Goal: Information Seeking & Learning: Learn about a topic

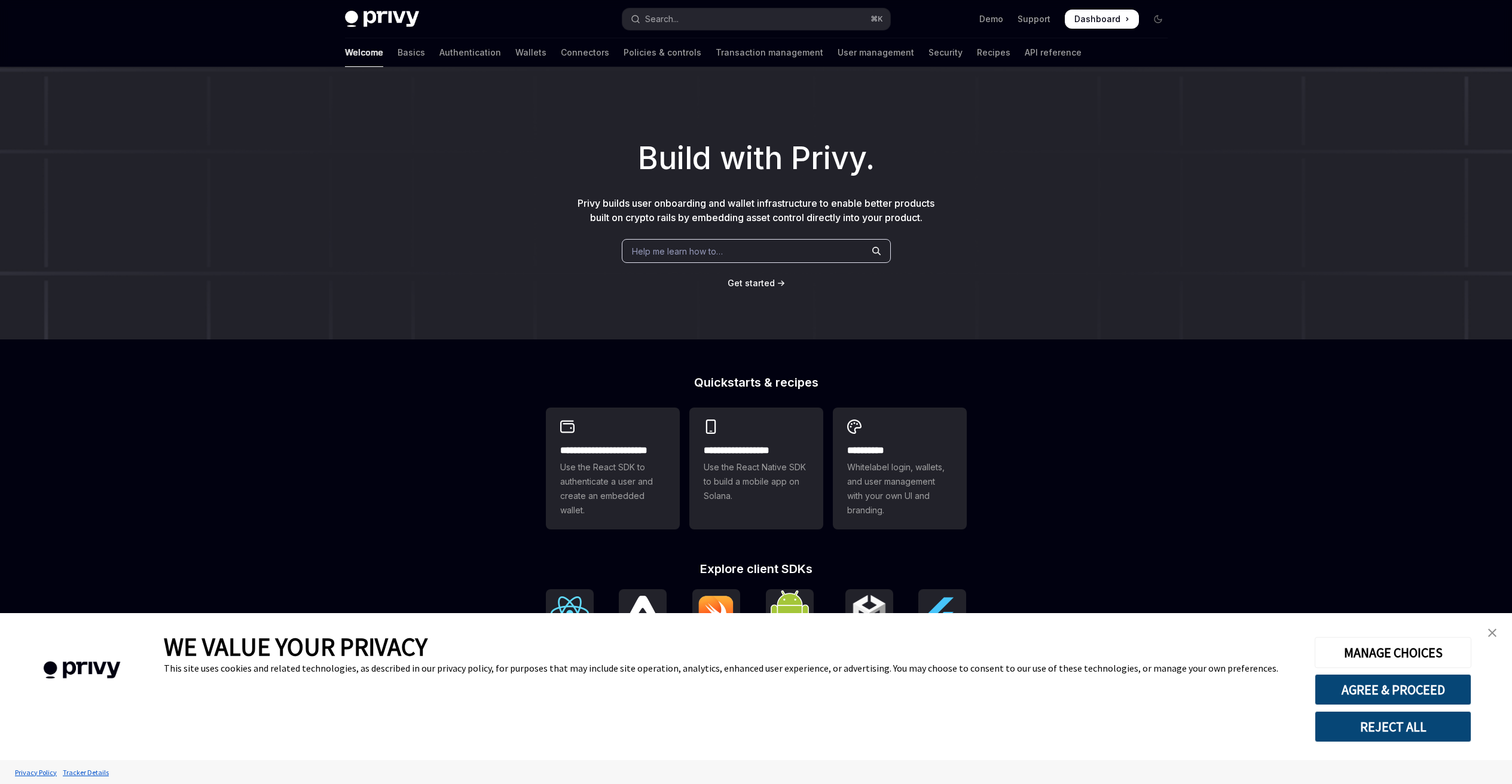
click at [1488, 632] on img "close banner" at bounding box center [1492, 633] width 8 height 8
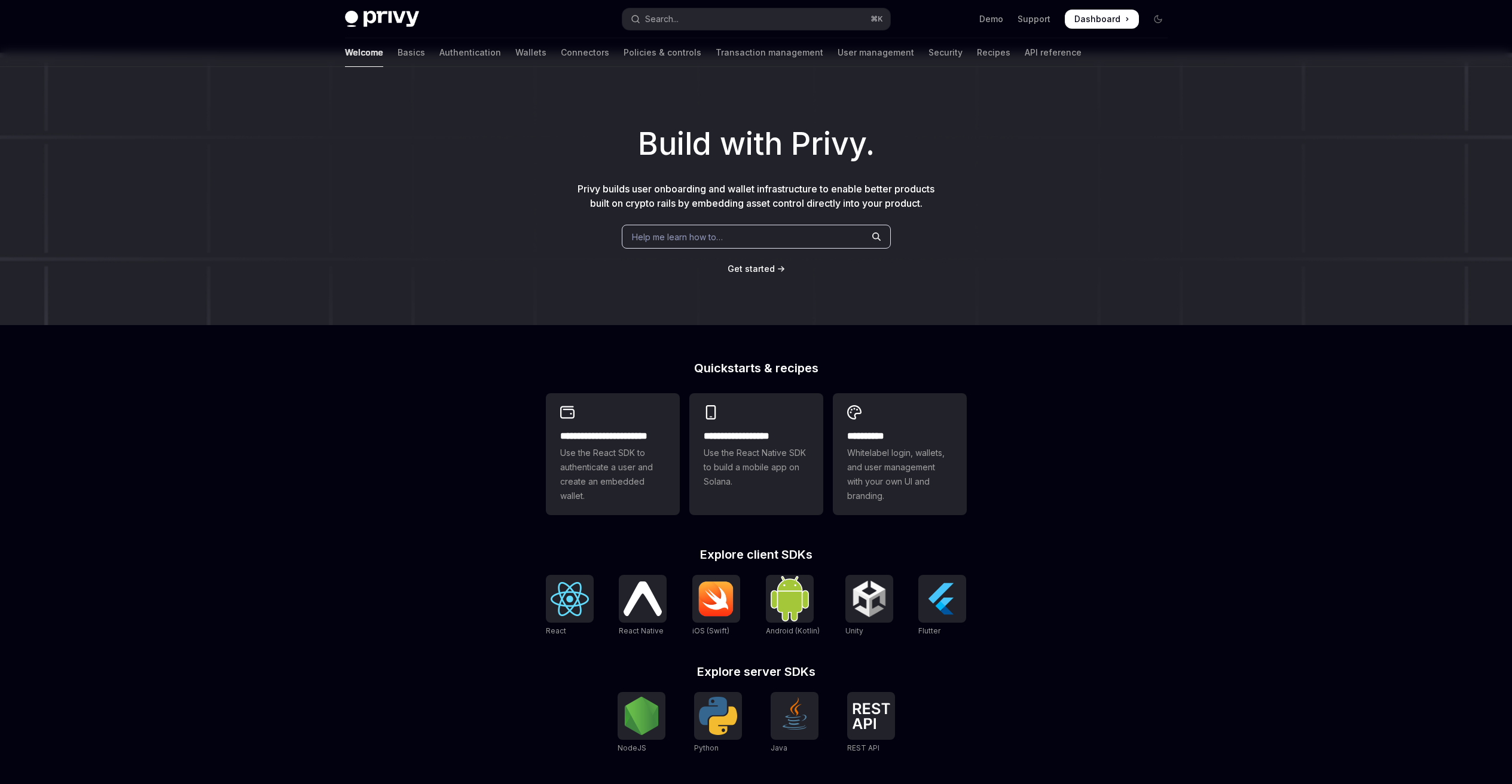
scroll to position [138, 0]
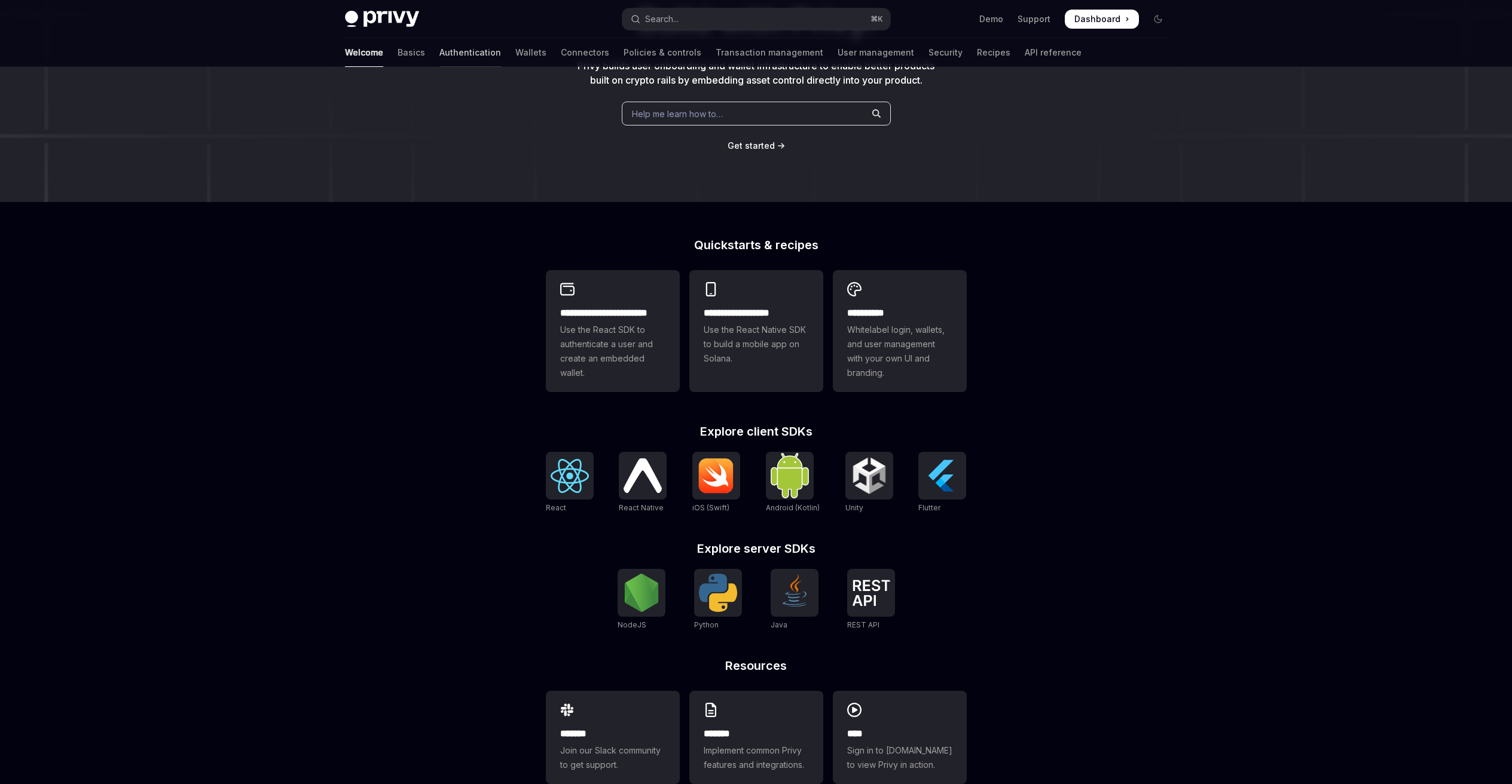
click at [440, 46] on link "Authentication" at bounding box center [470, 52] width 62 height 28
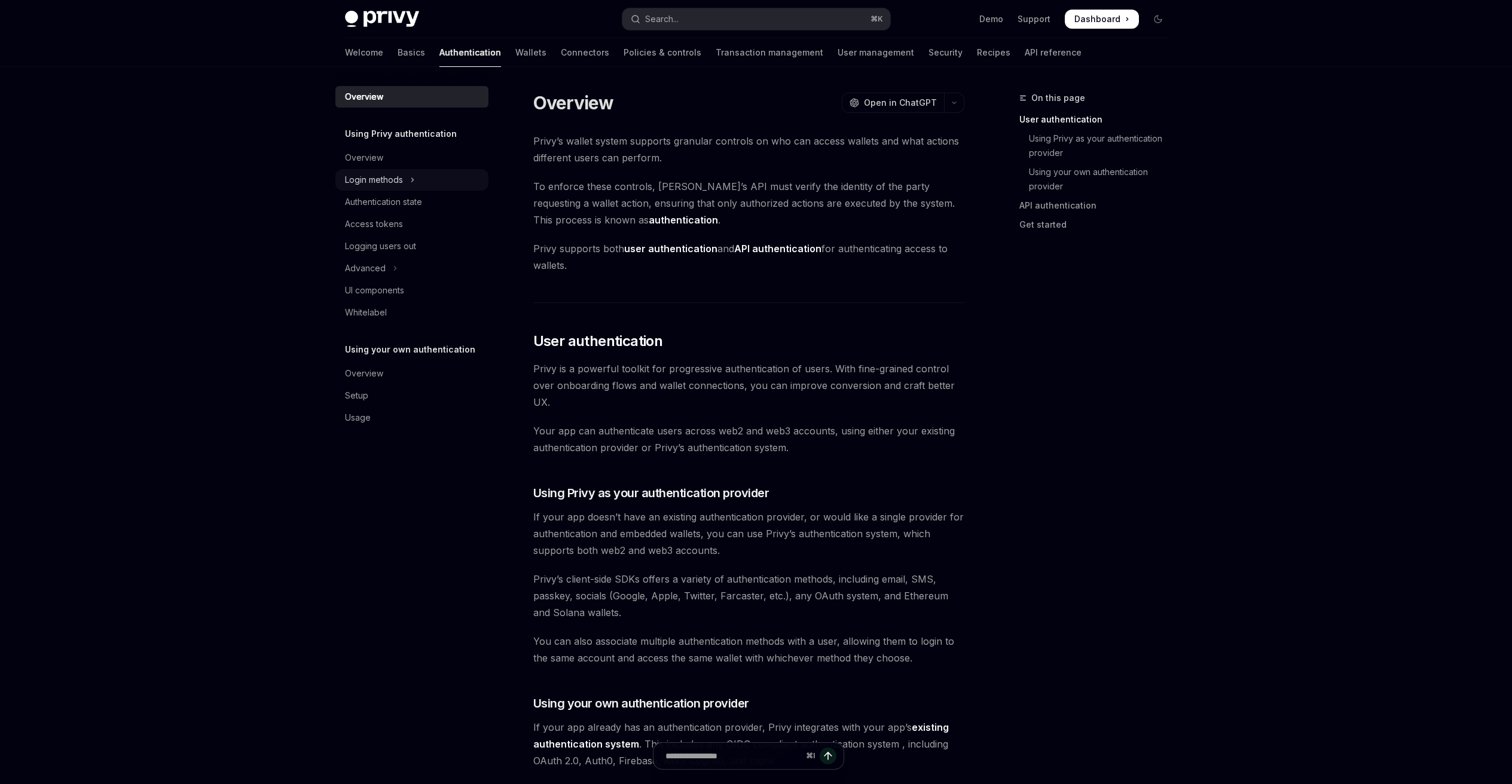
click at [406, 175] on button "Login methods" at bounding box center [412, 180] width 153 height 22
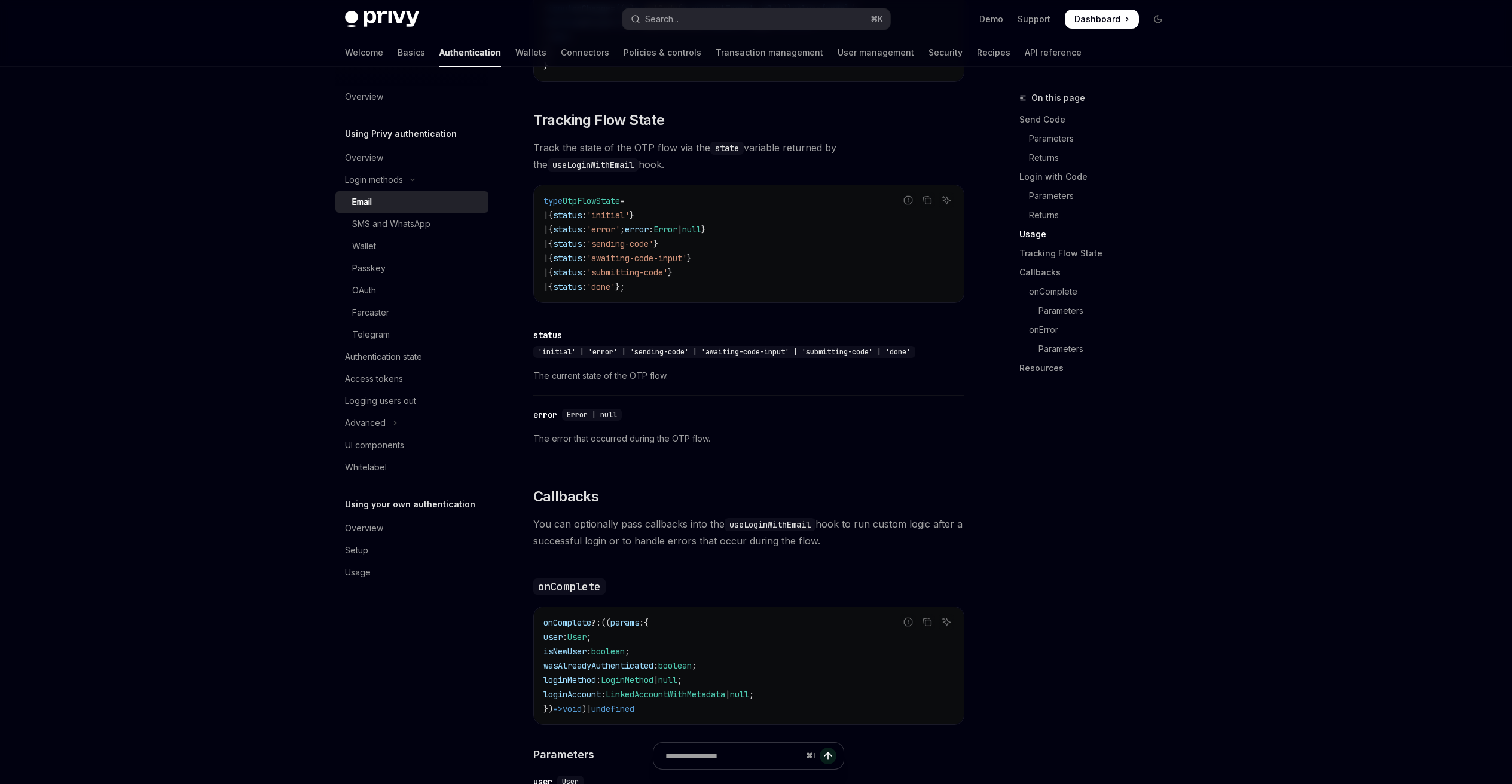
scroll to position [1620, 0]
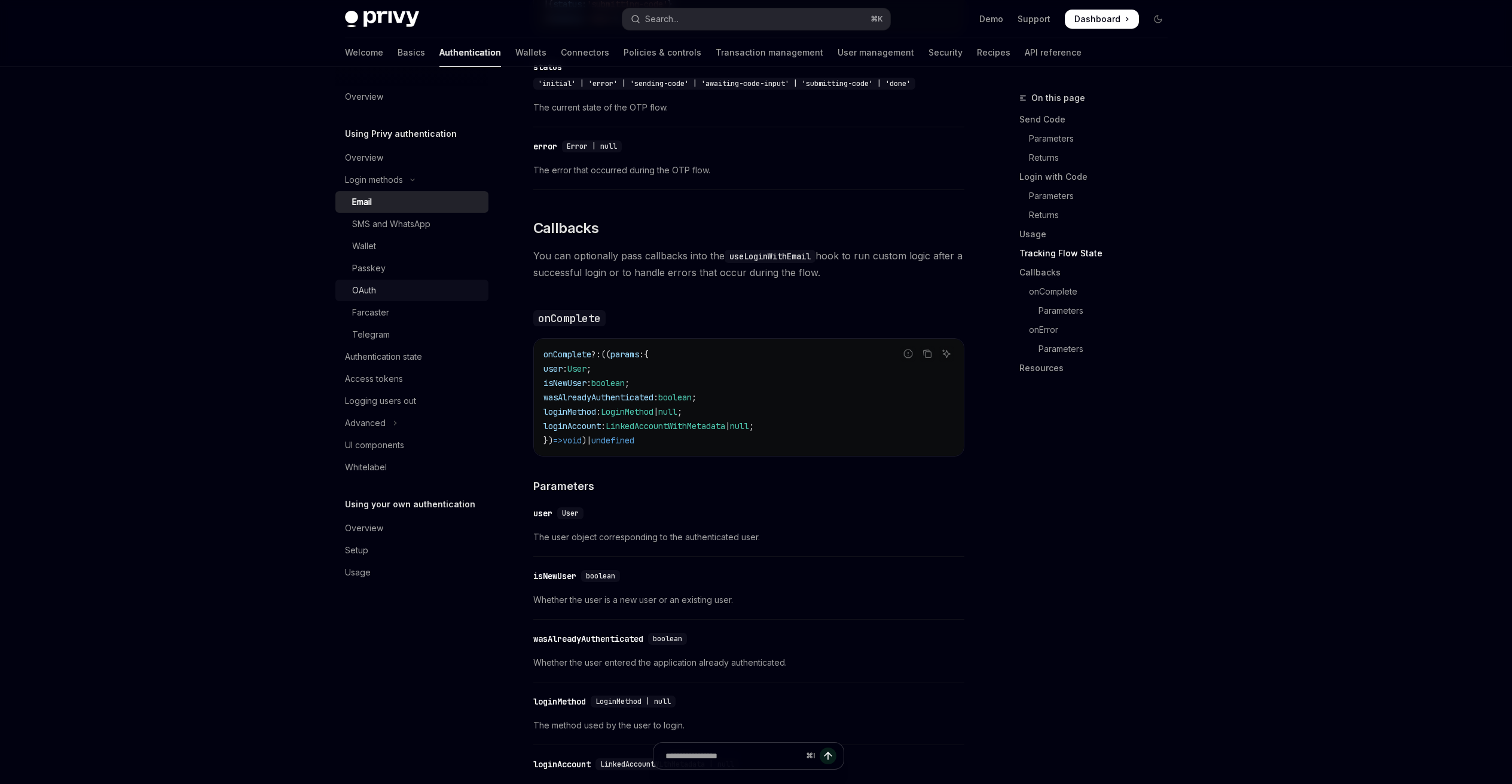
click at [374, 290] on div "OAuth" at bounding box center [364, 290] width 24 height 14
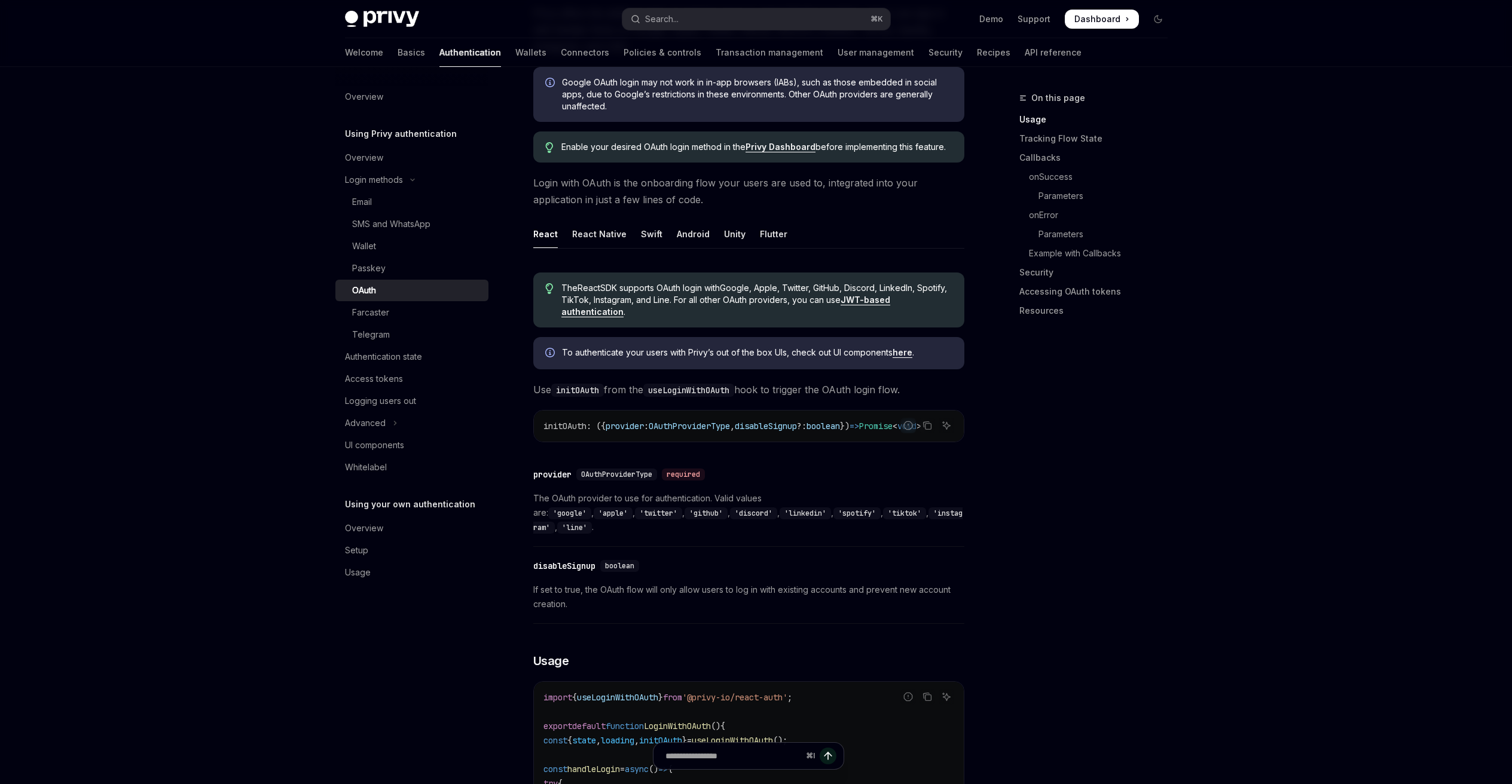
scroll to position [353, 0]
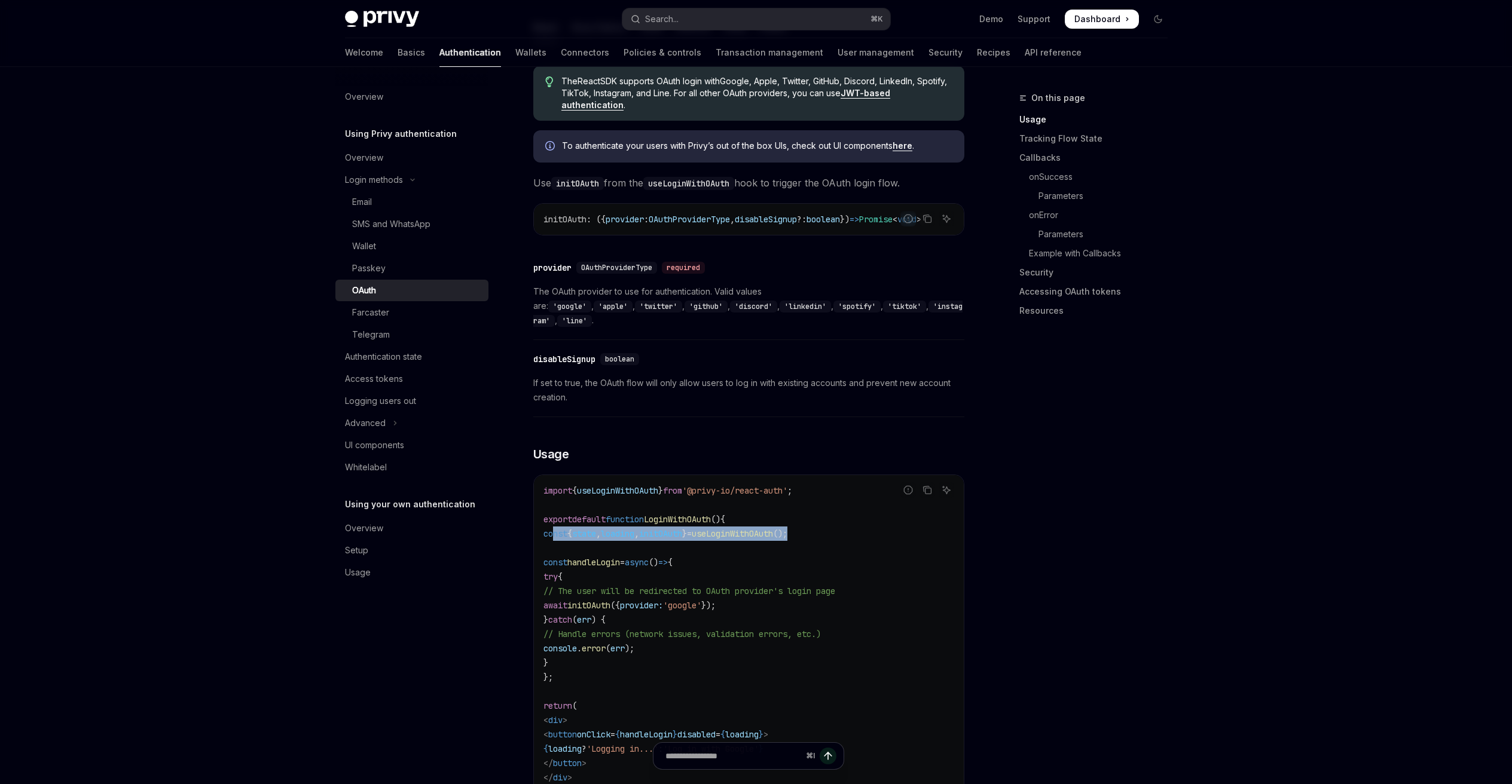
drag, startPoint x: 875, startPoint y: 526, endPoint x: 553, endPoint y: 526, distance: 322.0
click at [553, 526] on code "import { useLoginWithOAuth } from '@privy-io/react-auth' ; export default funct…" at bounding box center [748, 648] width 410 height 330
copy span "const { state , loading , initOAuth } = useLoginWithOAuth ();"
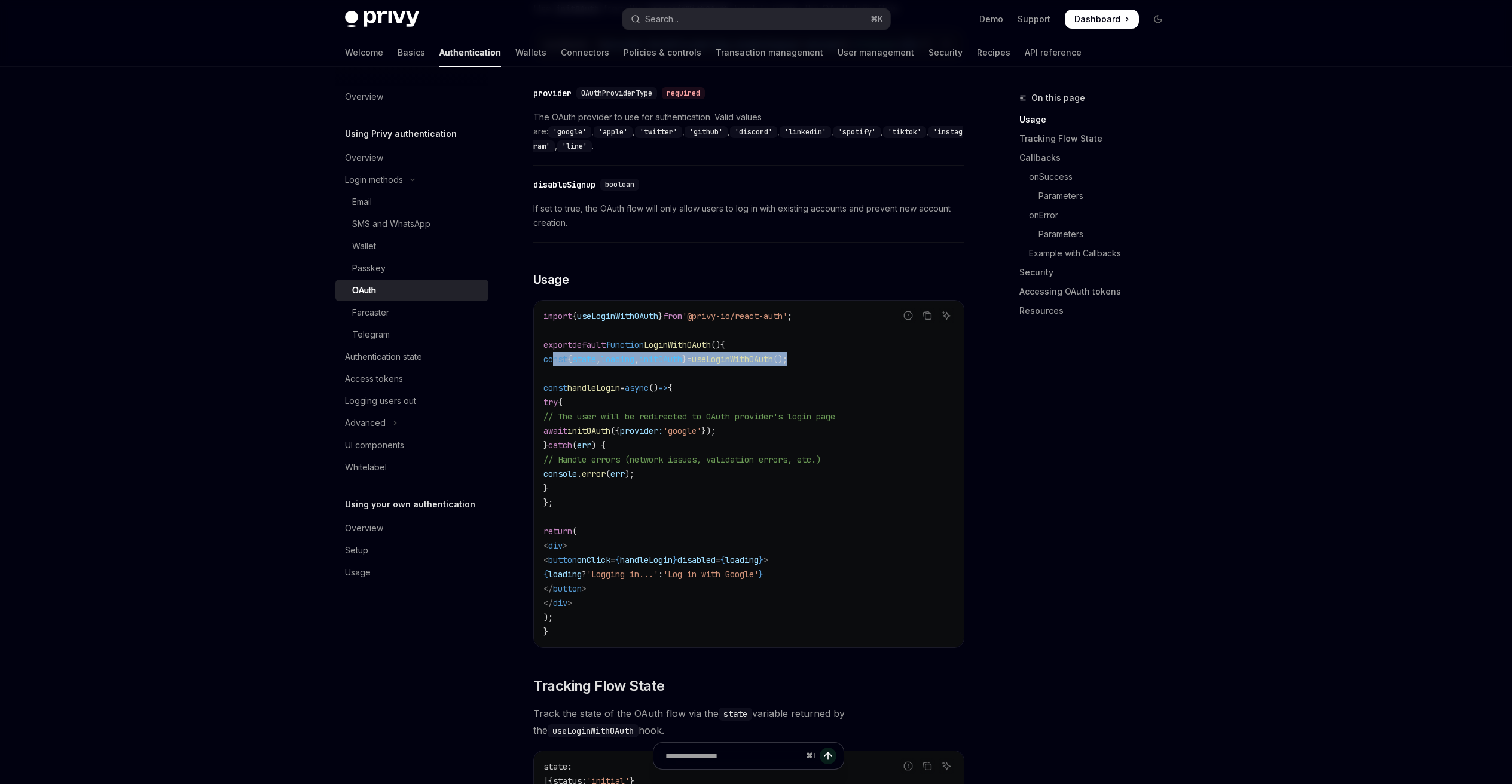
drag, startPoint x: 564, startPoint y: 496, endPoint x: 528, endPoint y: 376, distance: 125.3
copy code "const handleLogin = async () => { try { // The user will be redirected to OAuth…"
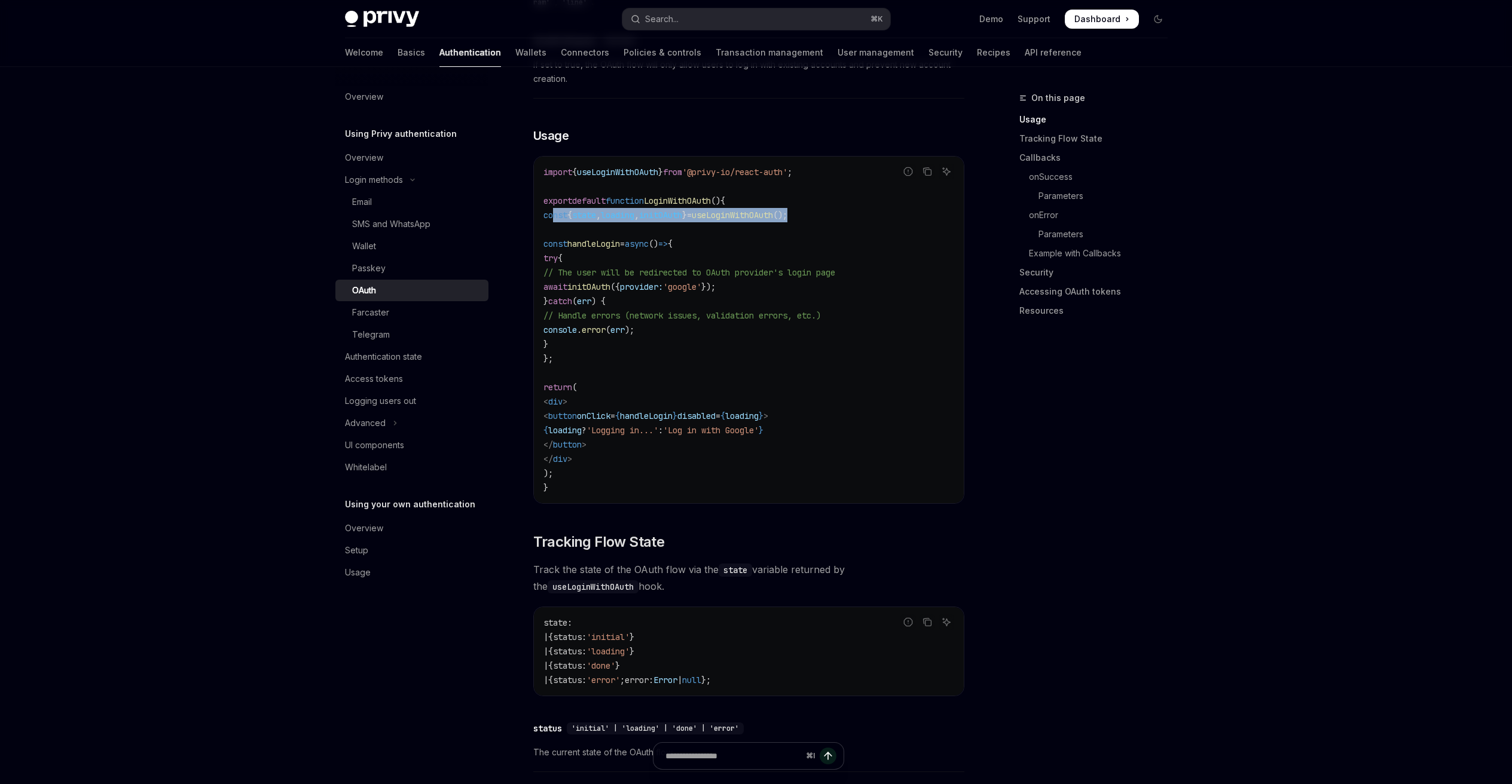
scroll to position [732, 0]
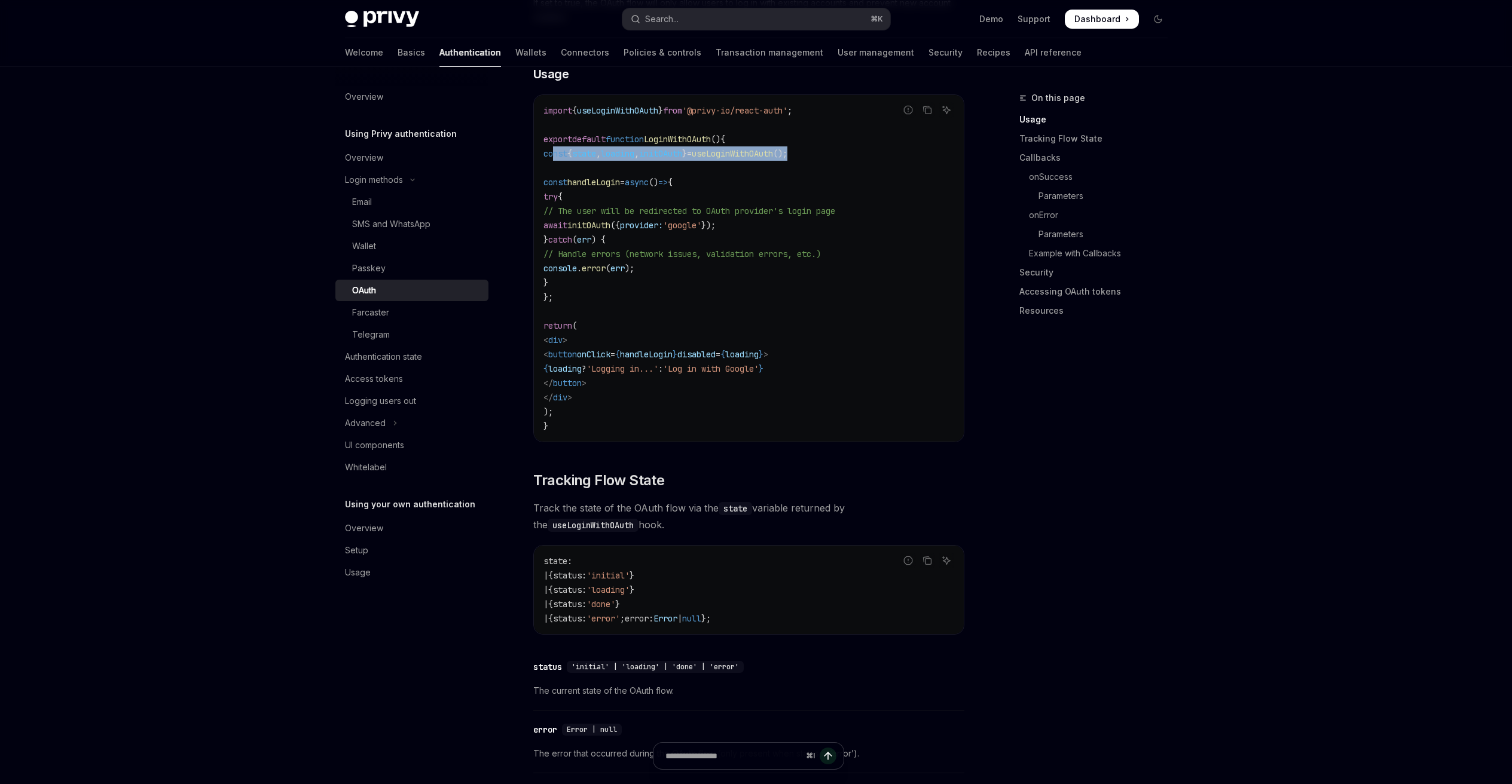
drag, startPoint x: 613, startPoint y: 355, endPoint x: 902, endPoint y: 355, distance: 289.0
click at [902, 355] on code "import { useLoginWithOAuth } from '@privy-io/react-auth' ; export default funct…" at bounding box center [748, 268] width 410 height 330
copy span "{ loading ? 'Logging in...' : 'Log in with Google' }"
click at [385, 330] on div "Telegram" at bounding box center [371, 334] width 38 height 14
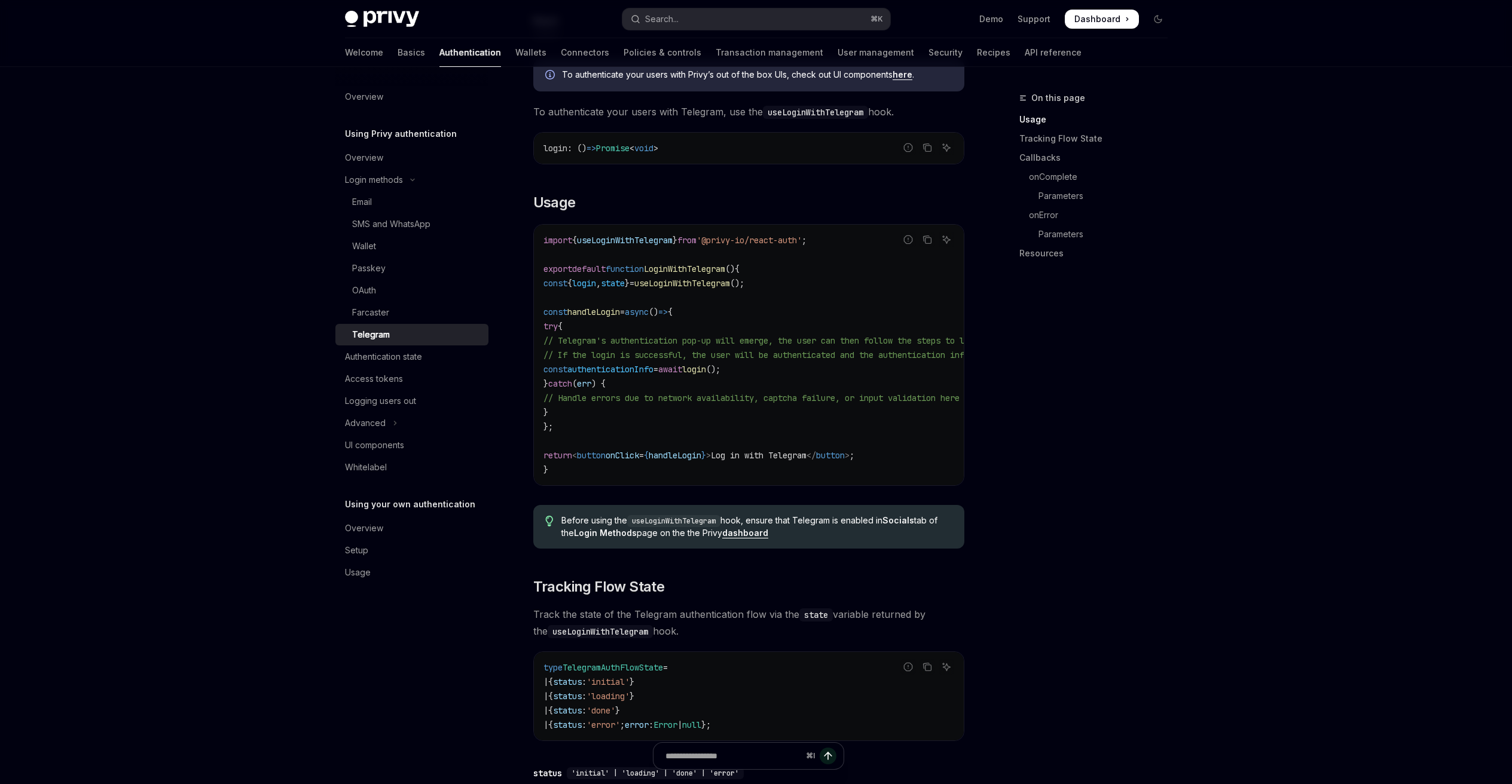
scroll to position [399, 0]
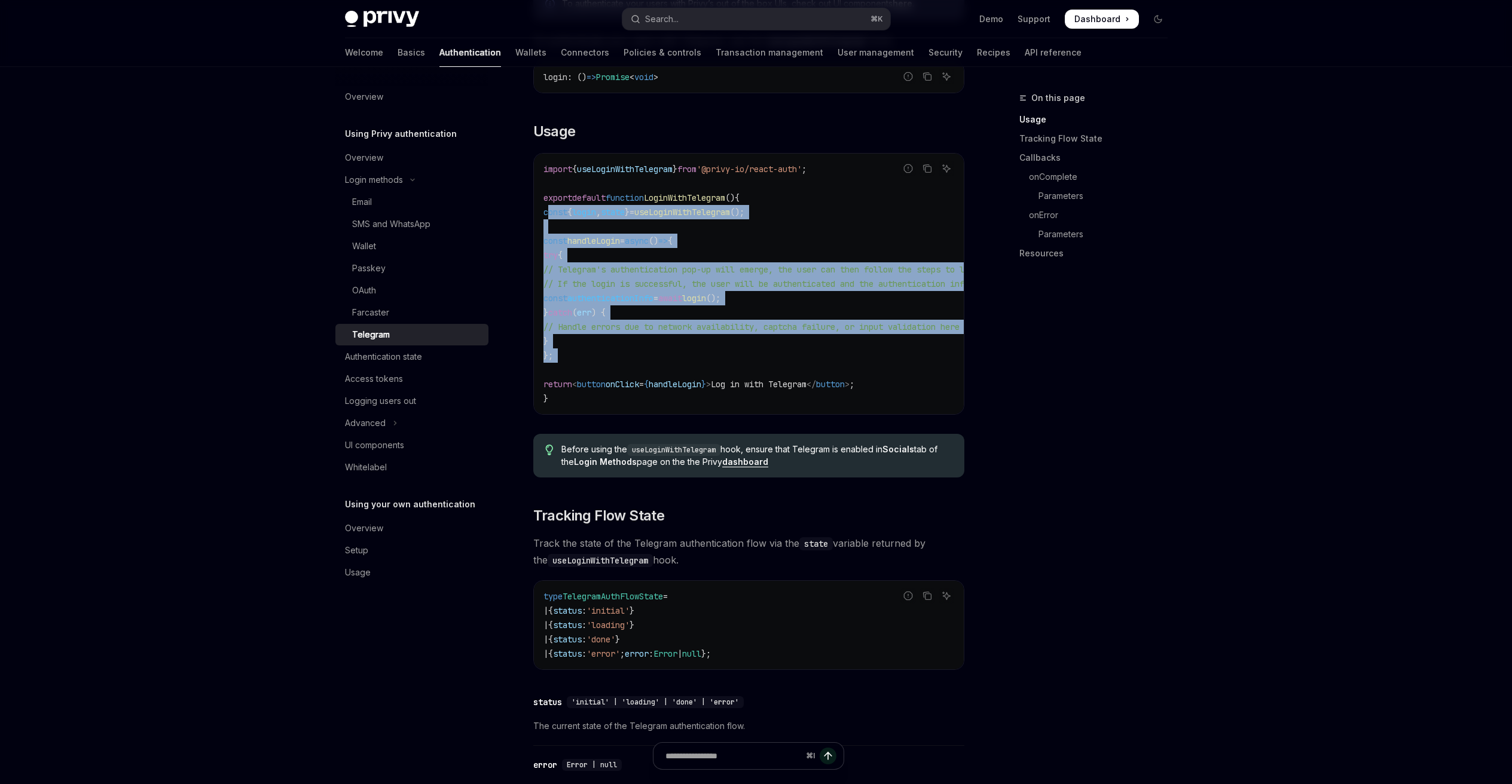
drag, startPoint x: 547, startPoint y: 208, endPoint x: 798, endPoint y: 364, distance: 295.5
click at [798, 364] on code "import { useLoginWithTelegram } from '@privy-io/react-auth' ; export default fu…" at bounding box center [857, 284] width 627 height 244
copy code "const { login , state } = useLoginWithTelegram (); const handleLogin = async ()…"
click at [394, 237] on link "Wallet" at bounding box center [412, 246] width 153 height 22
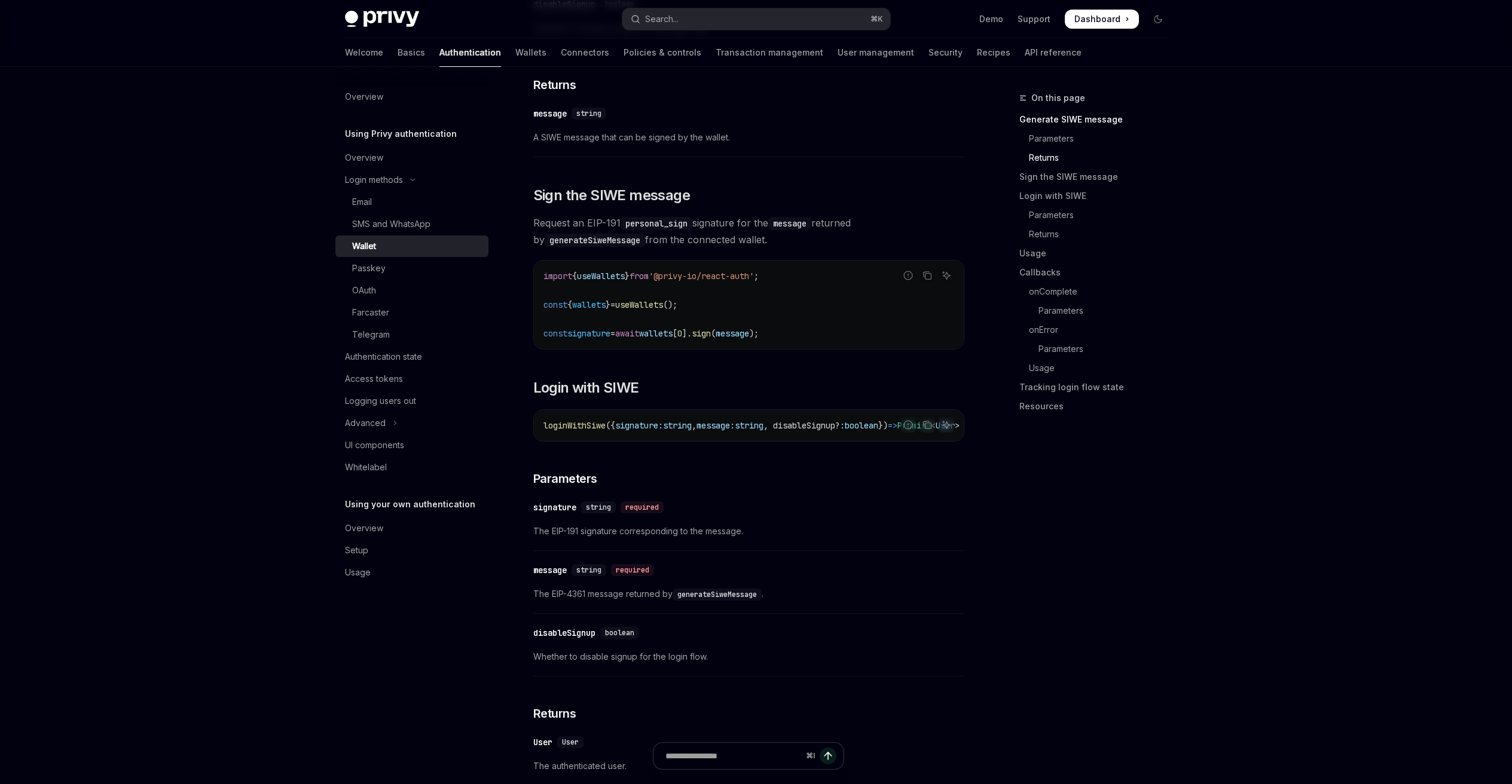
scroll to position [459, 0]
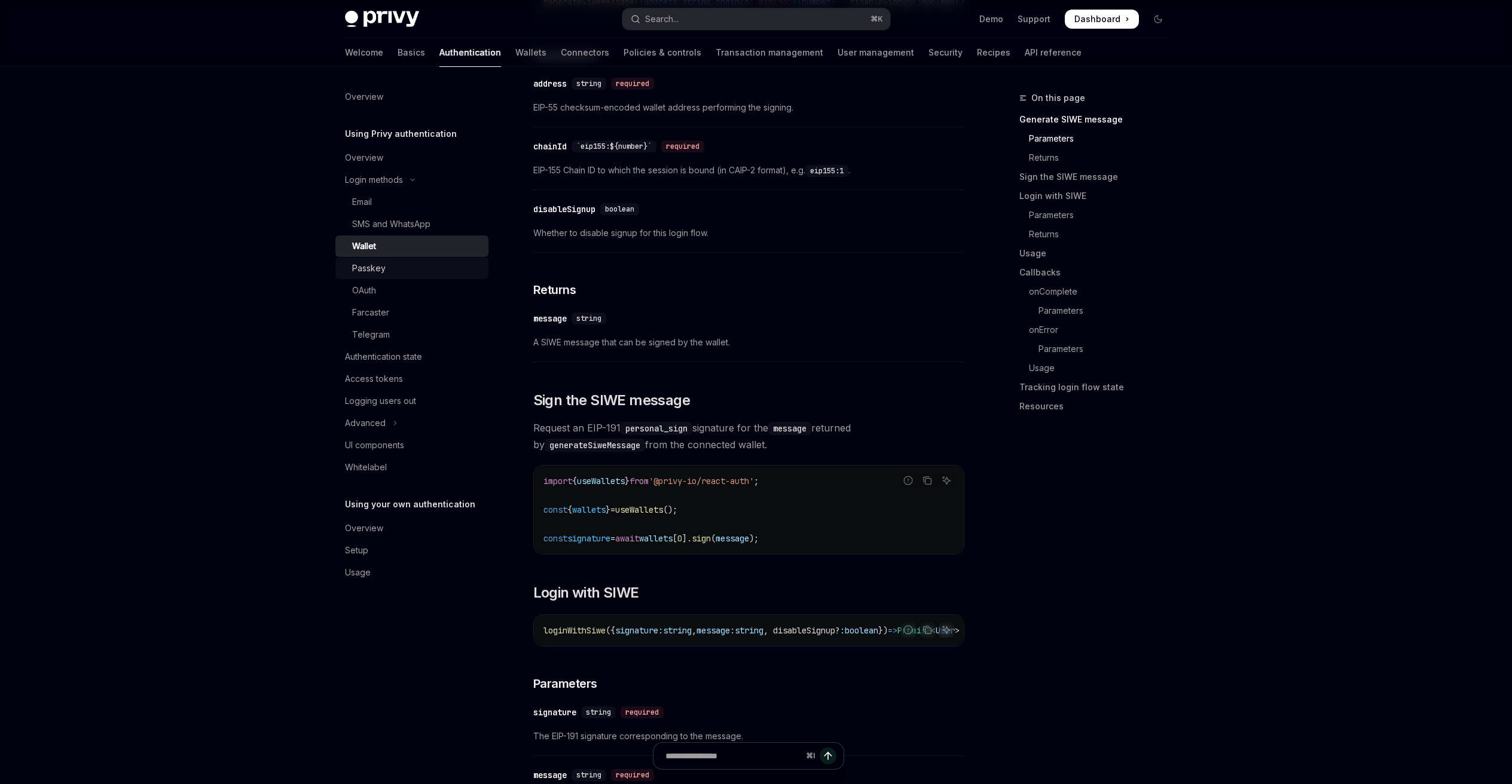
click at [375, 269] on div "Passkey" at bounding box center [368, 268] width 33 height 14
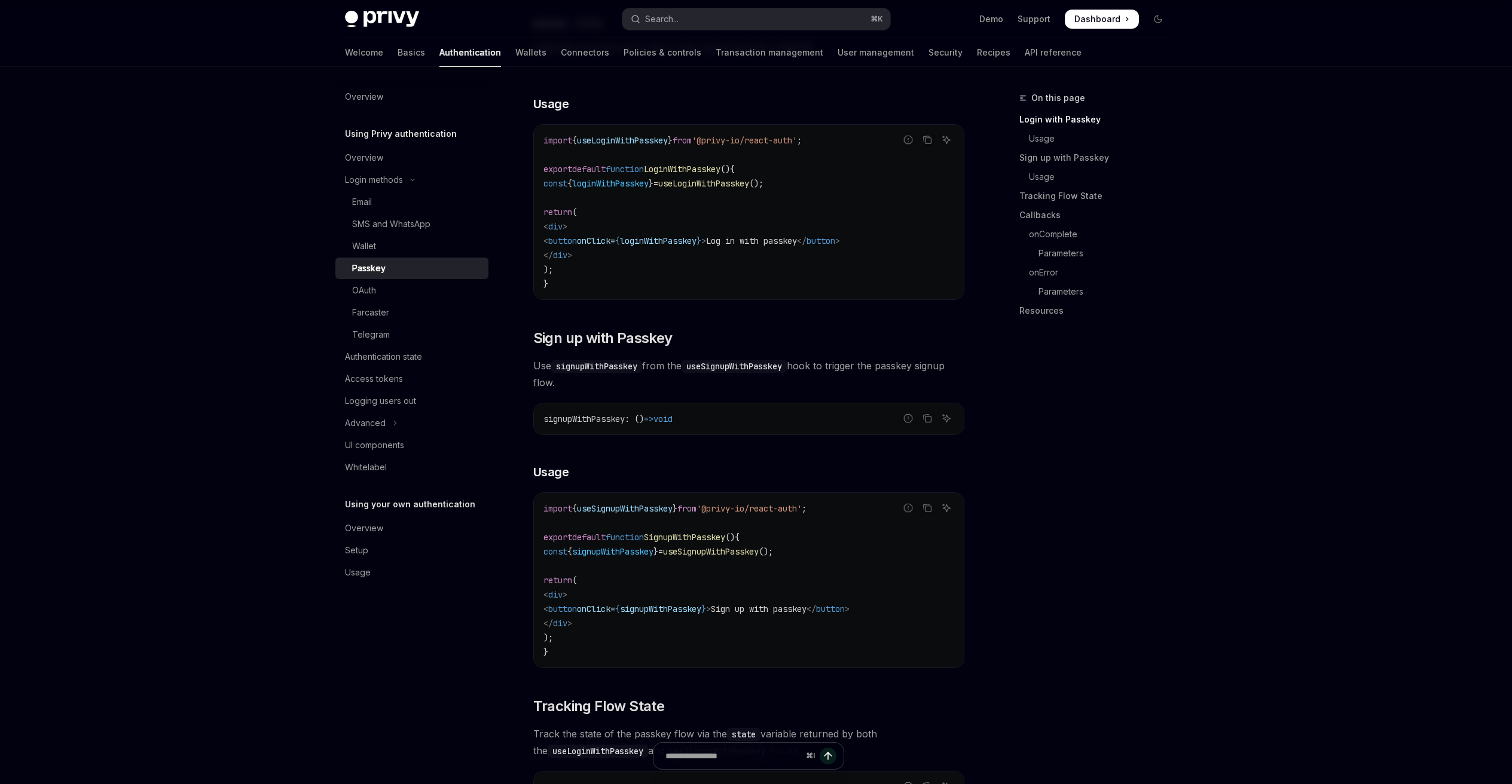
scroll to position [231, 0]
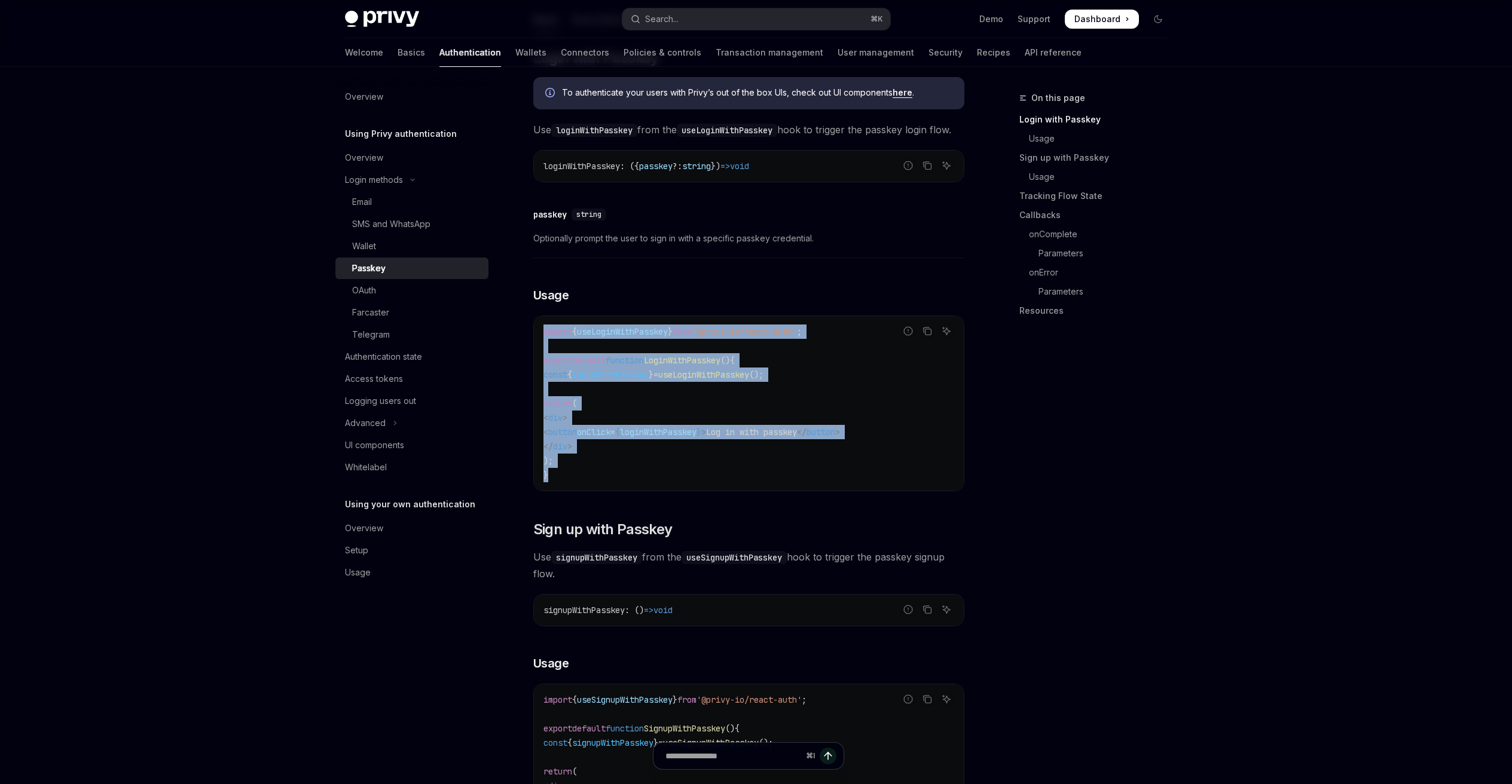
drag, startPoint x: 557, startPoint y: 494, endPoint x: 521, endPoint y: 349, distance: 149.4
copy code "import { useLoginWithPasskey } from '@privy-io/react-auth' ; export default fun…"
click at [692, 366] on span "LoginWithPasskey" at bounding box center [682, 360] width 77 height 11
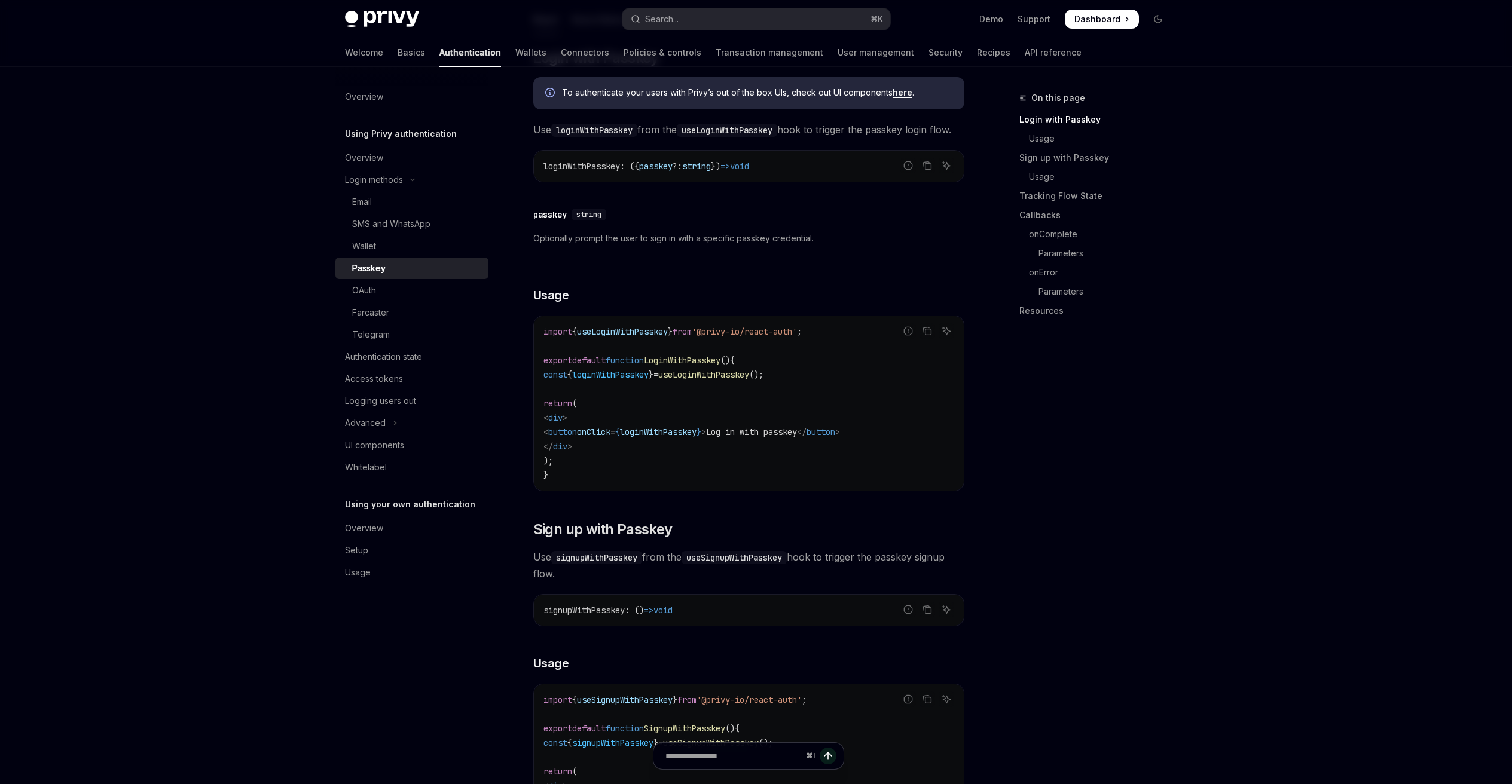
click at [692, 366] on span "LoginWithPasskey" at bounding box center [682, 360] width 77 height 11
click at [749, 380] on span "useLoginWithPasskey" at bounding box center [703, 375] width 91 height 11
copy span "useLoginWithPasskey"
drag, startPoint x: 551, startPoint y: 390, endPoint x: 889, endPoint y: 393, distance: 338.0
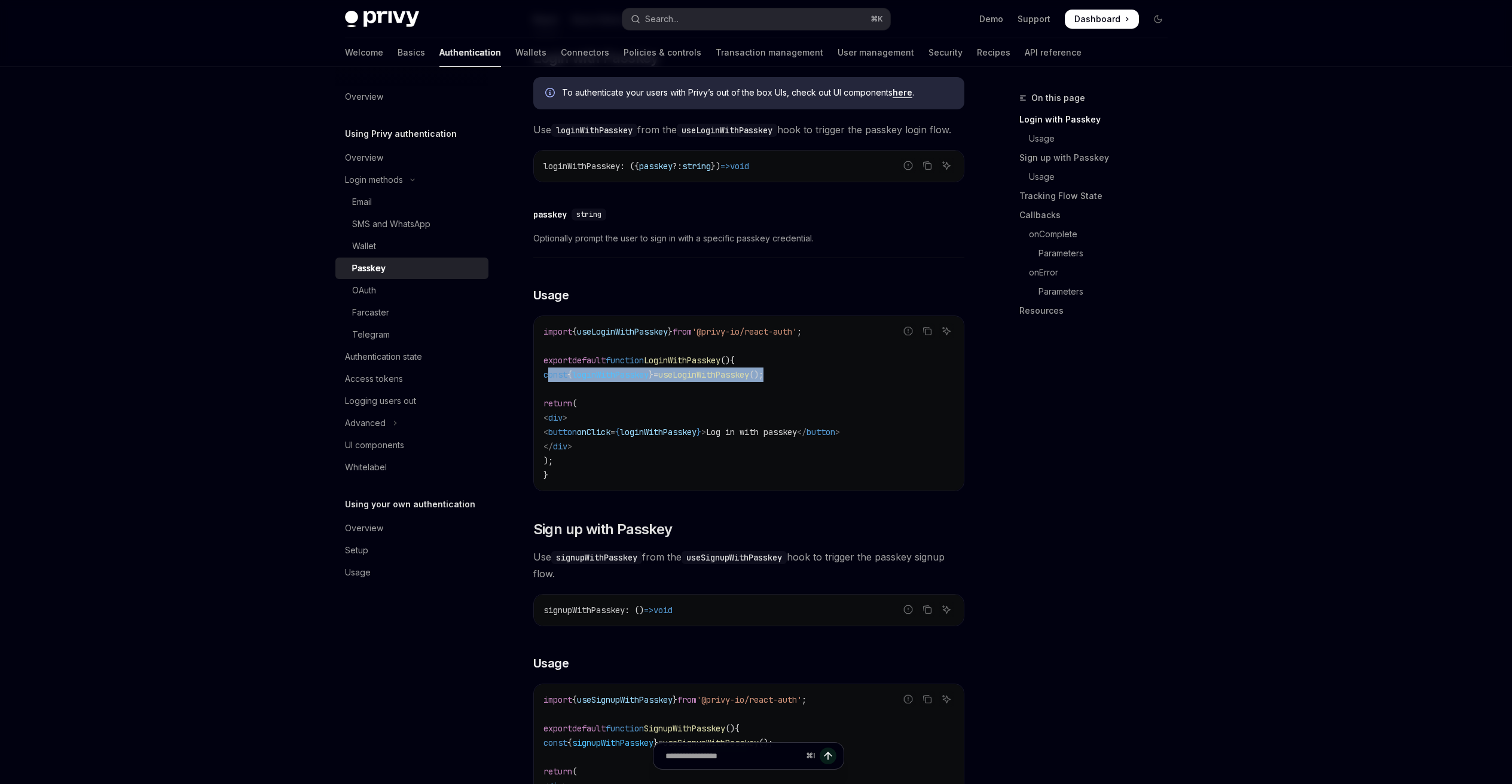
click at [889, 393] on code "import { useLoginWithPasskey } from '@privy-io/react-auth' ; export default fun…" at bounding box center [748, 403] width 410 height 158
copy span "const { loginWithPasskey } = useLoginWithPasskey ();"
click at [621, 380] on span "loginWithPasskey" at bounding box center [610, 375] width 77 height 11
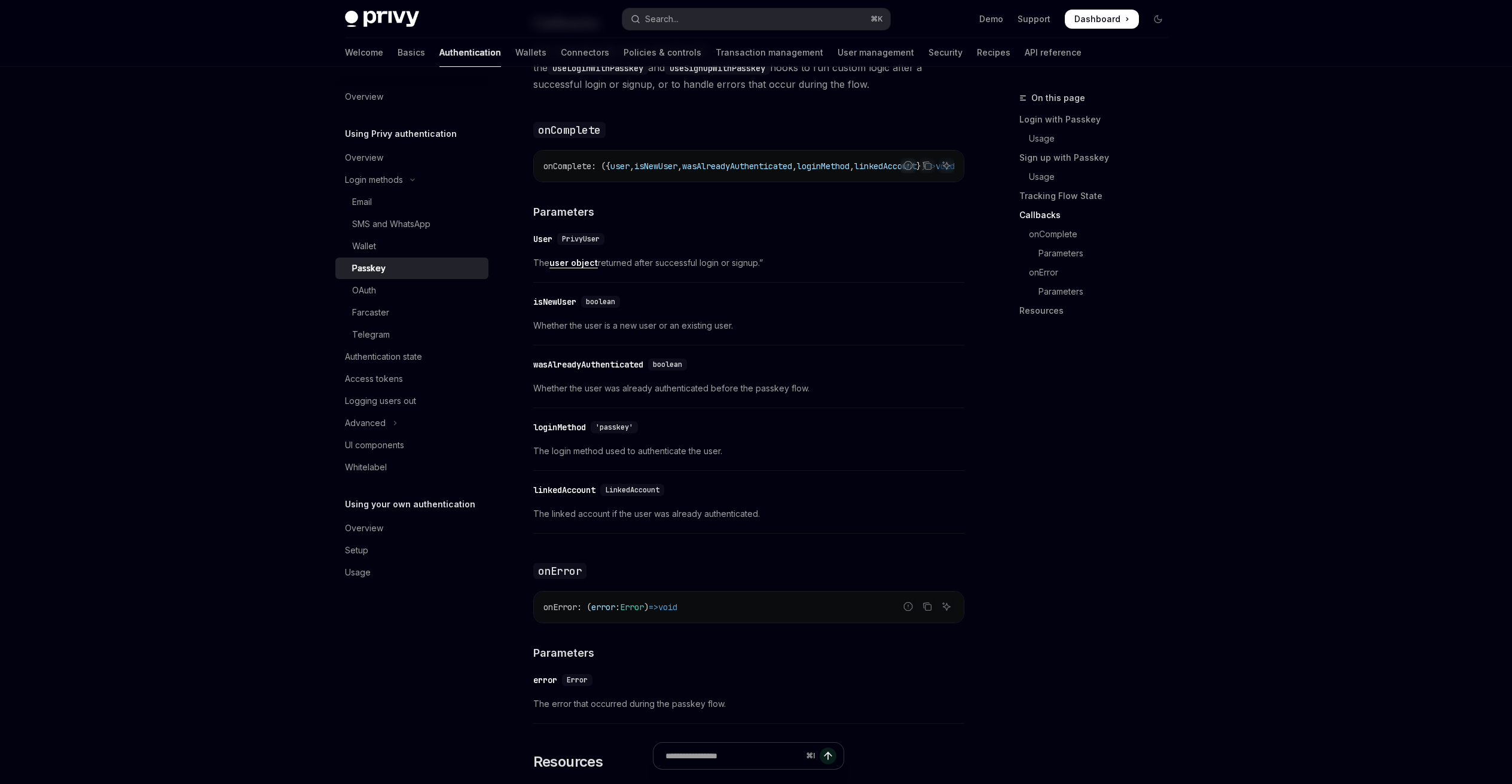
scroll to position [1467, 0]
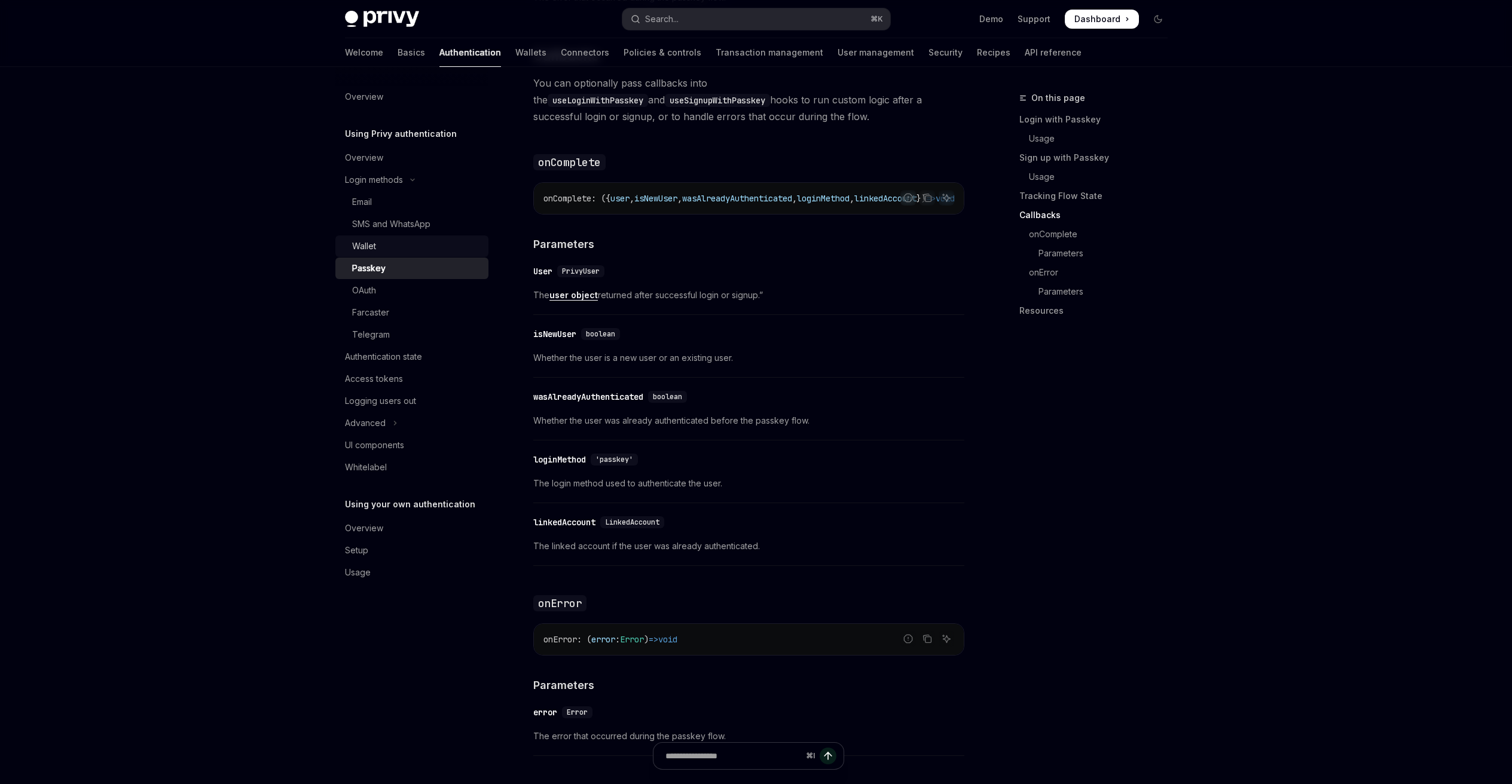
click at [418, 250] on div "Wallet" at bounding box center [416, 246] width 129 height 14
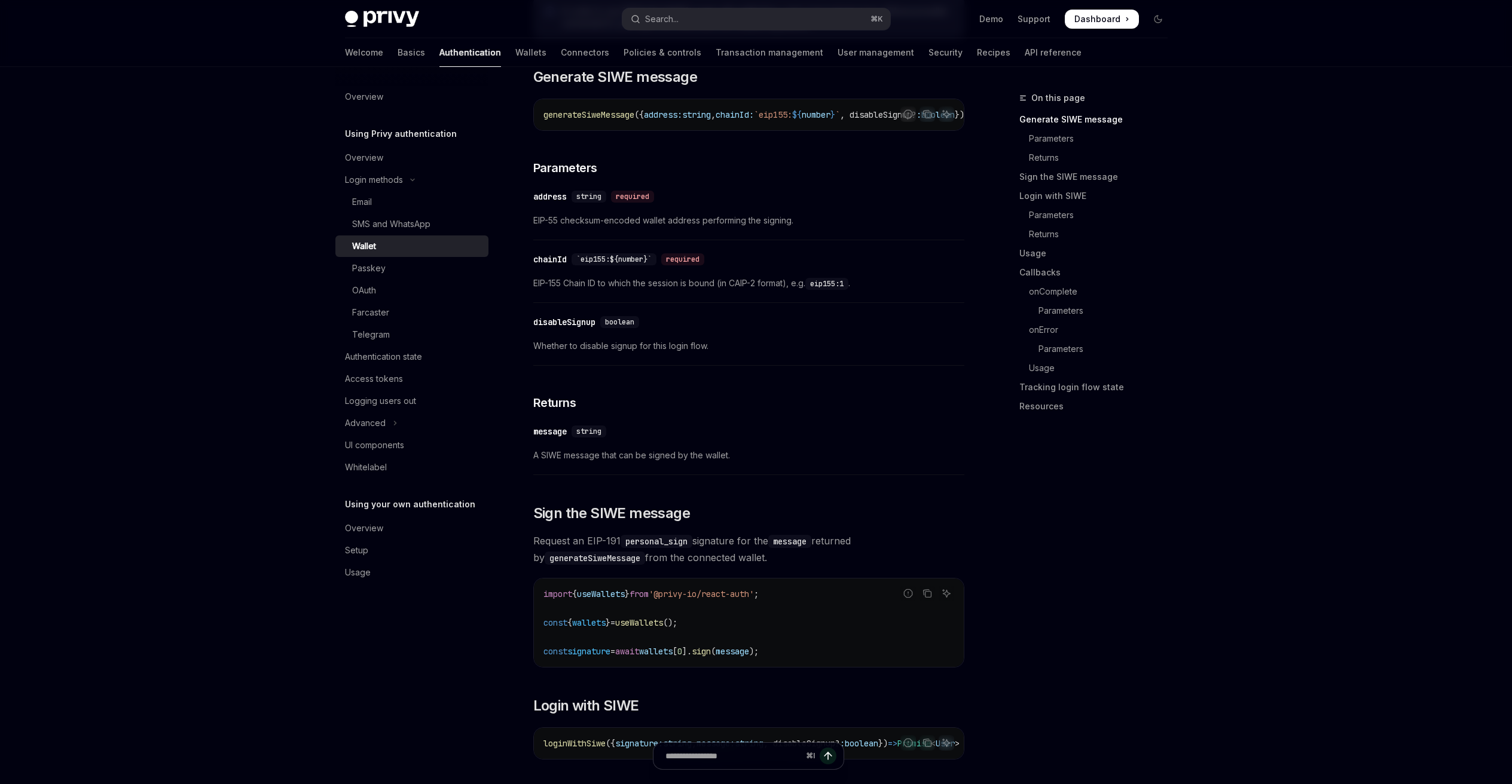
scroll to position [408, 0]
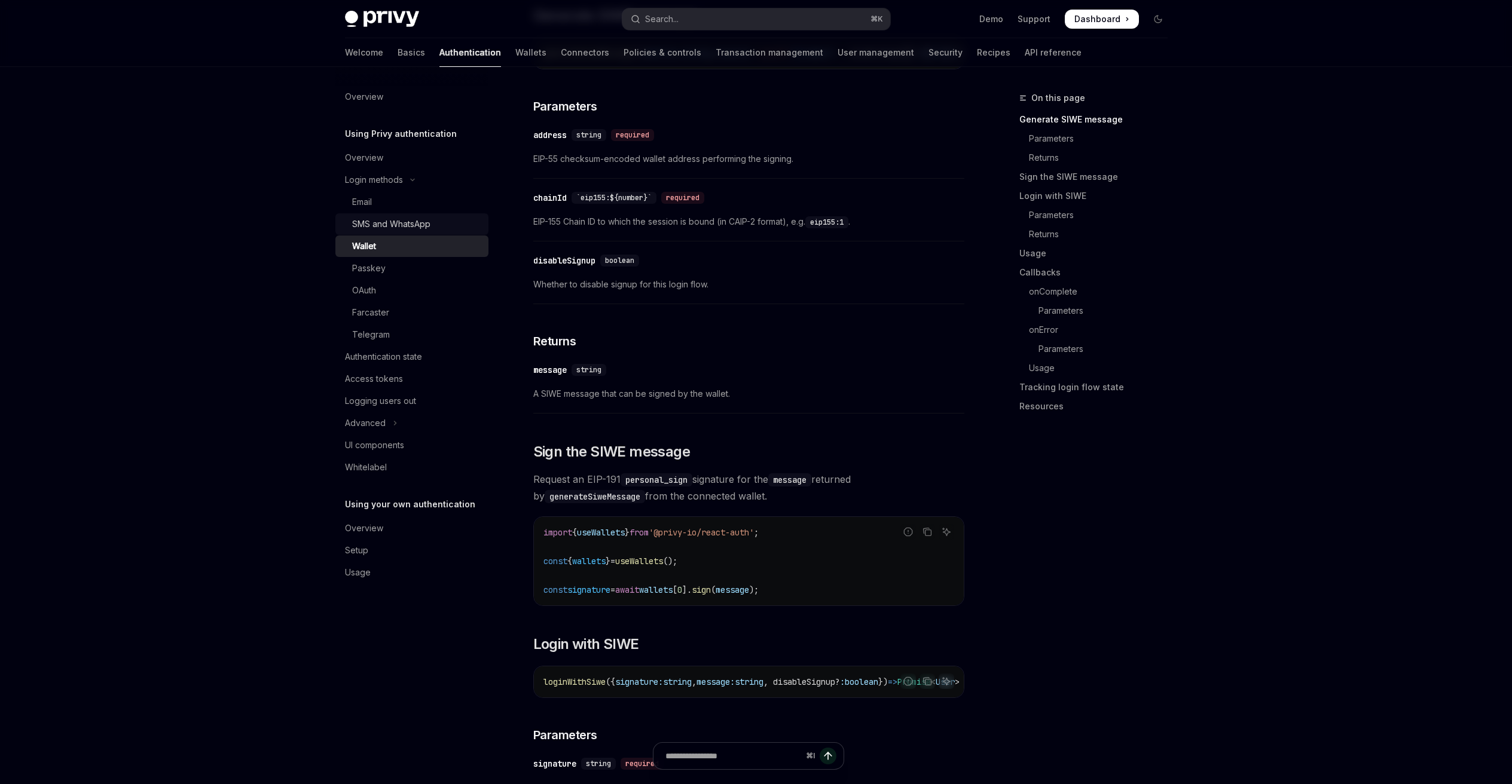
click at [430, 224] on div "SMS and WhatsApp" at bounding box center [416, 224] width 129 height 14
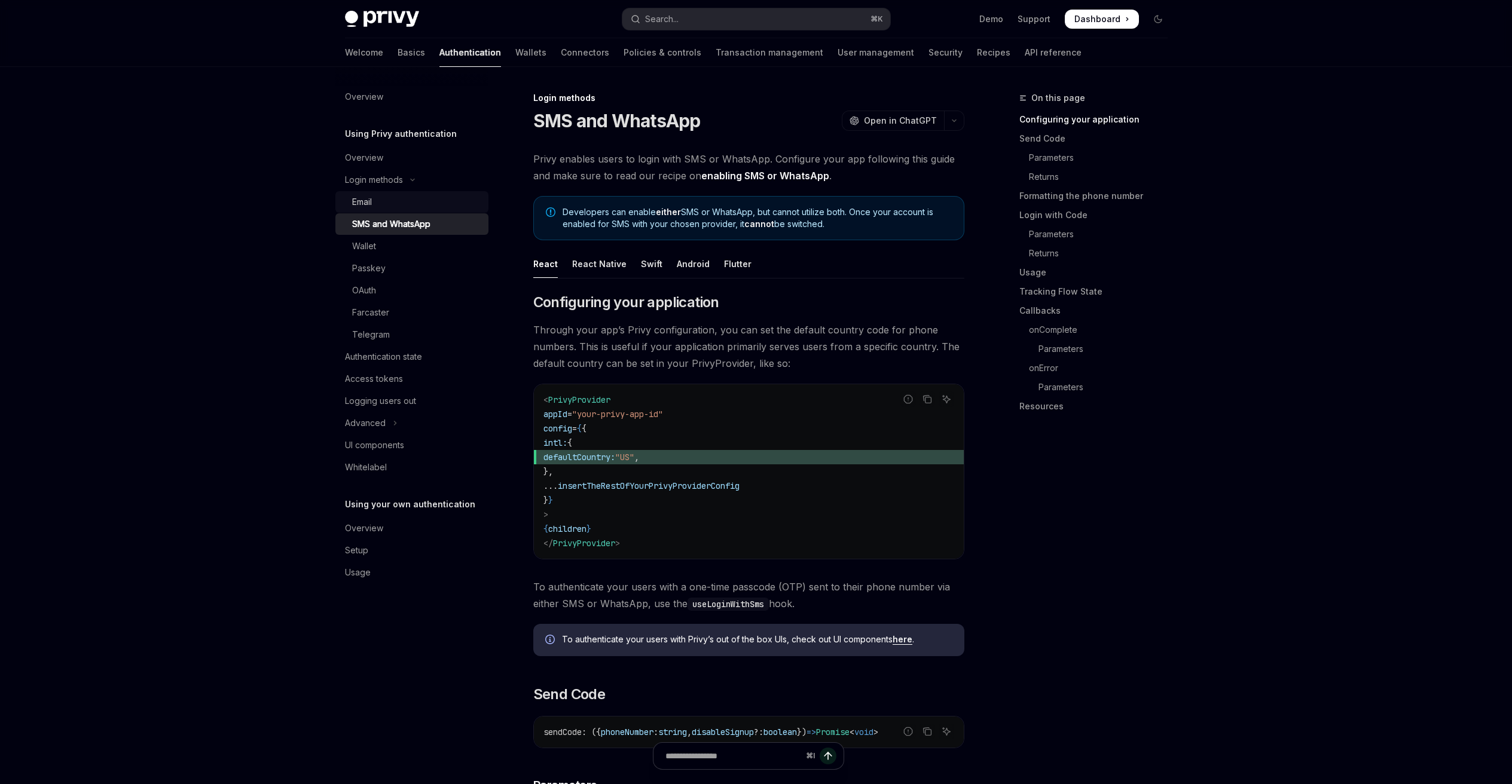
click at [402, 192] on link "Email" at bounding box center [412, 202] width 153 height 22
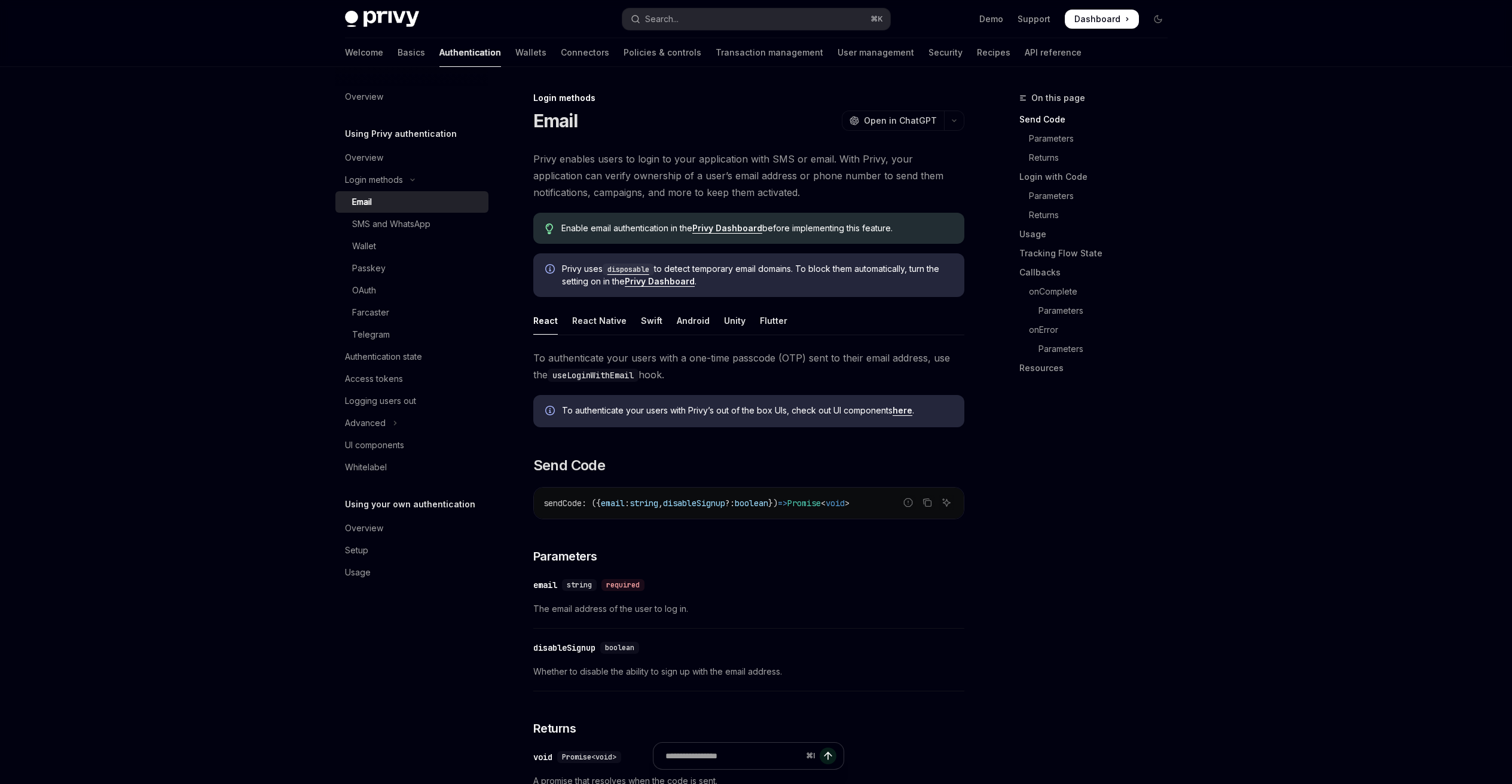
scroll to position [246, 0]
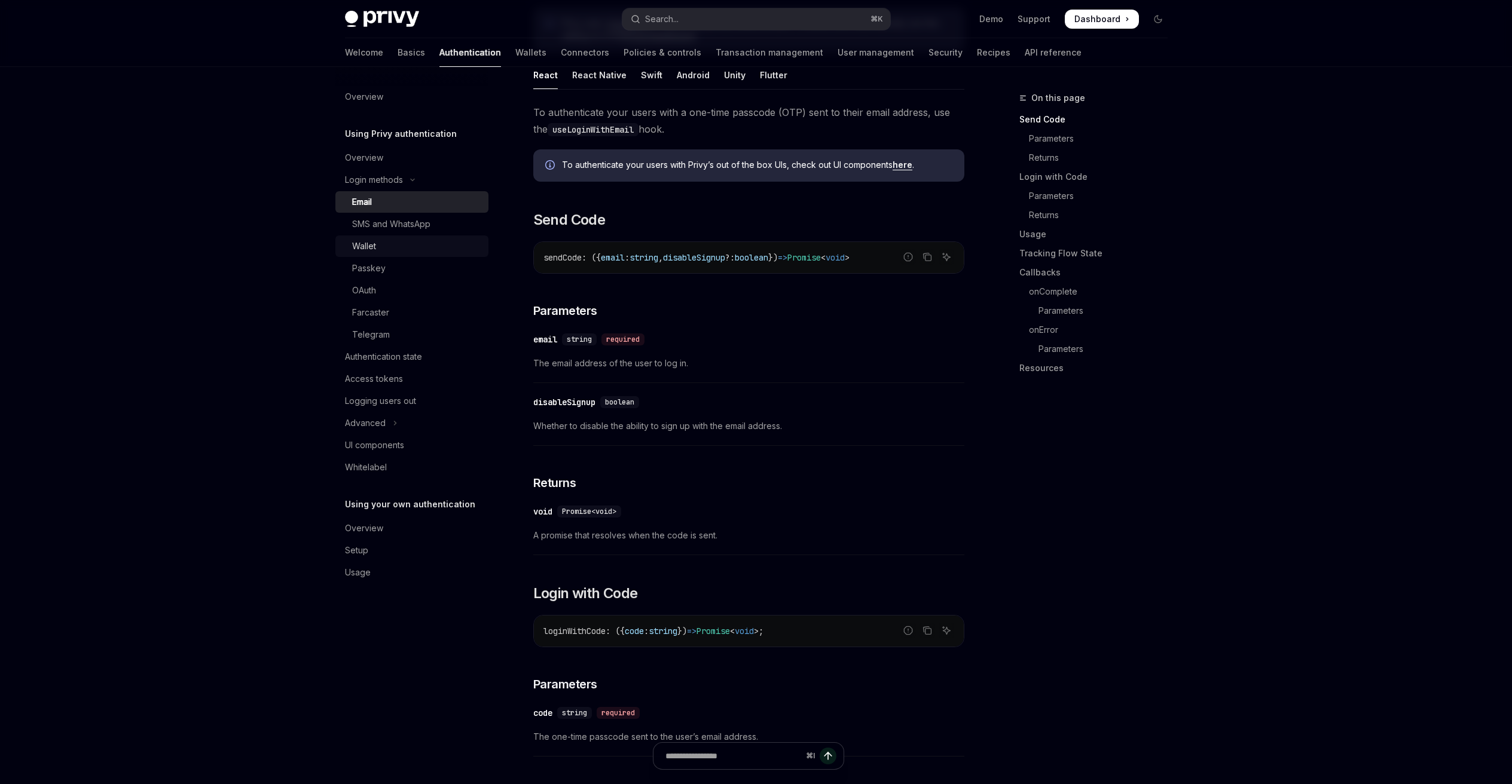
click at [395, 256] on link "Wallet" at bounding box center [412, 246] width 153 height 22
type textarea "*"
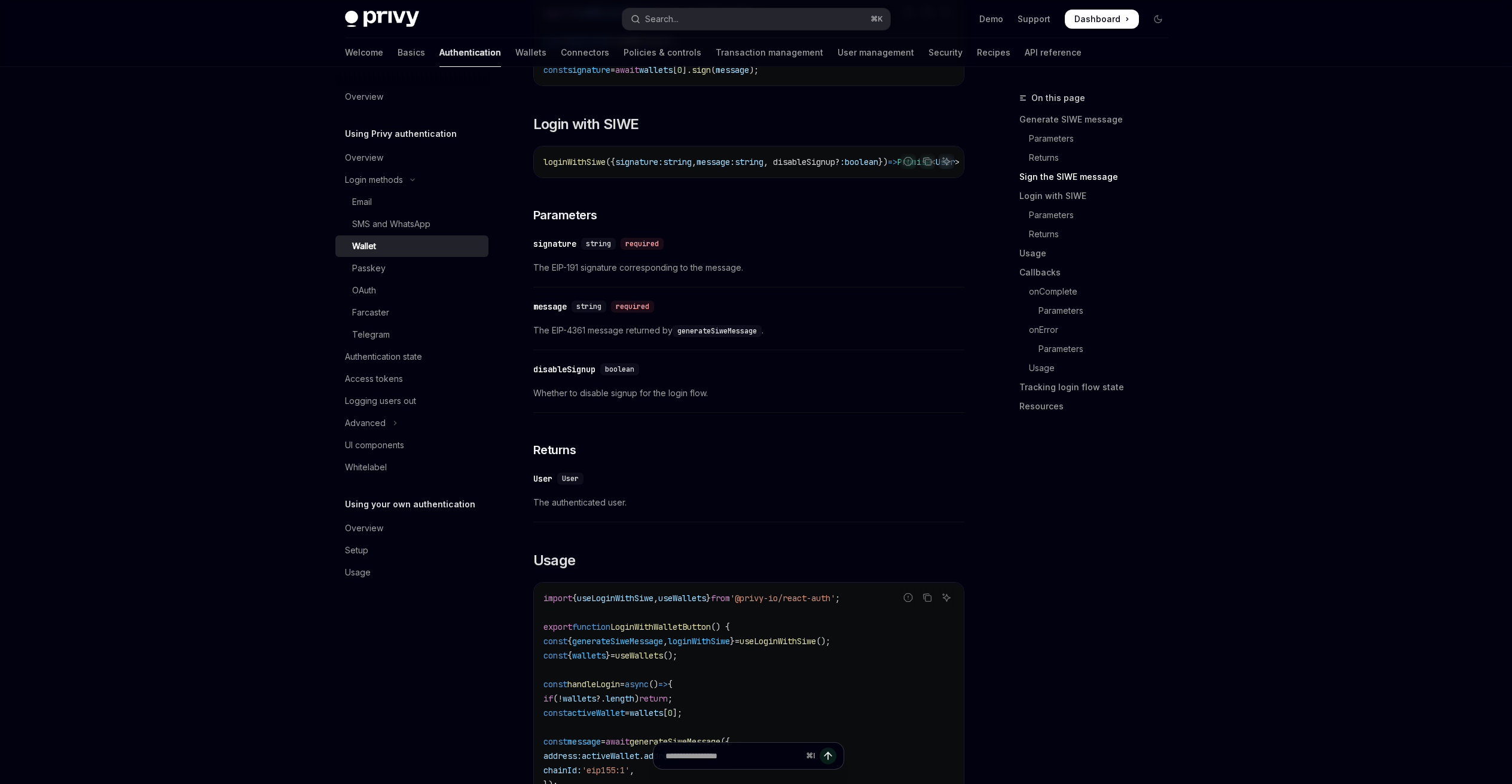
scroll to position [866, 0]
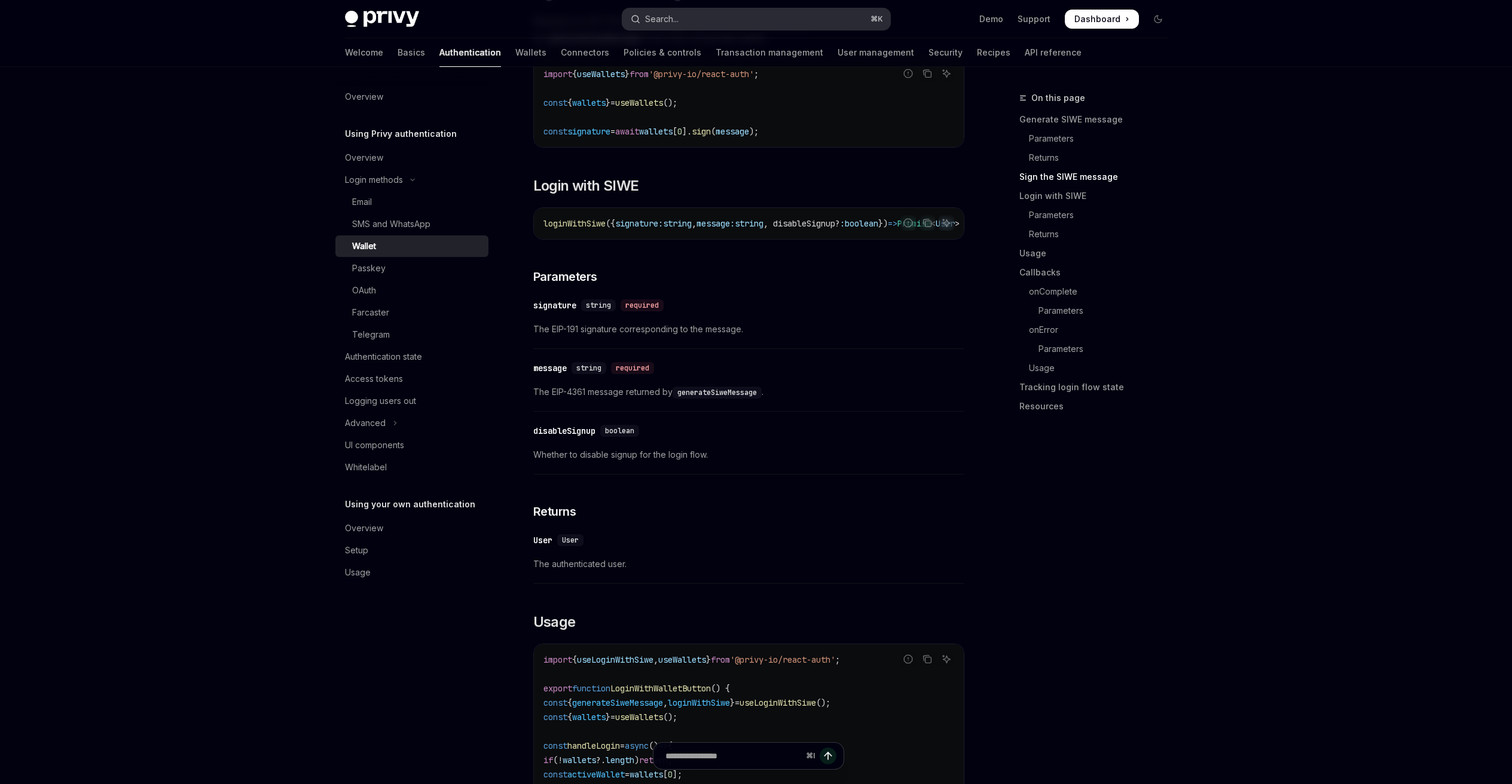
click at [697, 25] on button "Search... ⌘ K" at bounding box center [756, 19] width 268 height 22
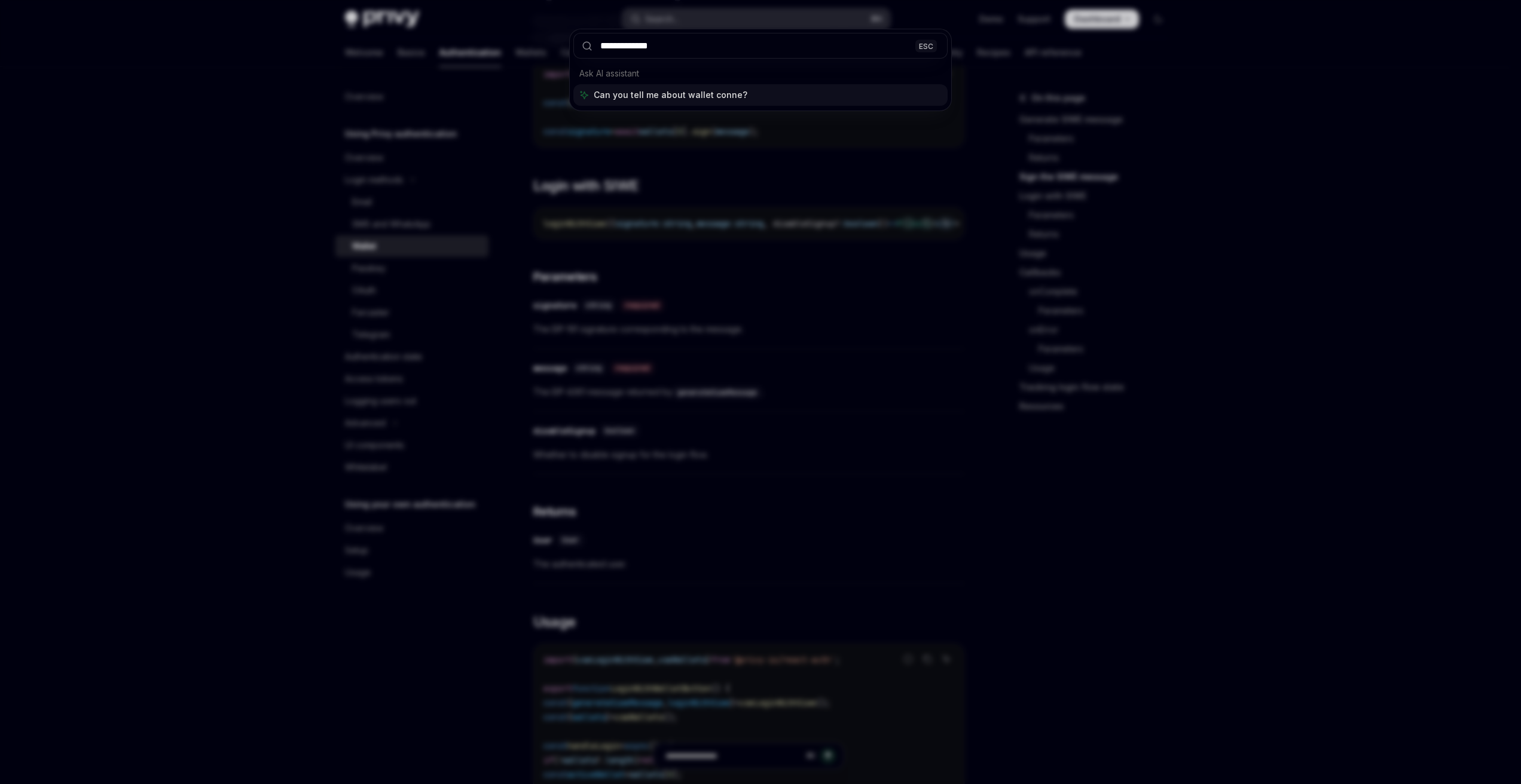
type input "**********"
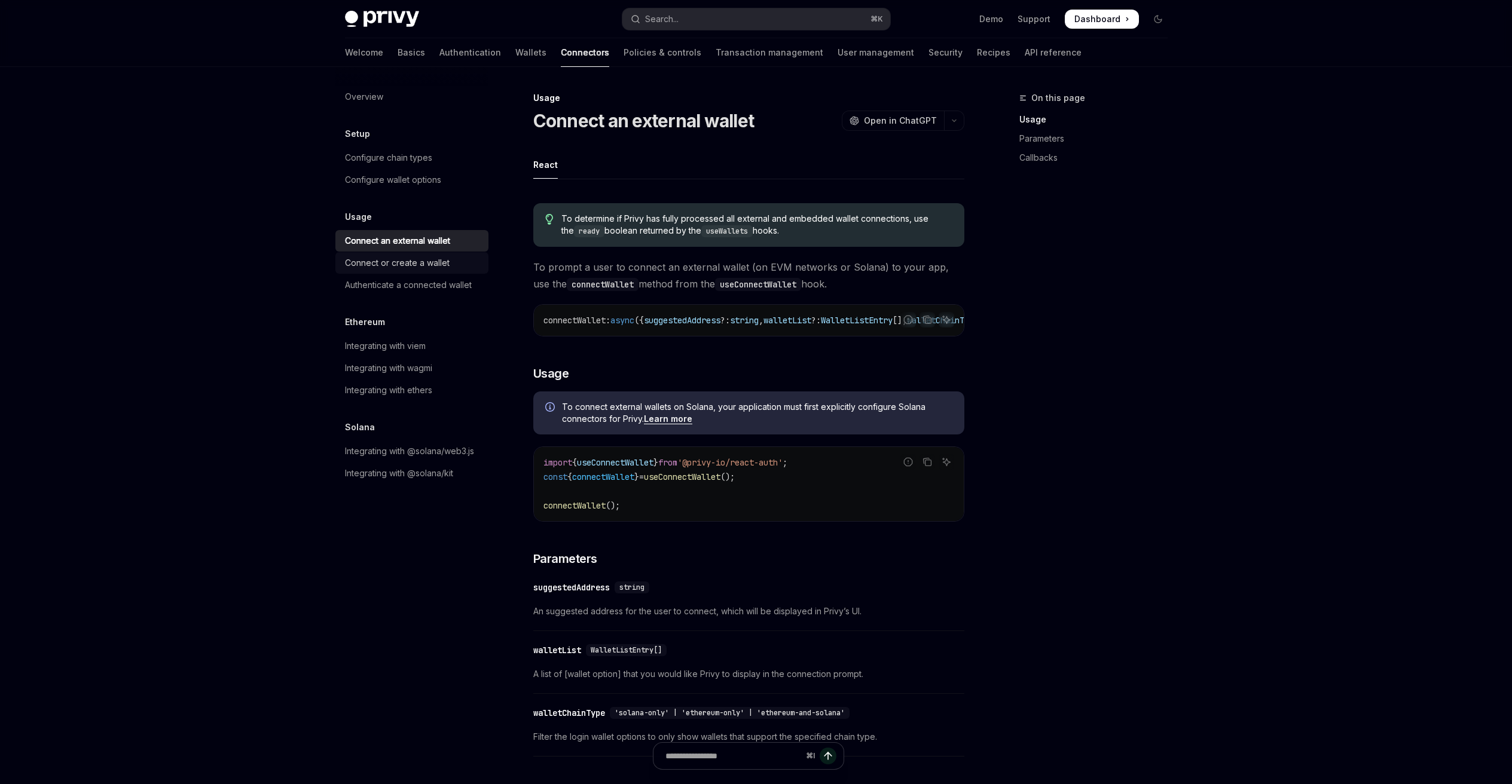
click at [435, 268] on div "Connect or create a wallet" at bounding box center [397, 262] width 104 height 14
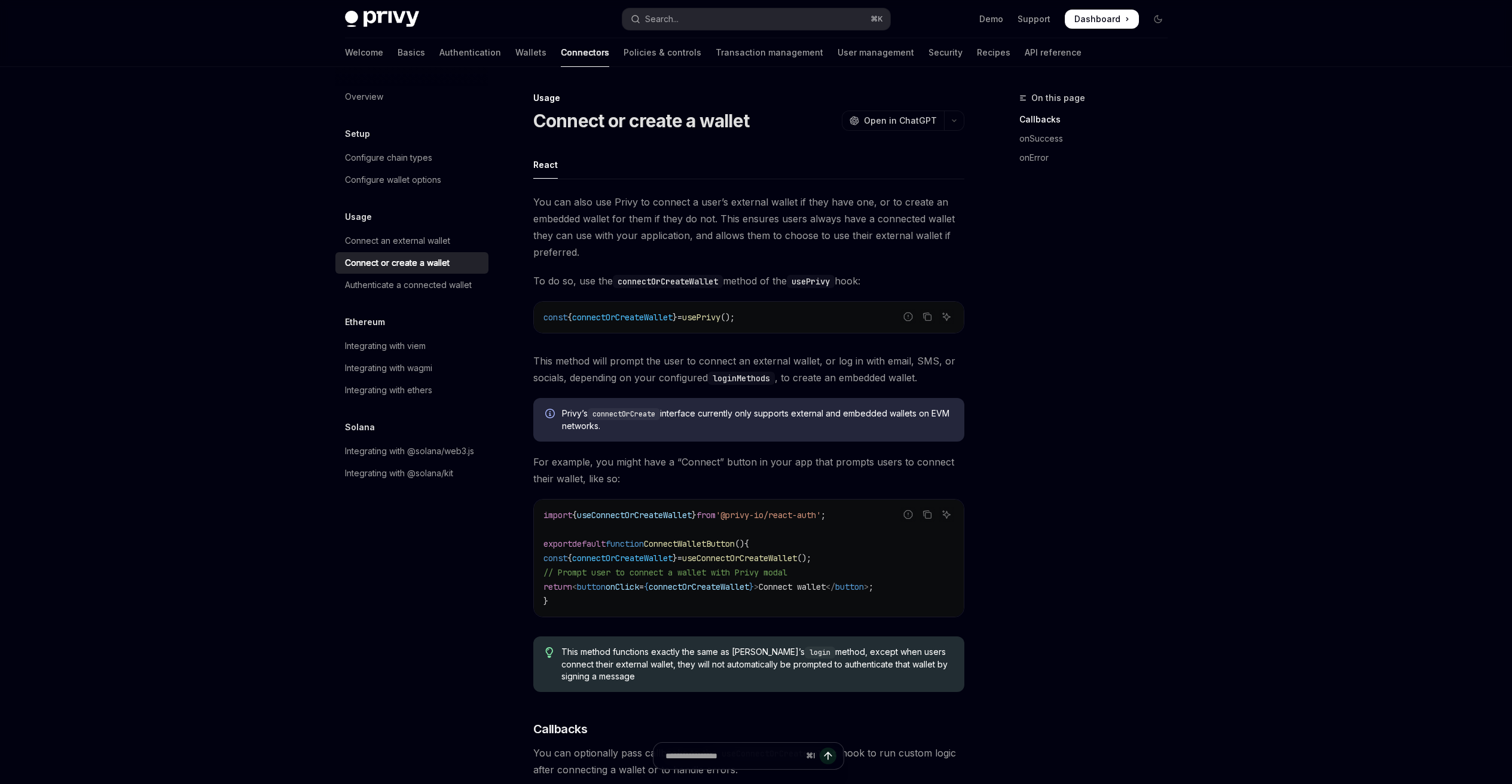
click at [435, 253] on link "Connect or create a wallet" at bounding box center [412, 263] width 153 height 22
click at [433, 239] on div "Connect an external wallet" at bounding box center [397, 241] width 105 height 14
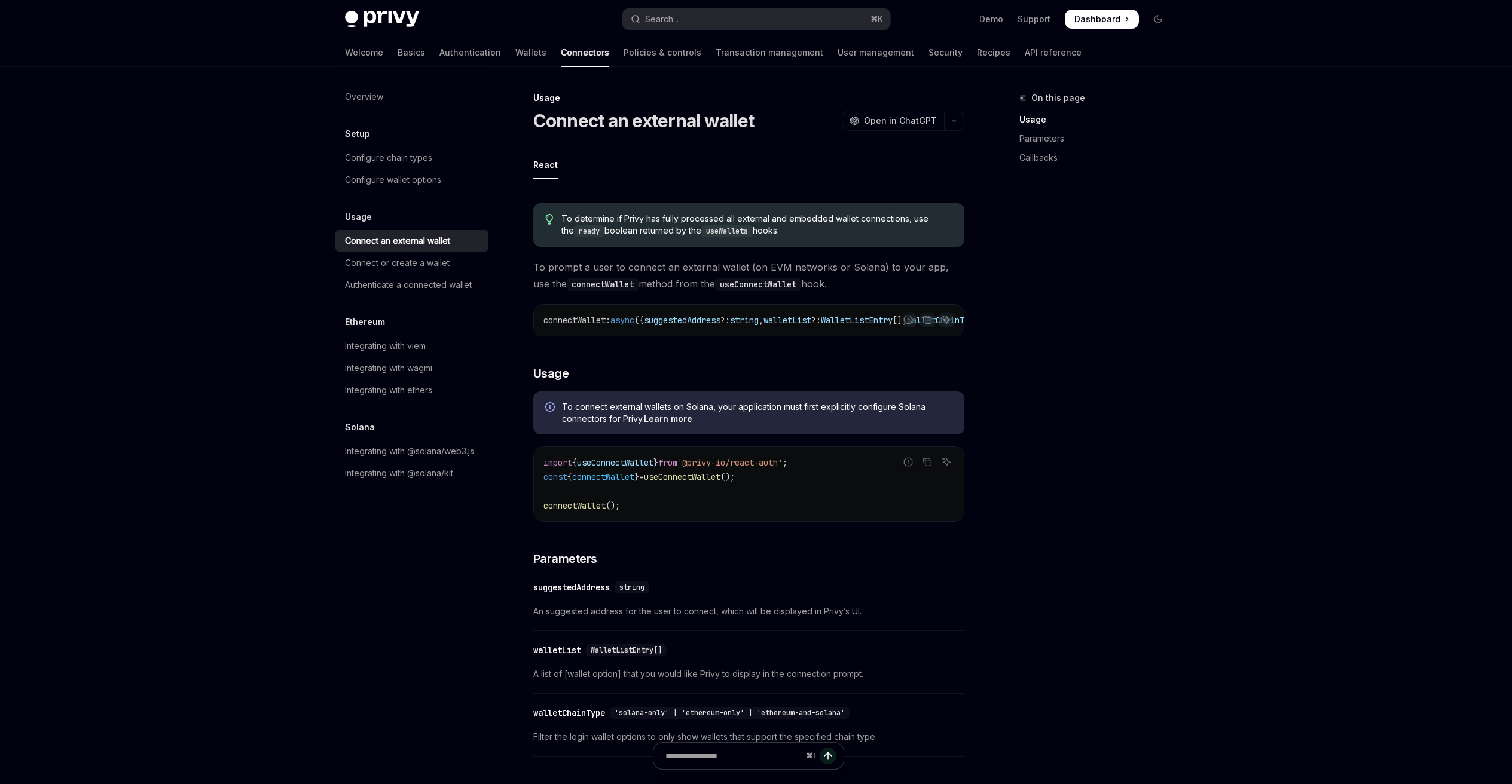
scroll to position [7, 0]
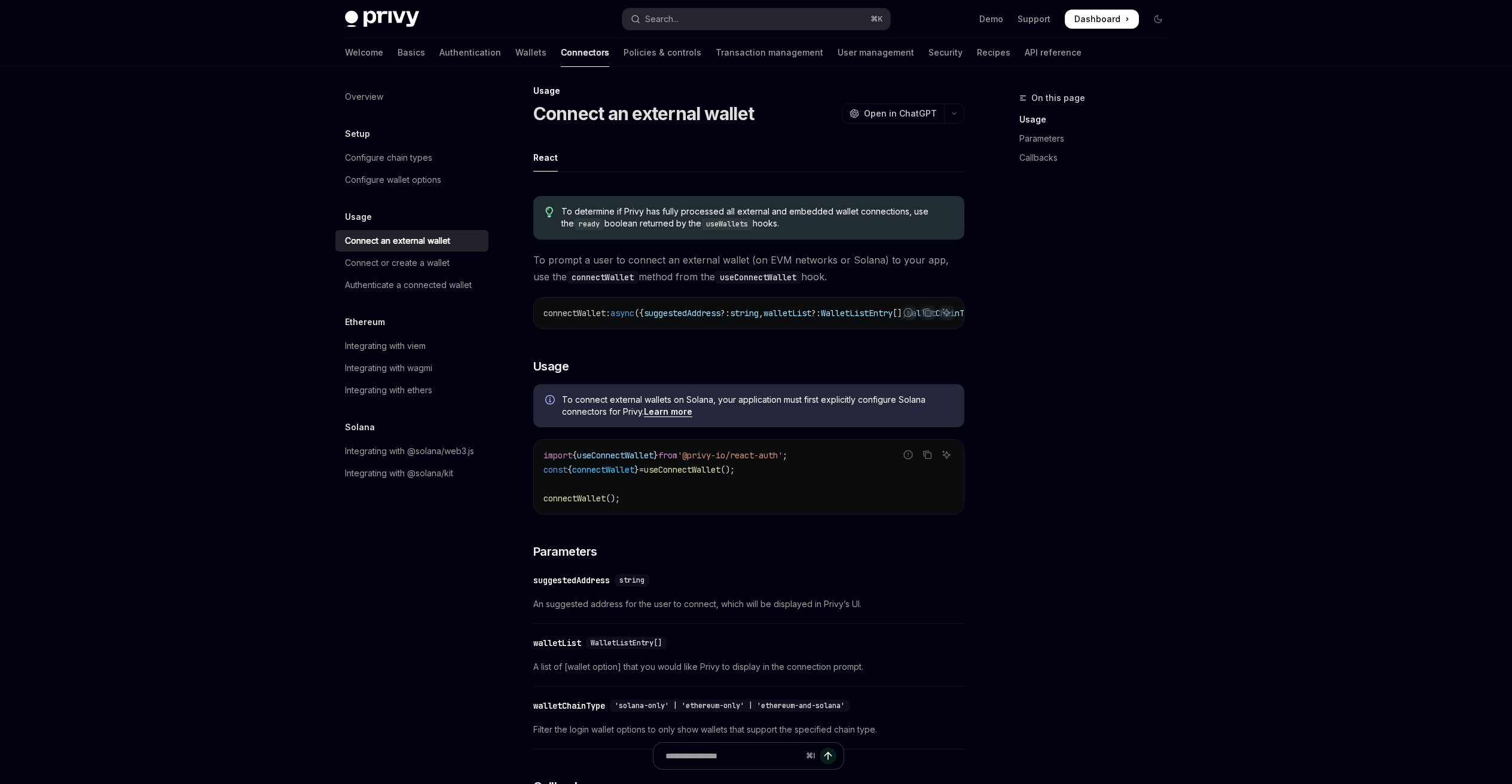
drag, startPoint x: 623, startPoint y: 213, endPoint x: 777, endPoint y: 229, distance: 154.8
click at [777, 229] on span "To determine if Privy has fully processed all external and embedded wallet conn…" at bounding box center [756, 218] width 390 height 24
click at [637, 233] on div "To determine if Privy has fully processed all external and embedded wallet conn…" at bounding box center [748, 218] width 431 height 43
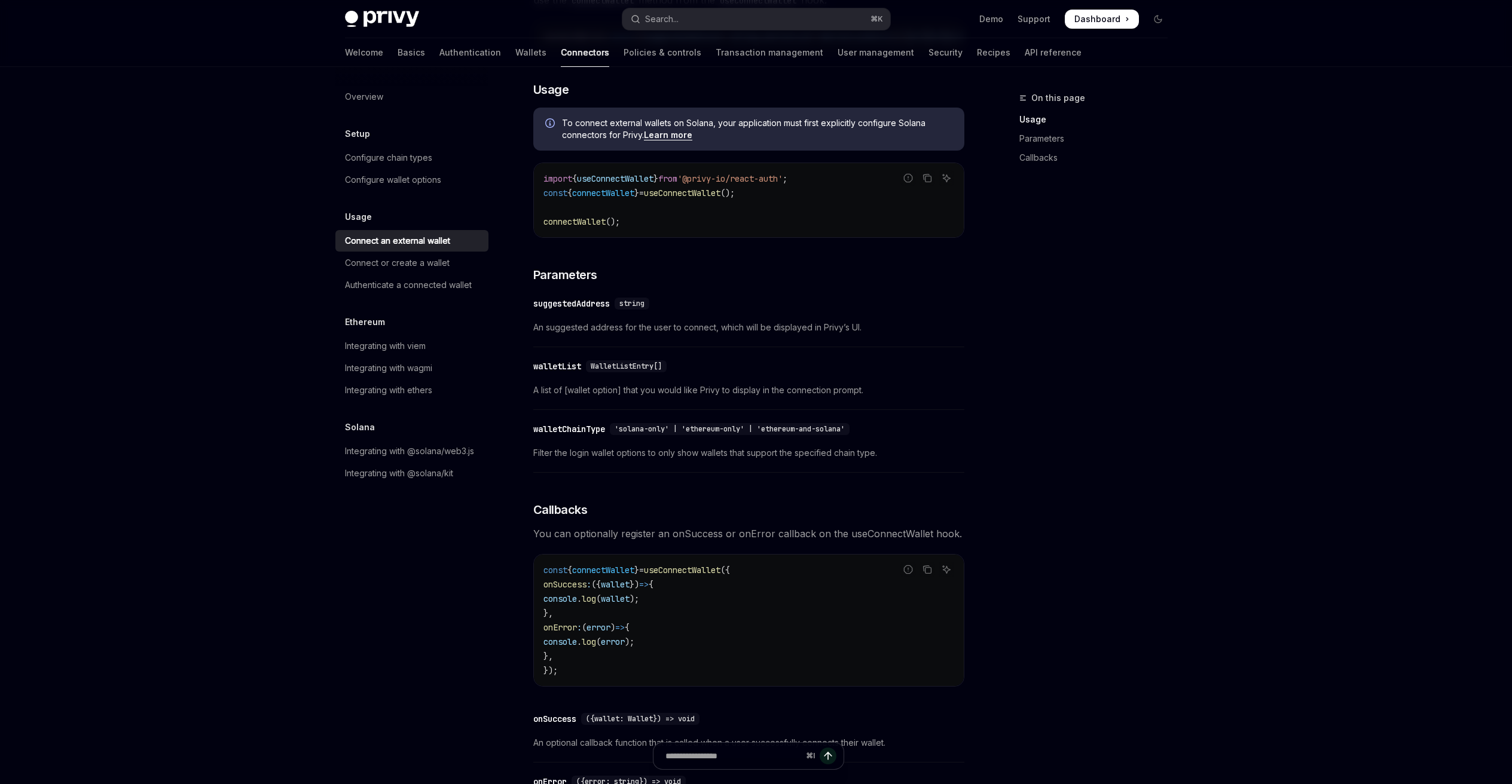
scroll to position [292, 0]
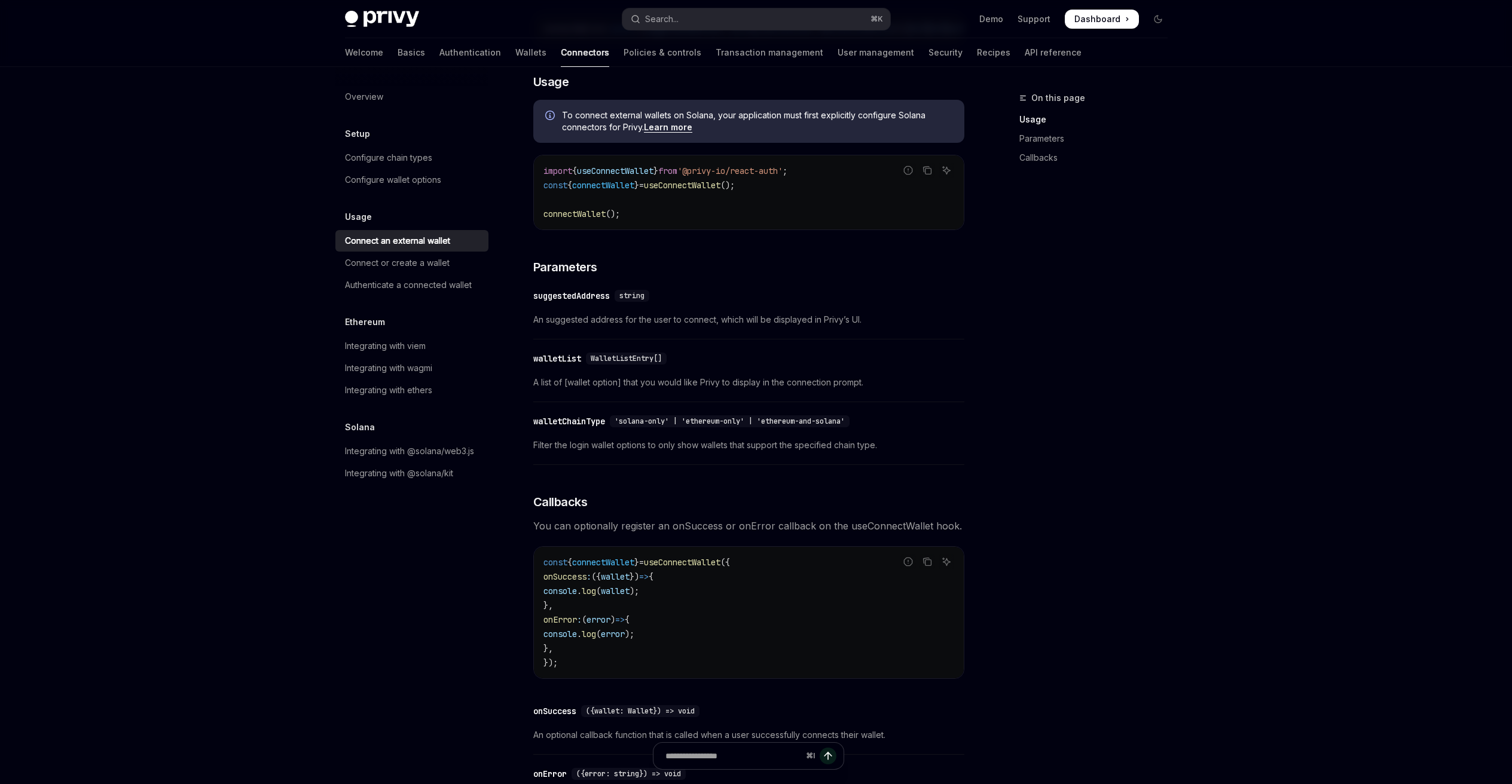
click at [606, 187] on span "connectWallet" at bounding box center [603, 185] width 62 height 11
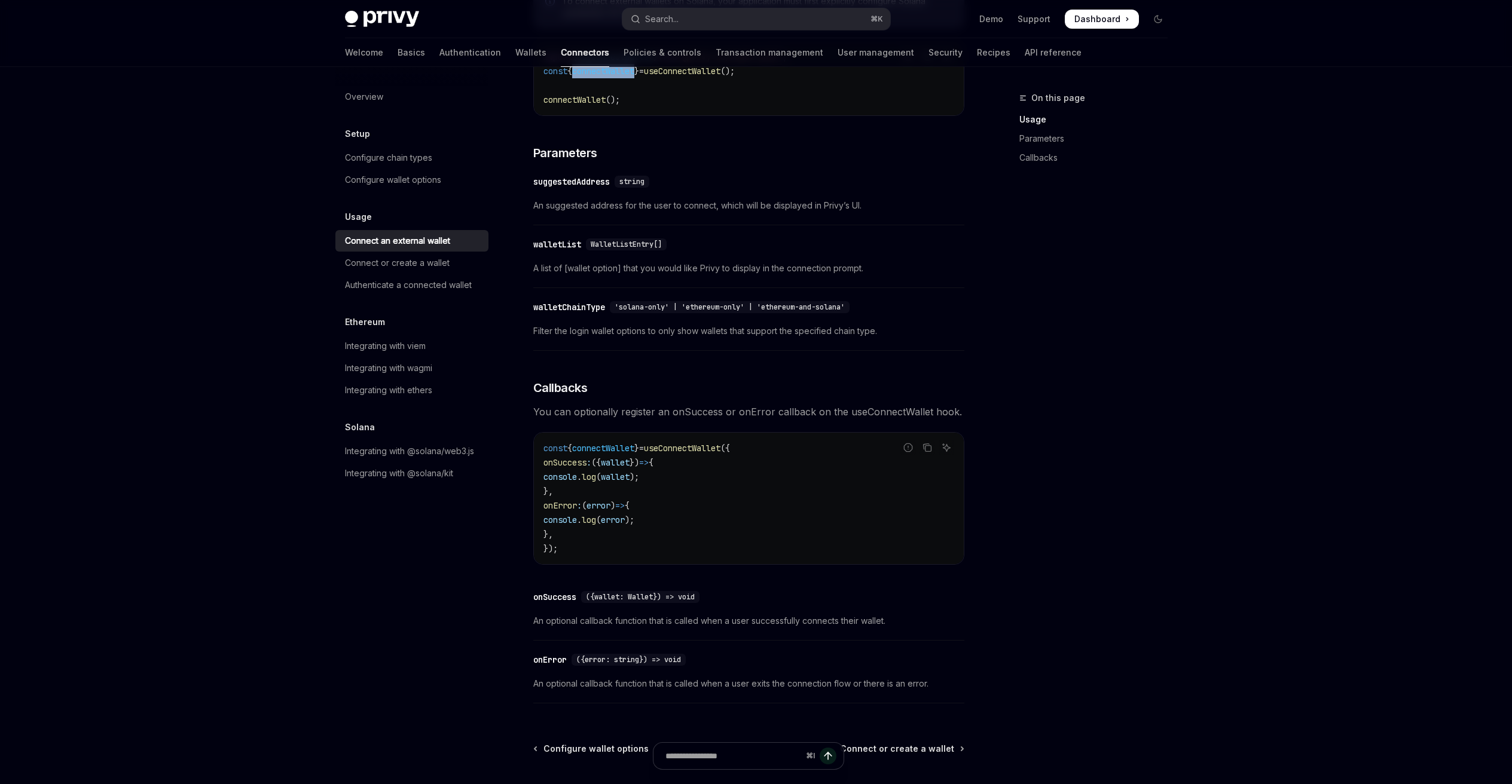
scroll to position [391, 0]
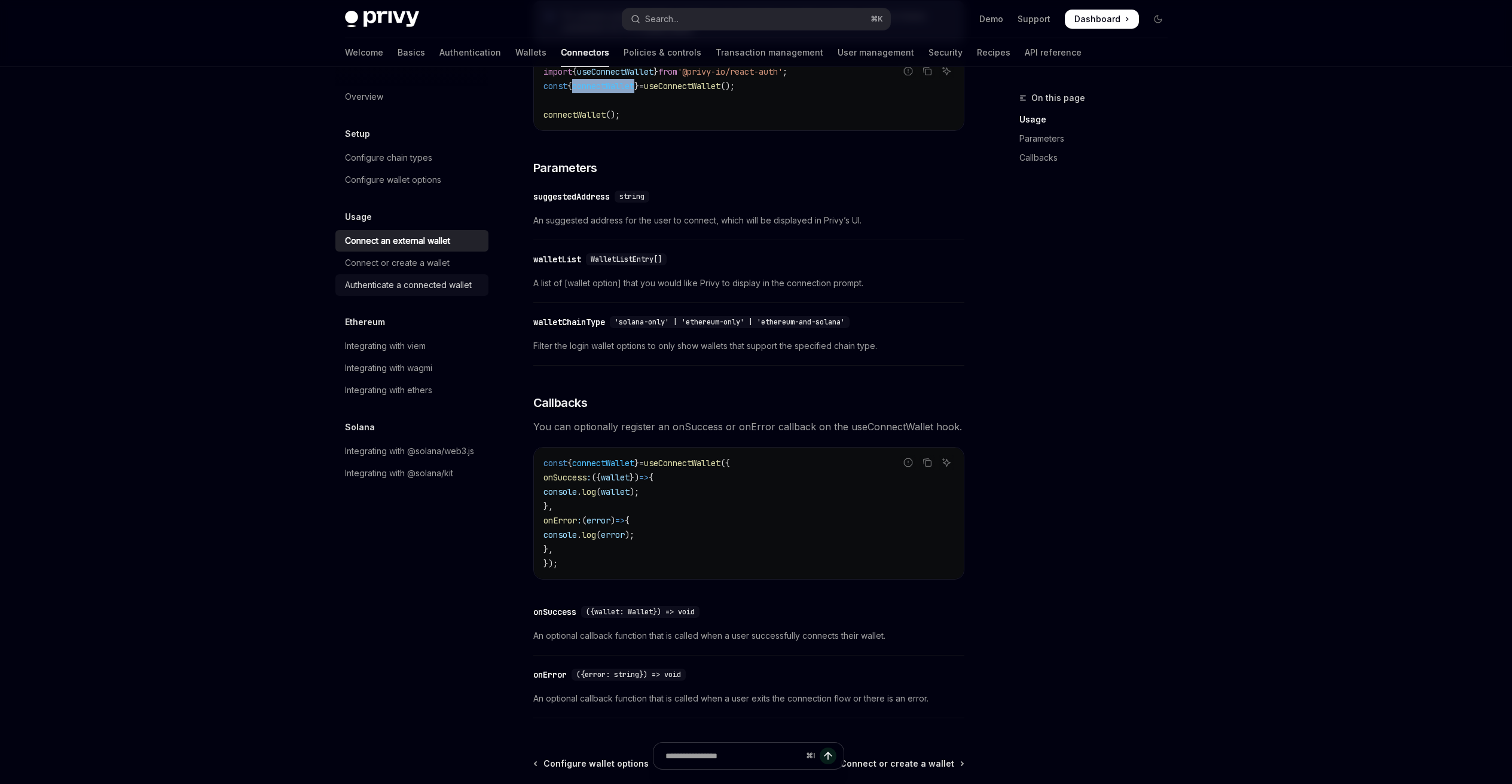
click at [440, 292] on link "Authenticate a connected wallet" at bounding box center [412, 285] width 153 height 22
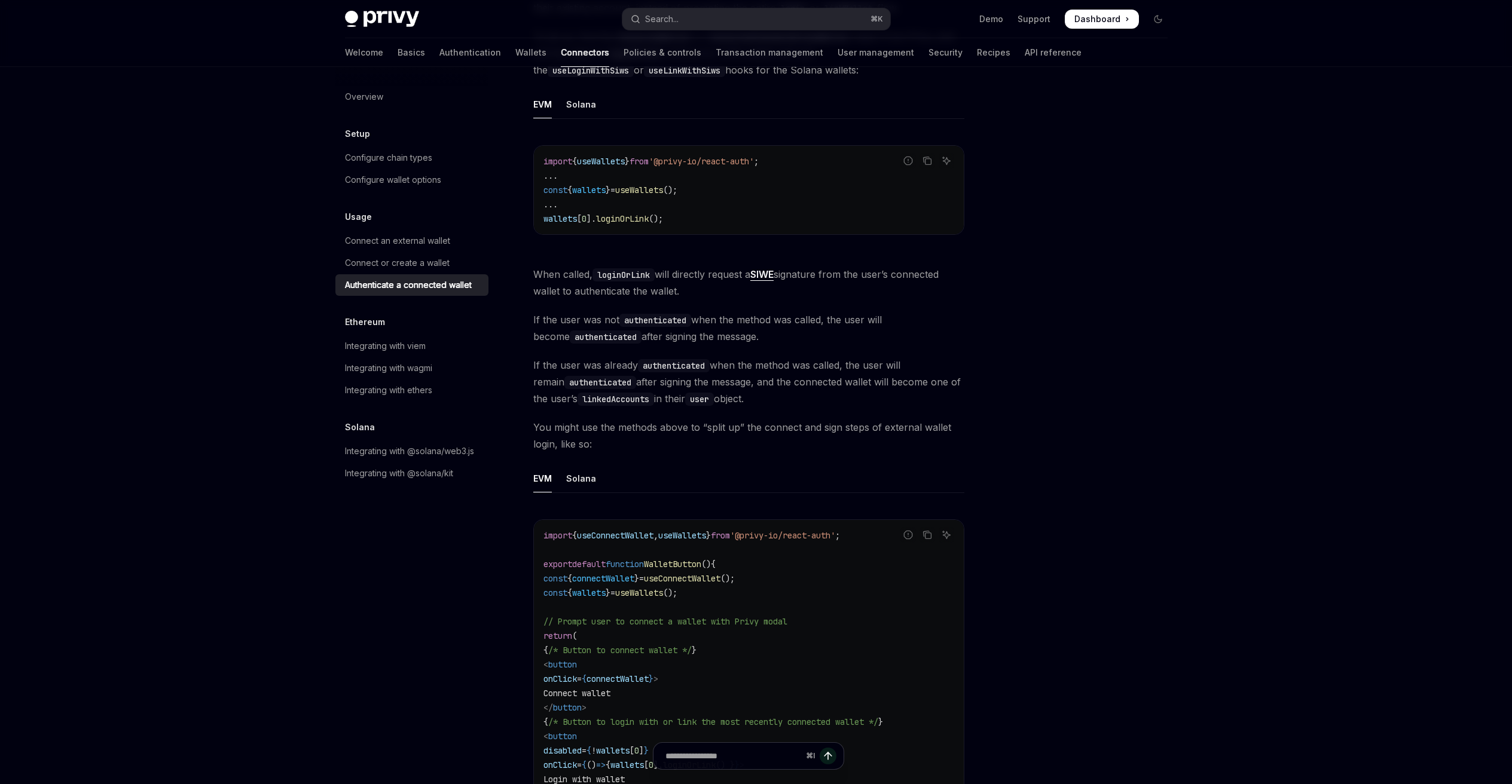
scroll to position [181, 0]
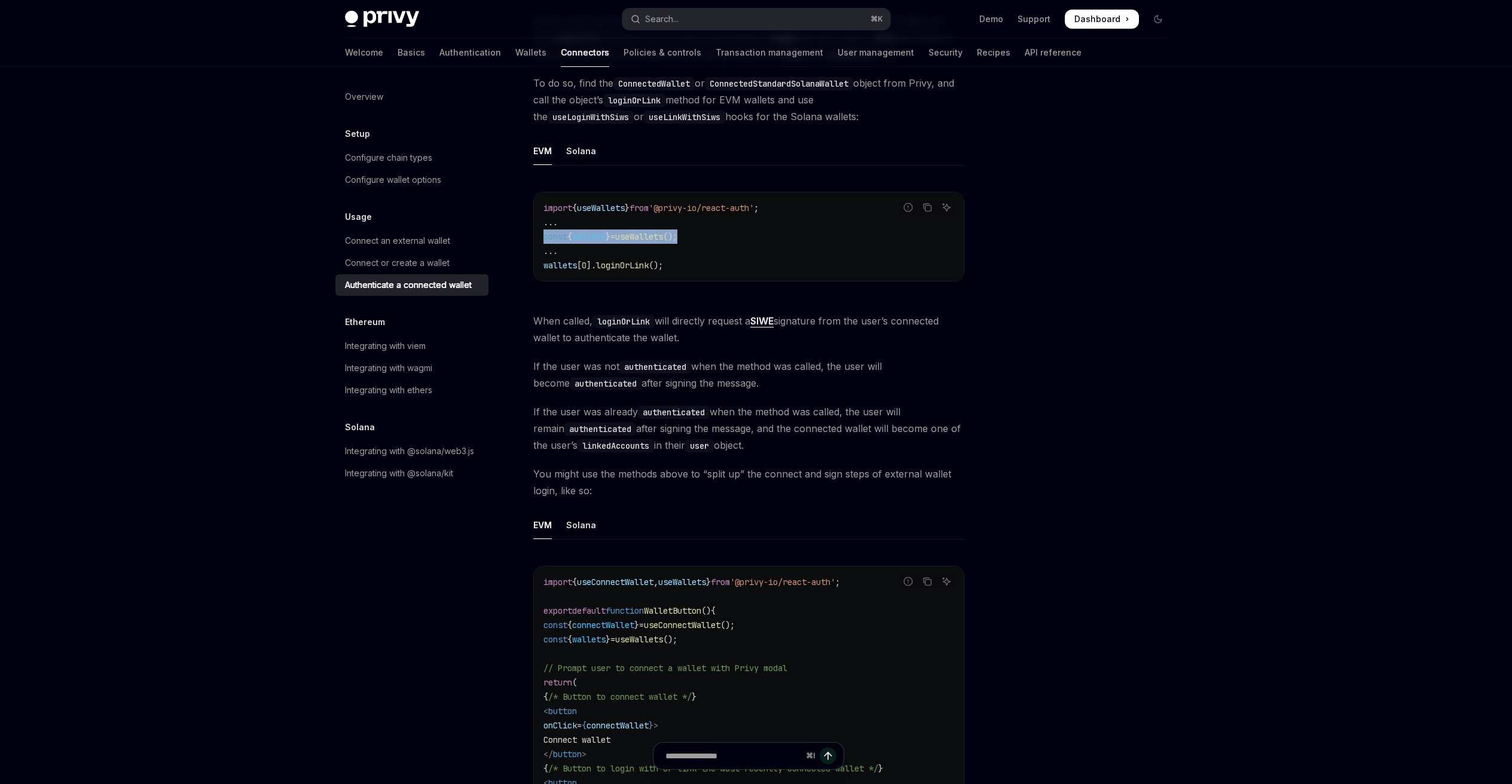
drag, startPoint x: 700, startPoint y: 237, endPoint x: 513, endPoint y: 236, distance: 187.0
click at [513, 236] on div "Usage Authenticate a connected wallet OpenAI Open in ChatGPT OpenAI Open in Cha…" at bounding box center [636, 503] width 660 height 1188
copy span "const { wallets } = useWallets ();"
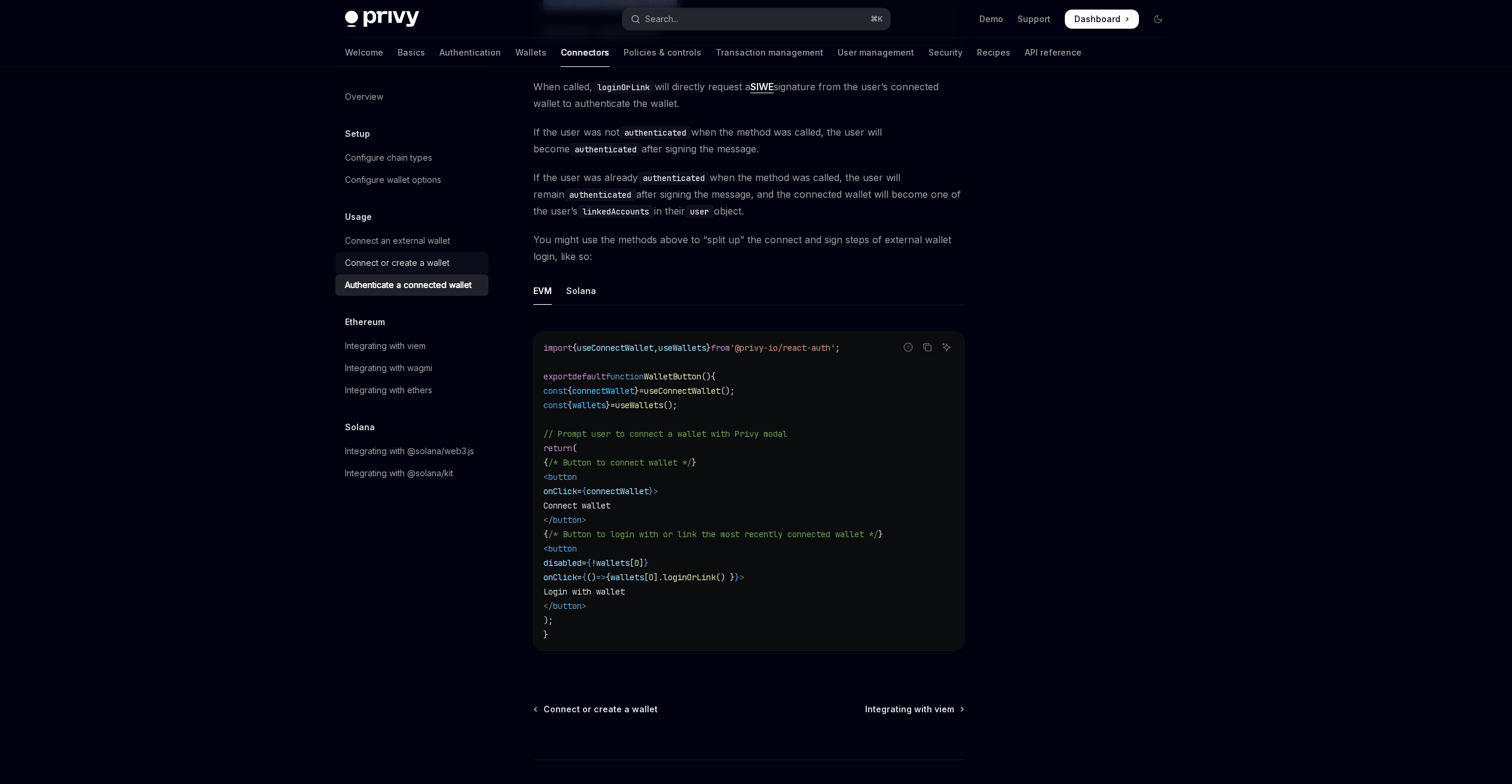
scroll to position [157, 0]
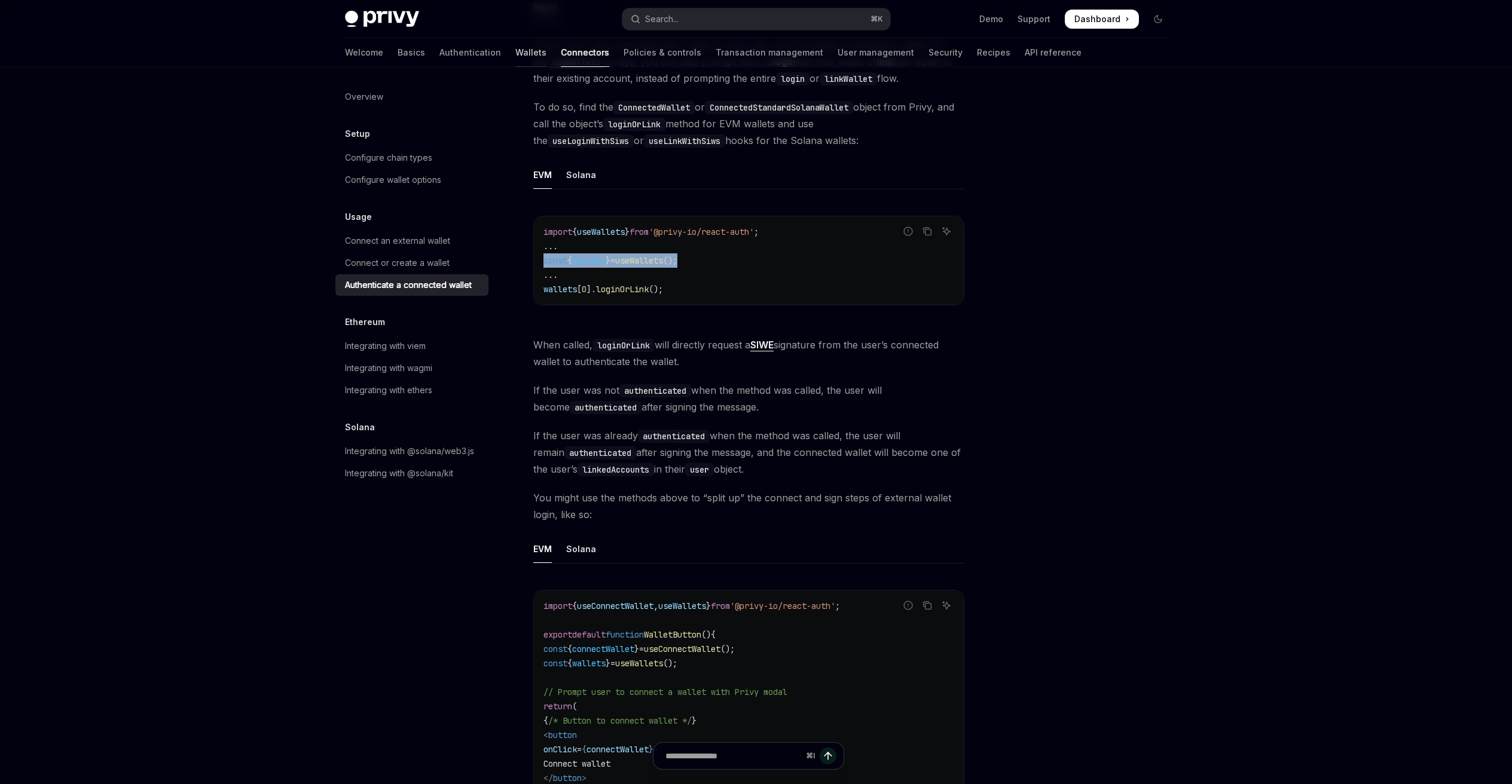
click at [516, 53] on link "Wallets" at bounding box center [531, 52] width 31 height 28
type textarea "*"
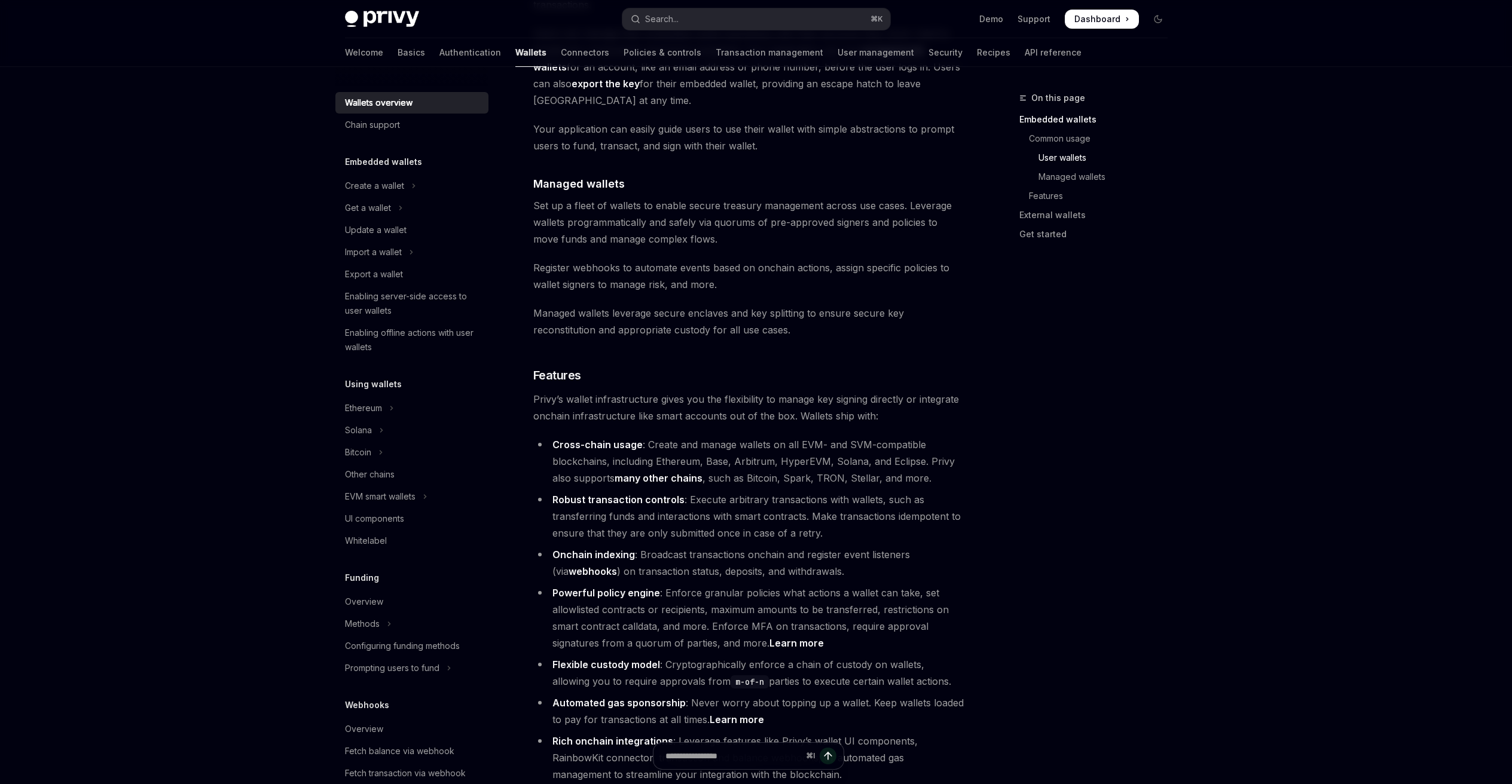
scroll to position [1389, 0]
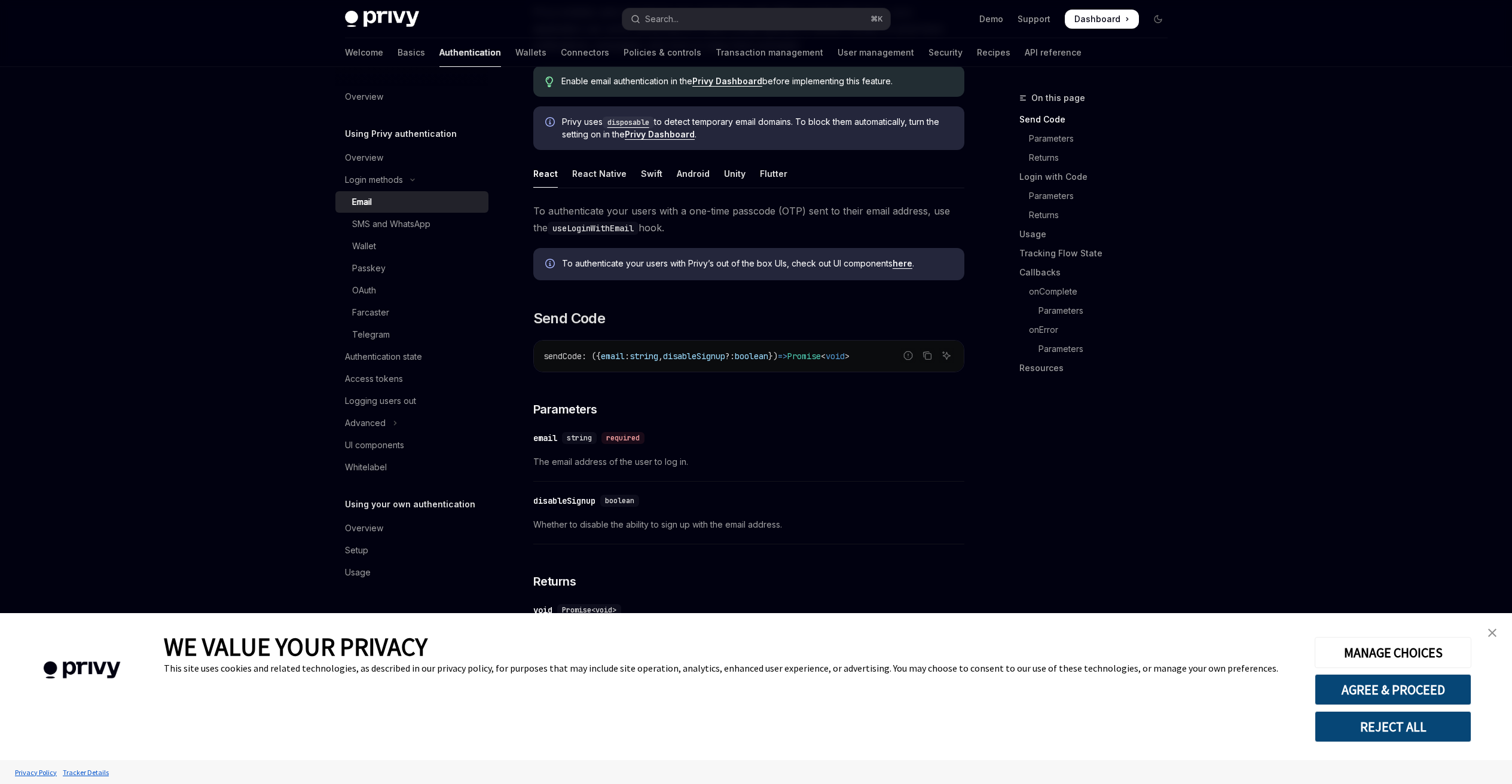
scroll to position [209, 0]
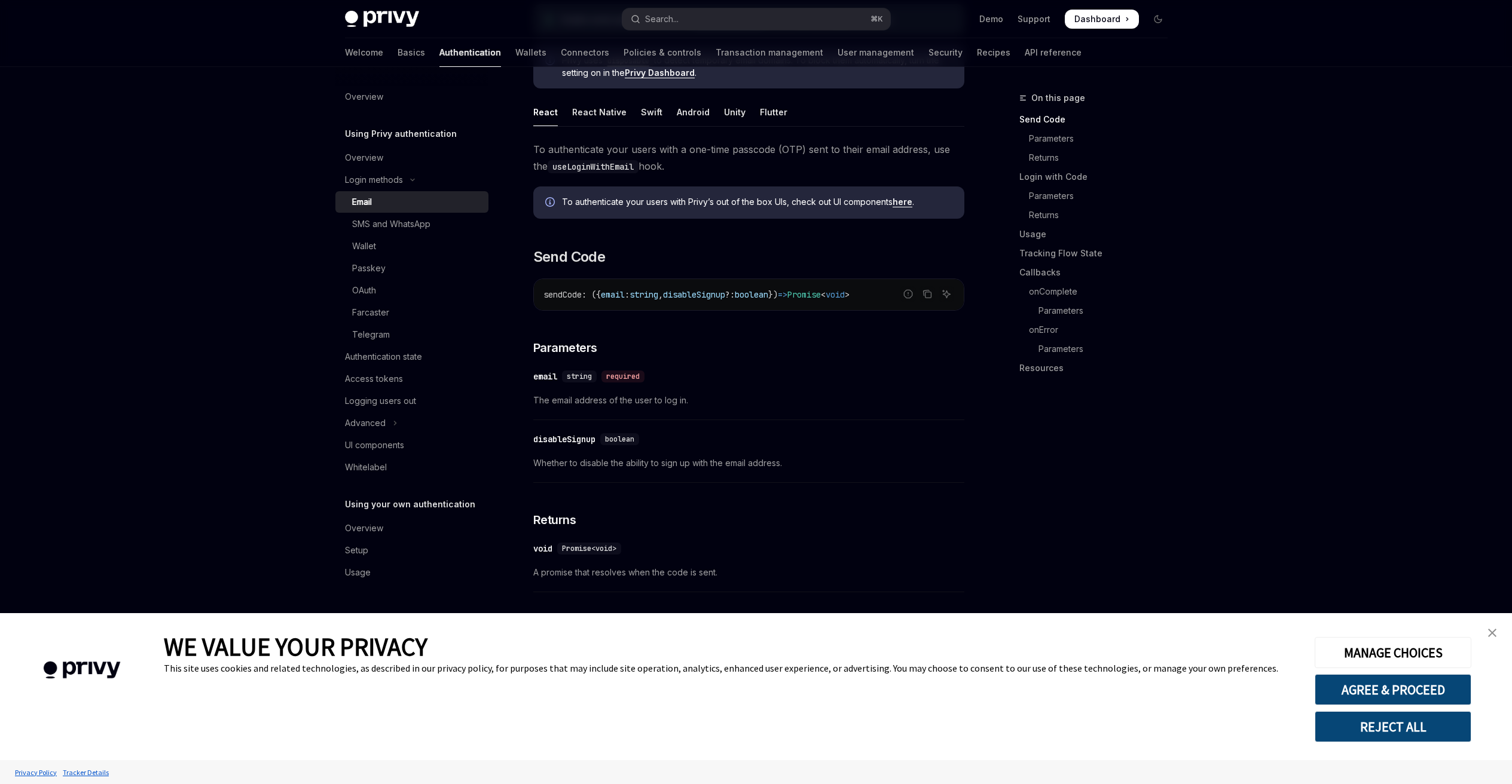
click at [1488, 630] on img "close banner" at bounding box center [1492, 633] width 8 height 8
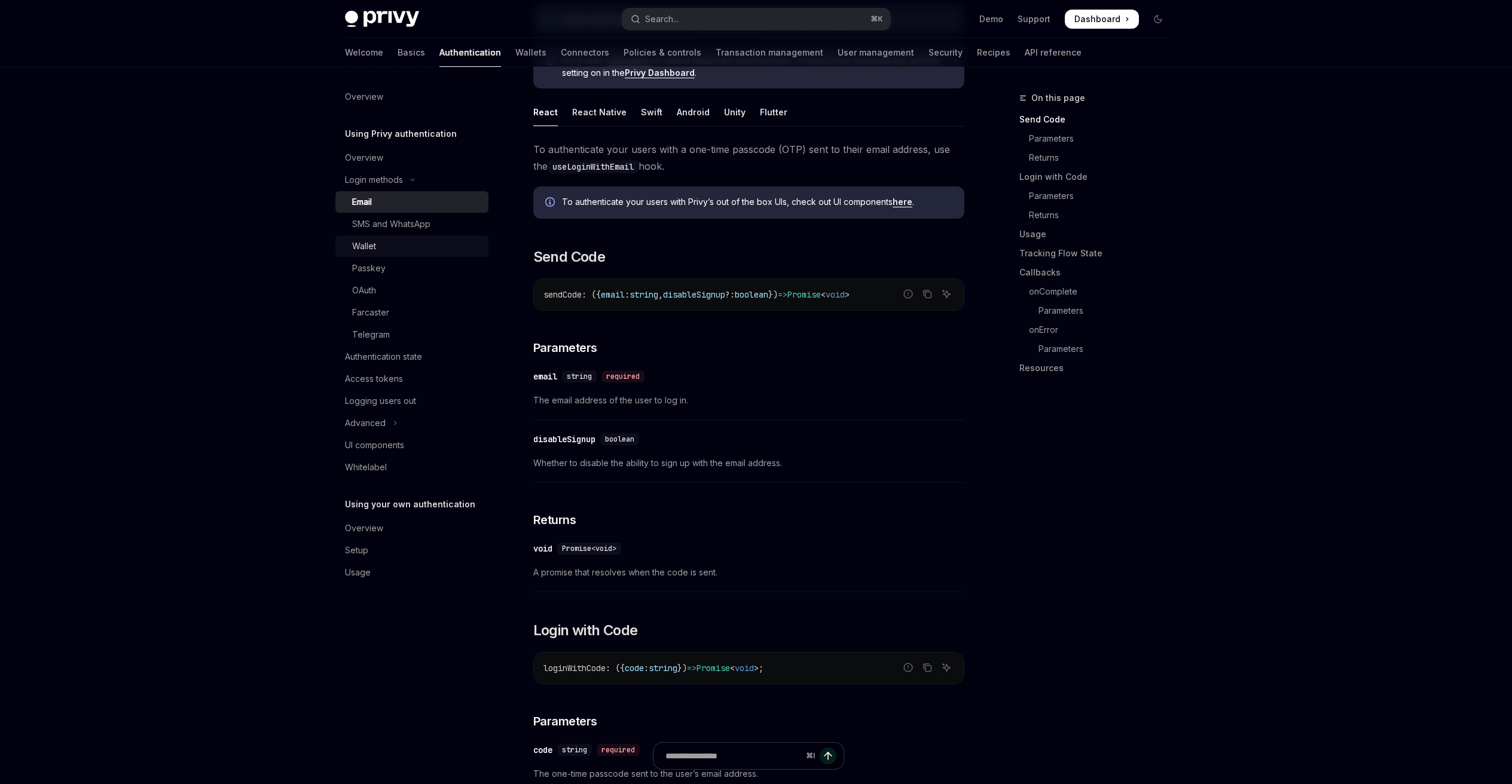
click at [382, 254] on link "Wallet" at bounding box center [412, 246] width 153 height 22
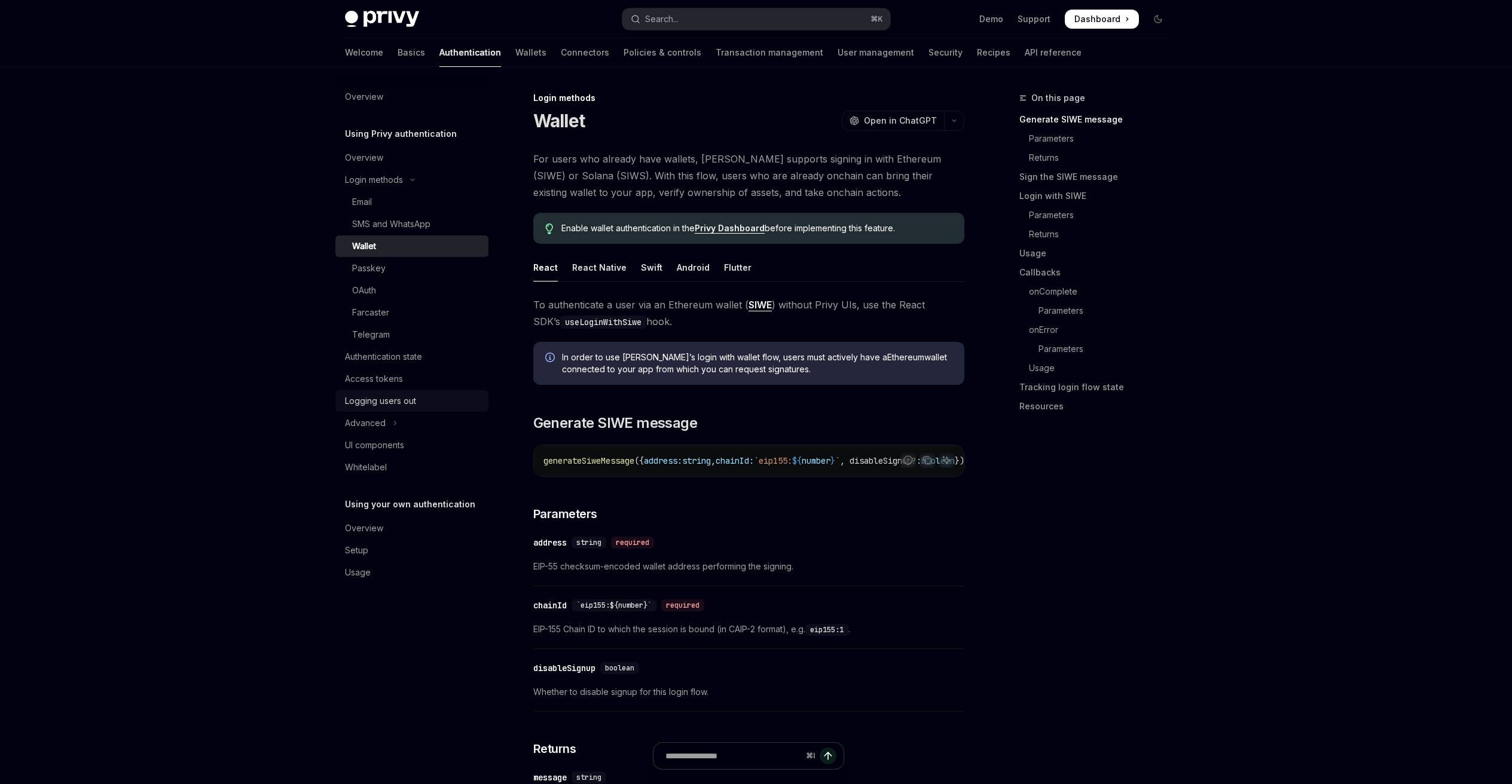
click at [382, 391] on link "Logging users out" at bounding box center [412, 401] width 153 height 22
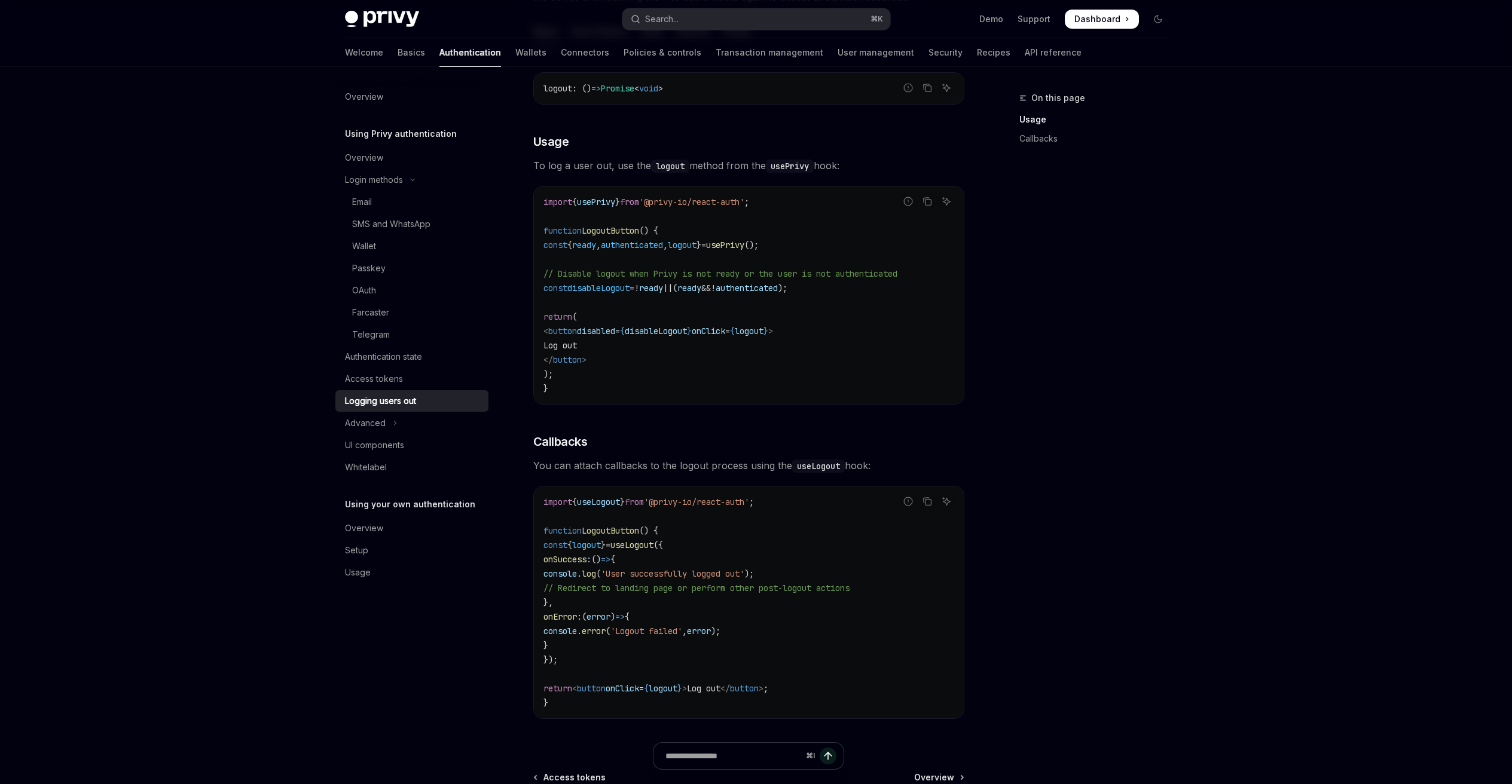
scroll to position [326, 0]
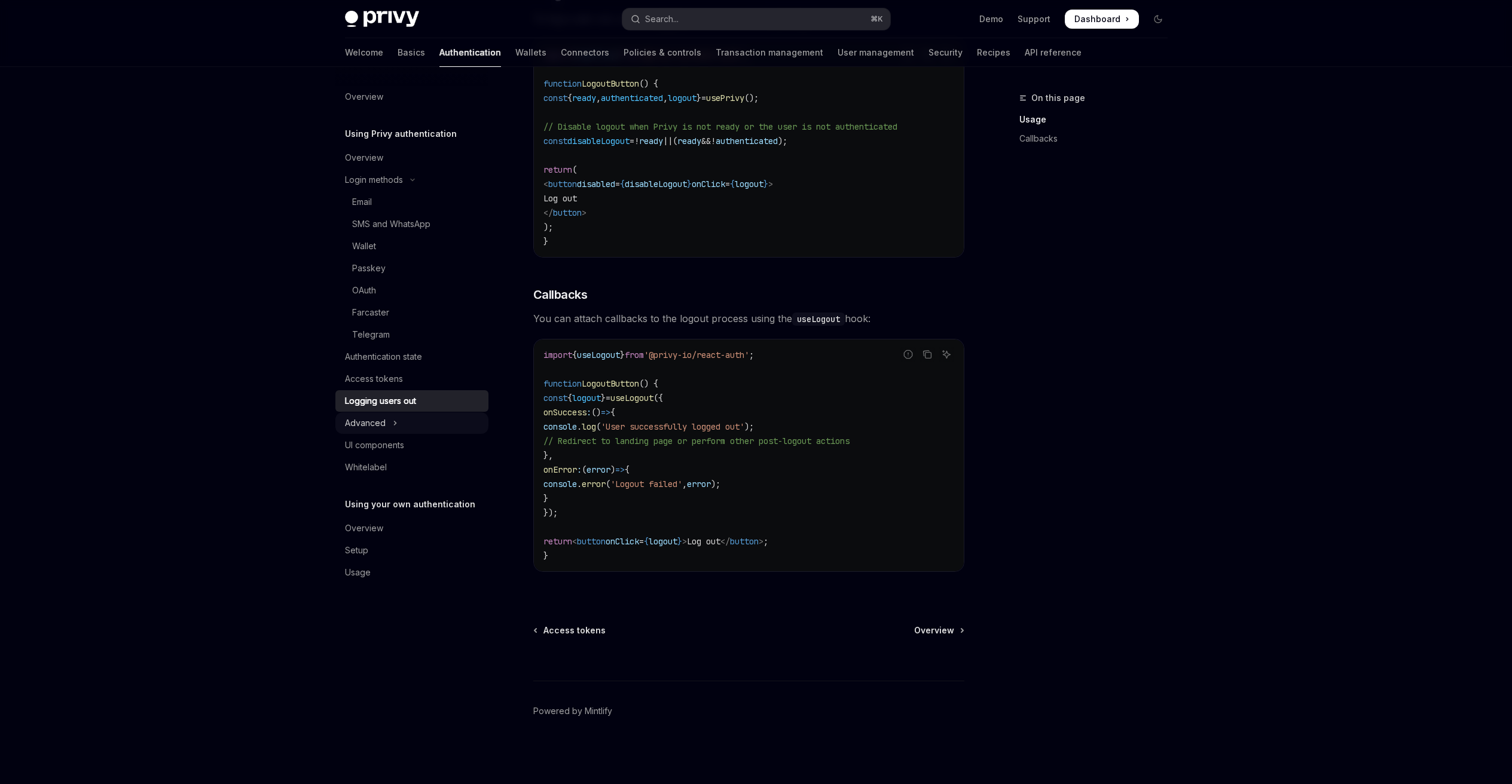
click at [394, 425] on icon "Toggle Advanced section" at bounding box center [395, 423] width 2 height 3
click at [382, 446] on button "MFA" at bounding box center [412, 446] width 153 height 22
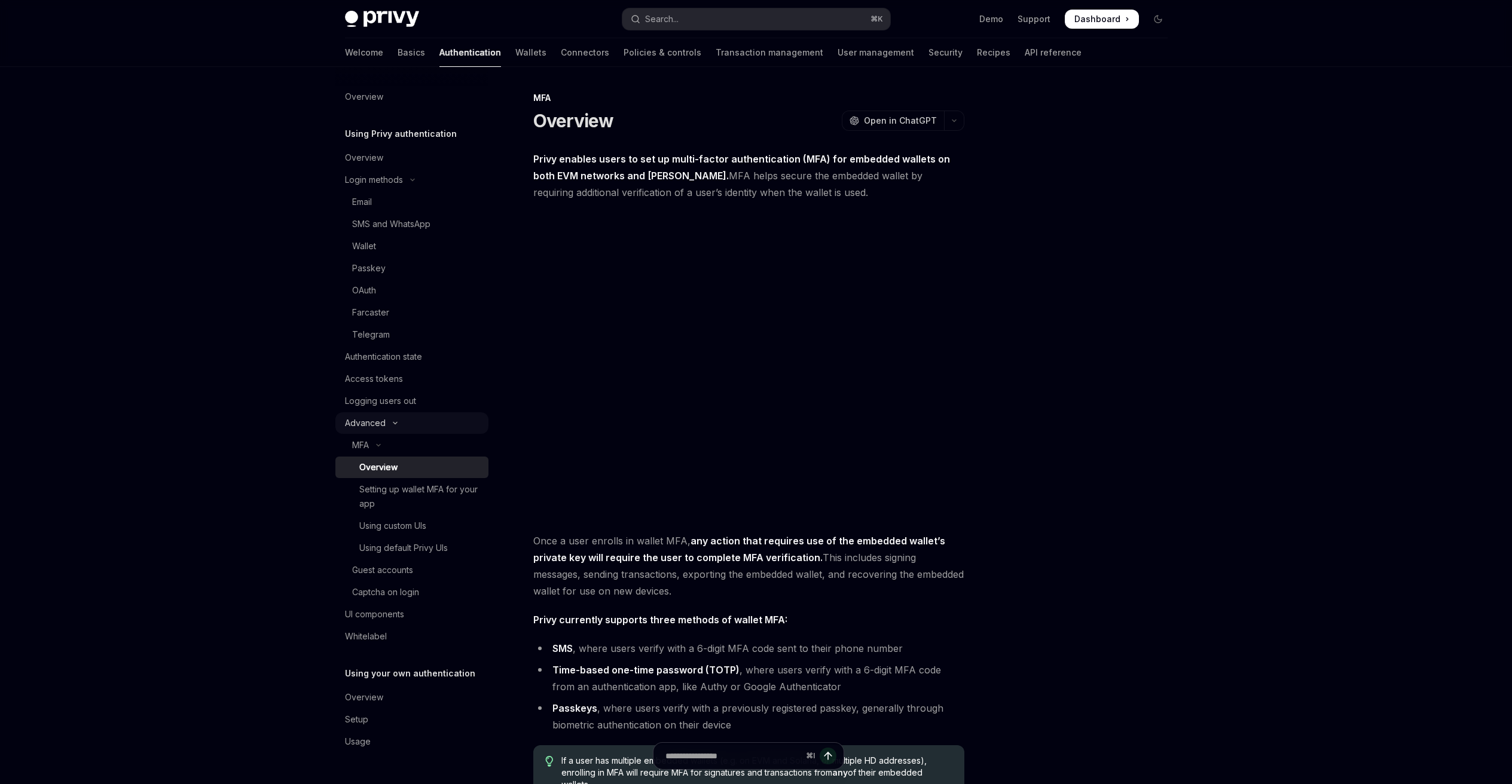
scroll to position [15, 0]
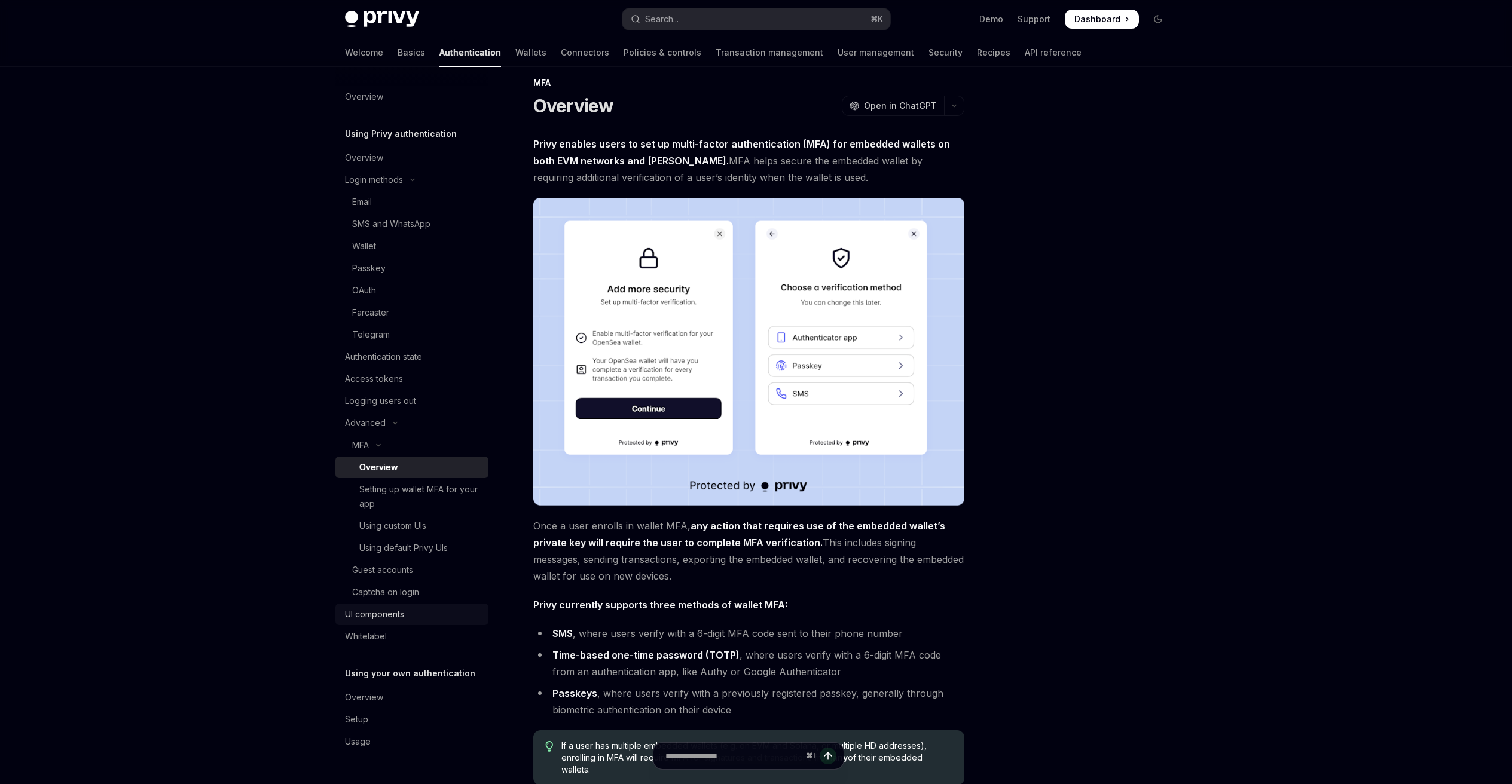
click at [429, 616] on div "UI components" at bounding box center [412, 614] width 136 height 14
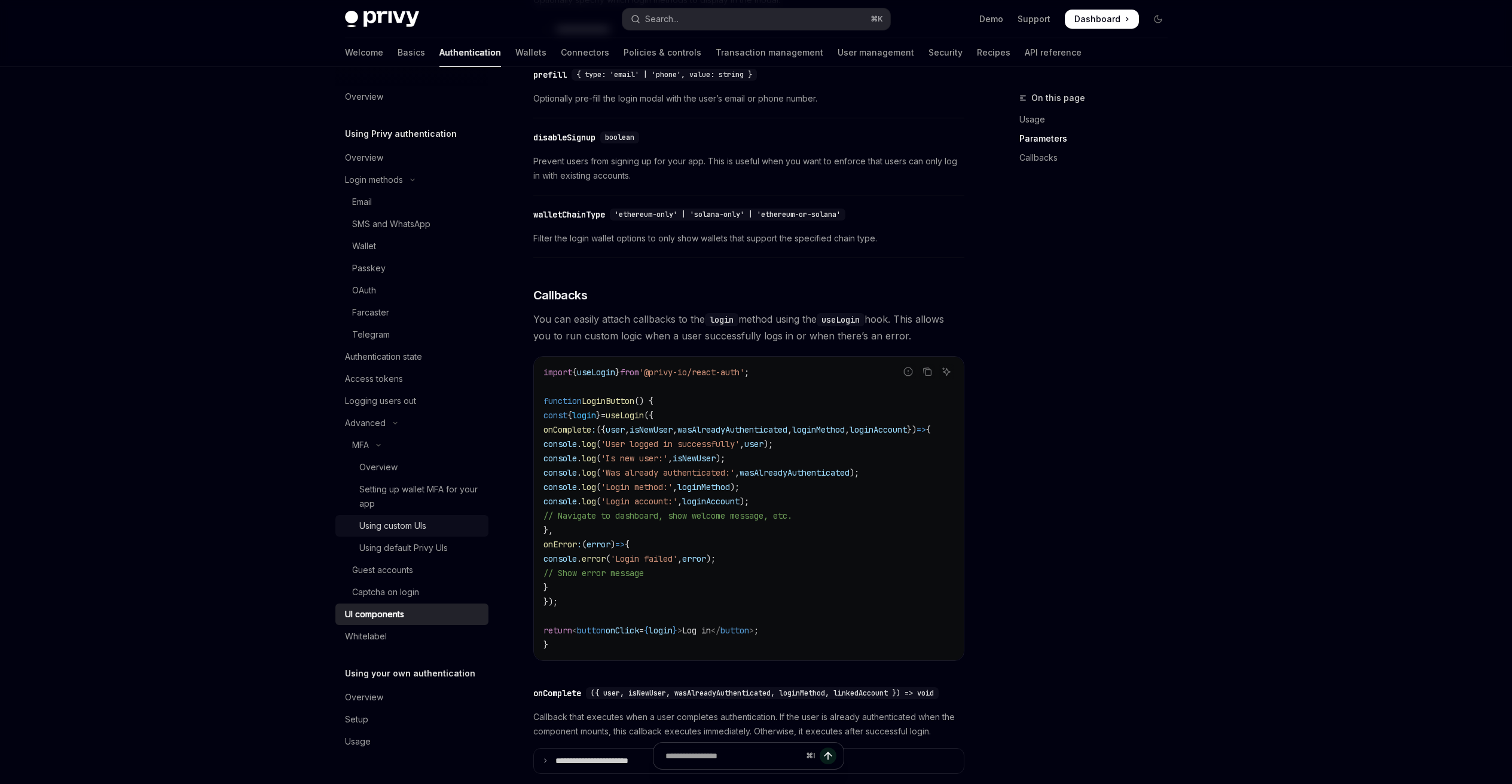
scroll to position [1259, 0]
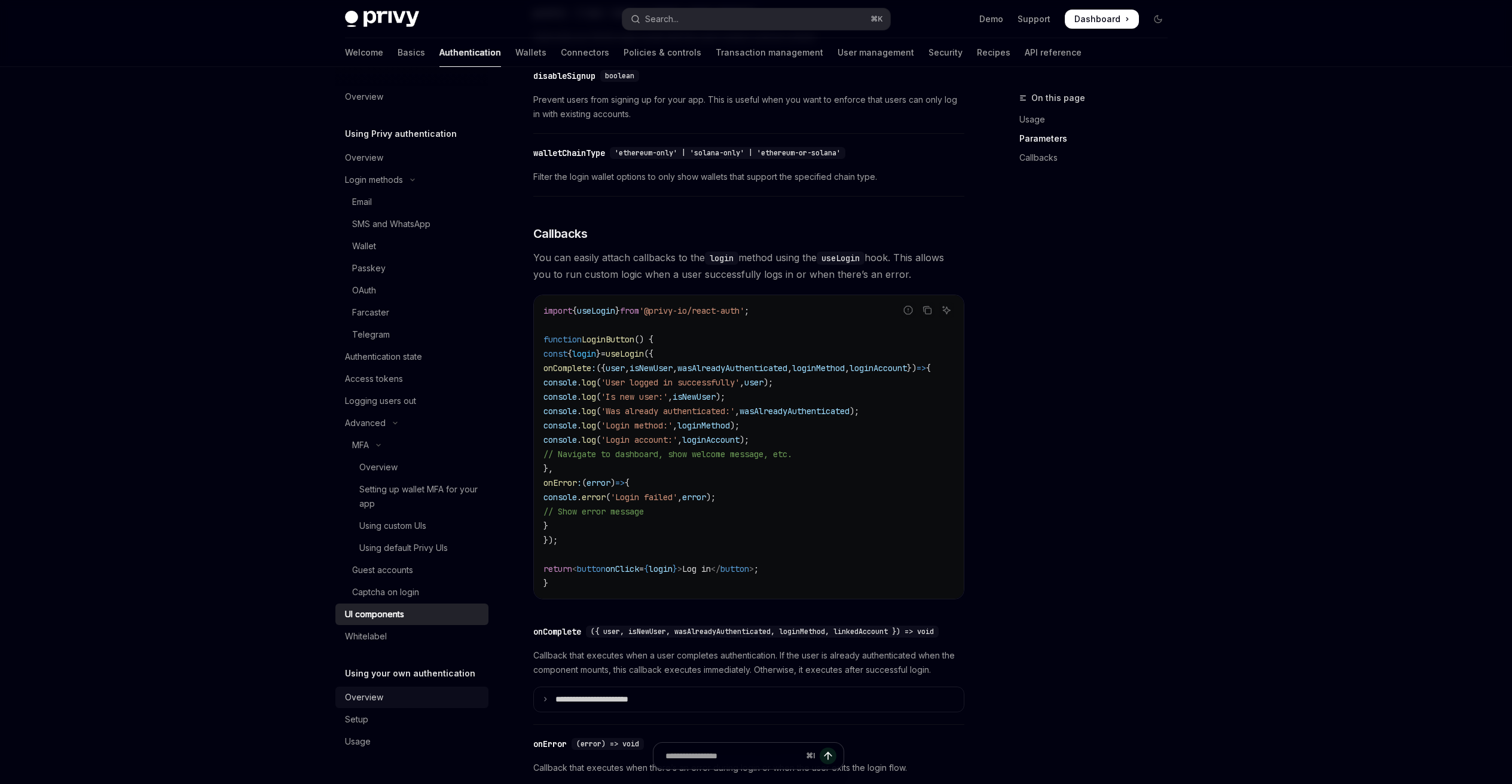
click at [382, 690] on div "Overview" at bounding box center [412, 697] width 136 height 14
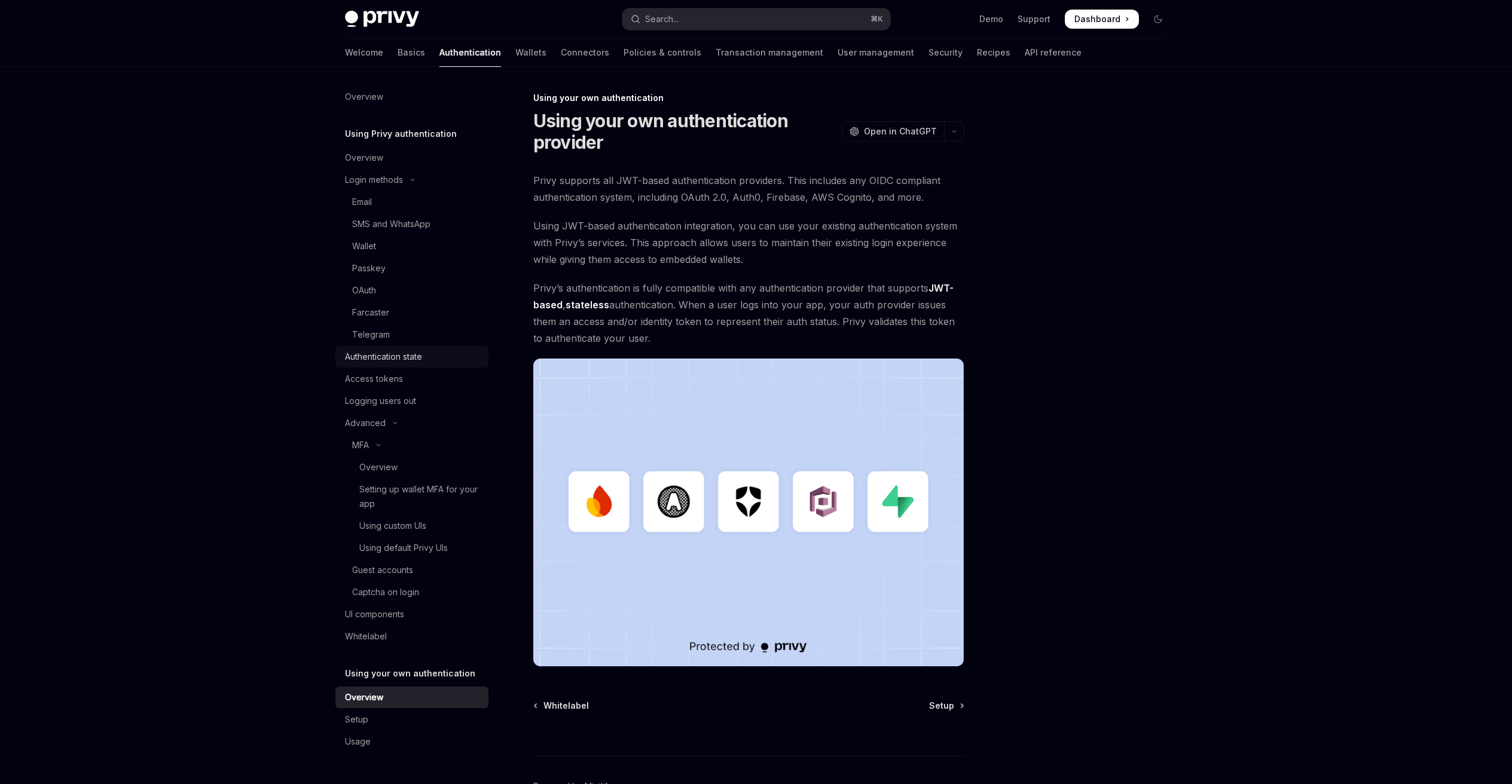
click at [381, 353] on div "Authentication state" at bounding box center [383, 357] width 77 height 14
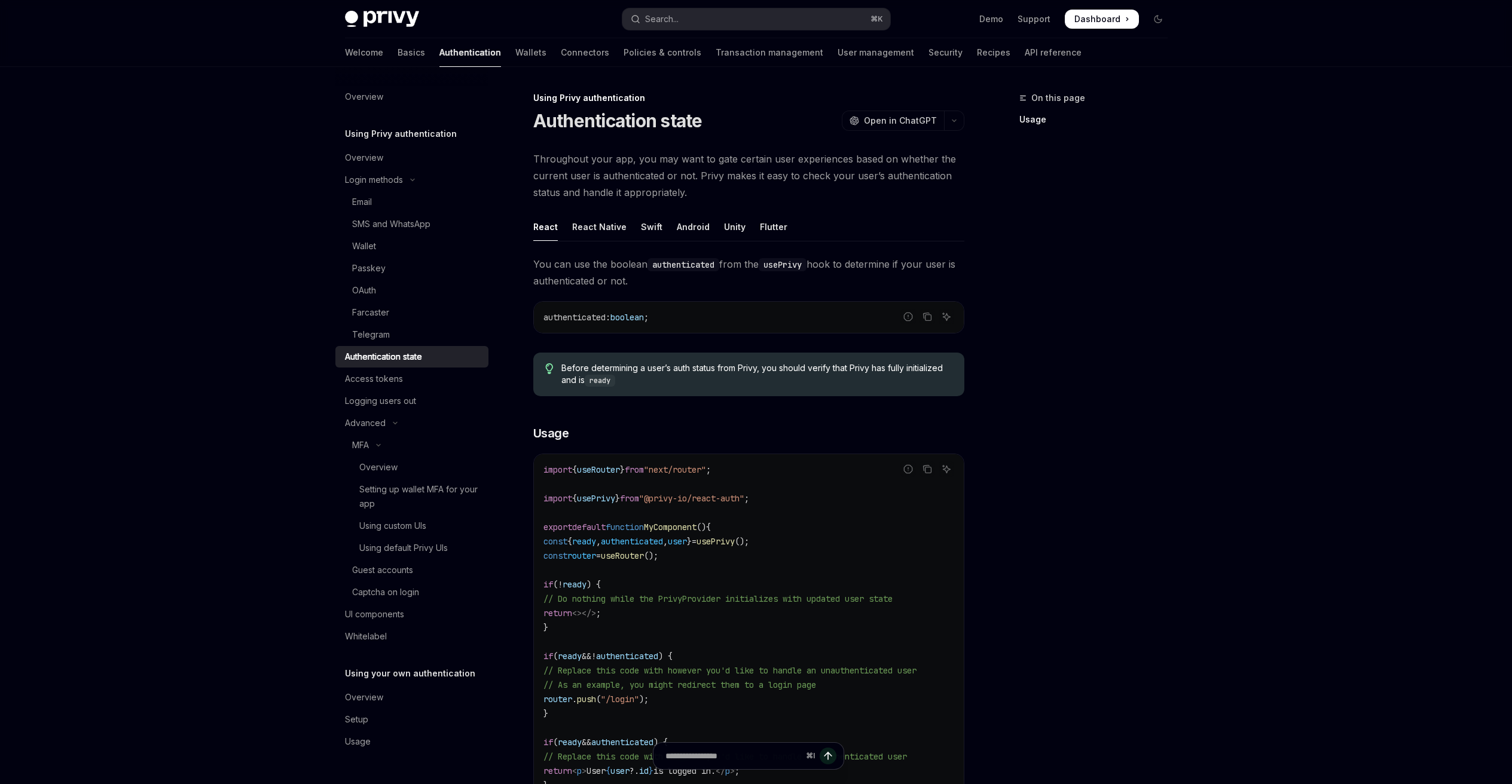
scroll to position [170, 0]
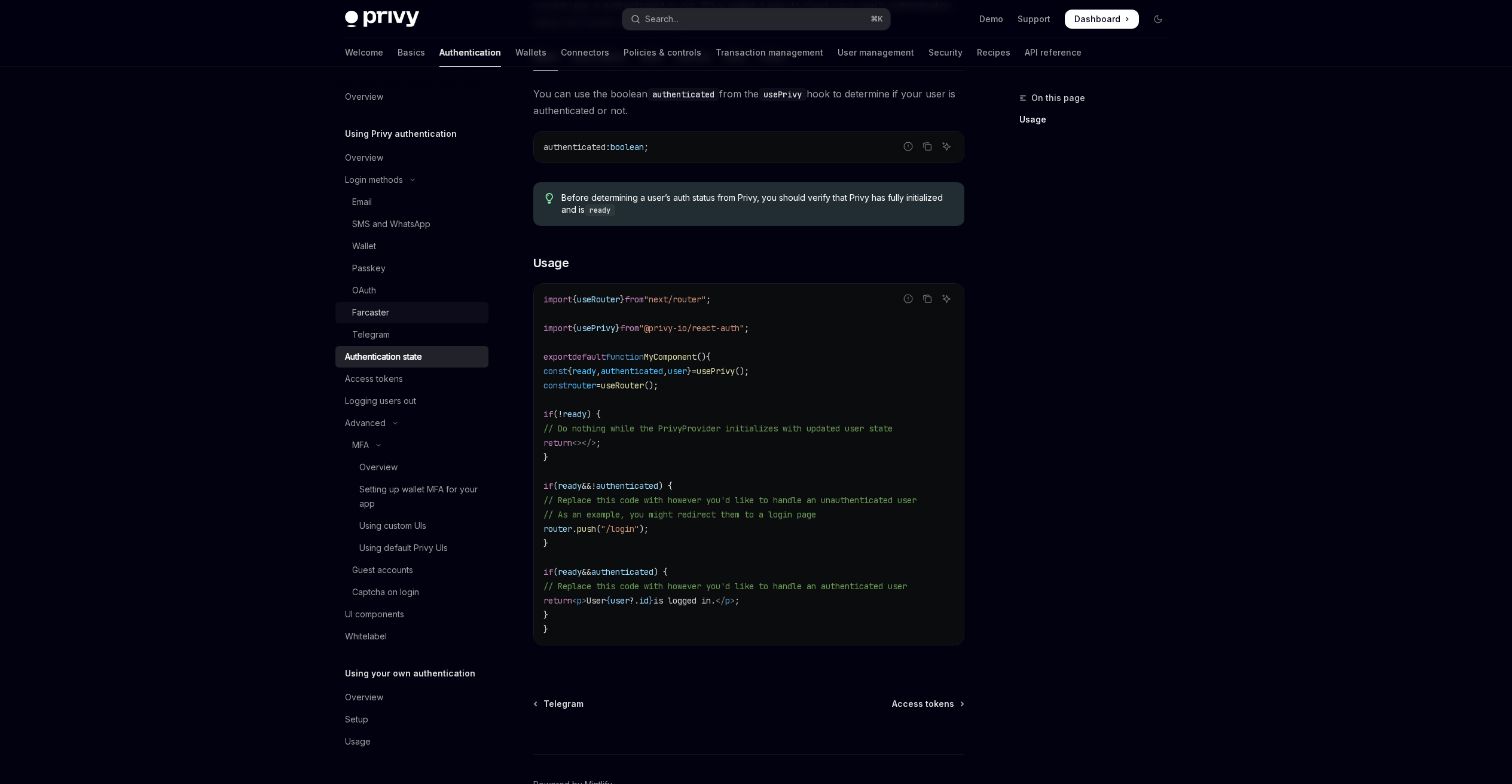
click at [430, 305] on link "Farcaster" at bounding box center [412, 313] width 153 height 22
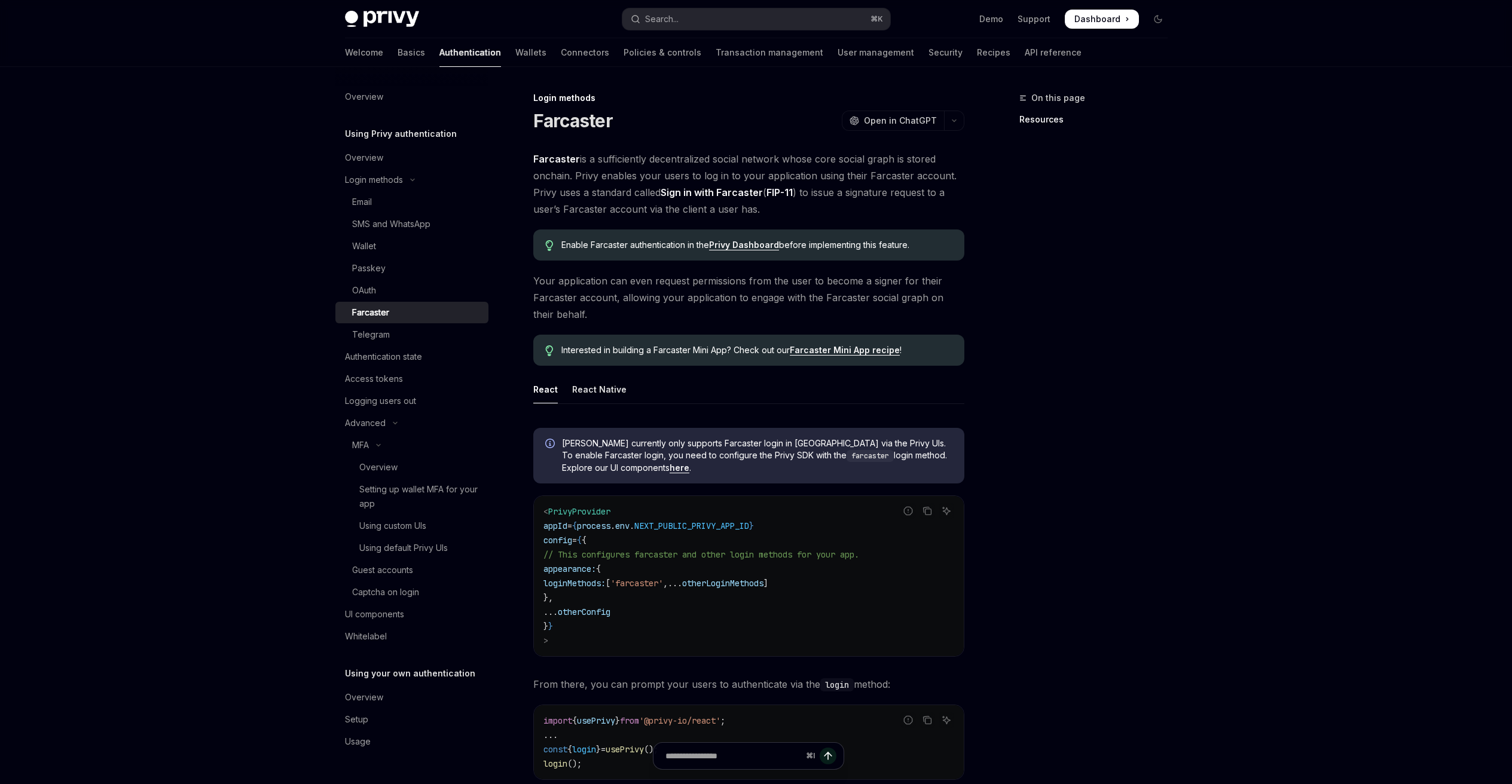
scroll to position [34, 0]
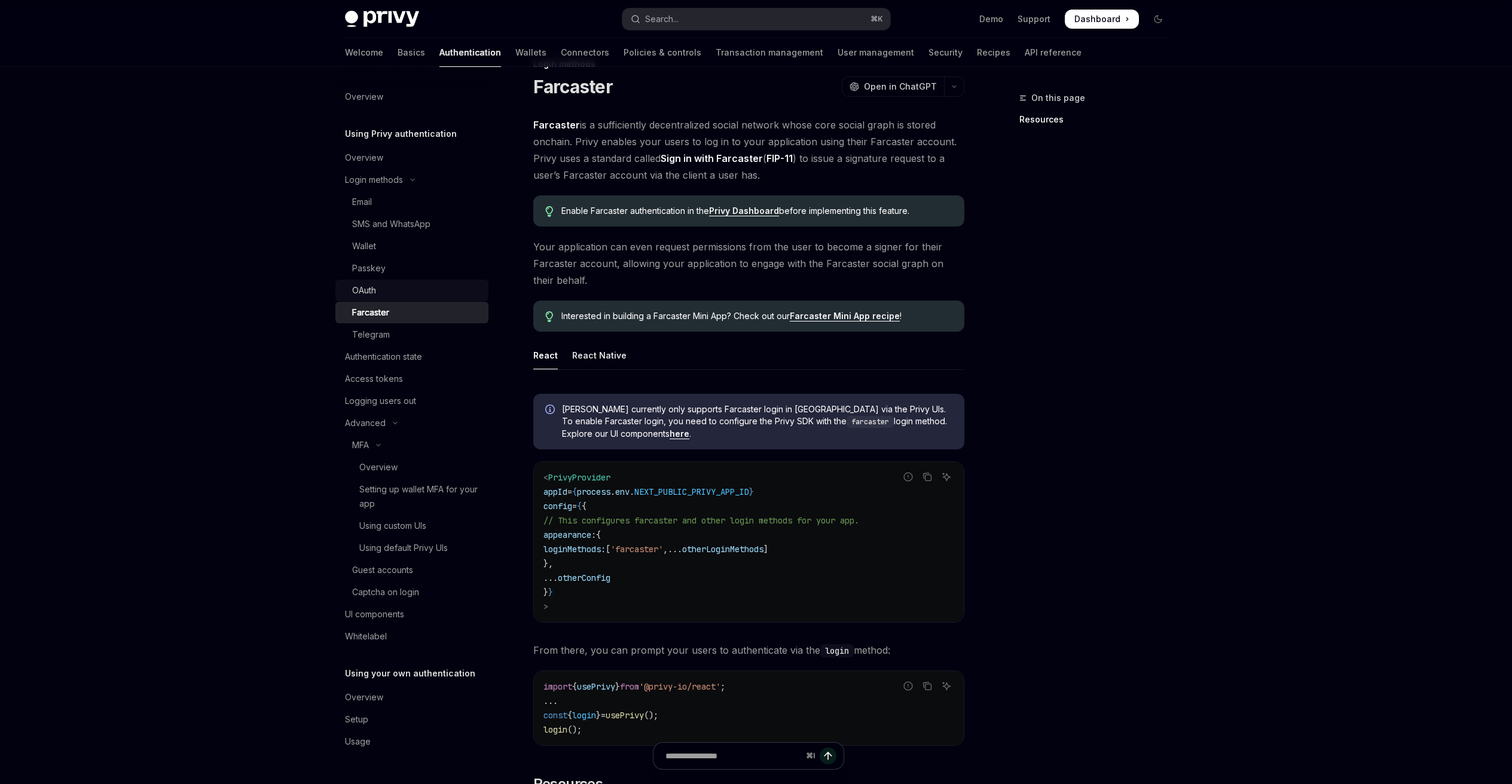
click at [414, 286] on div "OAuth" at bounding box center [416, 290] width 129 height 14
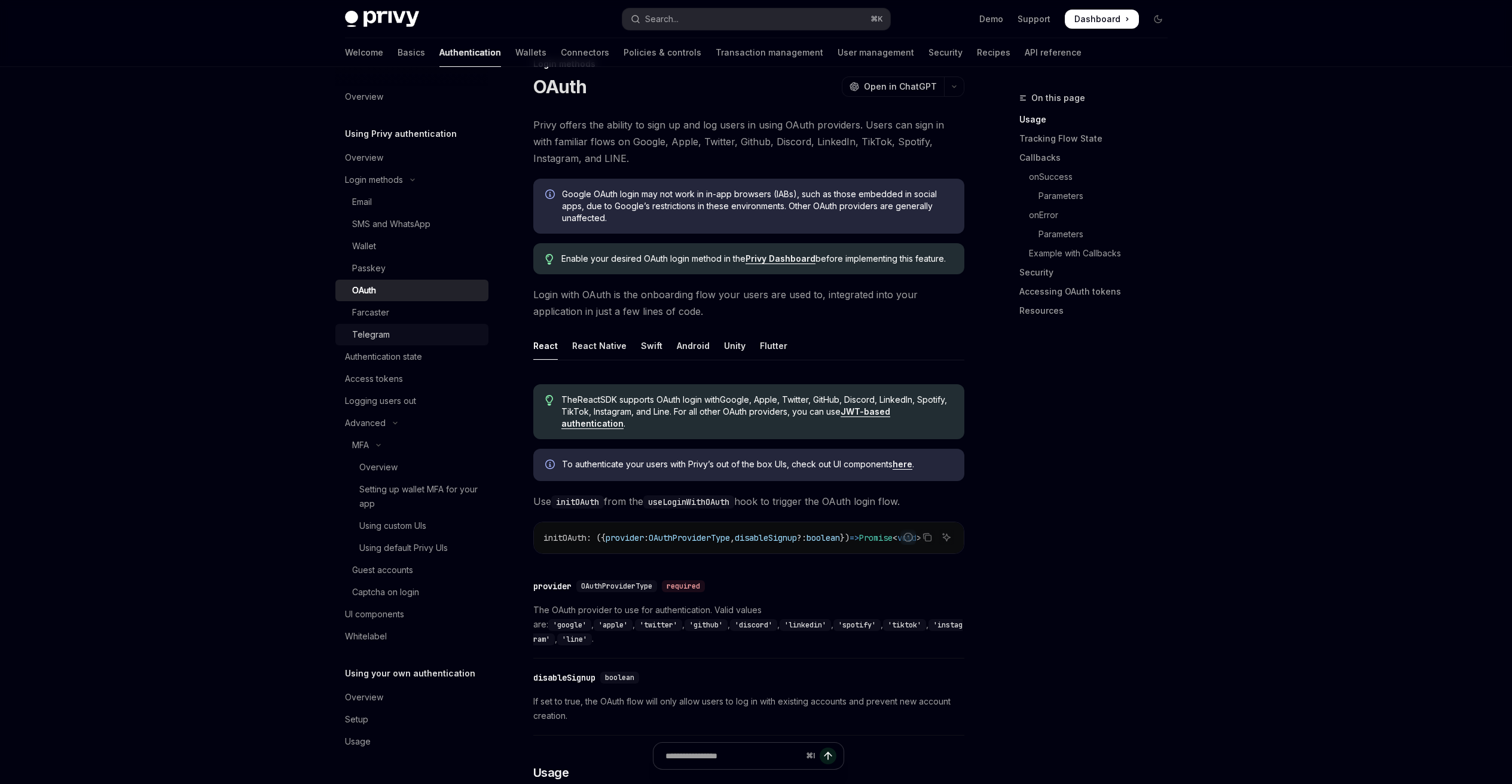
click at [426, 328] on div "Telegram" at bounding box center [416, 334] width 129 height 14
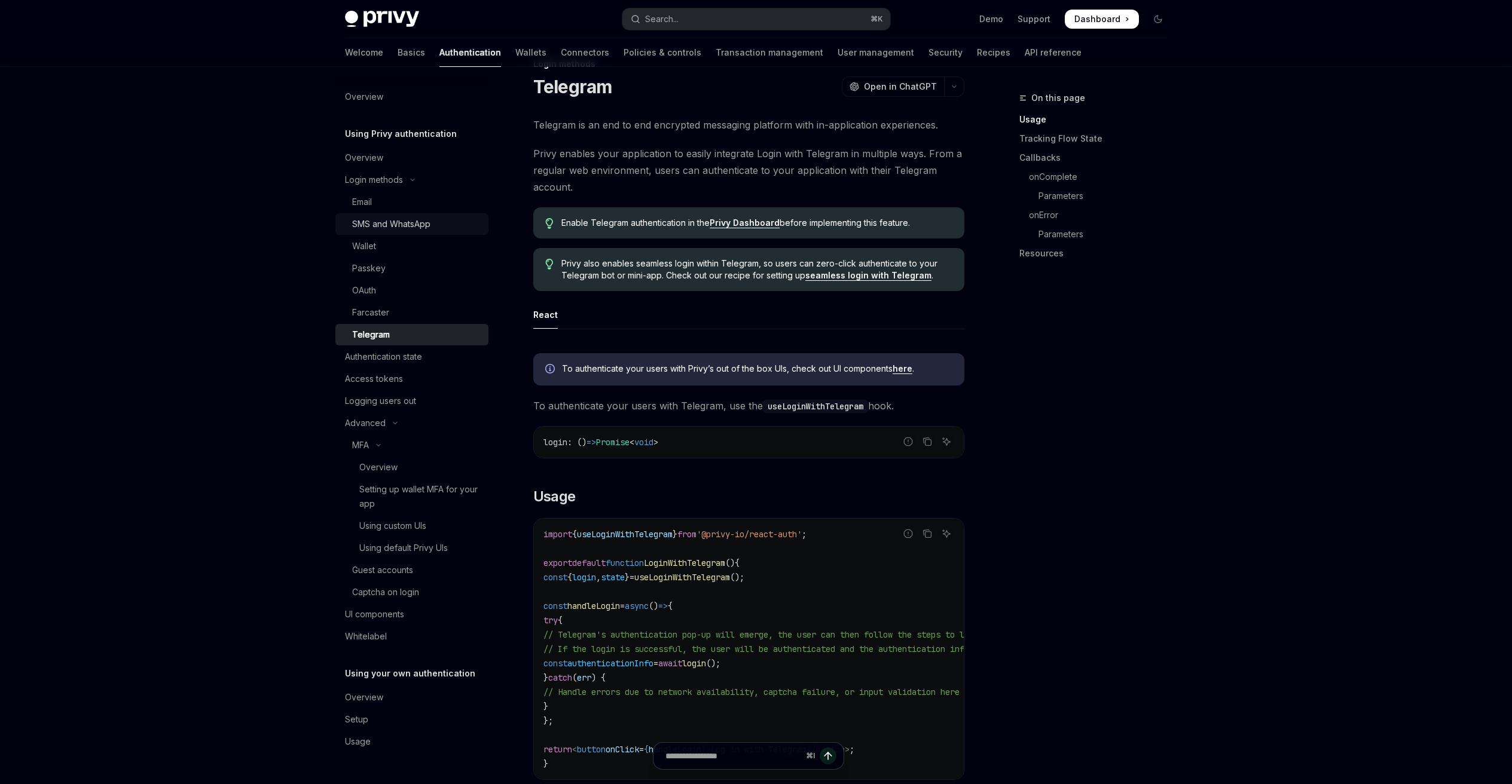
click at [382, 228] on div "SMS and WhatsApp" at bounding box center [391, 224] width 78 height 14
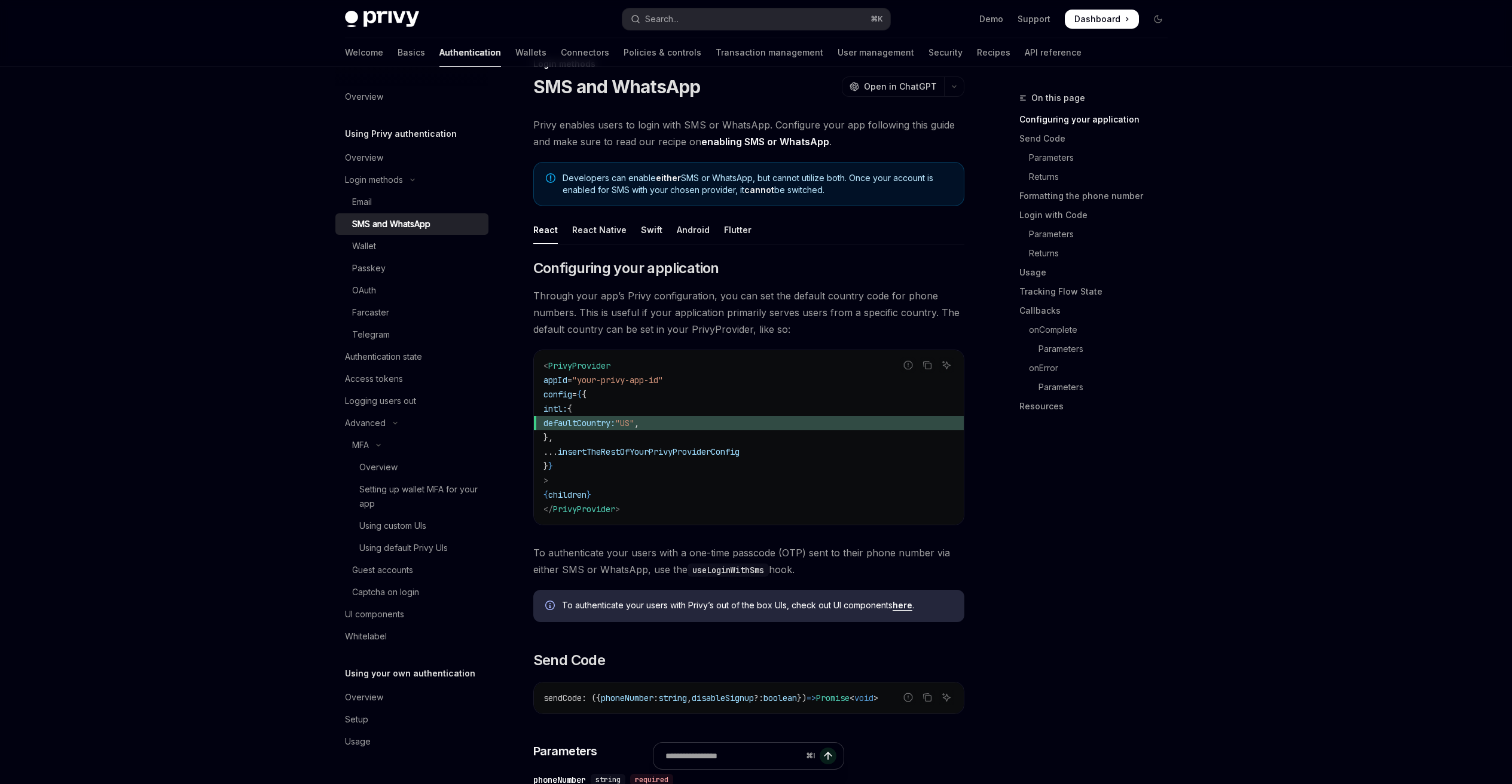
click at [378, 214] on link "SMS and WhatsApp" at bounding box center [412, 224] width 153 height 22
click at [377, 206] on div "Email" at bounding box center [416, 201] width 129 height 14
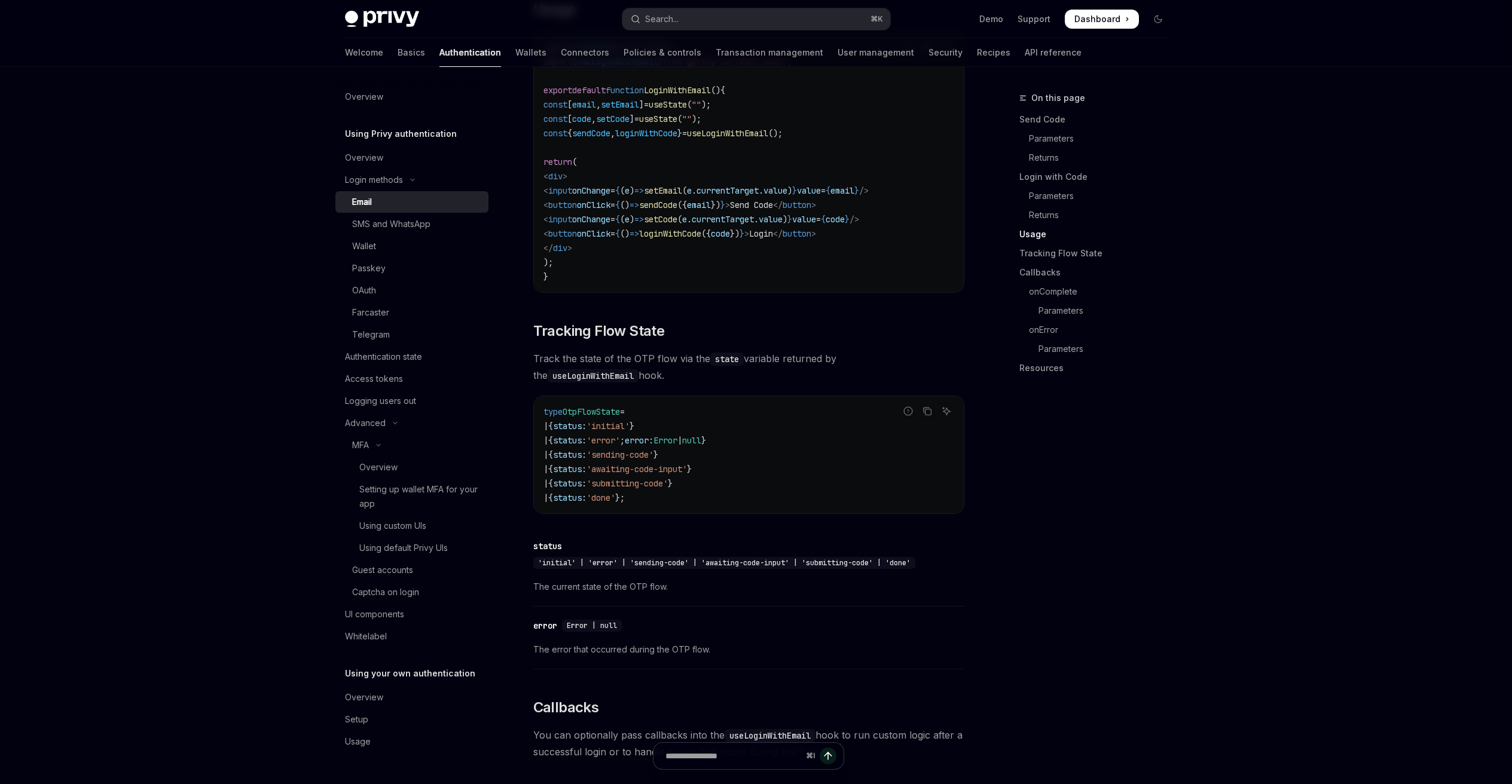
scroll to position [1373, 0]
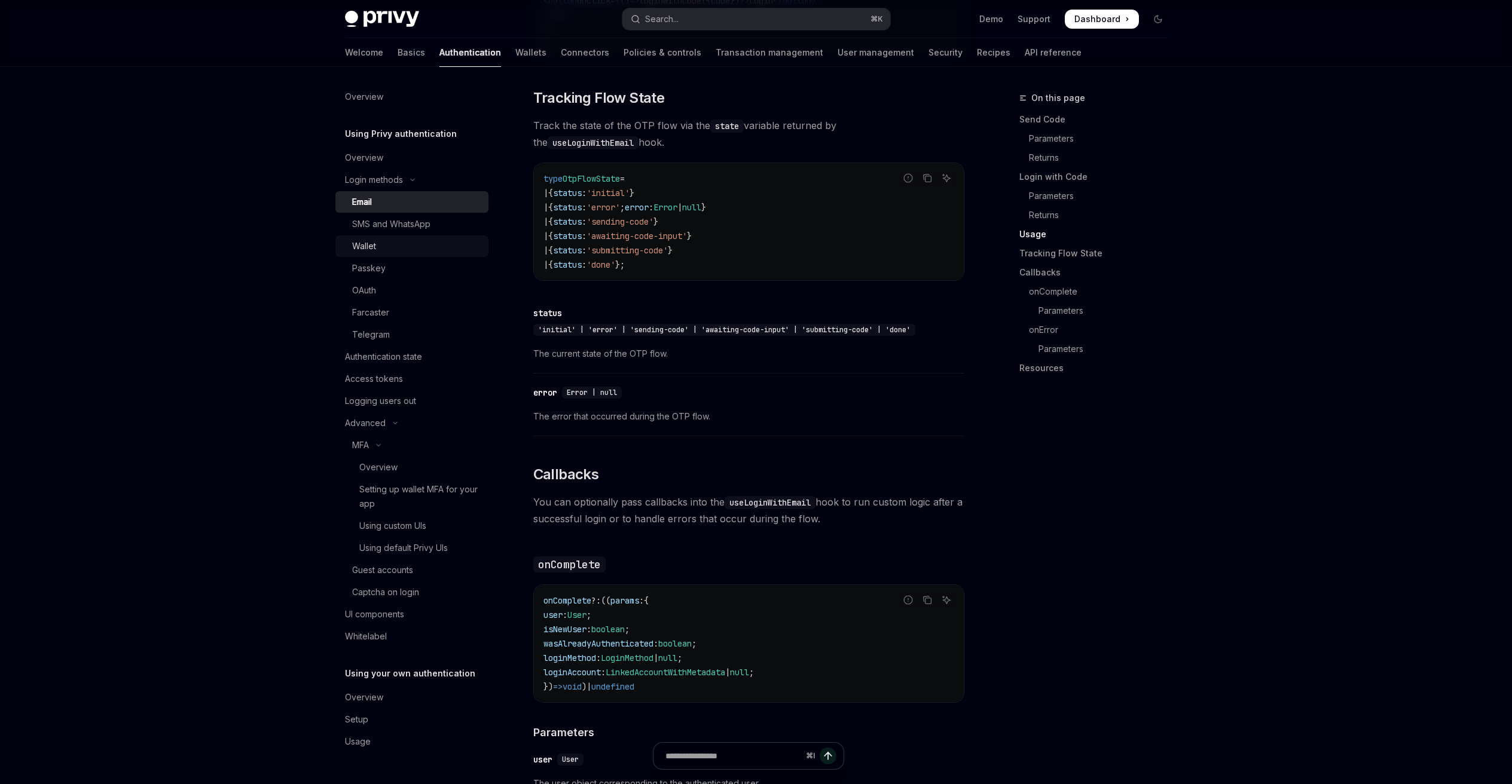
click at [370, 243] on div "Wallet" at bounding box center [364, 246] width 24 height 14
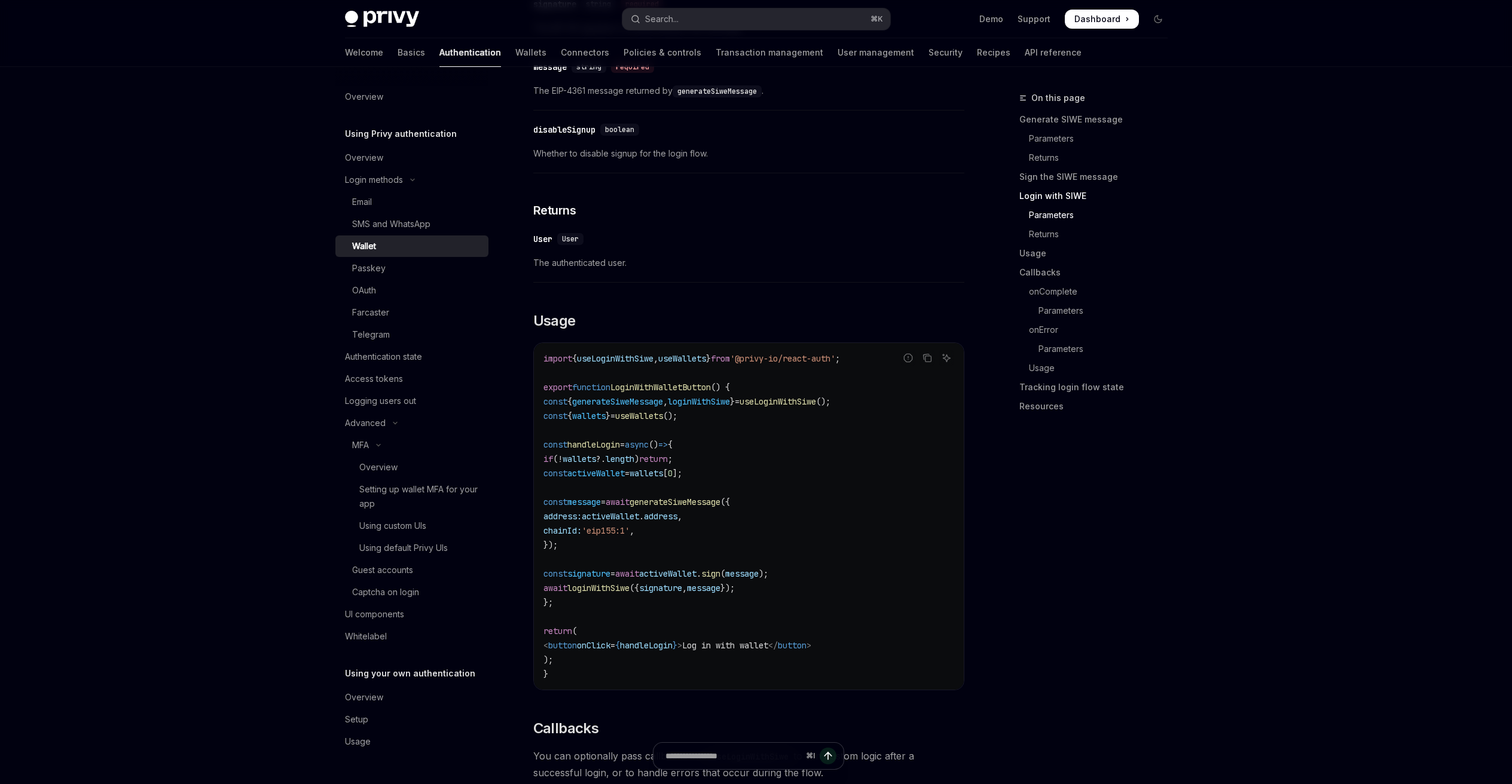
scroll to position [1175, 0]
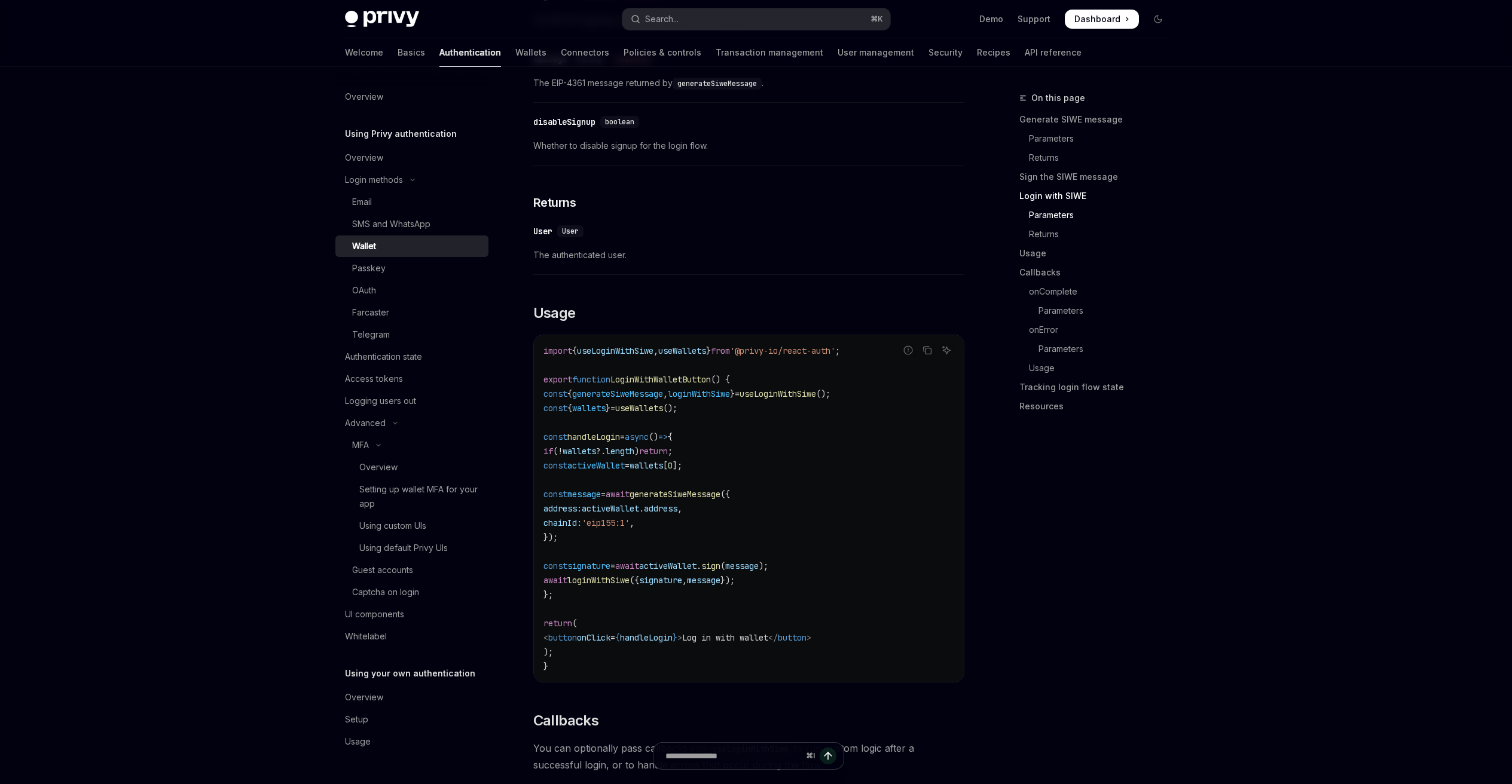
click at [606, 414] on span "wallets" at bounding box center [588, 408] width 33 height 11
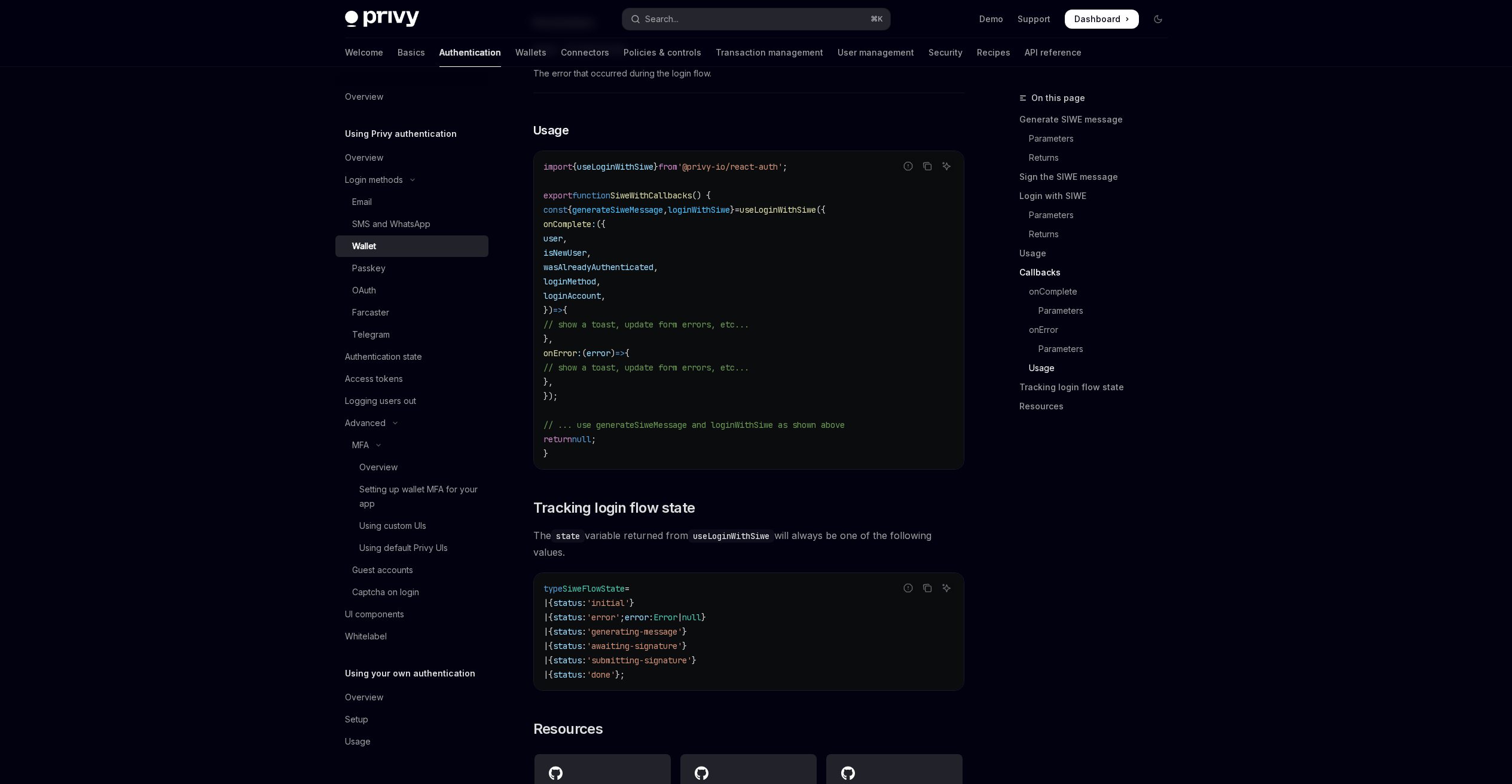
scroll to position [2859, 0]
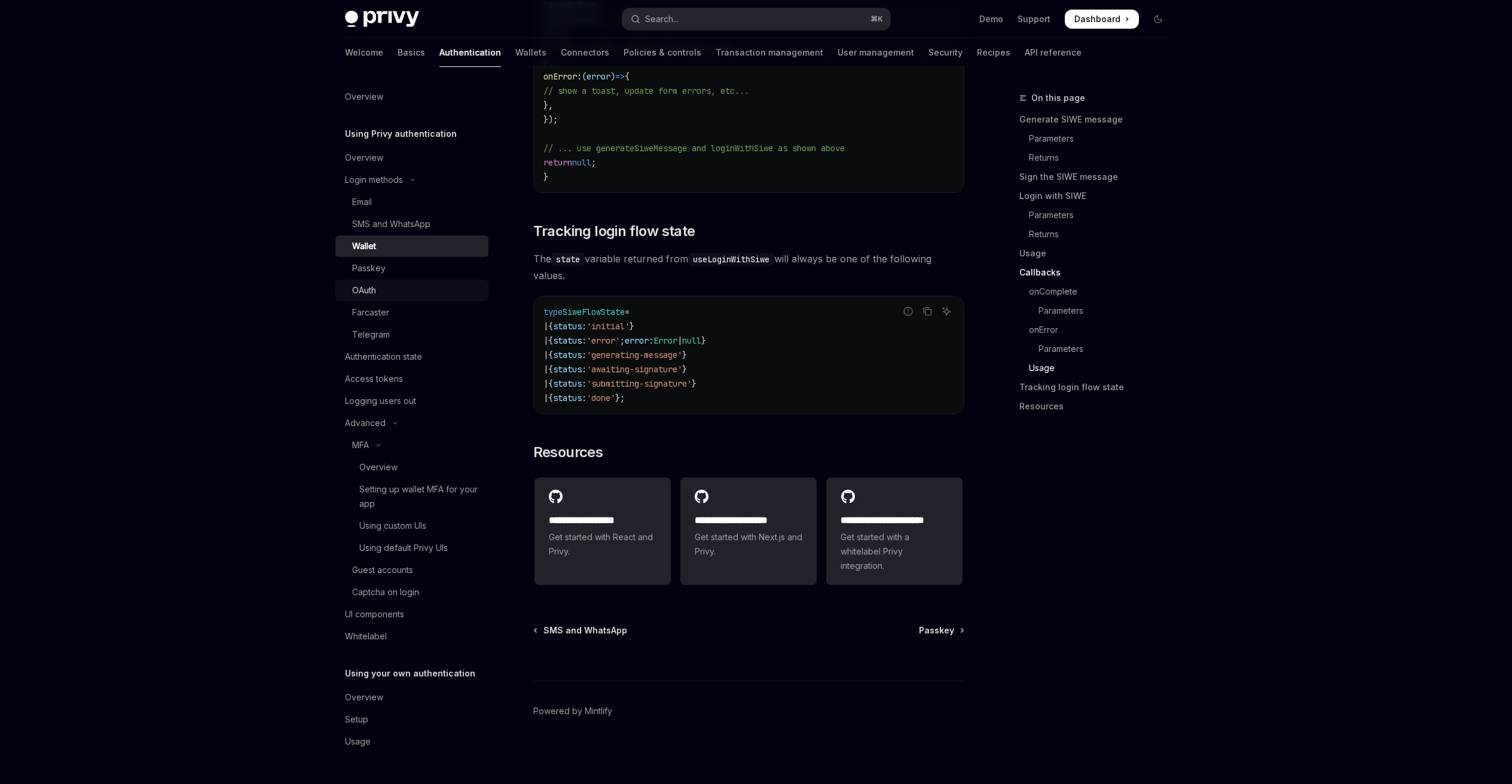
click at [360, 279] on link "OAuth" at bounding box center [412, 290] width 153 height 22
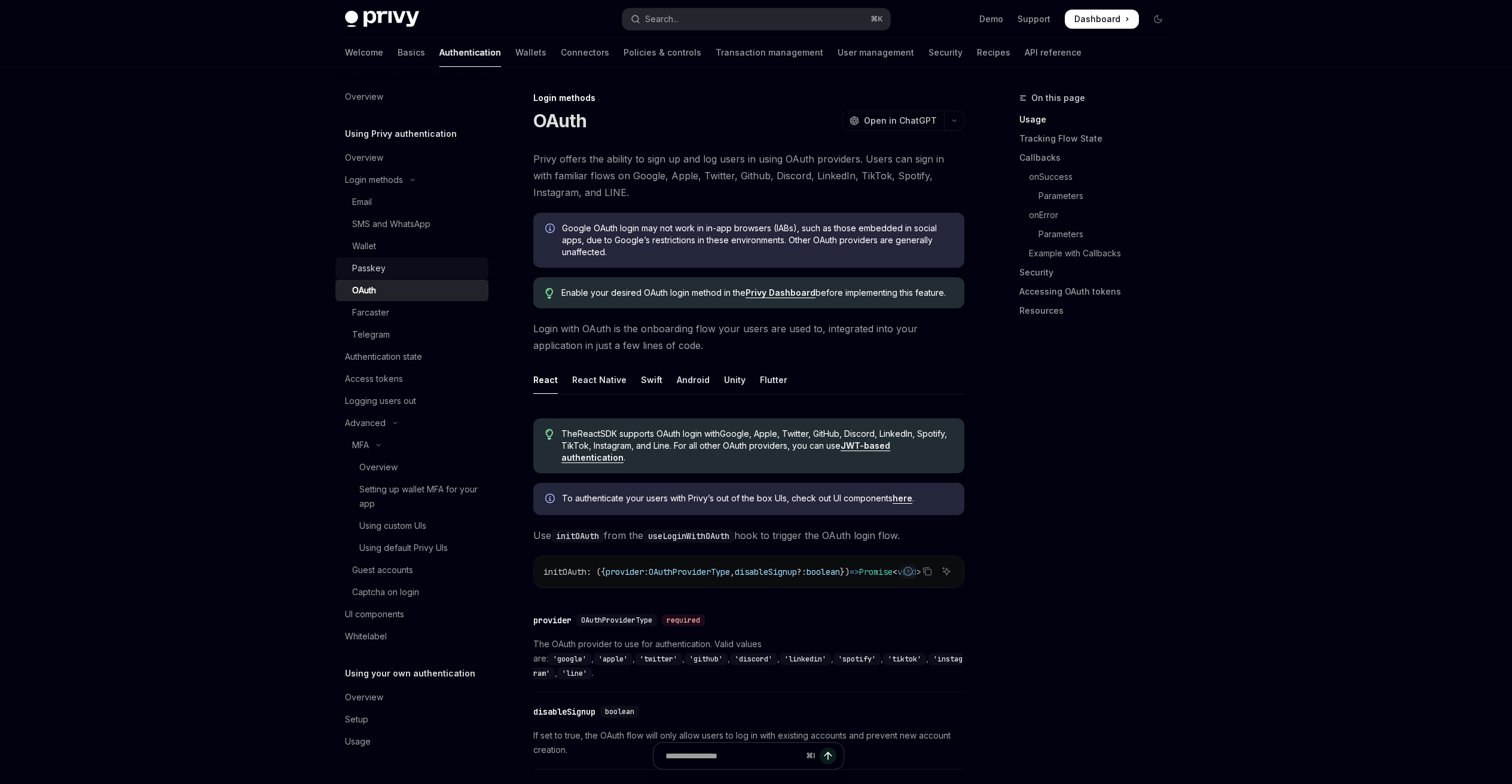
click at [365, 274] on div "Passkey" at bounding box center [368, 268] width 33 height 14
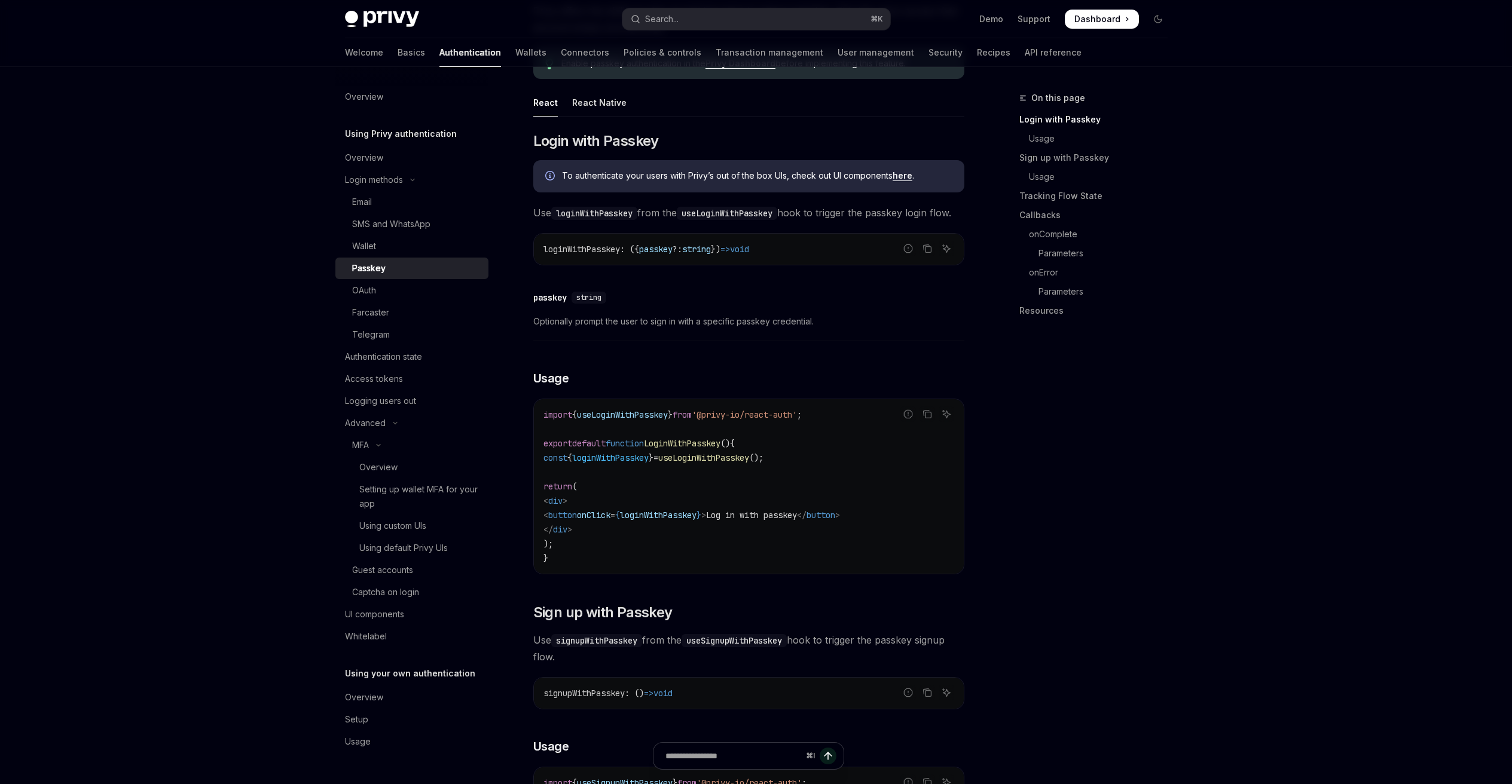
scroll to position [156, 0]
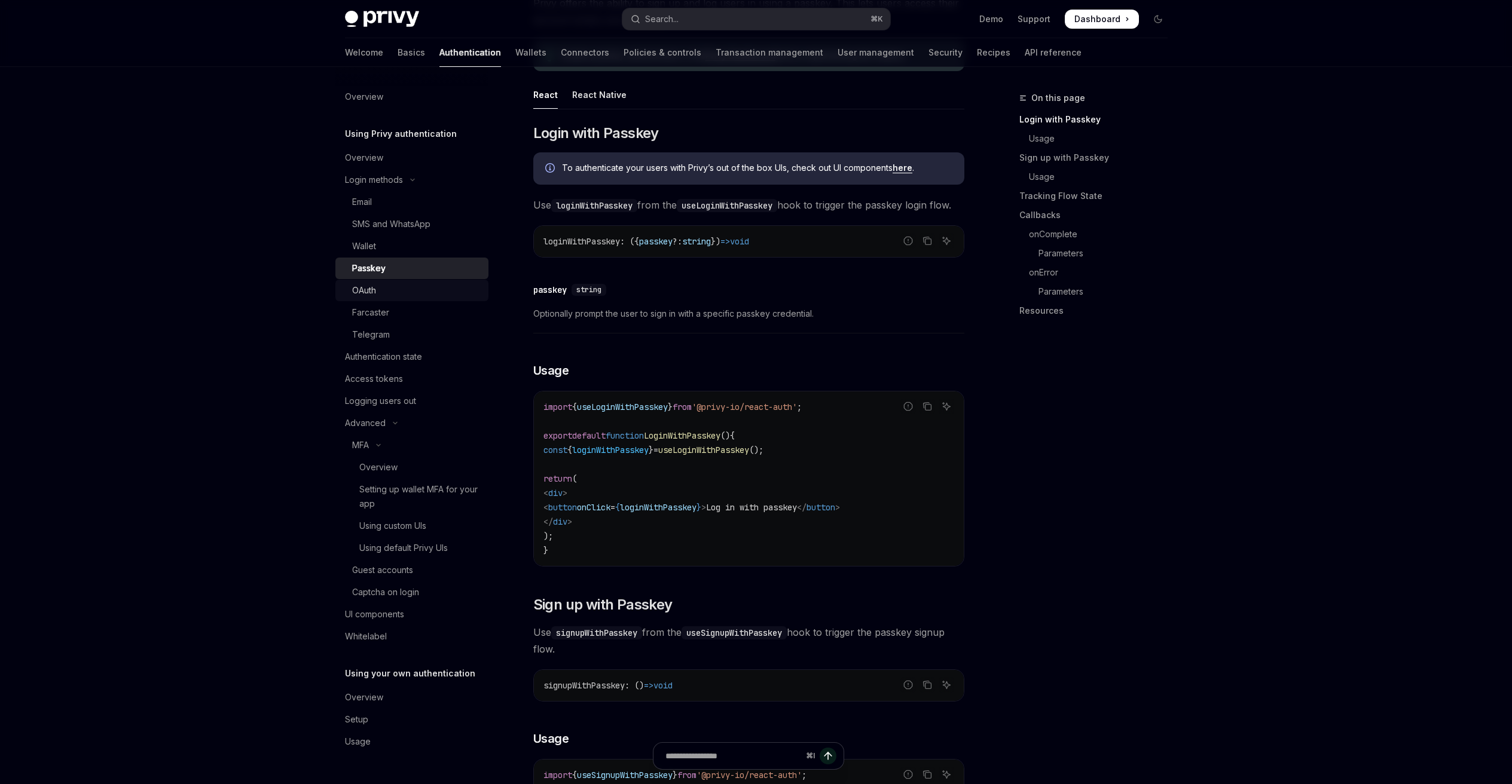
click at [381, 294] on div "OAuth" at bounding box center [416, 290] width 129 height 14
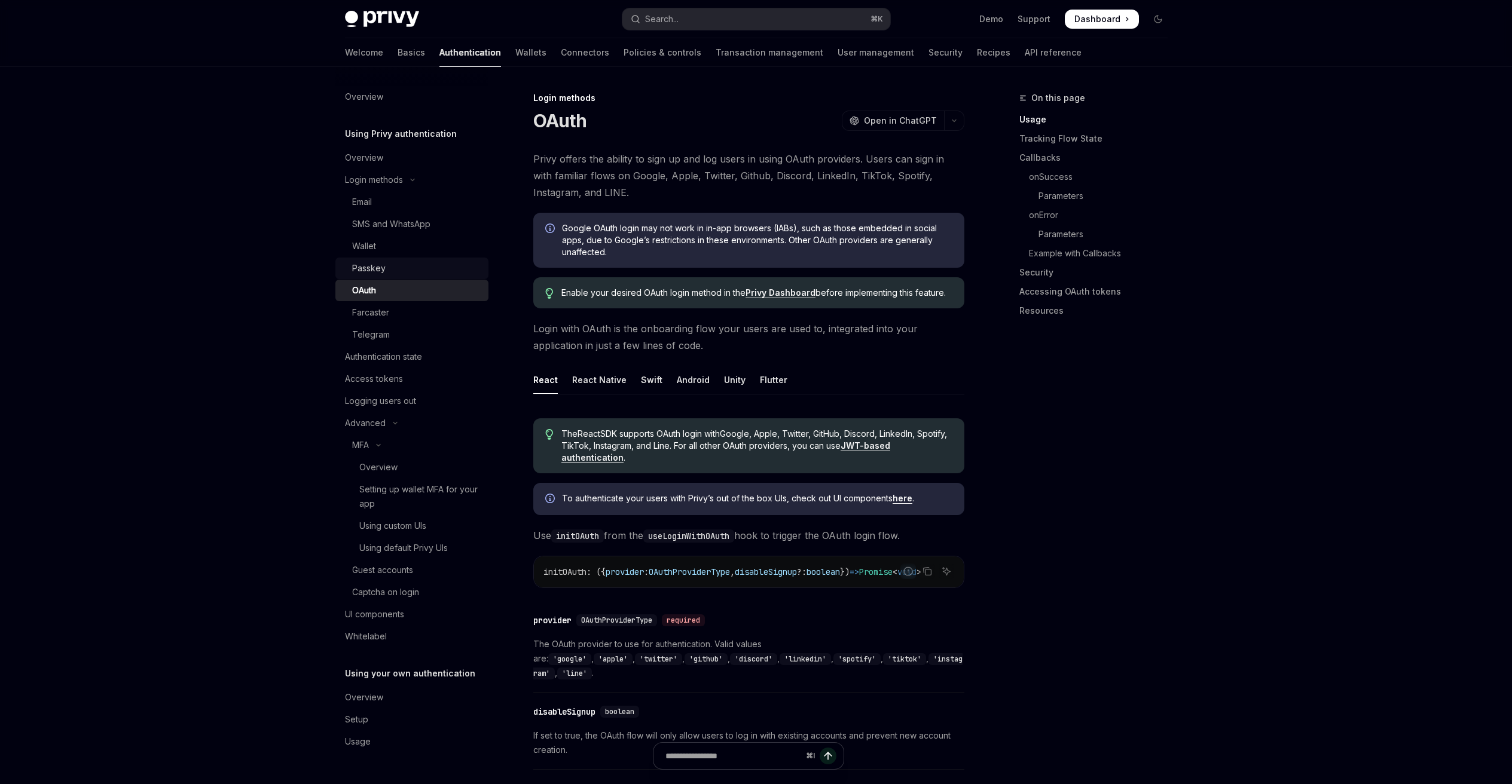
click at [383, 273] on div "Passkey" at bounding box center [368, 268] width 33 height 14
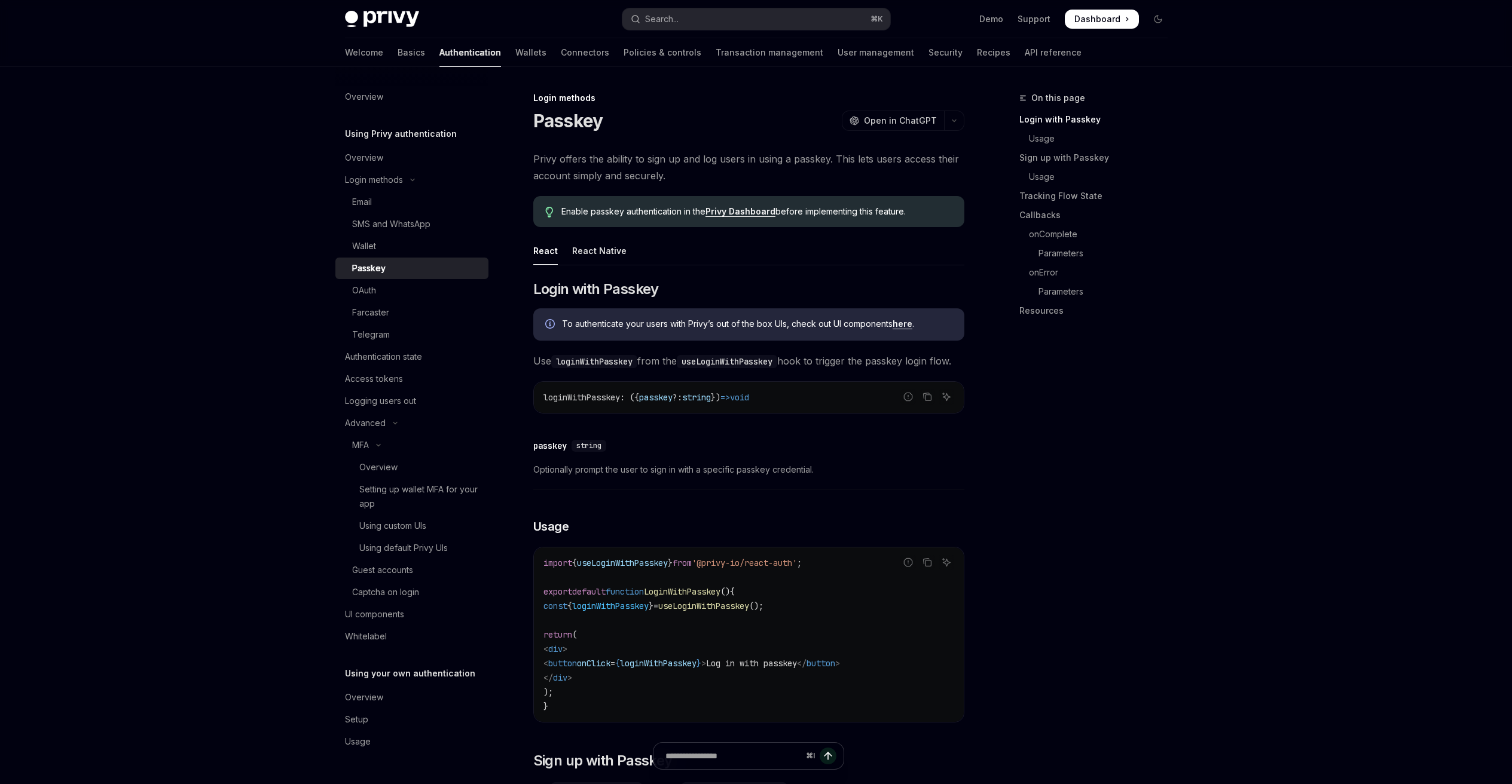
scroll to position [23, 0]
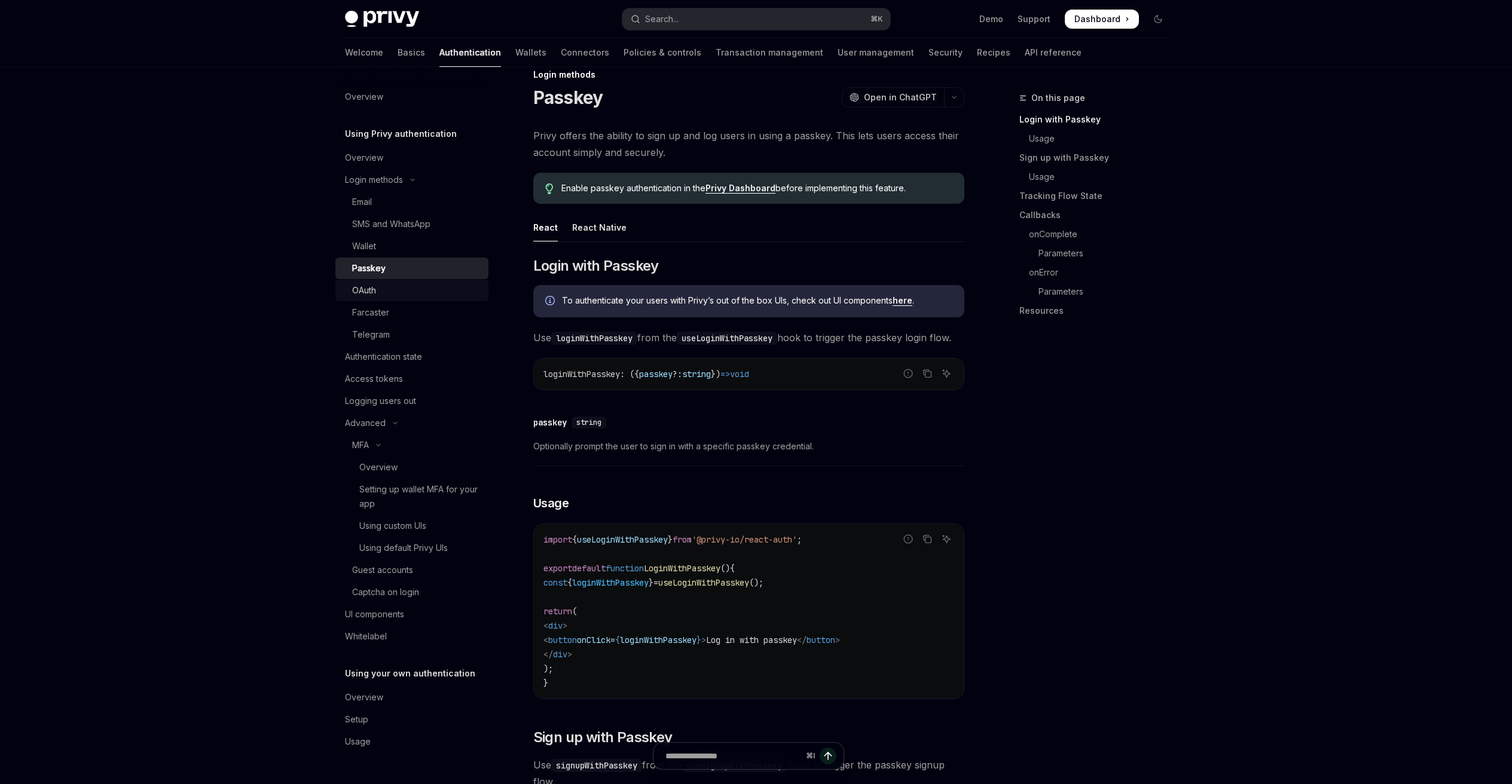
click at [370, 284] on div "OAuth" at bounding box center [364, 290] width 24 height 14
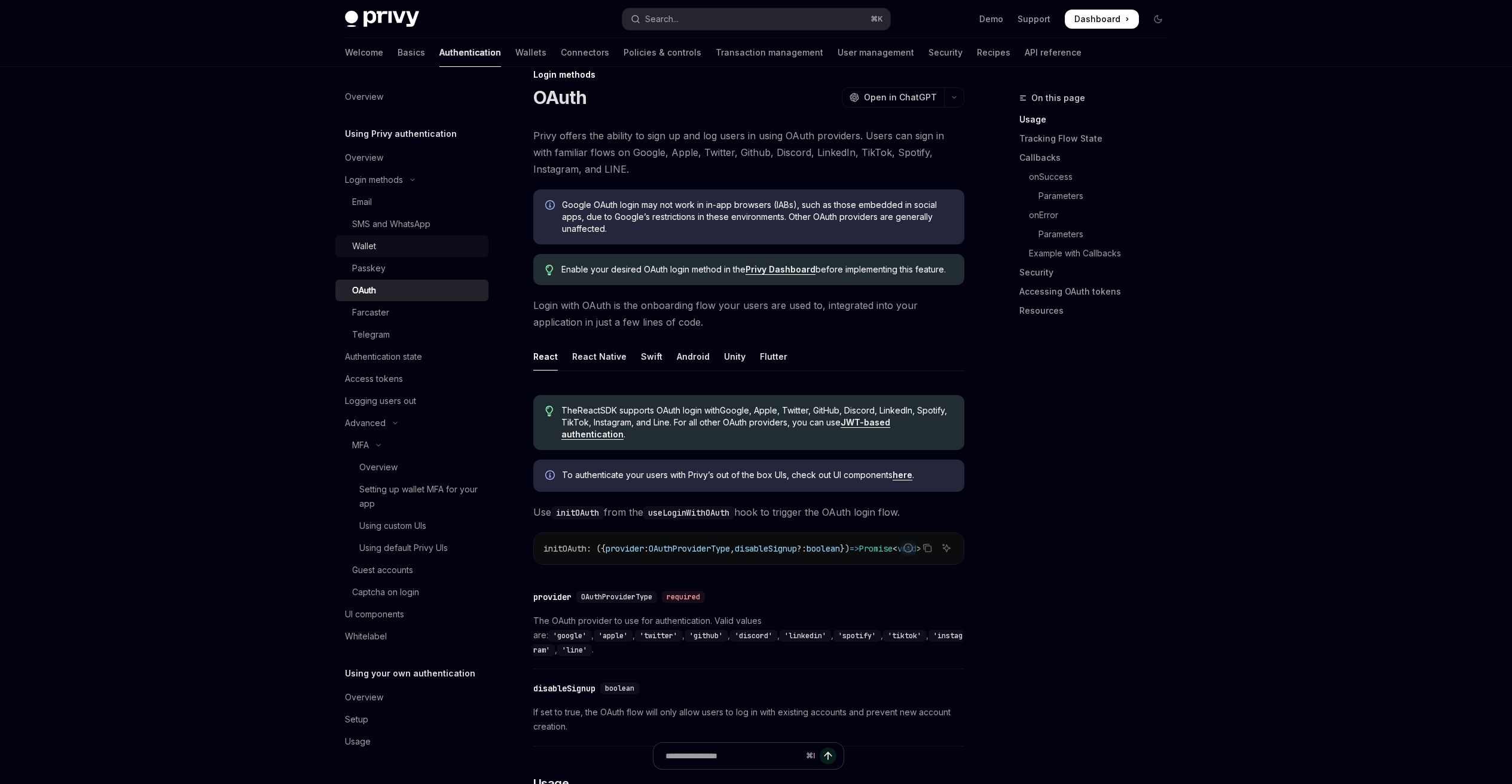
click at [375, 251] on div "Wallet" at bounding box center [364, 246] width 24 height 14
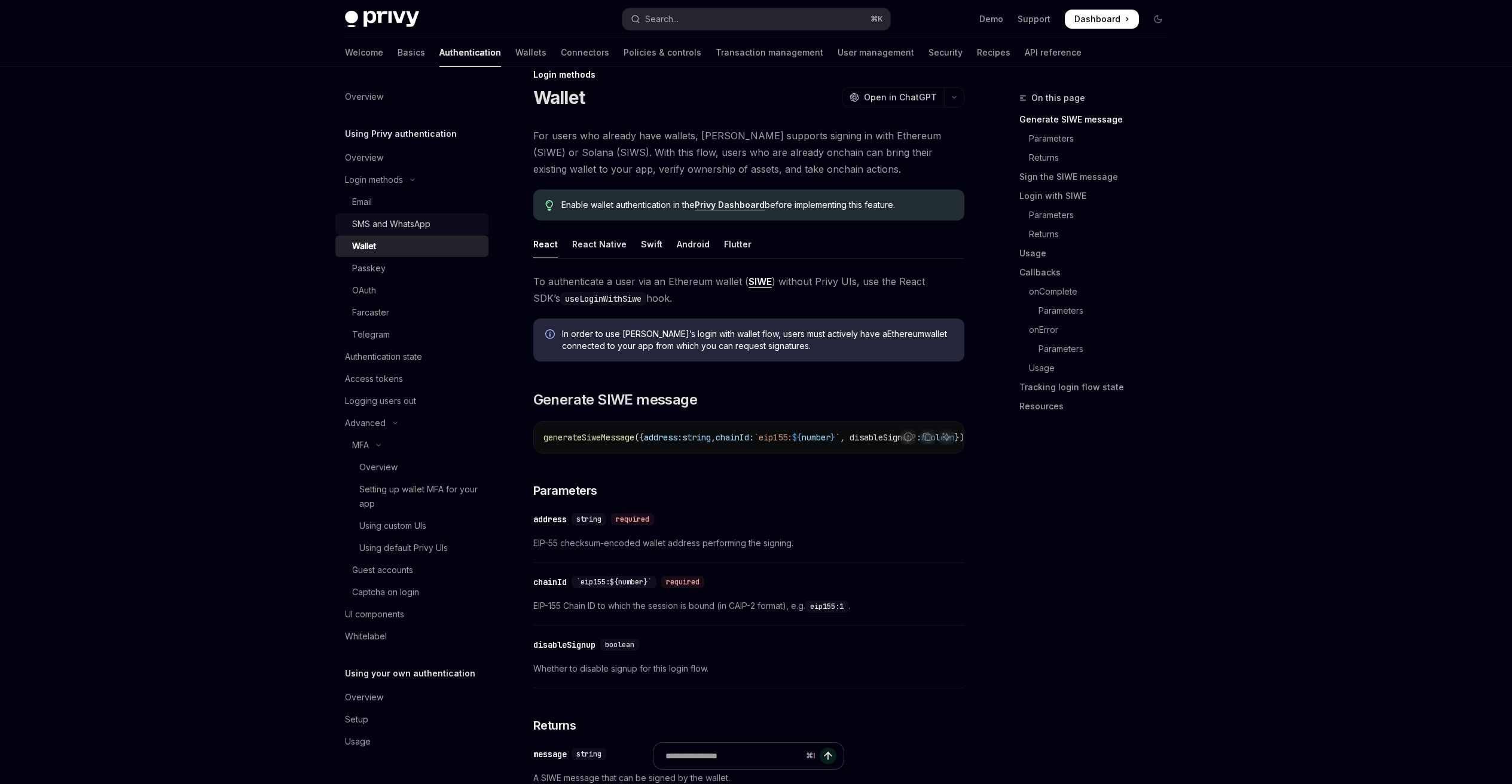
click at [376, 225] on div "SMS and WhatsApp" at bounding box center [391, 224] width 78 height 14
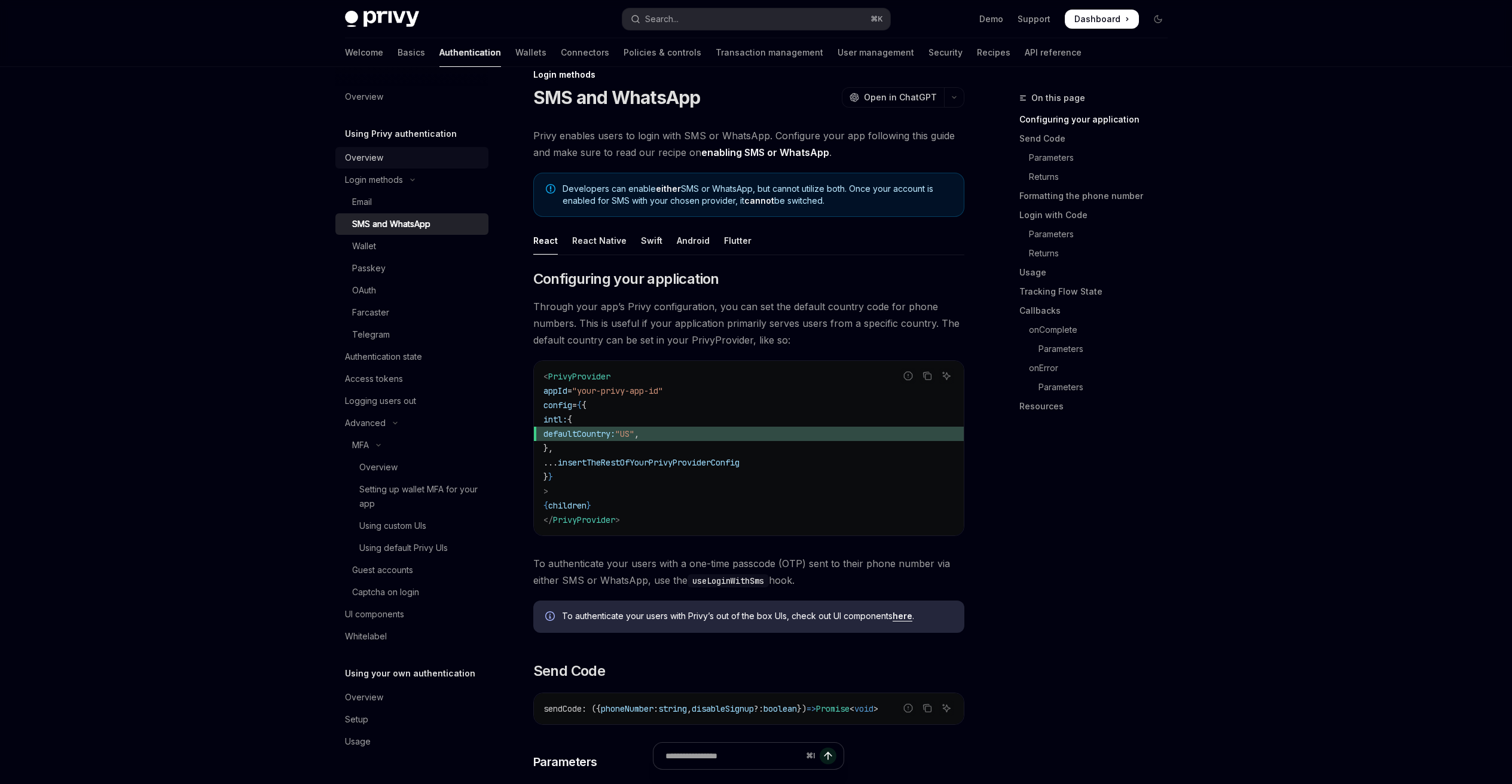
click at [365, 165] on link "Overview" at bounding box center [412, 158] width 153 height 22
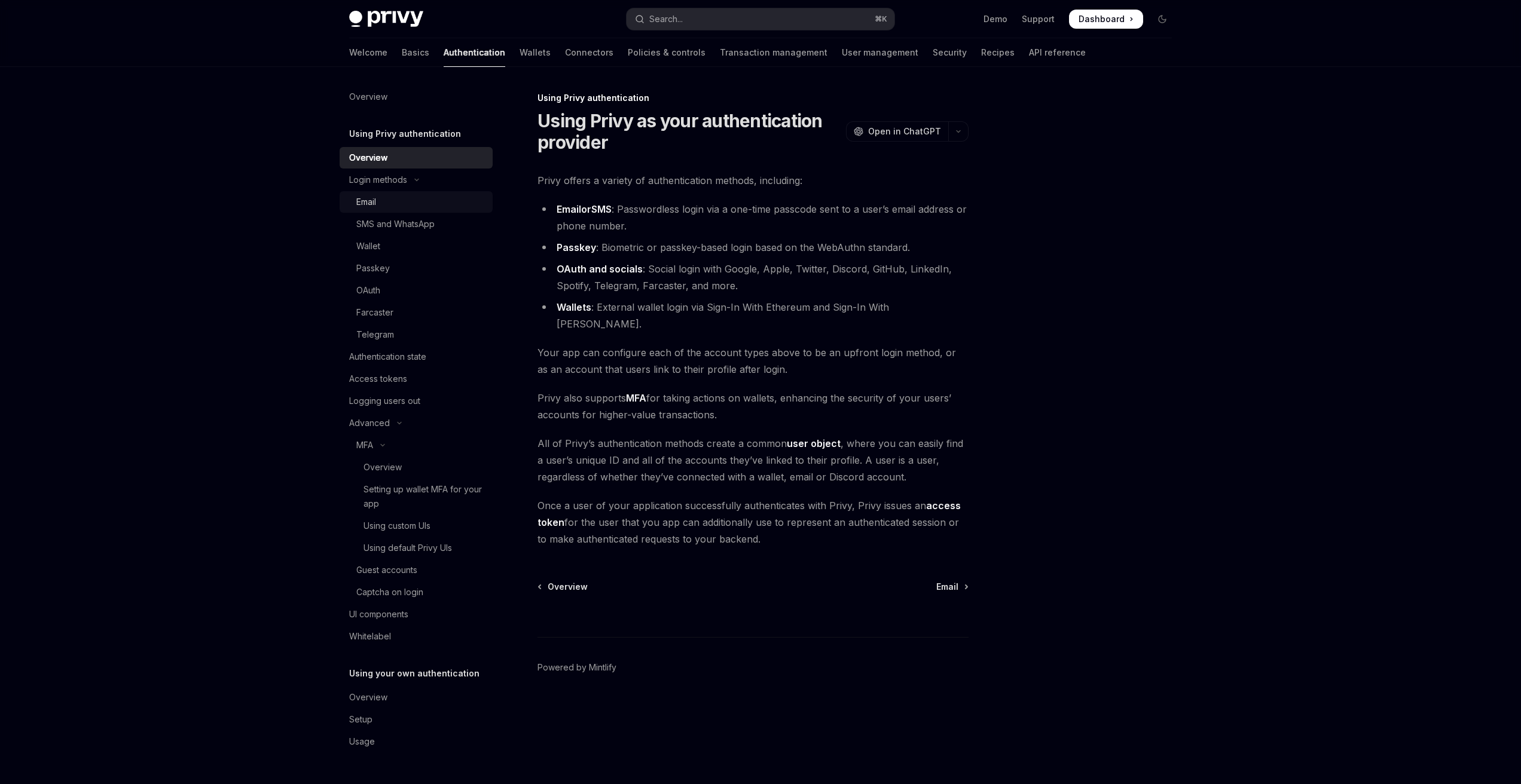
click at [398, 203] on div "Email" at bounding box center [421, 201] width 129 height 14
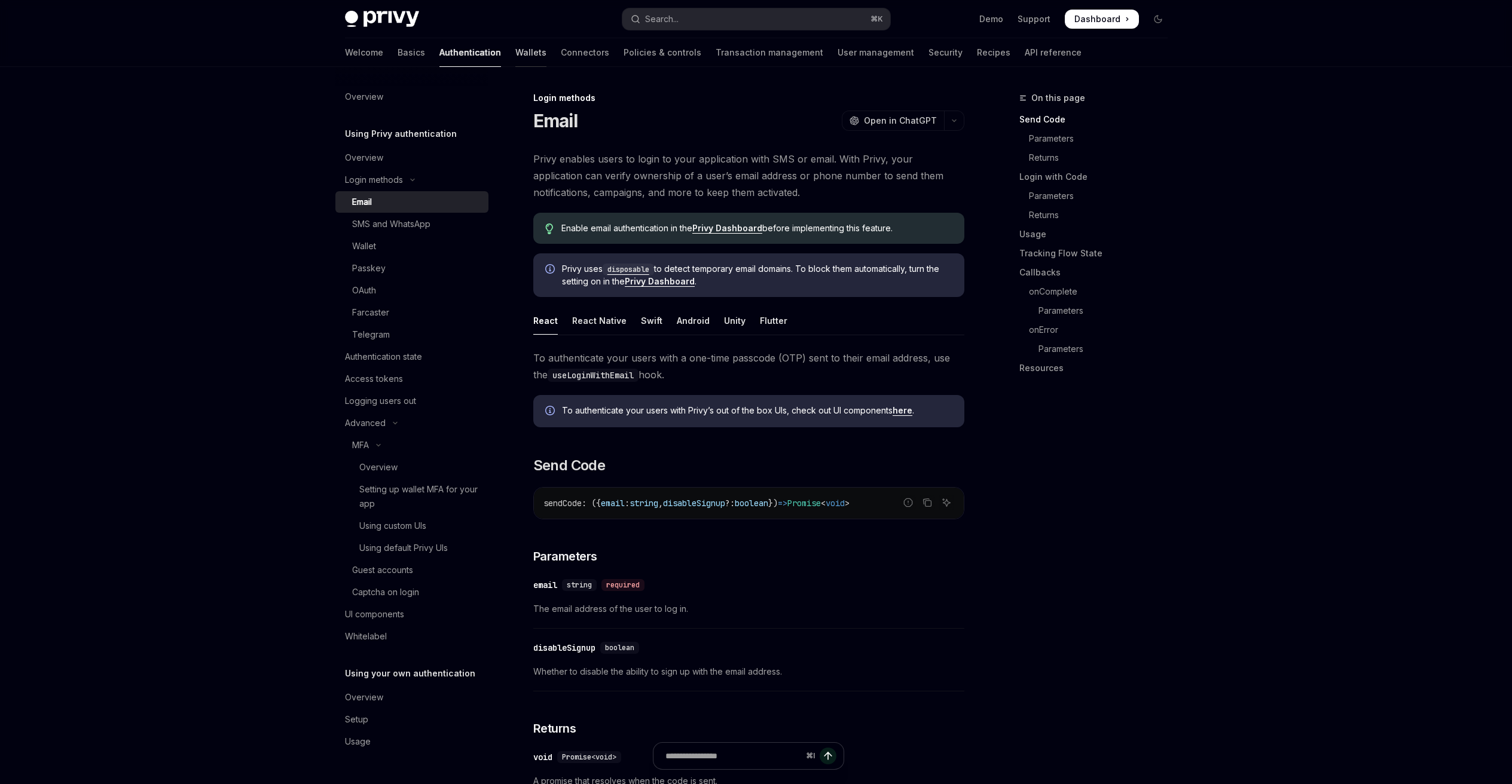
click at [516, 58] on link "Wallets" at bounding box center [531, 52] width 31 height 28
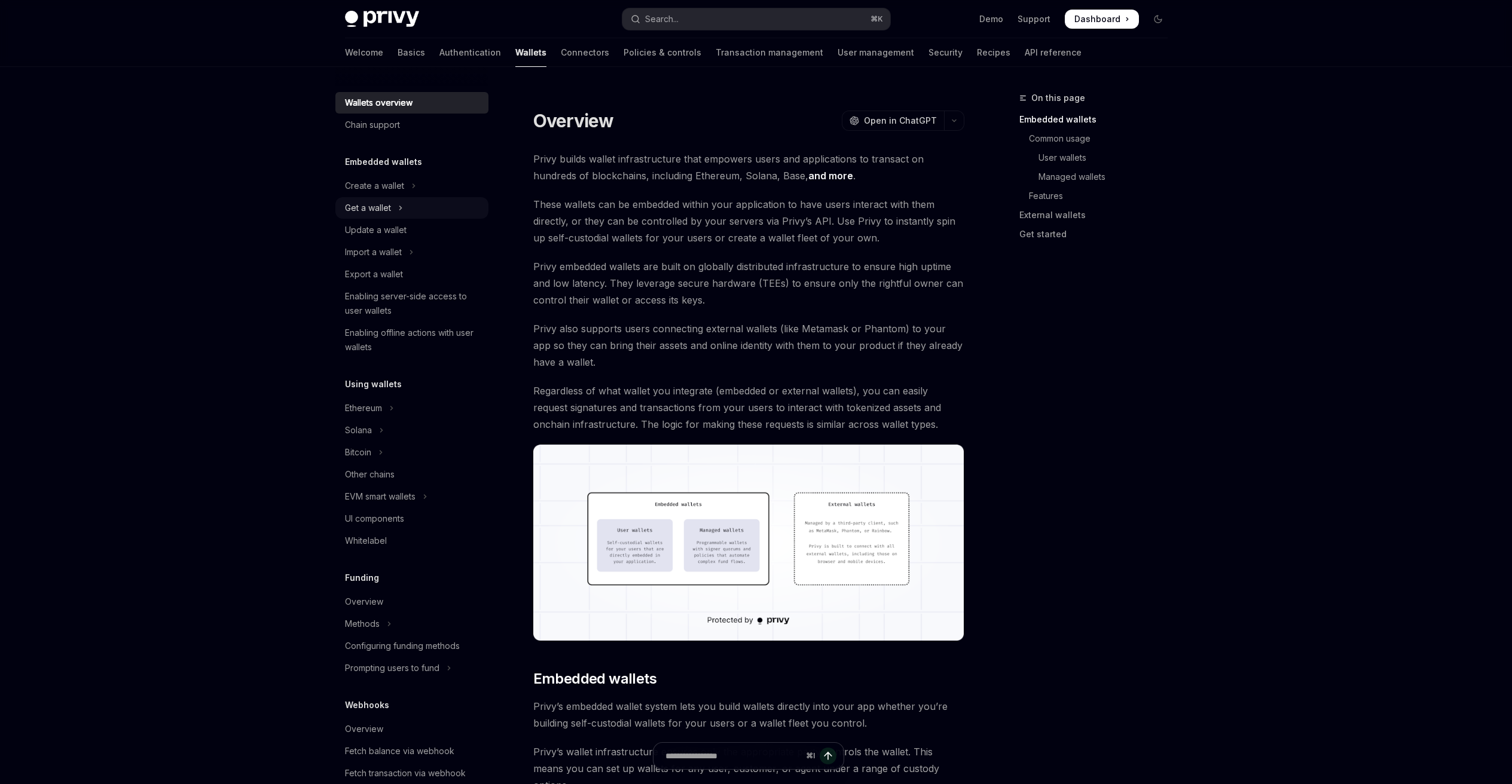
click at [385, 210] on div "Get a wallet" at bounding box center [368, 208] width 46 height 14
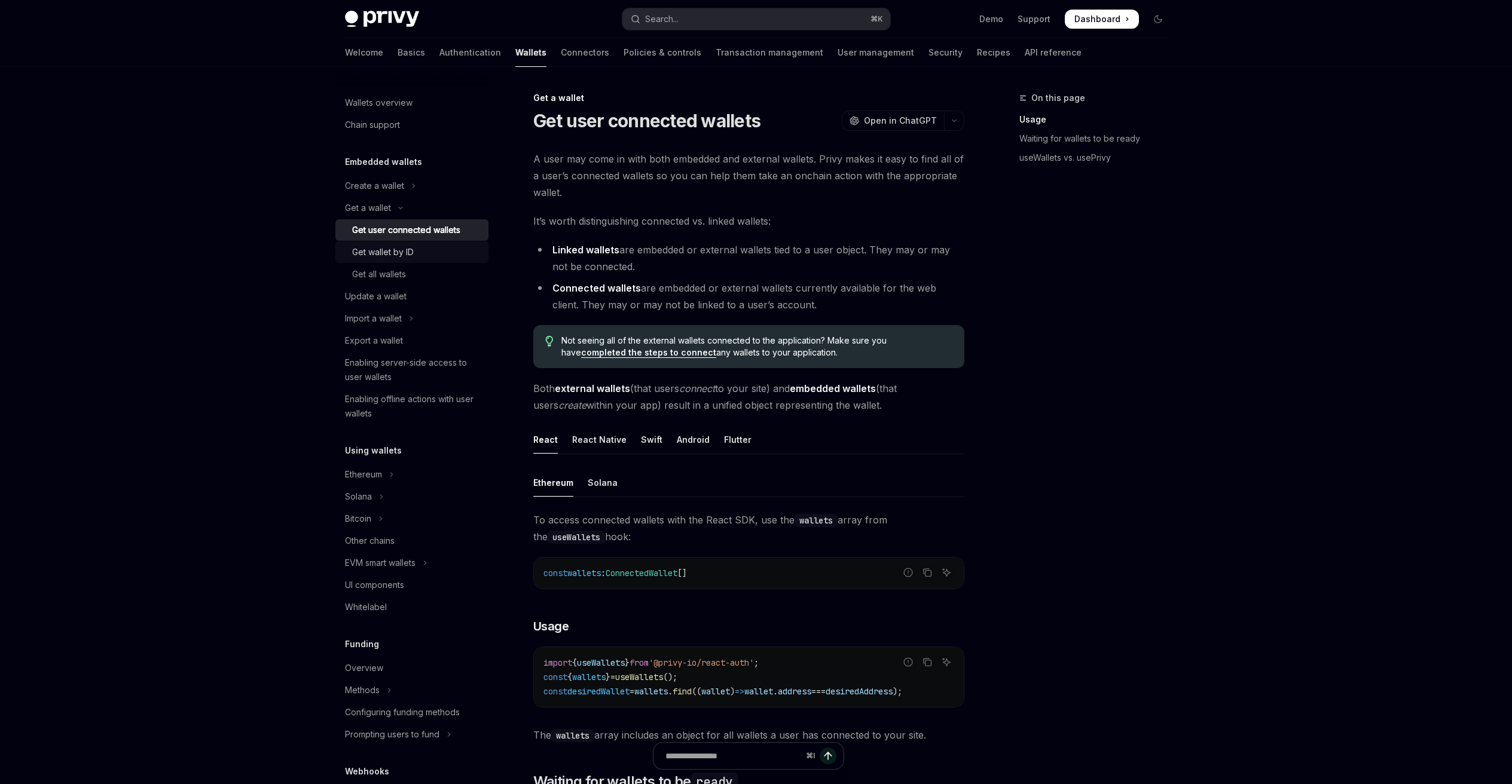
click at [398, 249] on div "Get wallet by ID" at bounding box center [383, 252] width 62 height 14
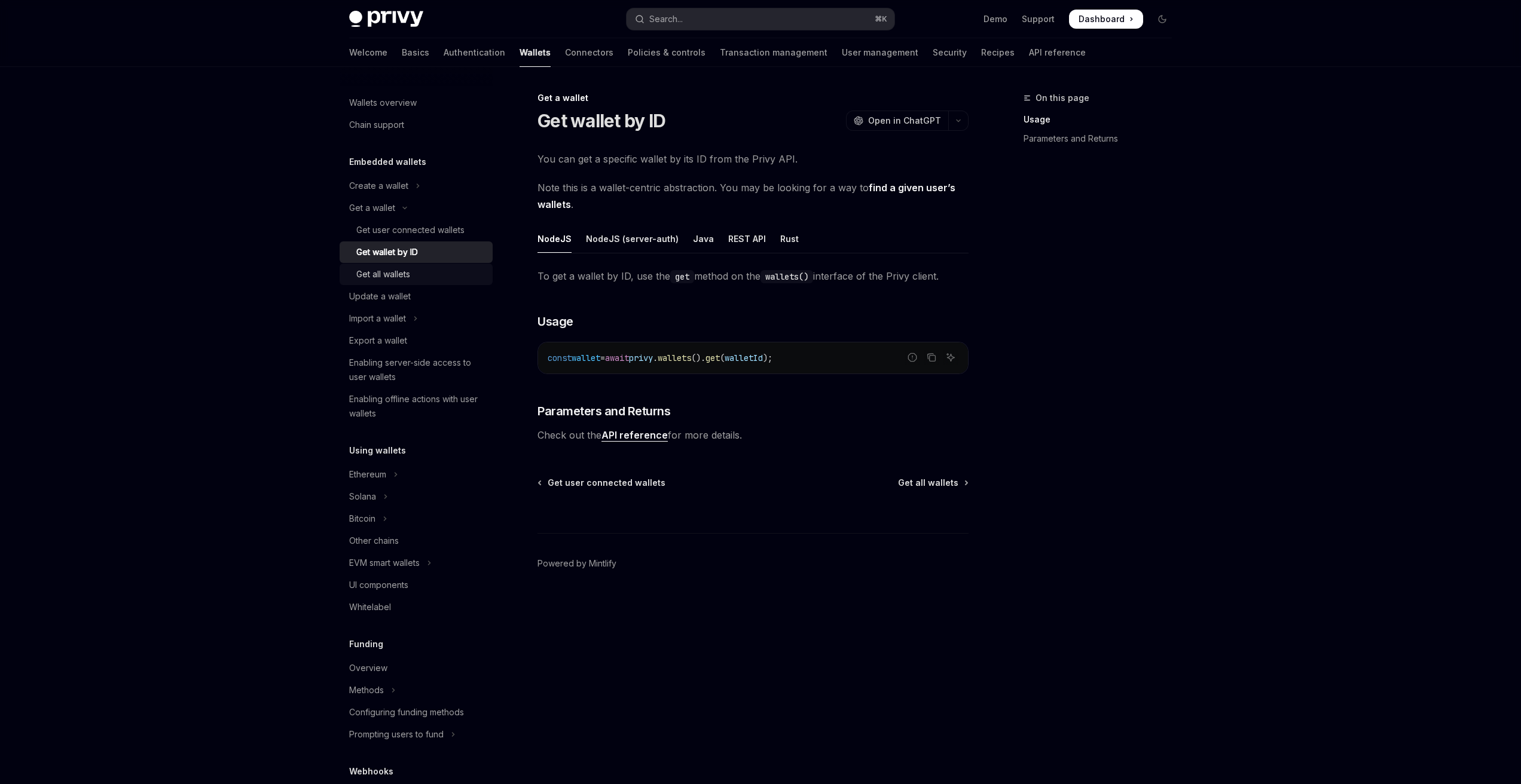
click at [400, 271] on div "Get all wallets" at bounding box center [383, 274] width 54 height 14
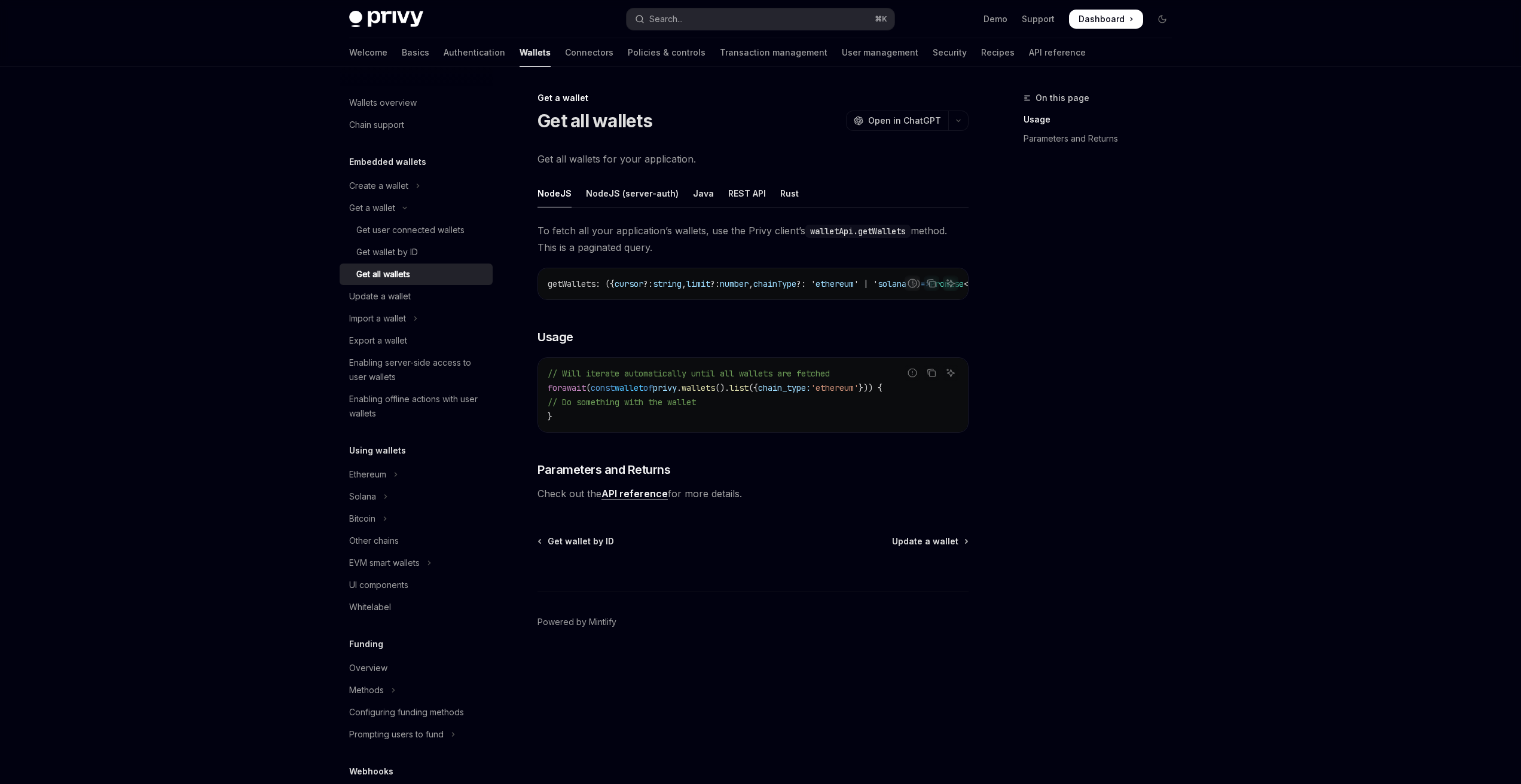
drag, startPoint x: 606, startPoint y: 235, endPoint x: 823, endPoint y: 242, distance: 217.1
click at [823, 242] on span "To fetch all your application’s wallets, use the Privy client’s walletApi.getWa…" at bounding box center [752, 239] width 431 height 33
click at [829, 241] on span "To fetch all your application’s wallets, use the Privy client’s walletApi.getWa…" at bounding box center [752, 239] width 431 height 33
click at [677, 392] on span "privy" at bounding box center [664, 388] width 24 height 11
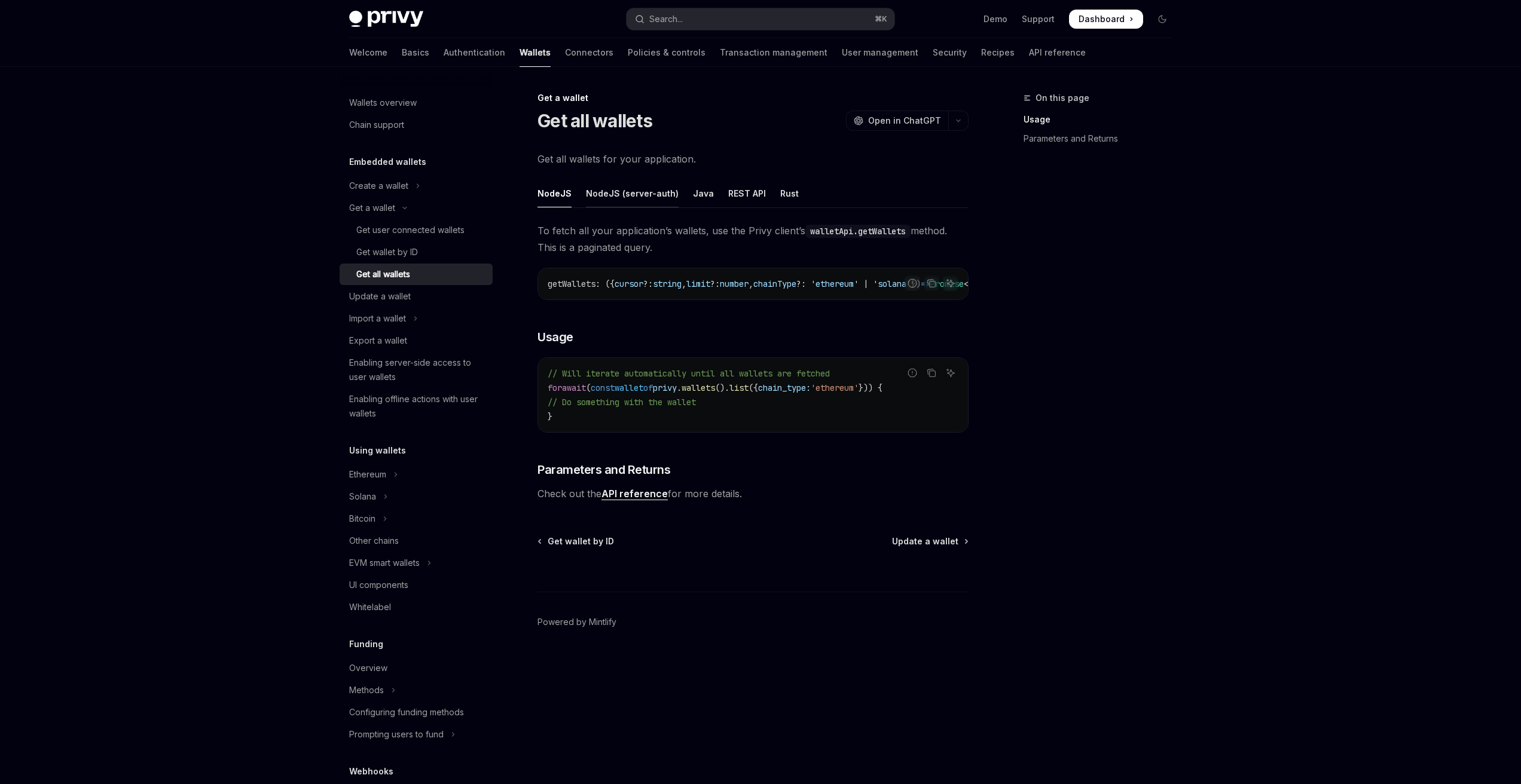
click at [642, 193] on div "NodeJS (server-auth)" at bounding box center [632, 193] width 93 height 28
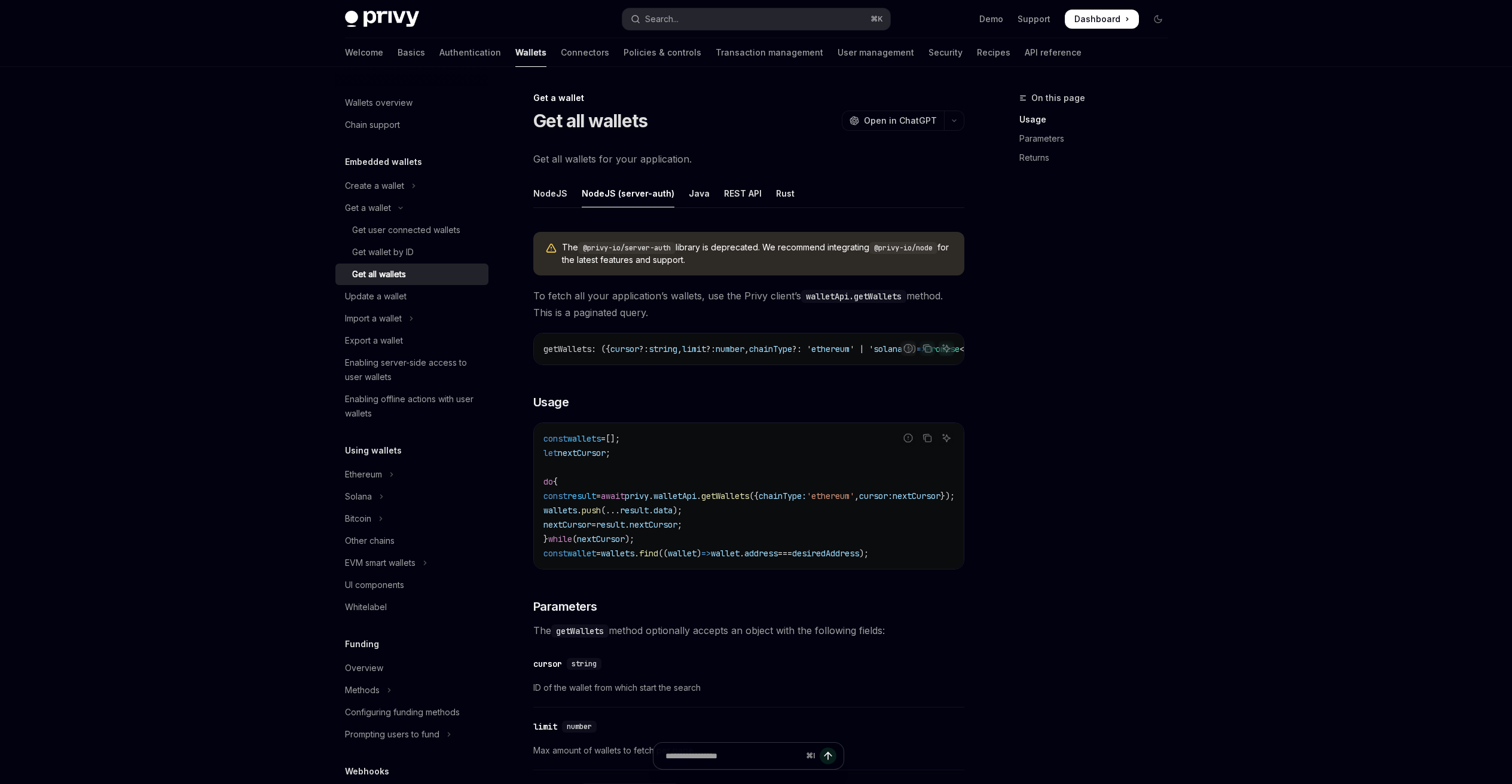
scroll to position [111, 0]
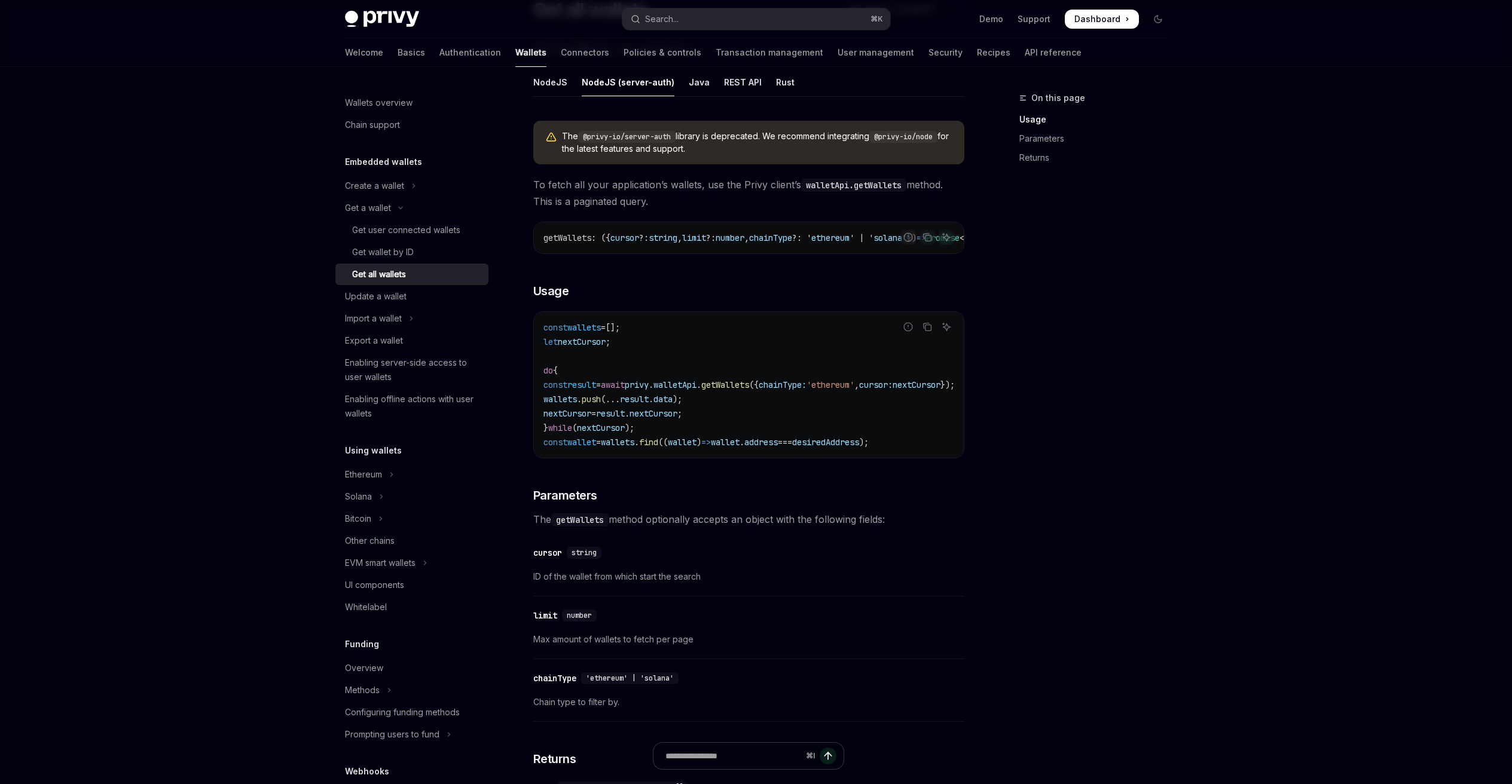
click at [409, 281] on div "Get all wallets" at bounding box center [416, 274] width 129 height 14
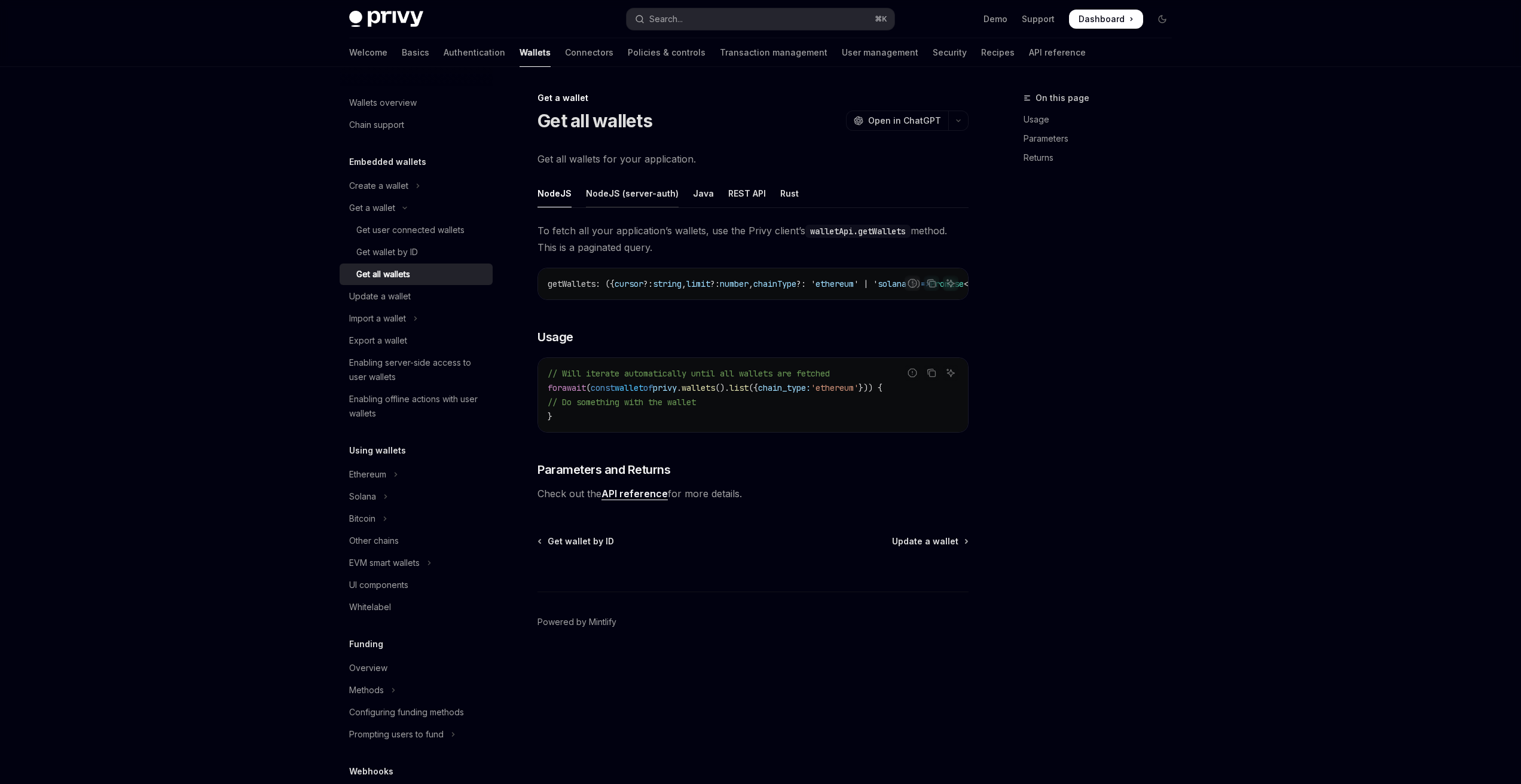
click at [608, 196] on div "NodeJS (server-auth)" at bounding box center [632, 193] width 93 height 28
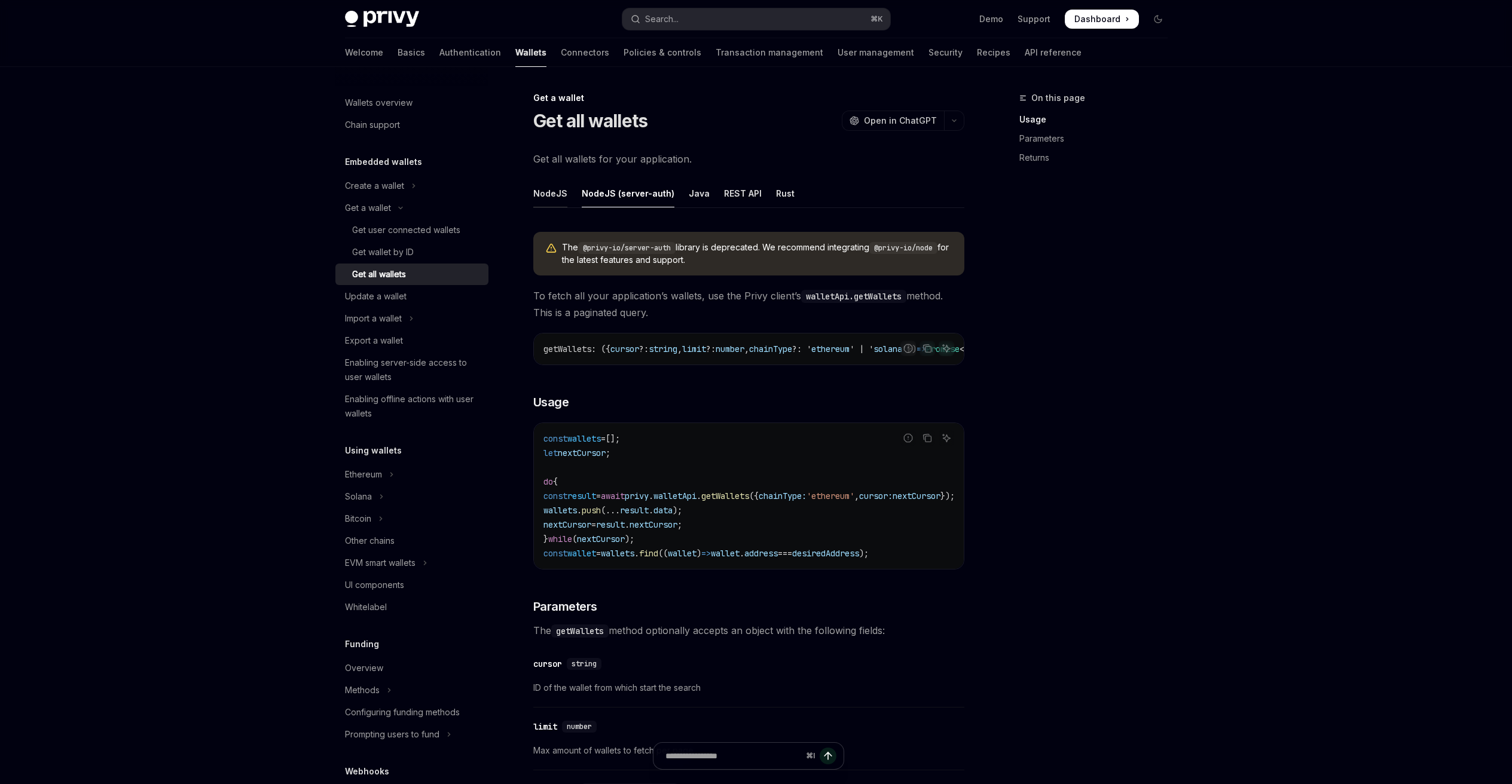
click at [551, 194] on div "NodeJS" at bounding box center [550, 193] width 34 height 28
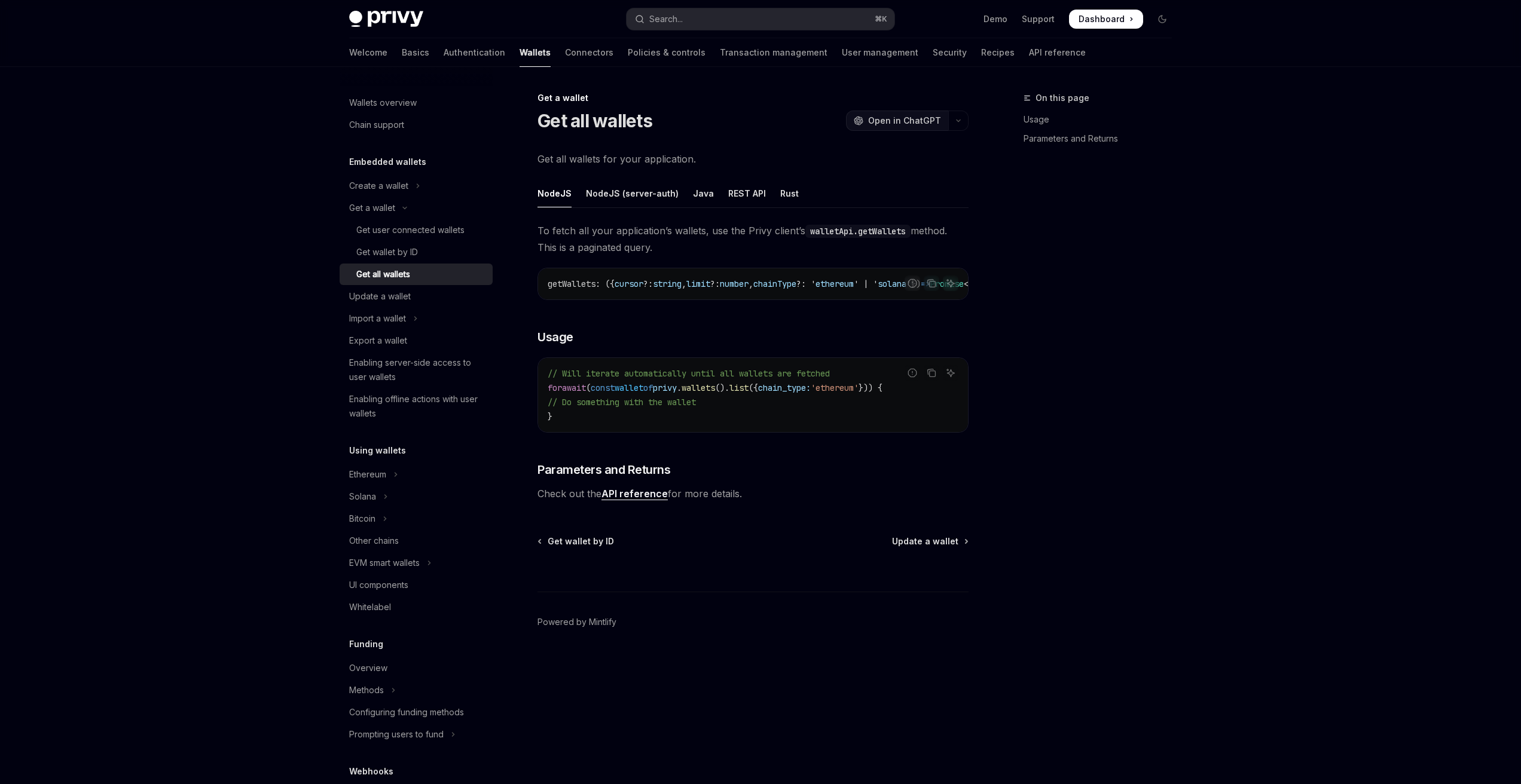
click at [871, 122] on div "OpenAI Open in ChatGPT" at bounding box center [897, 121] width 88 height 12
click at [392, 252] on div "Get wallet by ID" at bounding box center [387, 252] width 62 height 14
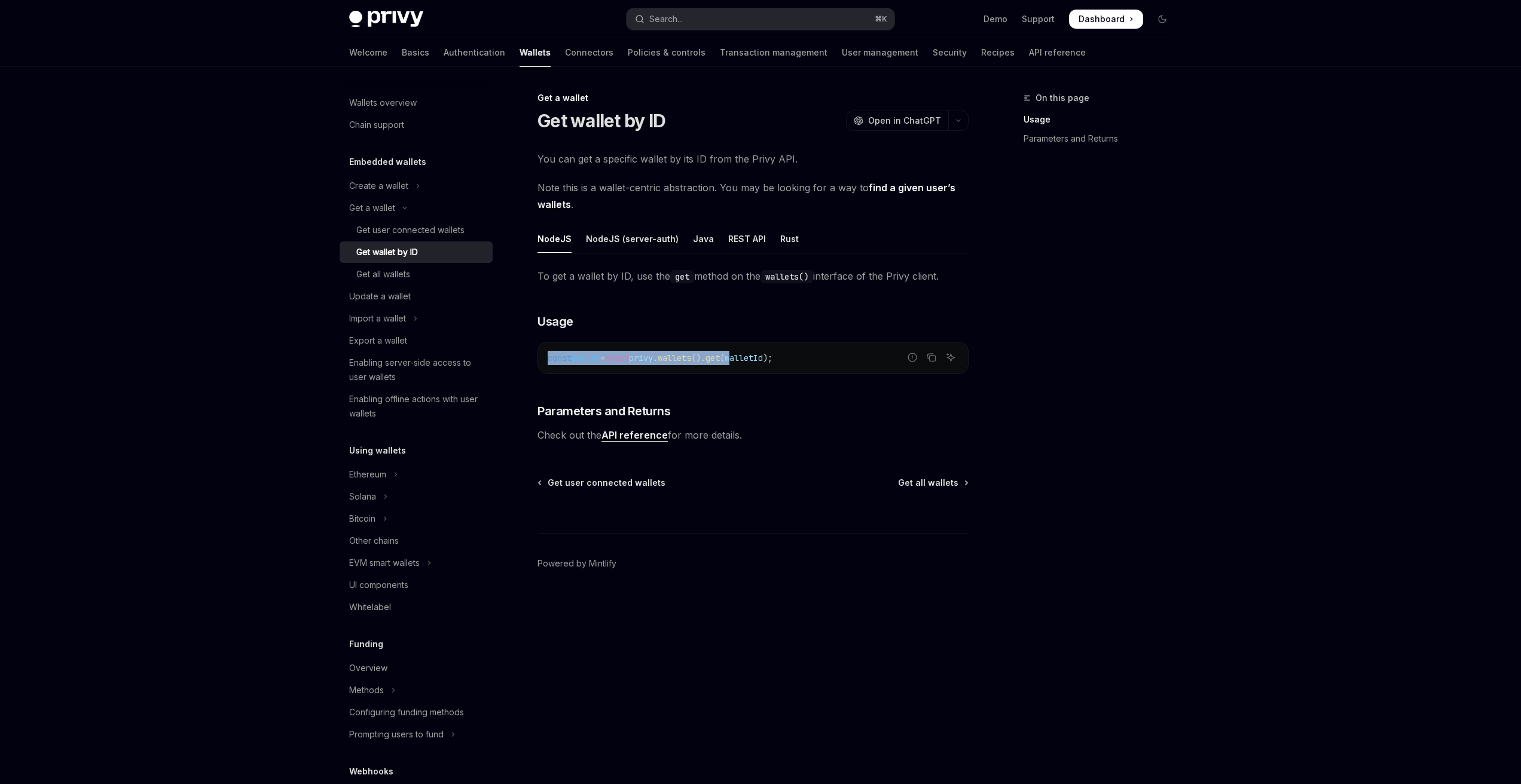
drag, startPoint x: 577, startPoint y: 361, endPoint x: 760, endPoint y: 365, distance: 183.0
click at [758, 365] on div "const wallet = await privy . wallets (). get ( walletId );" at bounding box center [753, 358] width 430 height 31
click at [760, 365] on code "const wallet = await privy . wallets (). get ( walletId );" at bounding box center [752, 357] width 410 height 14
click at [653, 358] on span "privy" at bounding box center [640, 358] width 24 height 11
drag, startPoint x: 664, startPoint y: 358, endPoint x: 725, endPoint y: 357, distance: 61.0
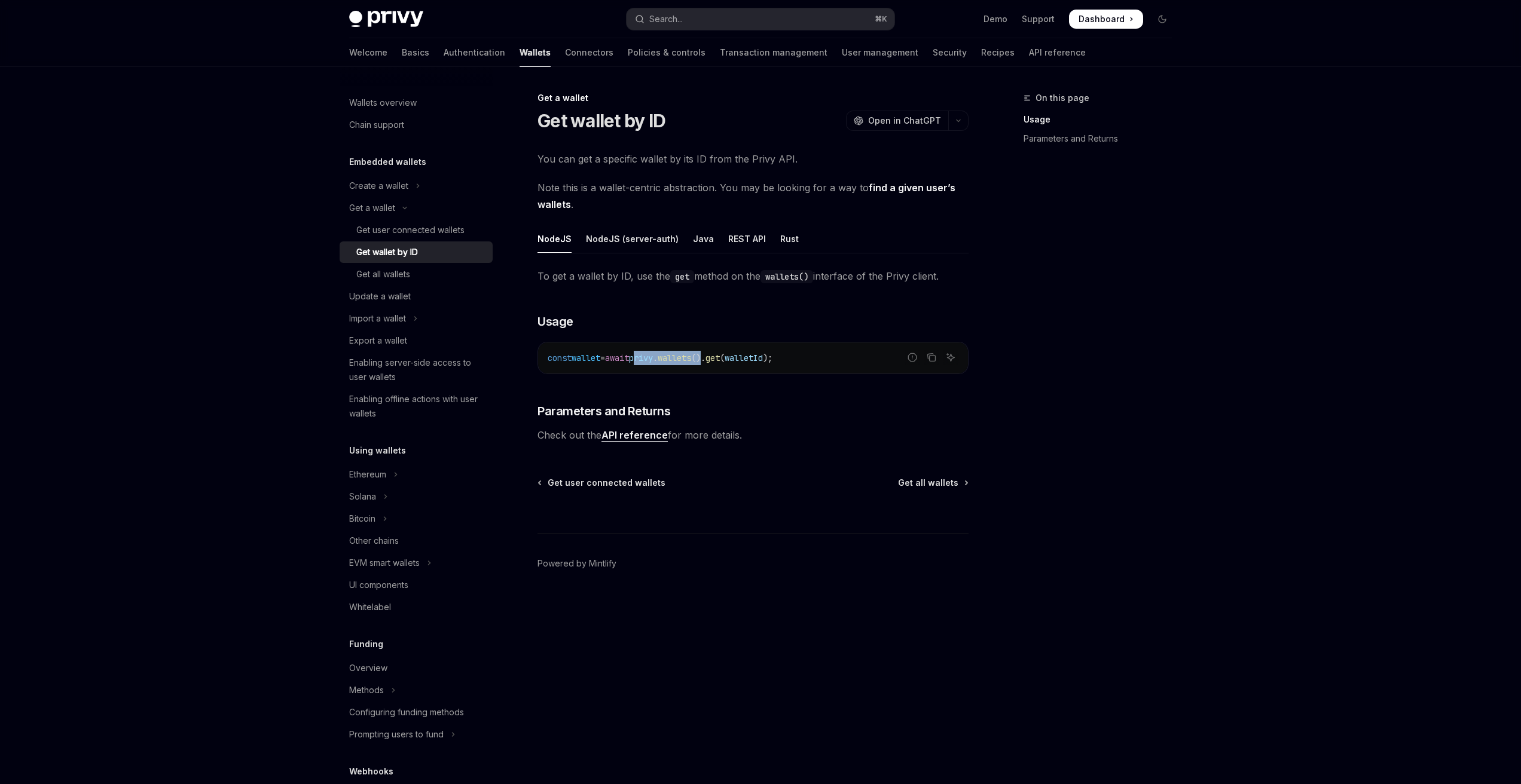
click at [725, 357] on span "const wallet = await privy . wallets (). get ( walletId );" at bounding box center [659, 358] width 225 height 11
click at [374, 268] on div "Get all wallets" at bounding box center [383, 274] width 54 height 14
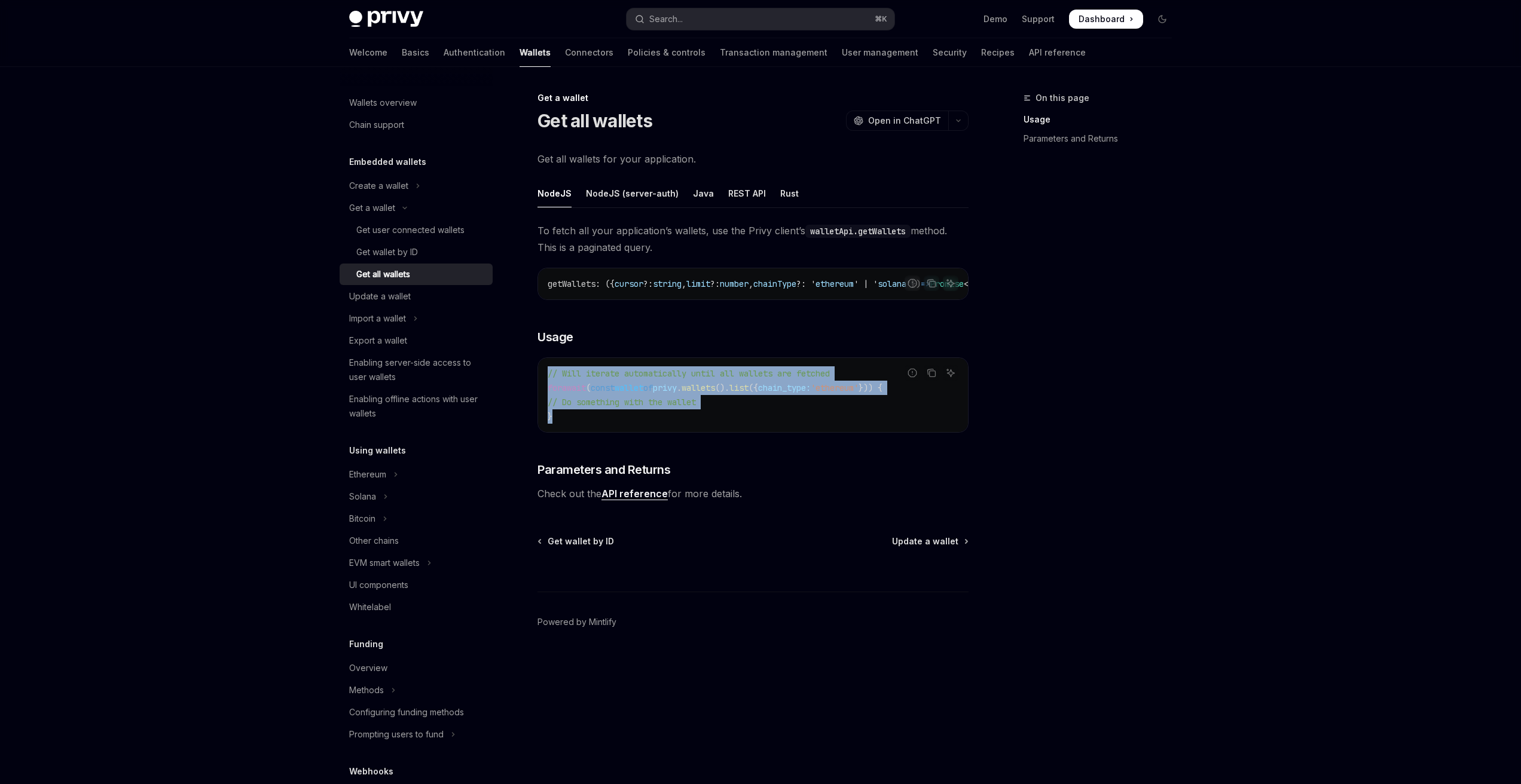
drag, startPoint x: 596, startPoint y: 427, endPoint x: 539, endPoint y: 364, distance: 85.0
click at [539, 364] on div "To fetch all your application’s wallets, use the Privy client’s walletApi.getWa…" at bounding box center [752, 362] width 431 height 279
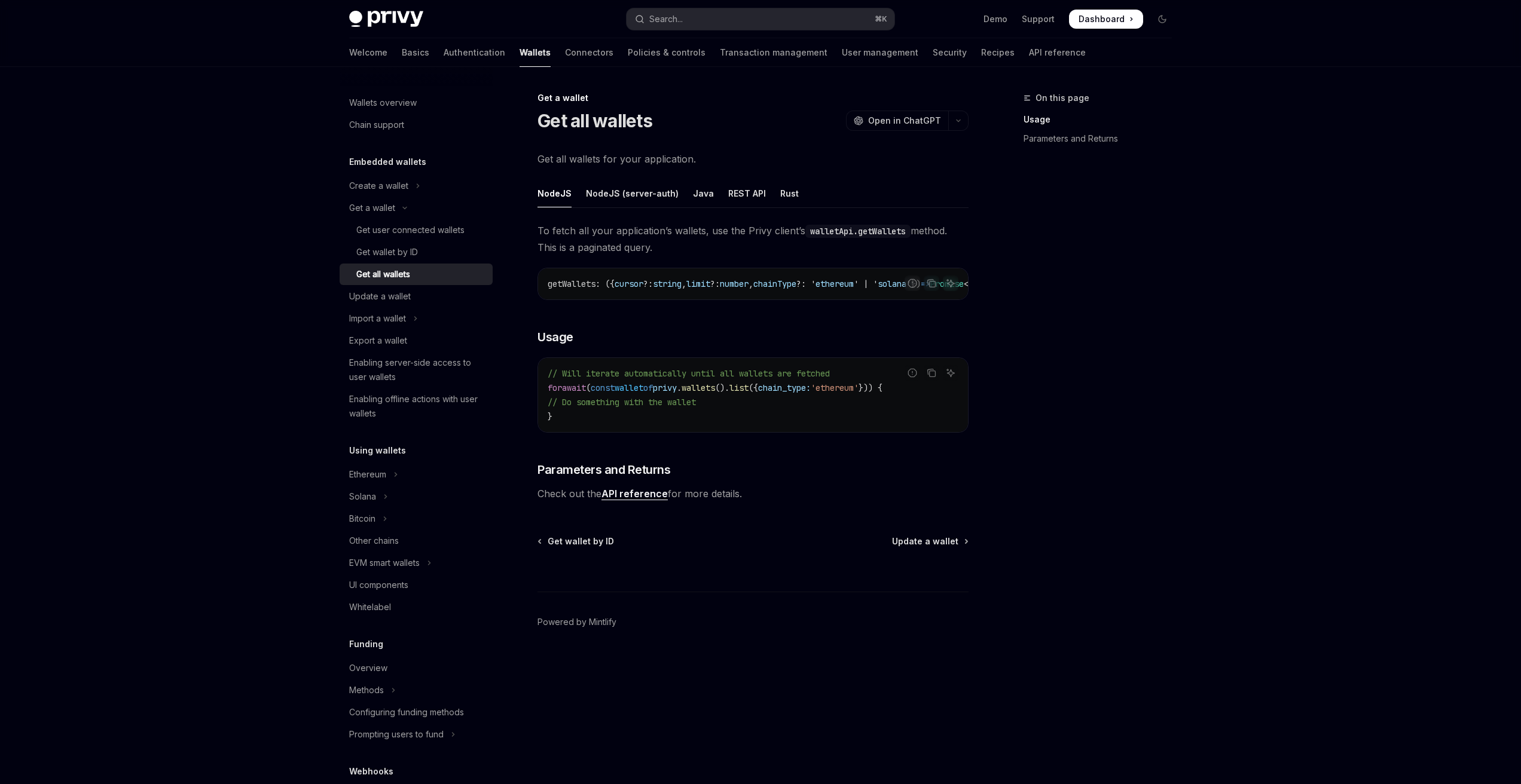
click at [672, 330] on div "To fetch all your application’s wallets, use the Privy client’s walletApi.getWa…" at bounding box center [752, 362] width 431 height 279
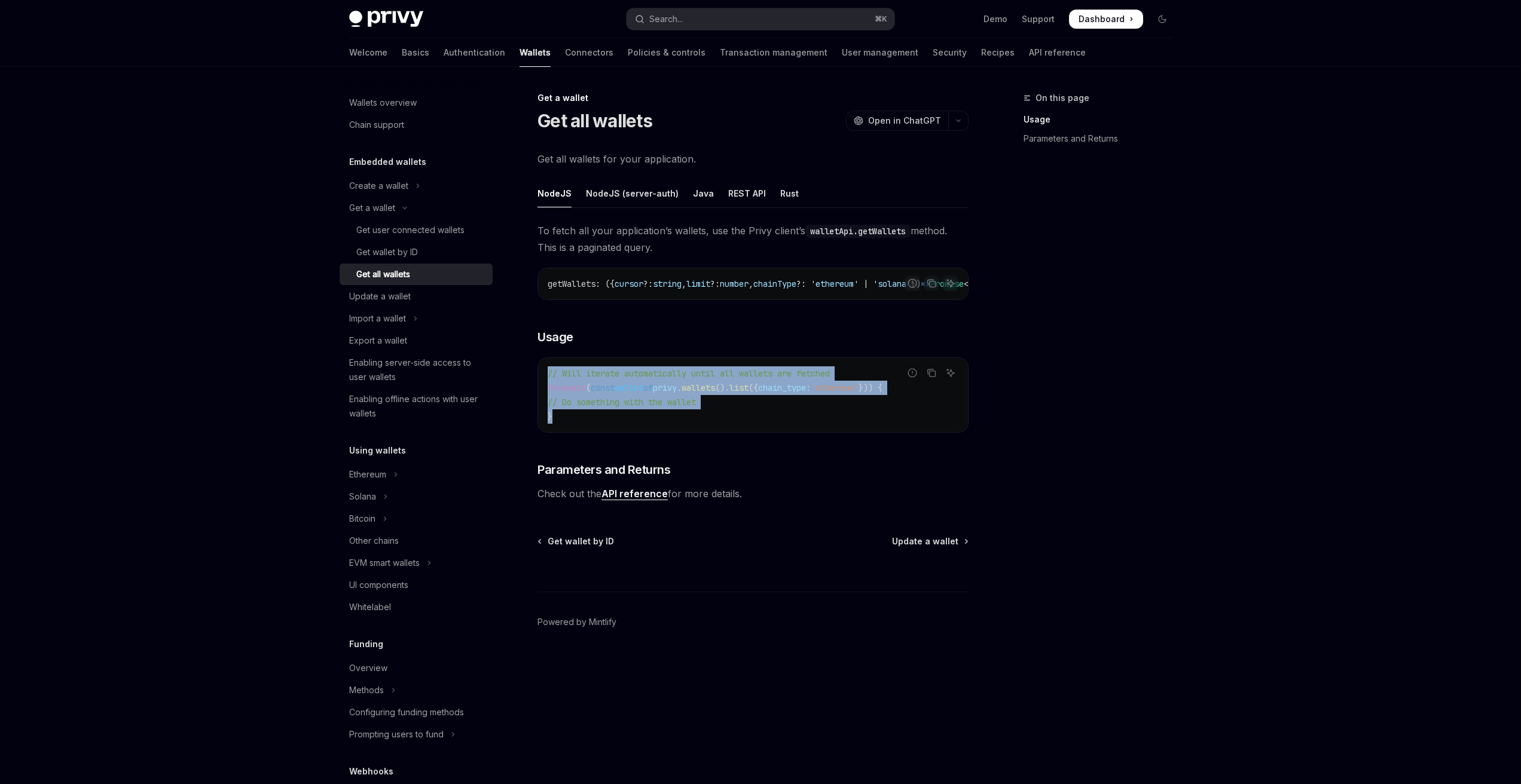
drag, startPoint x: 591, startPoint y: 421, endPoint x: 545, endPoint y: 375, distance: 65.1
click at [546, 375] on div "// Will iterate automatically until all wallets are fetched for await ( const w…" at bounding box center [753, 395] width 430 height 74
click at [566, 385] on code "// Will iterate automatically until all wallets are fetched for await ( const w…" at bounding box center [752, 395] width 410 height 58
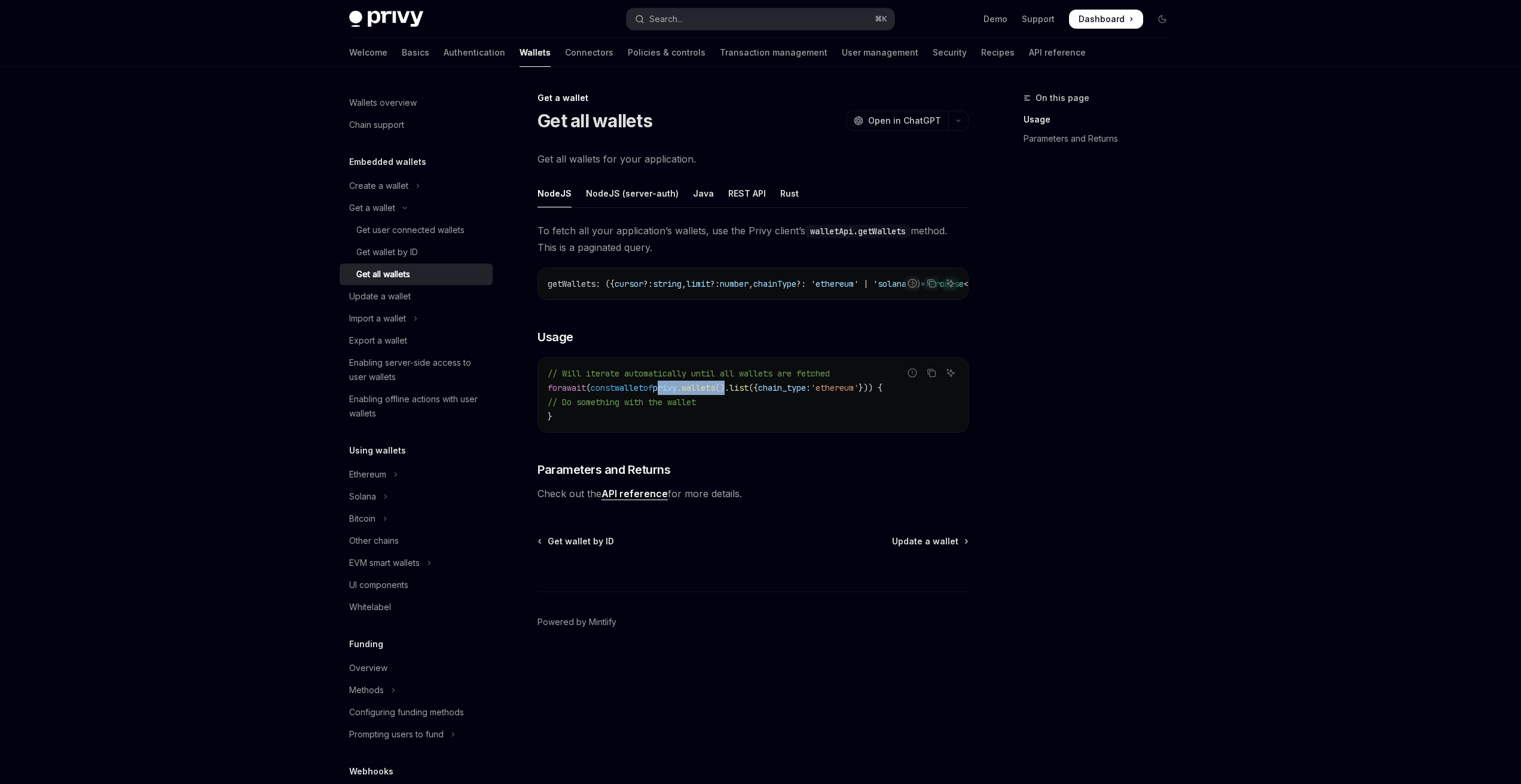
drag, startPoint x: 682, startPoint y: 391, endPoint x: 756, endPoint y: 390, distance: 74.0
click at [756, 390] on span "for await ( const wallet of privy . wallets (). list ({ chain_type: 'ethereum' …" at bounding box center [714, 388] width 334 height 11
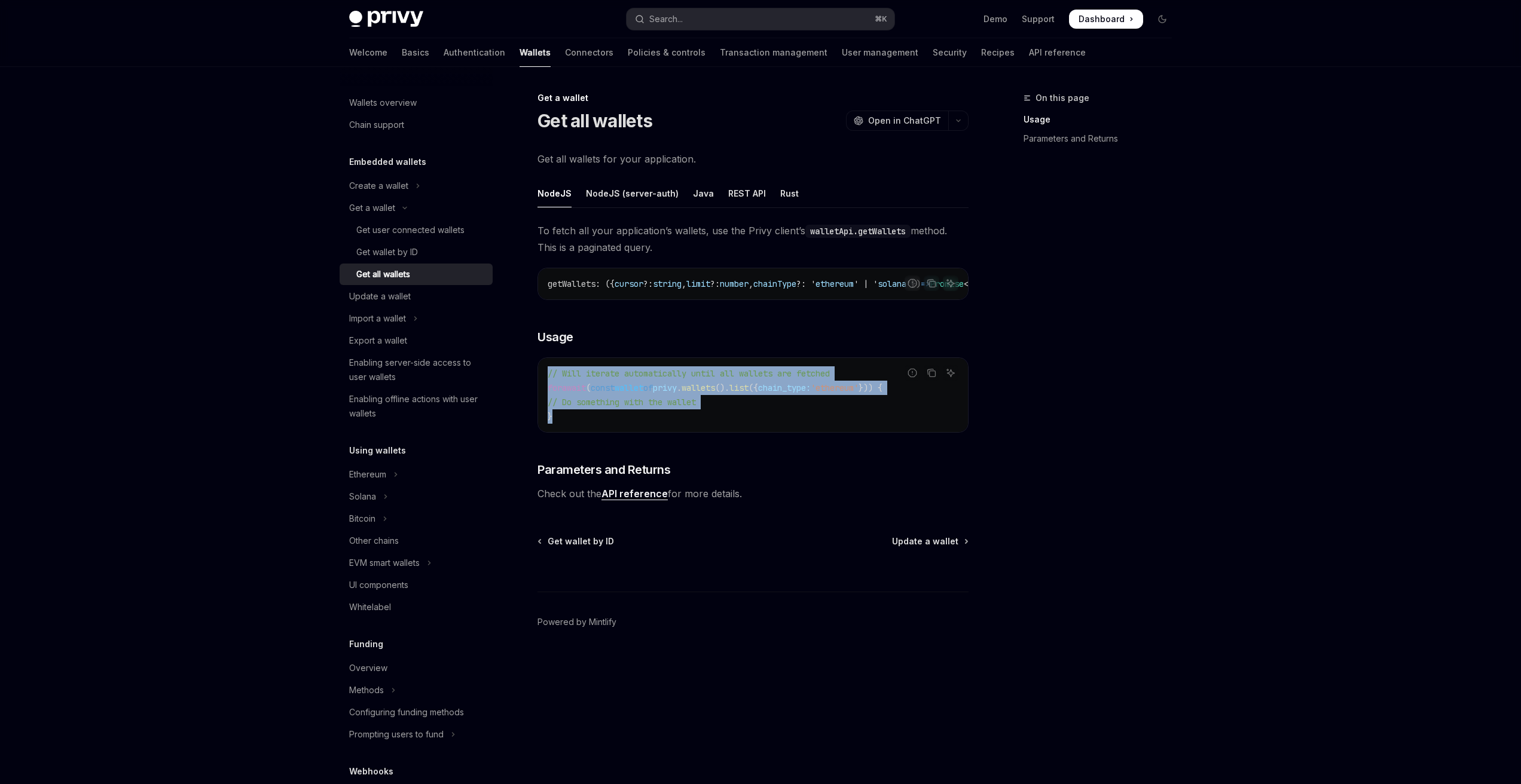
drag, startPoint x: 559, startPoint y: 425, endPoint x: 544, endPoint y: 380, distance: 47.4
click at [544, 380] on div "// Will iterate automatically until all wallets are fetched for await ( const w…" at bounding box center [753, 395] width 430 height 74
click at [546, 378] on div "// Will iterate automatically until all wallets are fetched for await ( const w…" at bounding box center [753, 395] width 430 height 74
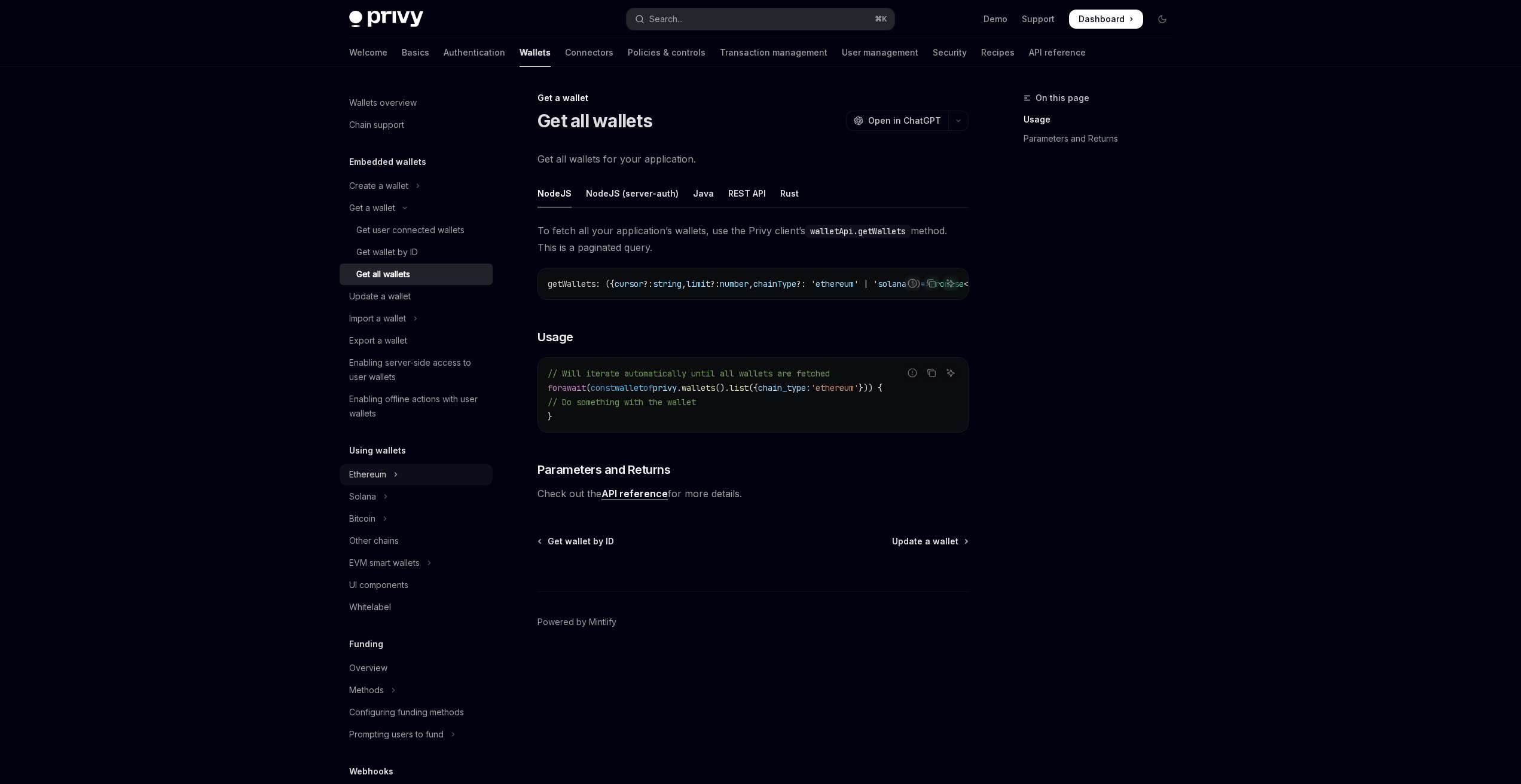
click at [397, 471] on icon "Toggle Ethereum section" at bounding box center [396, 474] width 5 height 14
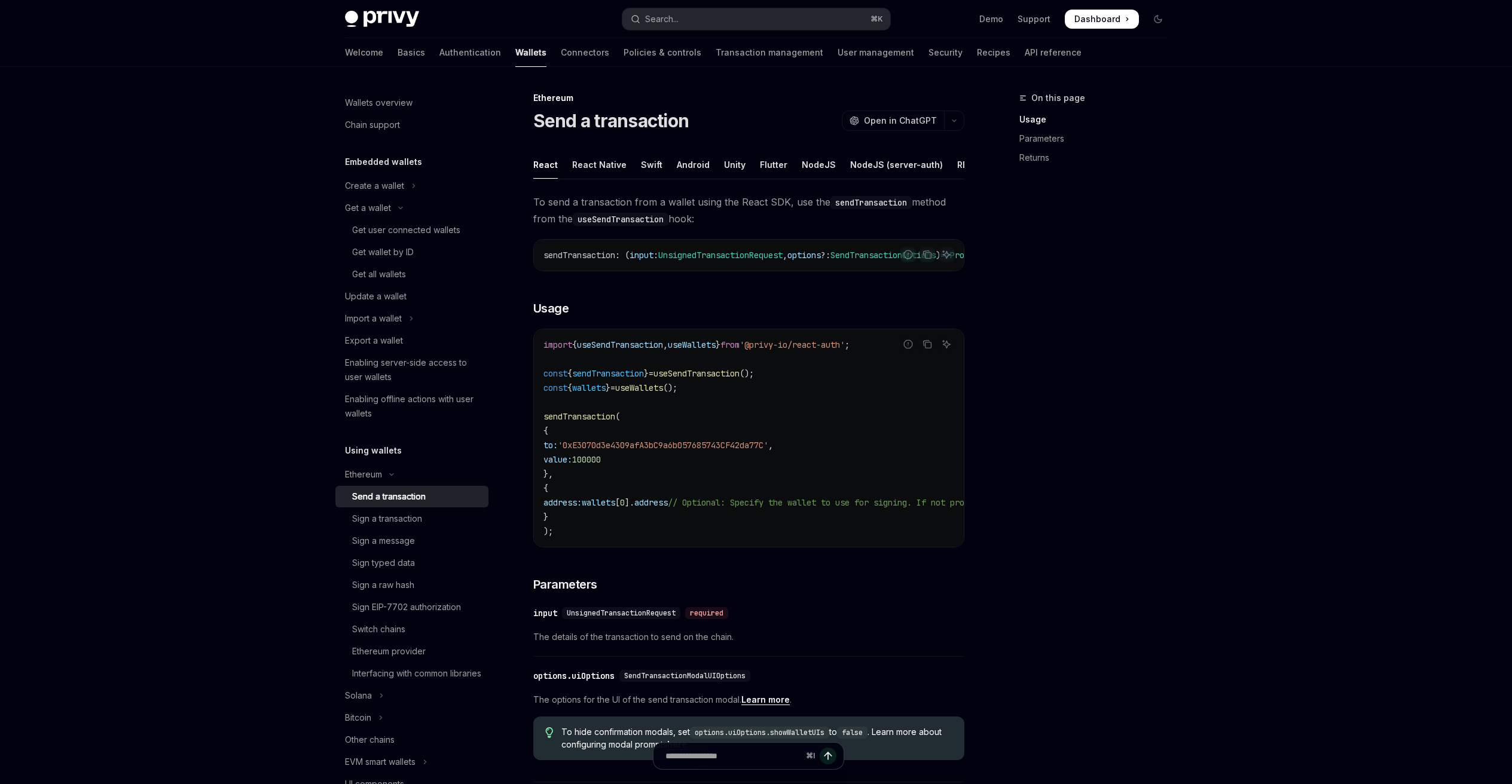
scroll to position [43, 0]
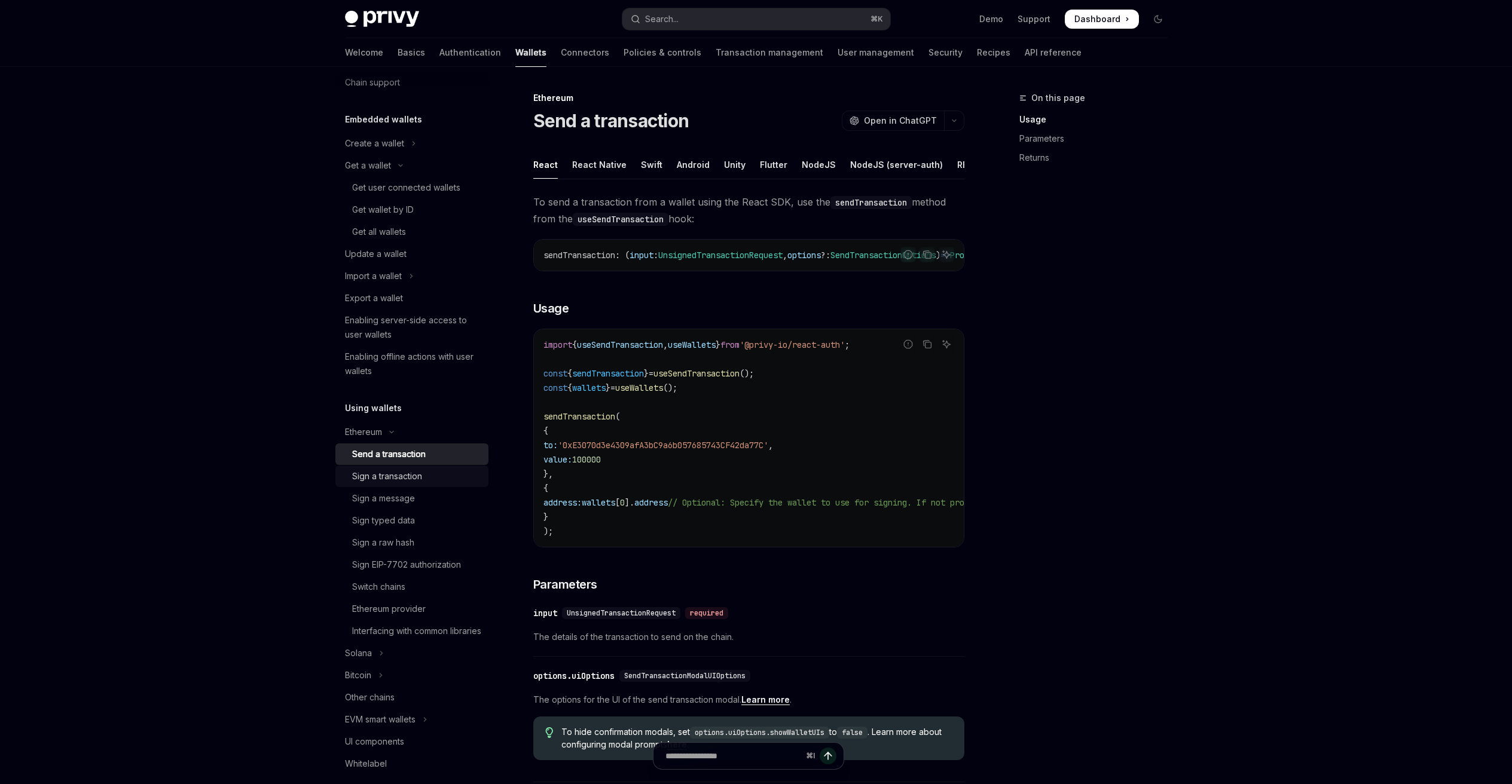
click at [398, 471] on div "Sign a transaction" at bounding box center [387, 476] width 70 height 14
click at [404, 491] on div "Sign a message" at bounding box center [383, 498] width 63 height 14
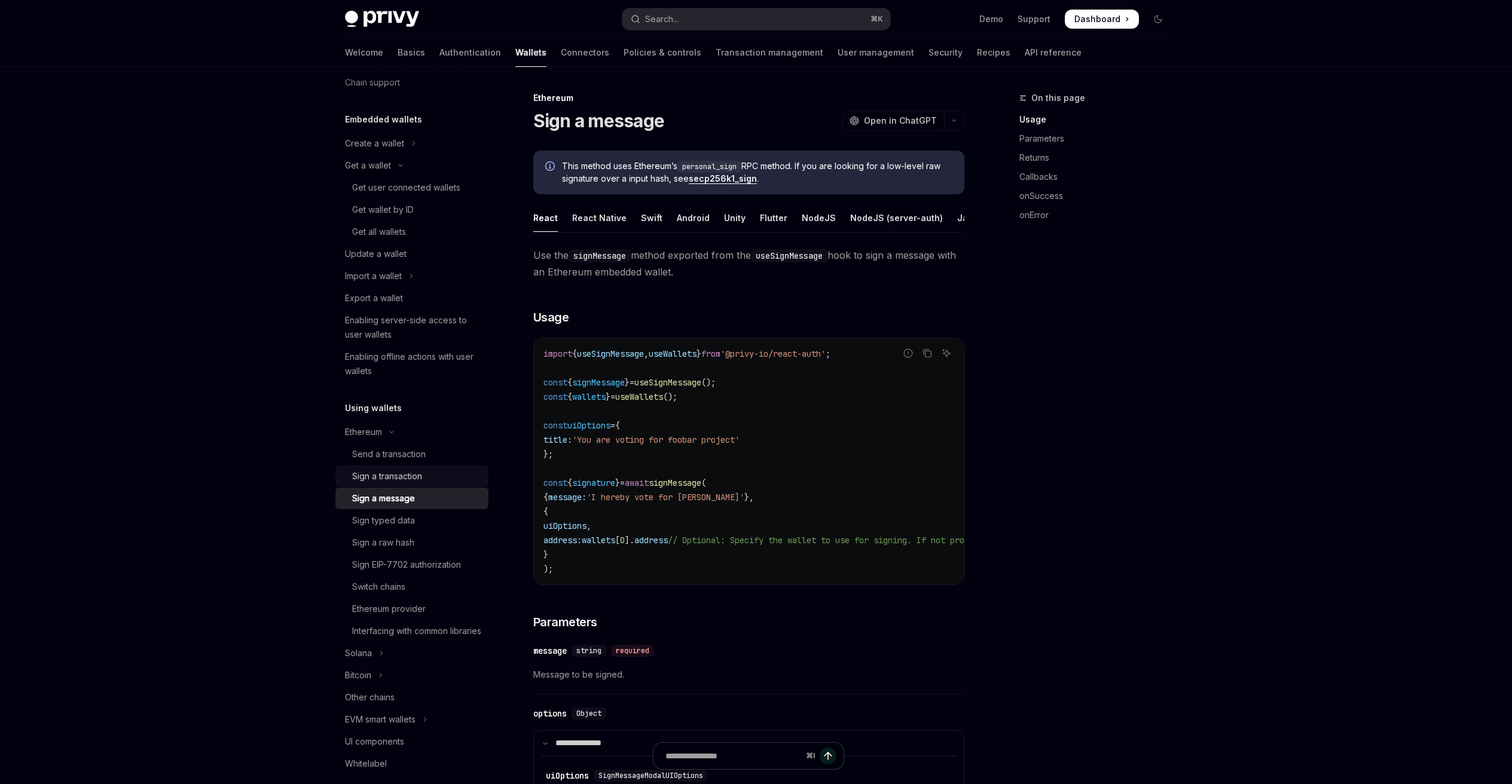
click at [404, 475] on div "Sign a transaction" at bounding box center [387, 476] width 70 height 14
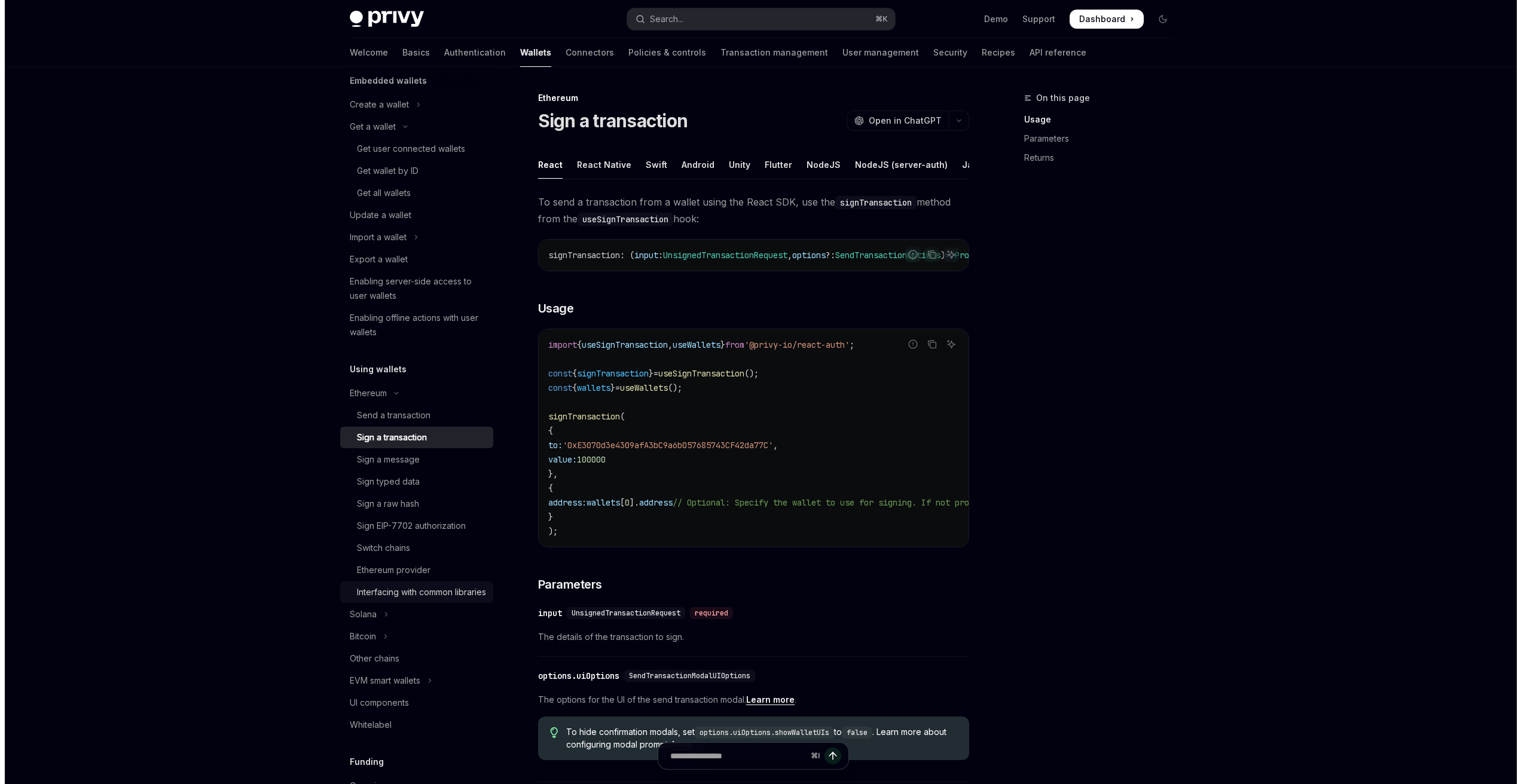
scroll to position [102, 0]
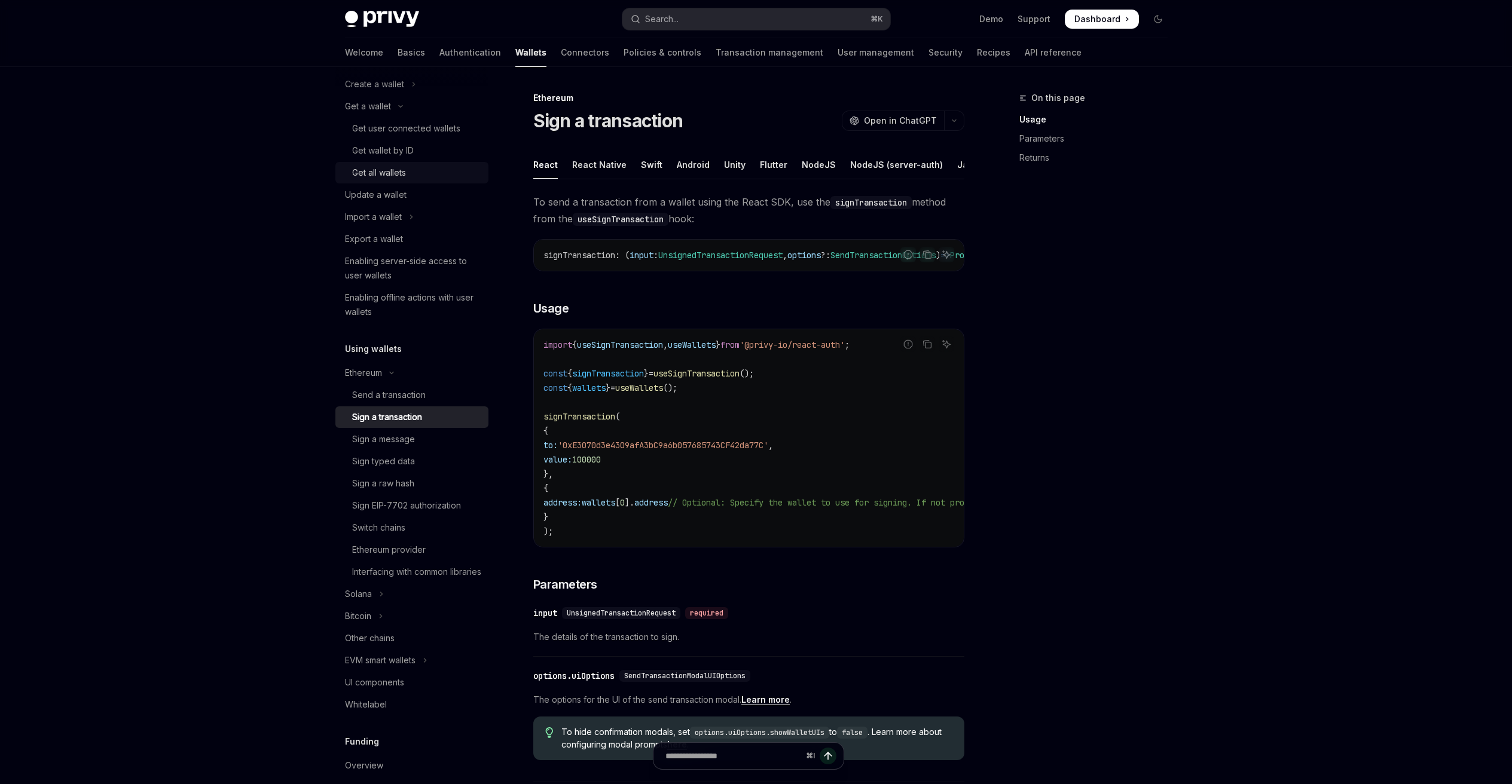
click at [404, 171] on div "Get all wallets" at bounding box center [379, 172] width 54 height 14
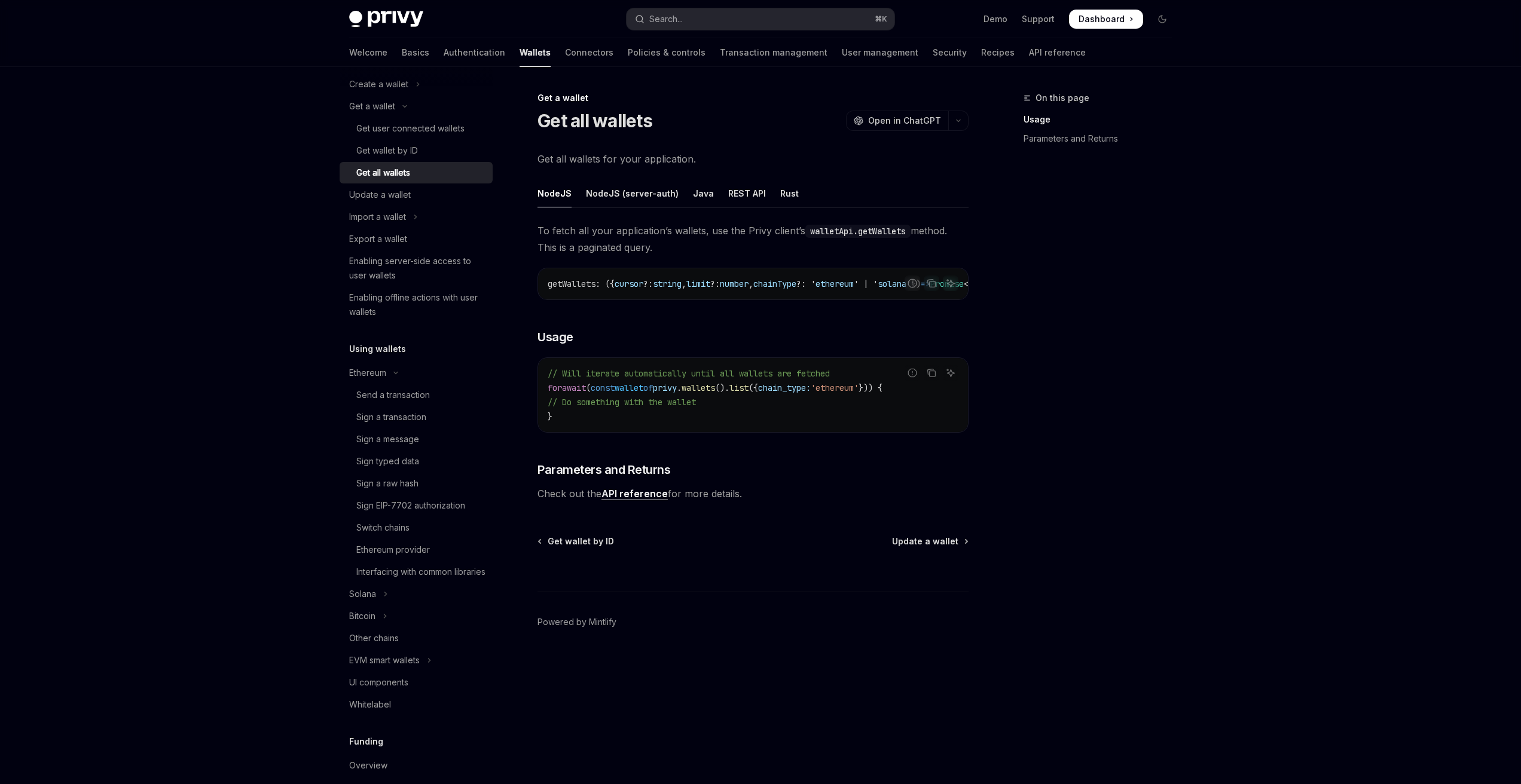
drag, startPoint x: 752, startPoint y: 235, endPoint x: 805, endPoint y: 239, distance: 53.2
click at [805, 239] on span "To fetch all your application’s wallets, use the Privy client’s walletApi.getWa…" at bounding box center [752, 239] width 431 height 33
click at [828, 237] on code "walletApi.getWallets" at bounding box center [858, 231] width 105 height 13
click at [397, 148] on div "Get wallet by ID" at bounding box center [387, 150] width 62 height 14
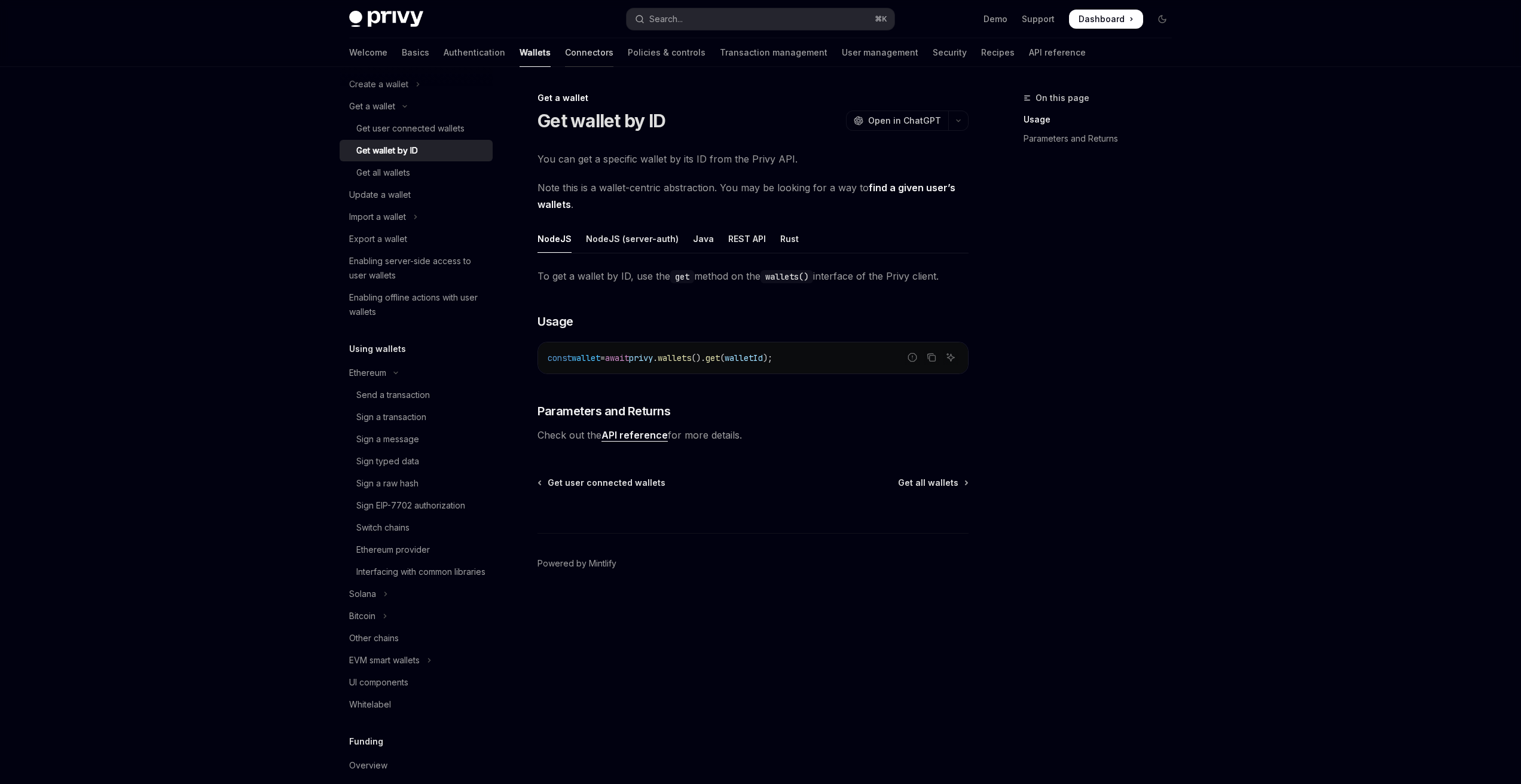
click at [565, 62] on link "Connectors" at bounding box center [589, 52] width 48 height 28
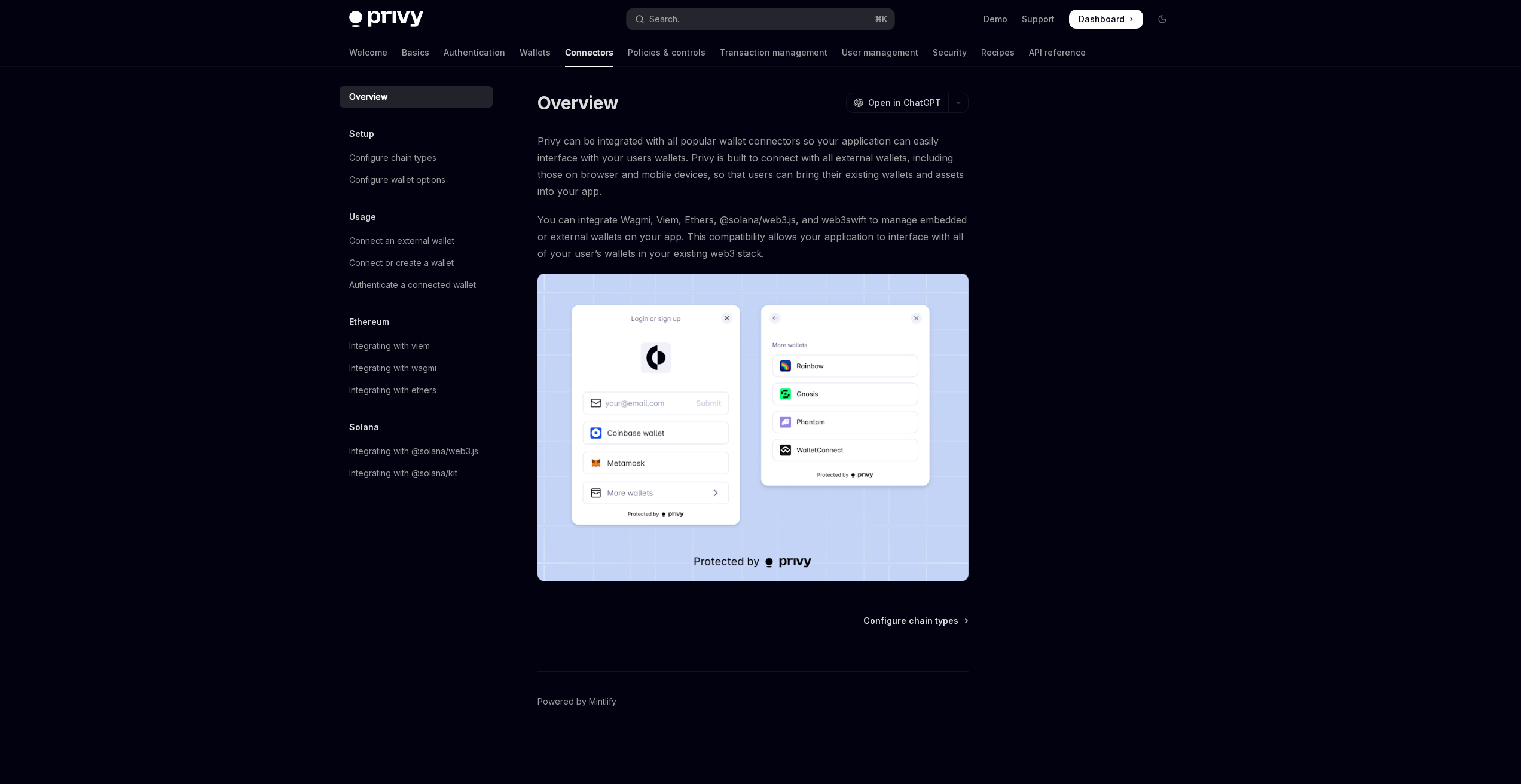
click at [432, 95] on div "Overview" at bounding box center [417, 96] width 136 height 14
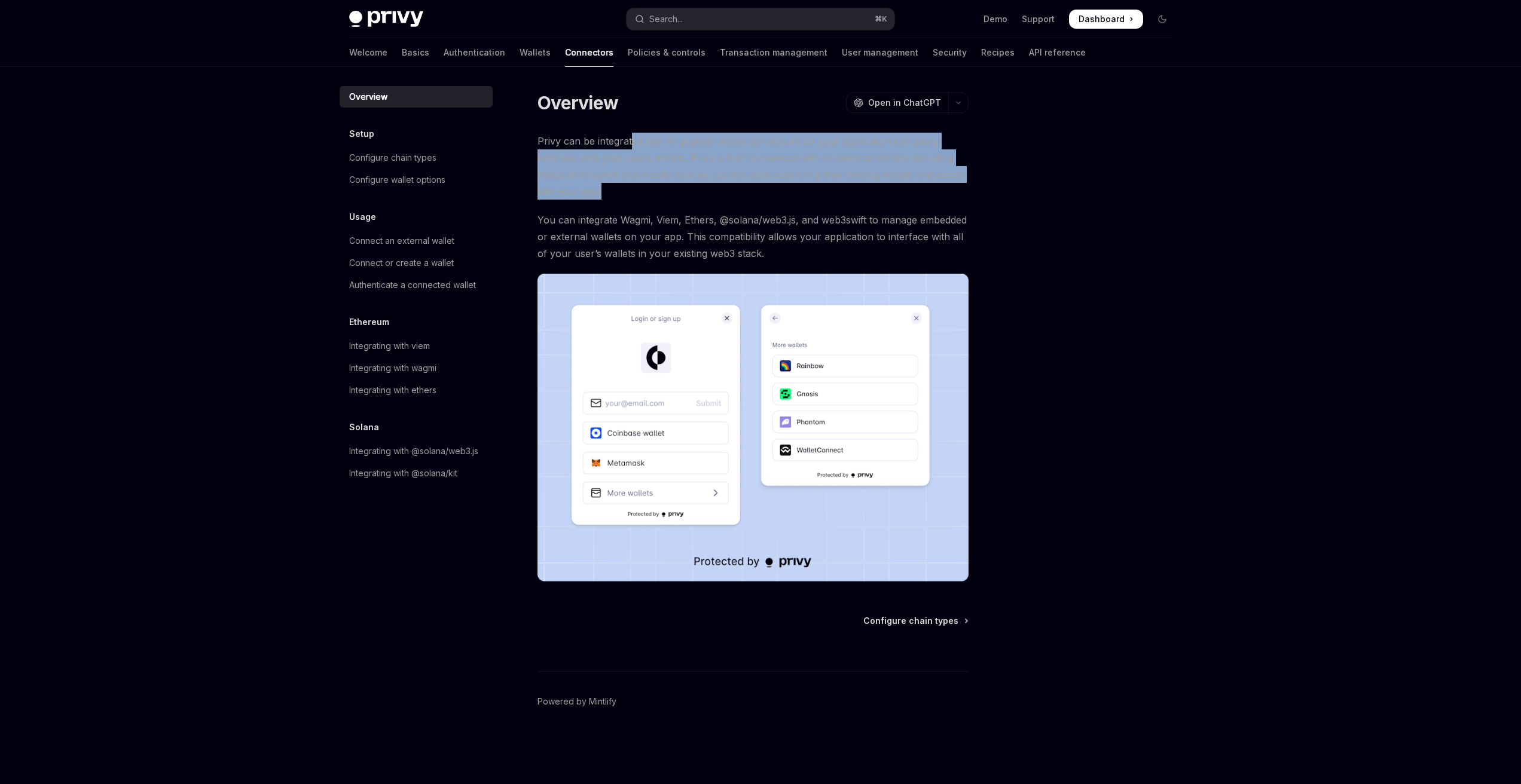
drag, startPoint x: 645, startPoint y: 143, endPoint x: 819, endPoint y: 189, distance: 180.0
click at [819, 189] on span "Privy can be integrated with all popular wallet connectors so your application …" at bounding box center [752, 166] width 431 height 67
click at [820, 189] on span "Privy can be integrated with all popular wallet connectors so your application …" at bounding box center [752, 166] width 431 height 67
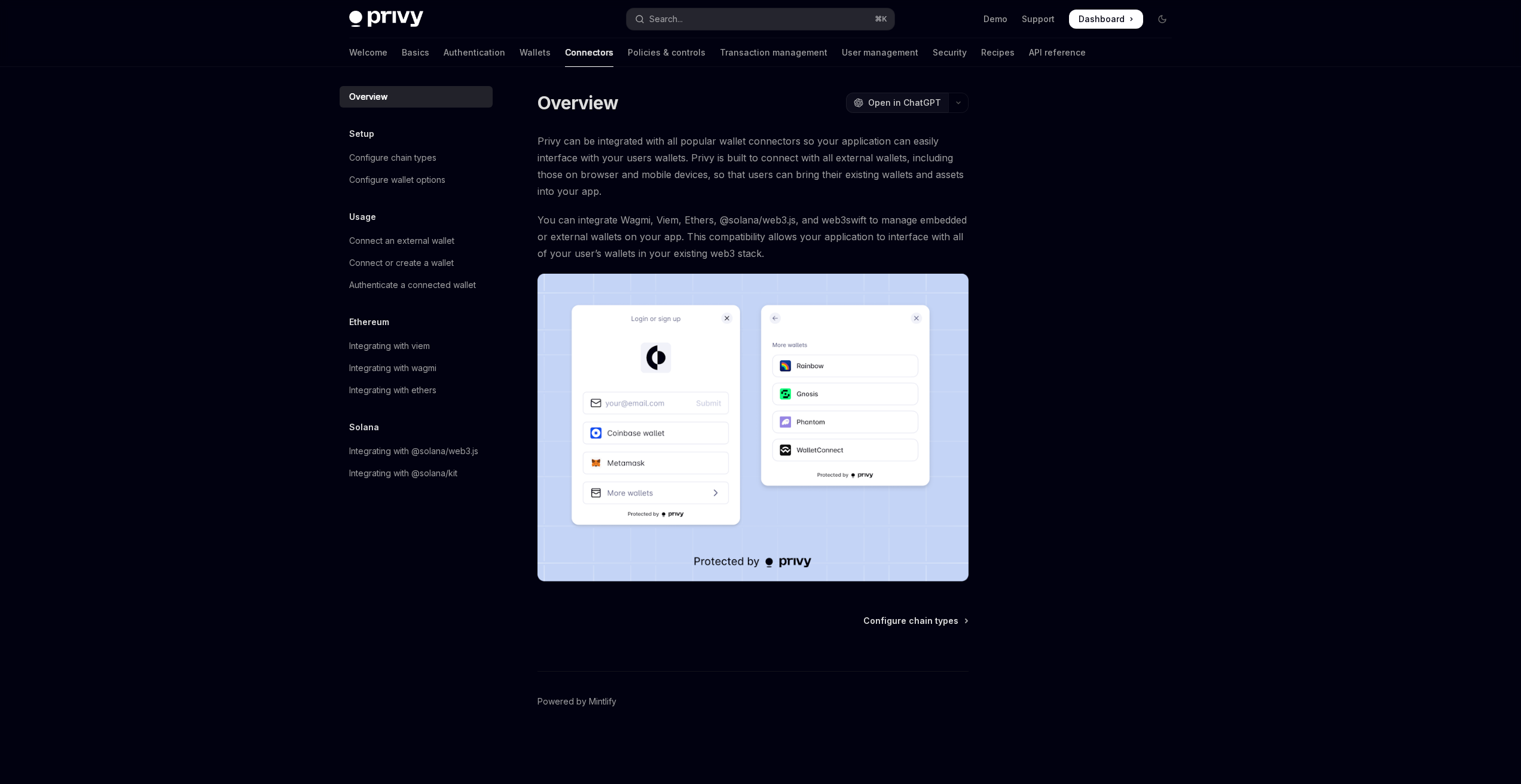
click at [888, 103] on span "Open in ChatGPT" at bounding box center [905, 103] width 73 height 12
click at [628, 43] on link "Policies & controls" at bounding box center [666, 52] width 78 height 28
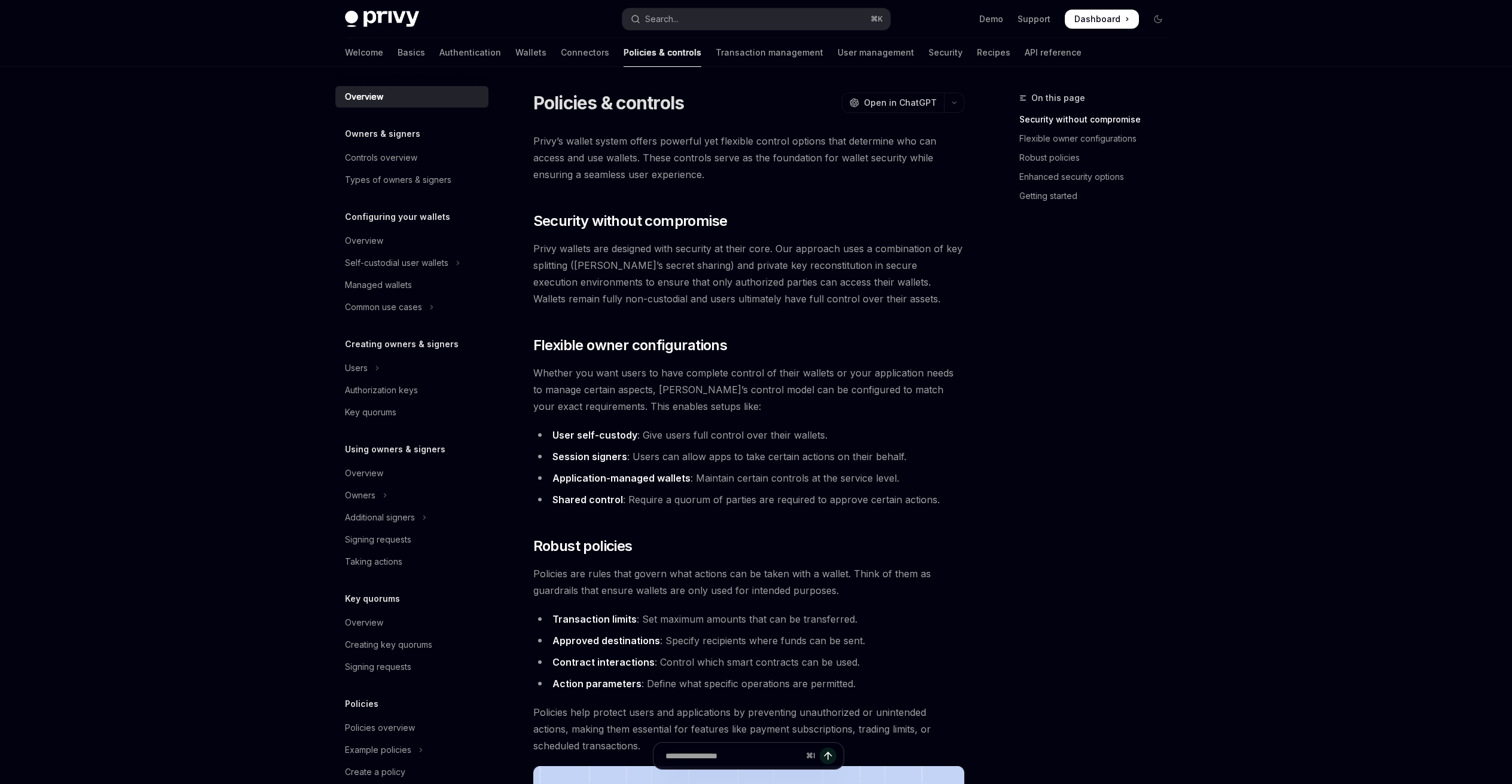
click at [492, 55] on div "Welcome Basics Authentication Wallets Connectors Policies & controls Transactio…" at bounding box center [713, 52] width 737 height 28
click at [441, 51] on link "Authentication" at bounding box center [470, 52] width 62 height 28
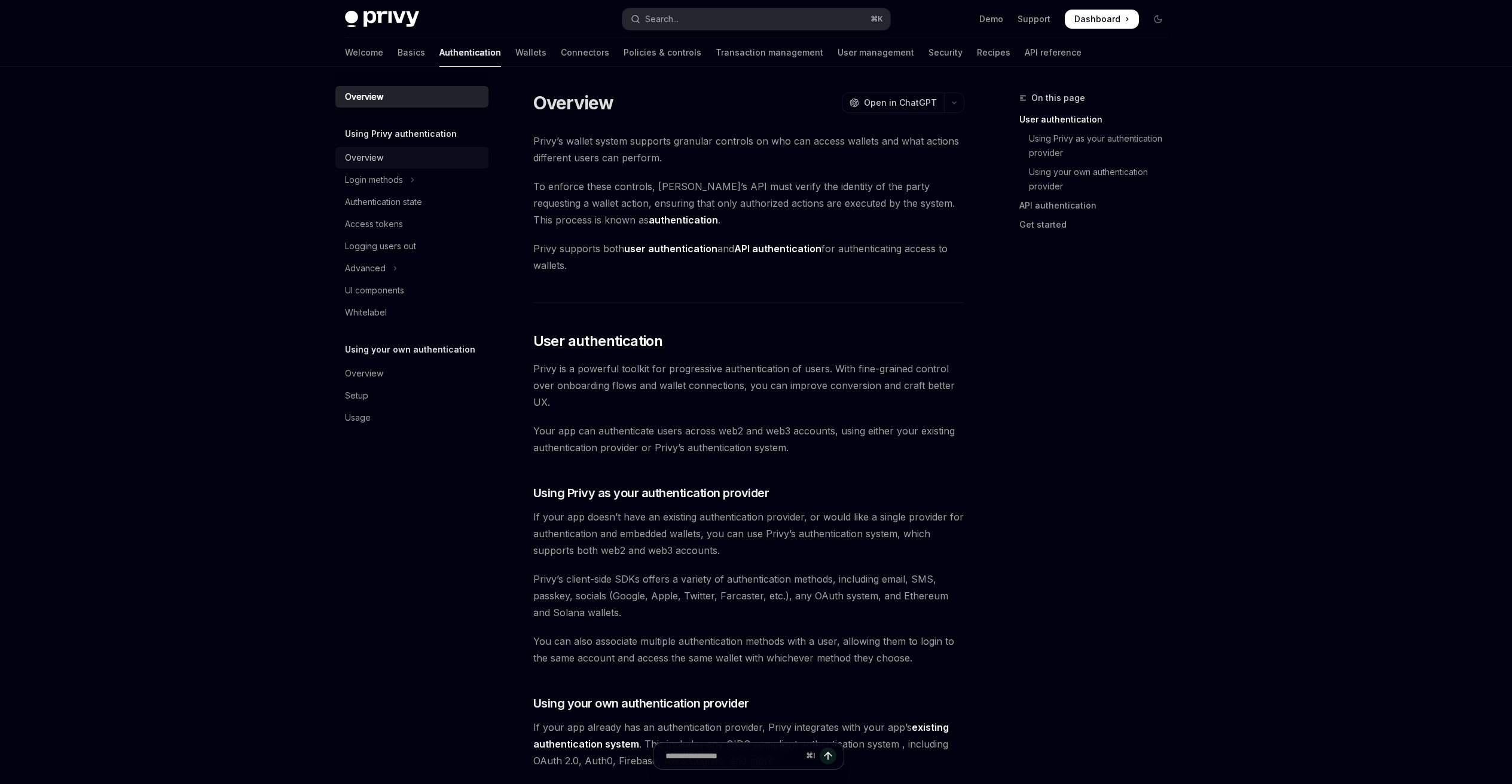
click at [379, 156] on div "Overview" at bounding box center [364, 157] width 38 height 14
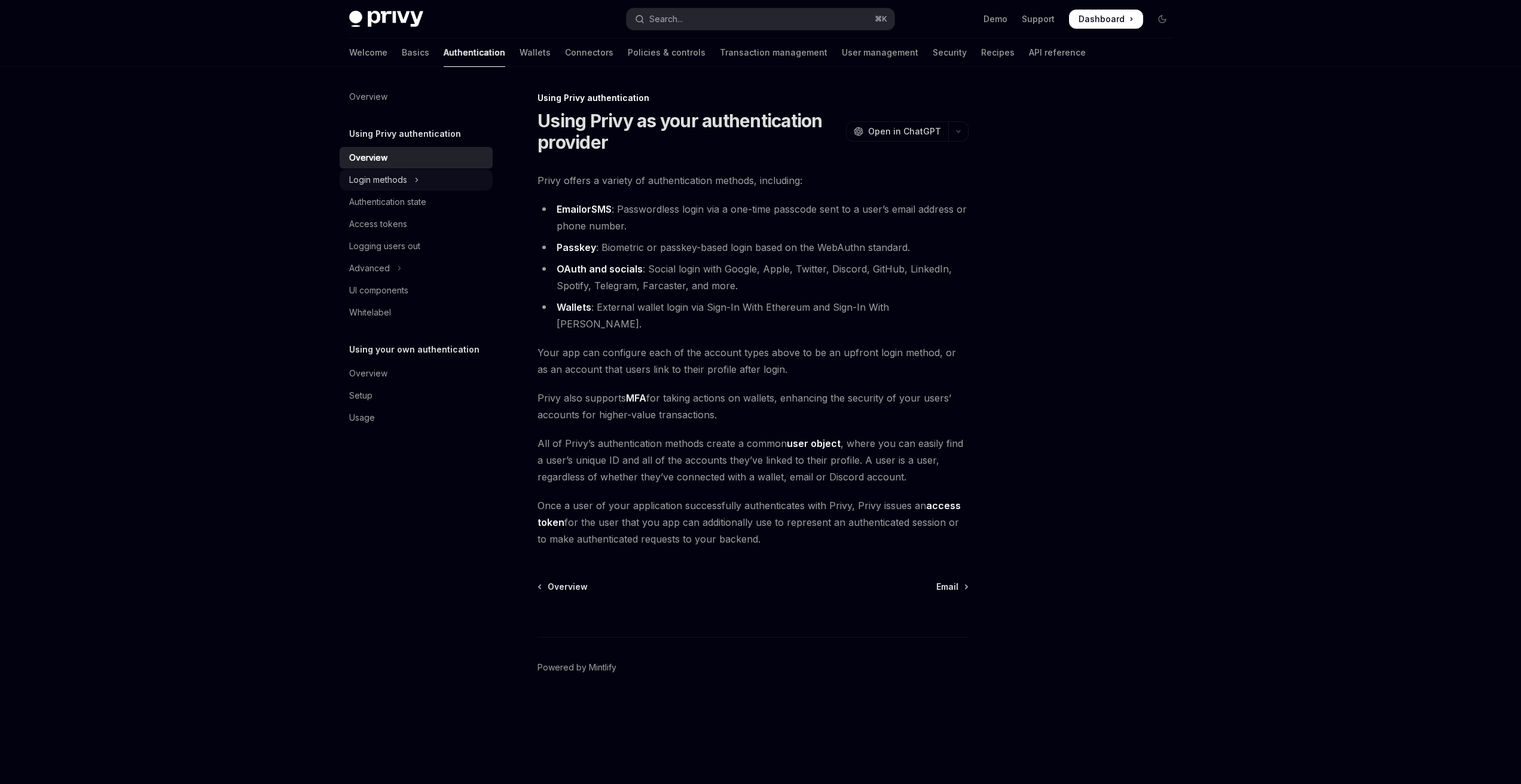
click at [425, 174] on button "Login methods" at bounding box center [417, 180] width 153 height 22
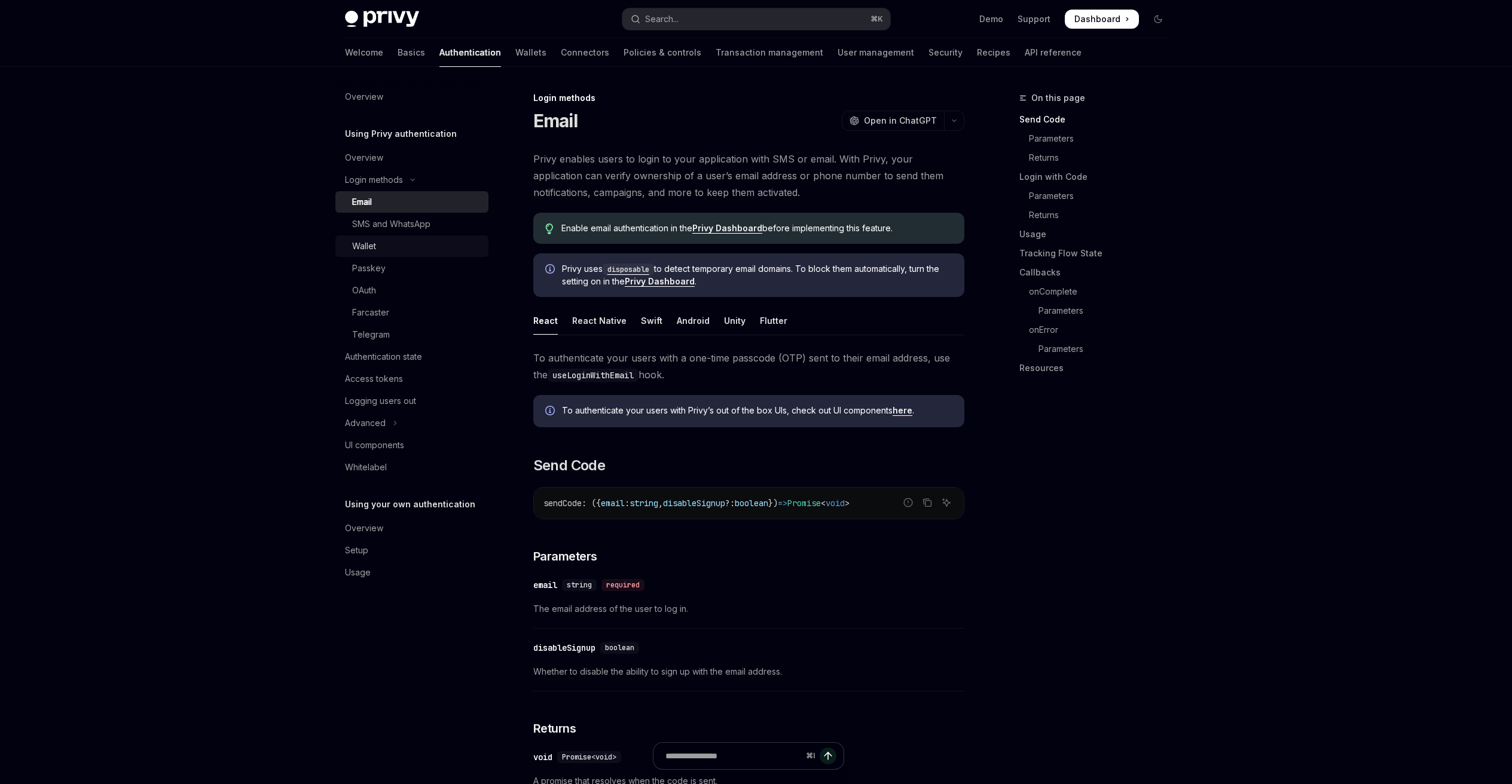
click at [380, 242] on div "Wallet" at bounding box center [416, 246] width 129 height 14
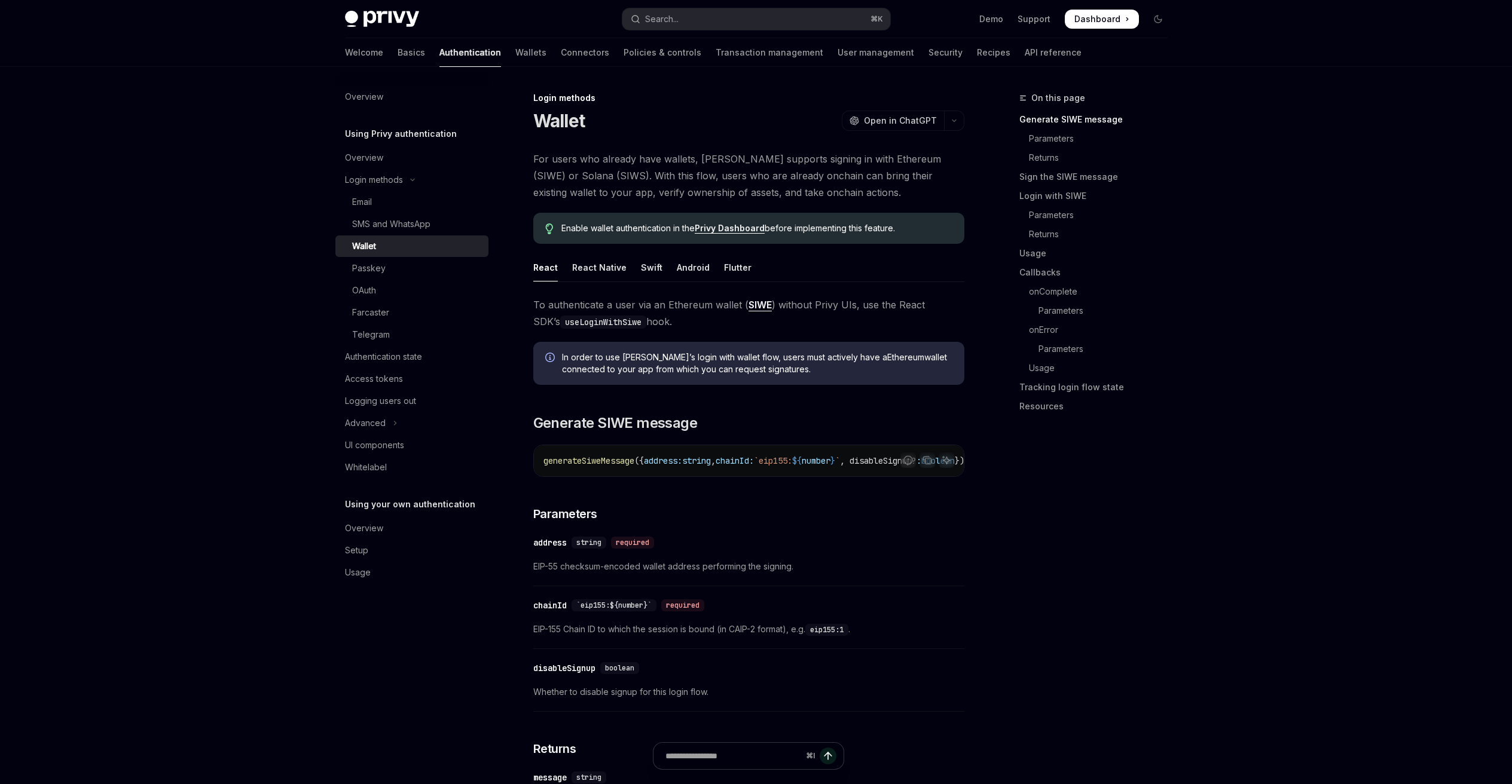
click at [589, 320] on code "useLoginWithSiwe" at bounding box center [603, 321] width 86 height 13
copy code "useLoginWithSiwe"
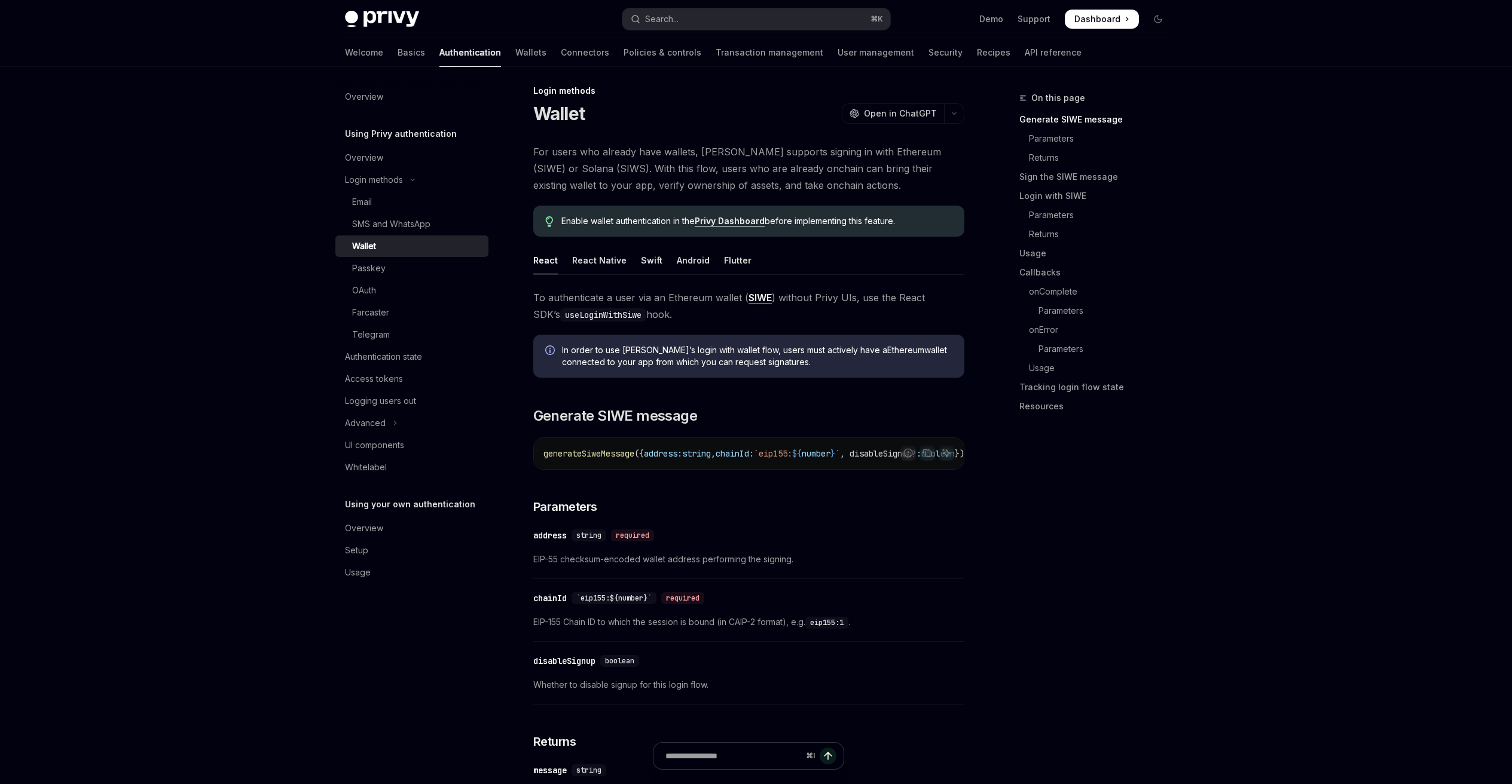
click at [689, 335] on div "In order to use Privy’s login with wallet flow, users must actively have a Ethe…" at bounding box center [748, 355] width 431 height 43
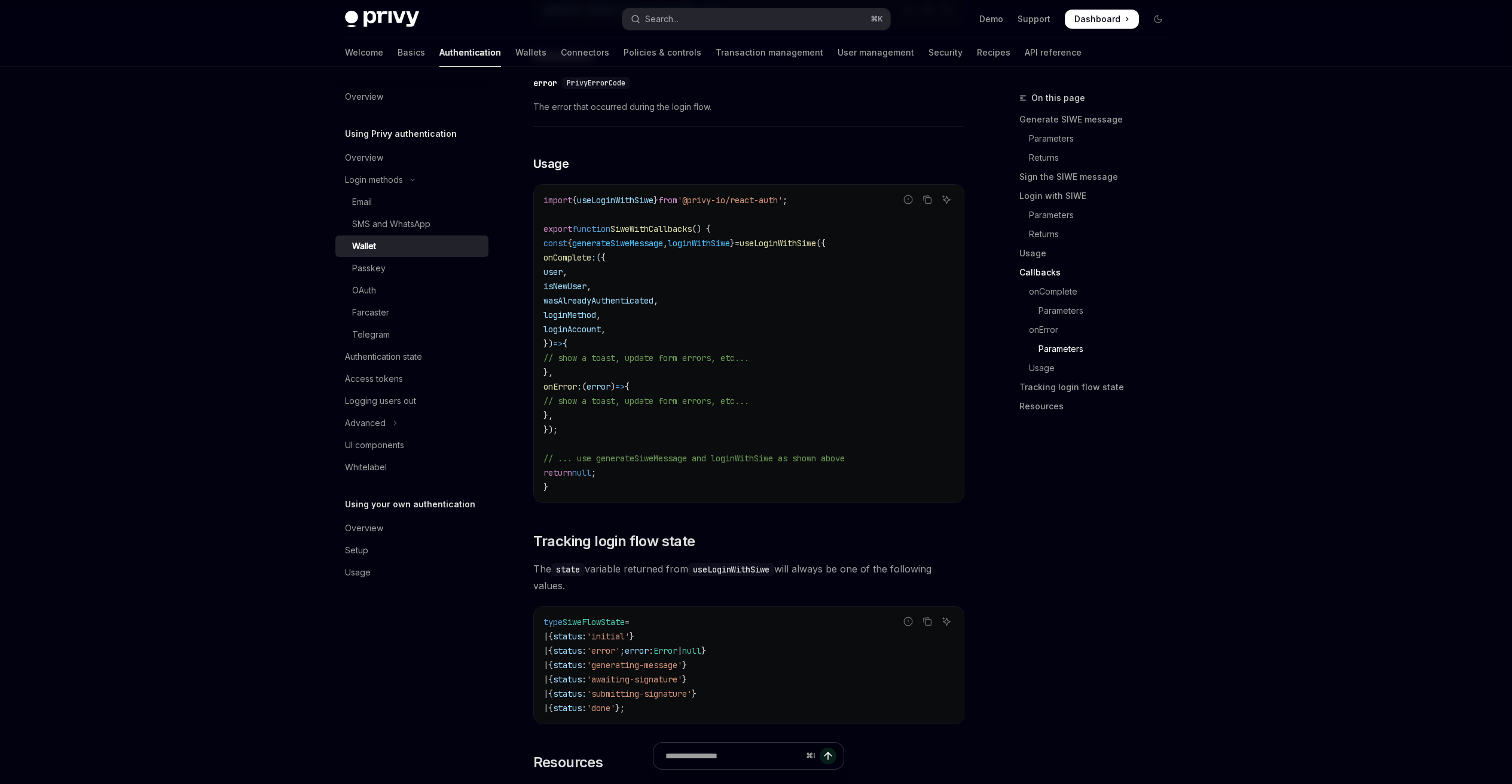
scroll to position [2600, 0]
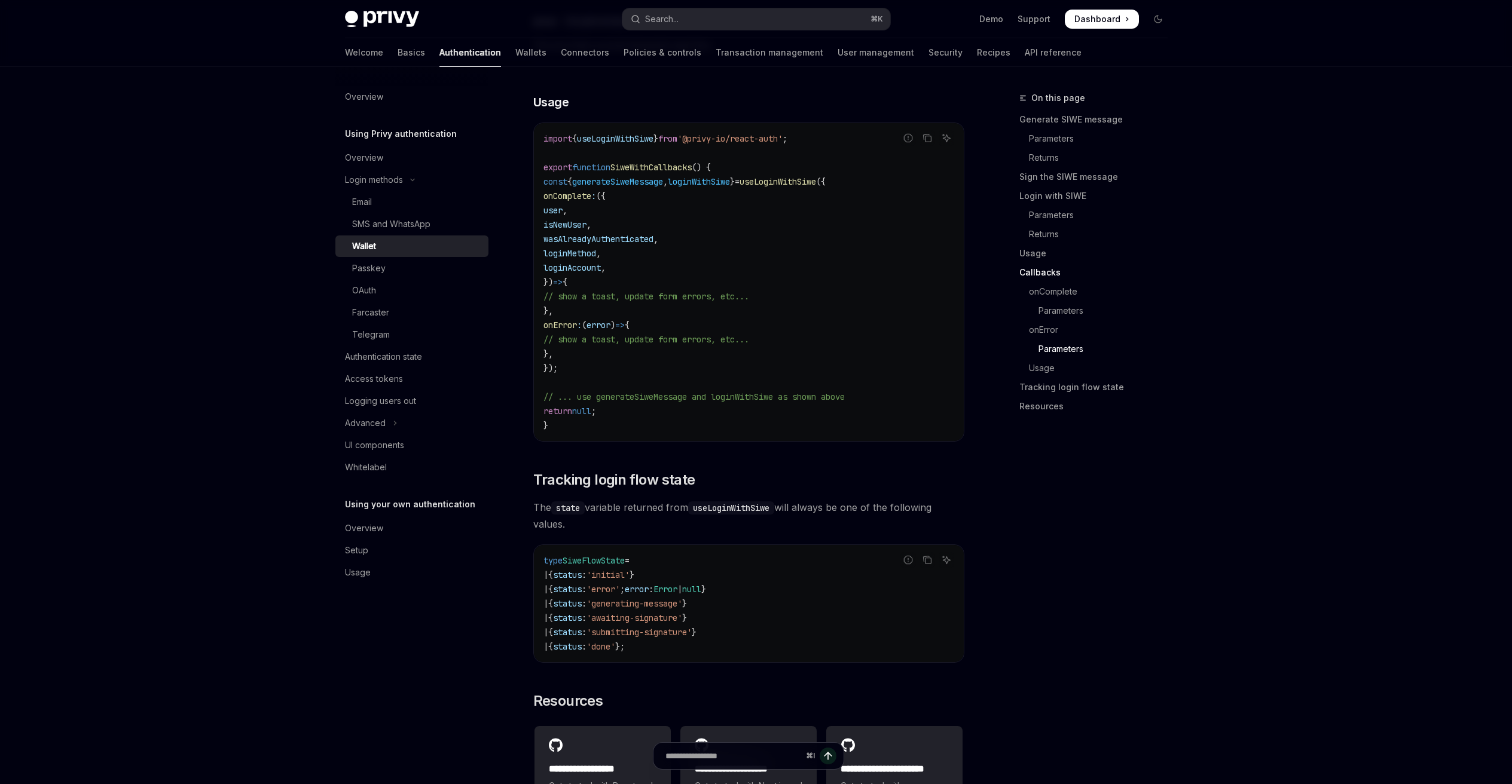
drag, startPoint x: 727, startPoint y: 488, endPoint x: 533, endPoint y: 480, distance: 194.2
click at [533, 480] on h2 "​ Tracking login flow state" at bounding box center [748, 480] width 431 height 19
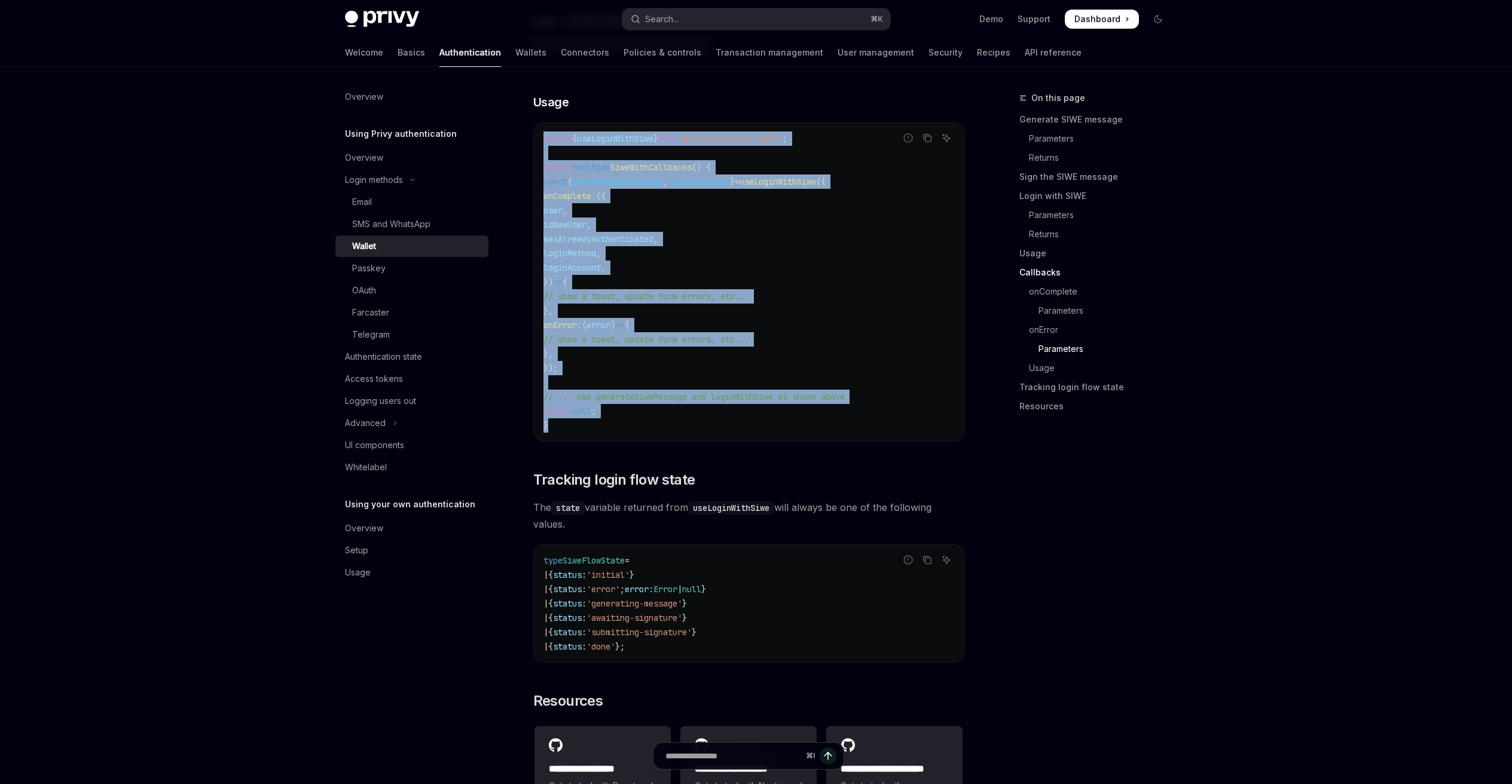
drag, startPoint x: 558, startPoint y: 439, endPoint x: 541, endPoint y: 152, distance: 287.5
click at [541, 152] on div "import { useLoginWithSiwe } from '@privy-io/react-auth' ; export function SiweW…" at bounding box center [749, 282] width 430 height 318
drag, startPoint x: 585, startPoint y: 447, endPoint x: 523, endPoint y: 144, distance: 309.3
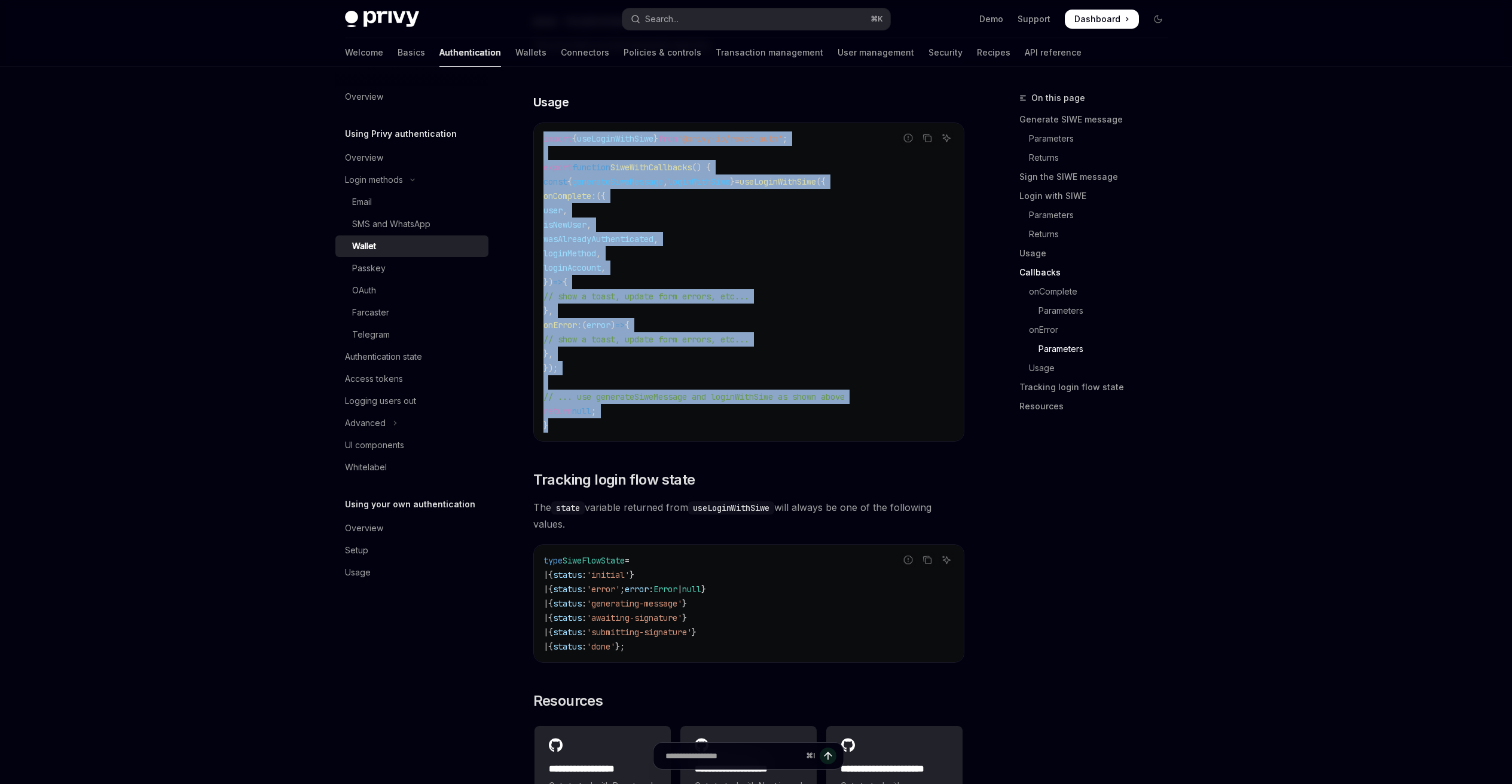
click at [642, 418] on code "import { useLoginWithSiwe } from '@privy-io/react-auth' ; export function SiweW…" at bounding box center [748, 282] width 410 height 301
drag, startPoint x: 564, startPoint y: 435, endPoint x: 541, endPoint y: 138, distance: 297.9
click at [541, 138] on div "import { useLoginWithSiwe } from '@privy-io/react-auth' ; export function SiweW…" at bounding box center [749, 282] width 430 height 318
click at [542, 144] on div "import { useLoginWithSiwe } from '@privy-io/react-auth' ; export function SiweW…" at bounding box center [749, 282] width 430 height 318
drag, startPoint x: 542, startPoint y: 148, endPoint x: 626, endPoint y: 440, distance: 303.8
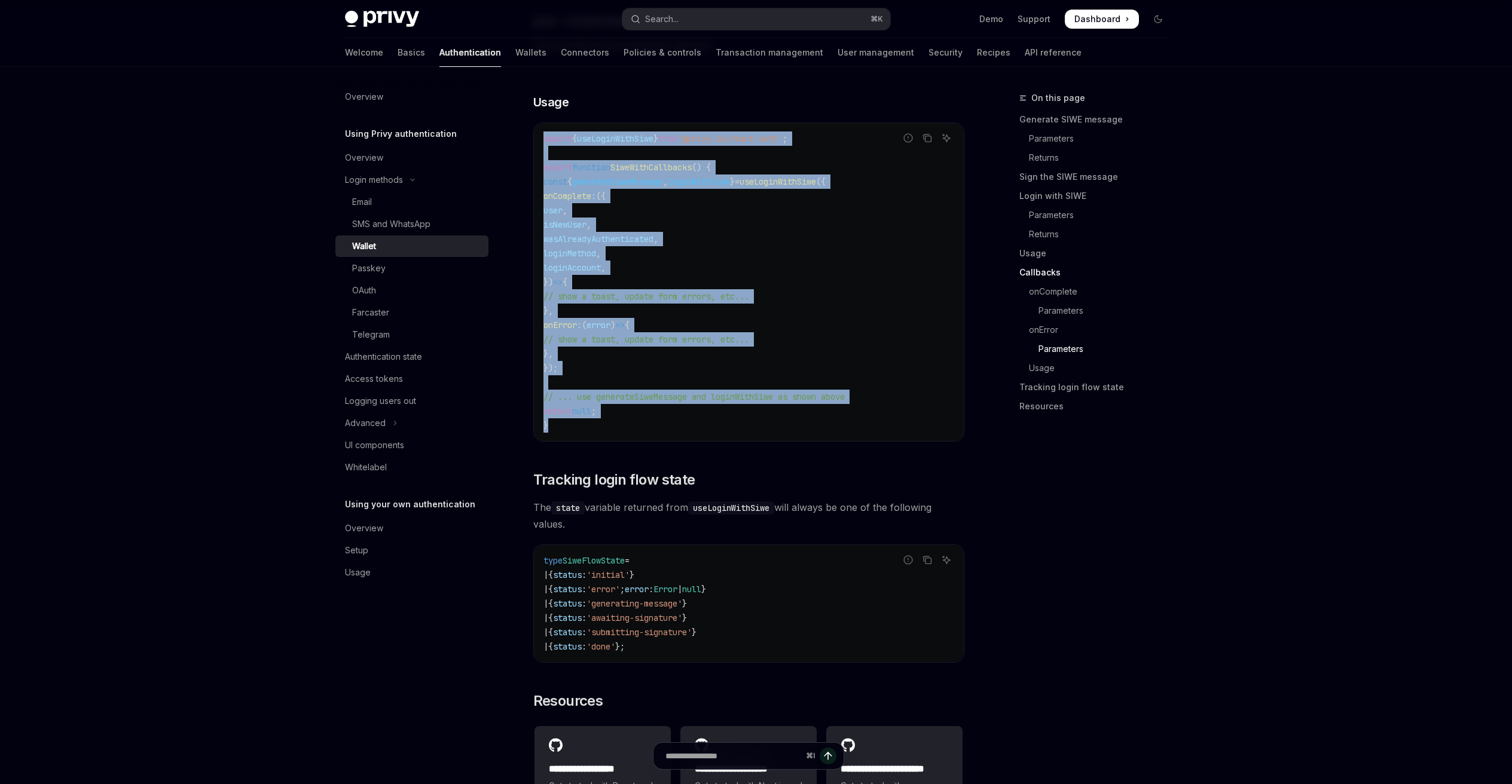
click at [626, 433] on code "import { useLoginWithSiwe } from '@privy-io/react-auth' ; export function SiweW…" at bounding box center [748, 282] width 410 height 301
drag, startPoint x: 597, startPoint y: 438, endPoint x: 535, endPoint y: 146, distance: 298.5
click at [535, 146] on div "import { useLoginWithSiwe } from '@privy-io/react-auth' ; export function SiweW…" at bounding box center [749, 282] width 430 height 318
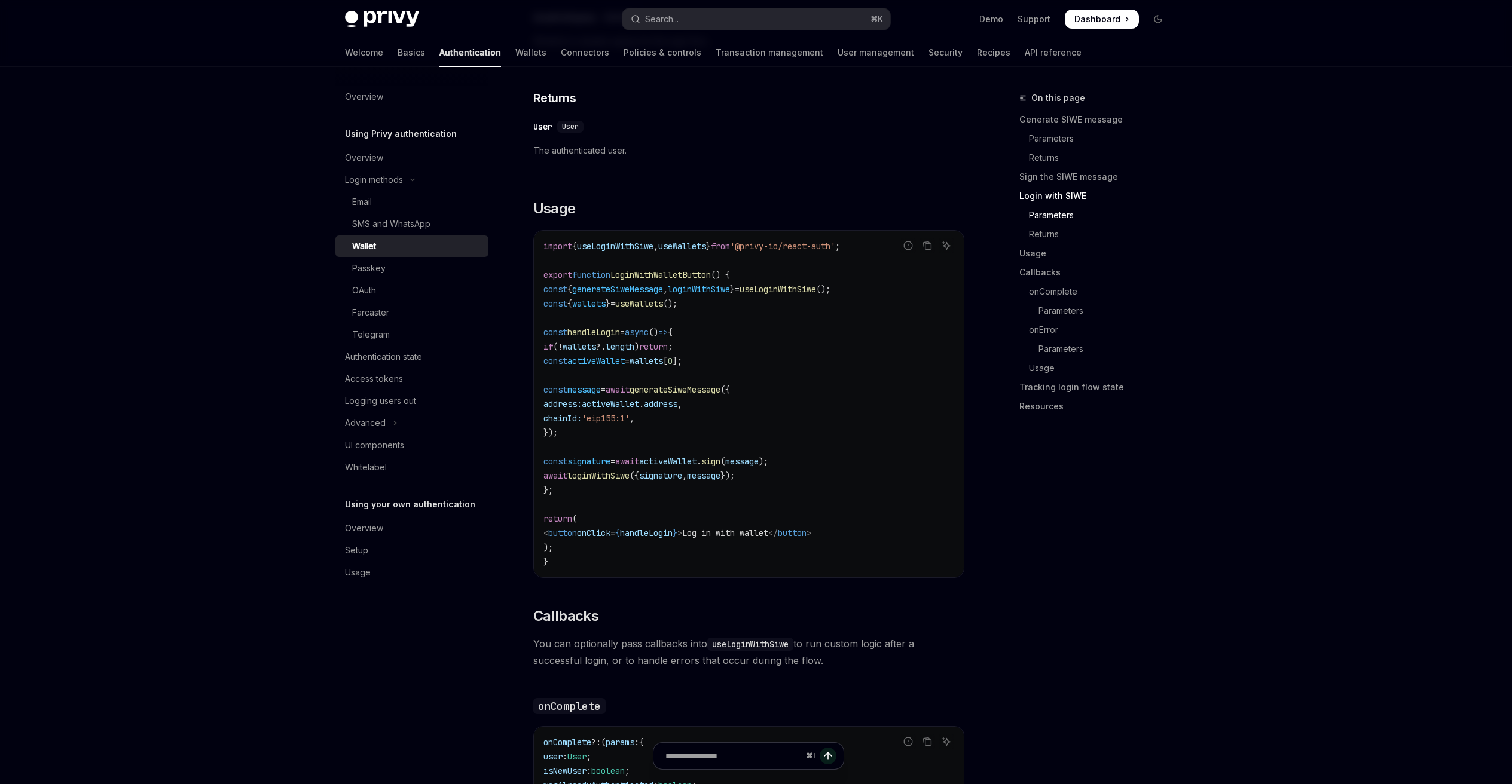
scroll to position [1264, 0]
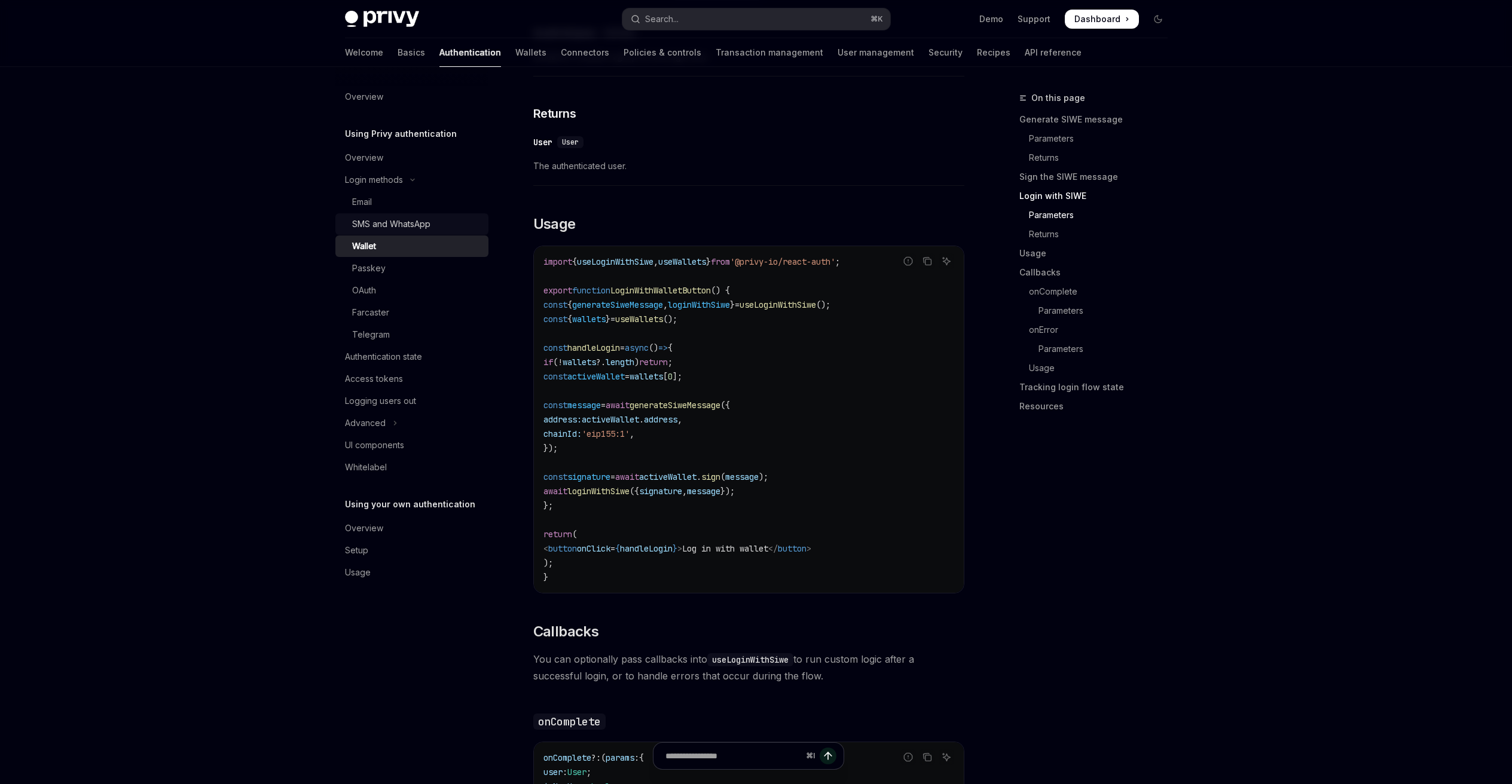
click at [397, 224] on div "SMS and WhatsApp" at bounding box center [391, 224] width 78 height 14
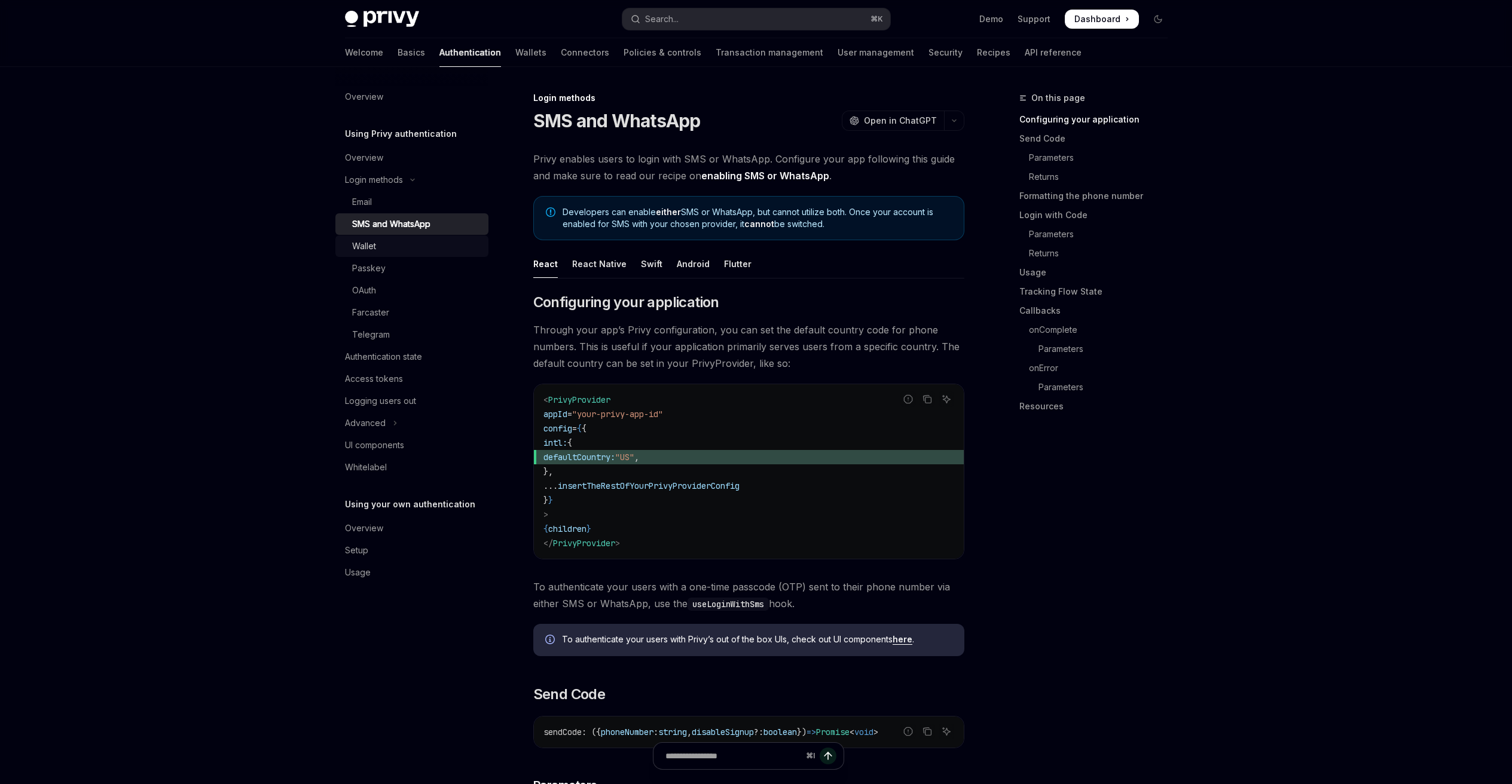
click at [393, 238] on link "Wallet" at bounding box center [412, 246] width 153 height 22
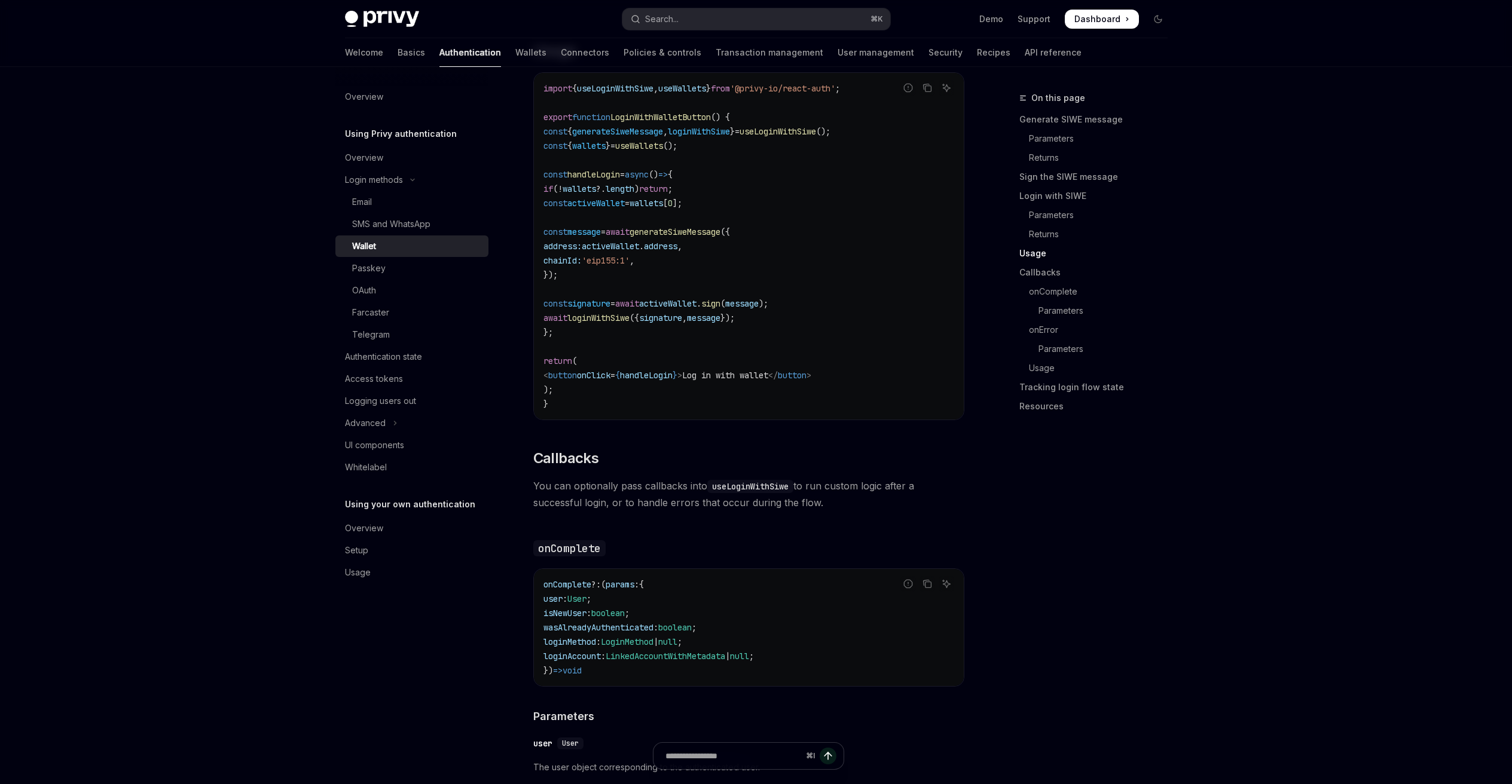
scroll to position [1422, 0]
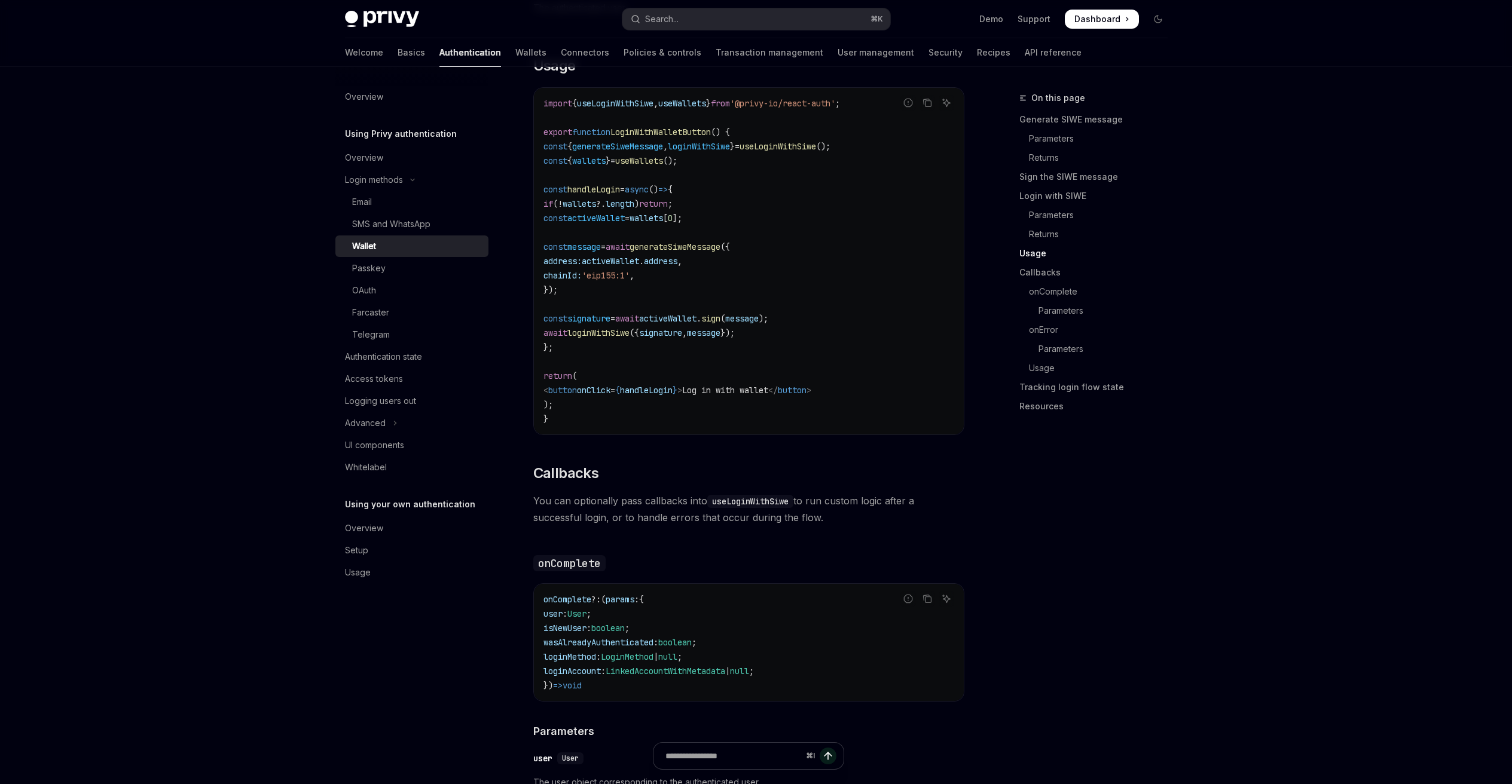
click at [425, 256] on link "Wallet" at bounding box center [412, 246] width 153 height 22
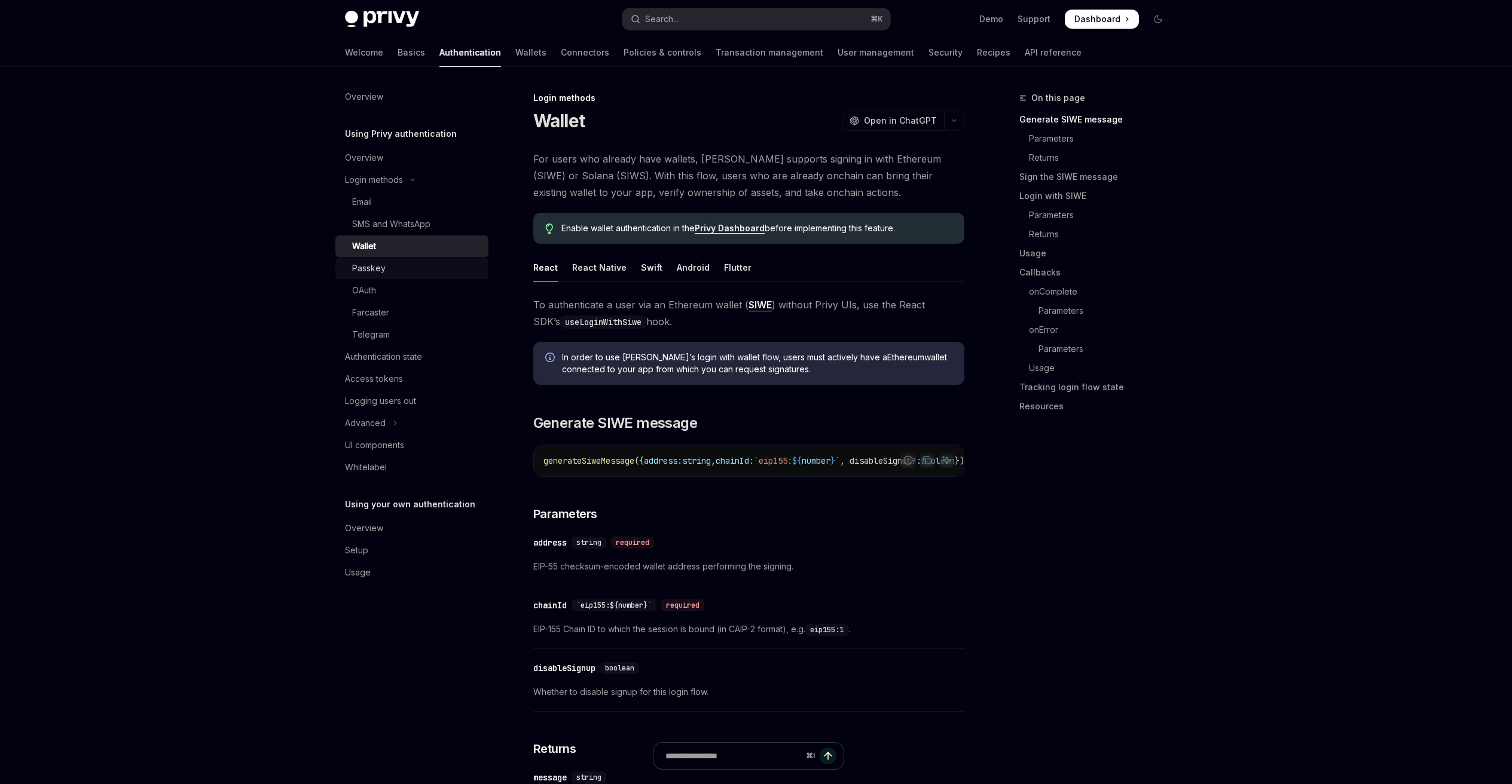
click at [419, 262] on div "Passkey" at bounding box center [416, 268] width 129 height 14
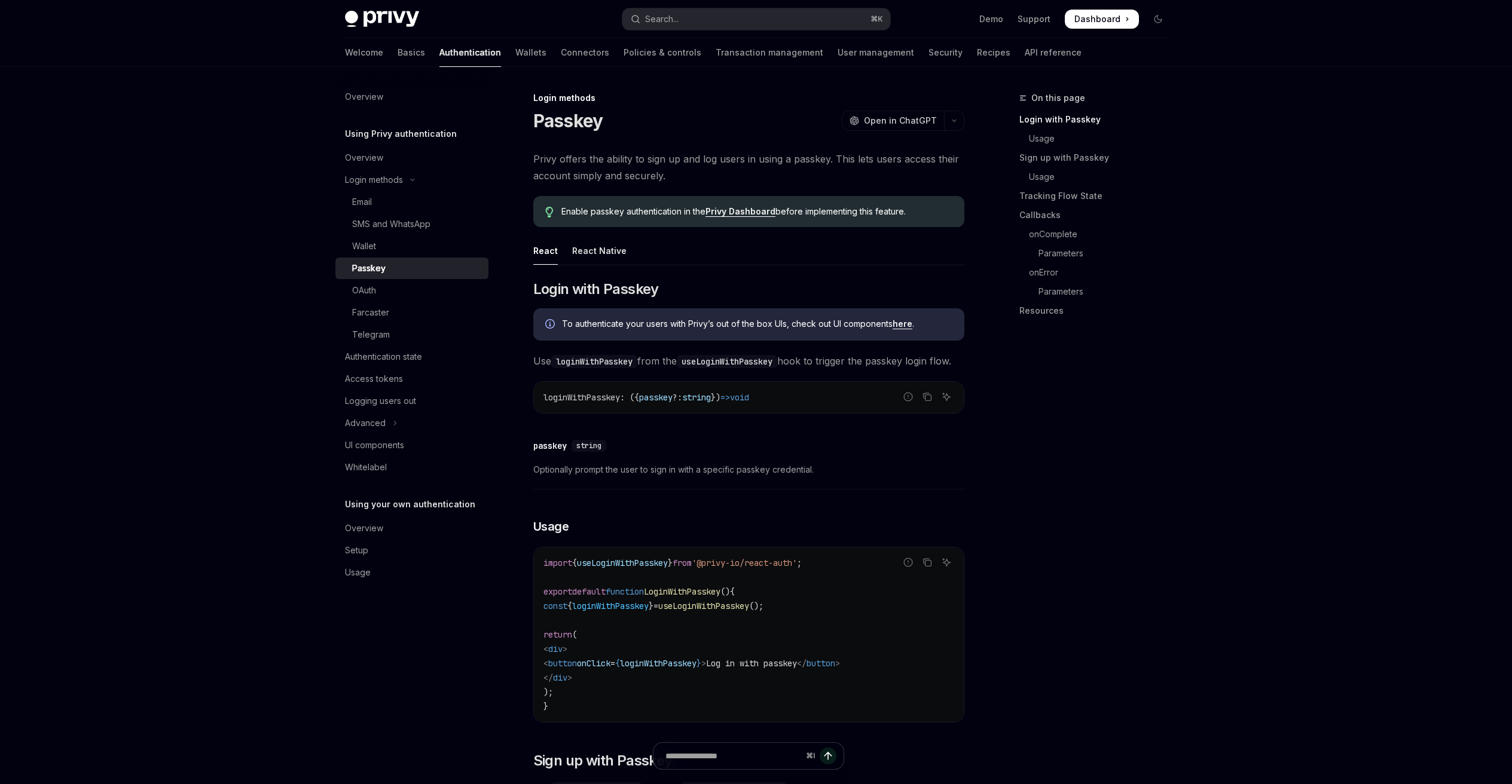
scroll to position [174, 0]
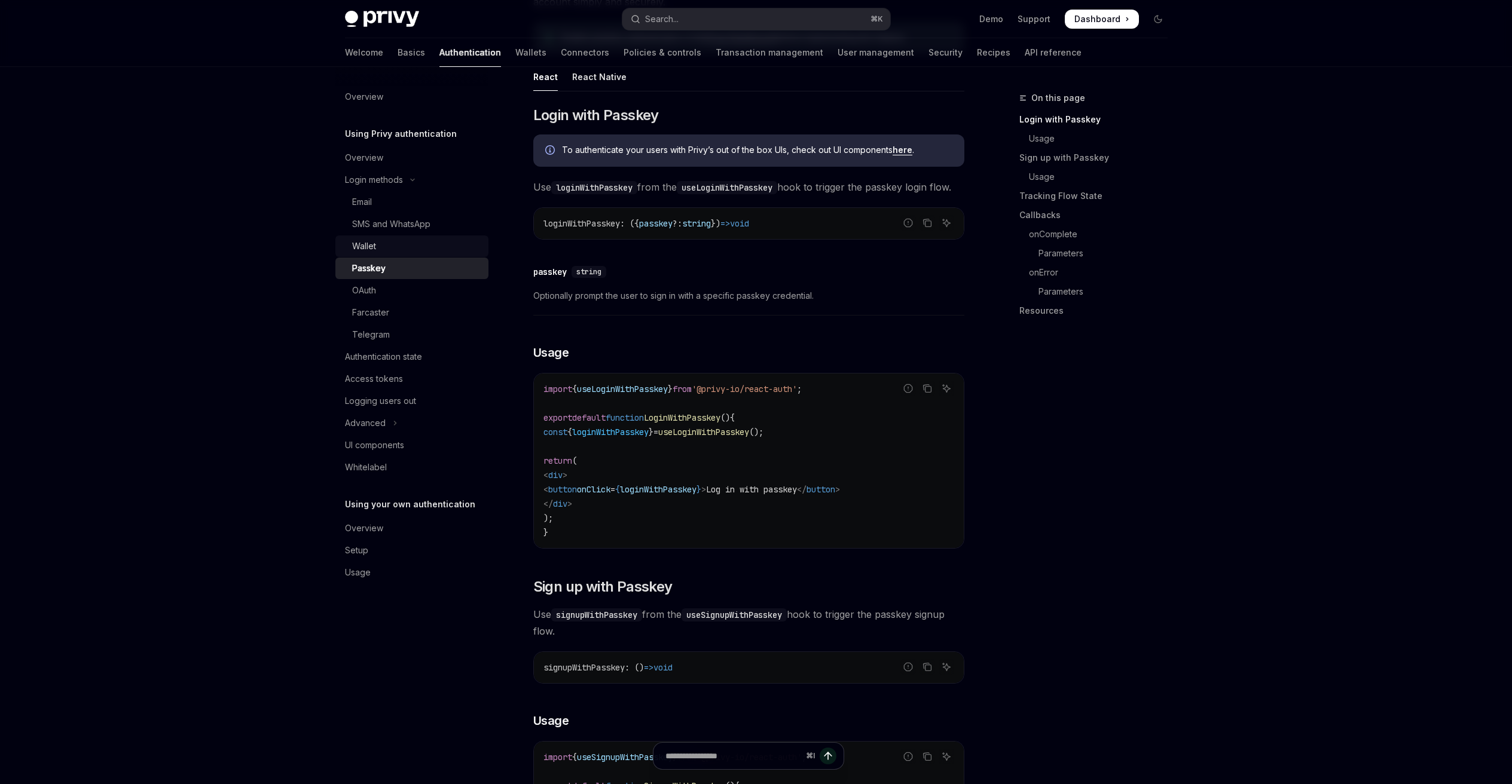
click at [391, 237] on link "Wallet" at bounding box center [412, 246] width 153 height 22
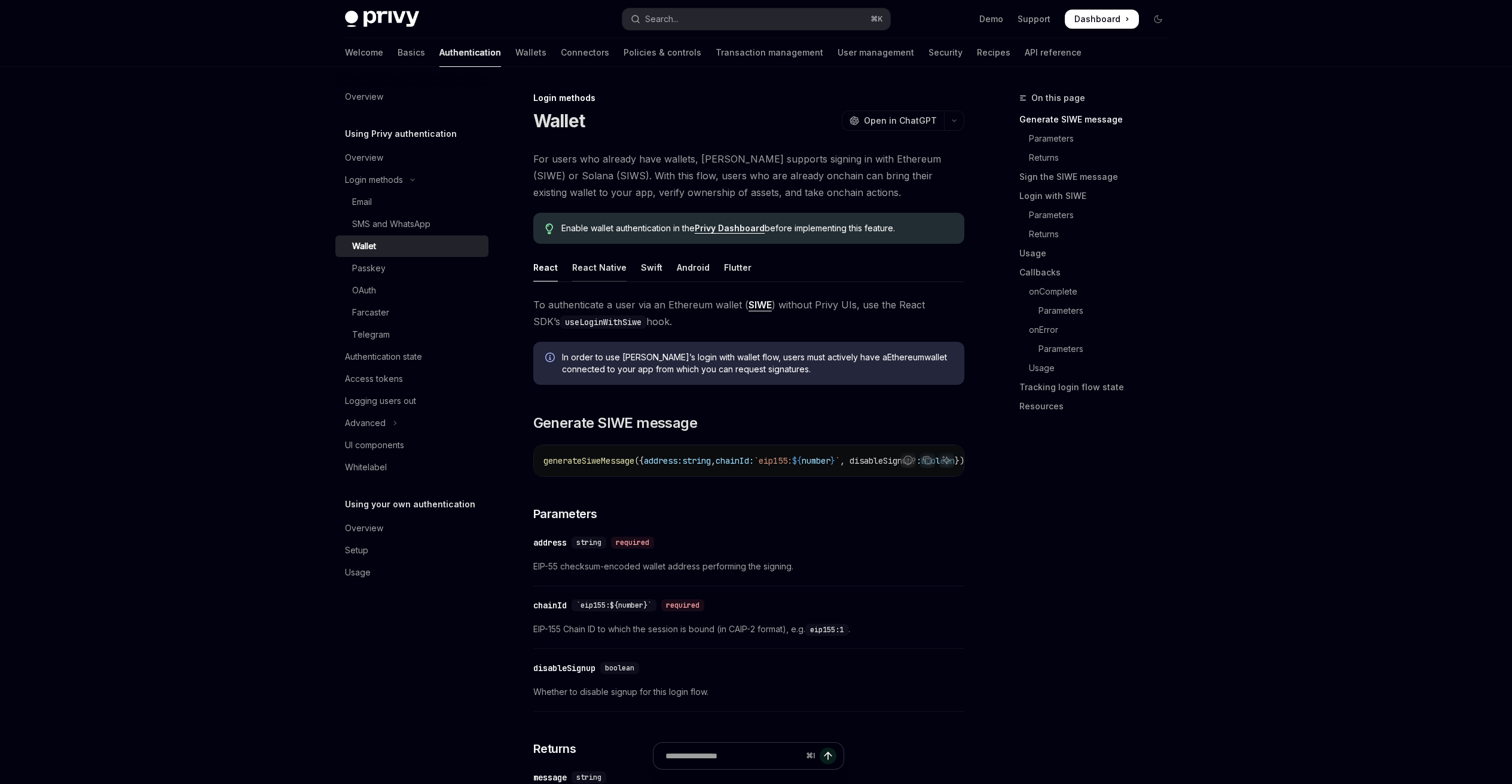
click at [607, 260] on div "React Native" at bounding box center [599, 267] width 54 height 28
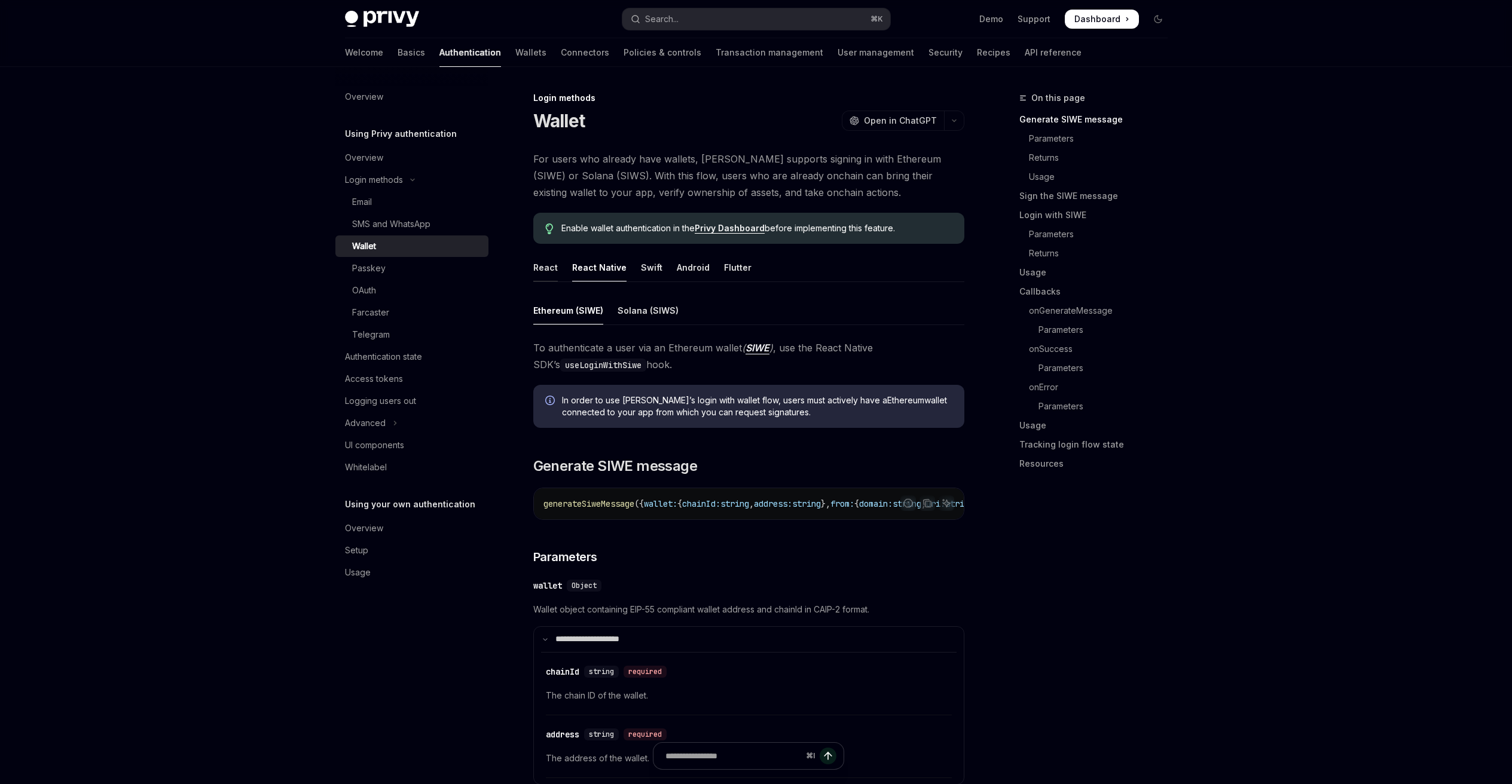
click at [552, 264] on div "React" at bounding box center [545, 267] width 24 height 28
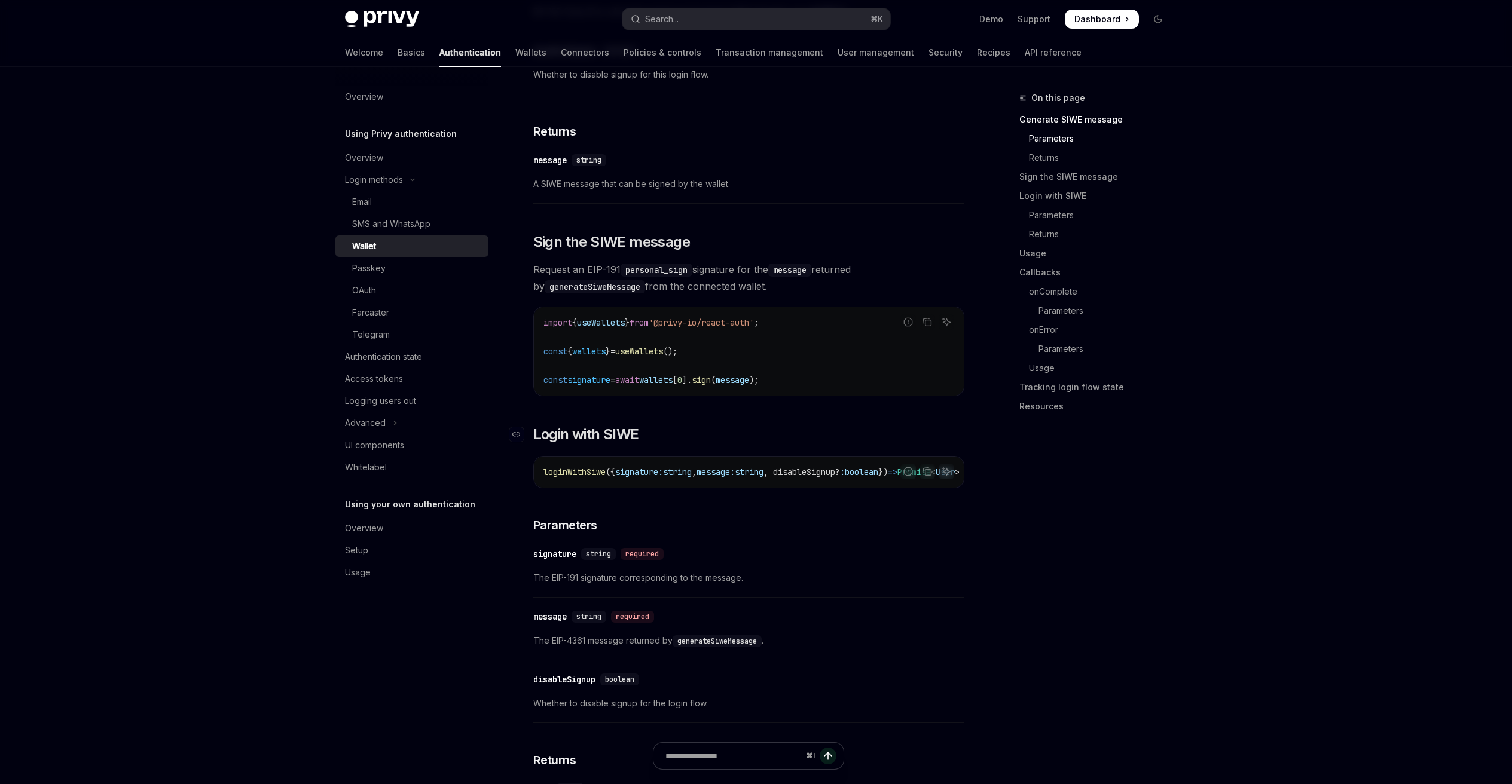
scroll to position [642, 0]
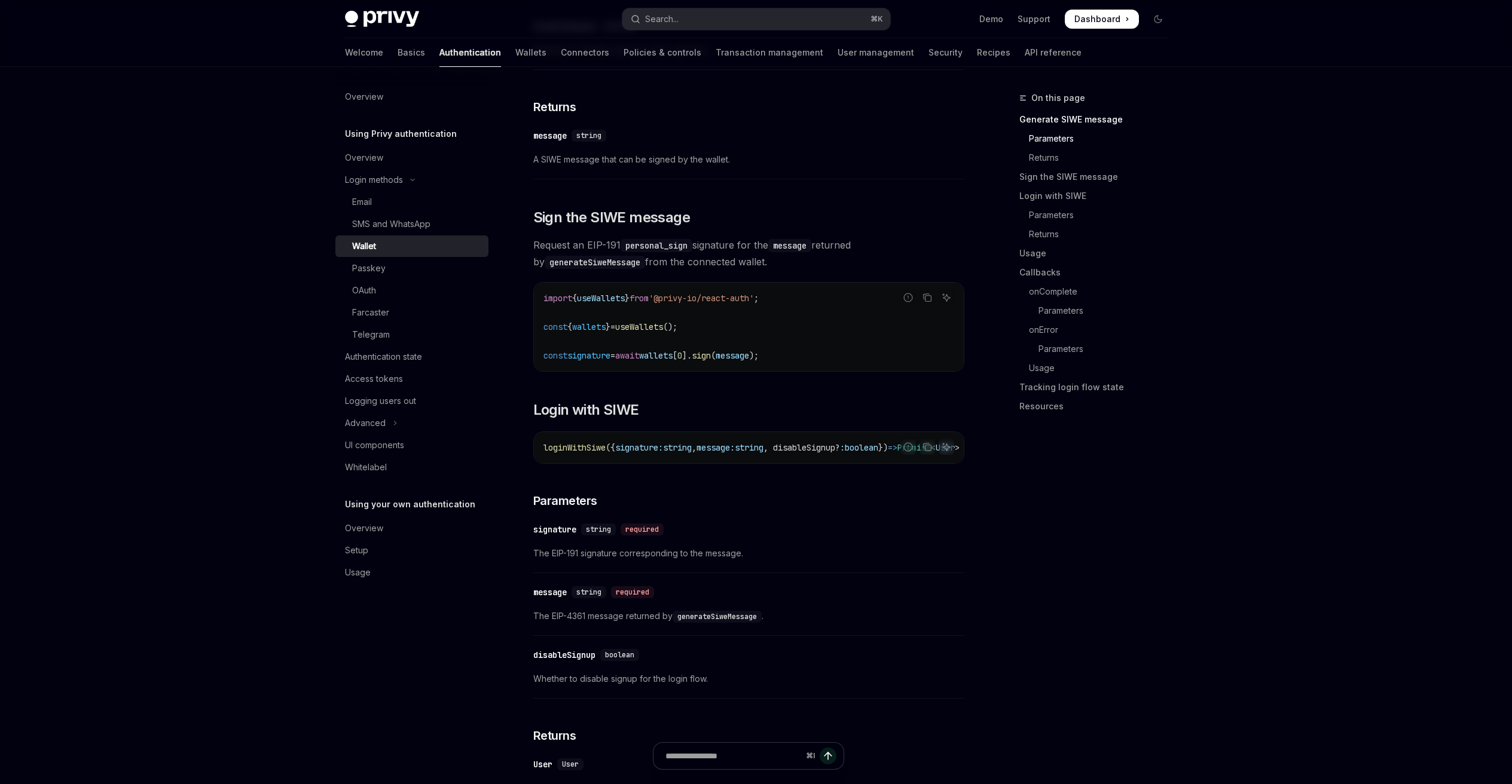
type textarea "*"
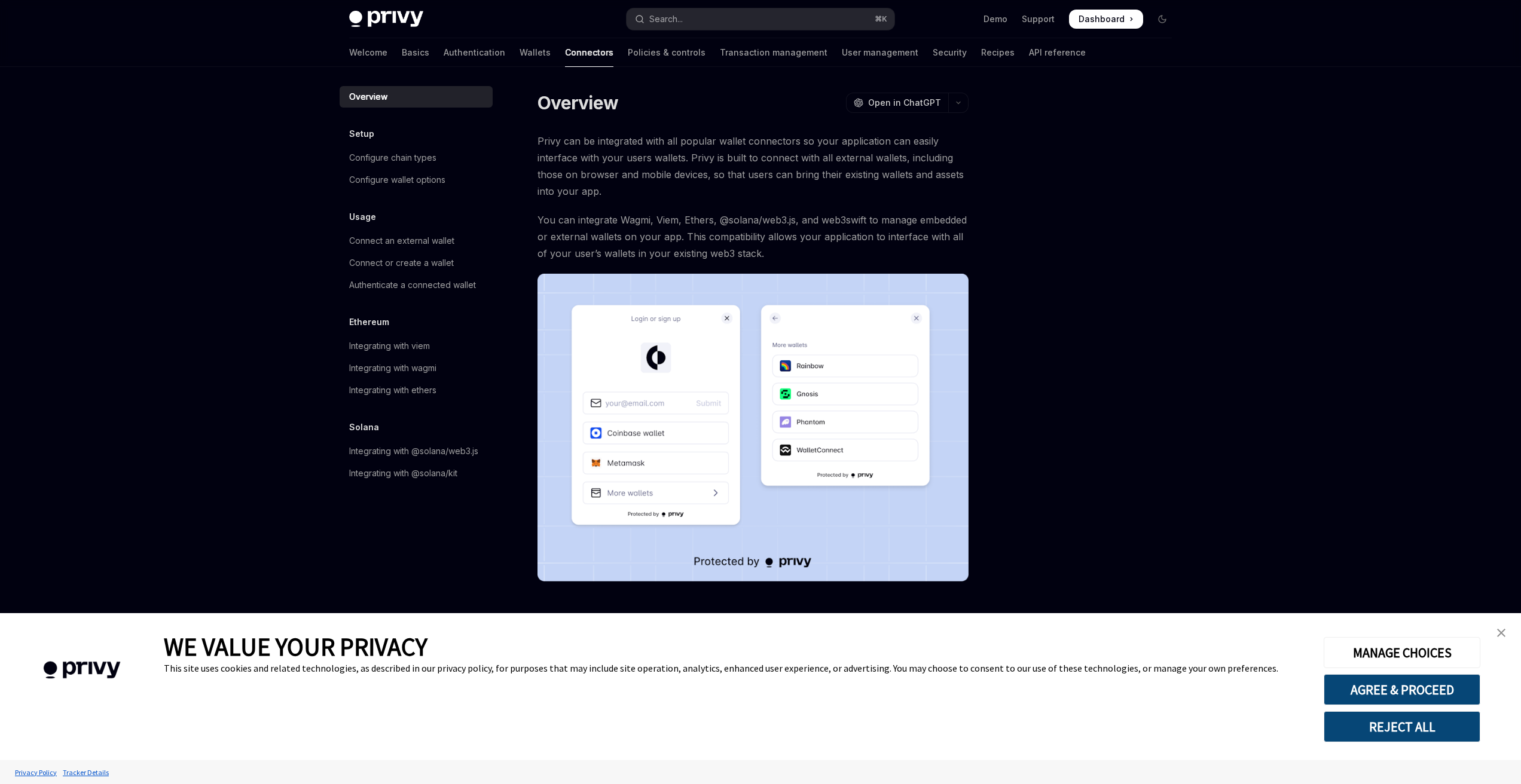
click at [1502, 632] on img "close banner" at bounding box center [1501, 633] width 8 height 8
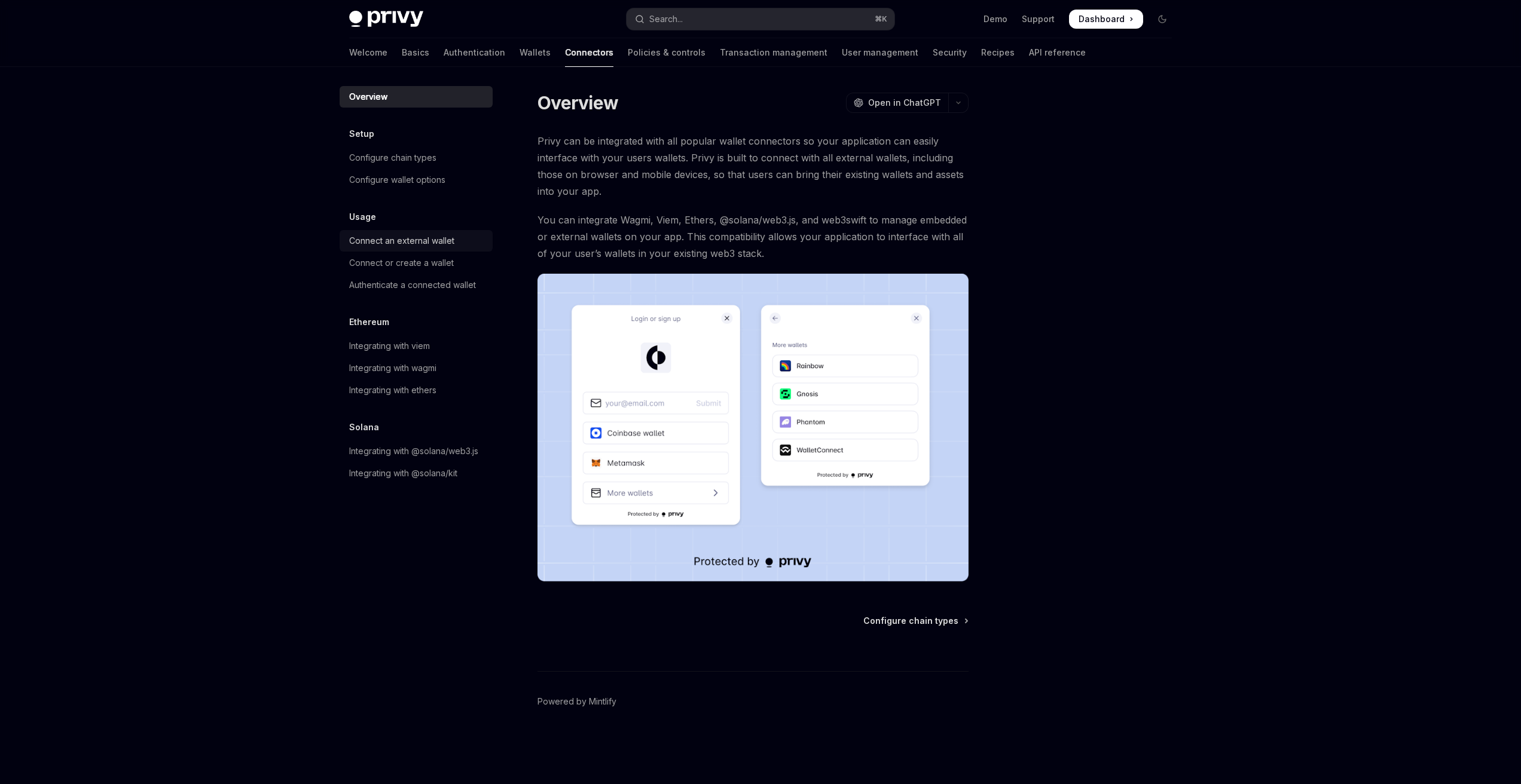
click at [416, 241] on div "Connect an external wallet" at bounding box center [402, 241] width 105 height 14
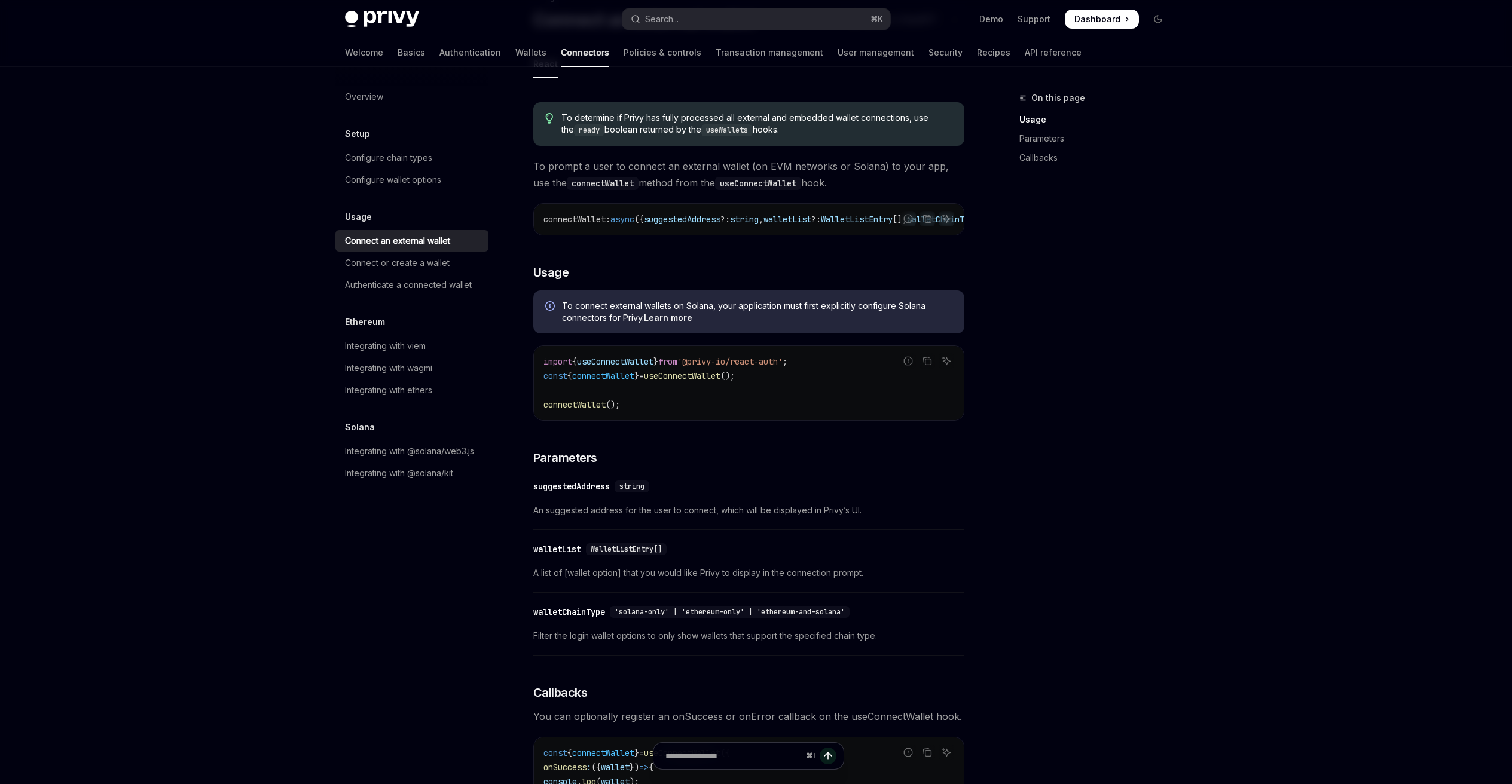
scroll to position [146, 0]
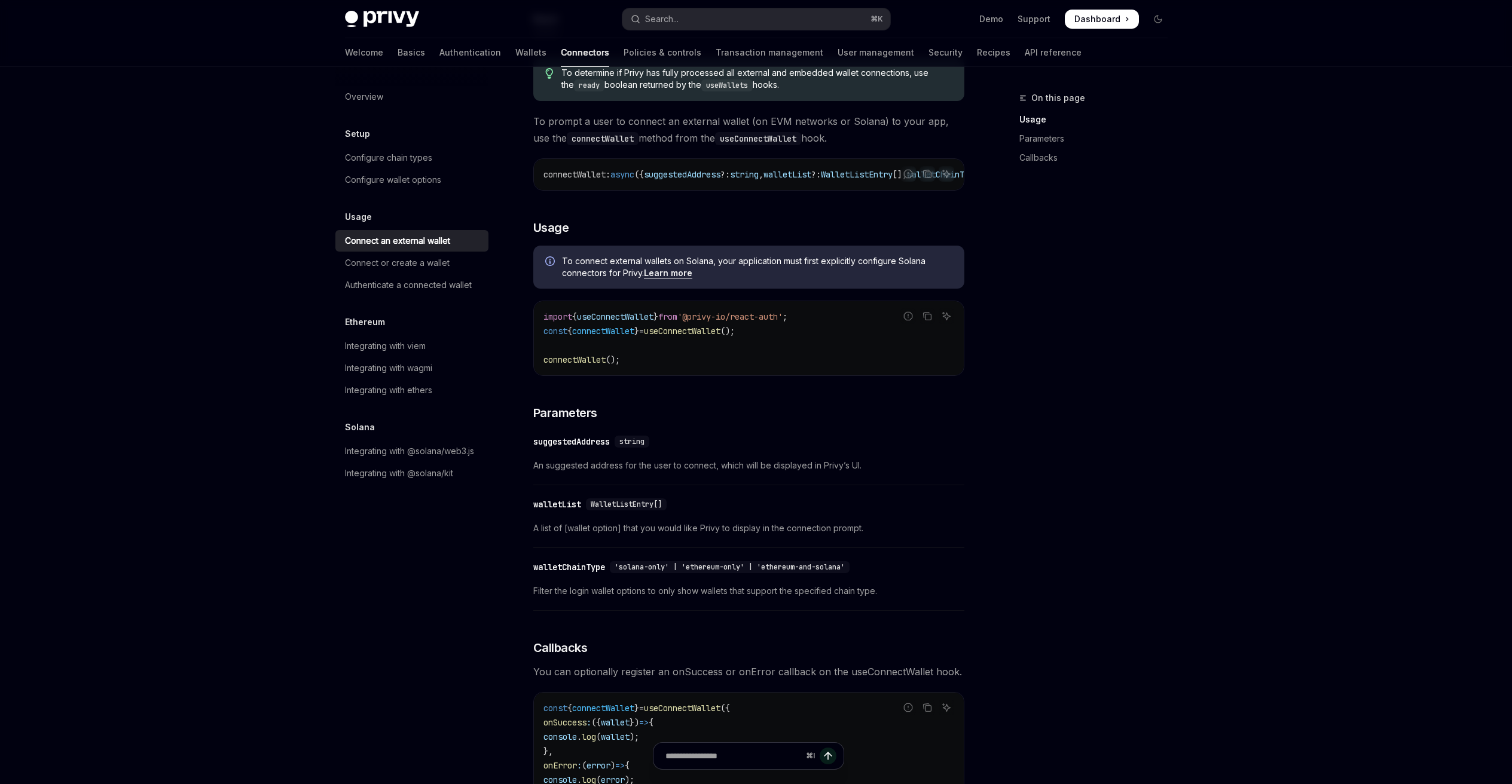
click at [606, 334] on span "connectWallet" at bounding box center [603, 331] width 62 height 11
drag, startPoint x: 774, startPoint y: 336, endPoint x: 526, endPoint y: 335, distance: 248.0
click at [526, 335] on div "Usage Connect an external wallet OpenAI Open in ChatGPT OpenAI Open in ChatGPT …" at bounding box center [636, 553] width 660 height 1217
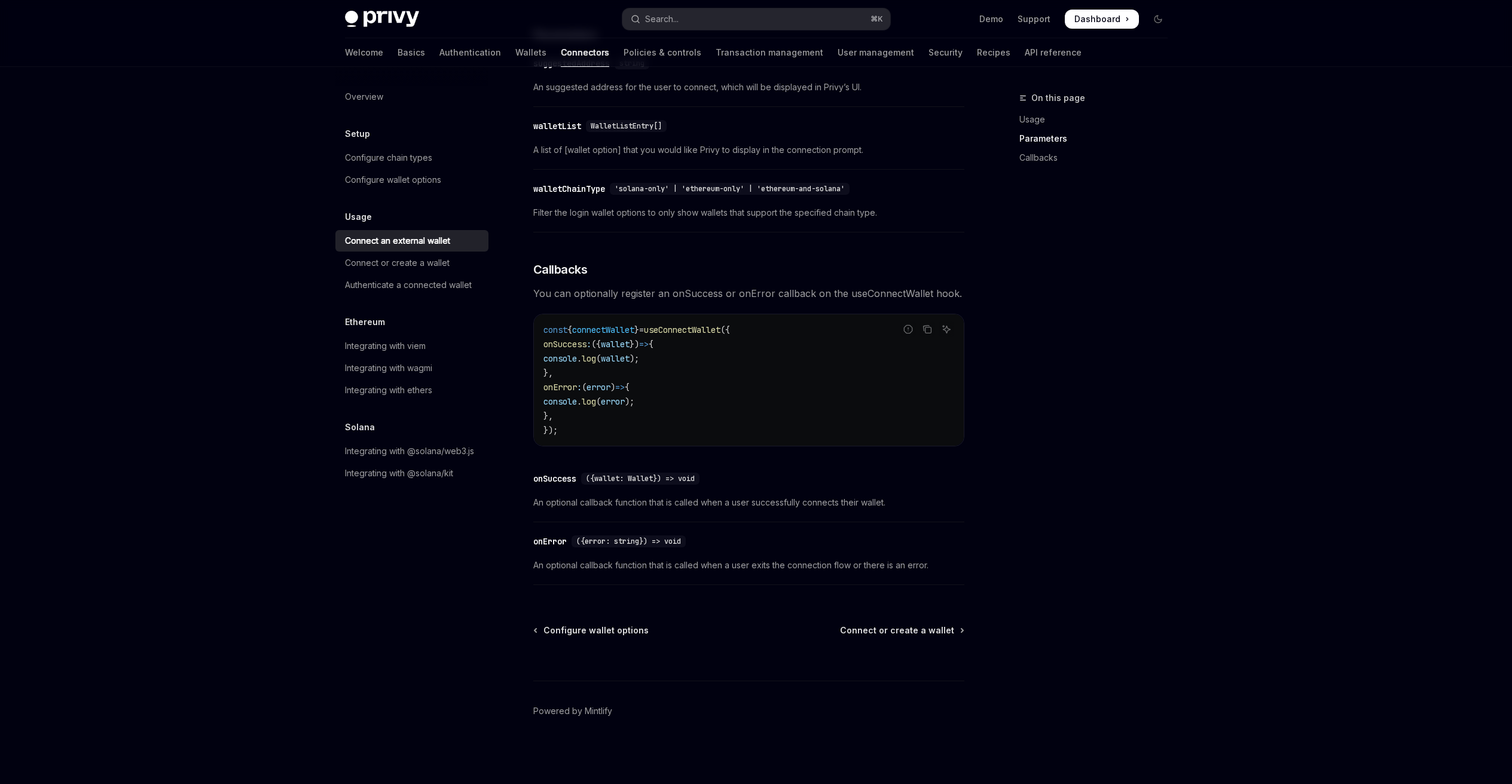
scroll to position [260, 0]
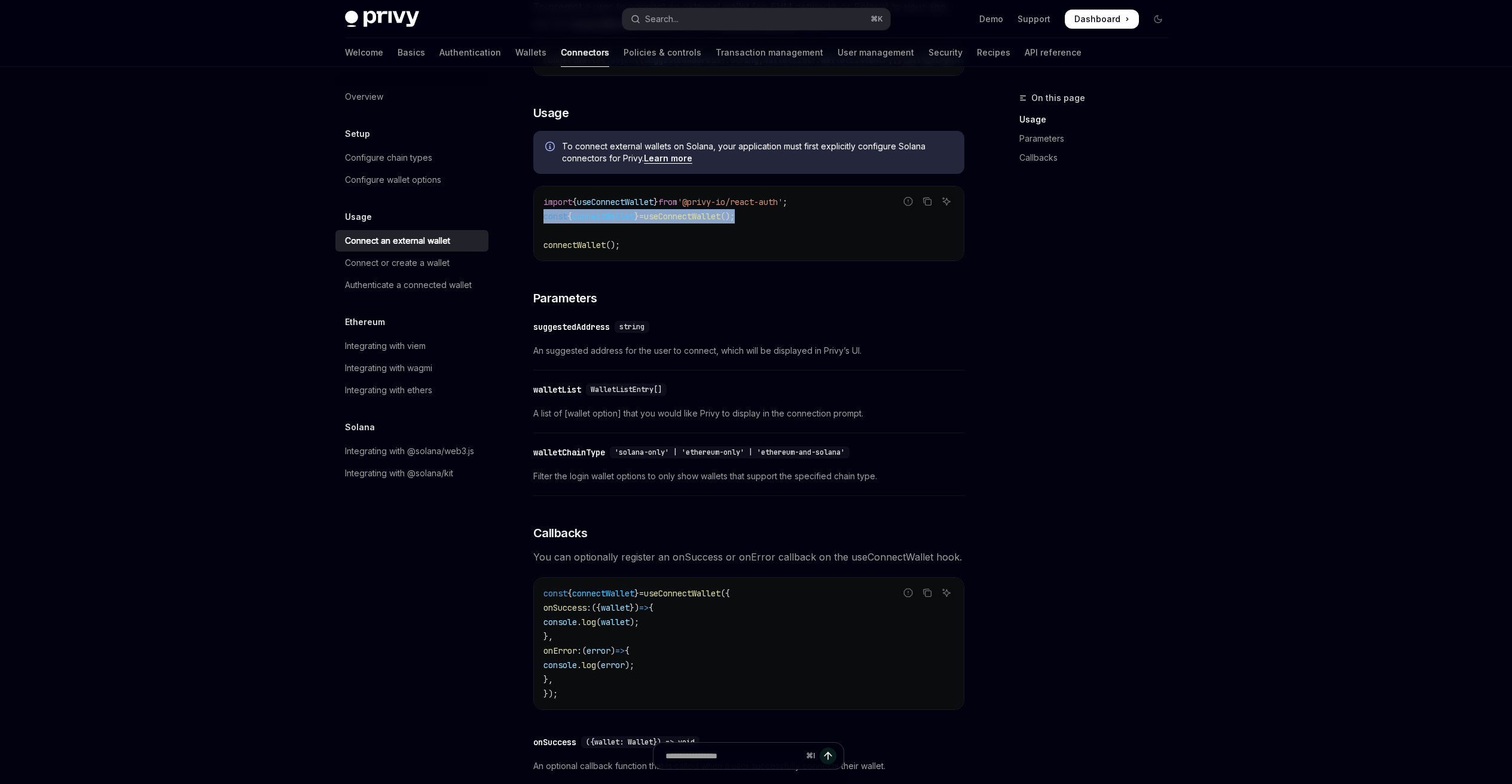
copy span "const { connectWallet } = useConnectWallet ();"
click at [402, 266] on div "Connect or create a wallet" at bounding box center [397, 262] width 104 height 14
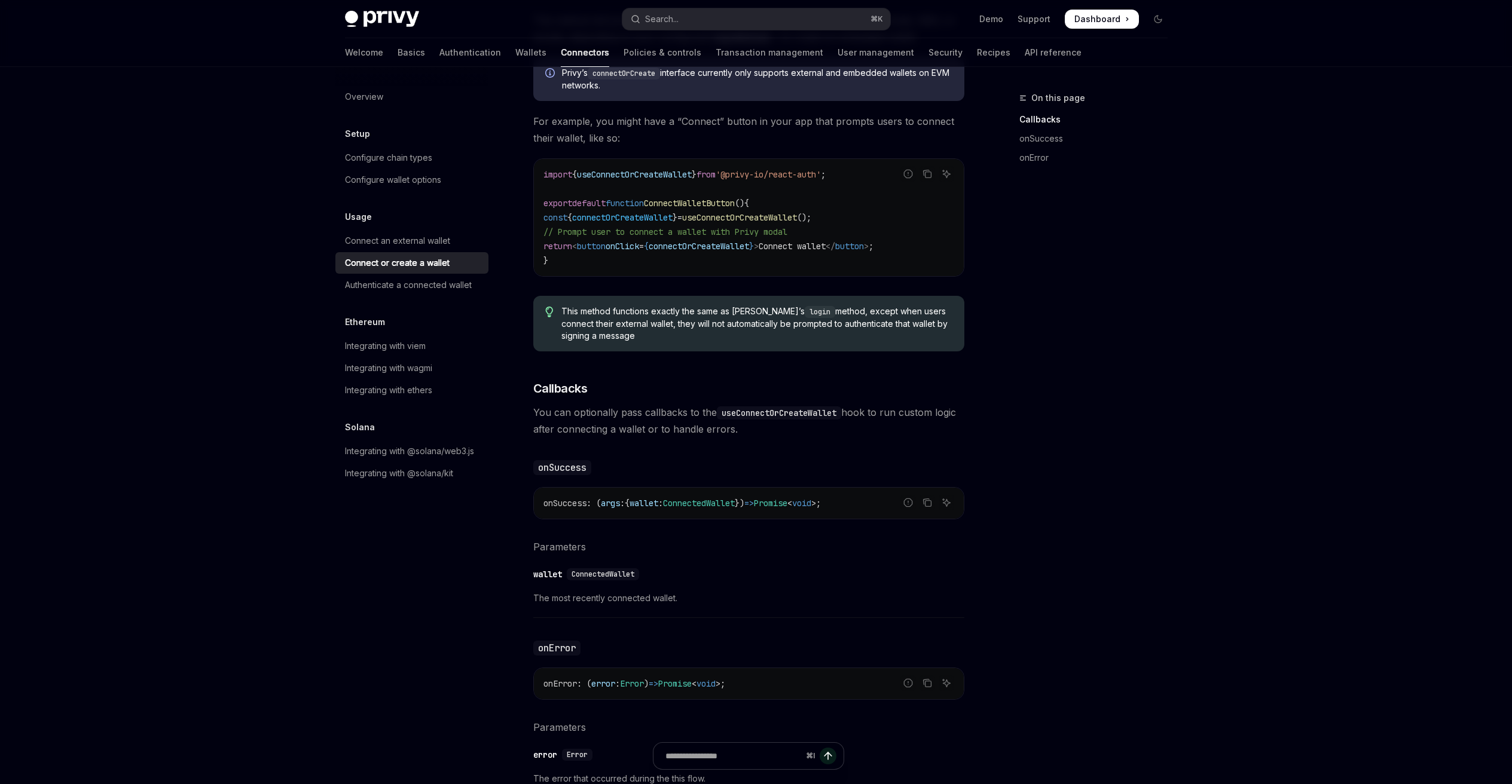
scroll to position [356, 0]
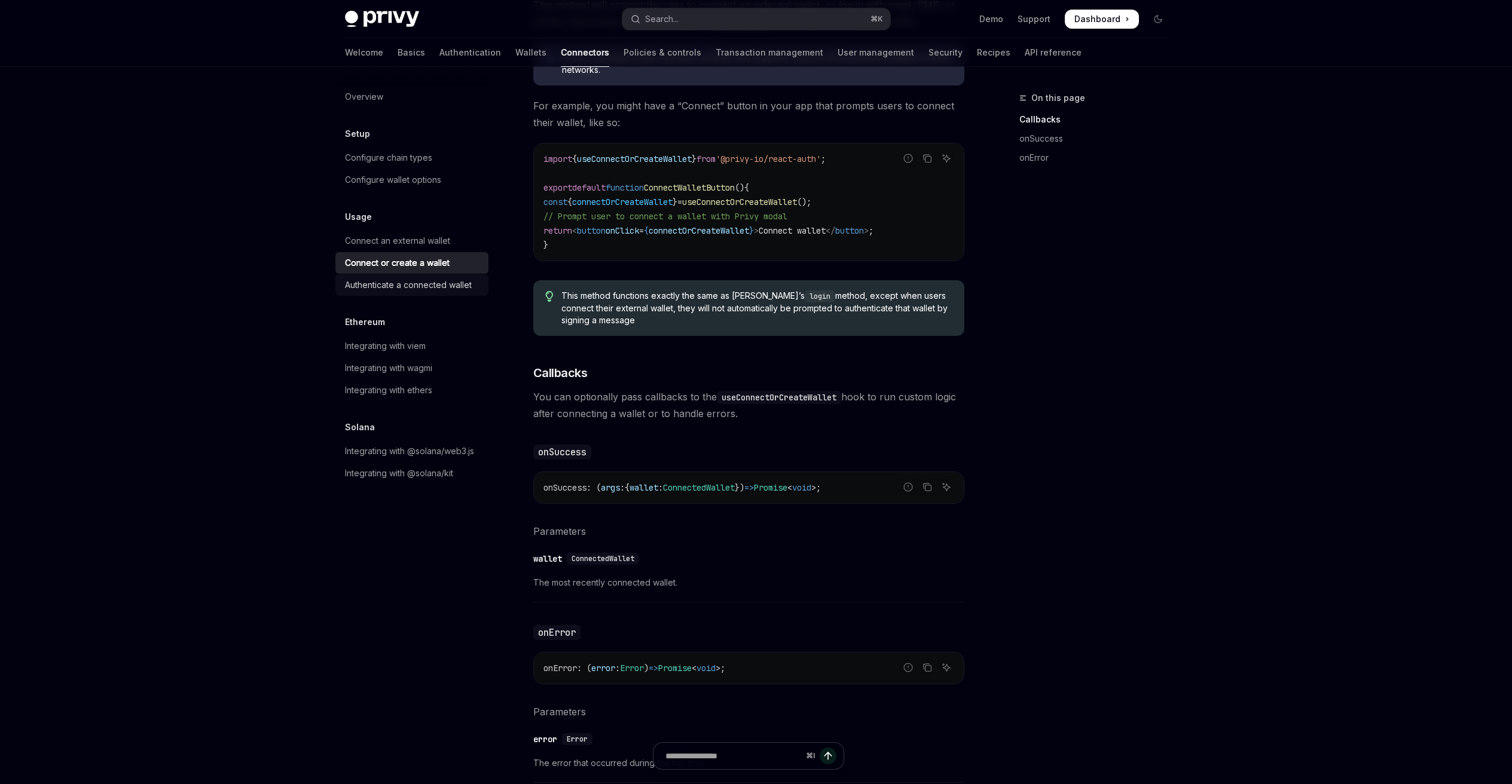
click at [438, 286] on div "Authenticate a connected wallet" at bounding box center [408, 285] width 127 height 14
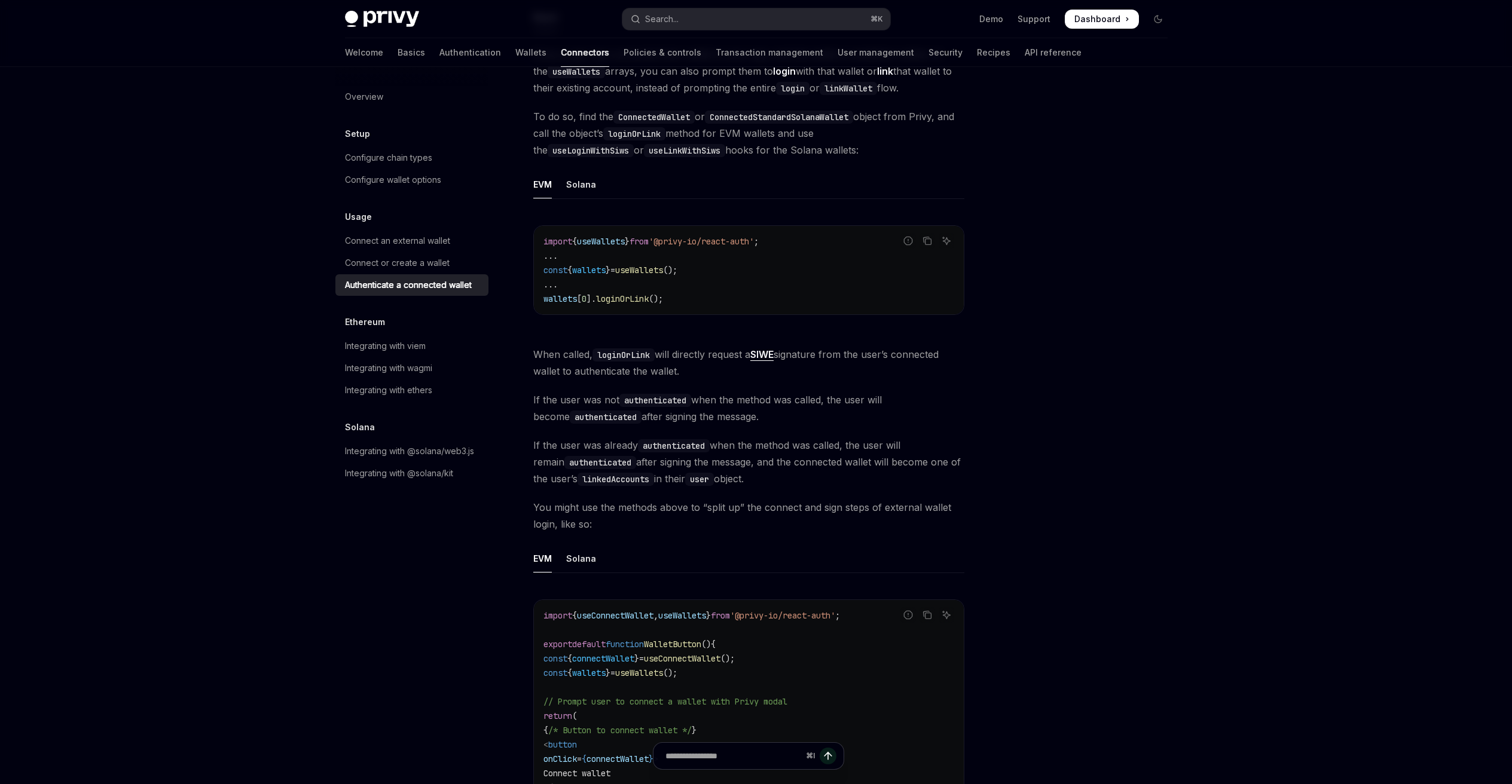
scroll to position [401, 0]
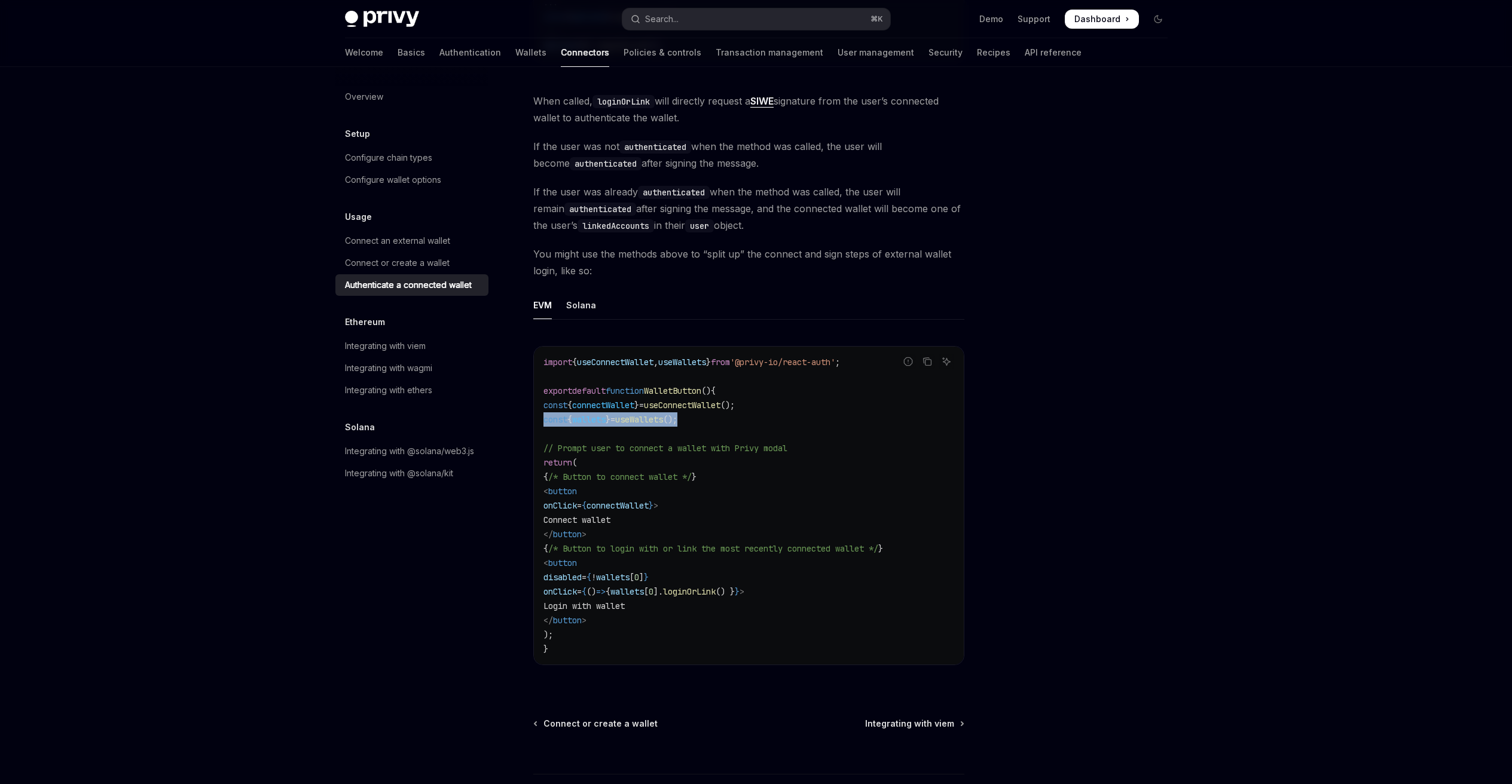
drag, startPoint x: 540, startPoint y: 421, endPoint x: 739, endPoint y: 423, distance: 199.0
click at [739, 423] on div "import { useConnectWallet , useWallets } from '@privy-io/react-auth' ; export d…" at bounding box center [749, 505] width 430 height 318
copy span "const { wallets } = useWallets ();"
click at [420, 280] on div "Authenticate a connected wallet" at bounding box center [408, 285] width 127 height 14
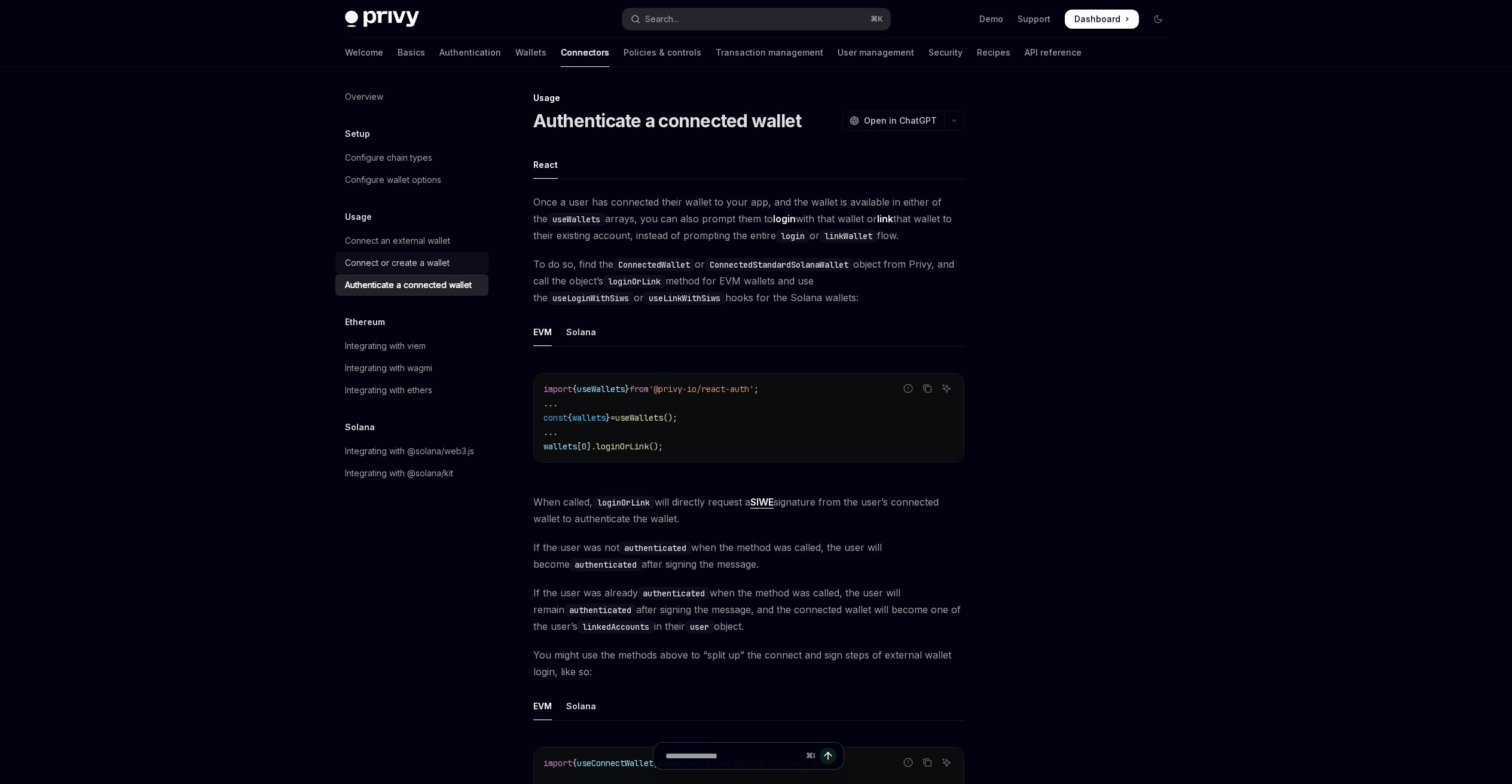
click at [412, 264] on div "Connect or create a wallet" at bounding box center [397, 262] width 104 height 14
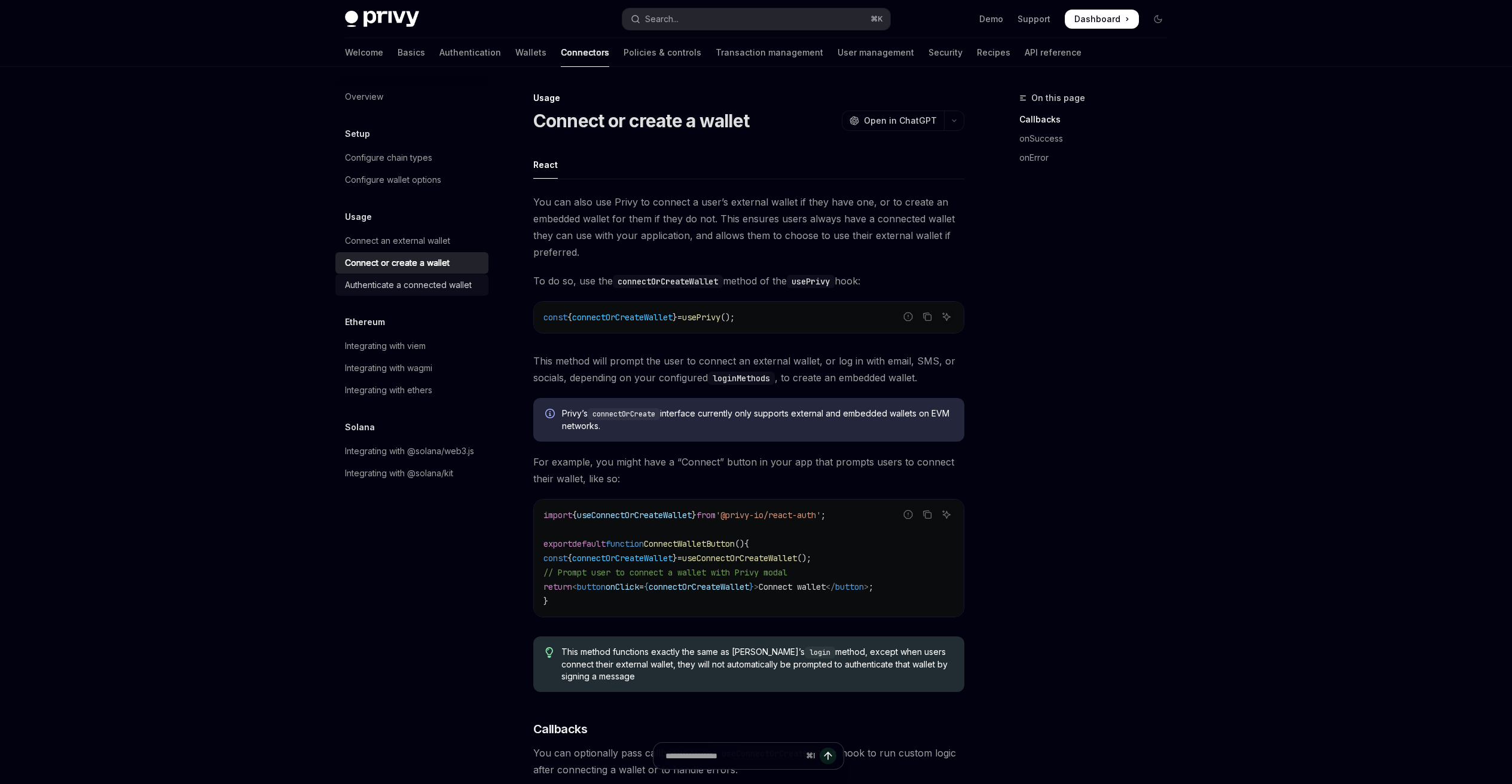
click at [383, 277] on link "Authenticate a connected wallet" at bounding box center [412, 285] width 153 height 22
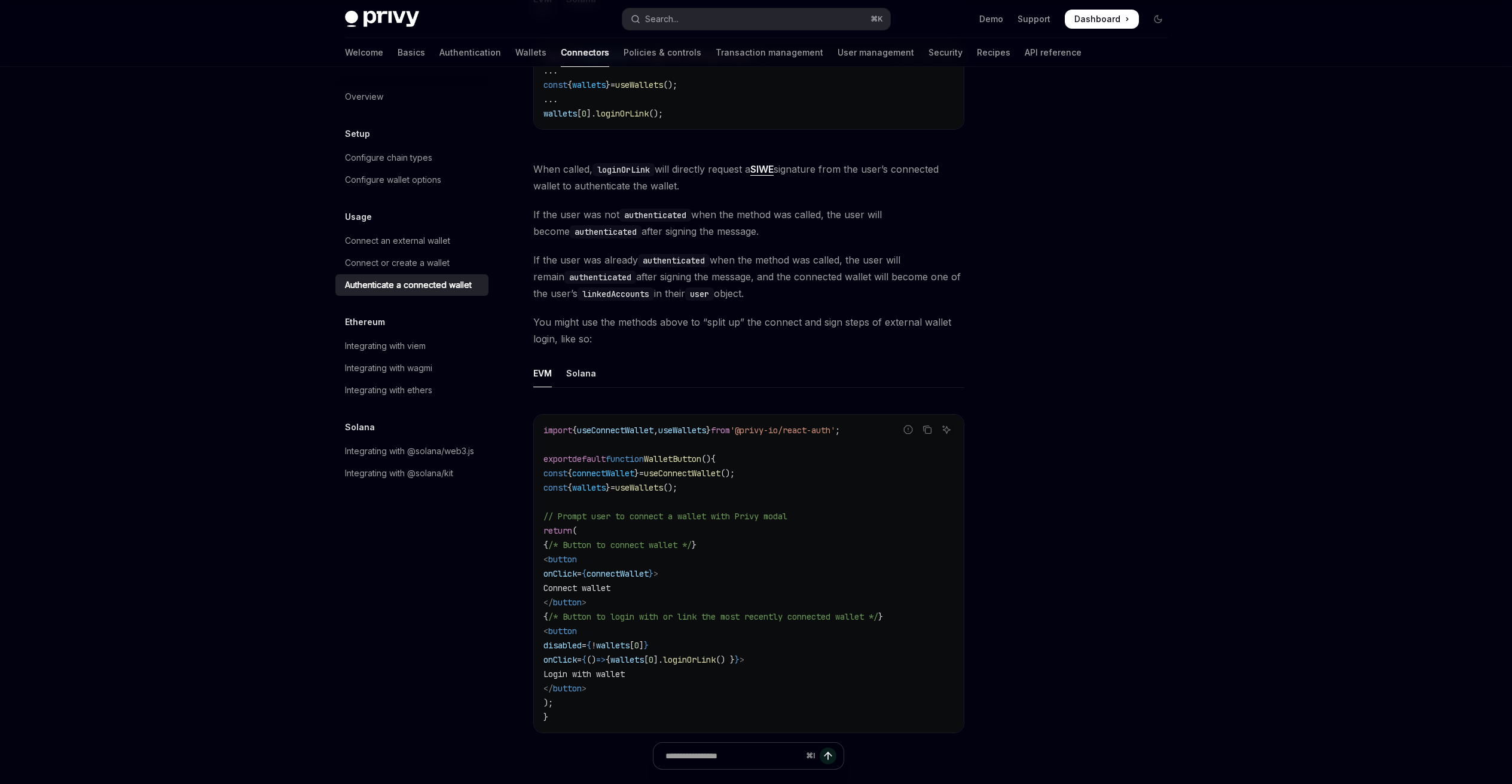
scroll to position [471, 0]
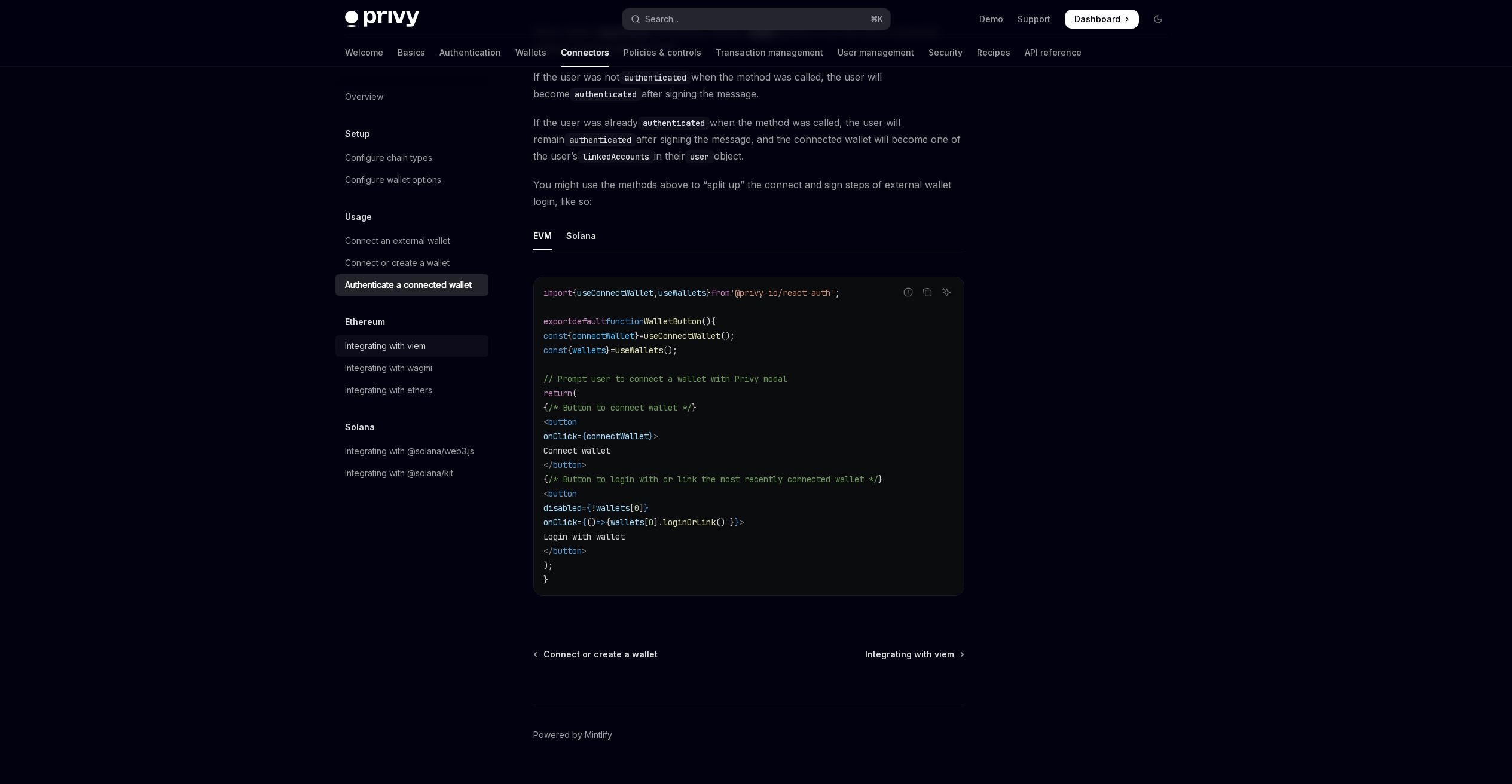
click at [375, 350] on div "Integrating with viem" at bounding box center [385, 346] width 81 height 14
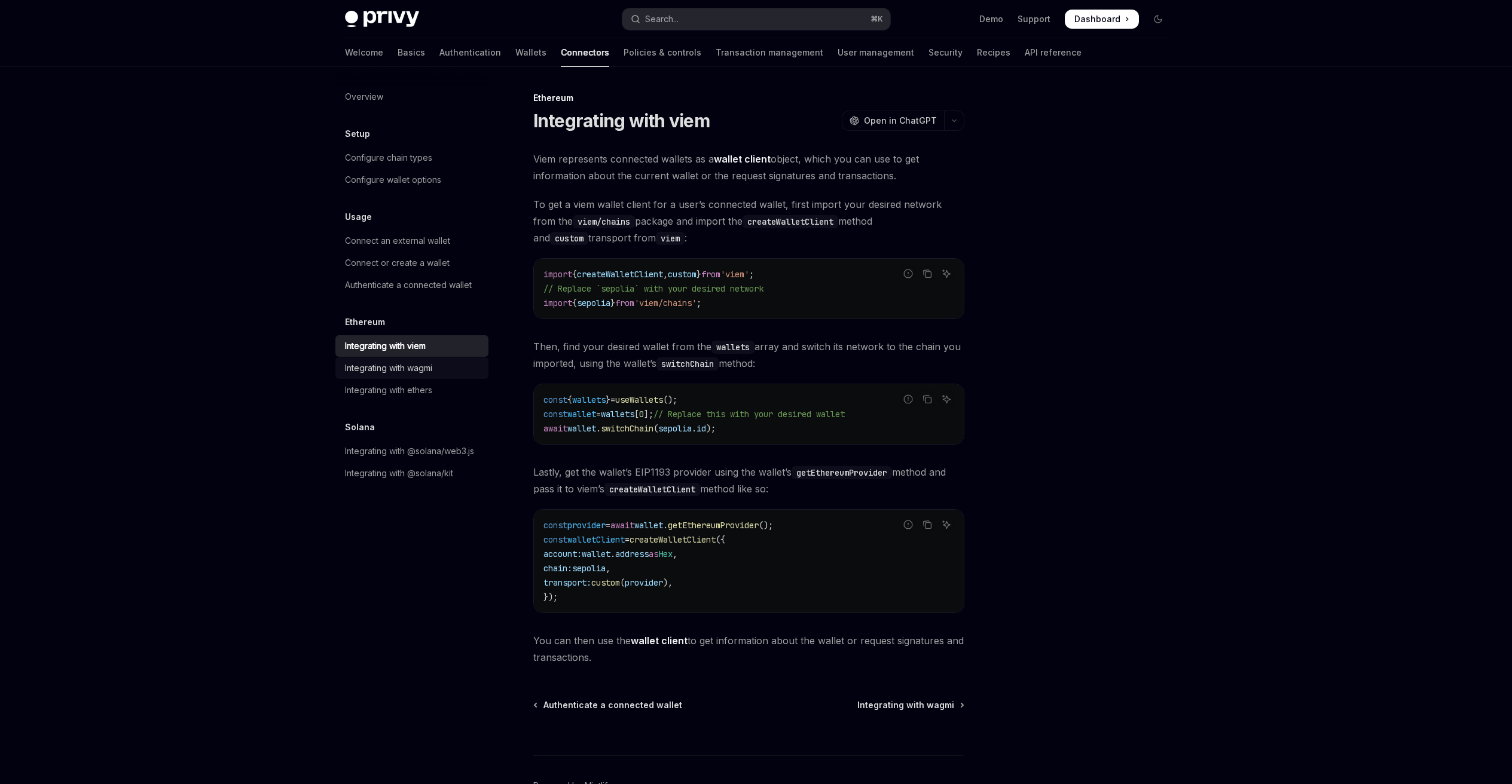
click at [384, 366] on div "Integrating with wagmi" at bounding box center [388, 368] width 88 height 14
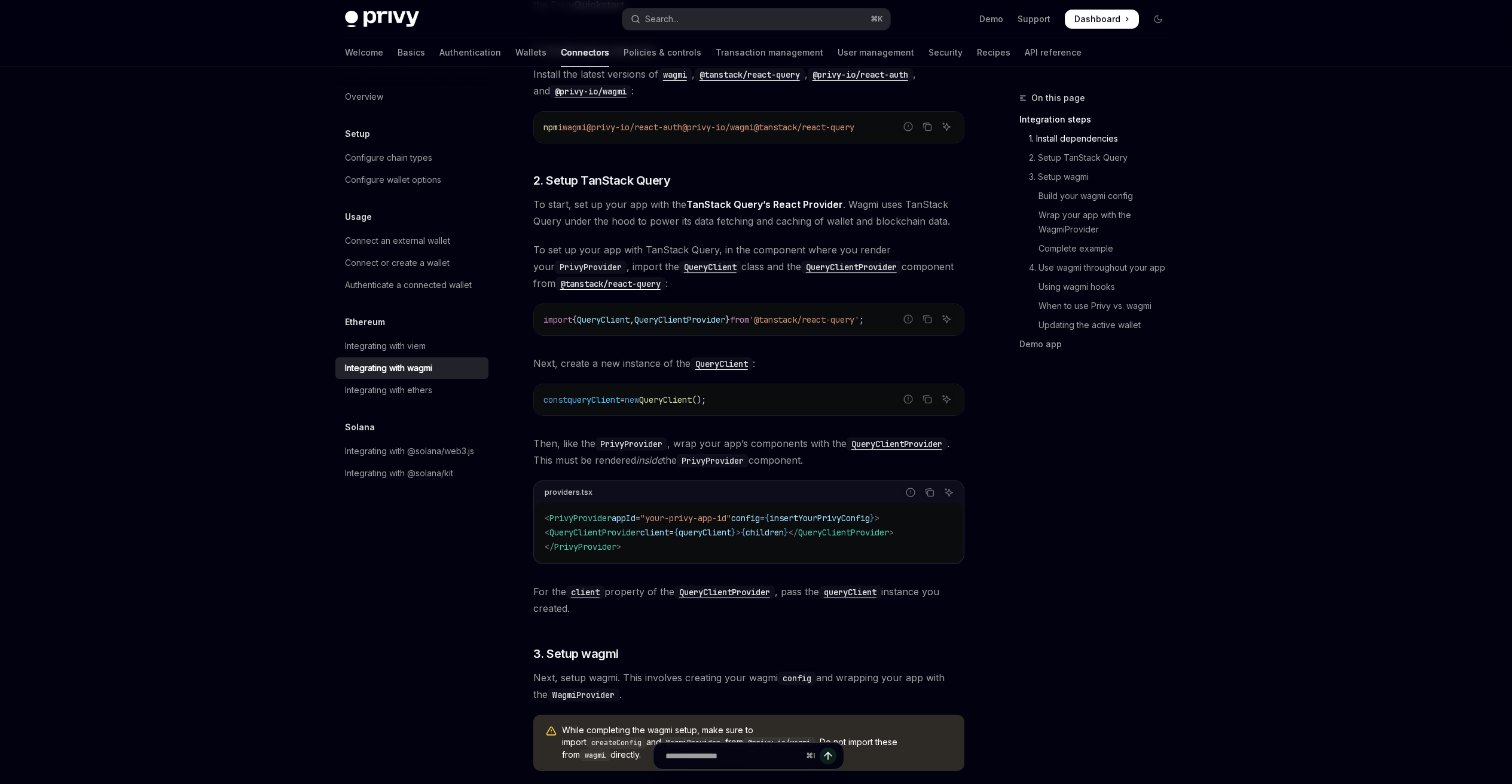
scroll to position [369, 0]
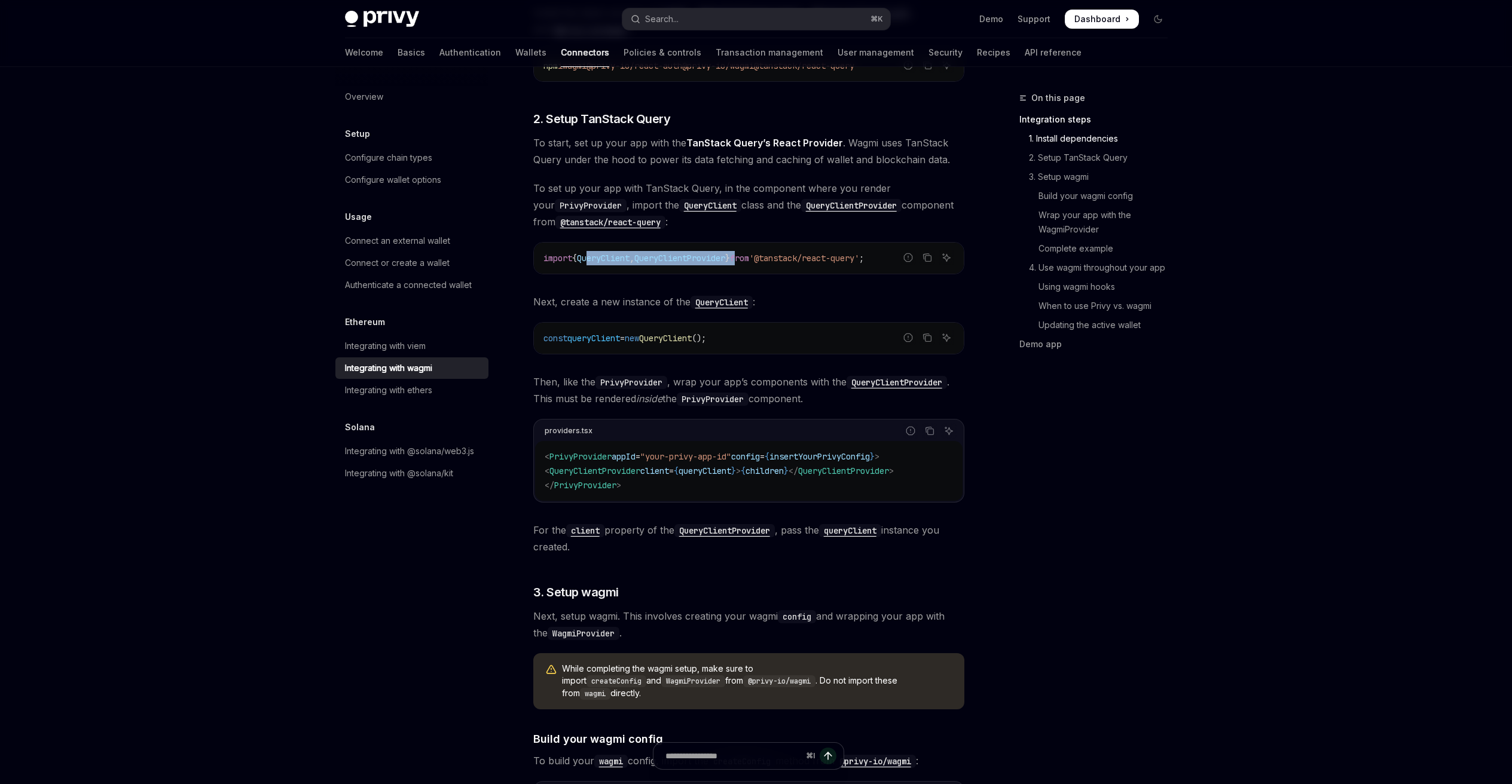
drag, startPoint x: 629, startPoint y: 260, endPoint x: 784, endPoint y: 262, distance: 155.0
click at [760, 262] on code "import { QueryClient , QueryClientProvider } from '@tanstack/react-query' ;" at bounding box center [748, 258] width 410 height 14
click at [787, 261] on span "'@tanstack/react-query'" at bounding box center [804, 258] width 110 height 11
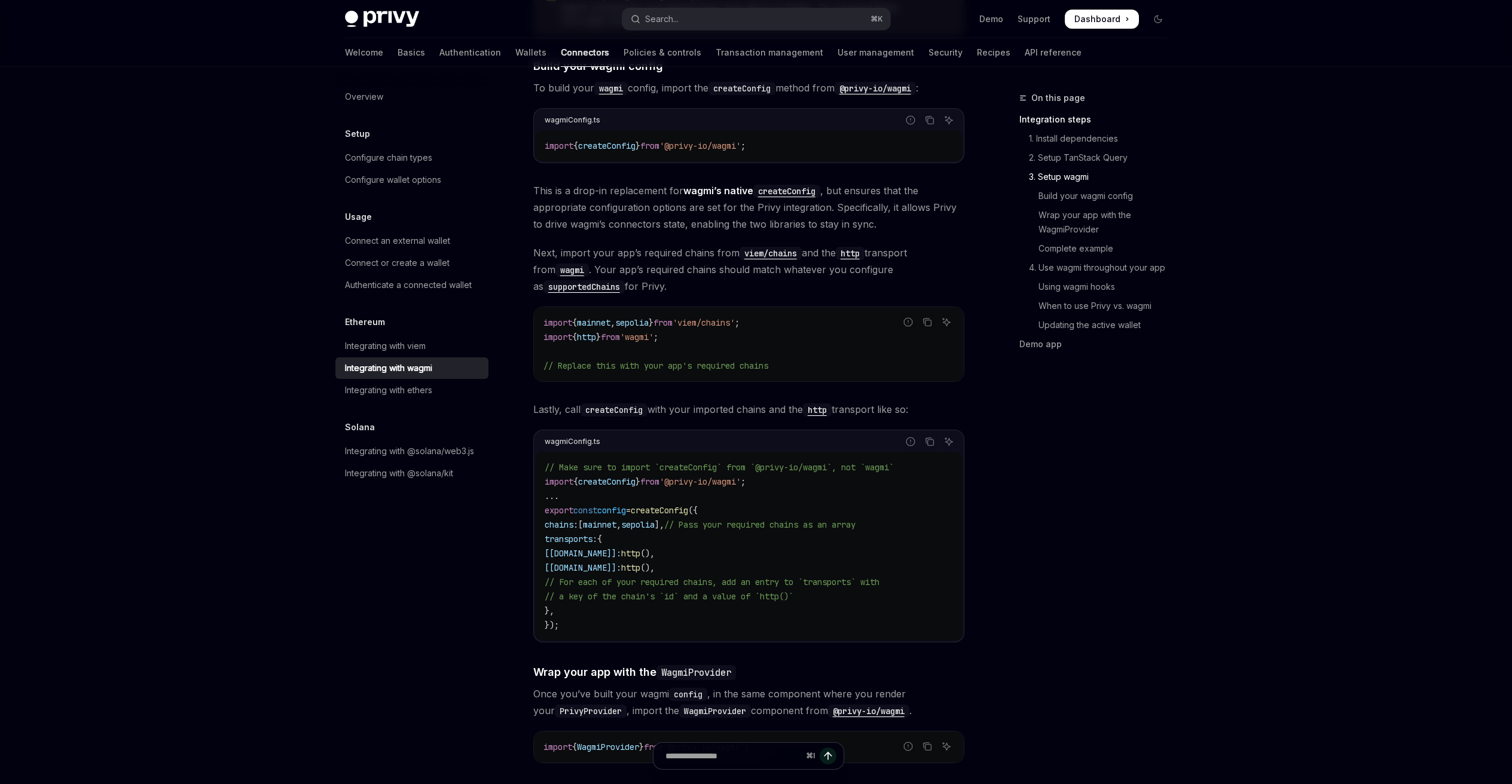
scroll to position [1103, 0]
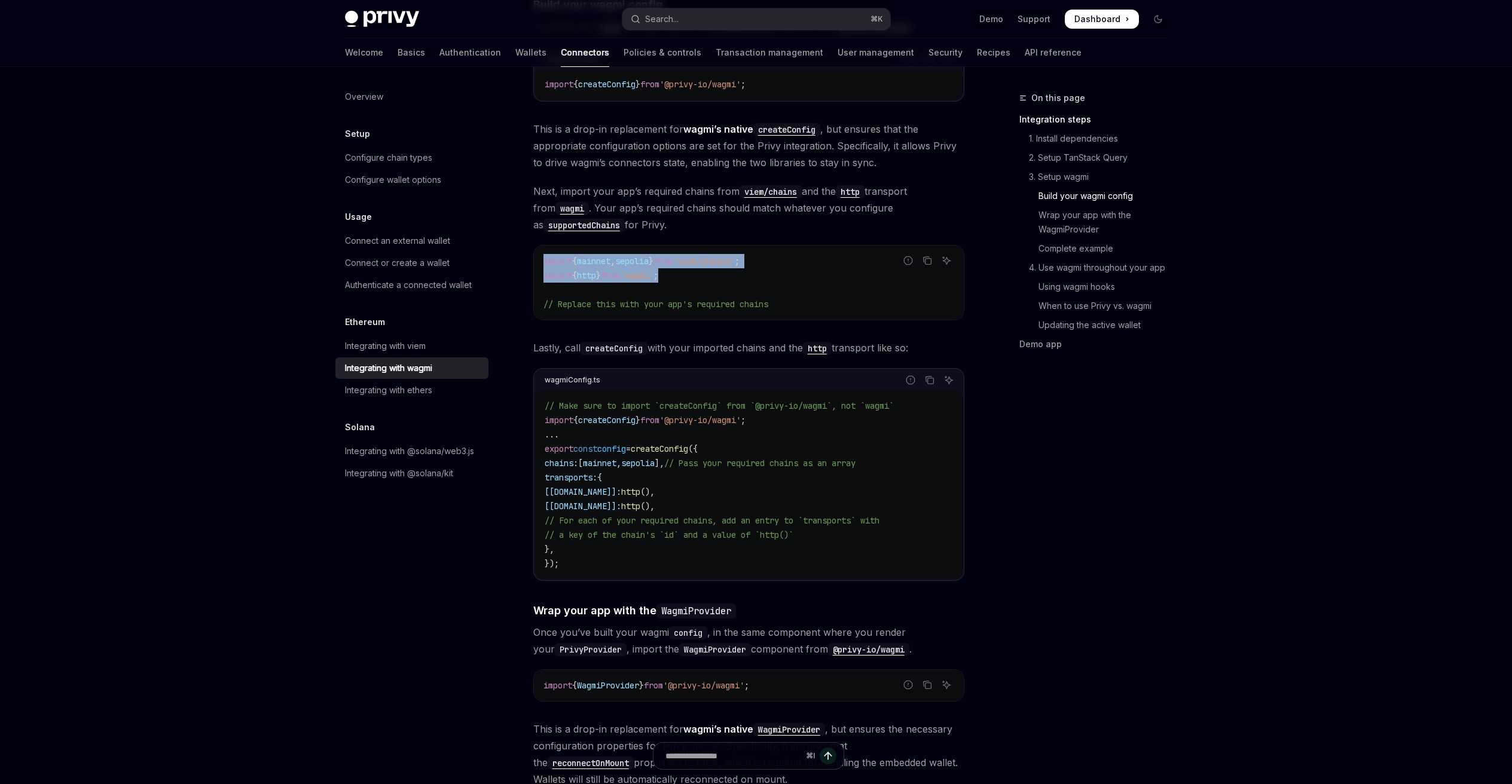
drag, startPoint x: 678, startPoint y: 262, endPoint x: 531, endPoint y: 246, distance: 147.9
click at [658, 270] on span ";" at bounding box center [655, 275] width 5 height 11
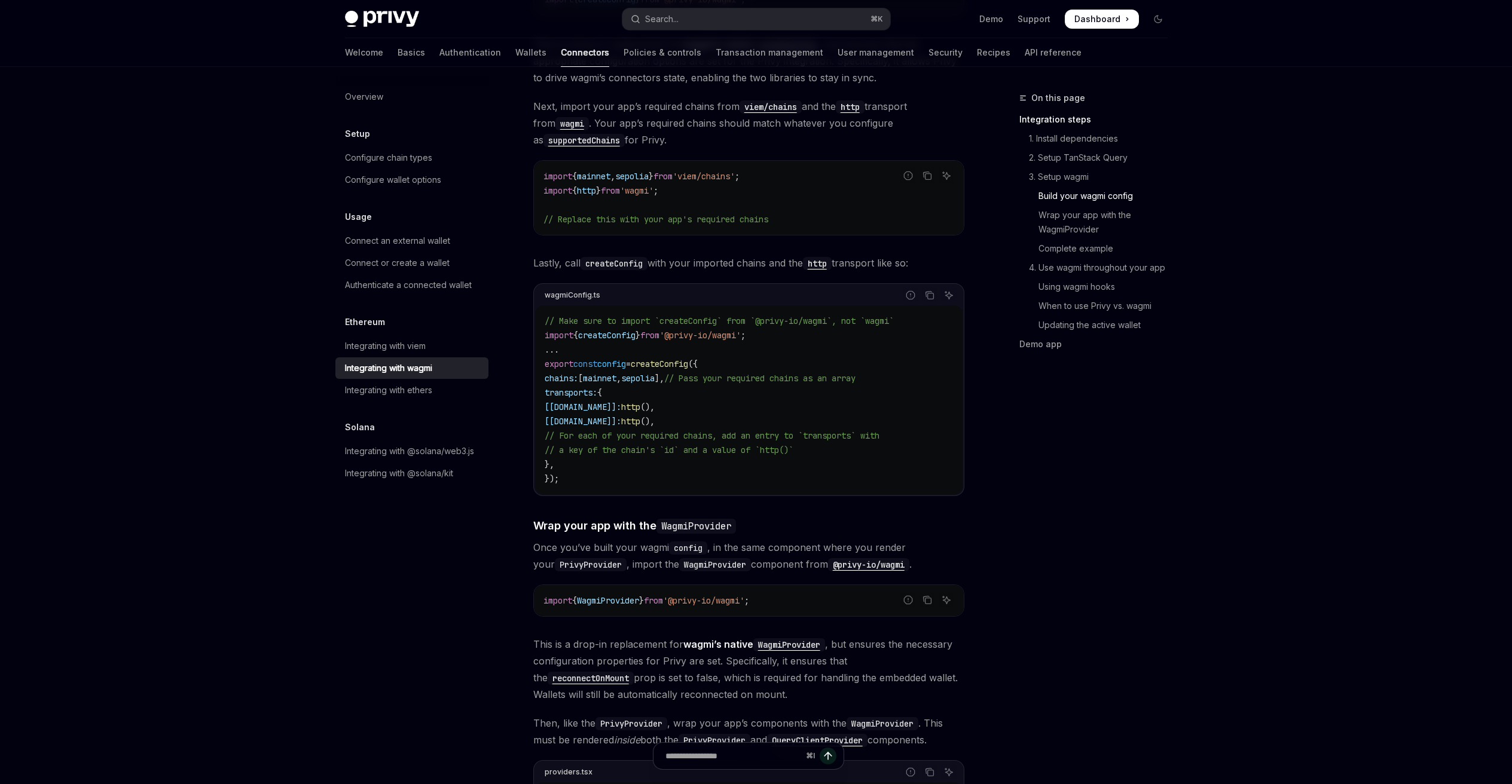
scroll to position [1242, 0]
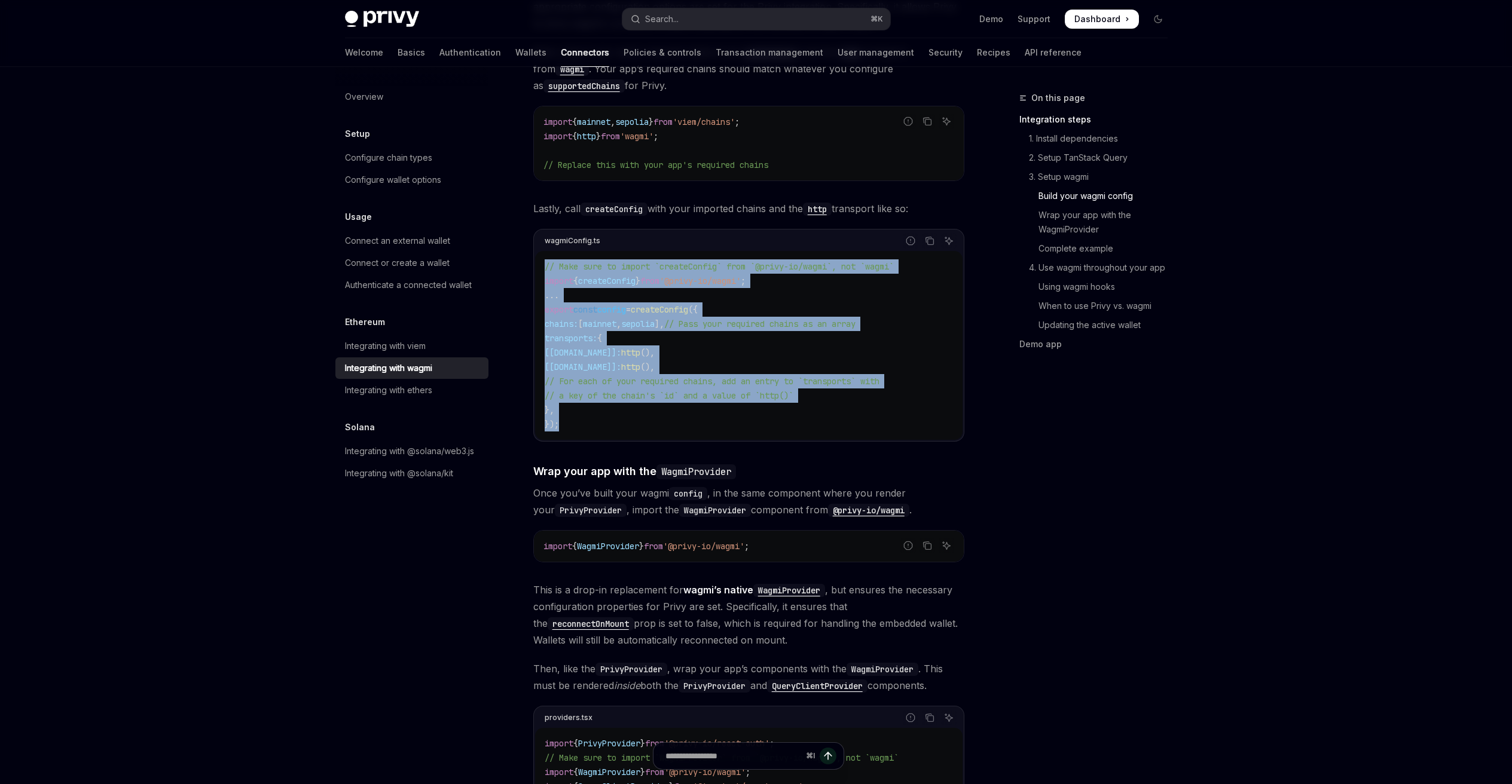
drag, startPoint x: 587, startPoint y: 415, endPoint x: 535, endPoint y: 249, distance: 174.0
click at [535, 251] on div "// Make sure to import `createConfig` from `@privy-io/wagmi`, not `wagmi` impor…" at bounding box center [749, 345] width 427 height 189
click at [617, 305] on span "config" at bounding box center [611, 310] width 28 height 11
drag, startPoint x: 594, startPoint y: 415, endPoint x: 533, endPoint y: 241, distance: 184.4
click at [533, 241] on div "wagmiConfig.ts Report incorrect code Copy Ask AI // Make sure to import `create…" at bounding box center [748, 336] width 431 height 213
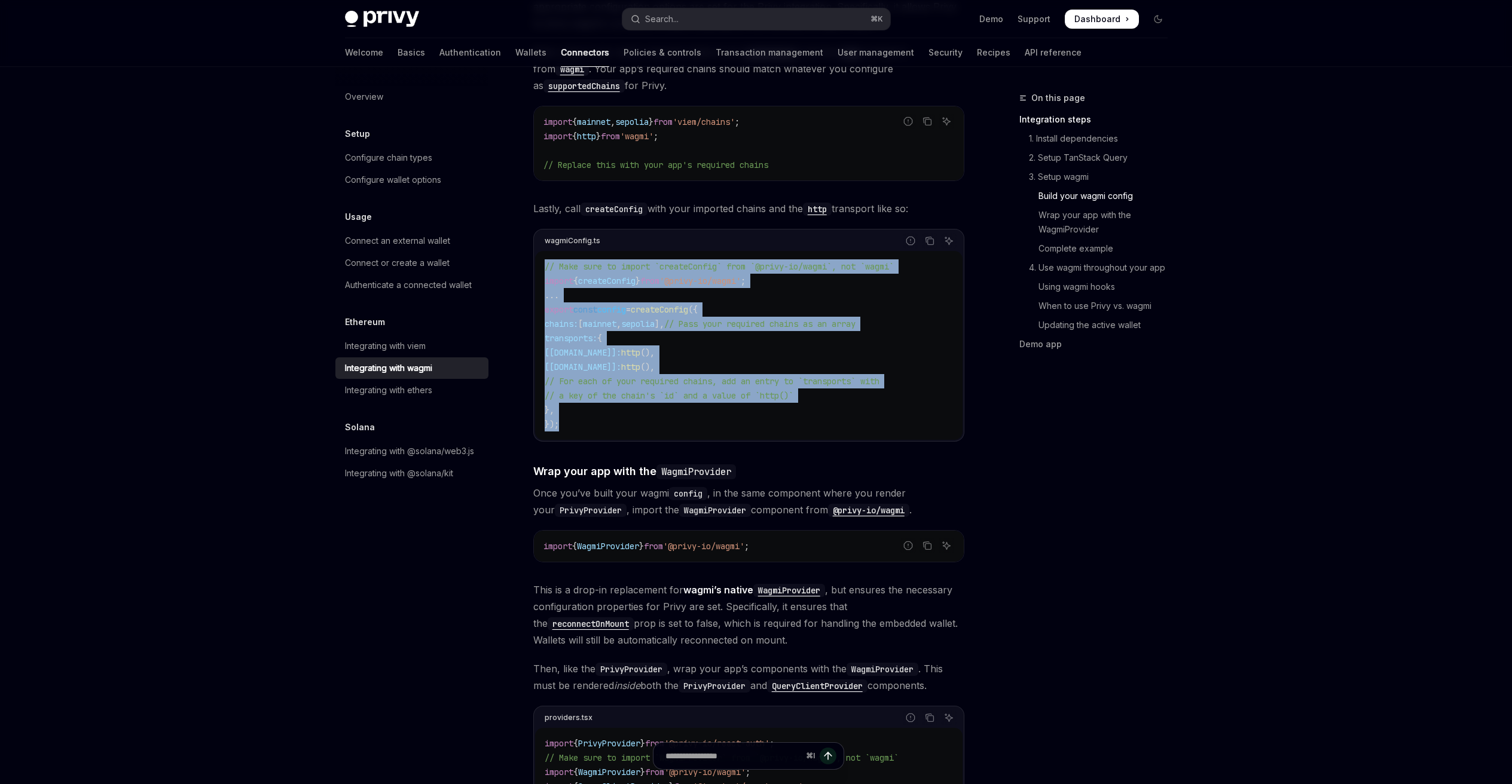
click at [651, 330] on code "// Make sure to import `createConfig` from `@privy-io/wagmi`, not `wagmi` impor…" at bounding box center [749, 345] width 408 height 172
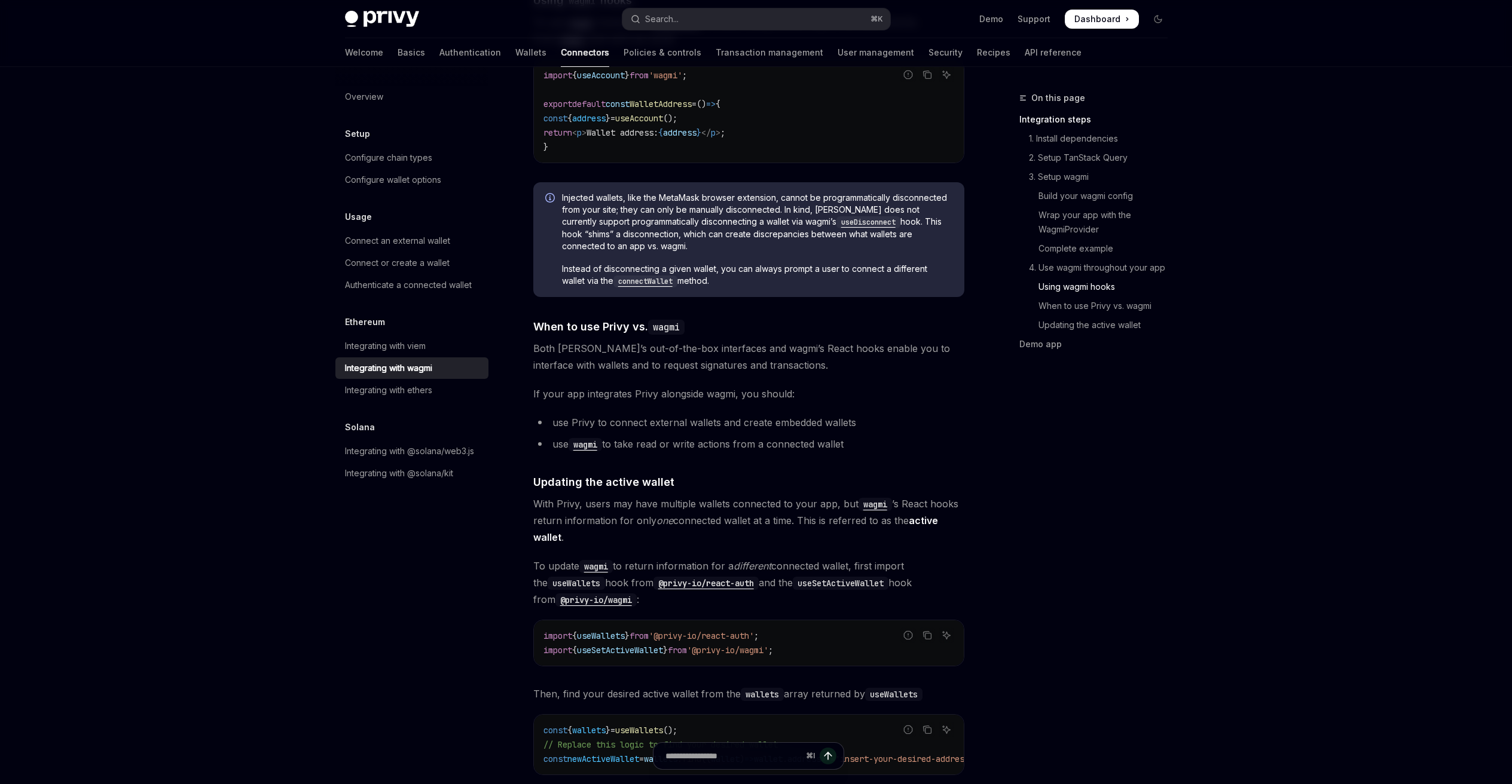
scroll to position [2853, 0]
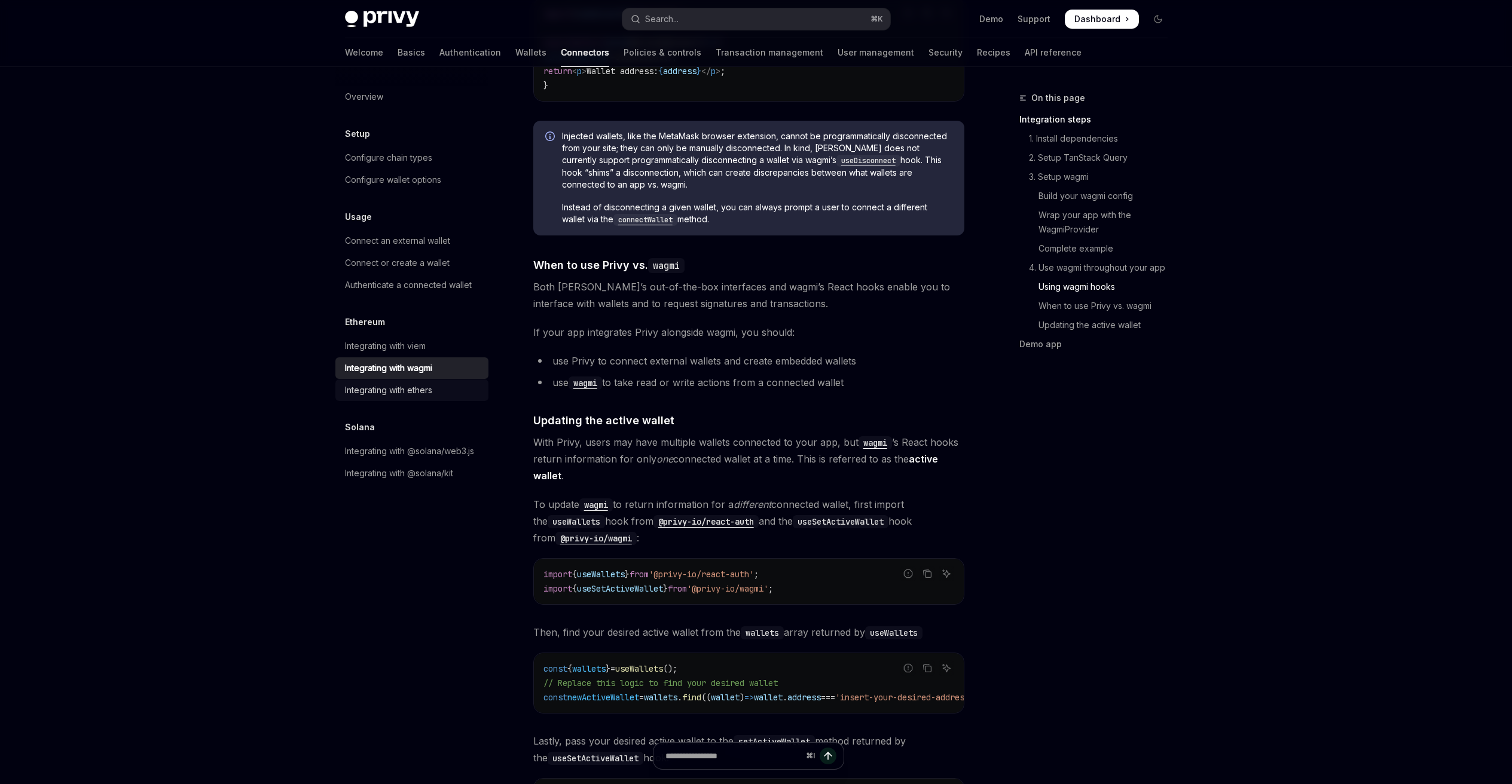
click at [423, 386] on div "Integrating with ethers" at bounding box center [388, 390] width 88 height 14
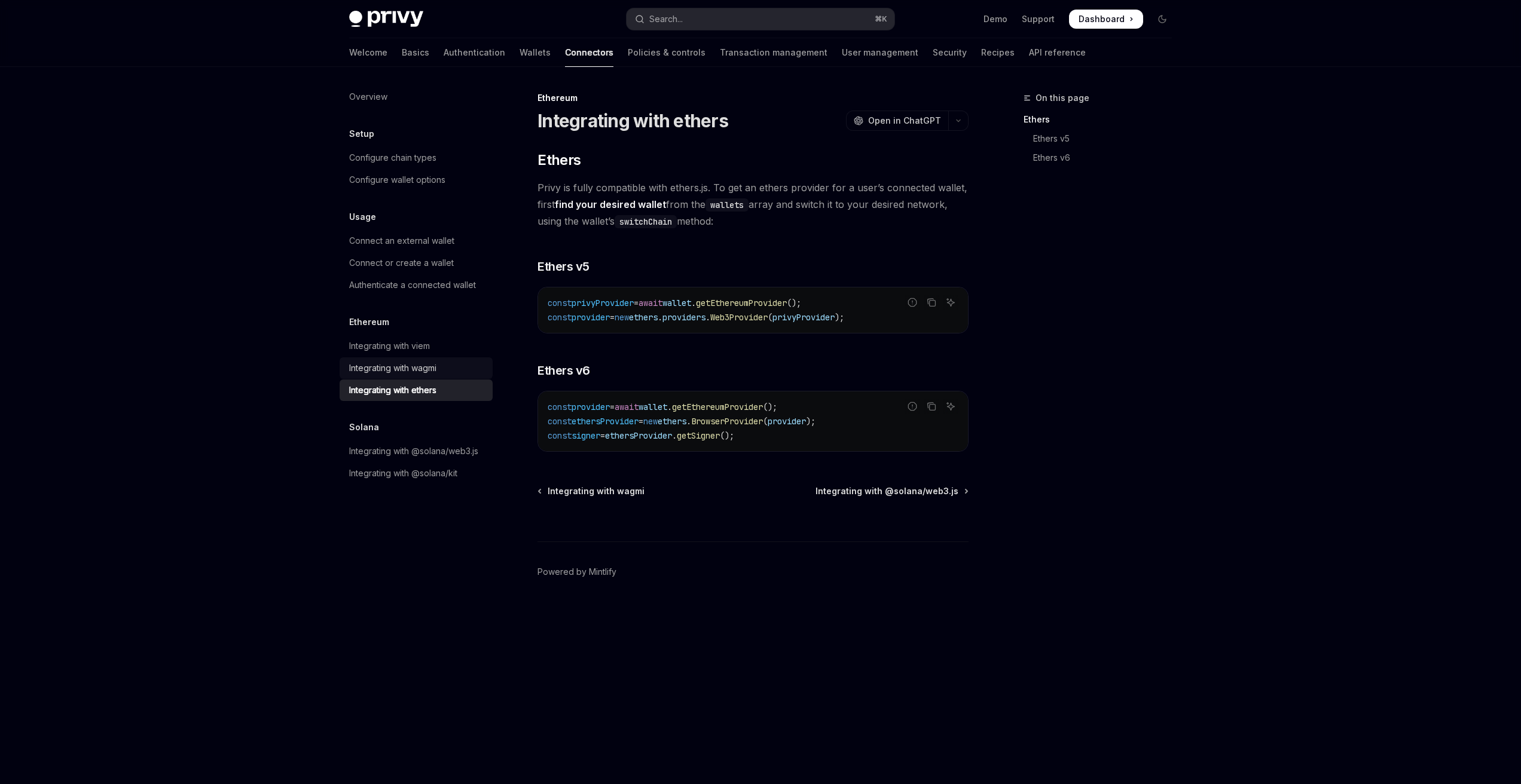
click at [440, 366] on div "Integrating with wagmi" at bounding box center [417, 368] width 136 height 14
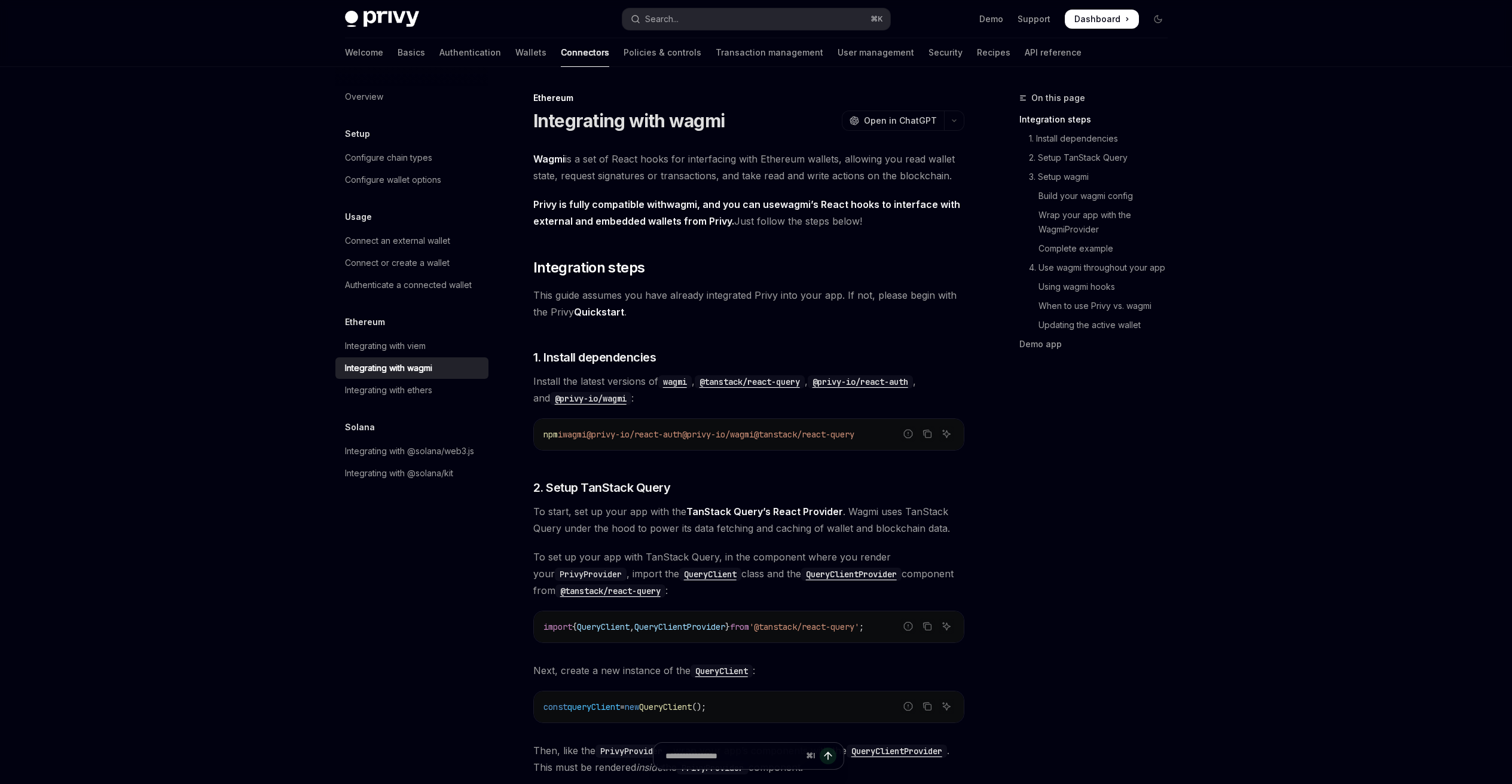
click at [435, 357] on link "Integrating with wagmi" at bounding box center [412, 368] width 153 height 22
click at [420, 348] on div "Integrating with viem" at bounding box center [385, 346] width 81 height 14
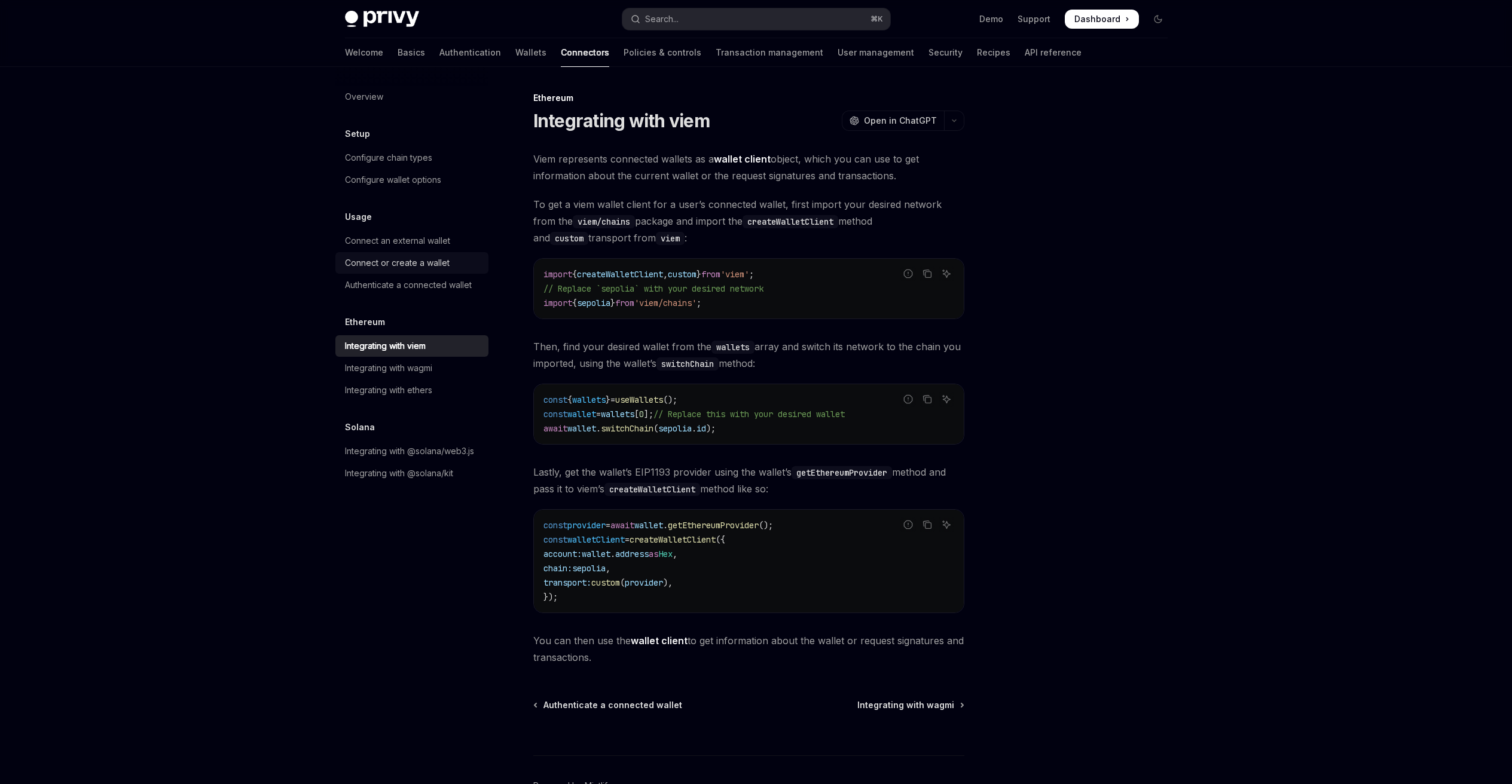
click at [399, 264] on div "Connect or create a wallet" at bounding box center [397, 262] width 104 height 14
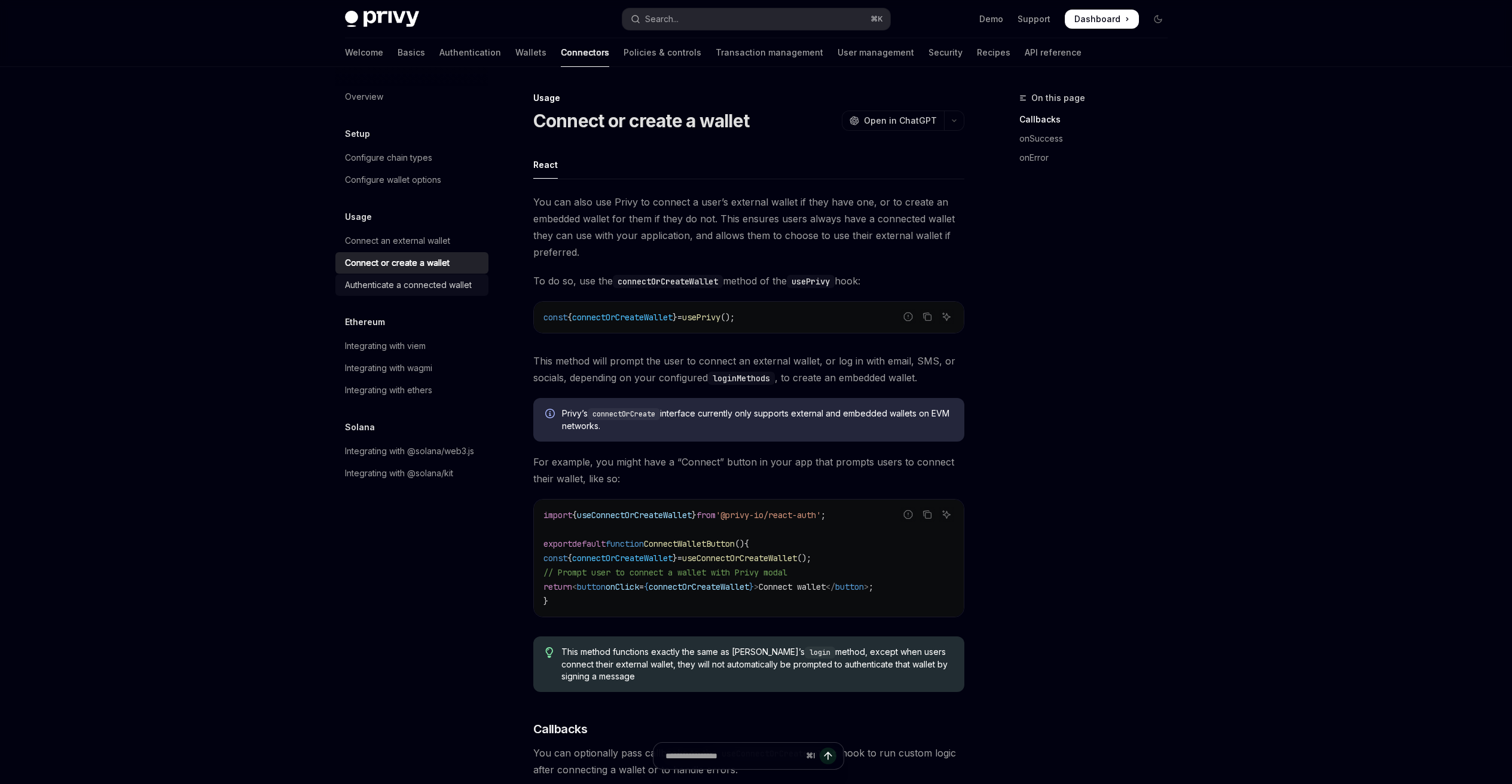
click at [399, 285] on div "Authenticate a connected wallet" at bounding box center [408, 285] width 127 height 14
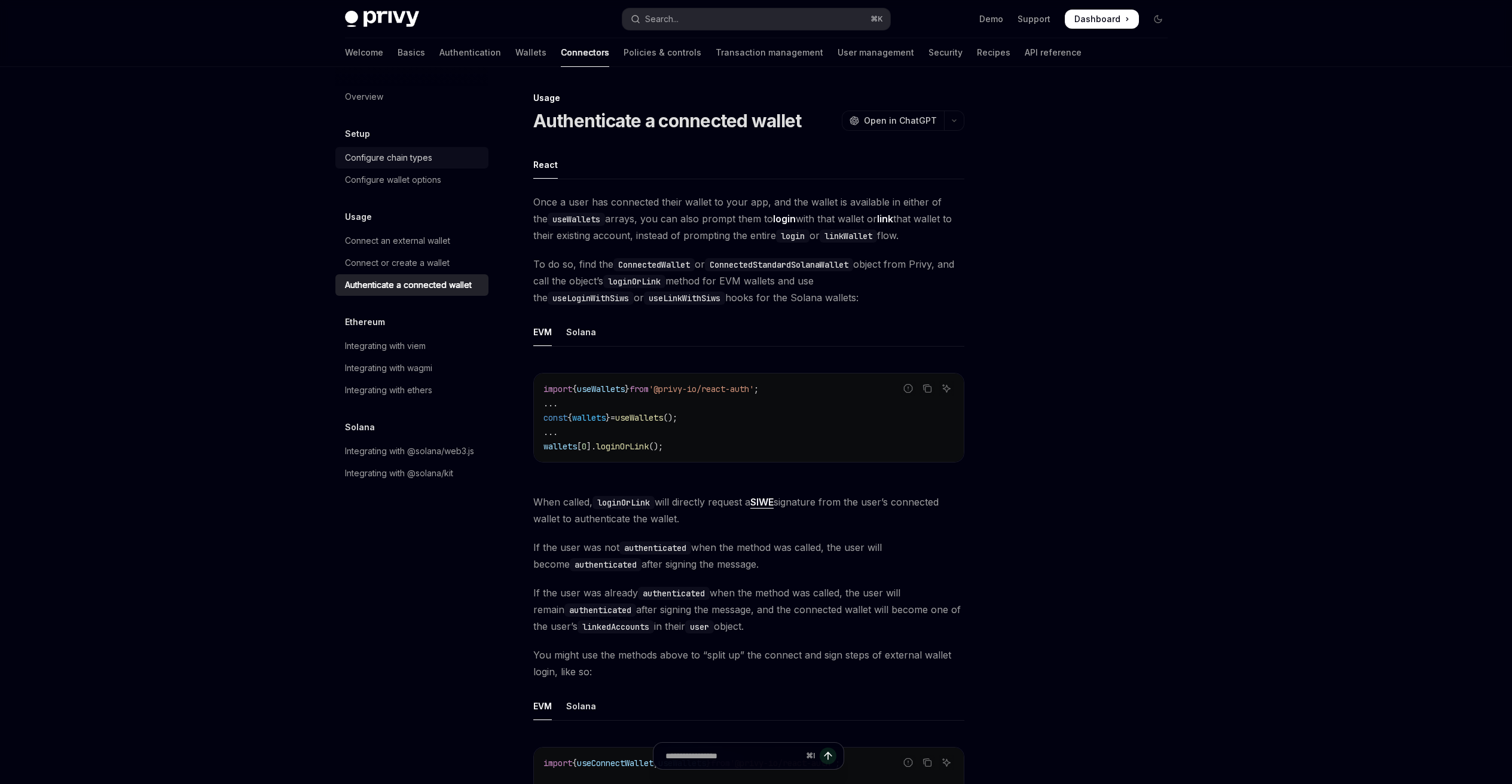
click at [372, 155] on div "Configure chain types" at bounding box center [388, 157] width 88 height 14
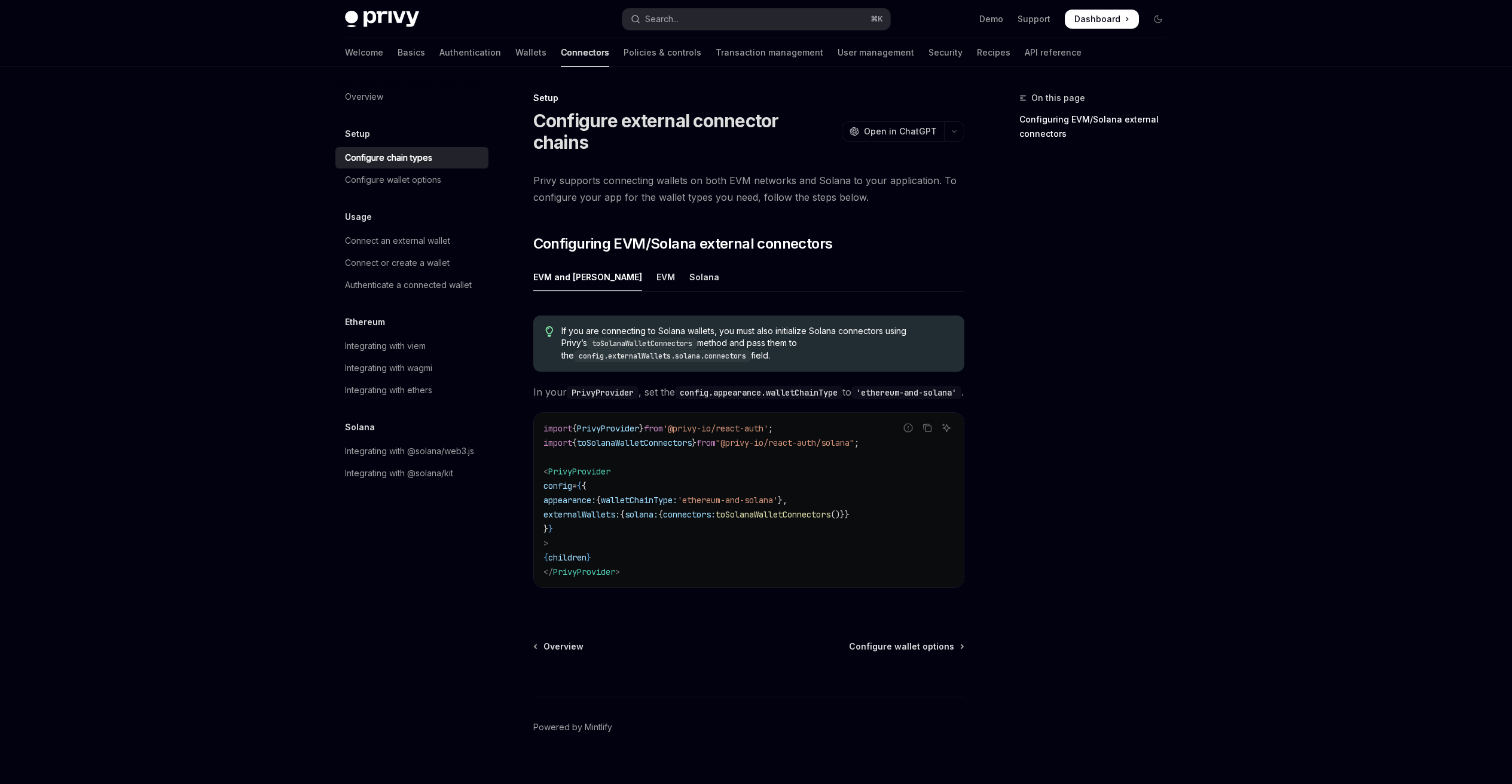
click at [561, 52] on link "Connectors" at bounding box center [585, 52] width 48 height 28
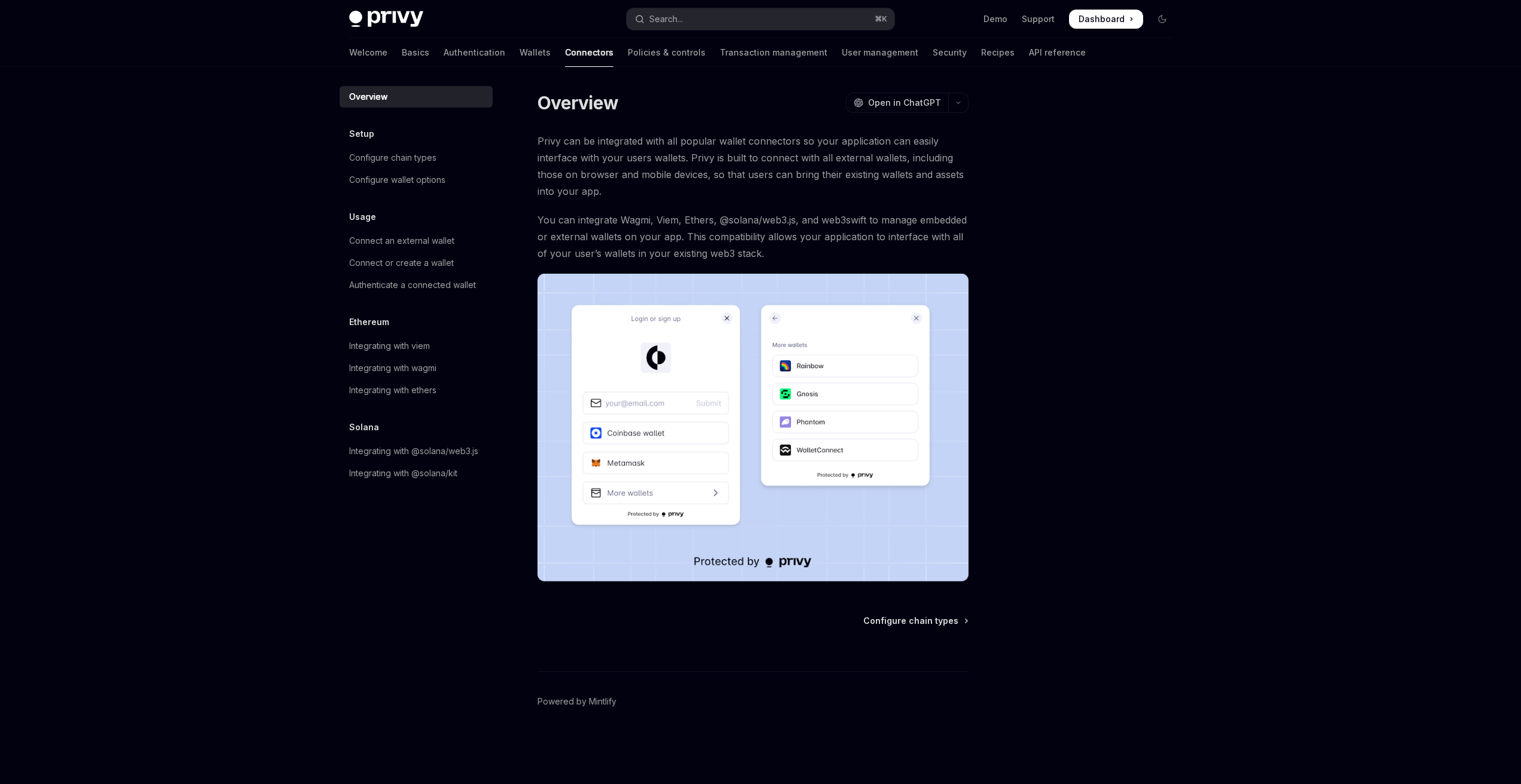
click at [628, 53] on link "Policies & controls" at bounding box center [666, 52] width 78 height 28
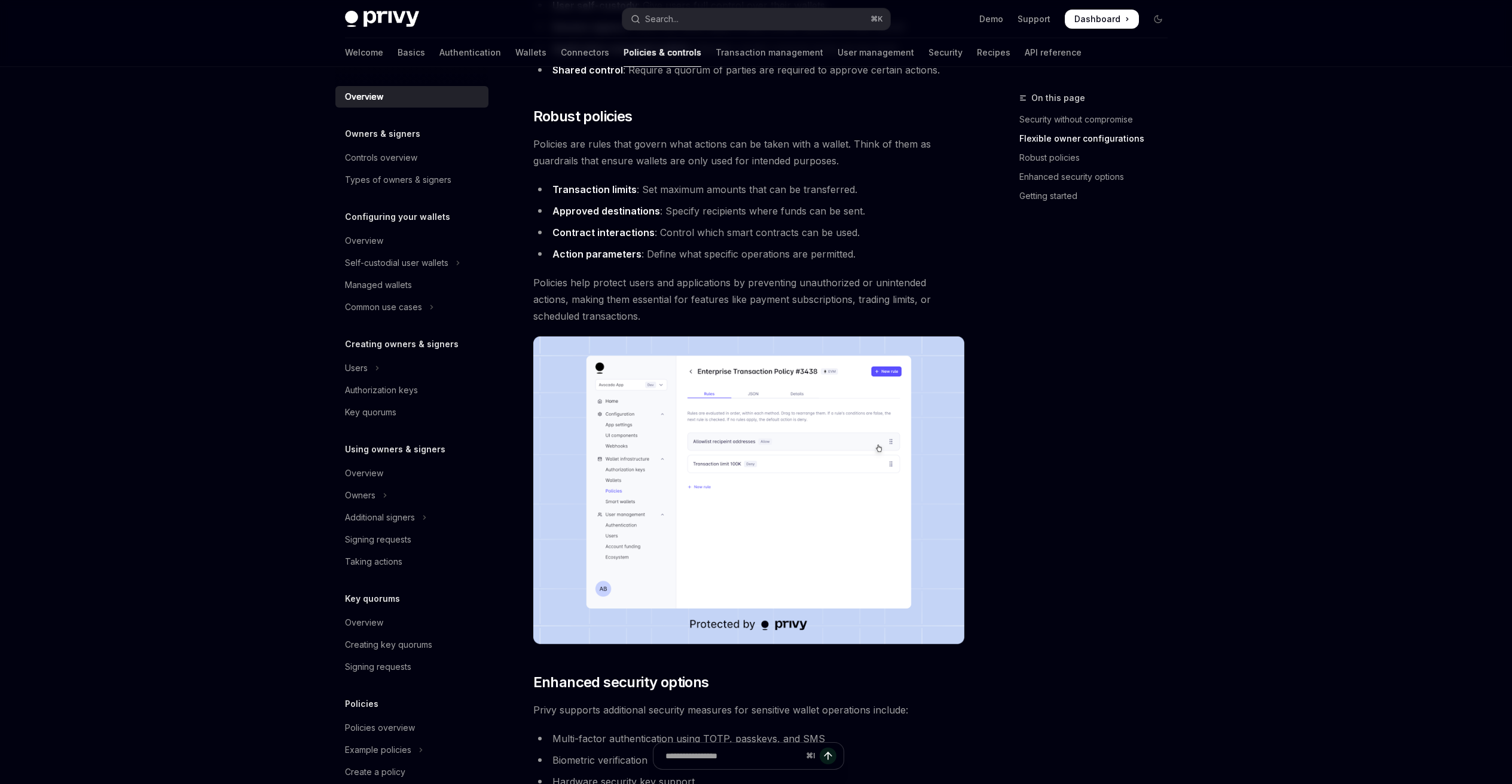
scroll to position [64, 0]
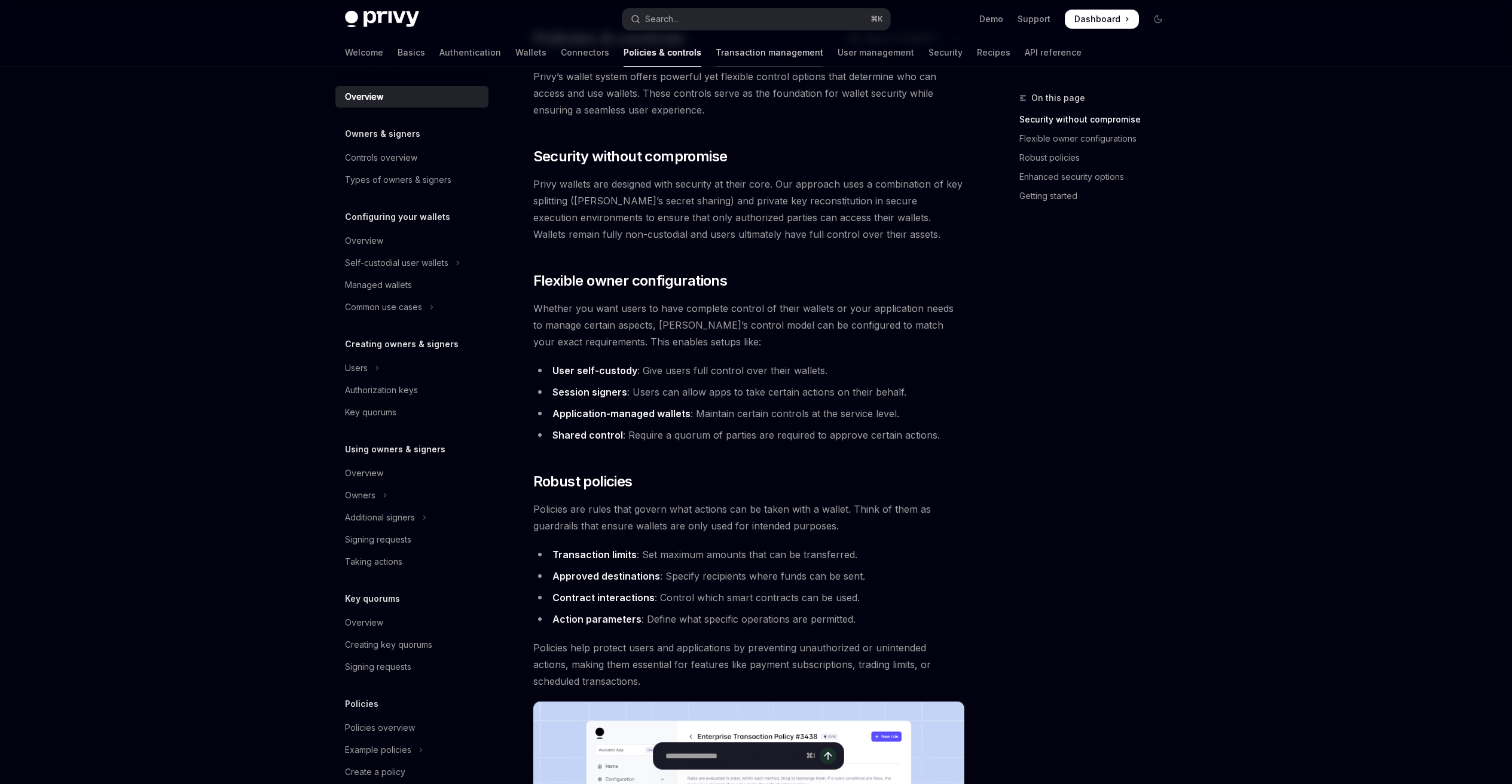
click at [716, 58] on link "Transaction management" at bounding box center [769, 52] width 108 height 28
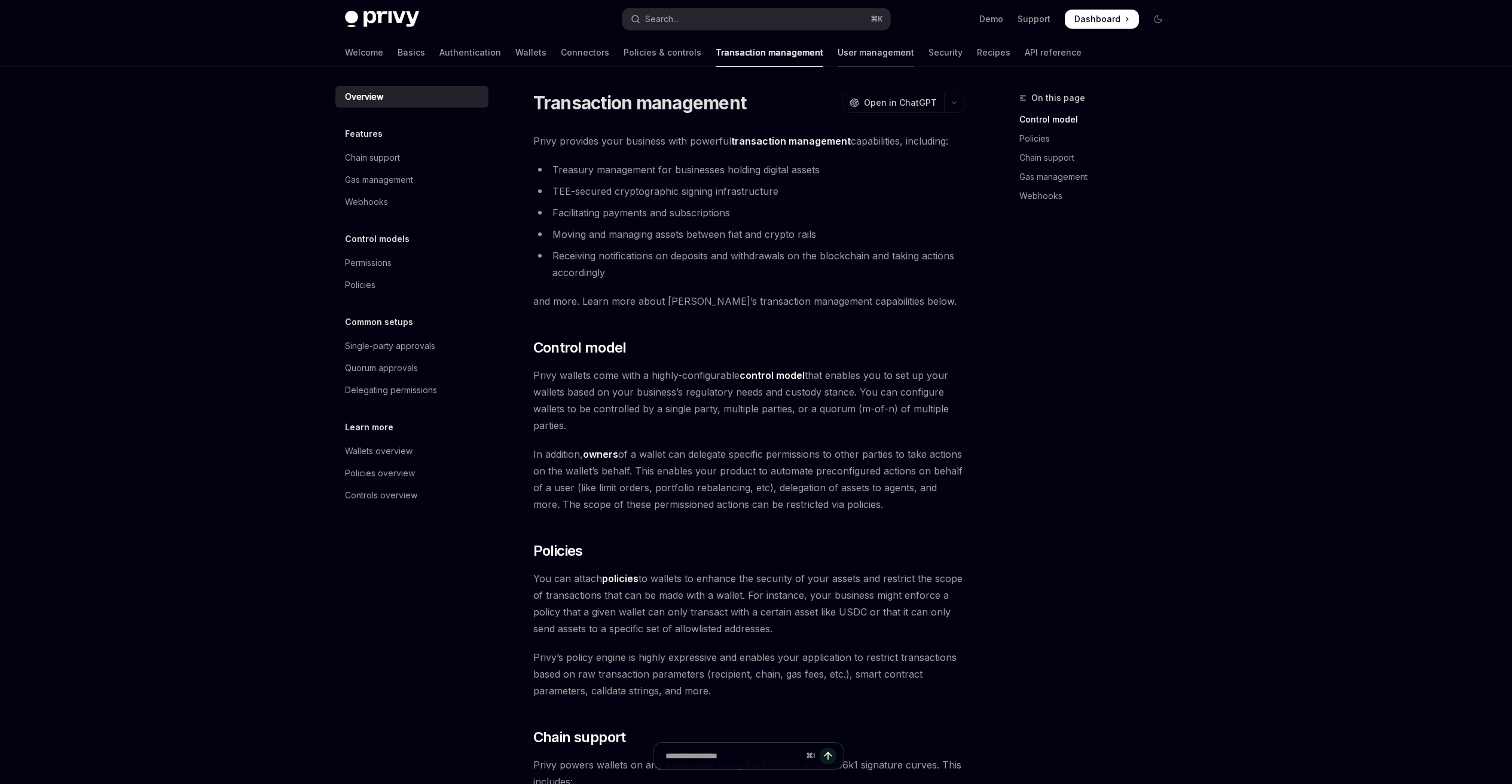
click at [838, 56] on link "User management" at bounding box center [876, 52] width 77 height 28
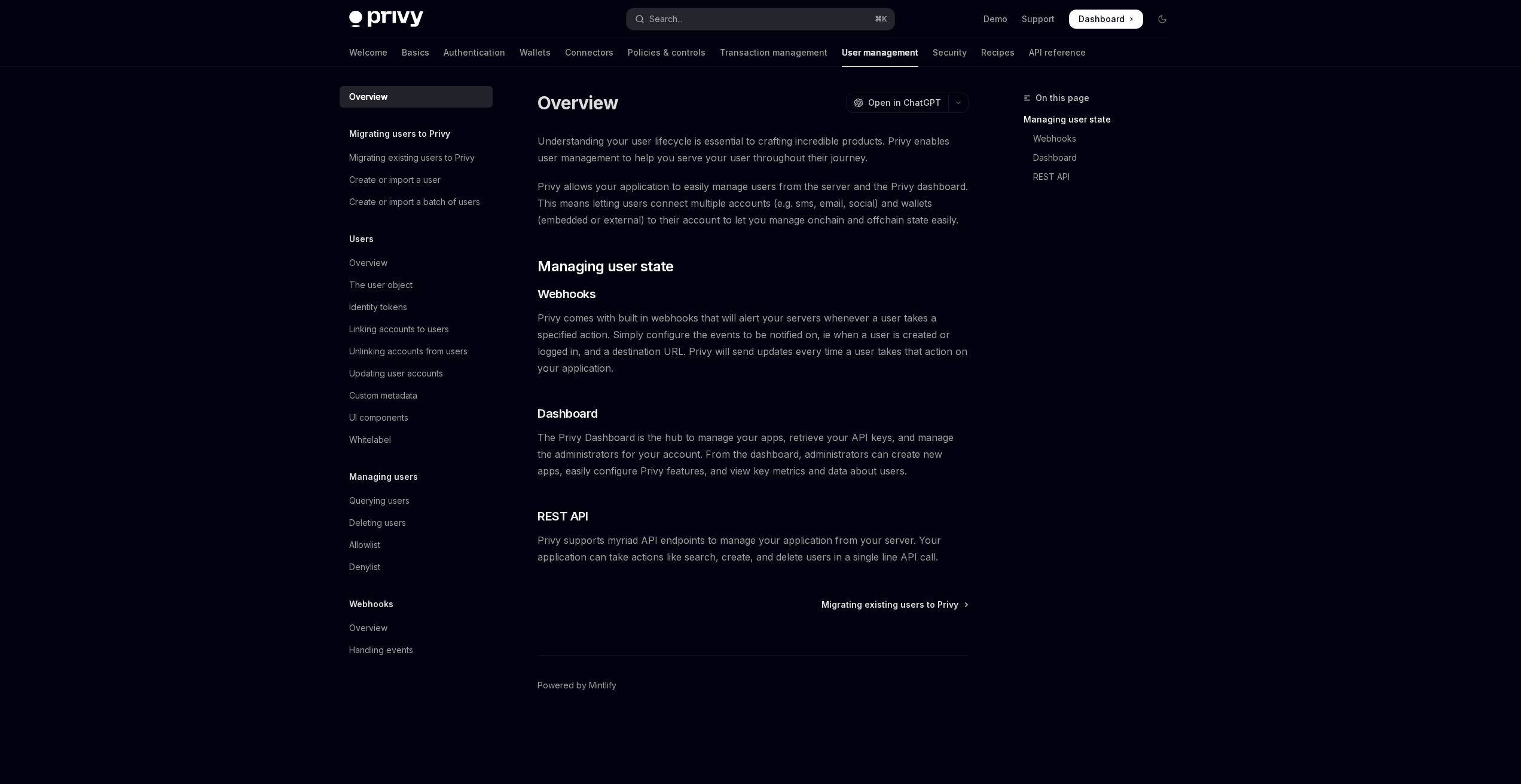
click at [895, 49] on div "Welcome Basics Authentication Wallets Connectors Policies & controls Transactio…" at bounding box center [718, 52] width 737 height 28
click at [933, 53] on link "Security" at bounding box center [950, 52] width 34 height 28
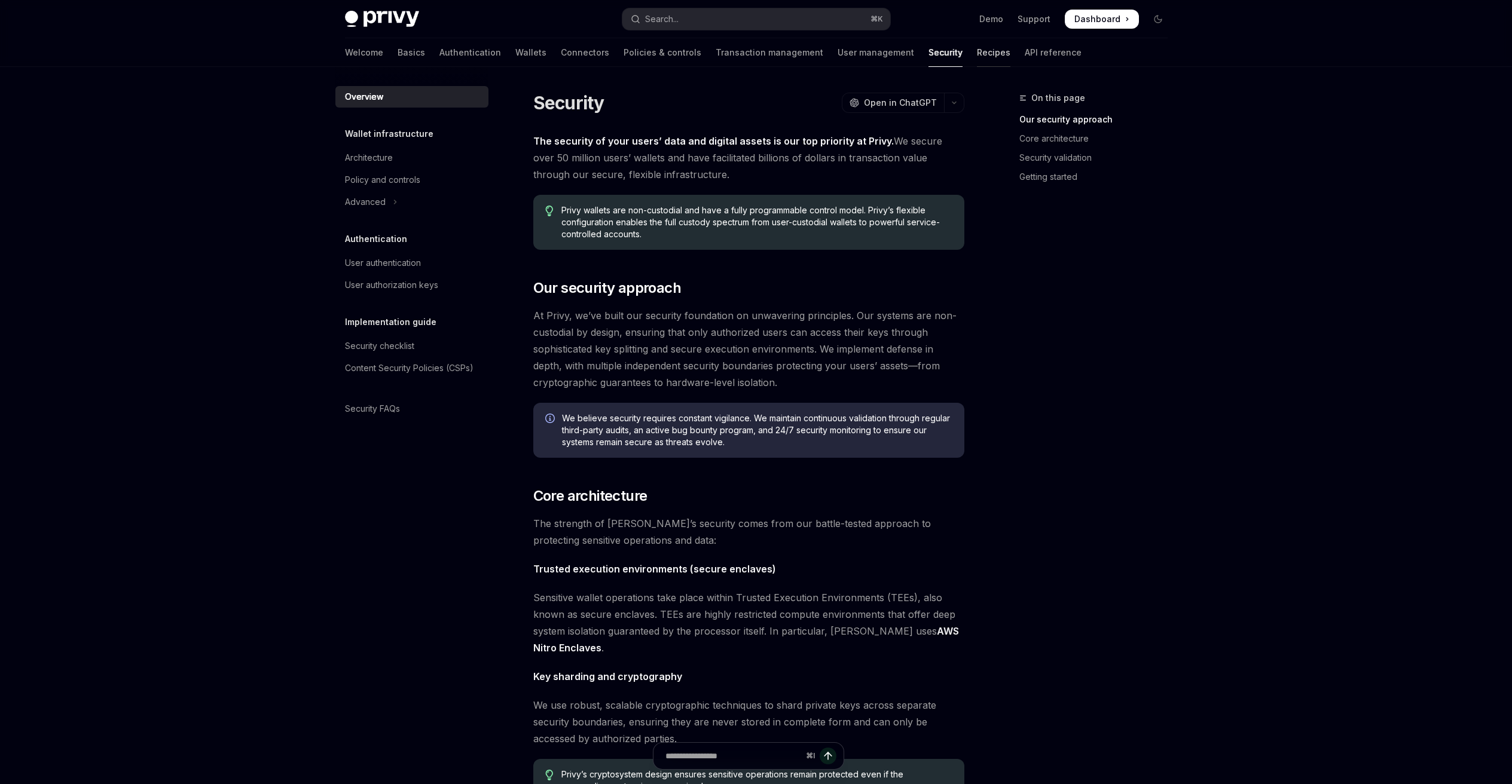
click at [977, 58] on link "Recipes" at bounding box center [993, 52] width 33 height 28
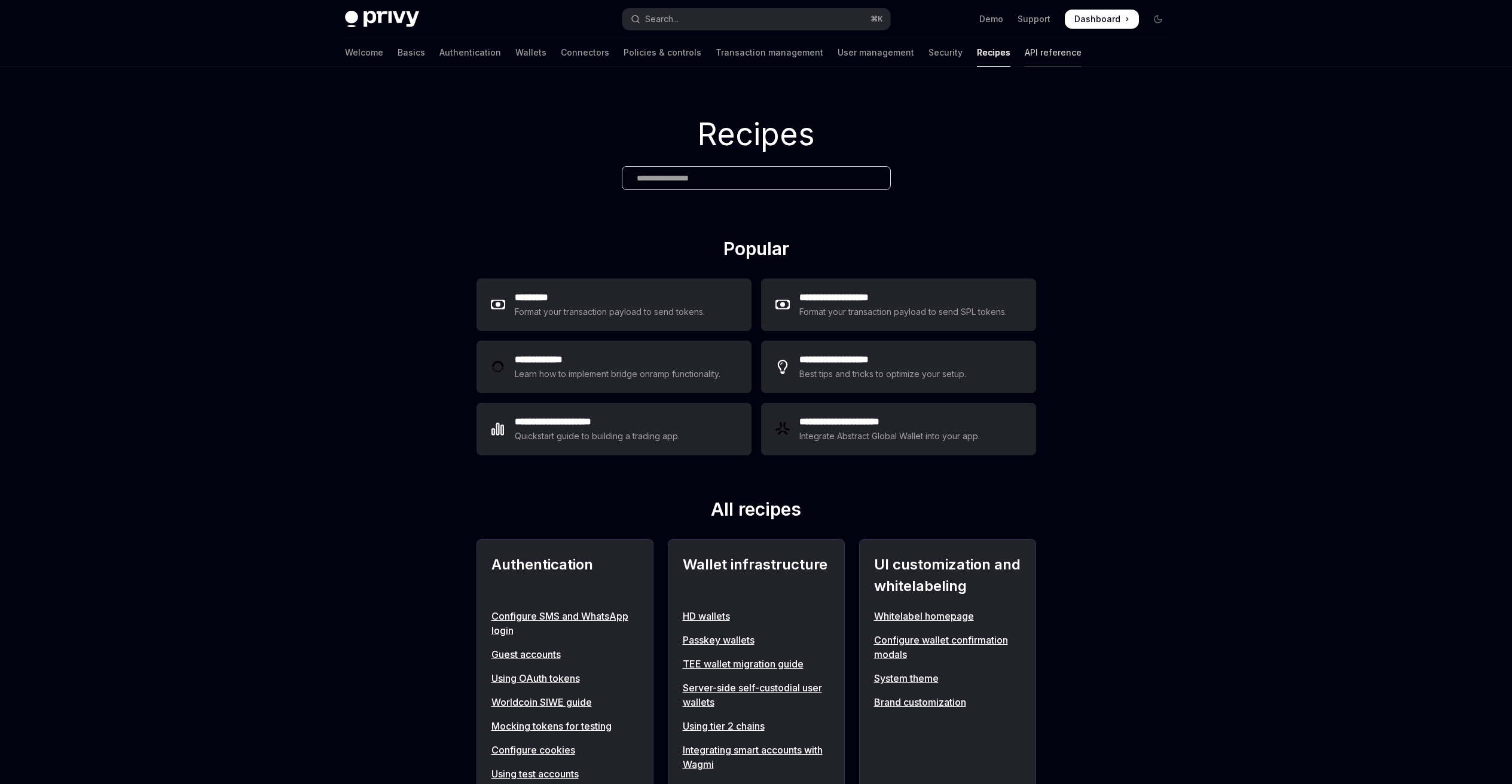
click at [1024, 53] on link "API reference" at bounding box center [1053, 52] width 57 height 28
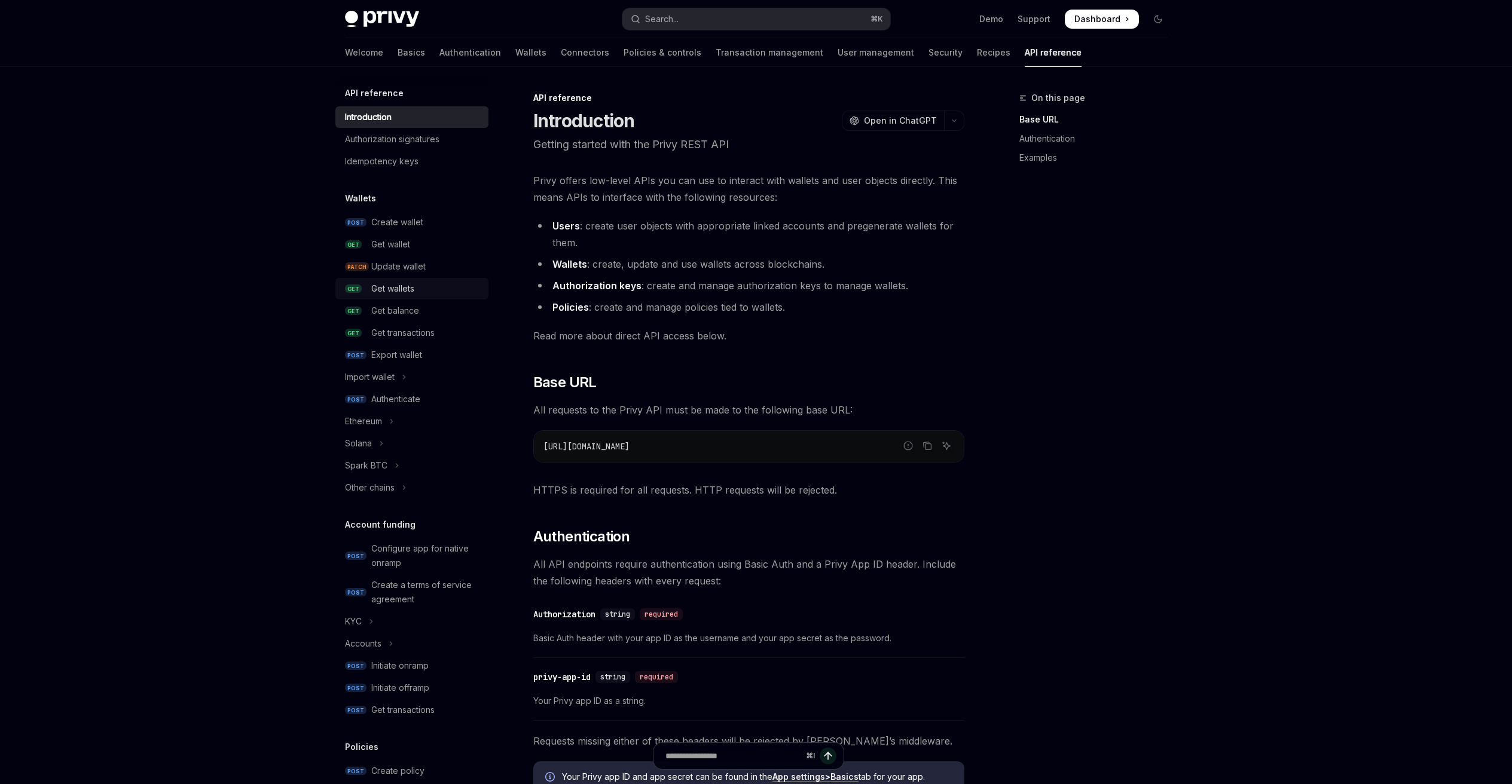
click at [383, 296] on link "GET Get wallets" at bounding box center [412, 289] width 153 height 22
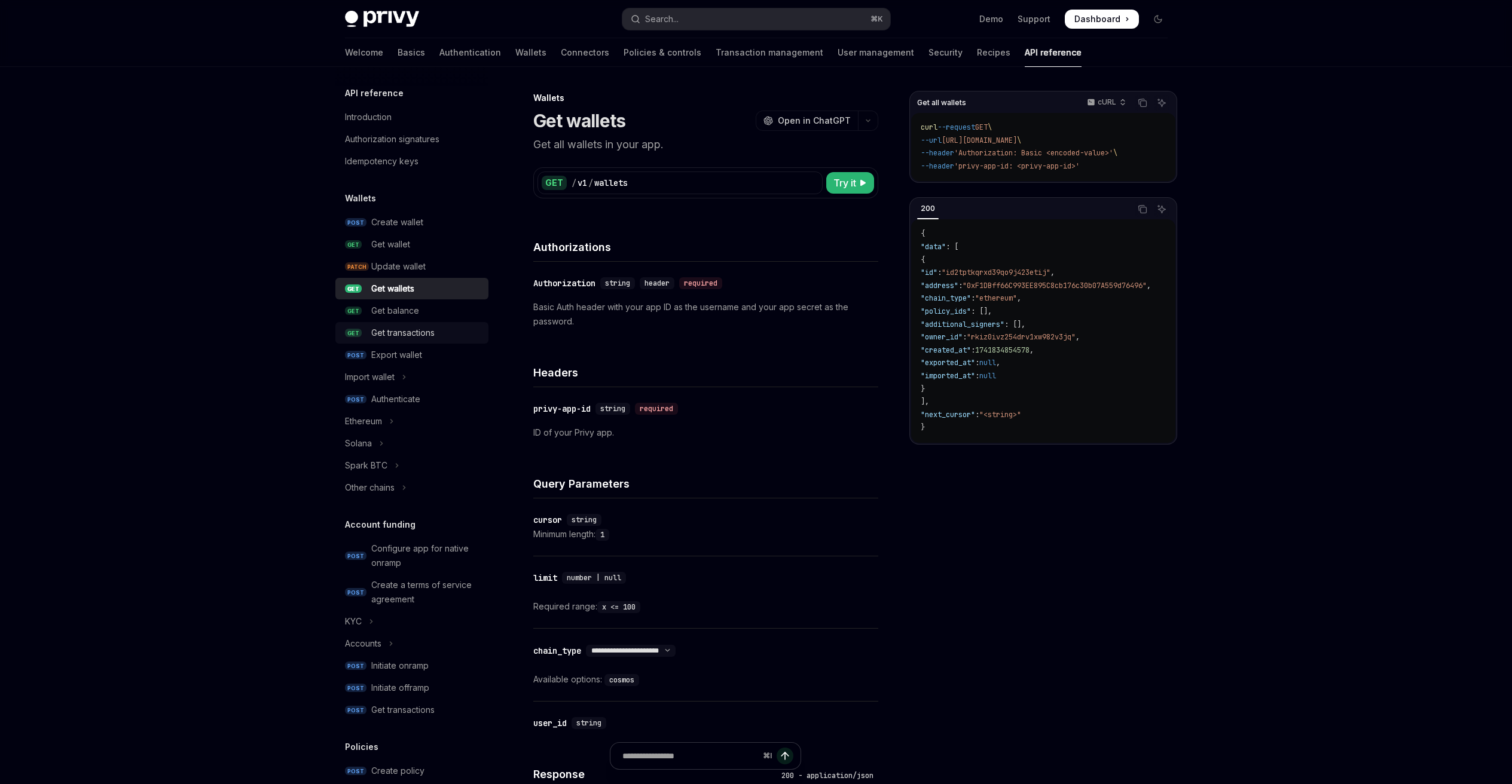
scroll to position [15, 0]
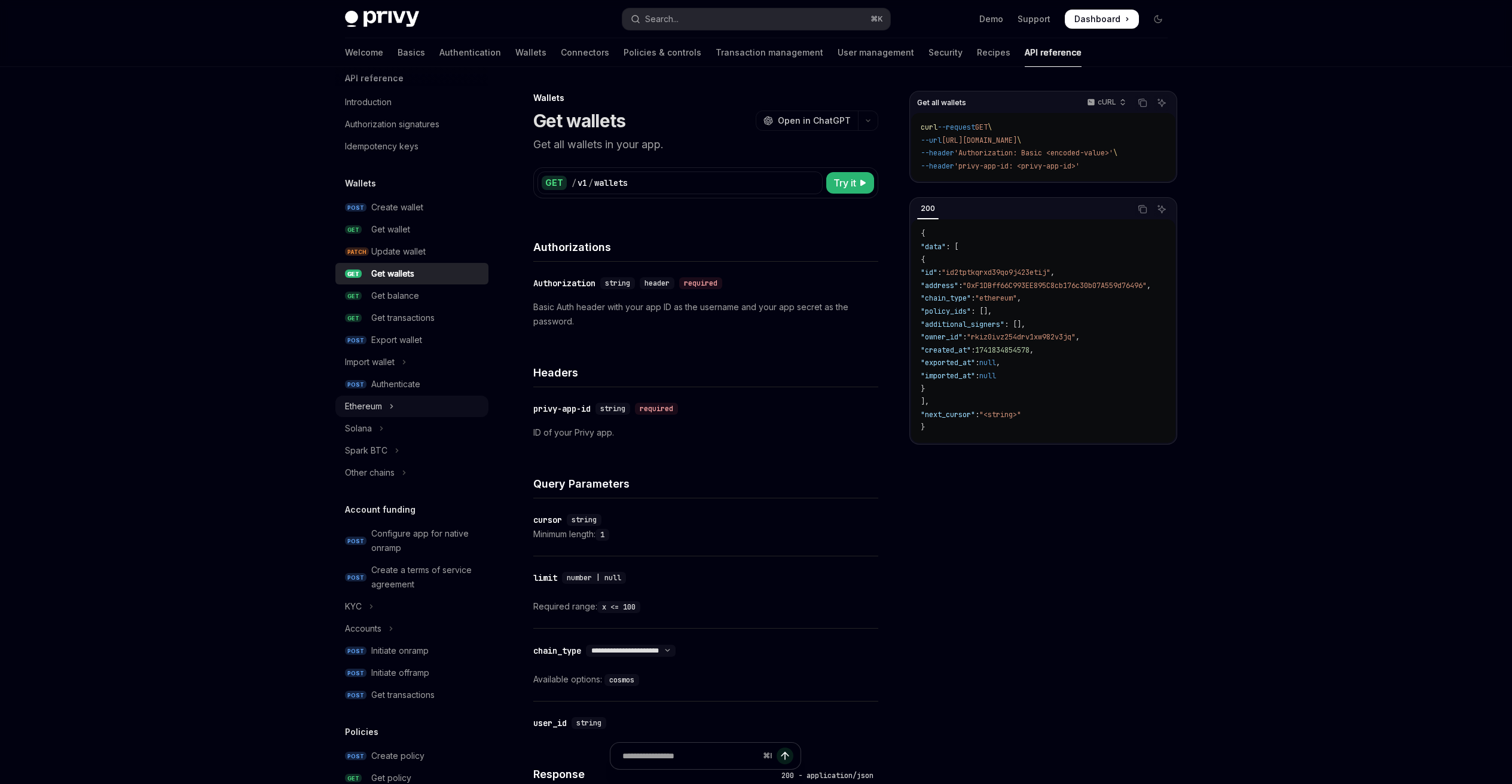
click at [395, 410] on button "Ethereum" at bounding box center [412, 406] width 153 height 22
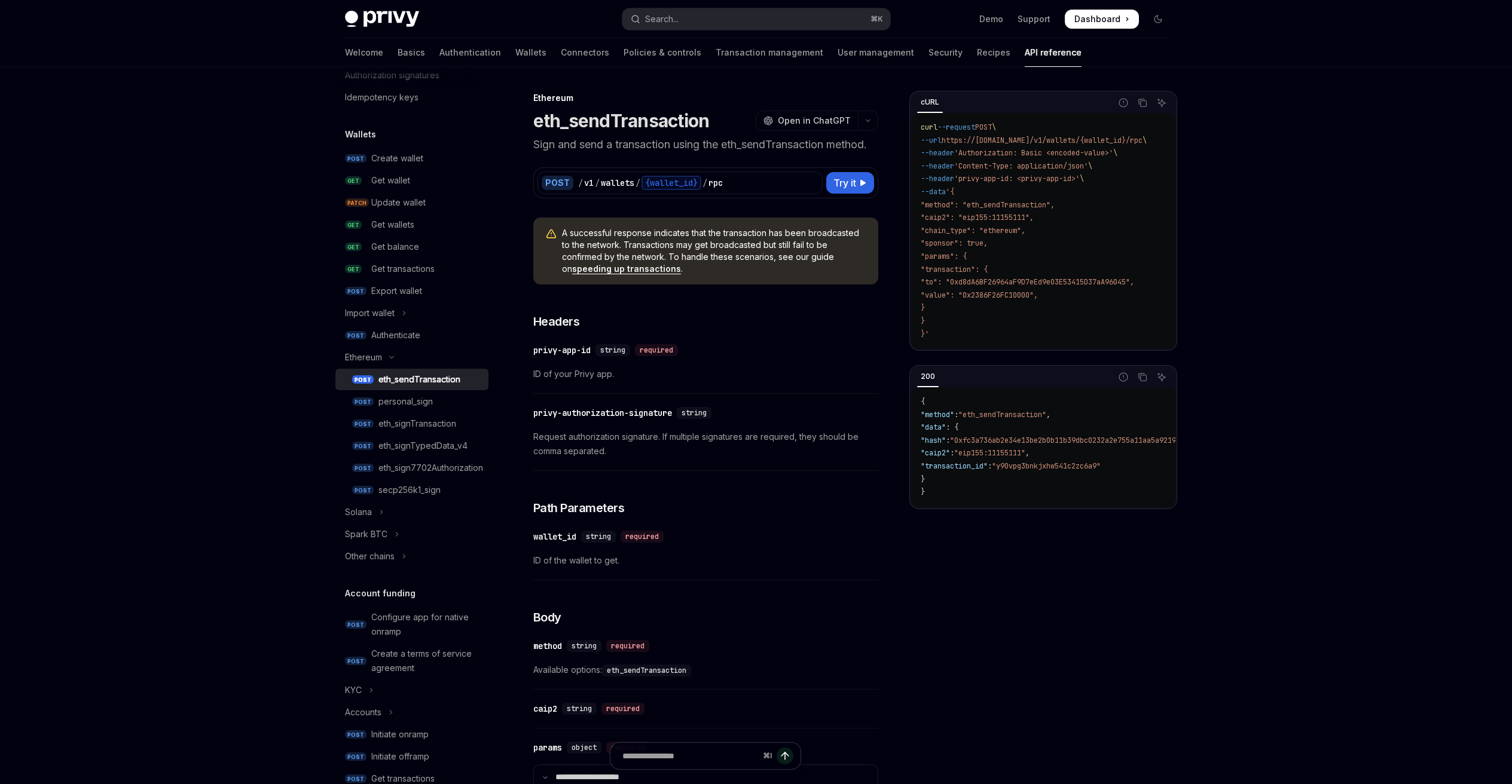
scroll to position [256, 0]
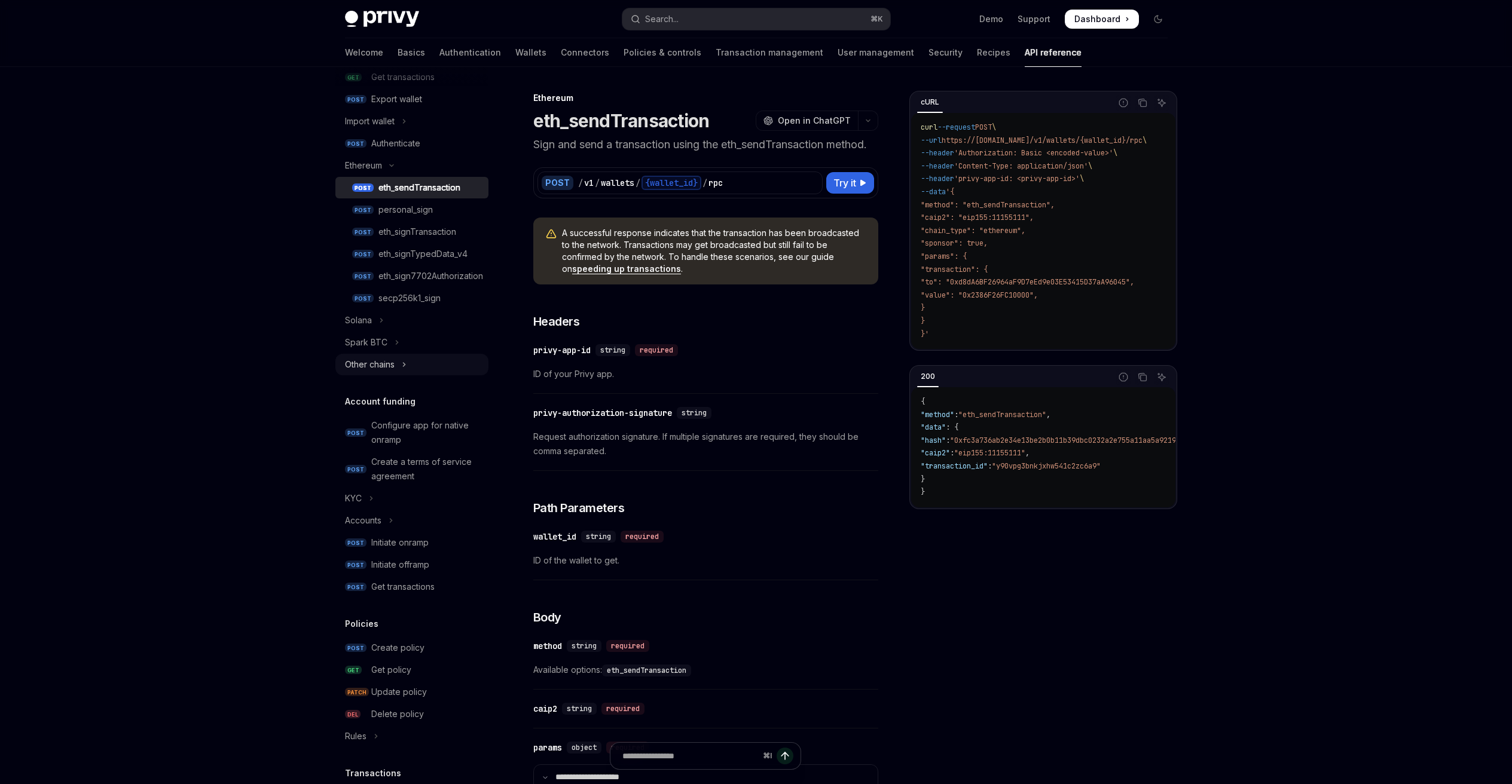
click at [395, 365] on button "Other chains" at bounding box center [412, 365] width 153 height 22
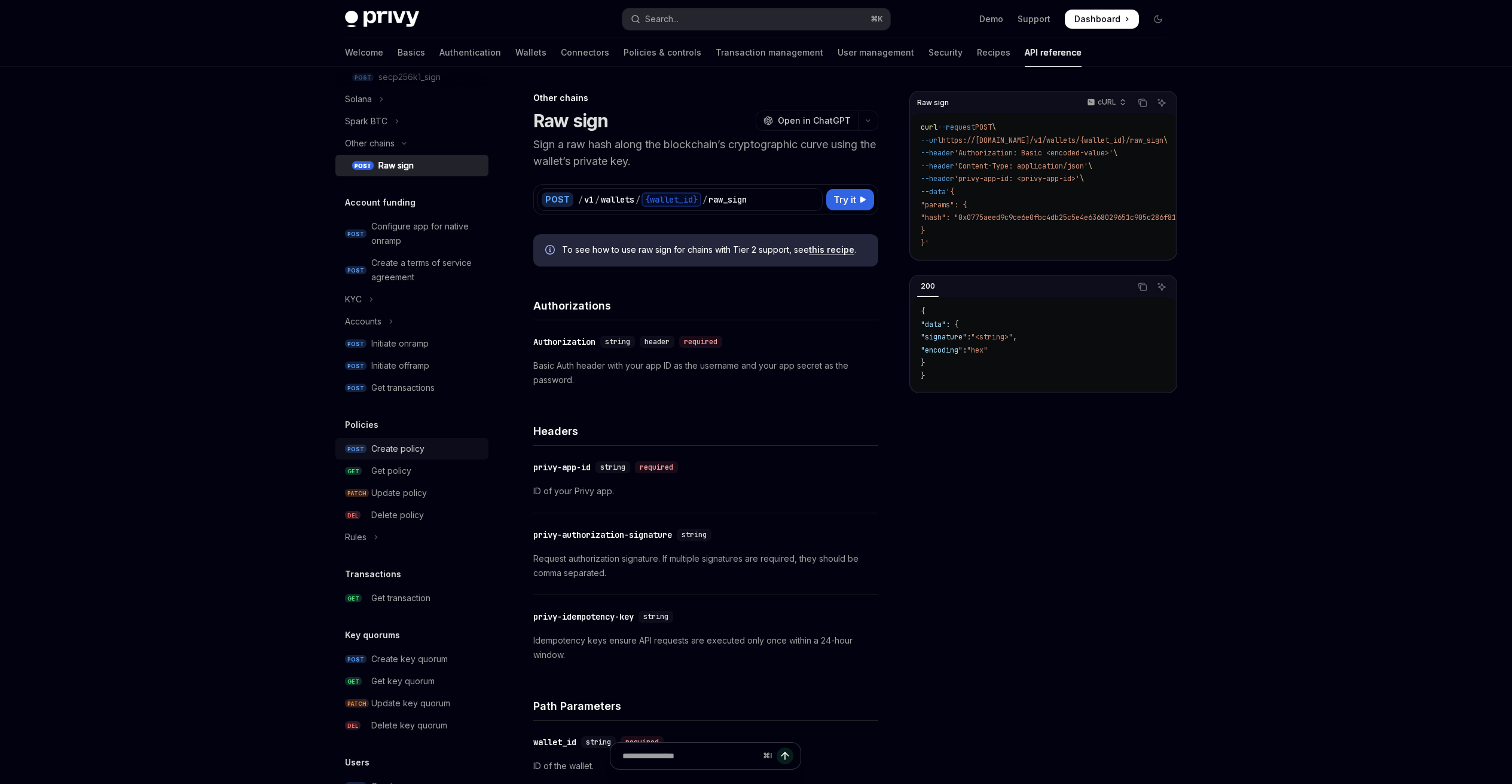
scroll to position [646, 0]
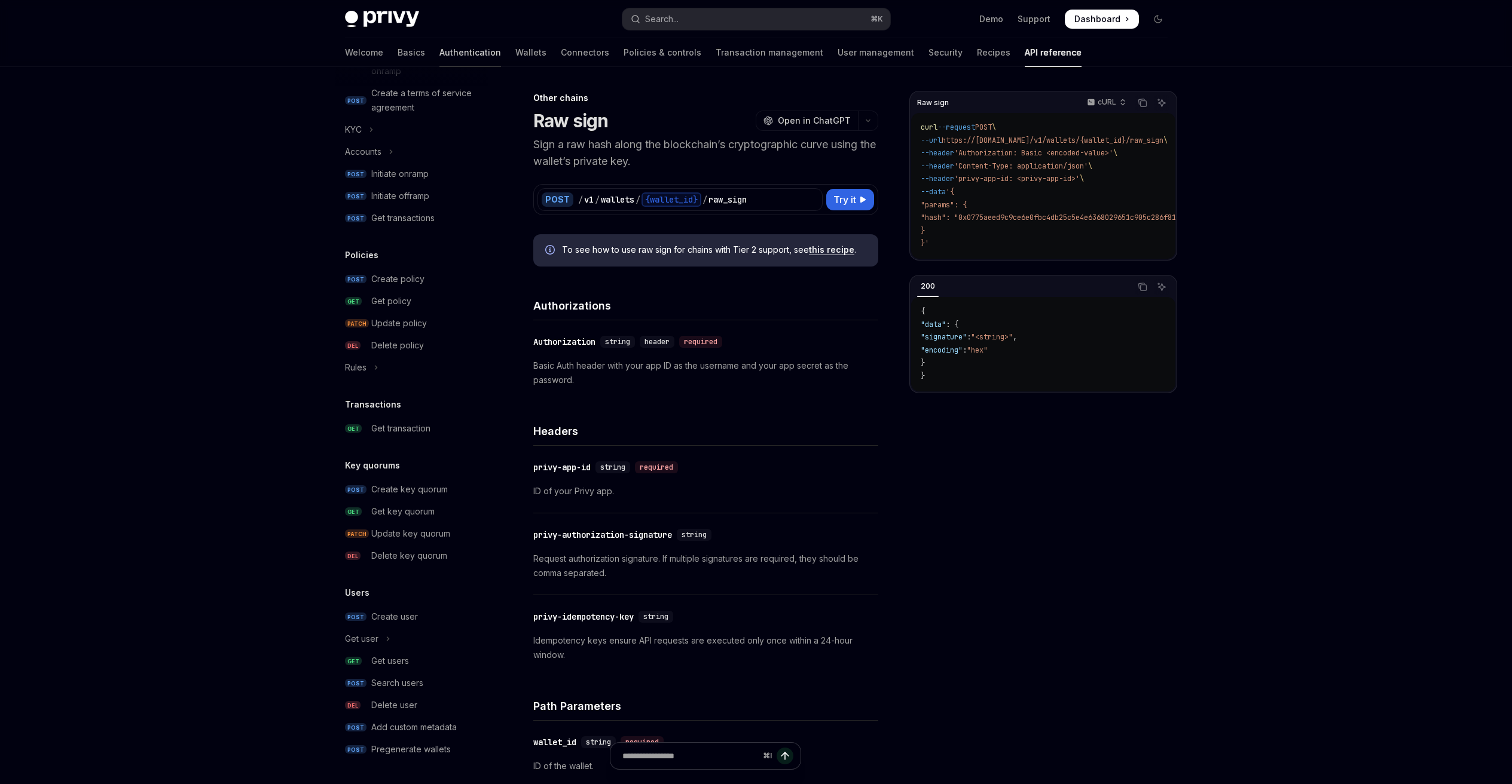
click at [440, 56] on link "Authentication" at bounding box center [470, 52] width 62 height 28
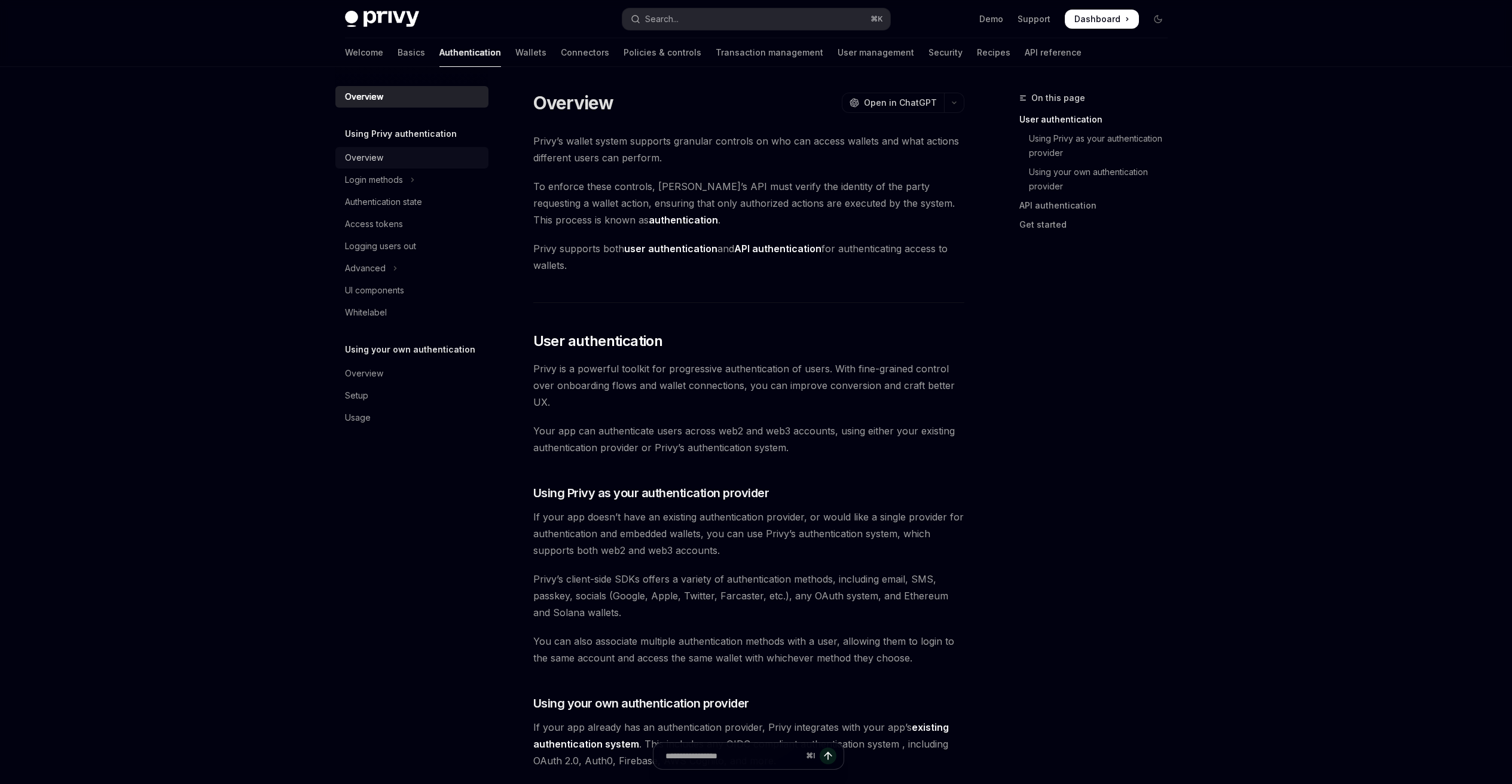
click at [384, 155] on div "Overview" at bounding box center [412, 157] width 136 height 14
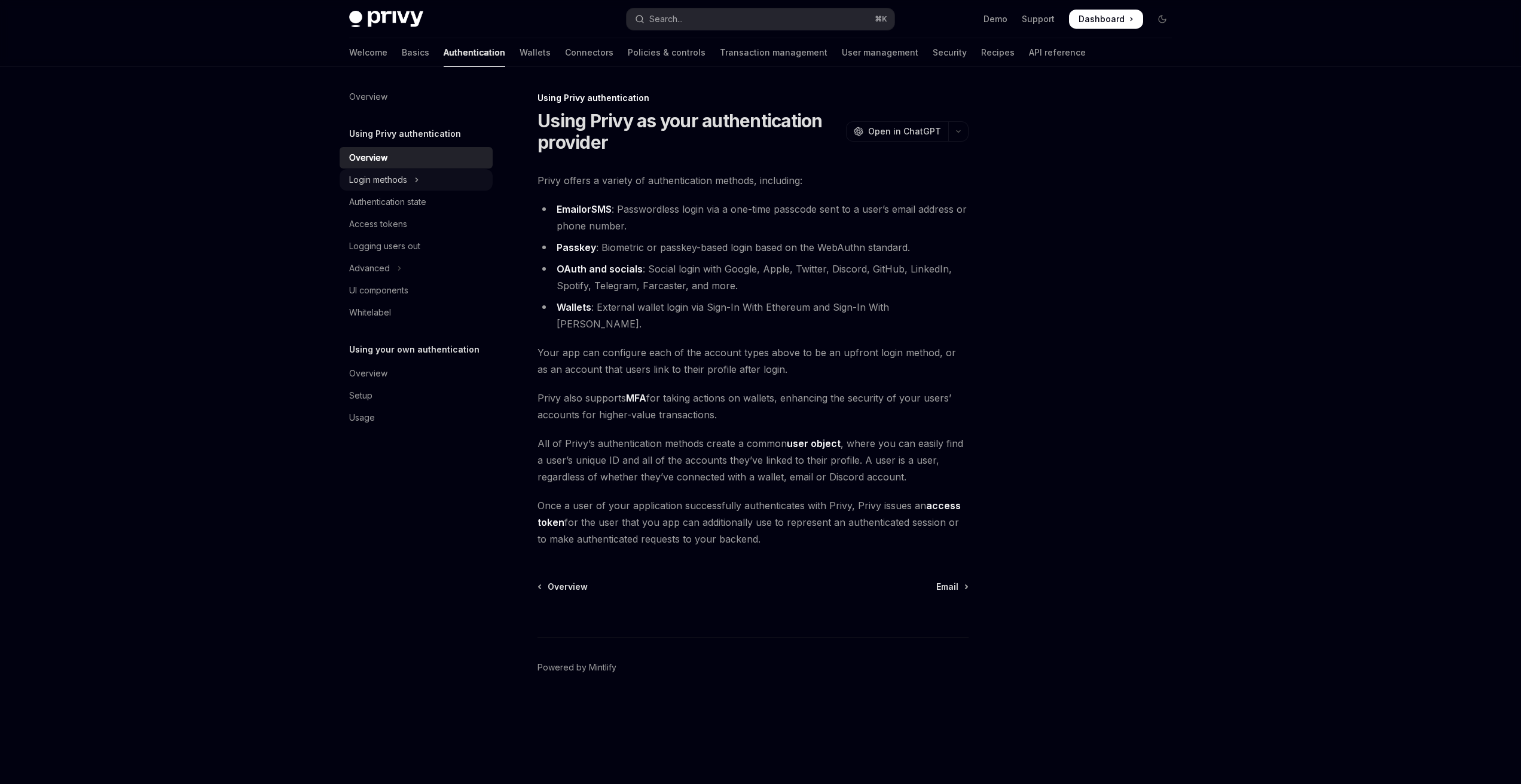
click at [406, 174] on div "Login methods" at bounding box center [378, 180] width 58 height 14
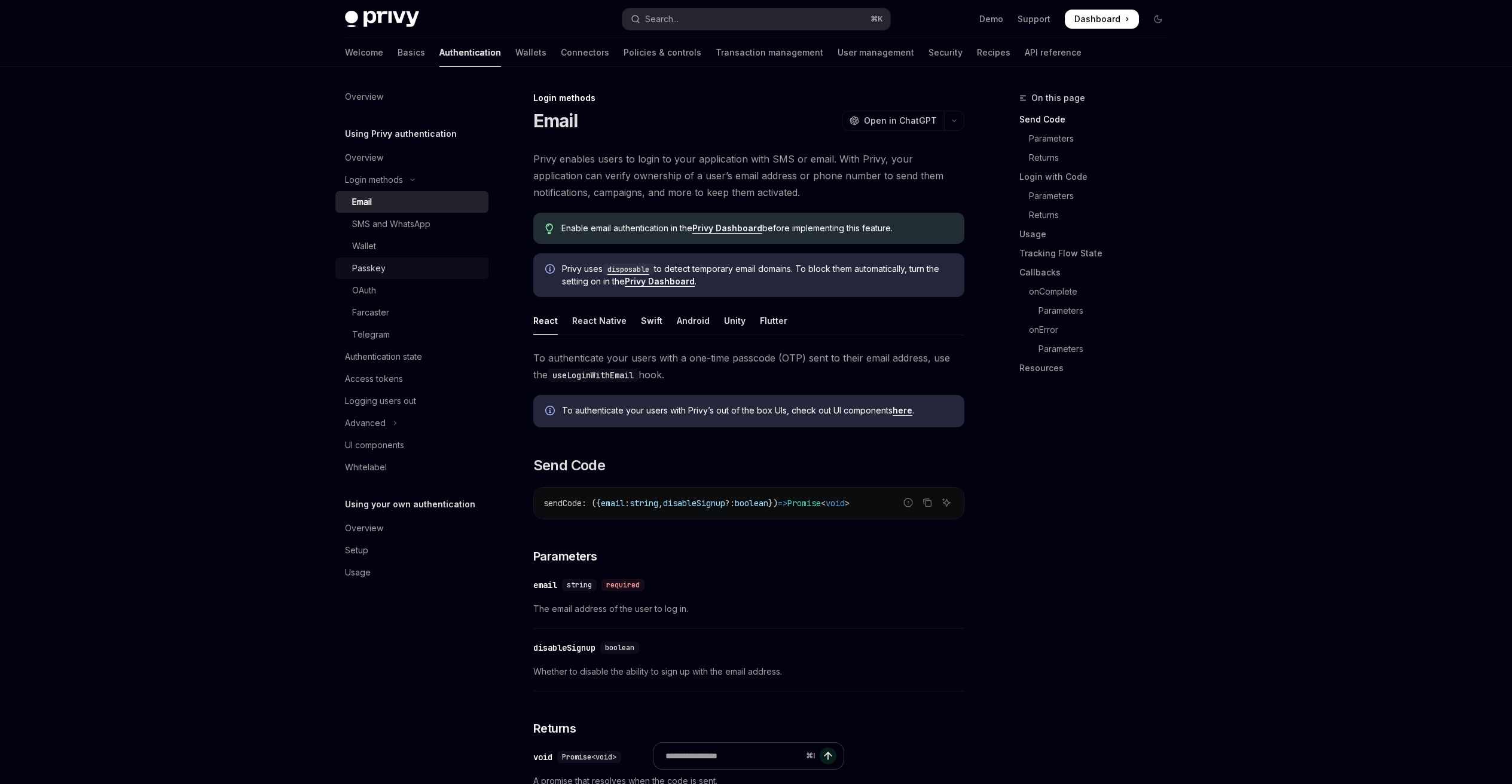
click at [388, 264] on div "Passkey" at bounding box center [416, 268] width 129 height 14
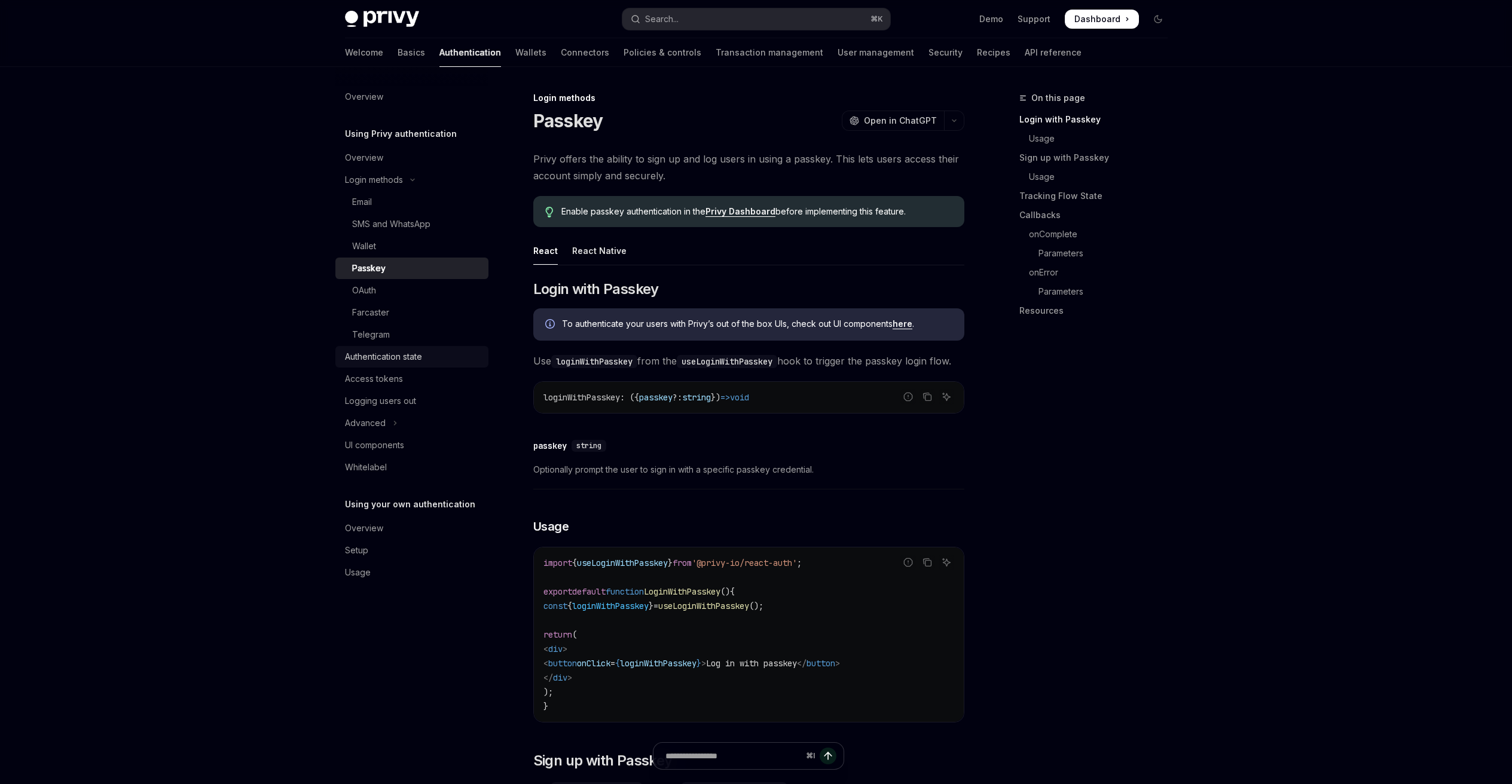
click at [393, 353] on div "Authentication state" at bounding box center [383, 357] width 77 height 14
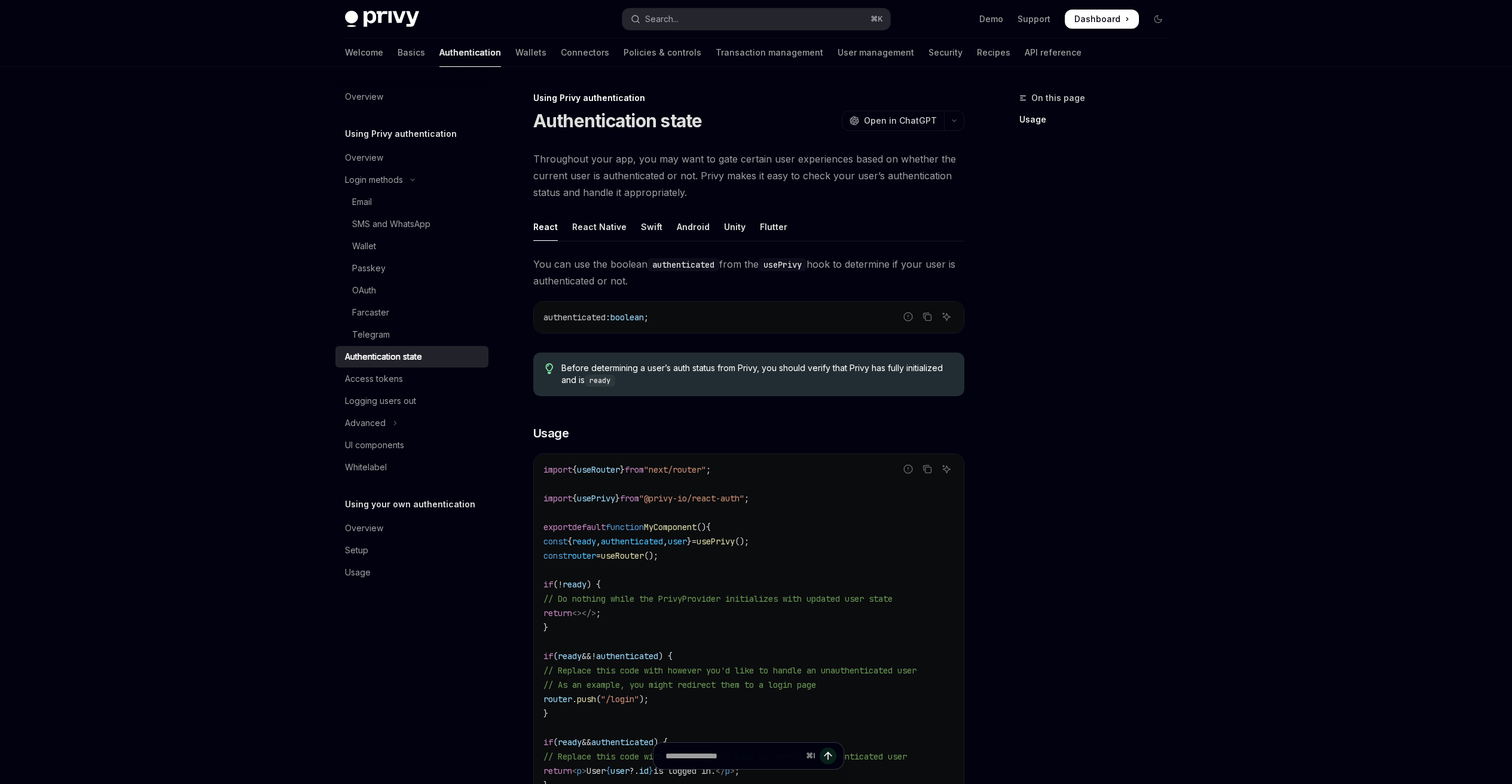
scroll to position [249, 0]
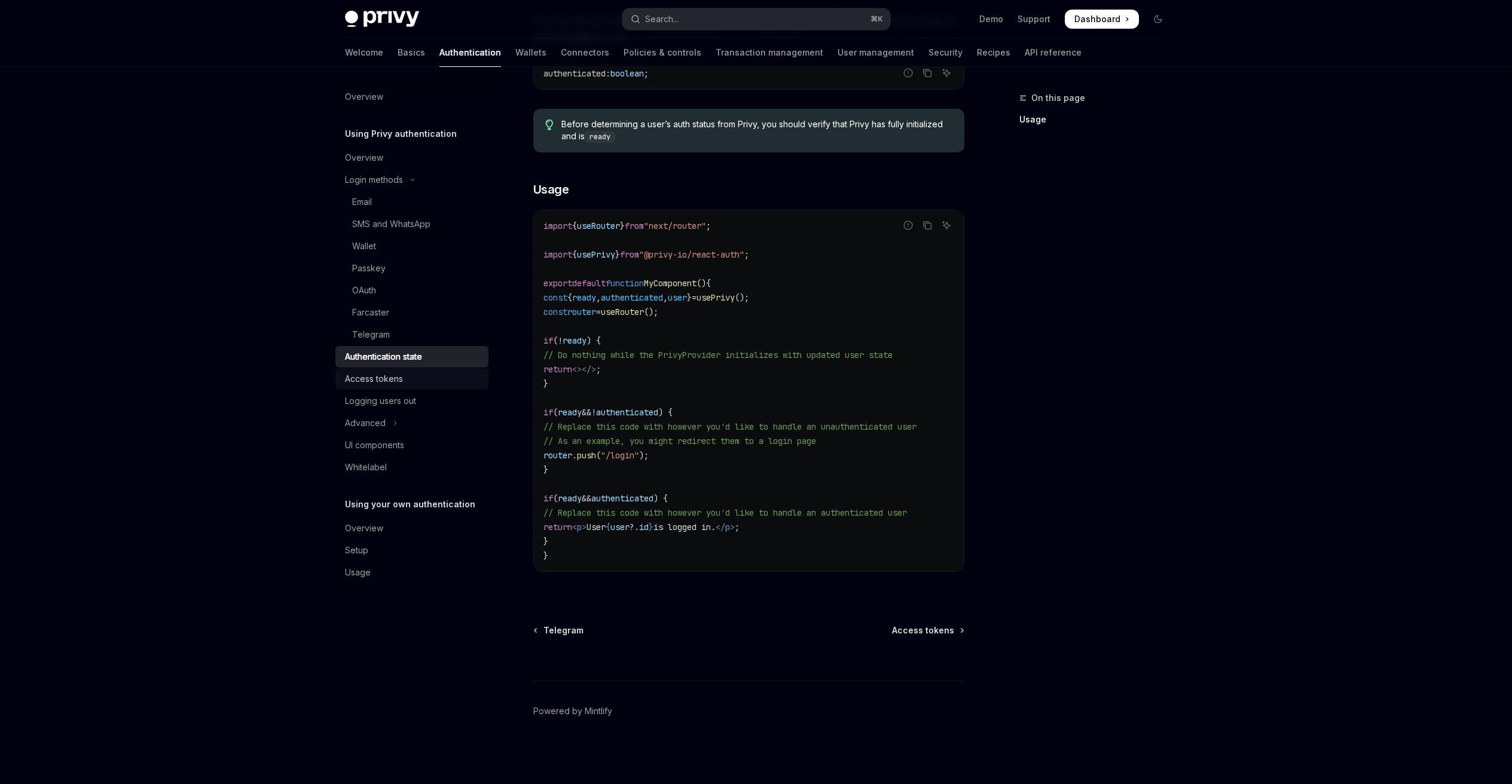
click at [387, 379] on div "Access tokens" at bounding box center [373, 378] width 58 height 14
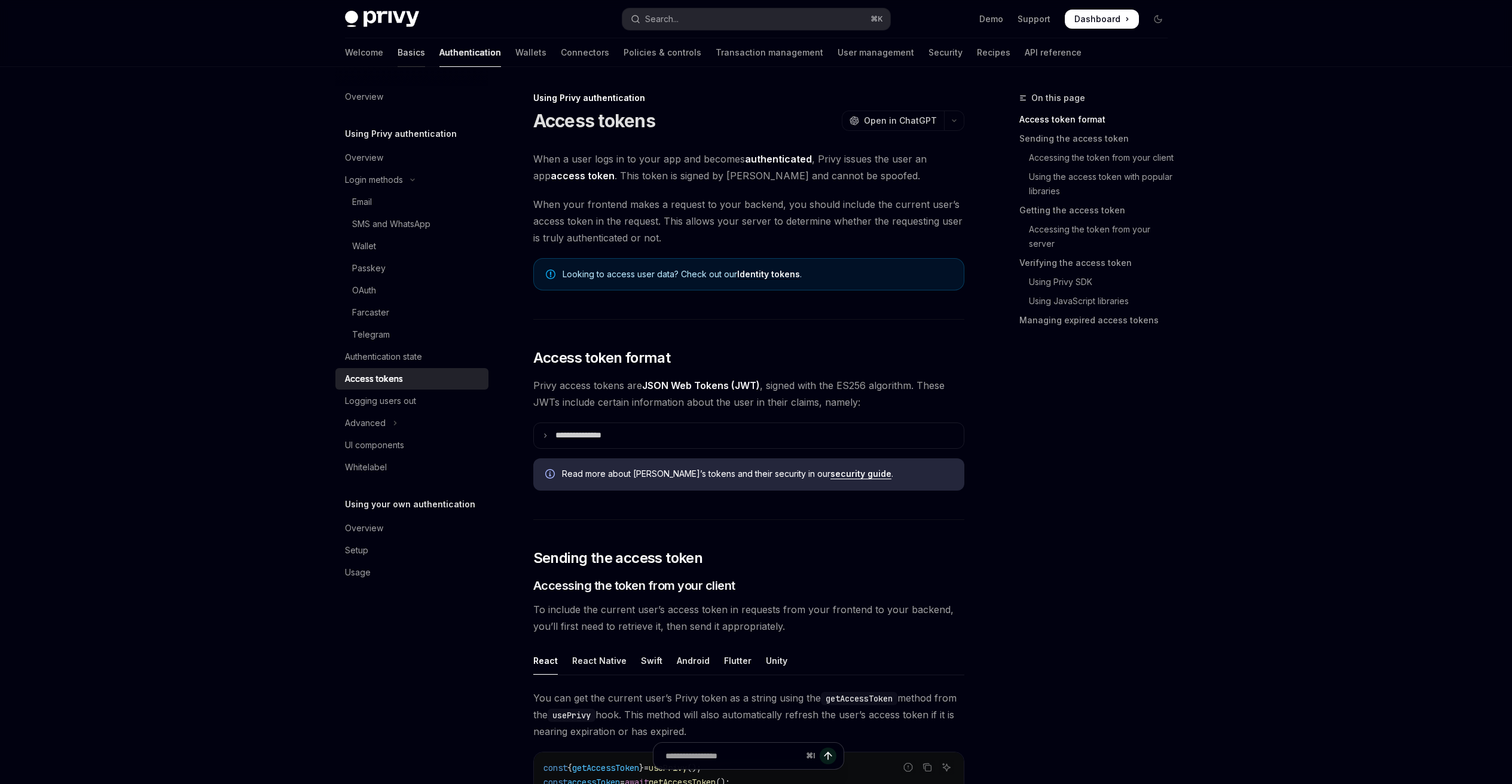
click at [398, 47] on link "Basics" at bounding box center [411, 52] width 28 height 28
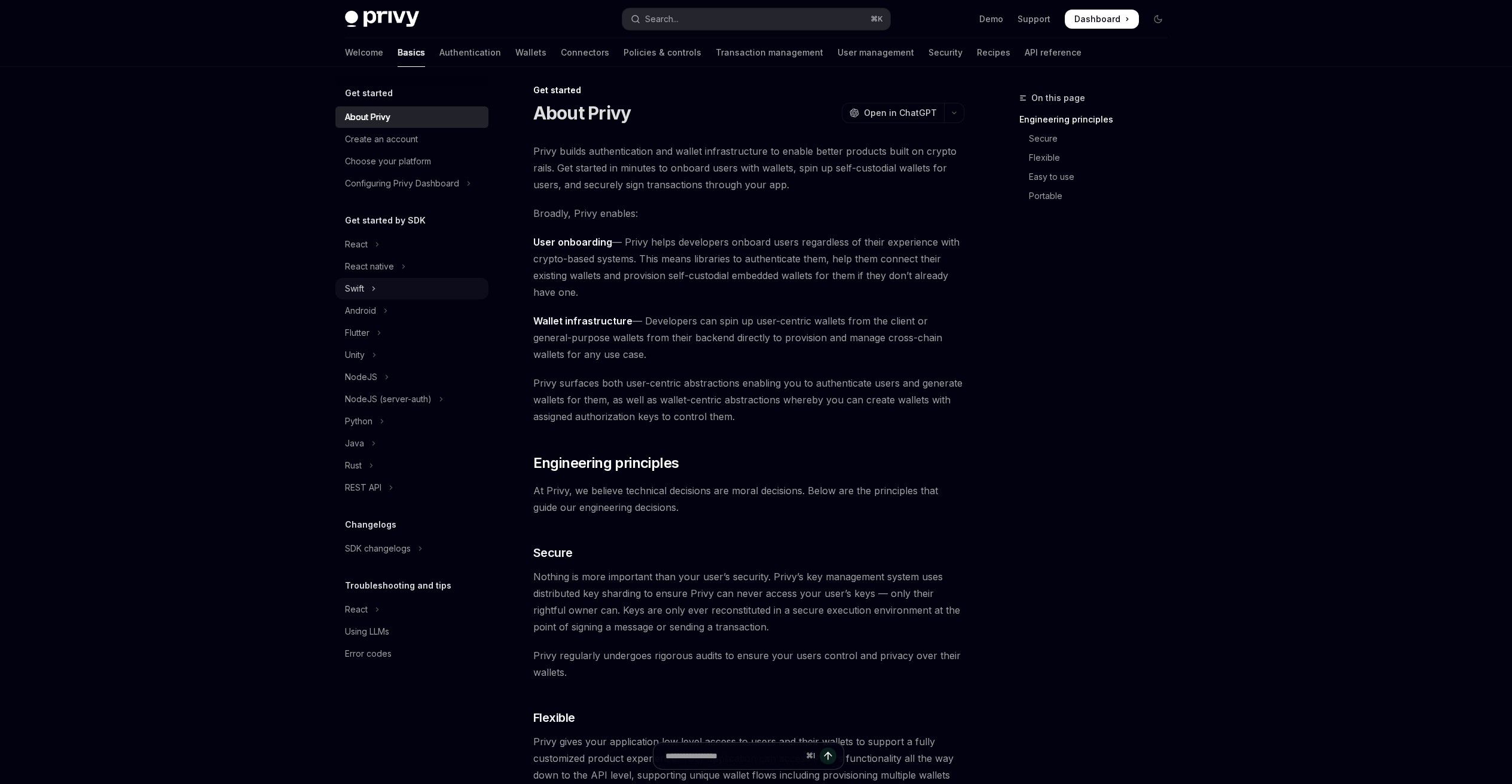
scroll to position [23, 0]
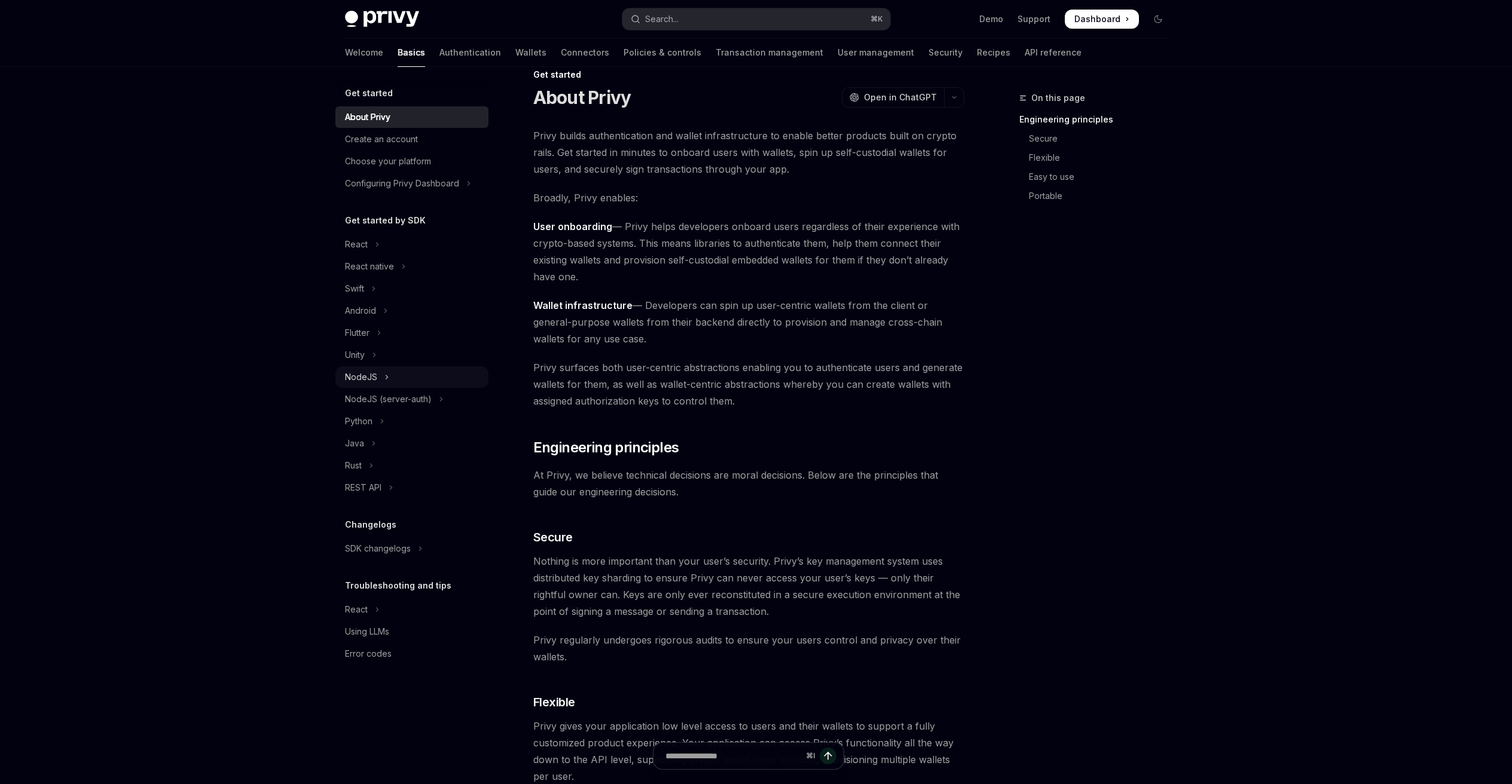
click at [377, 375] on button "NodeJS" at bounding box center [412, 377] width 153 height 22
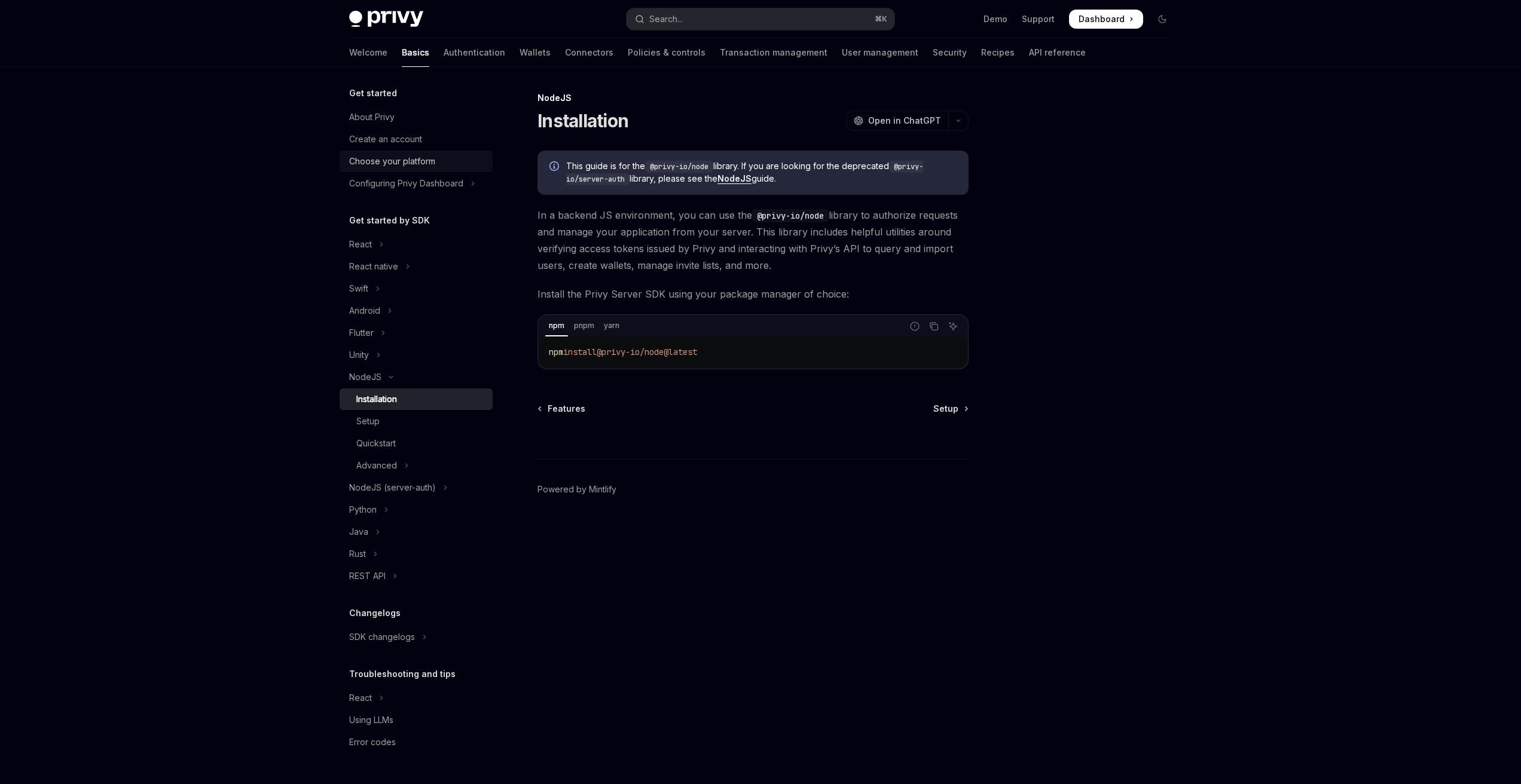
click at [371, 163] on div "Choose your platform" at bounding box center [392, 161] width 86 height 14
type textarea "*"
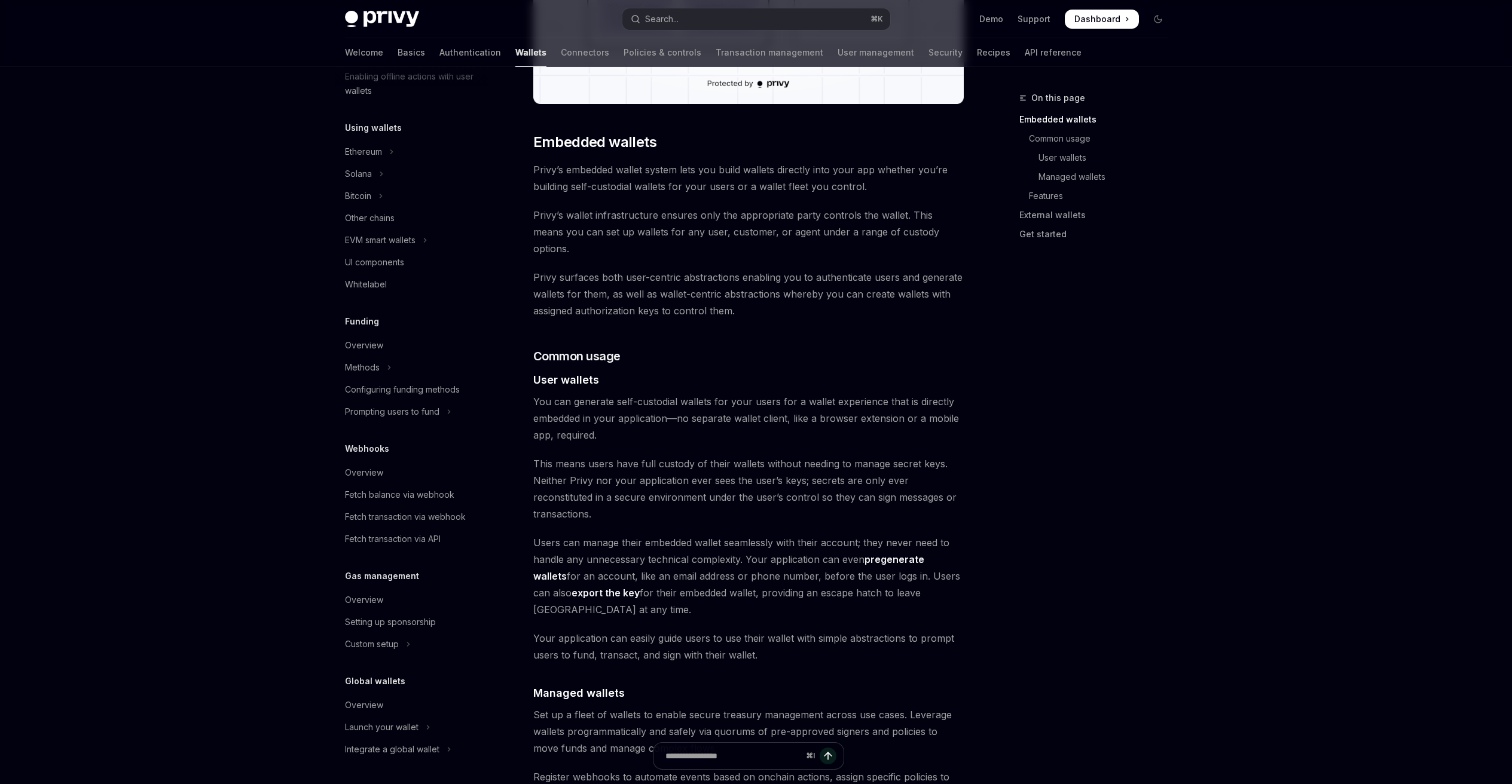
scroll to position [267, 0]
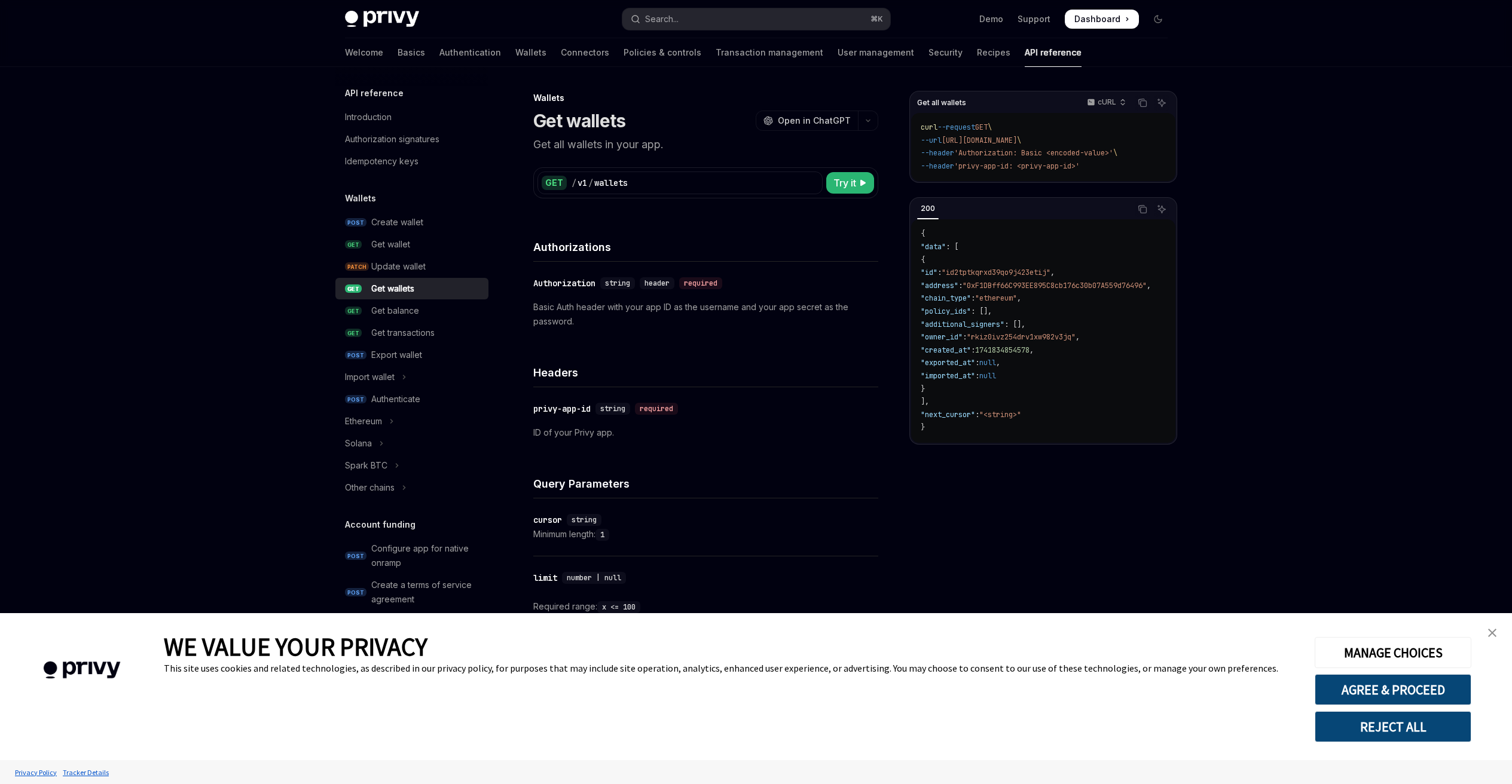
click at [1493, 631] on img "close banner" at bounding box center [1492, 633] width 8 height 8
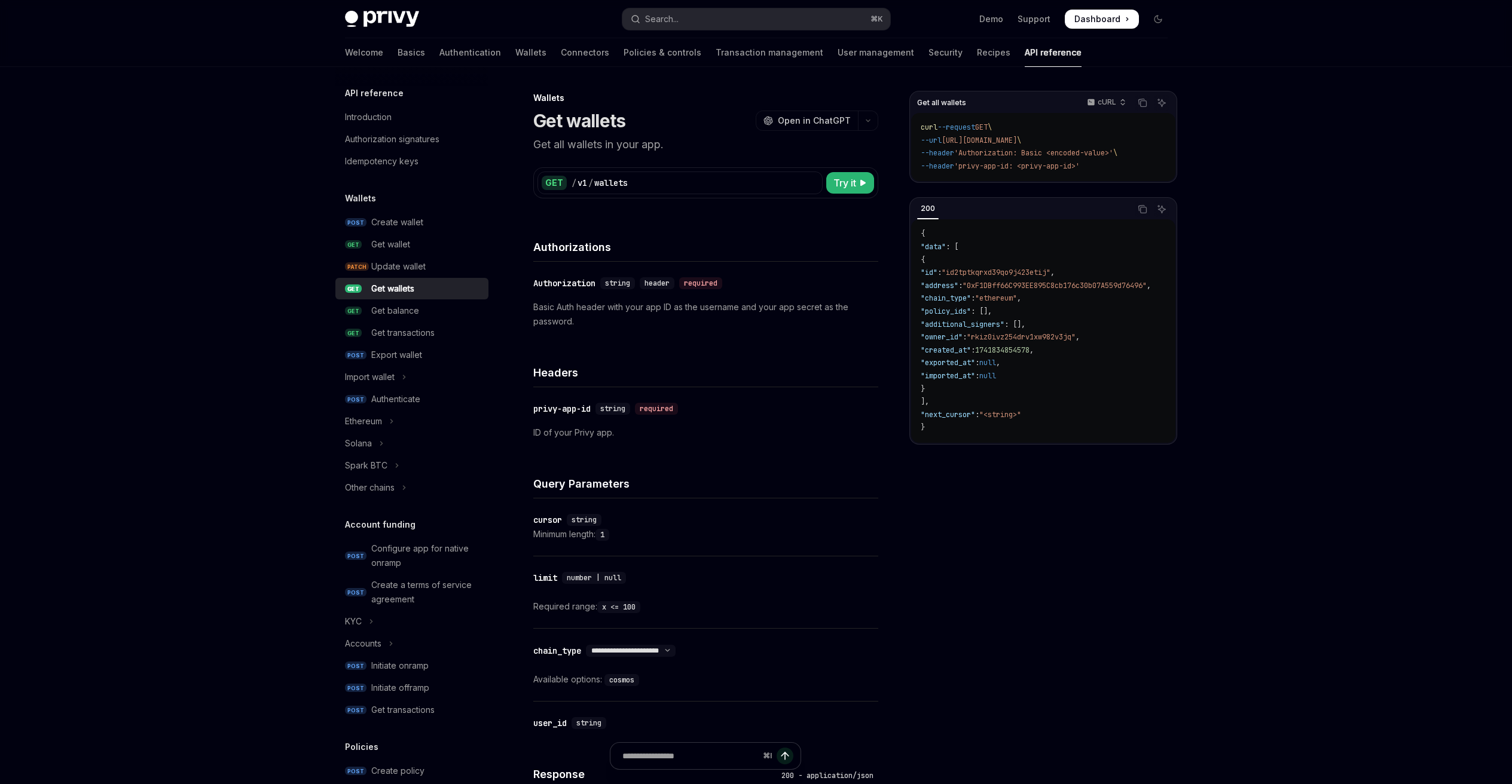
click at [653, 223] on div "Authorizations" at bounding box center [705, 239] width 345 height 44
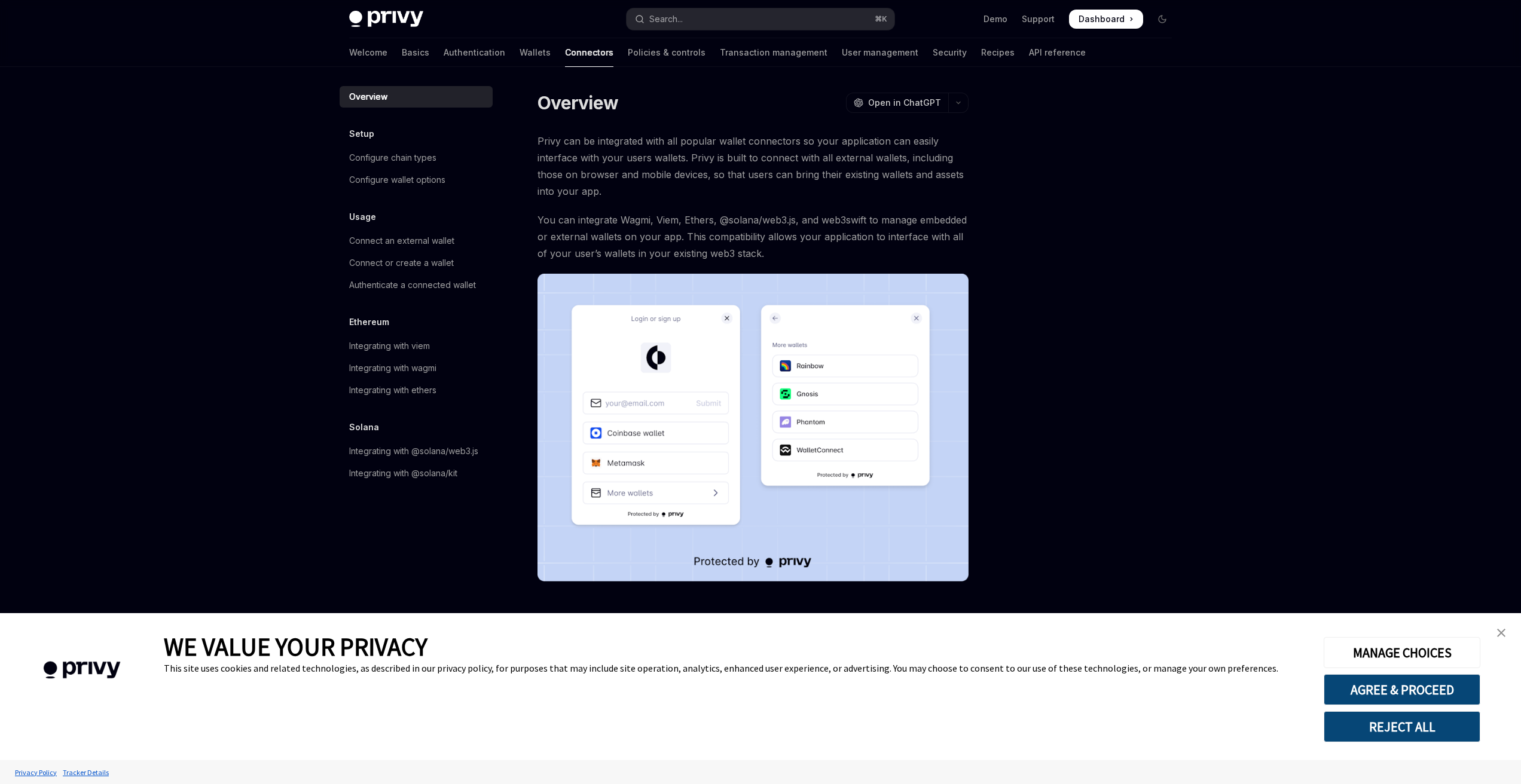
click at [1500, 633] on img "close banner" at bounding box center [1501, 633] width 8 height 8
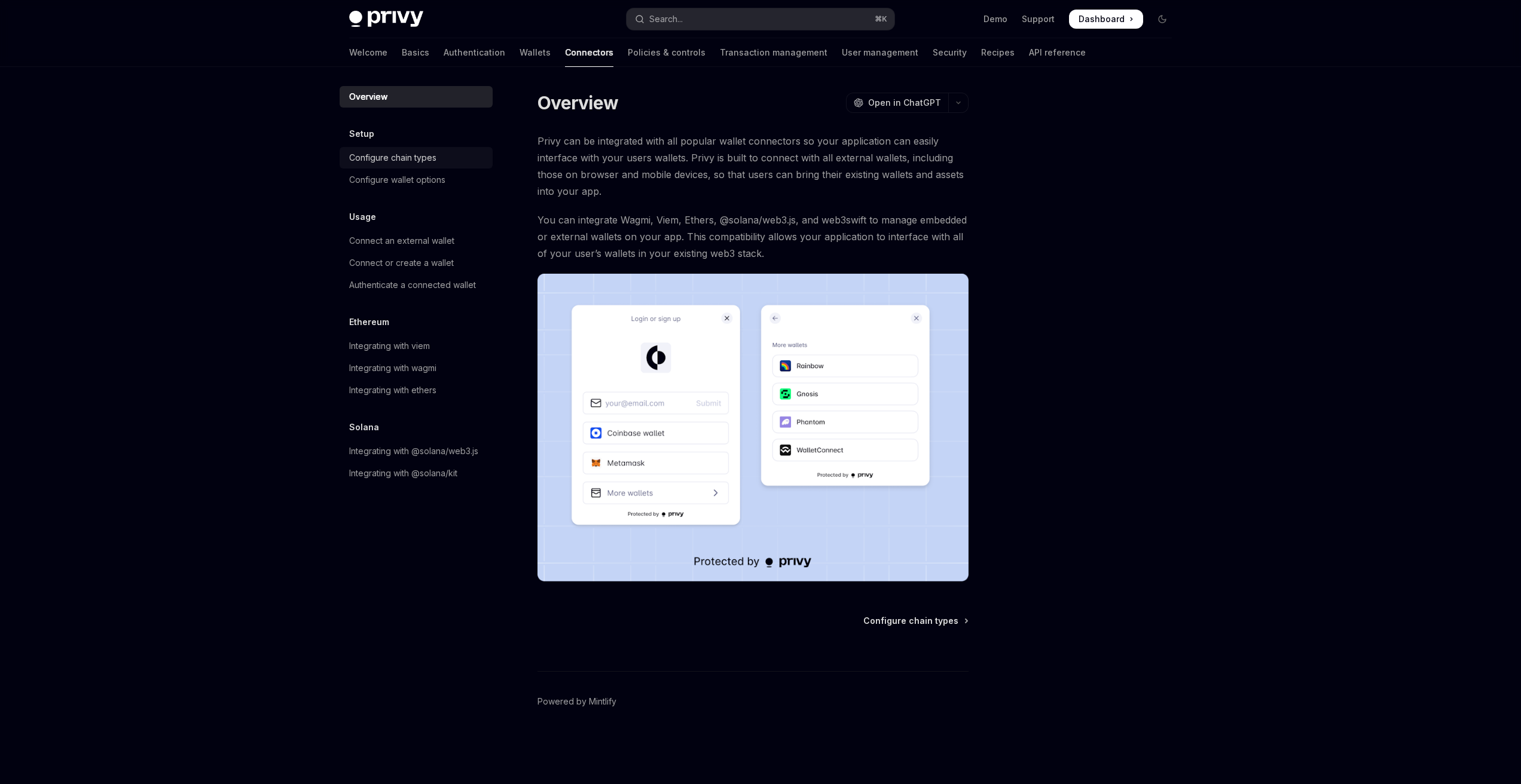
click at [410, 153] on div "Configure chain types" at bounding box center [393, 157] width 88 height 14
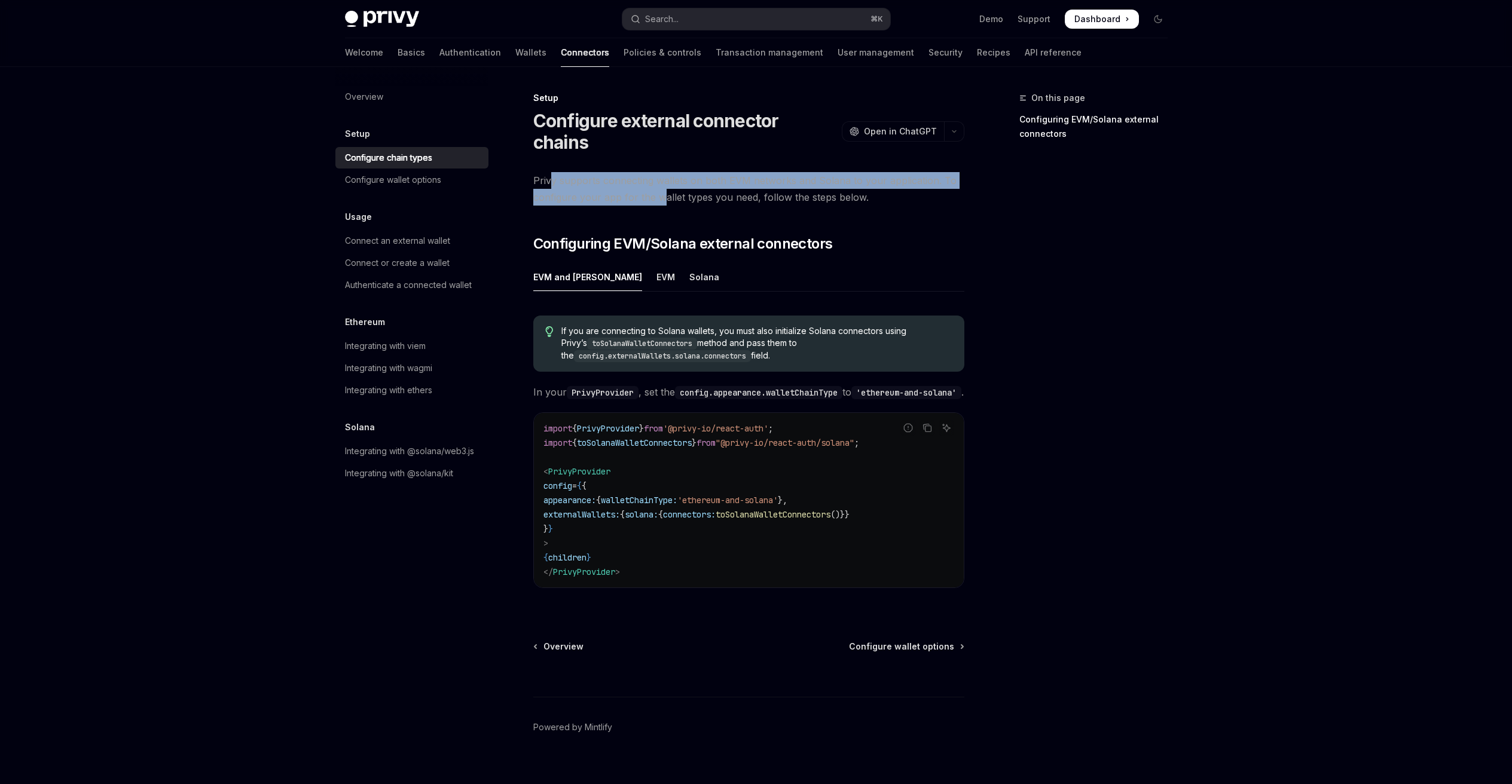
drag, startPoint x: 551, startPoint y: 158, endPoint x: 661, endPoint y: 180, distance: 112.2
click at [661, 180] on span "Privy supports connecting wallets on both EVM networks and Solana to your appli…" at bounding box center [748, 189] width 431 height 33
click at [662, 180] on span "Privy supports connecting wallets on both EVM networks and Solana to your appli…" at bounding box center [748, 189] width 431 height 33
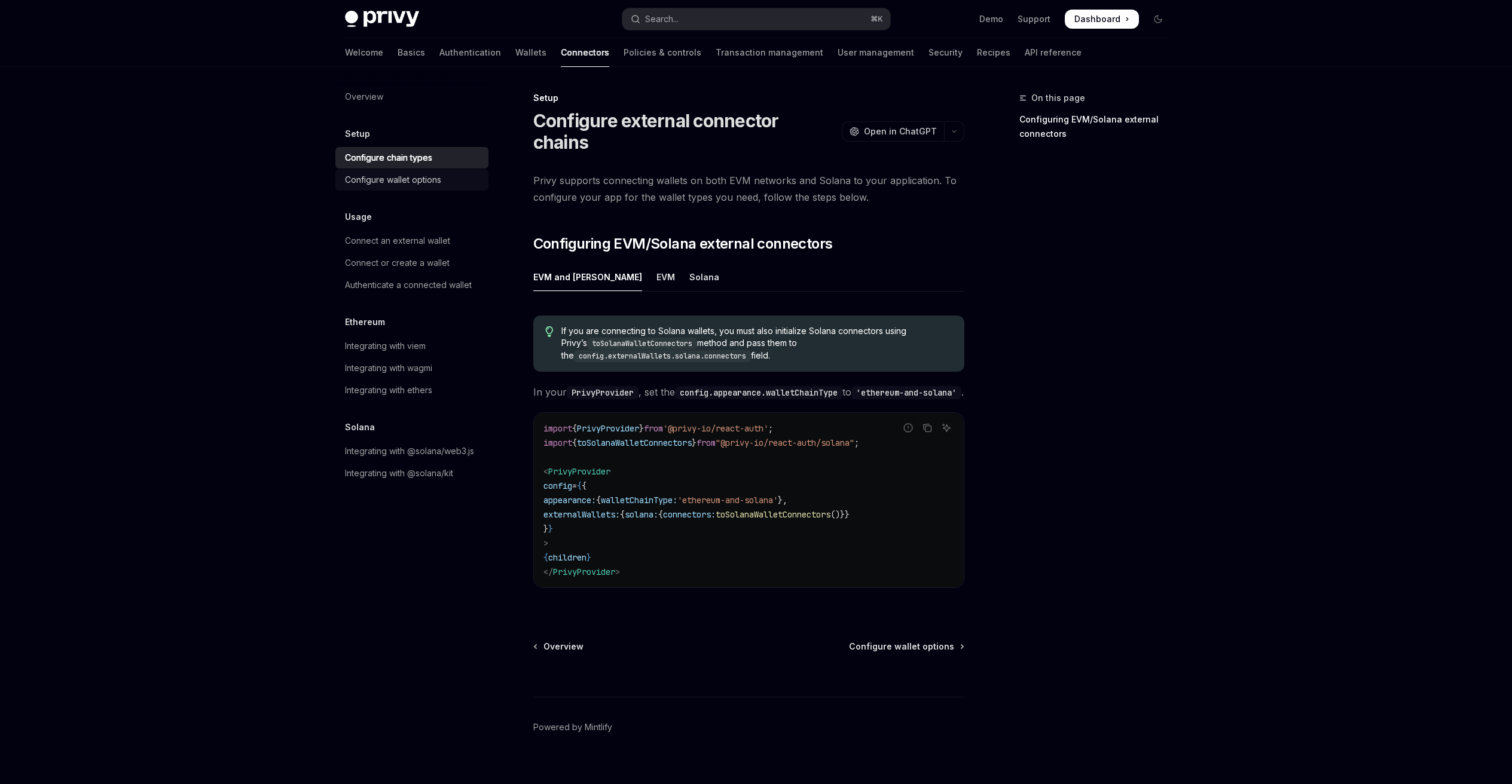
click at [429, 181] on div "Configure wallet options" at bounding box center [393, 180] width 96 height 14
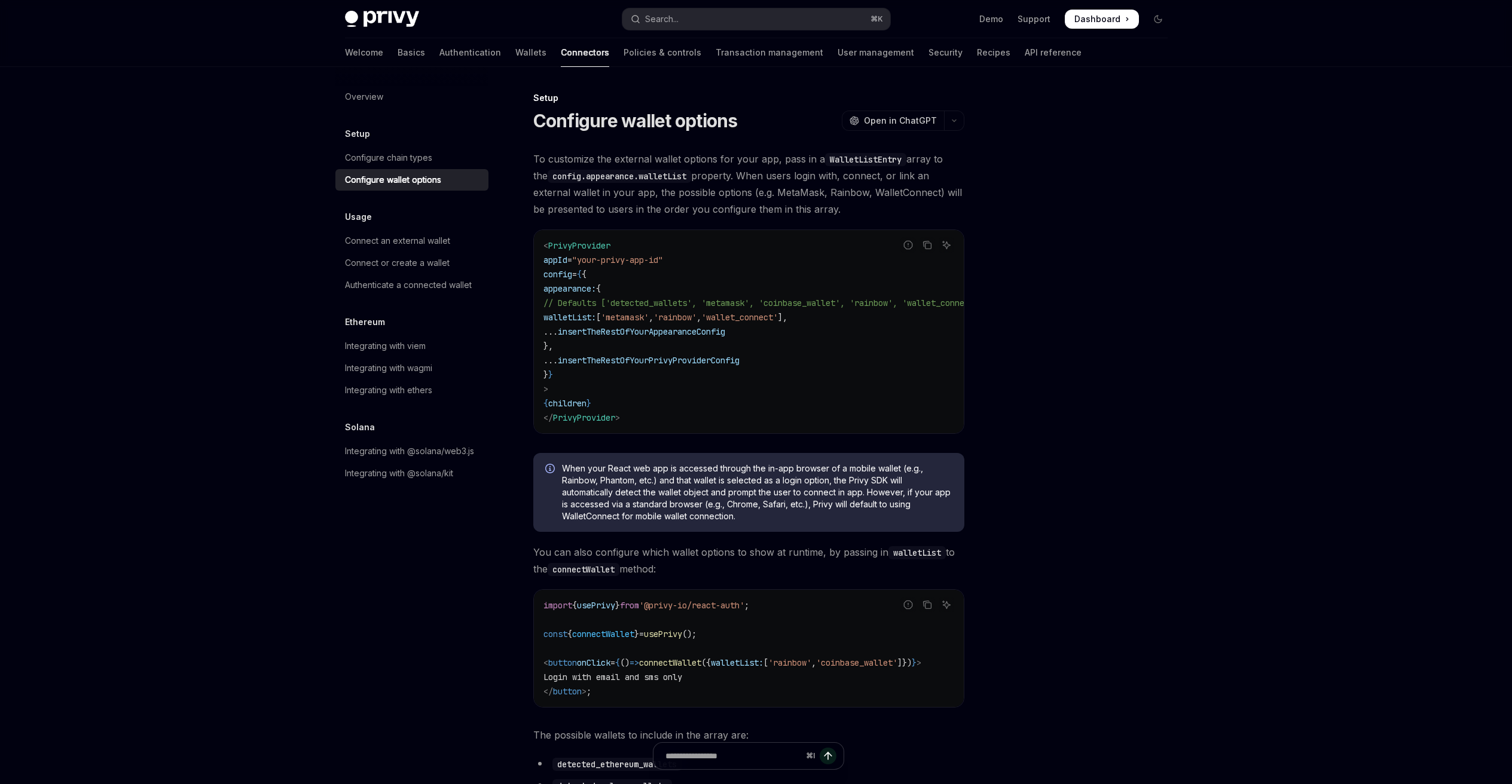
click at [596, 312] on span "walletList:" at bounding box center [570, 317] width 53 height 11
click at [853, 161] on code "WalletListEntry" at bounding box center [866, 159] width 81 height 13
copy code "WalletListEntry"
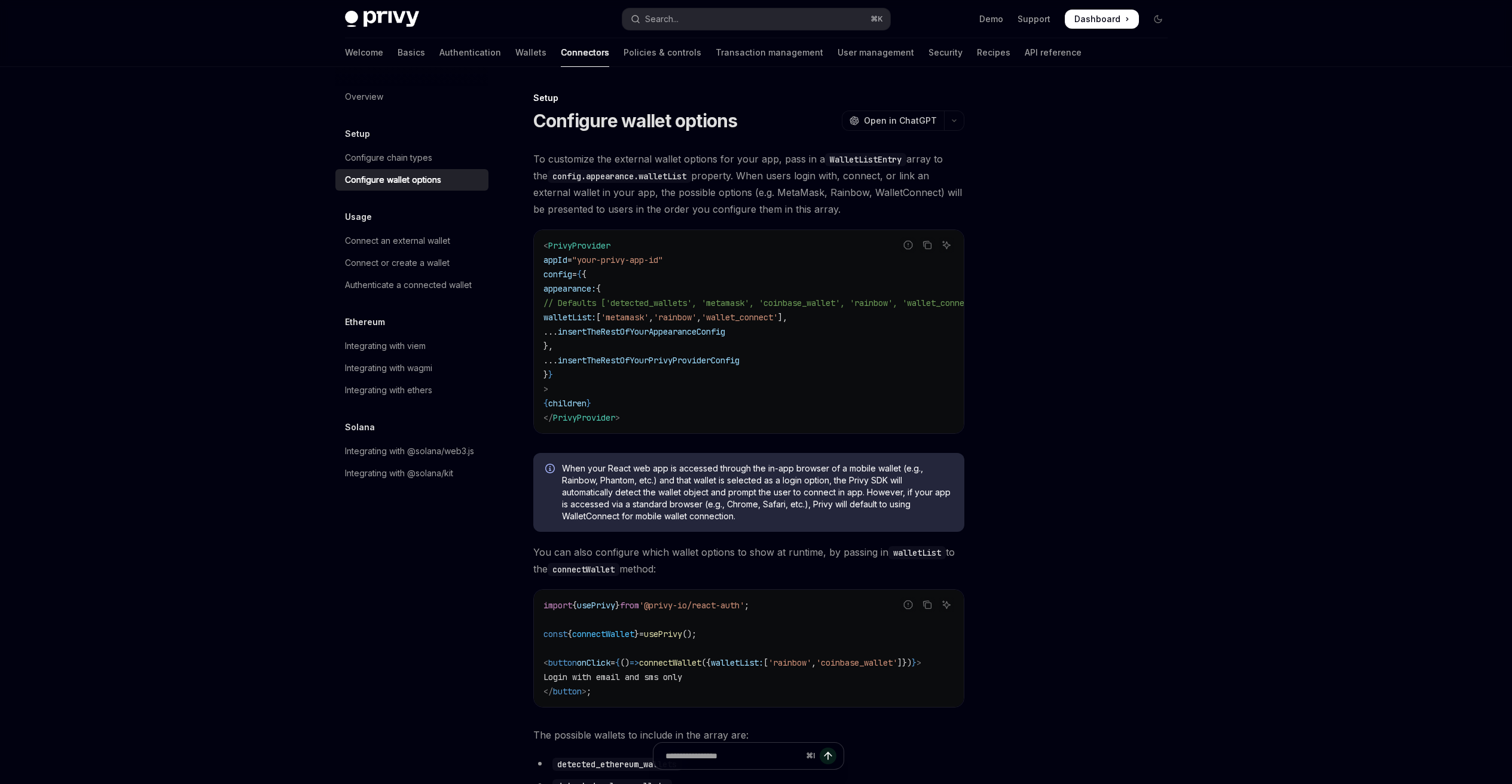
click at [592, 319] on span "walletList:" at bounding box center [570, 317] width 53 height 11
copy span "walletList"
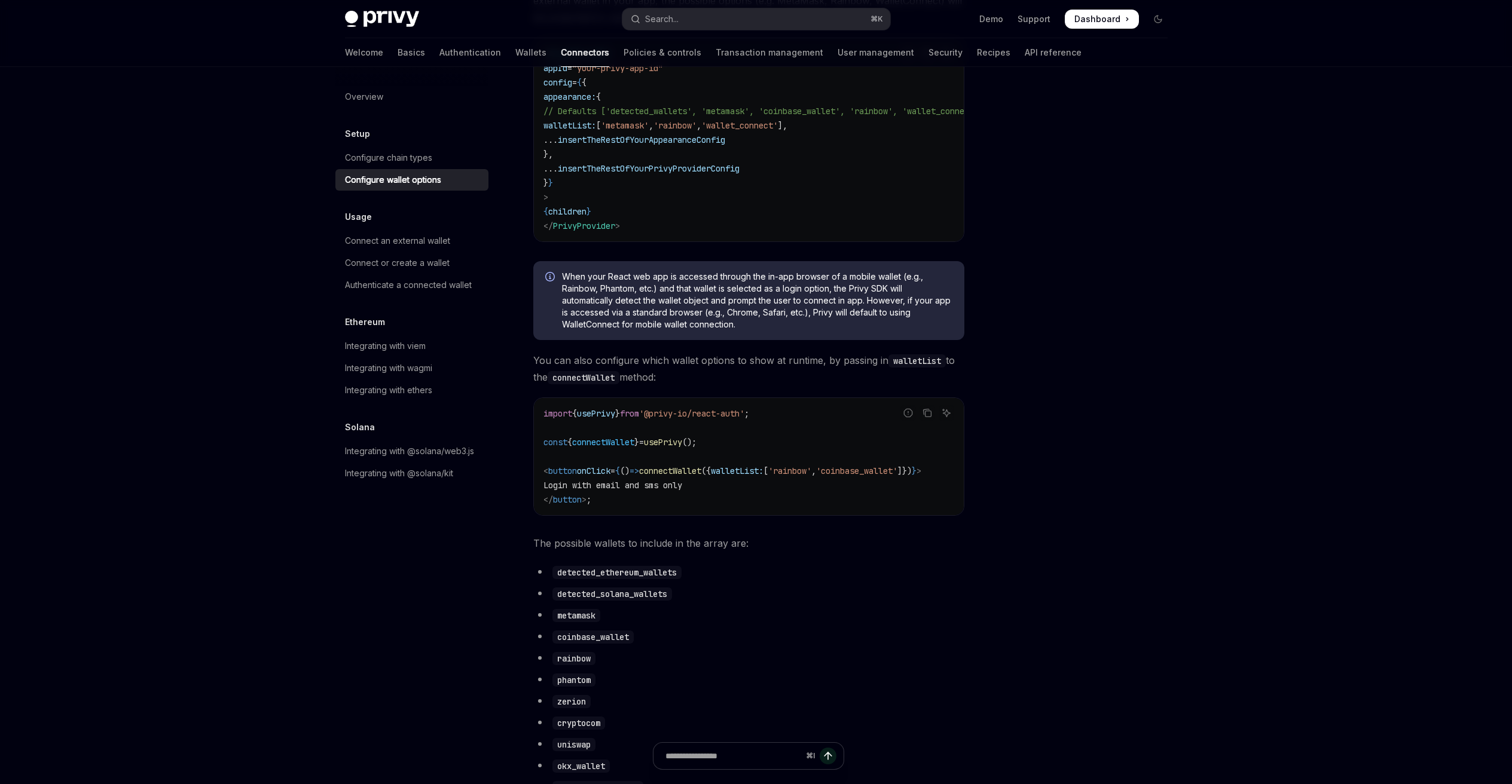
click at [674, 473] on span "connectWallet" at bounding box center [670, 471] width 62 height 11
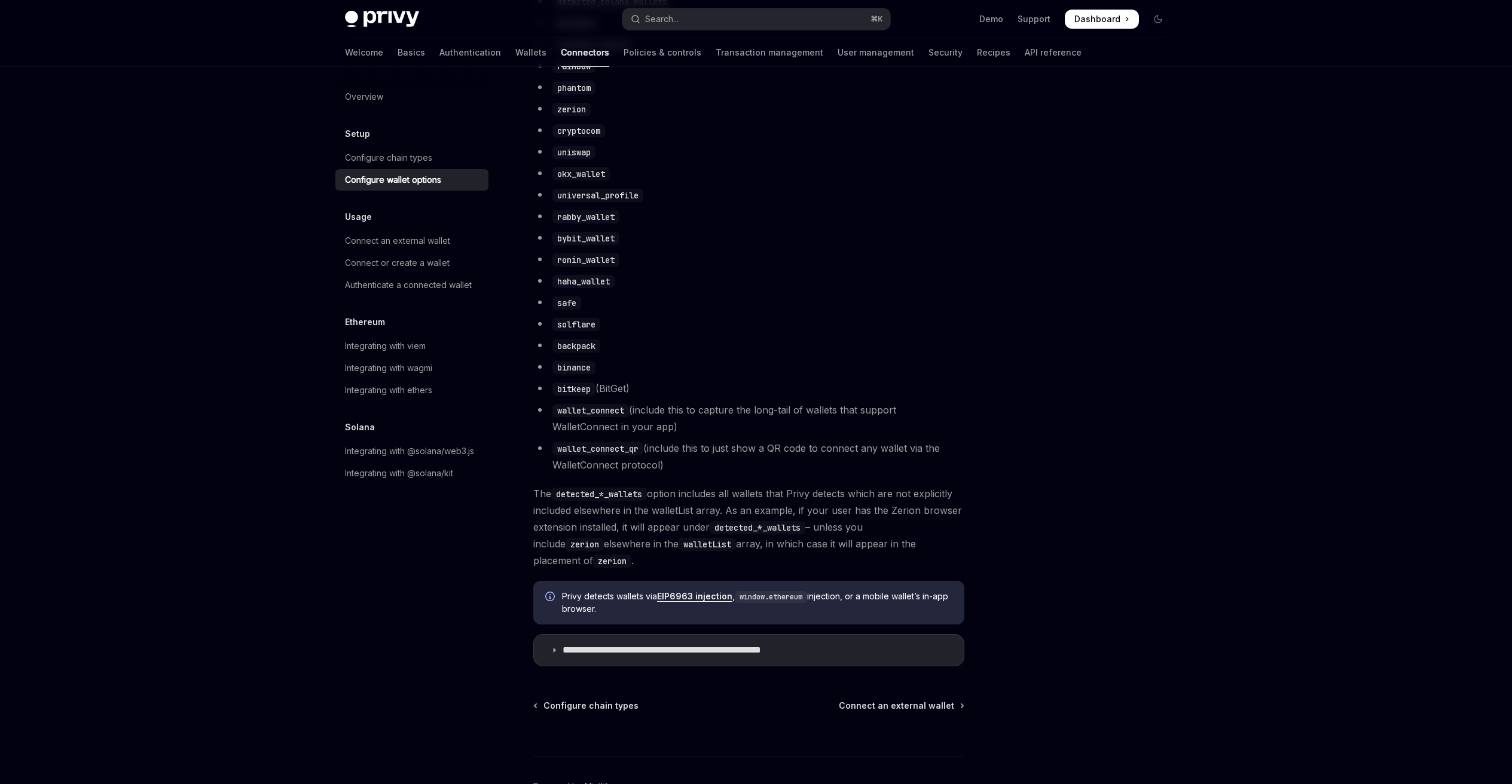
scroll to position [845, 0]
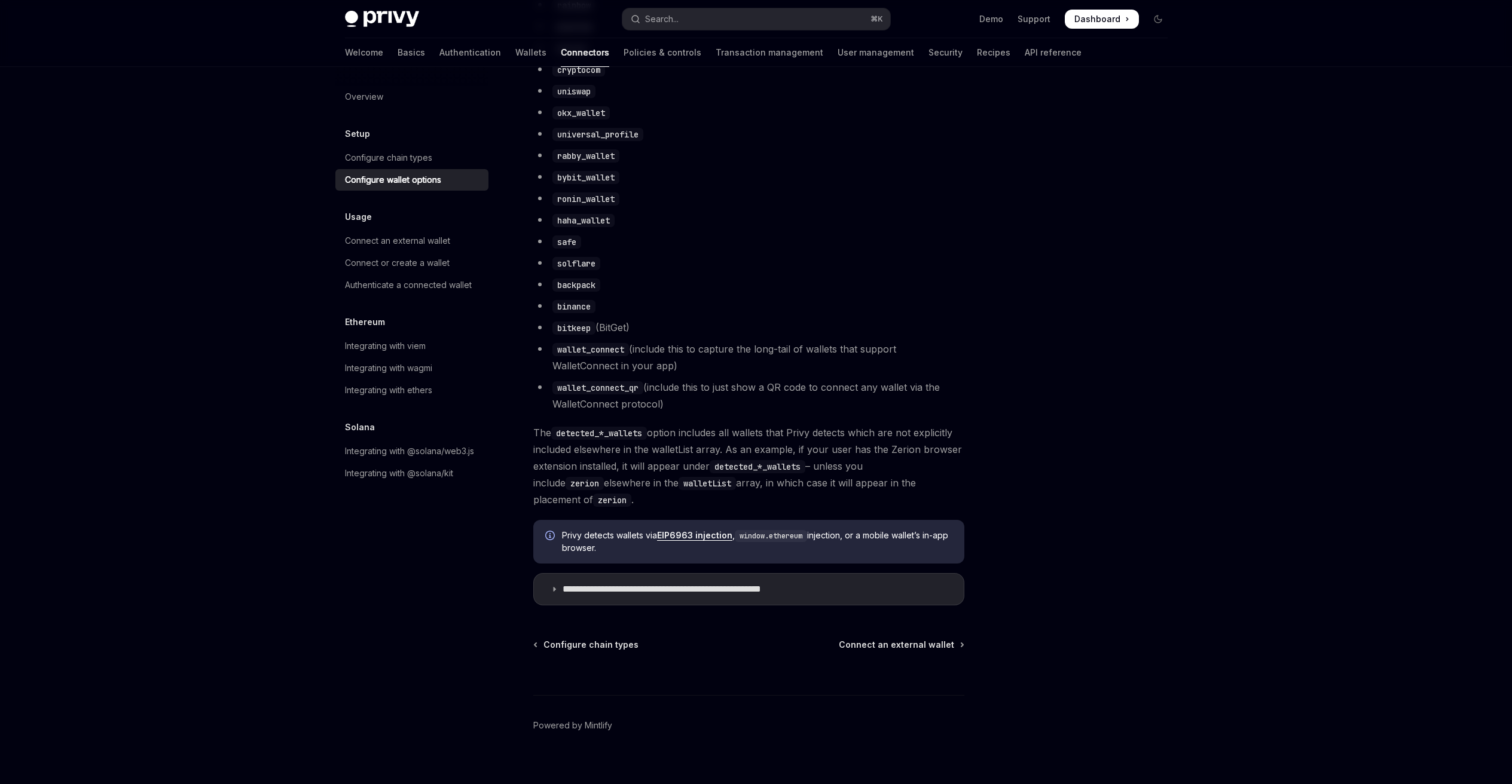
type textarea "*"
click at [967, 179] on div "Setup Configure wallet options OpenAI Open in ChatGPT OpenAI Open in ChatGPT To…" at bounding box center [756, 10] width 842 height 1577
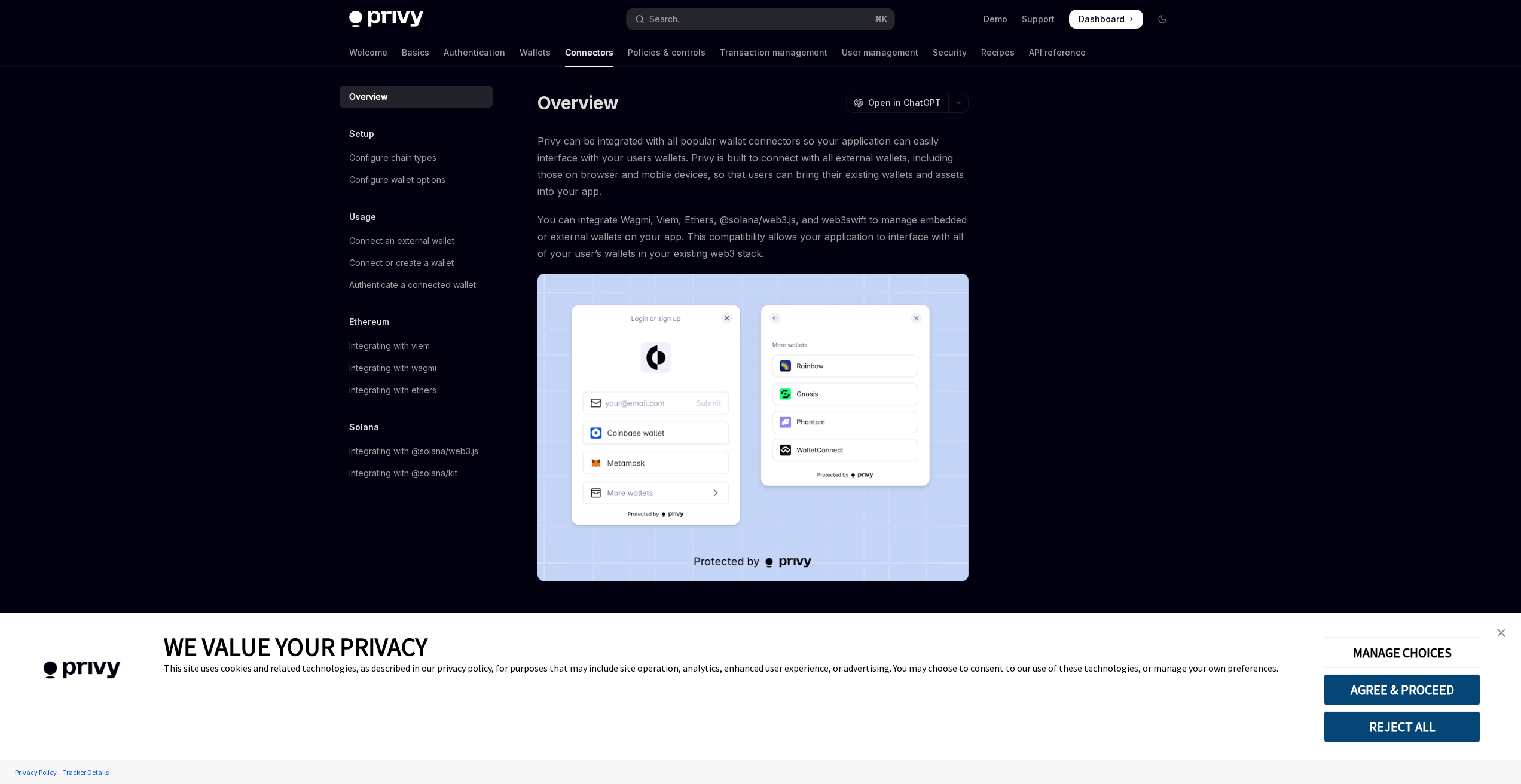
click at [1500, 635] on img "close banner" at bounding box center [1501, 633] width 8 height 8
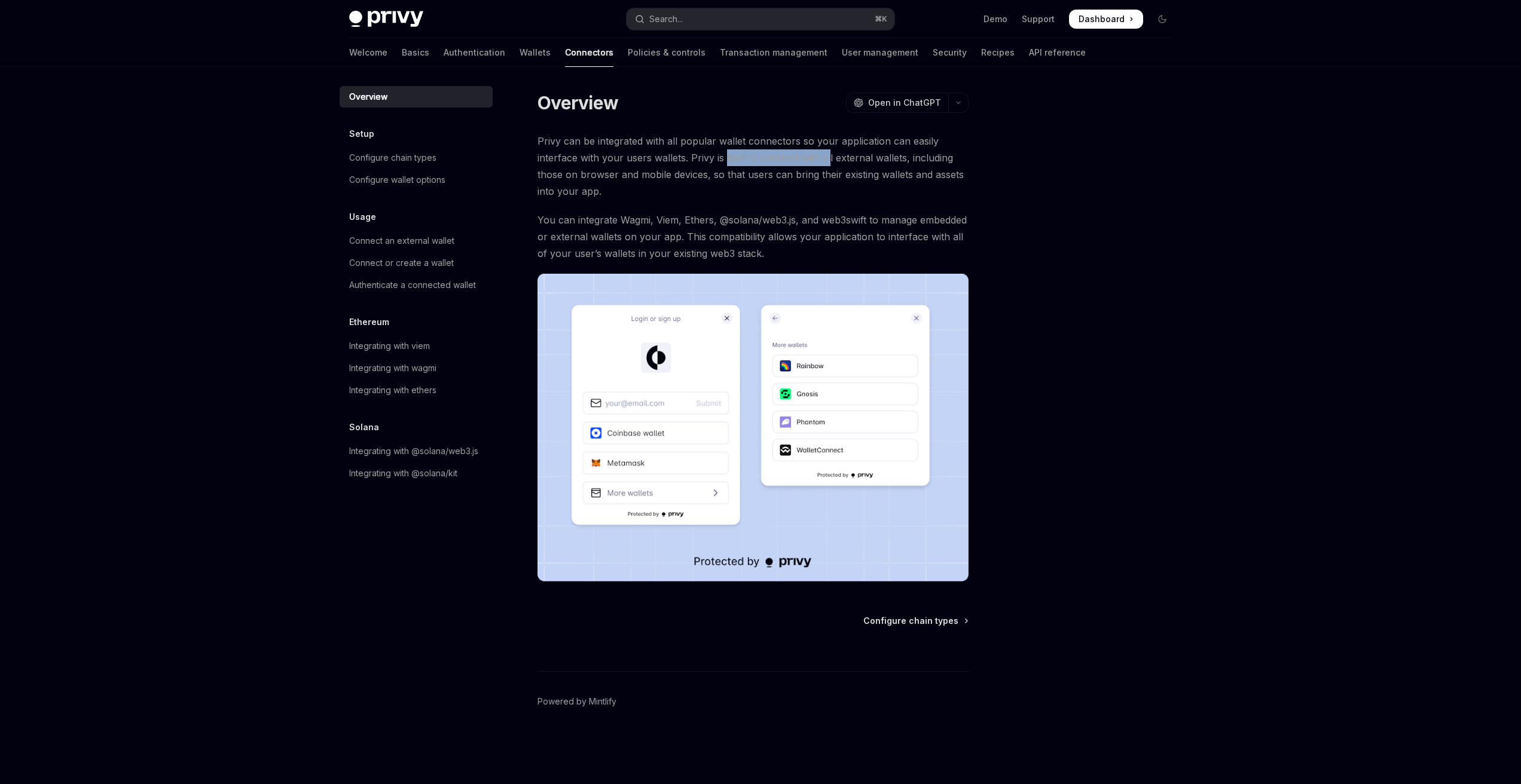
drag, startPoint x: 745, startPoint y: 151, endPoint x: 826, endPoint y: 164, distance: 82.0
click at [826, 164] on span "Privy can be integrated with all popular wallet connectors so your application …" at bounding box center [752, 166] width 431 height 67
click at [832, 140] on span "Privy can be integrated with all popular wallet connectors so your application …" at bounding box center [752, 166] width 431 height 67
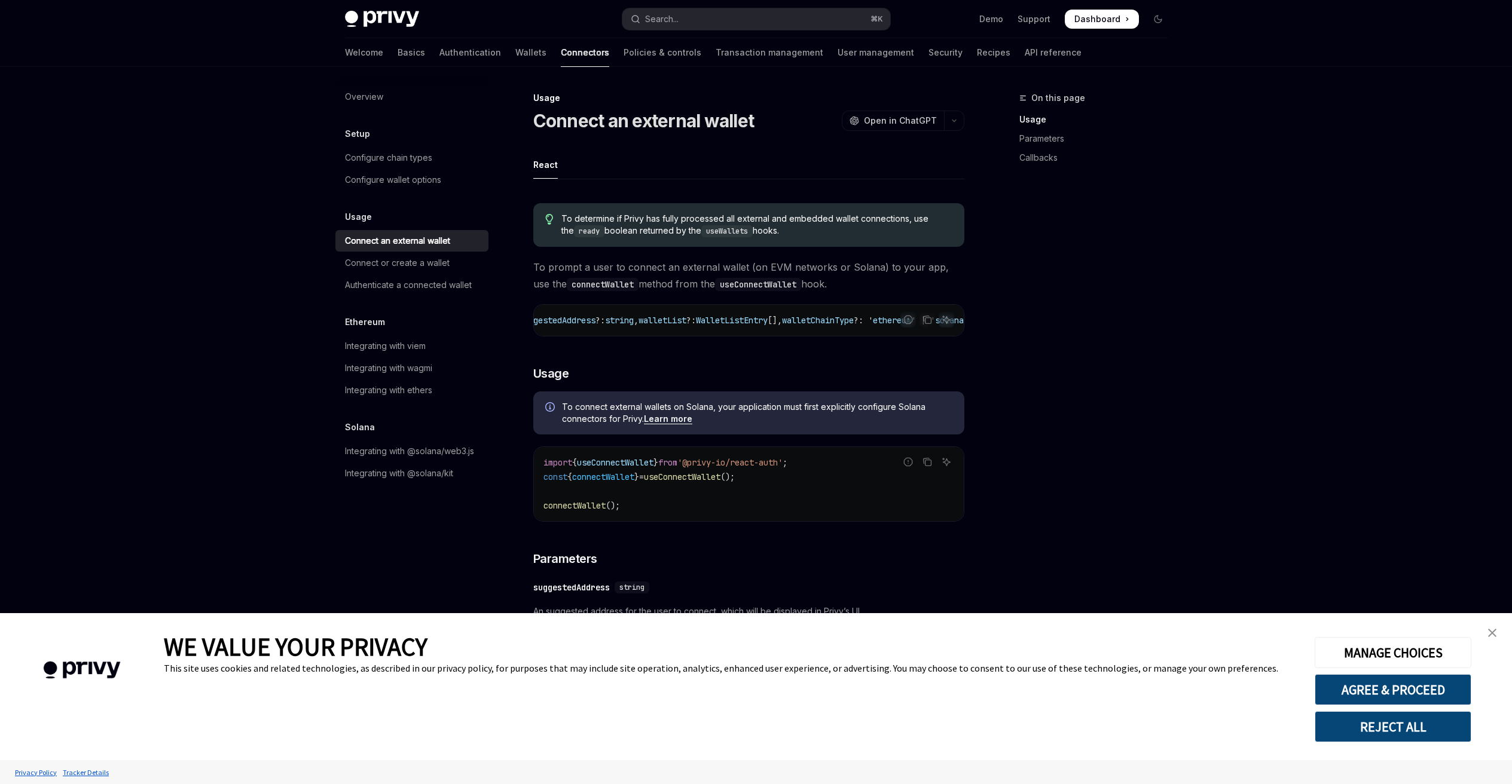
scroll to position [0, 117]
click at [797, 332] on div "connectWallet : async ({ suggestedAddress ?: string , walletList ?: WalletListE…" at bounding box center [749, 320] width 430 height 31
click at [390, 264] on div "Connect or create a wallet" at bounding box center [397, 262] width 104 height 14
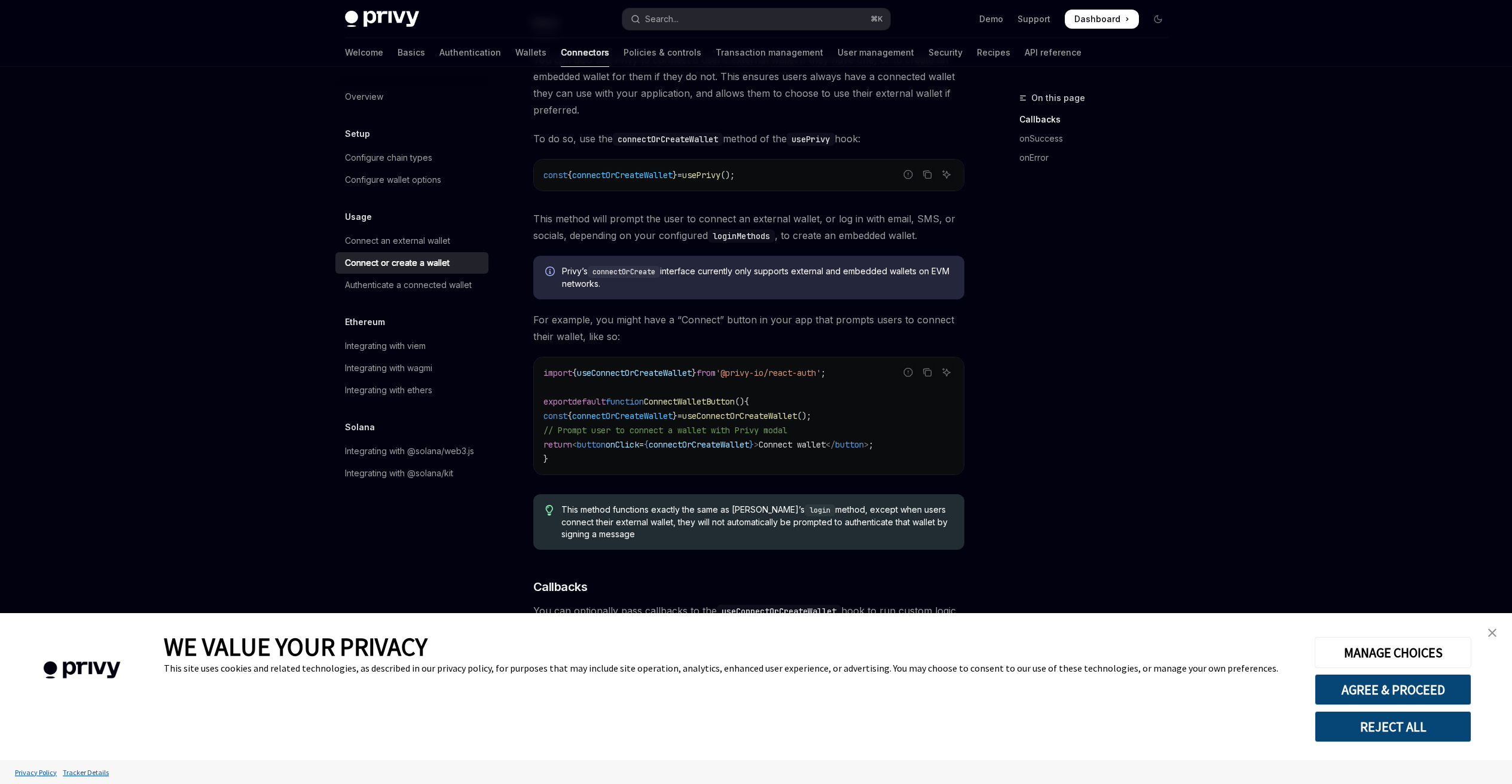
scroll to position [396, 0]
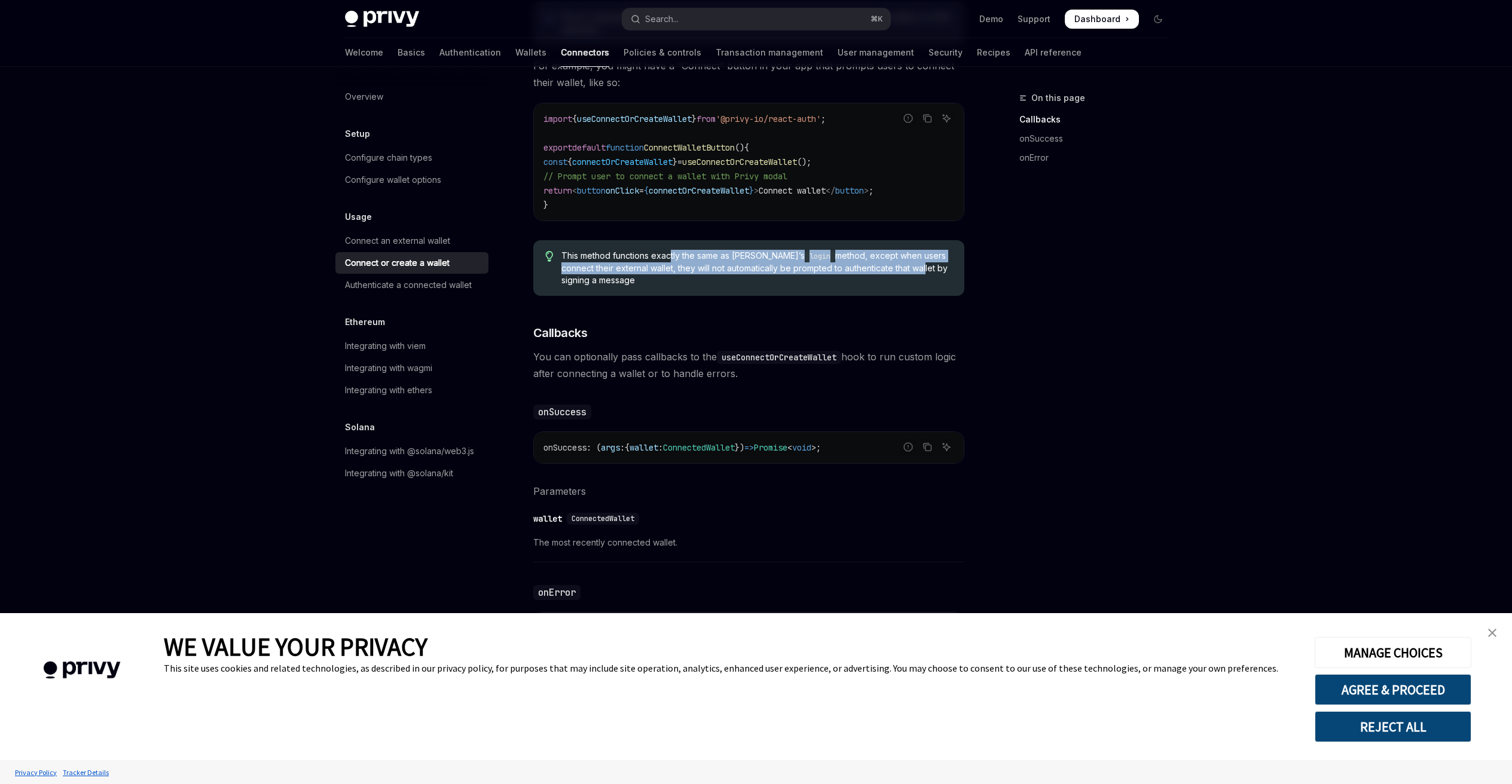
drag, startPoint x: 672, startPoint y: 254, endPoint x: 892, endPoint y: 267, distance: 220.4
click at [892, 267] on span "This method functions exactly the same as [PERSON_NAME]’s login method, except …" at bounding box center [756, 268] width 390 height 37
click at [630, 272] on span "This method functions exactly the same as [PERSON_NAME]’s login method, except …" at bounding box center [756, 268] width 390 height 37
click at [652, 164] on span "connectOrCreateWallet" at bounding box center [622, 162] width 100 height 11
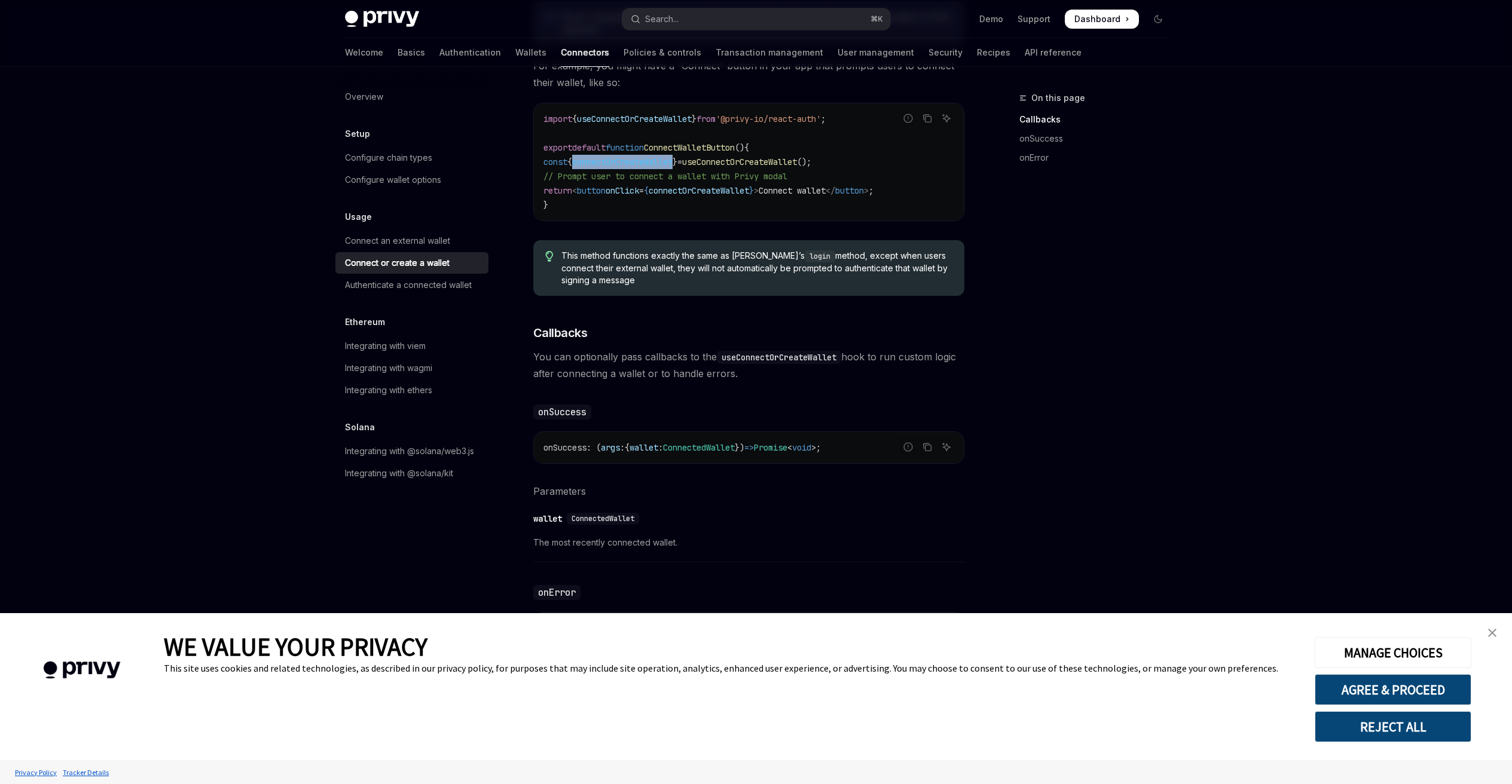
click at [652, 164] on span "connectOrCreateWallet" at bounding box center [622, 162] width 100 height 11
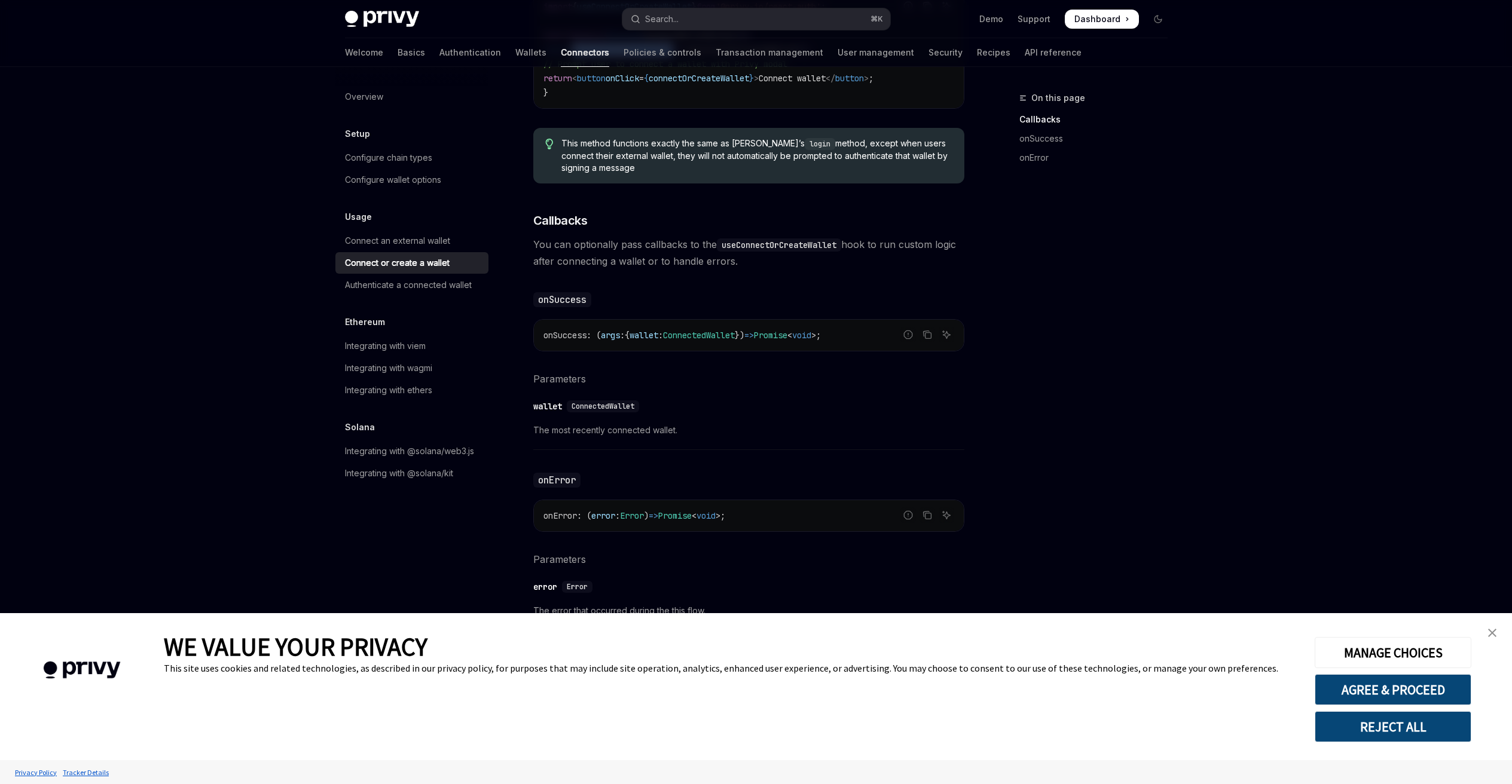
scroll to position [554, 0]
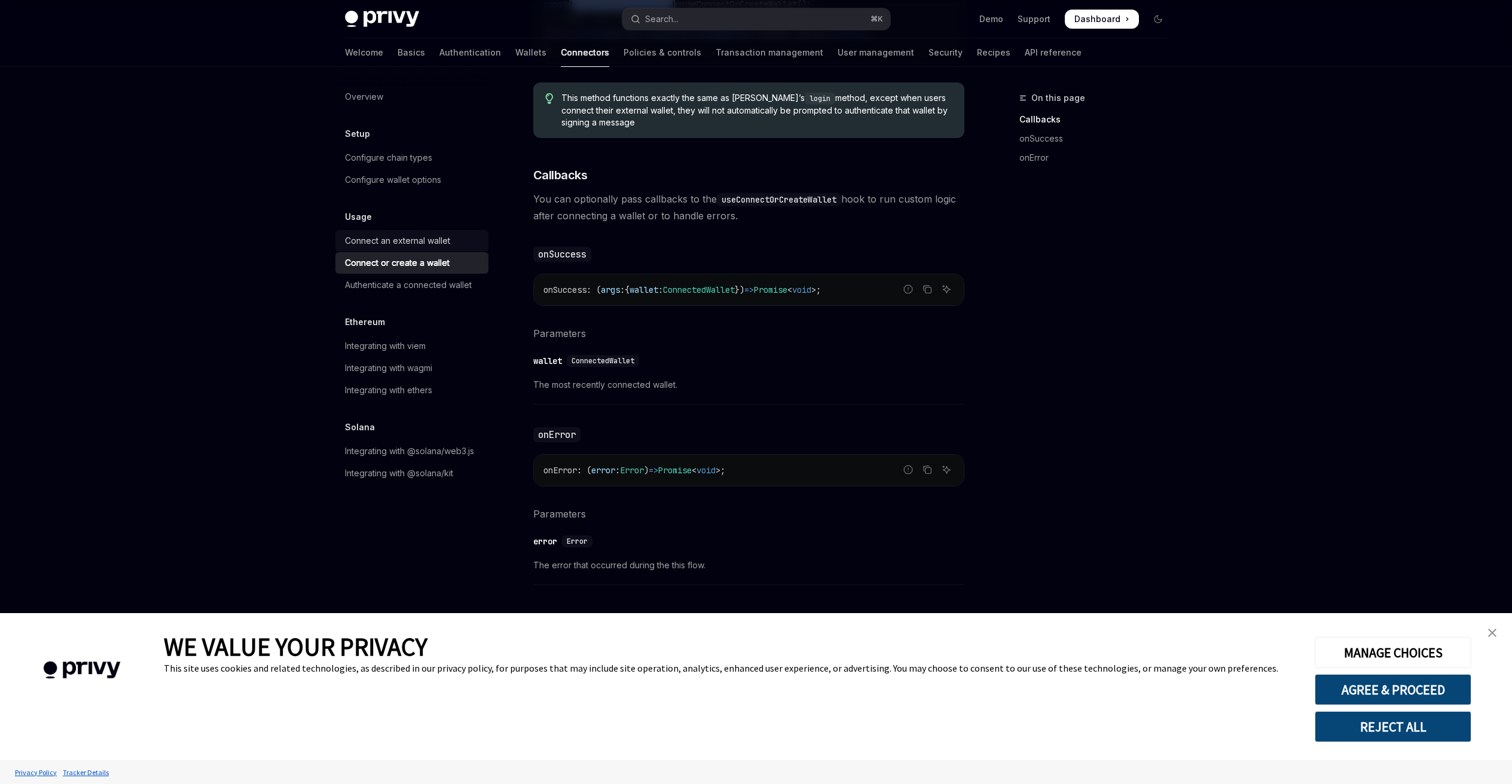
click at [400, 237] on div "Connect an external wallet" at bounding box center [397, 241] width 105 height 14
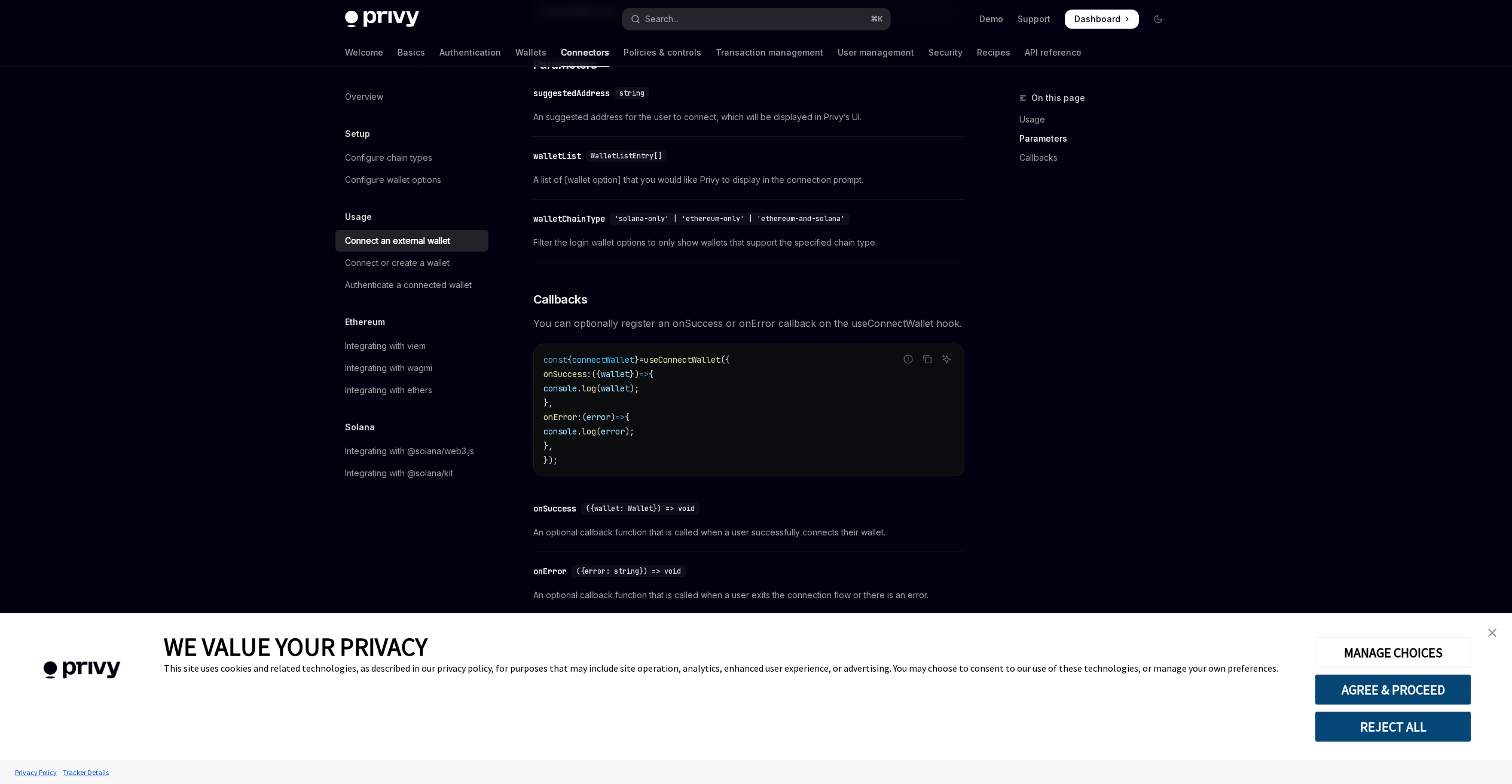
scroll to position [529, 0]
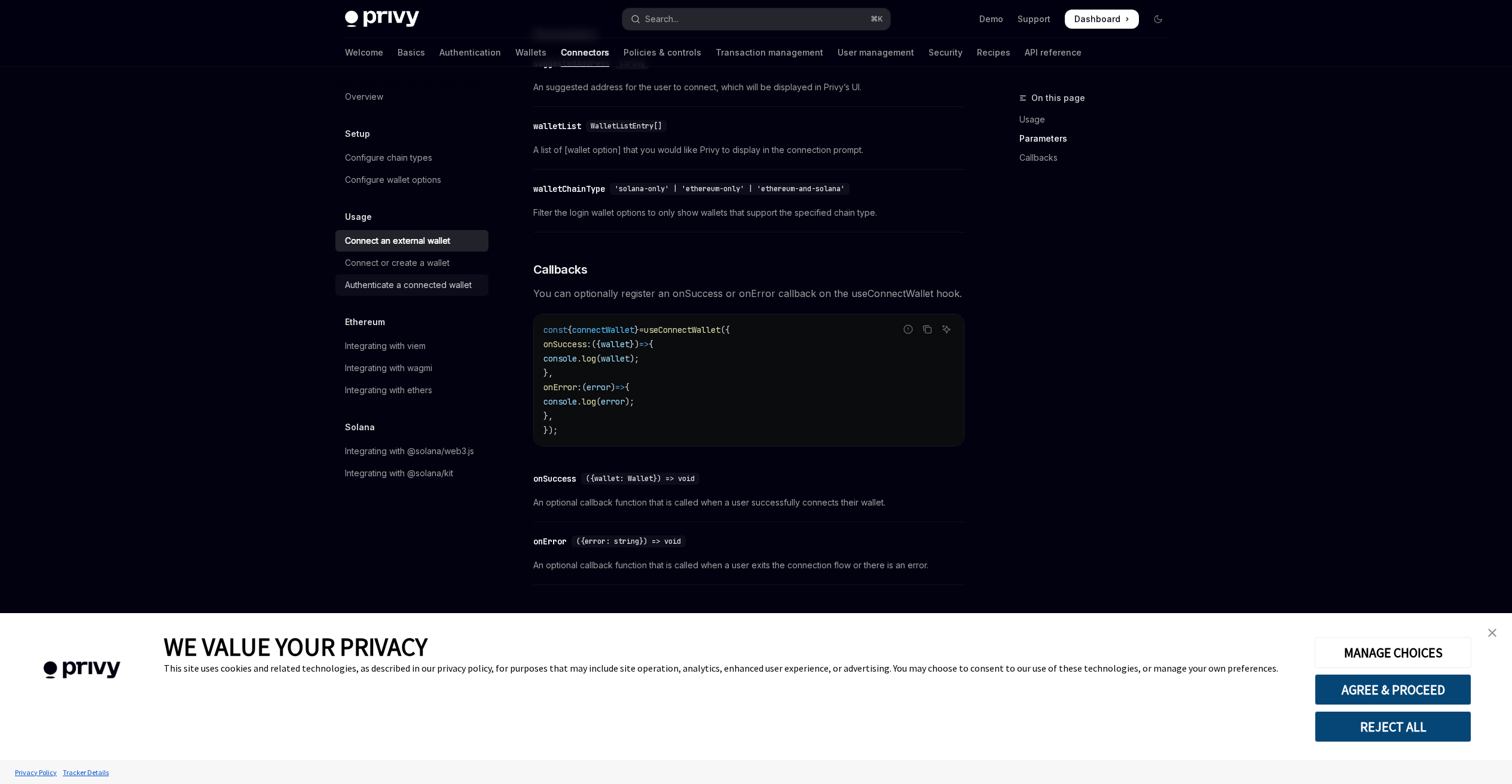
click at [414, 277] on link "Authenticate a connected wallet" at bounding box center [412, 285] width 153 height 22
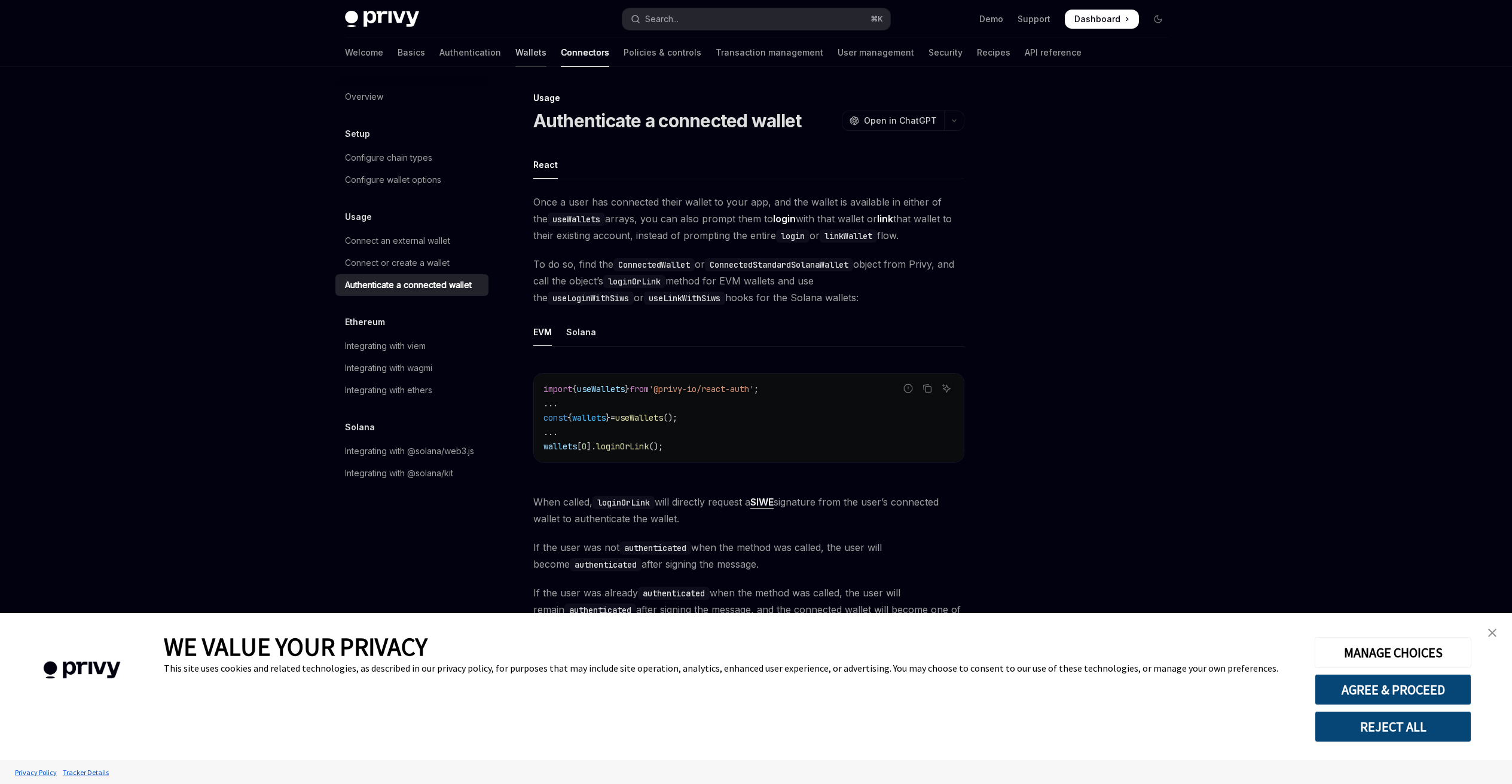
click at [516, 54] on link "Wallets" at bounding box center [531, 52] width 31 height 28
type textarea "*"
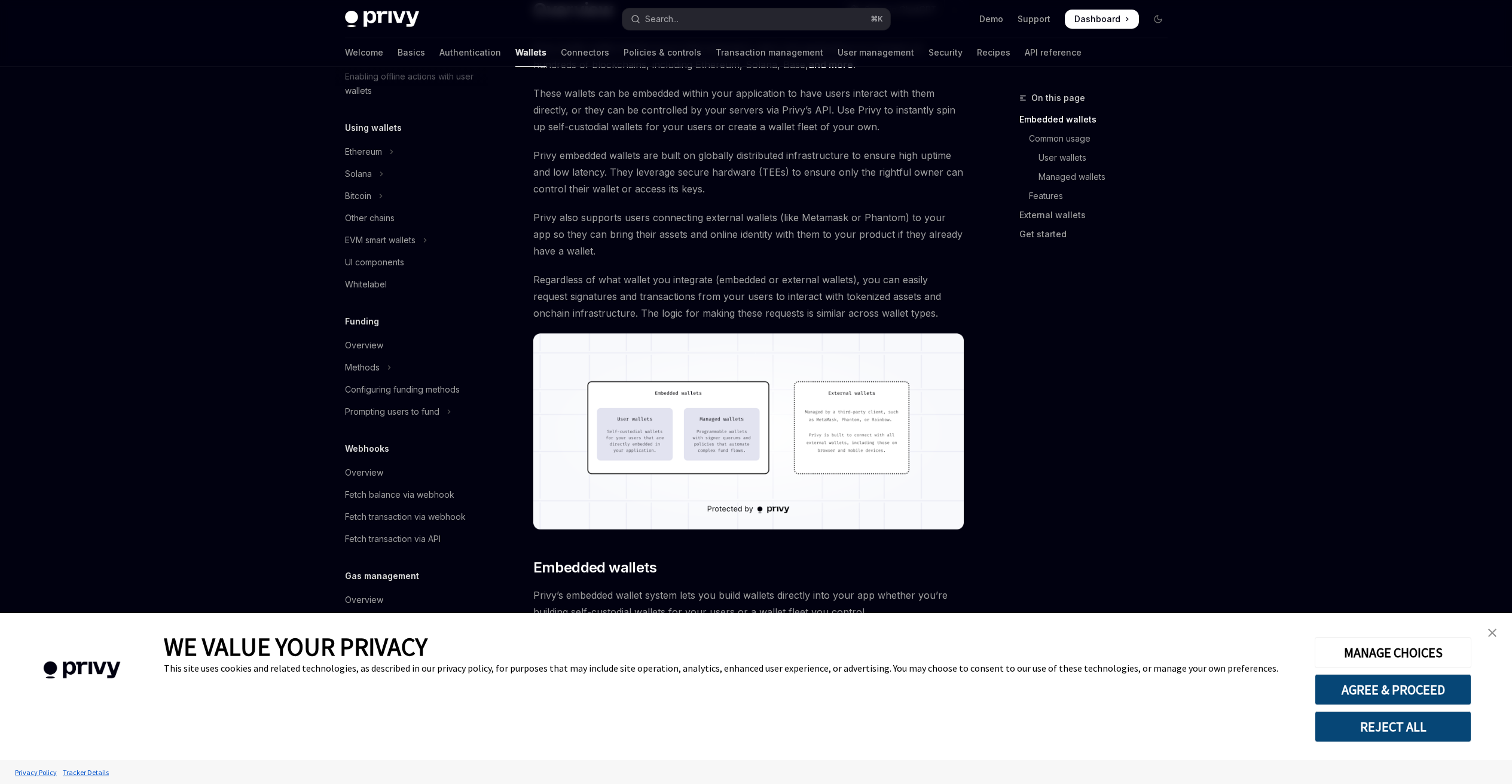
scroll to position [229, 0]
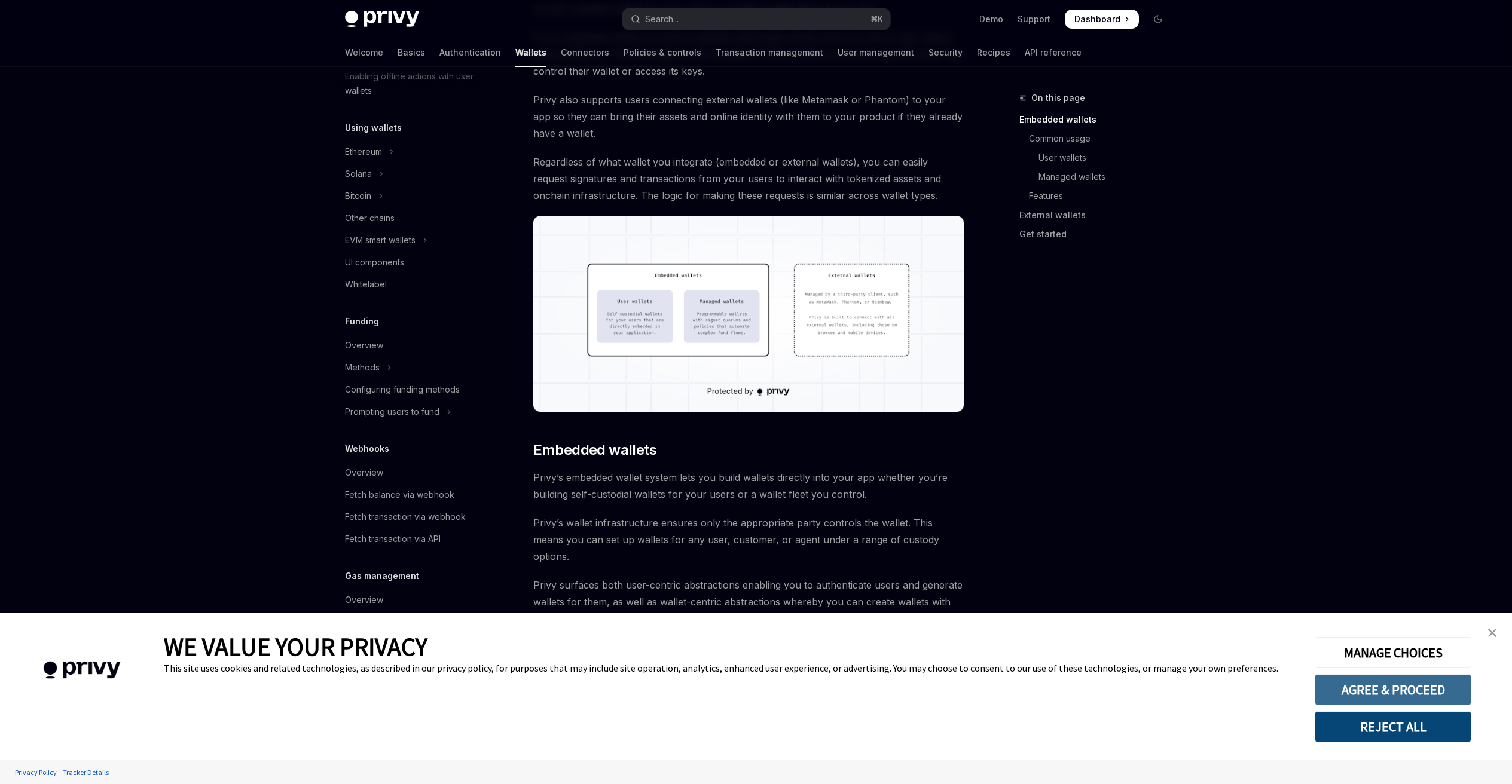
click at [1412, 694] on button "AGREE & PROCEED" at bounding box center [1393, 690] width 157 height 31
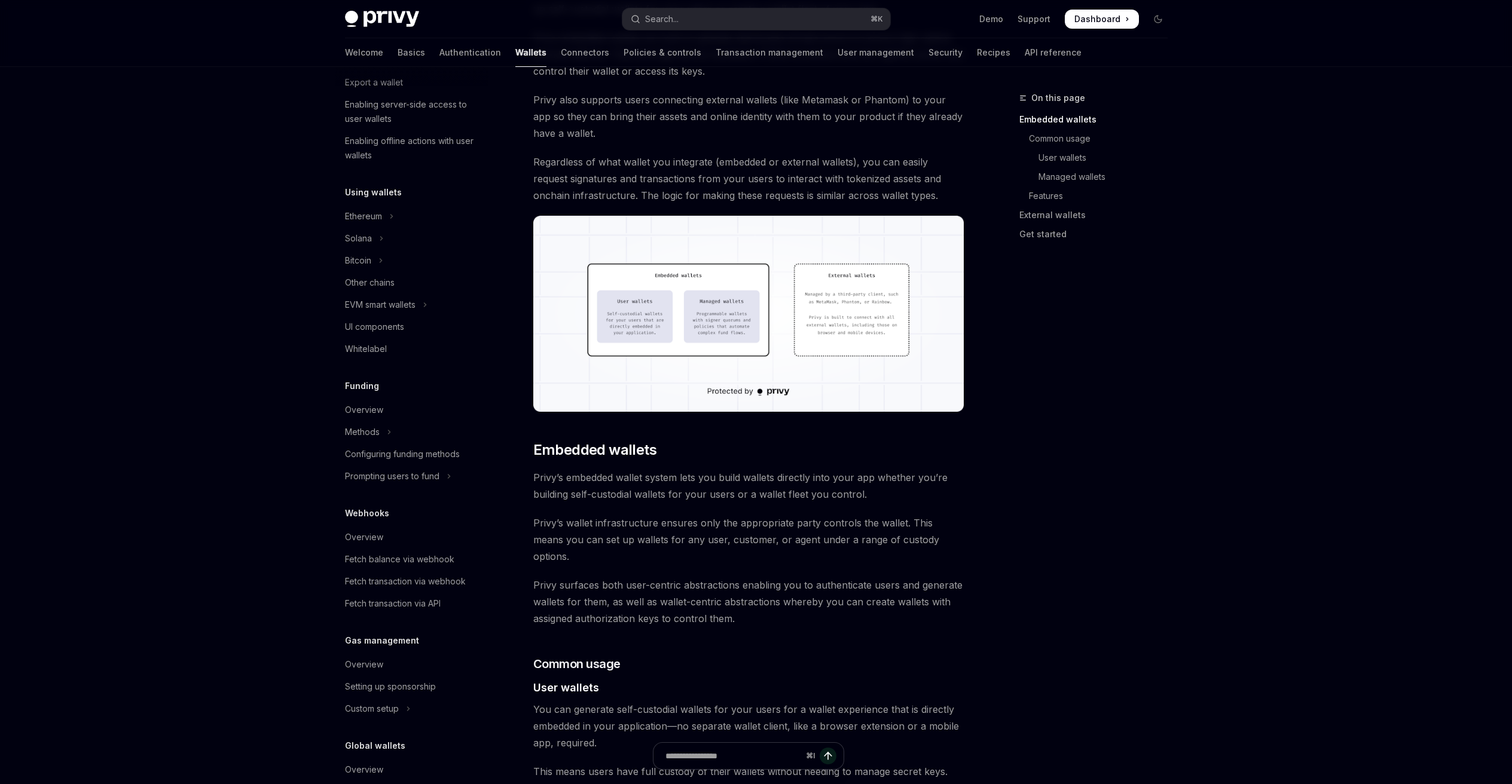
scroll to position [256, 0]
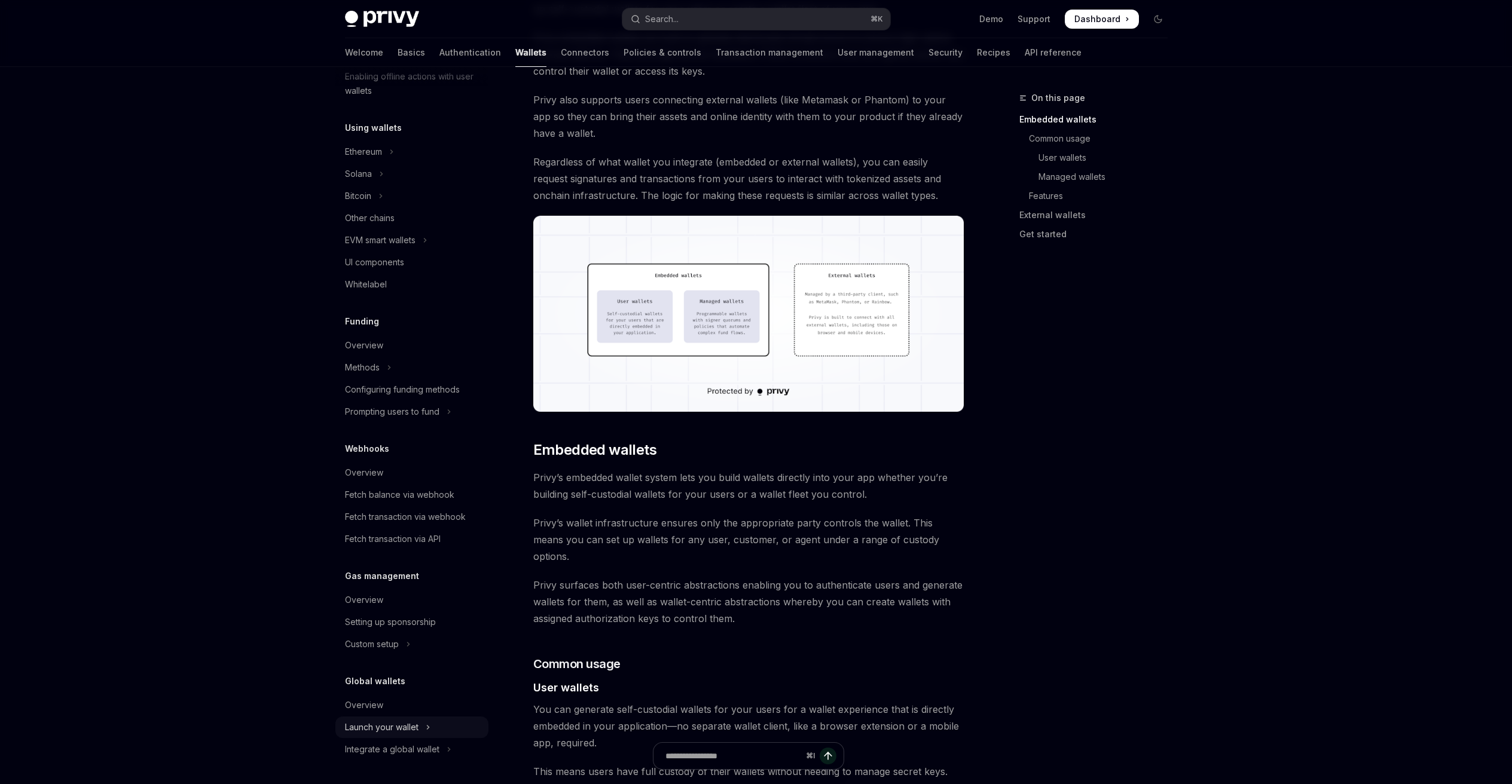
click at [389, 728] on div "Launch your wallet" at bounding box center [381, 727] width 73 height 14
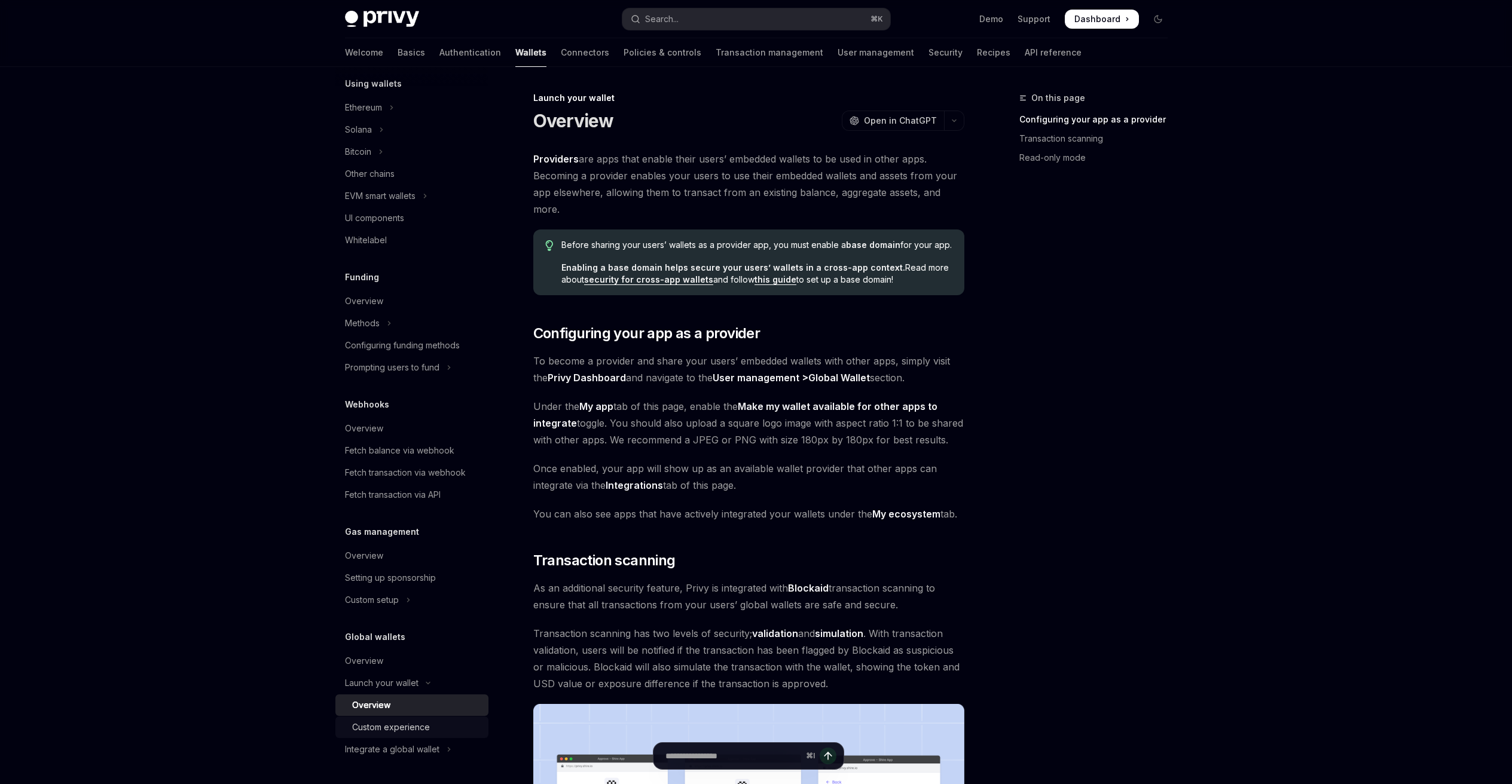
click at [391, 736] on link "Custom experience" at bounding box center [412, 728] width 153 height 22
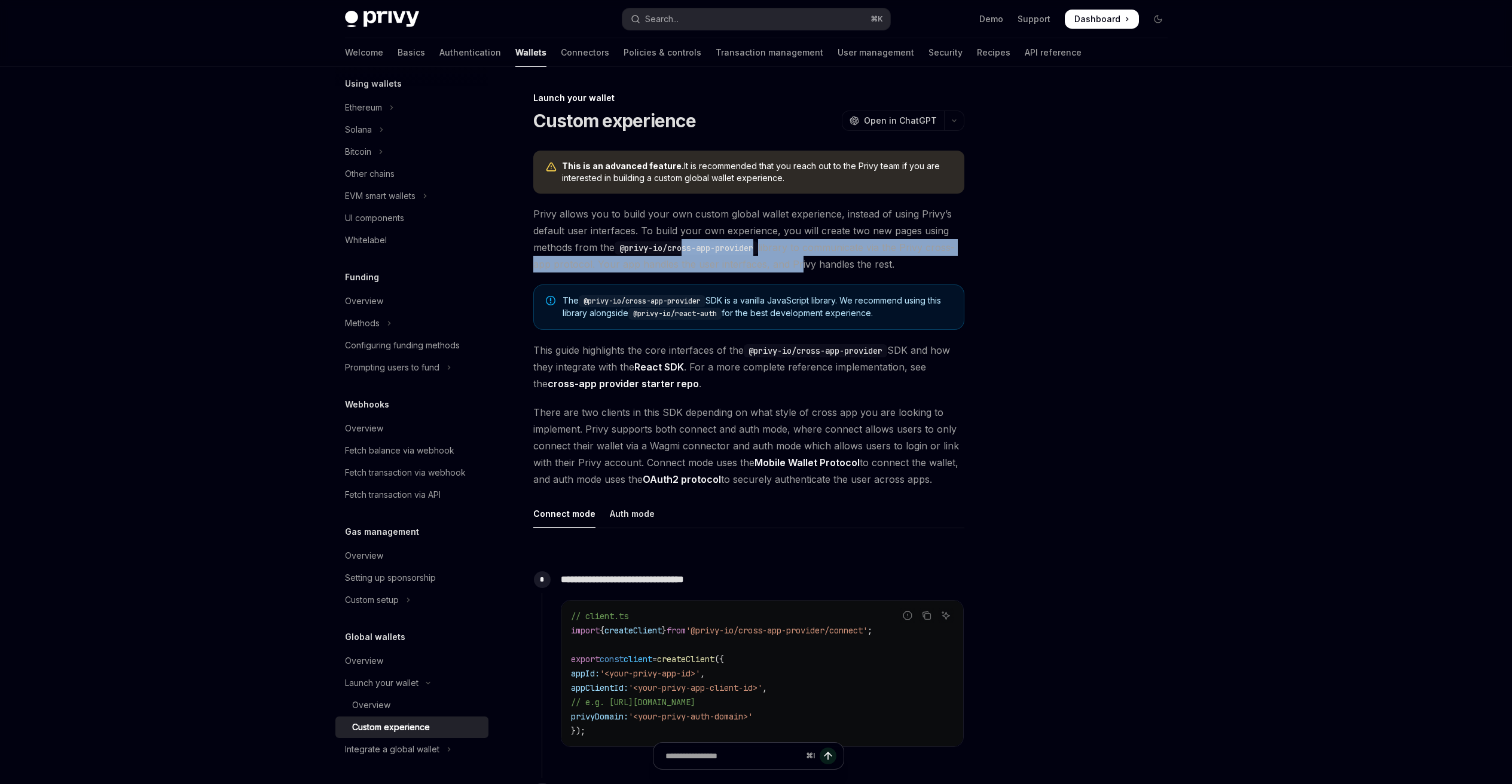
drag, startPoint x: 715, startPoint y: 251, endPoint x: 793, endPoint y: 261, distance: 78.6
click at [792, 261] on span "Privy allows you to build your own custom global wallet experience, instead of …" at bounding box center [748, 239] width 431 height 67
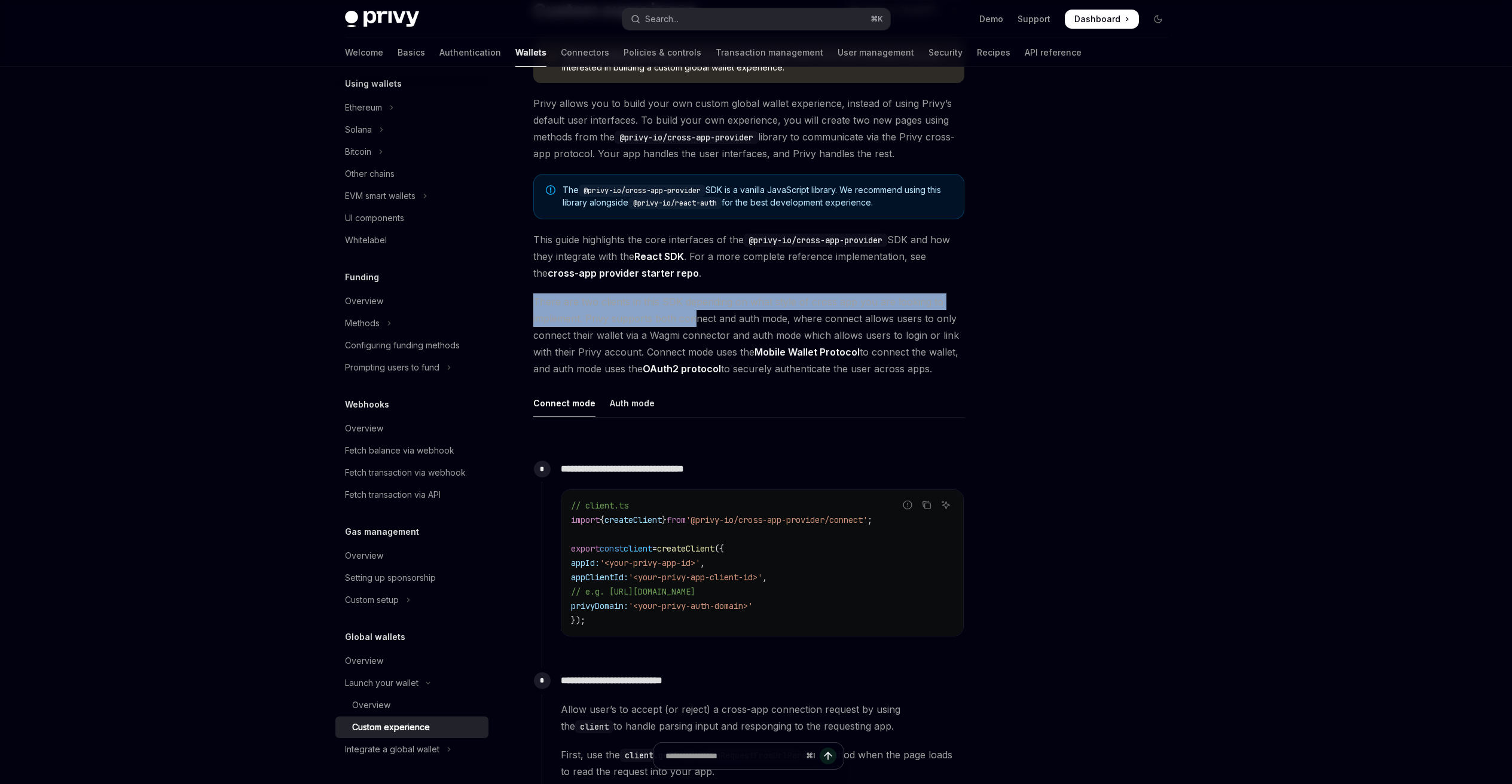
drag, startPoint x: 721, startPoint y: 296, endPoint x: 692, endPoint y: 327, distance: 42.4
click at [677, 327] on span "There are two clients in this SDK depending on what style of cross app you are …" at bounding box center [748, 335] width 431 height 83
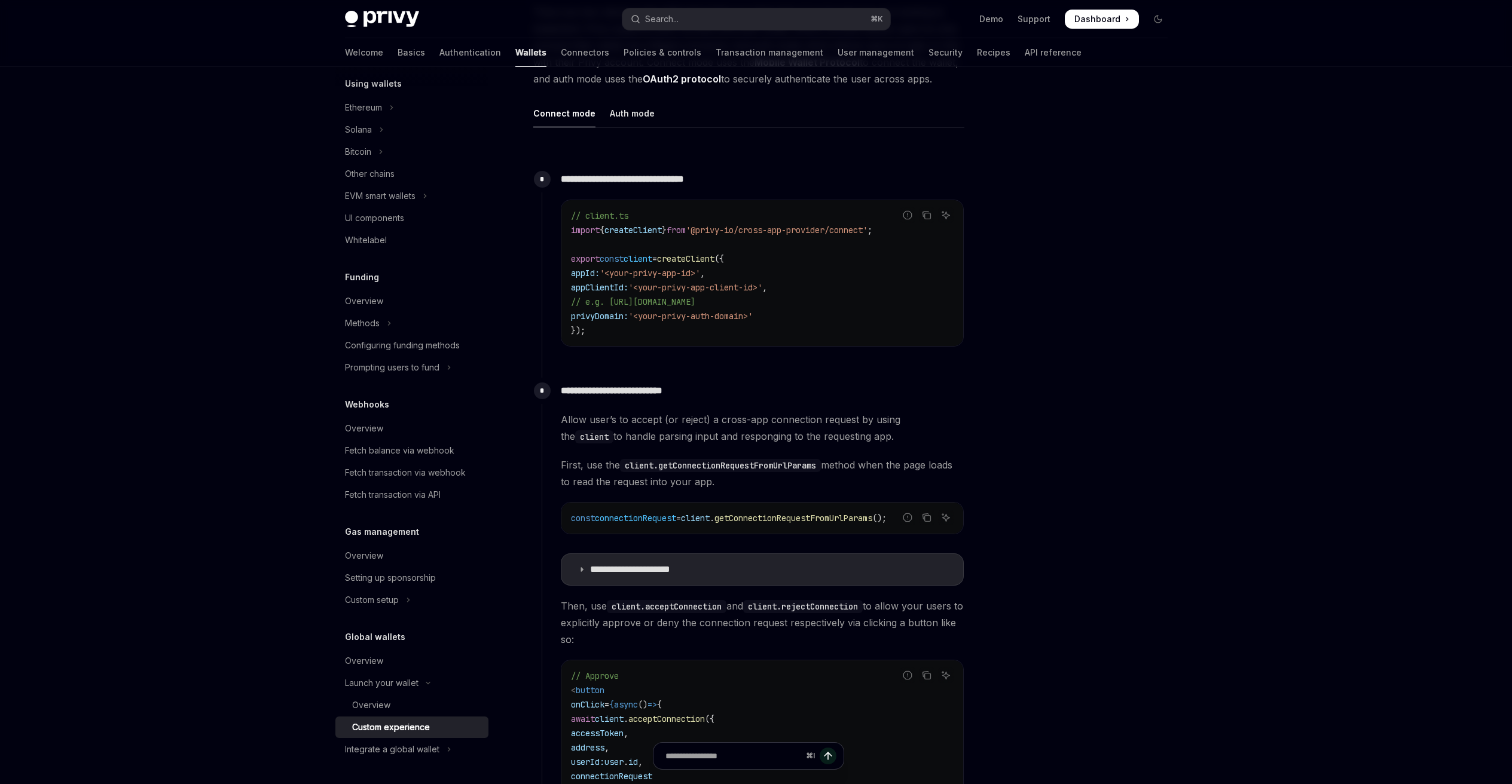
scroll to position [439, 0]
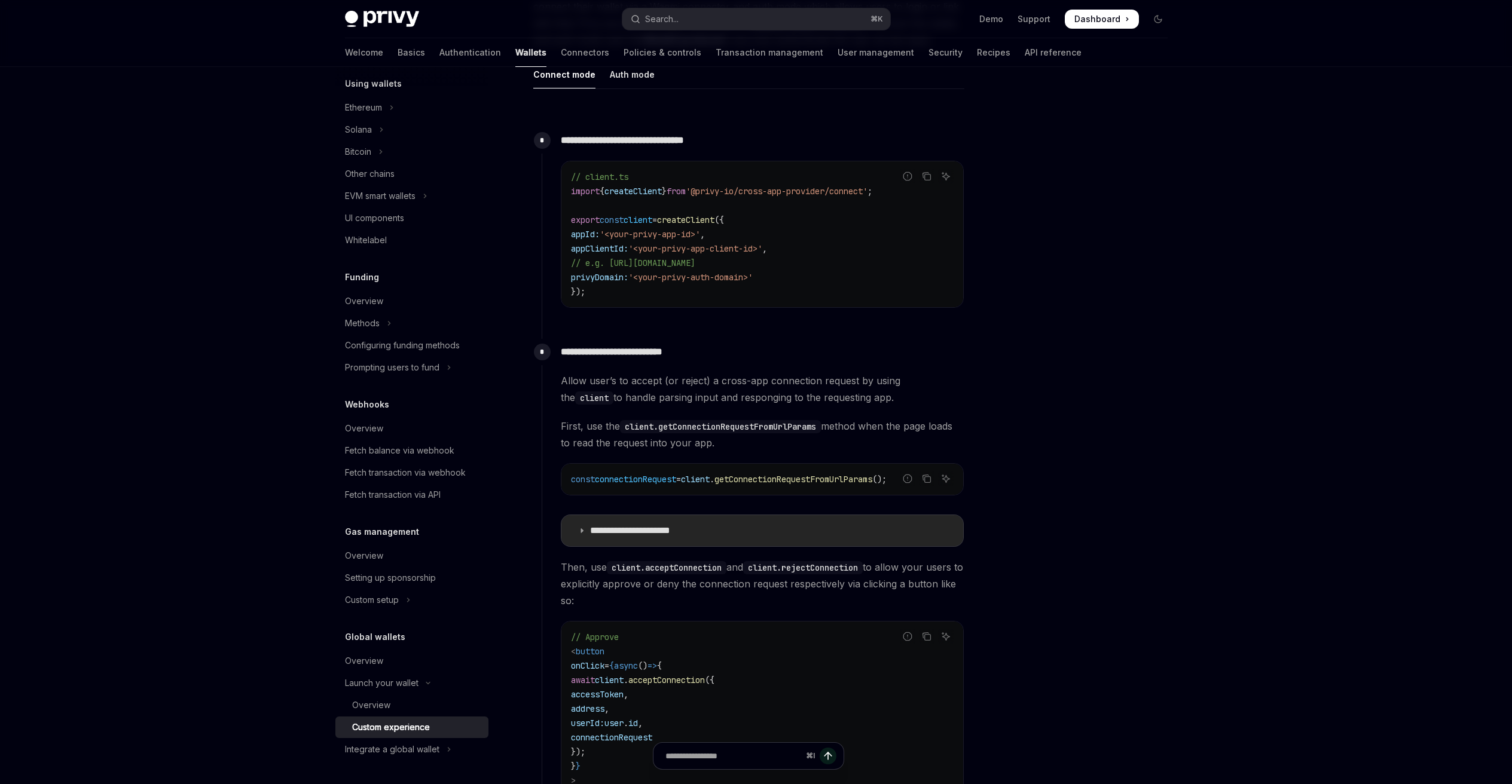
click at [610, 532] on p "**********" at bounding box center [644, 531] width 109 height 12
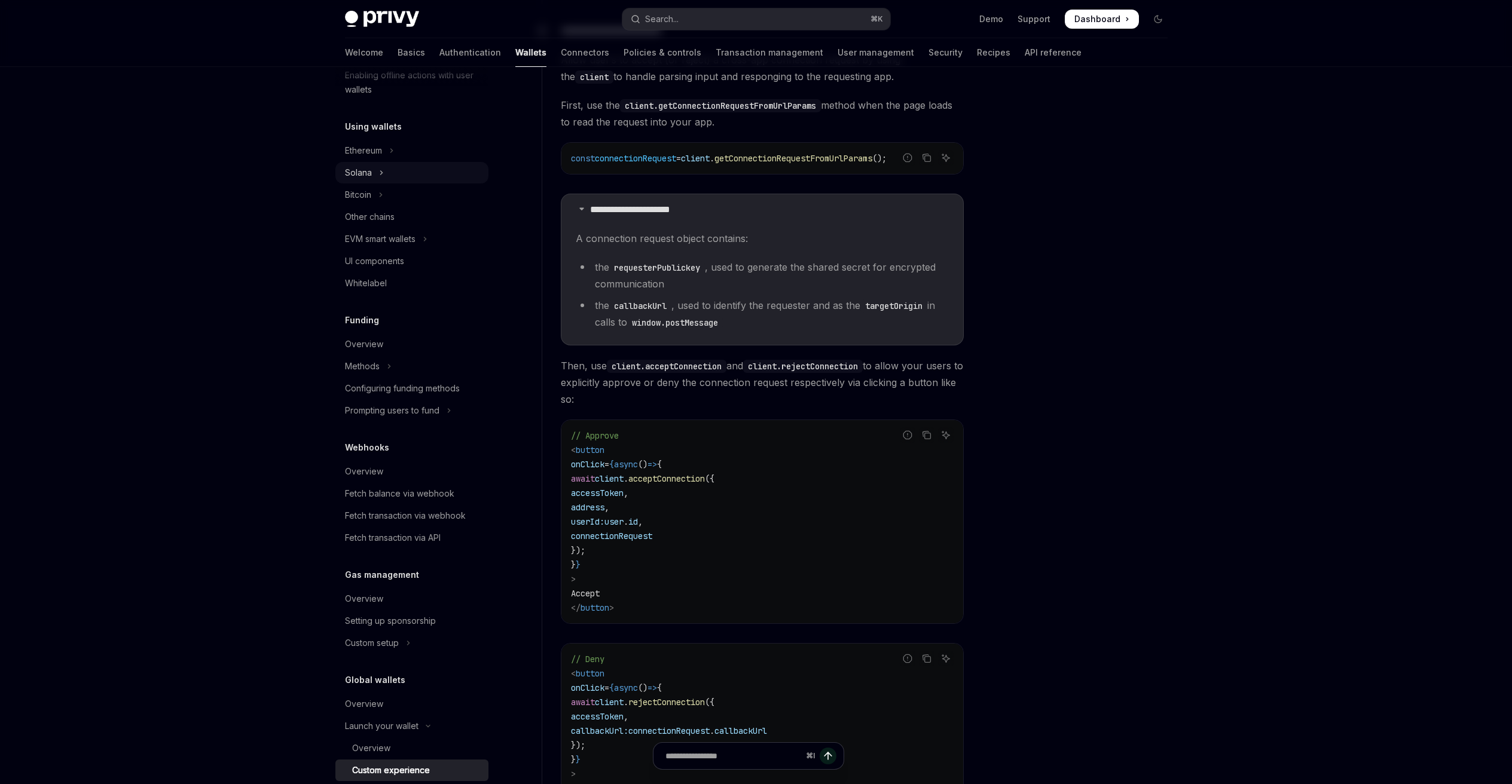
scroll to position [214, 0]
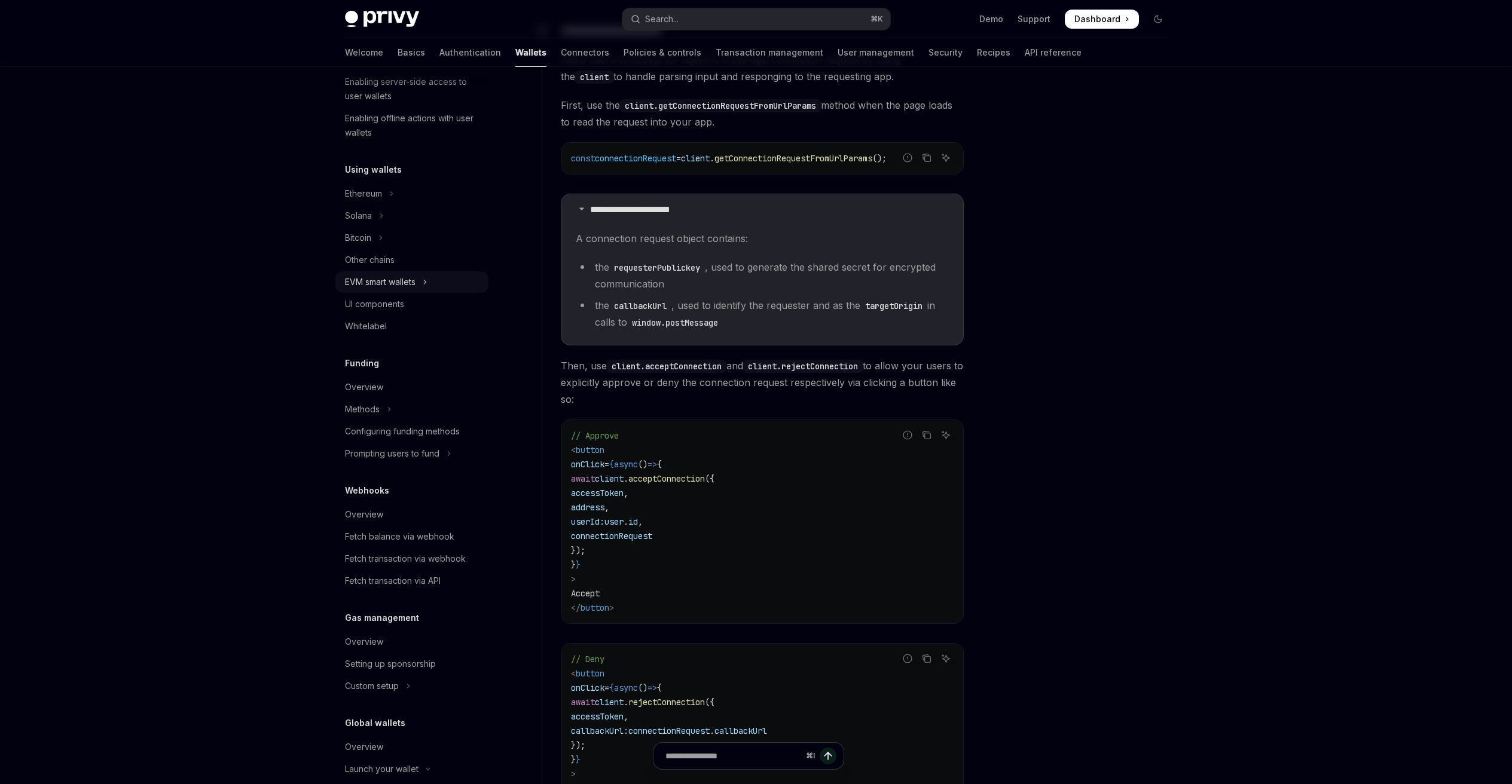
click at [427, 281] on icon "Toggle EVM smart wallets section" at bounding box center [425, 281] width 5 height 14
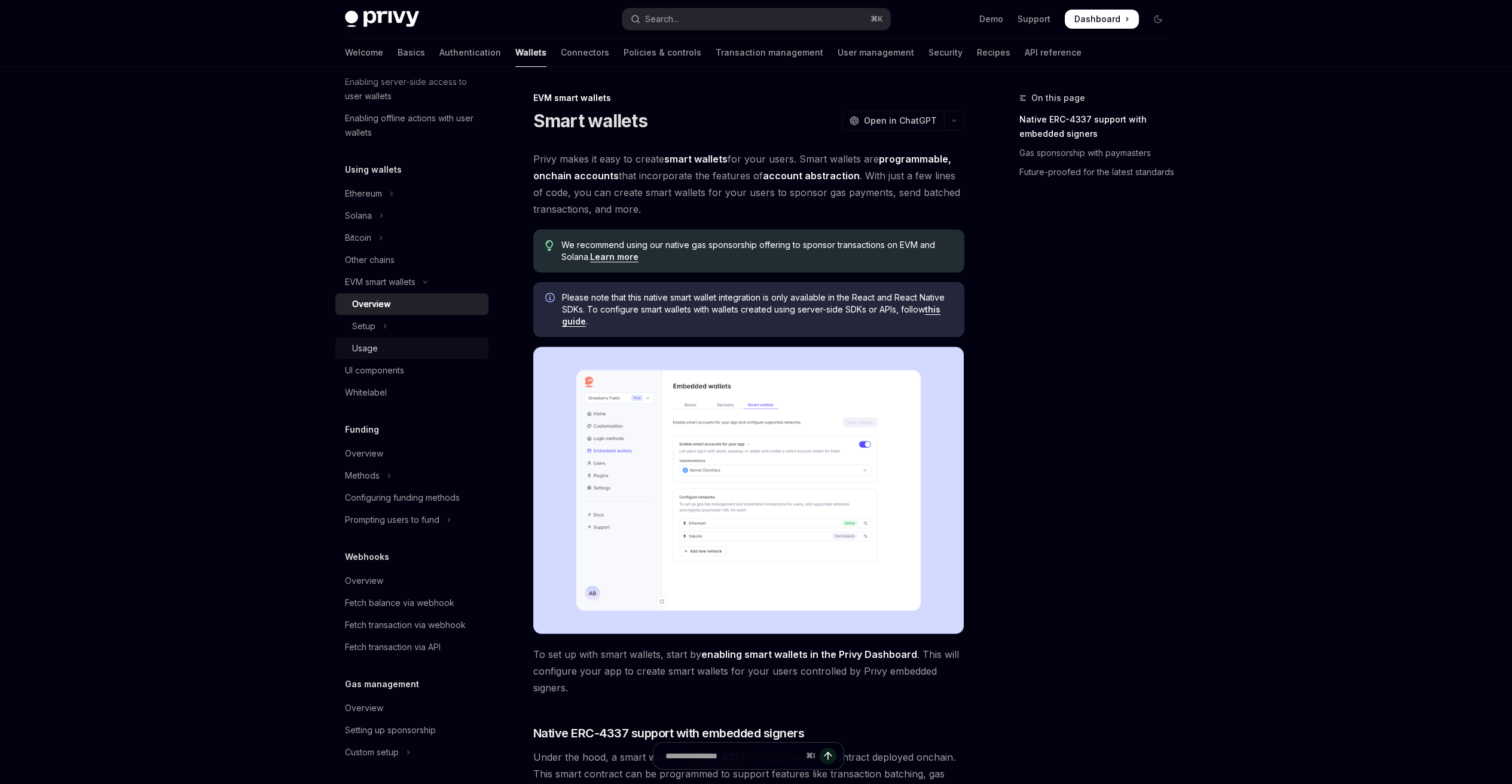
click at [392, 349] on div "Usage" at bounding box center [416, 348] width 129 height 14
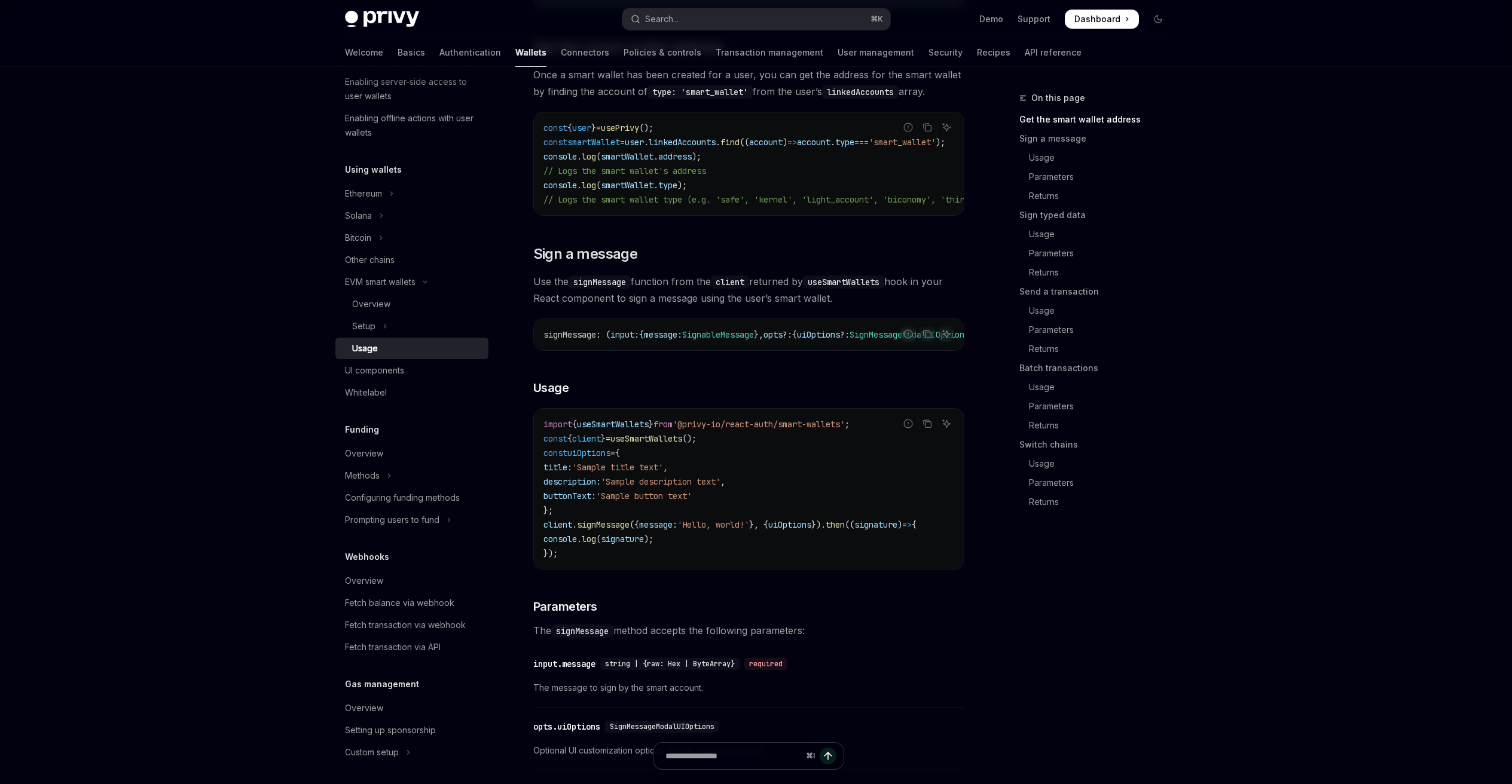
scroll to position [233, 0]
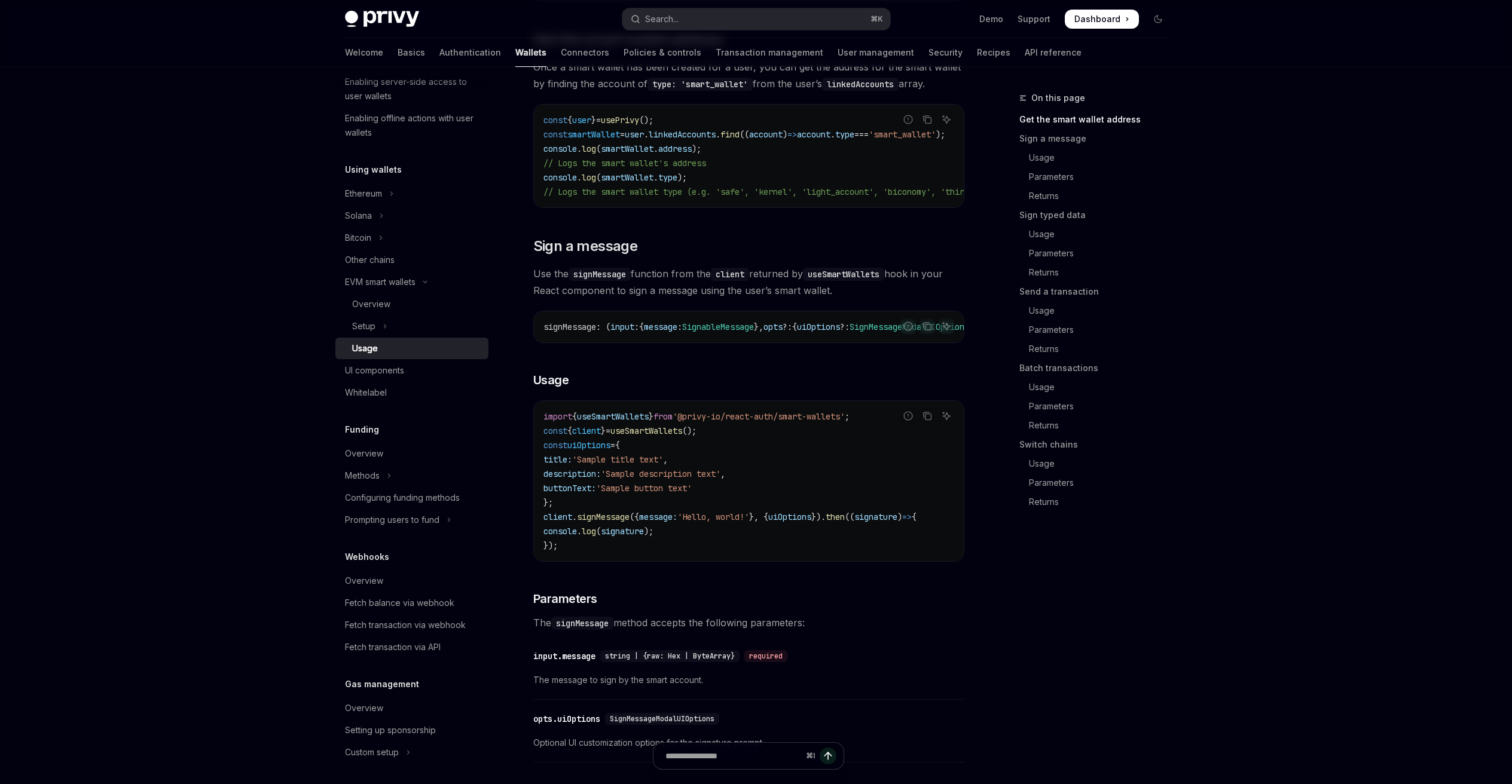
click at [665, 436] on span "useSmartWallets" at bounding box center [646, 431] width 72 height 11
copy span "useSmartWallets"
drag, startPoint x: 887, startPoint y: 427, endPoint x: 537, endPoint y: 420, distance: 350.1
click at [537, 420] on div "import { useSmartWallets } from '@privy-io/react-auth/smart-wallets' ; const { …" at bounding box center [749, 481] width 430 height 160
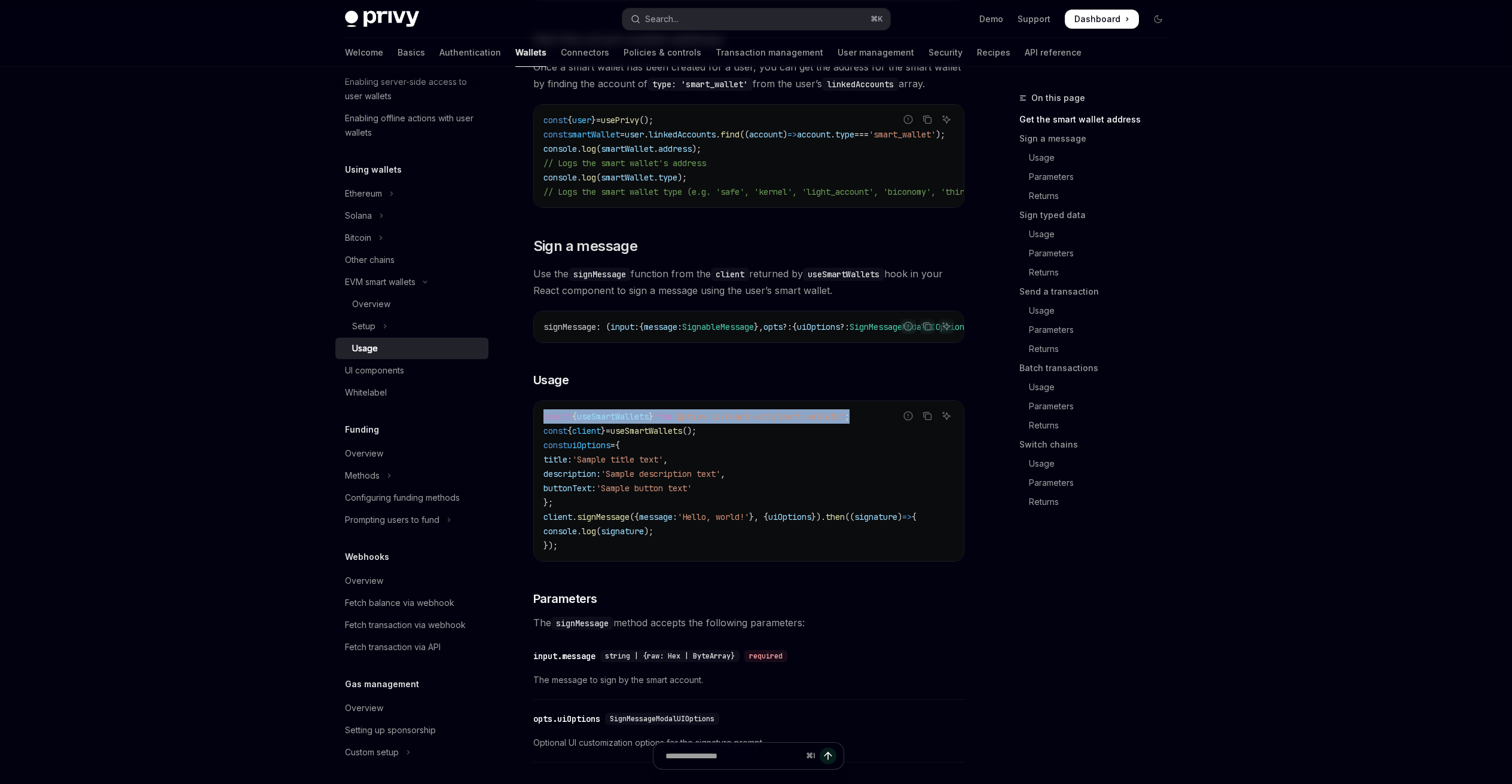
copy span "import { useSmartWallets } from '@privy-io/react-auth/smart-wallets' ;"
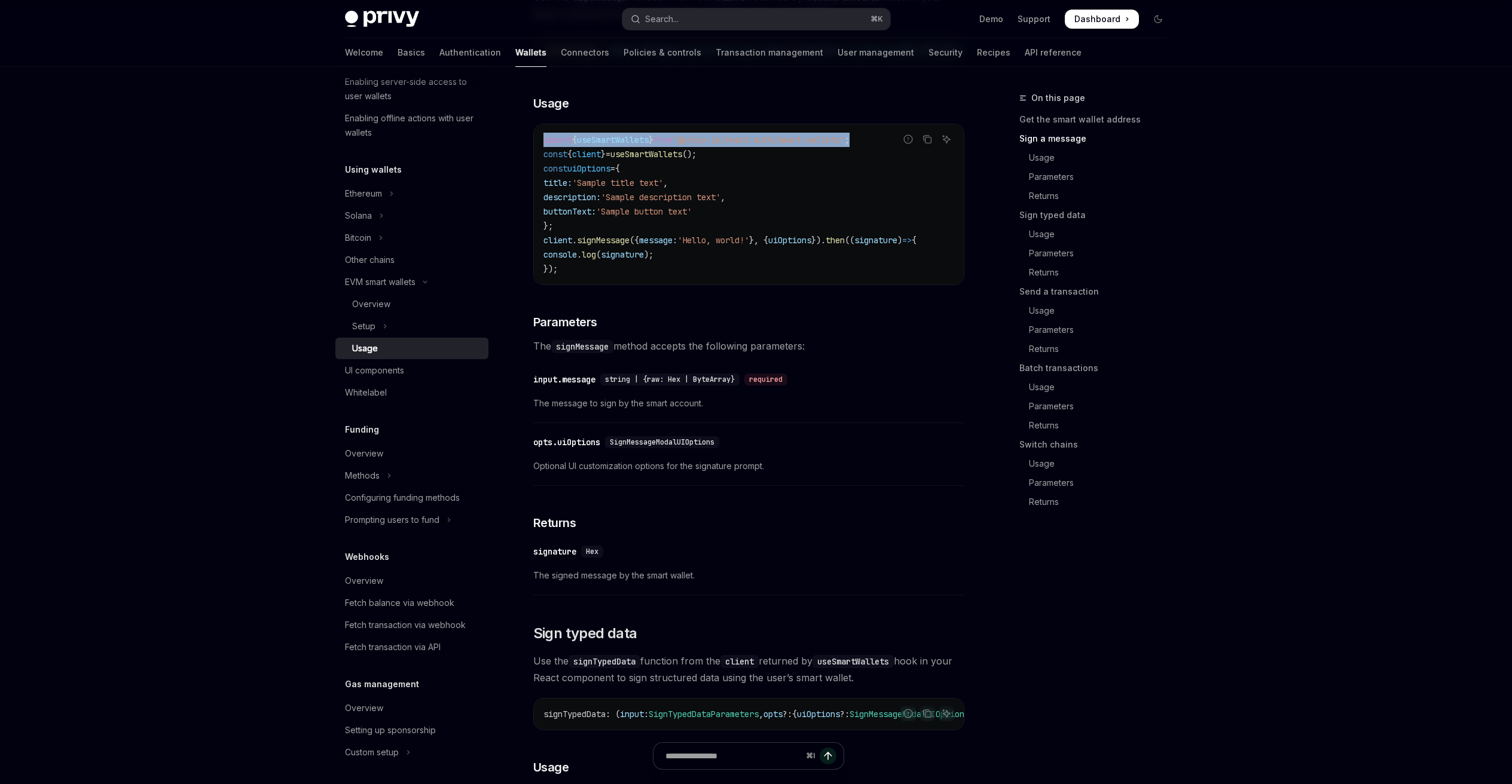
scroll to position [151, 0]
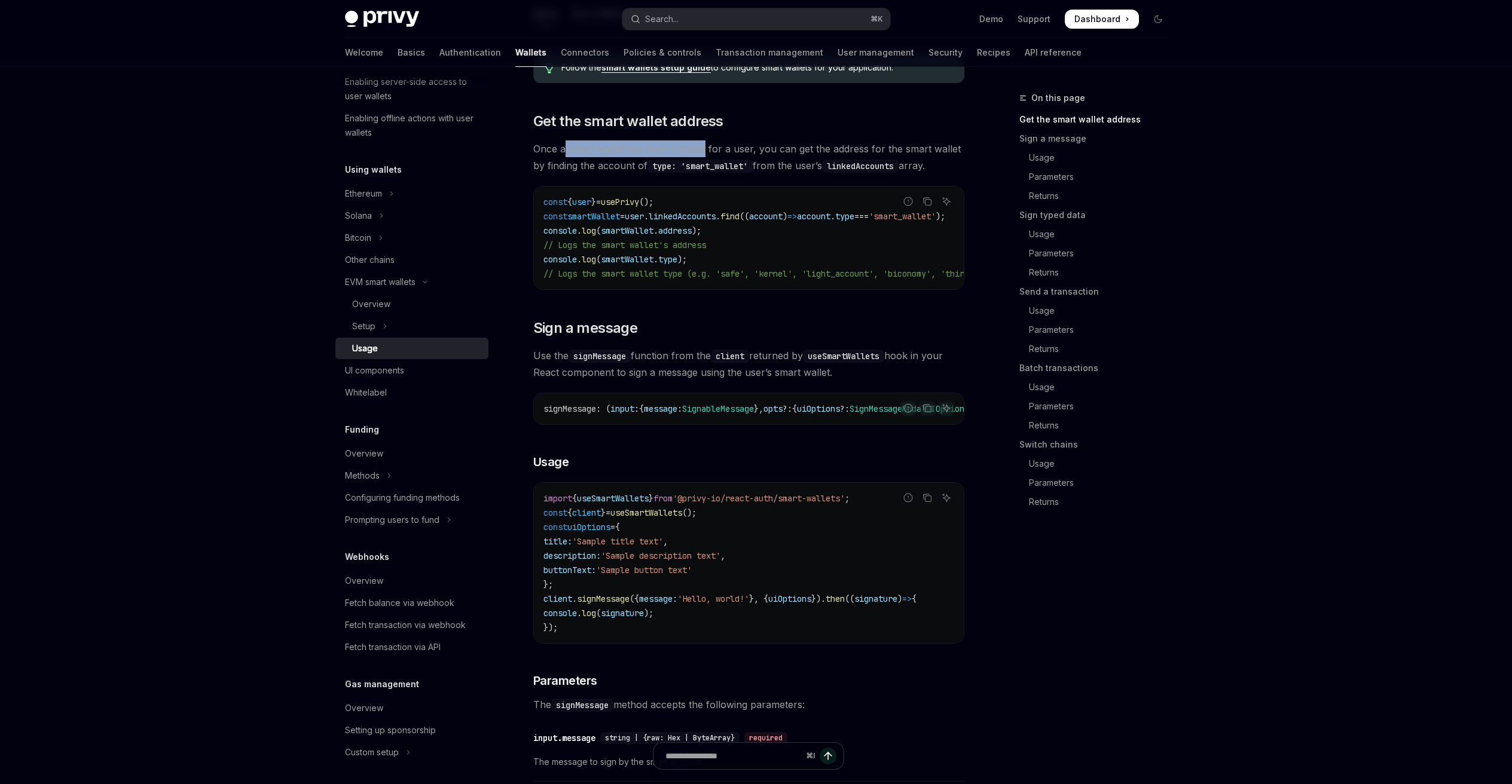
drag, startPoint x: 564, startPoint y: 149, endPoint x: 705, endPoint y: 153, distance: 141.1
click at [705, 153] on span "Once a smart wallet has been created for a user, you can get the address for th…" at bounding box center [748, 157] width 431 height 33
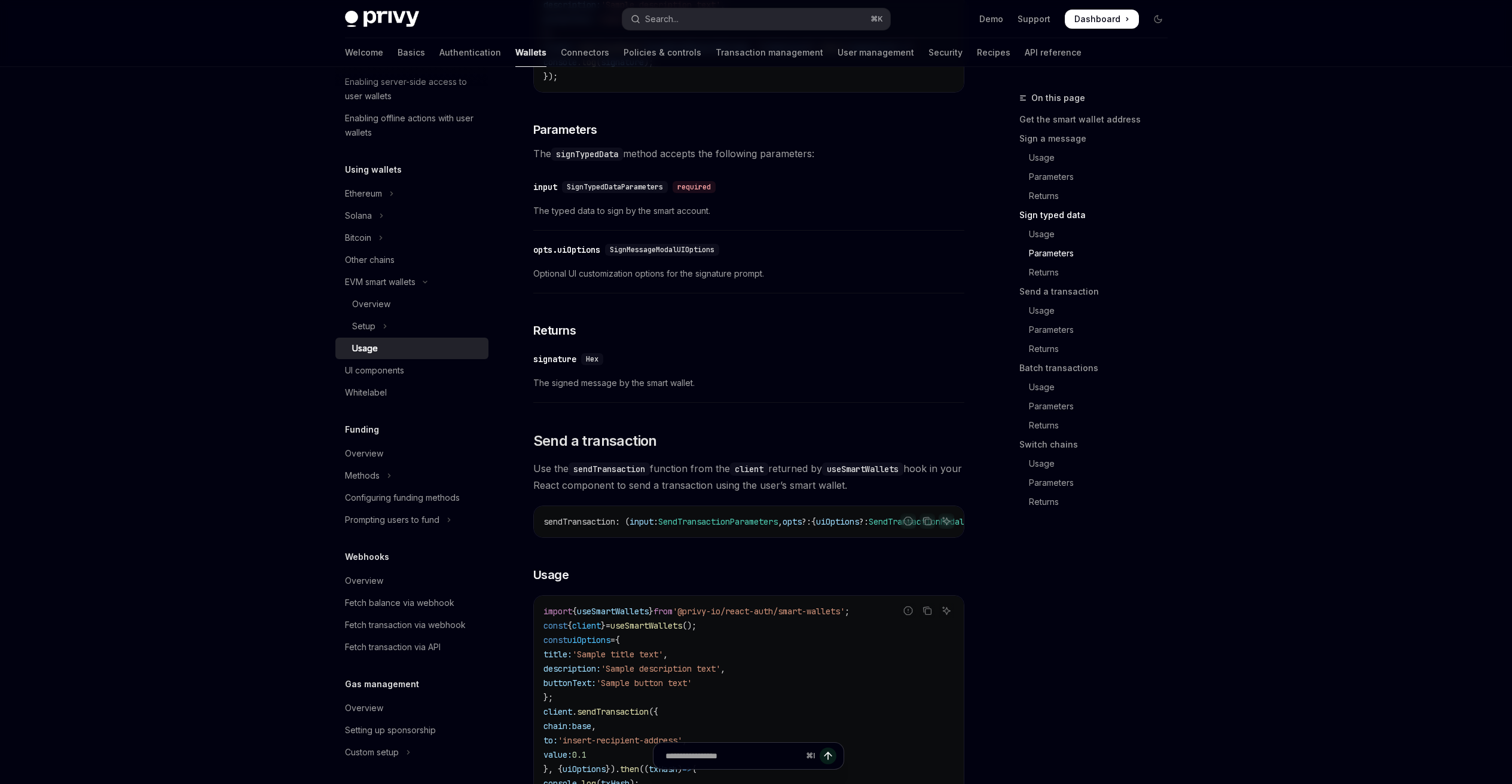
scroll to position [1566, 0]
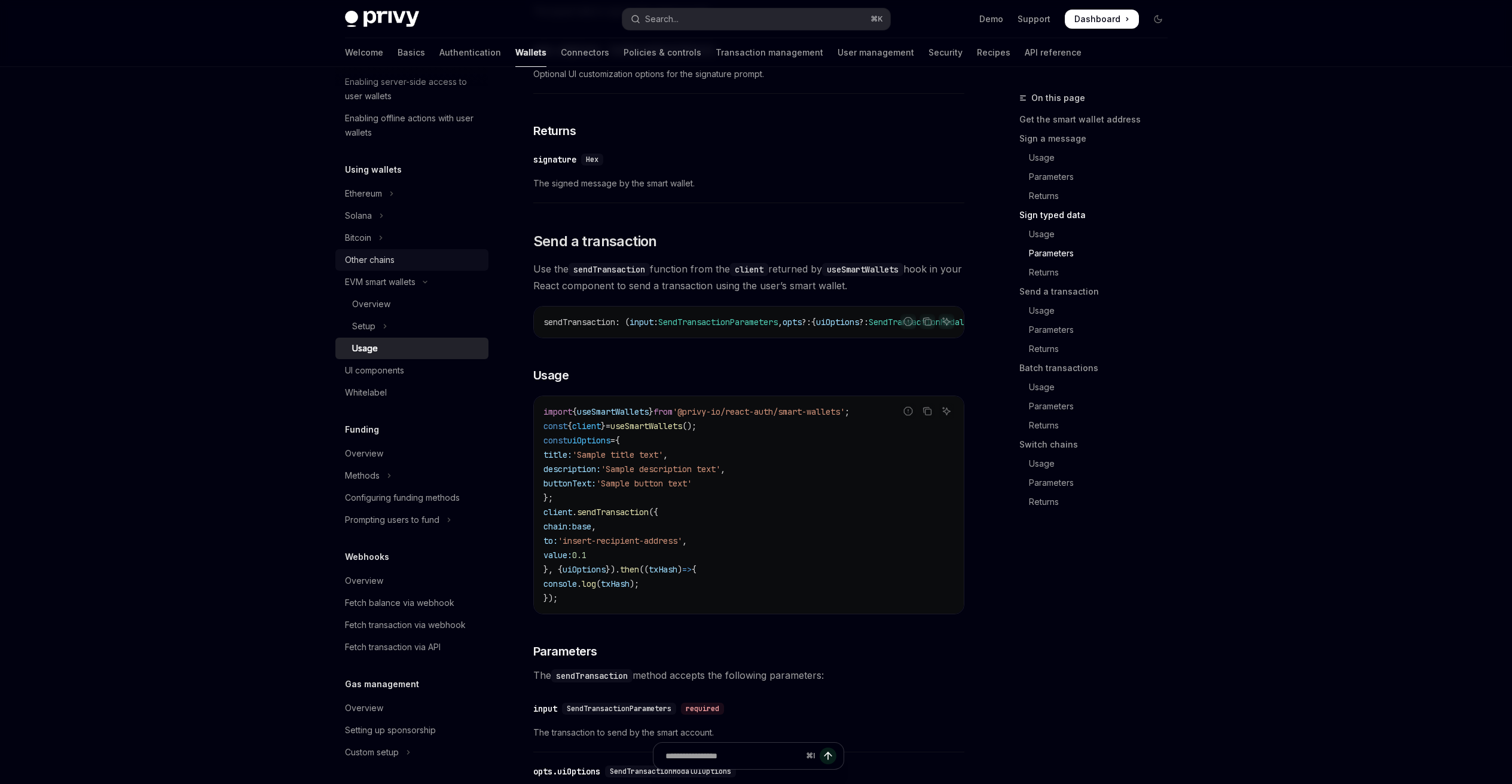
click at [393, 264] on div "Other chains" at bounding box center [369, 260] width 50 height 14
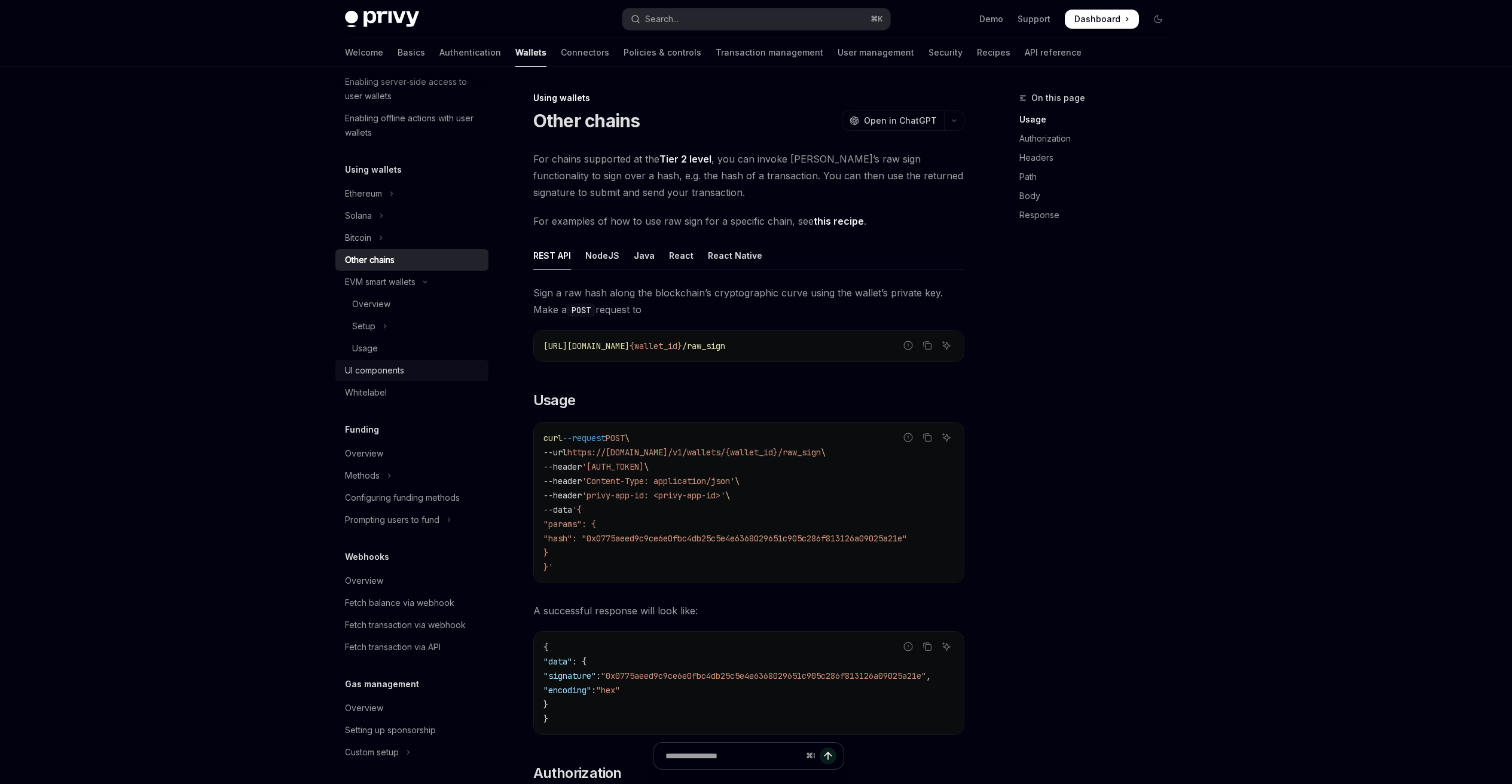
click at [380, 364] on div "UI components" at bounding box center [374, 370] width 59 height 14
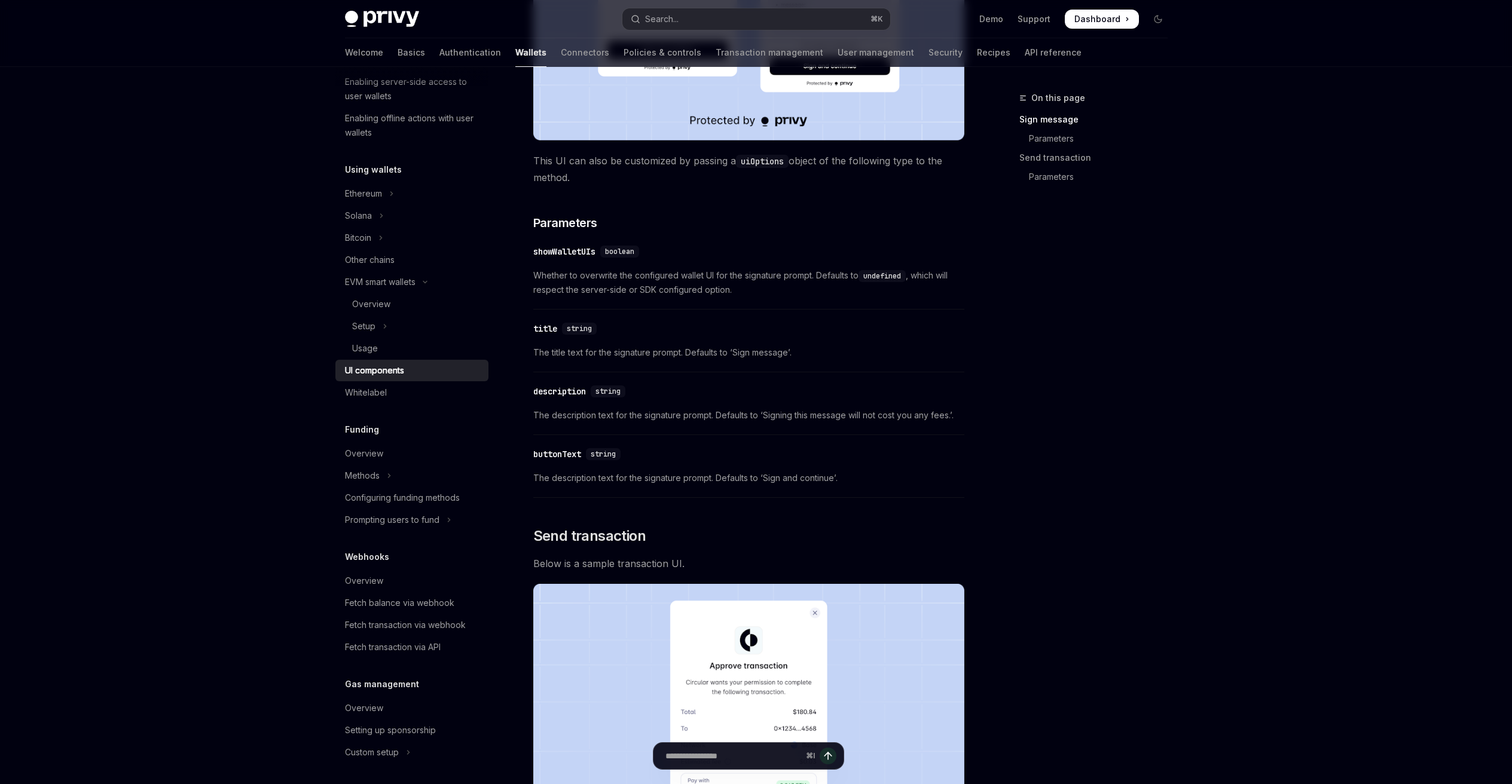
scroll to position [566, 0]
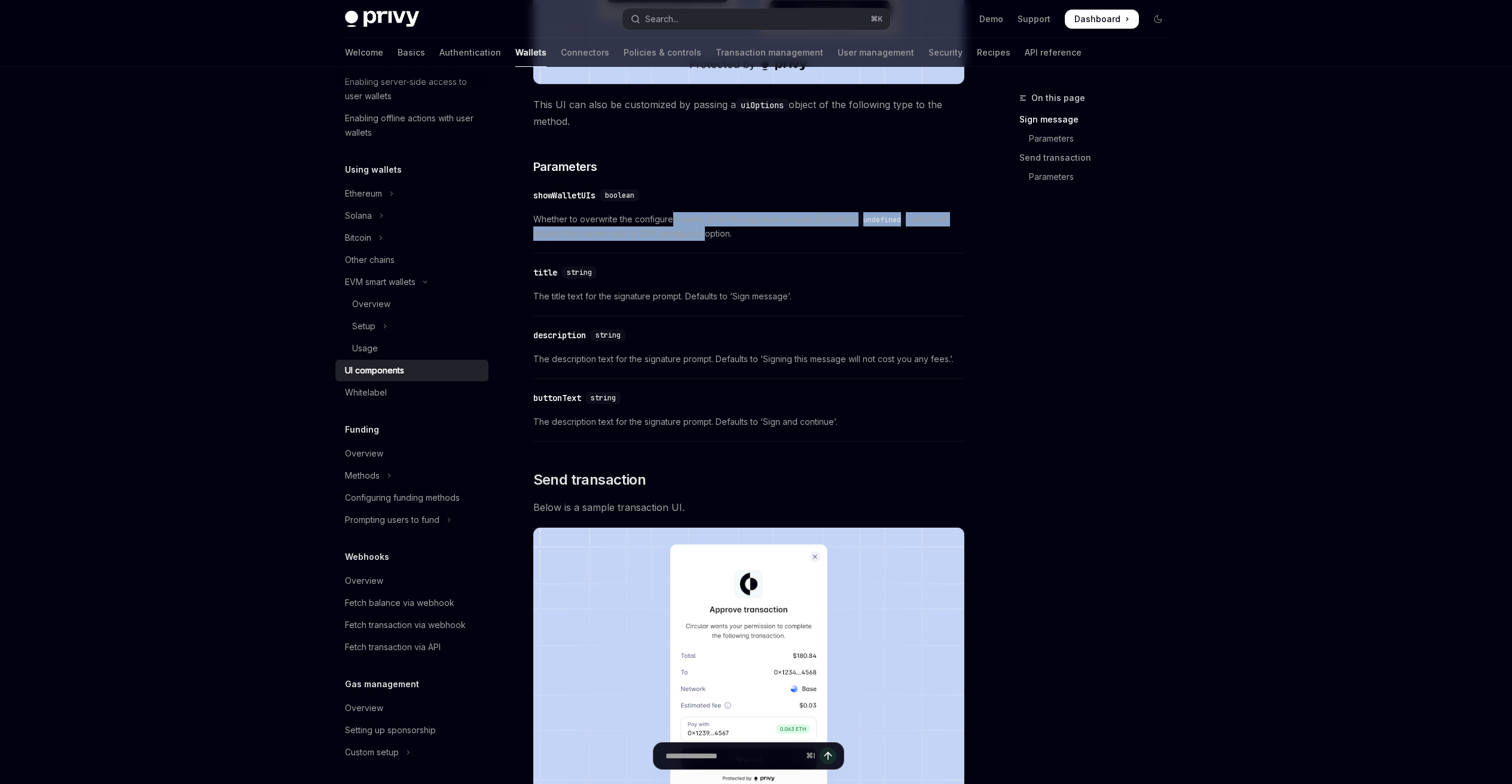
drag, startPoint x: 670, startPoint y: 221, endPoint x: 707, endPoint y: 240, distance: 41.6
click at [707, 240] on span "Whether to overwrite the configured wallet UI for the signature prompt. Default…" at bounding box center [748, 227] width 431 height 28
click at [707, 241] on div "​ showWalletUIs boolean Whether to overwrite the configured wallet UI for the s…" at bounding box center [748, 218] width 431 height 71
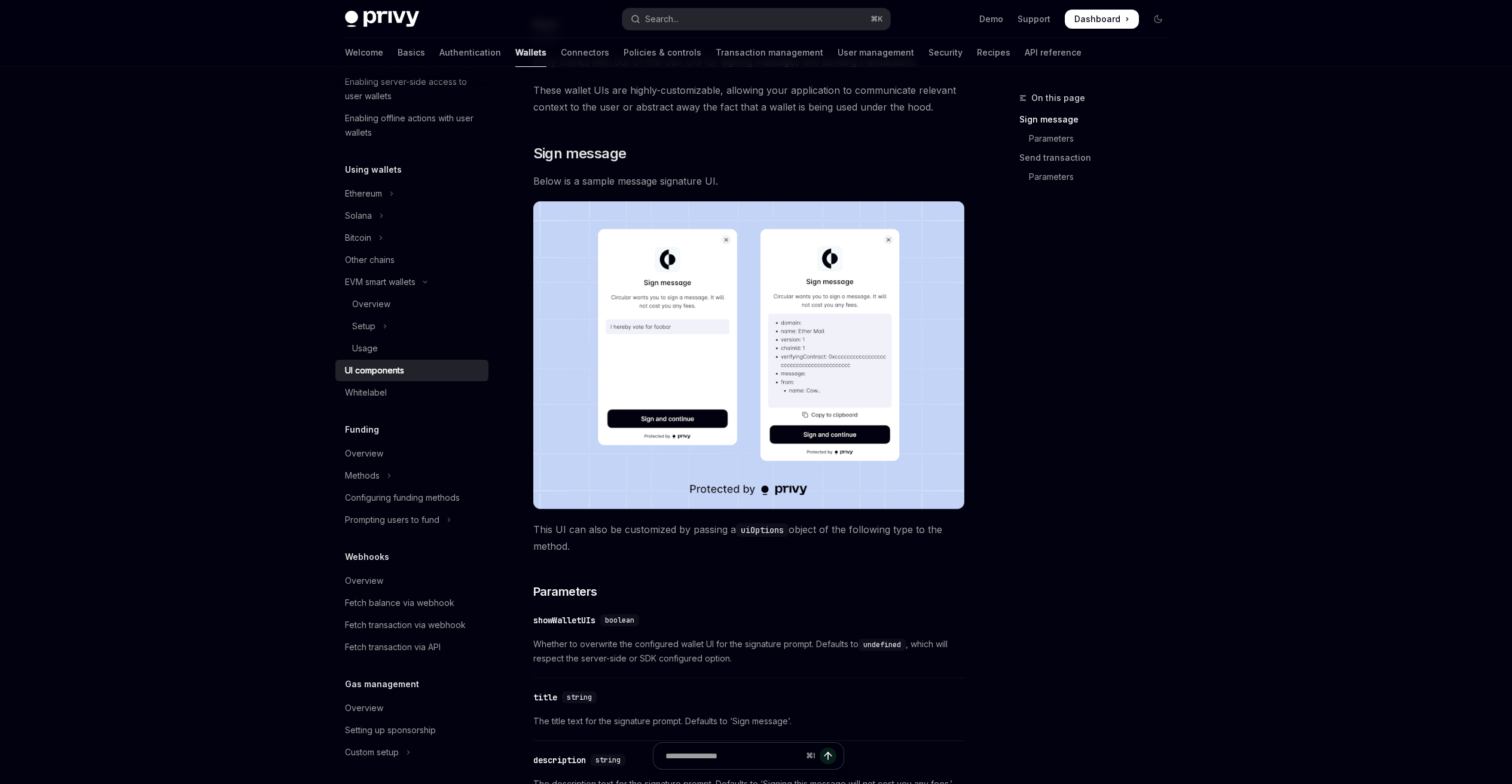
scroll to position [0, 0]
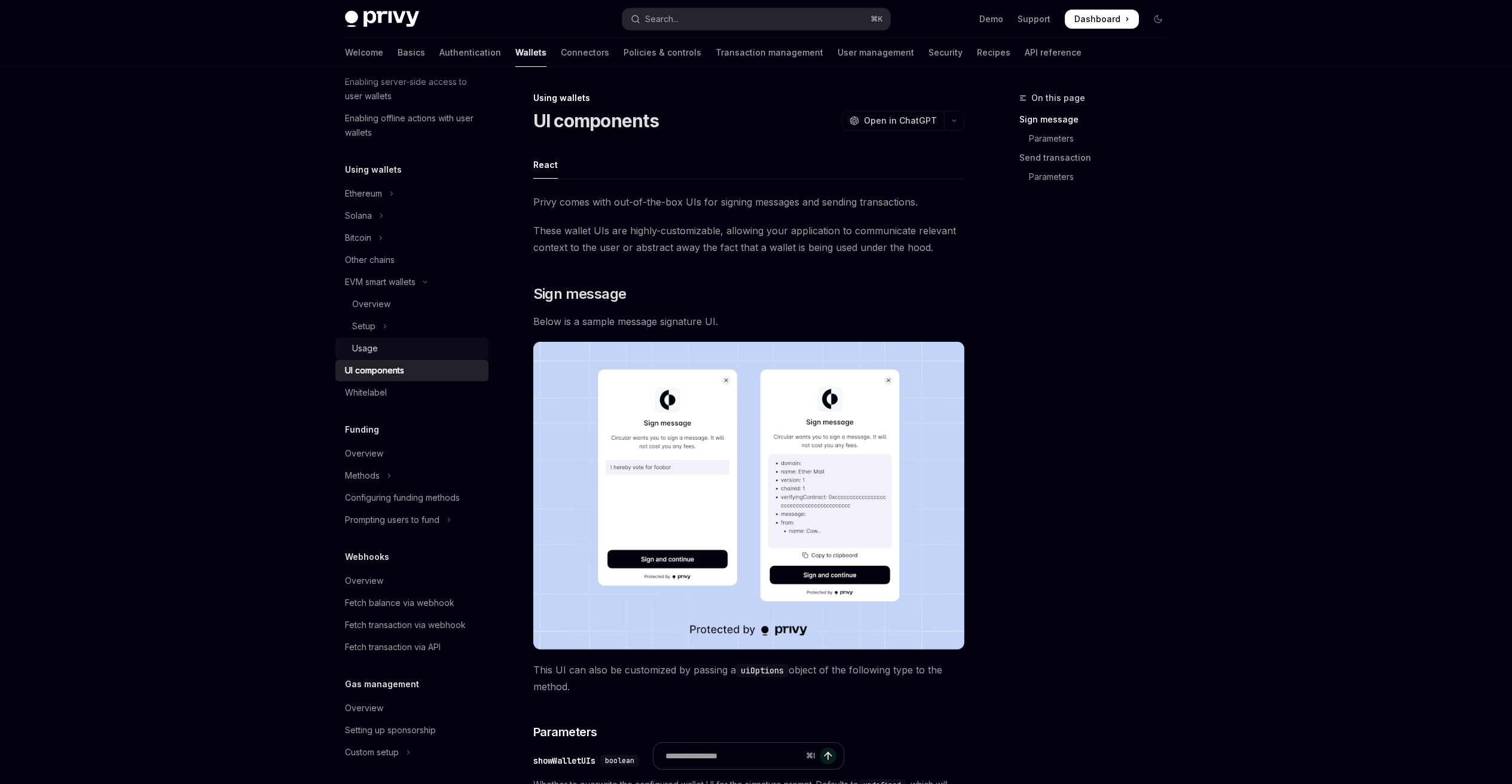
click at [395, 350] on div "Usage" at bounding box center [416, 348] width 129 height 14
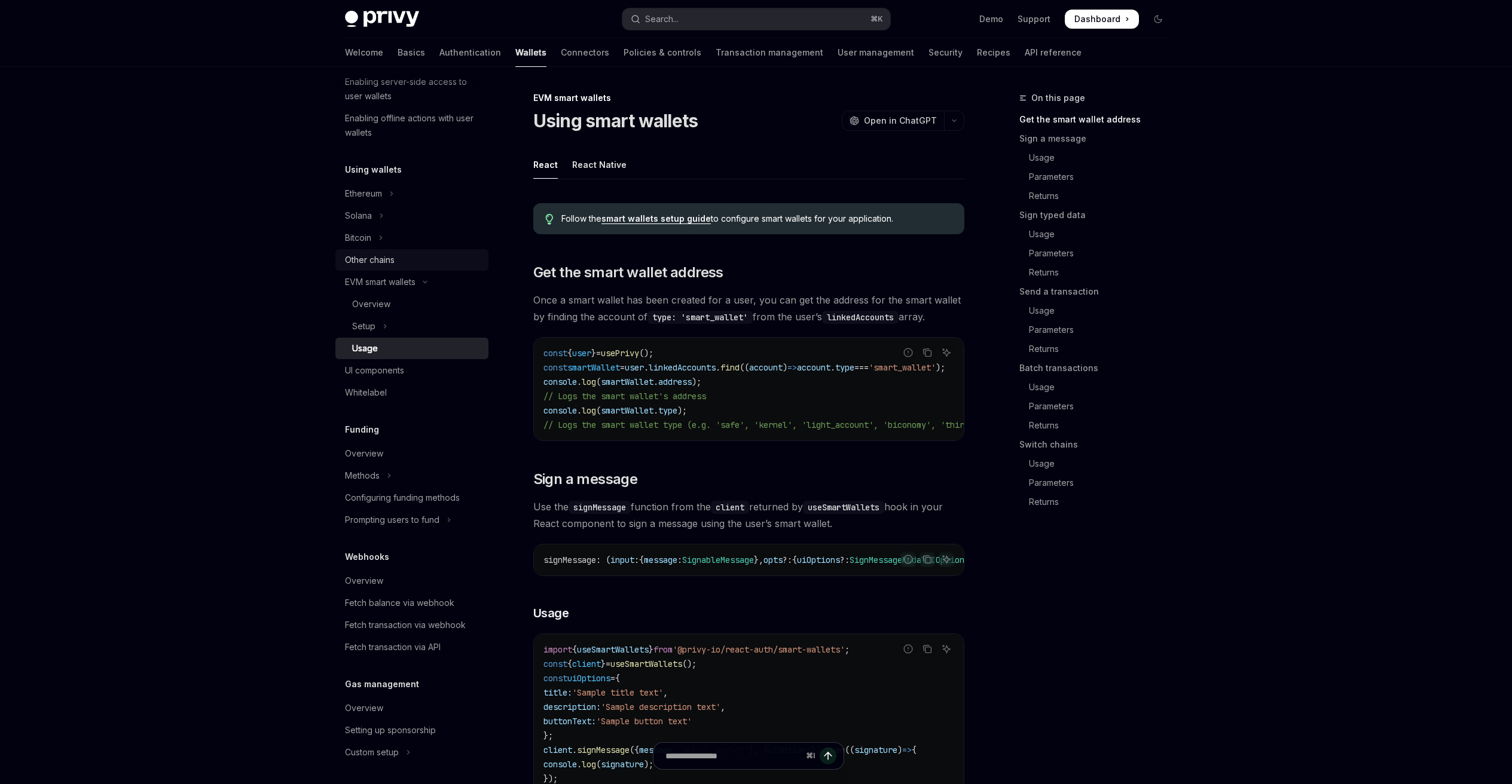
click at [395, 267] on div "Other chains" at bounding box center [412, 260] width 136 height 14
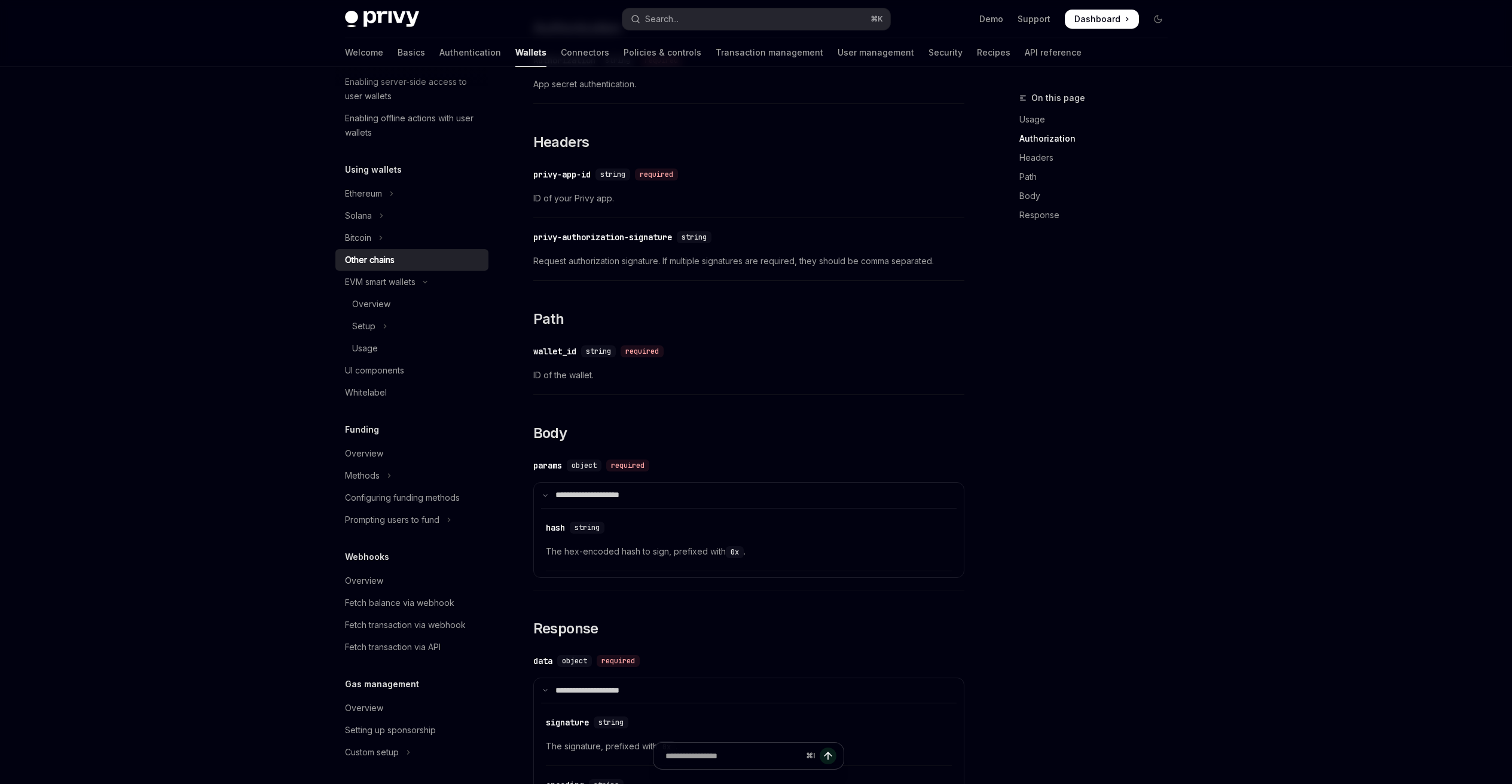
scroll to position [1099, 0]
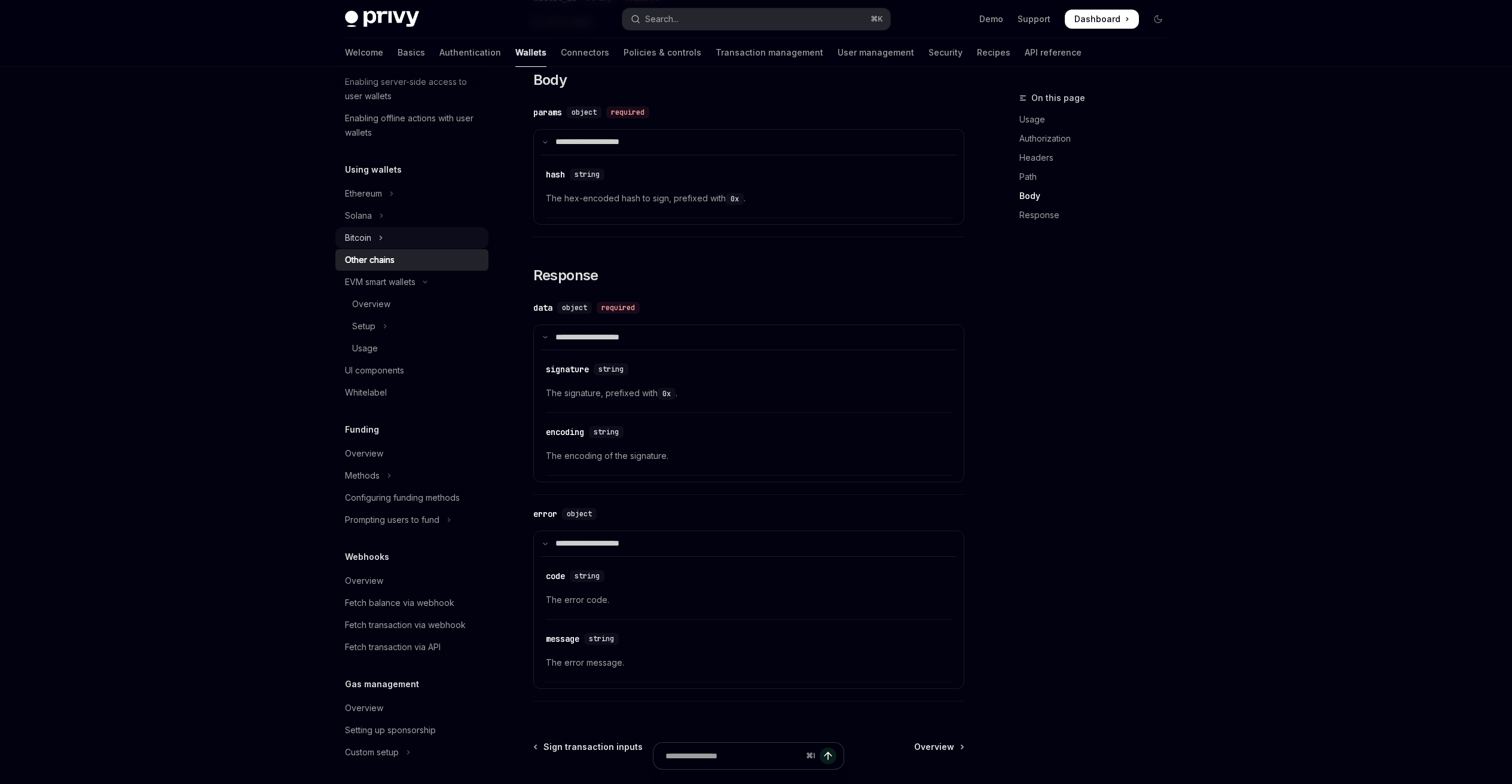
click at [414, 237] on button "Bitcoin" at bounding box center [412, 238] width 153 height 22
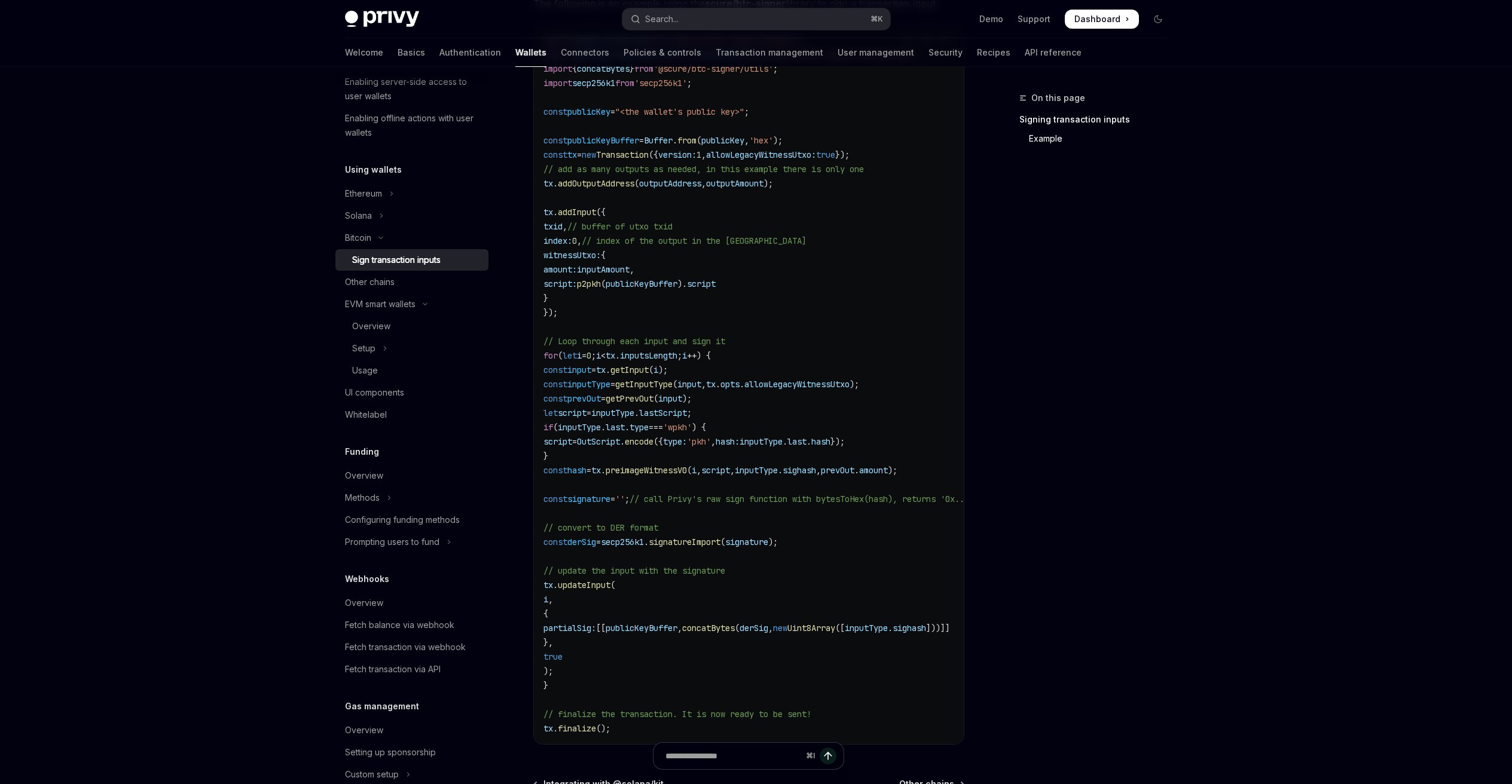
scroll to position [366, 0]
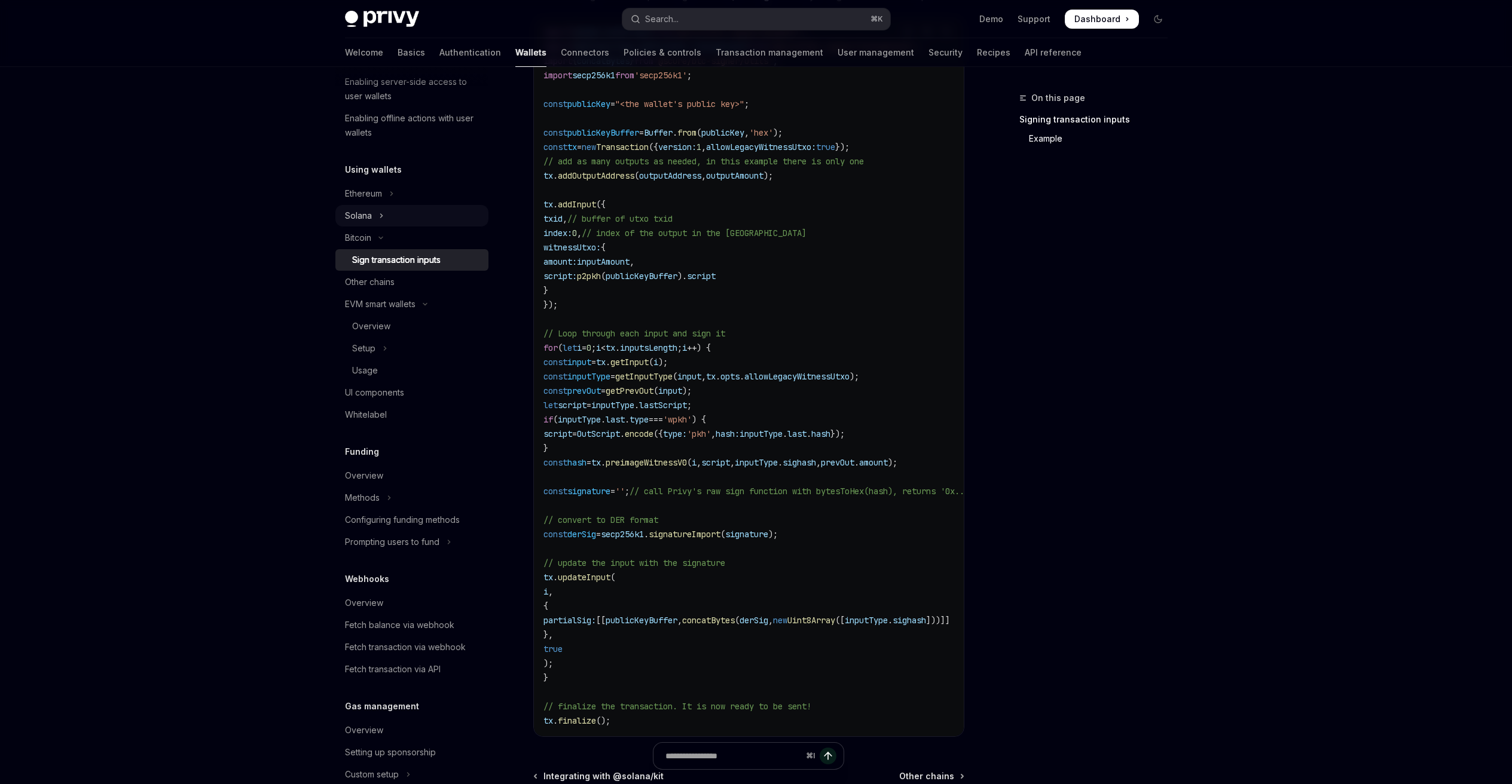
click at [366, 219] on div "Solana" at bounding box center [358, 216] width 27 height 14
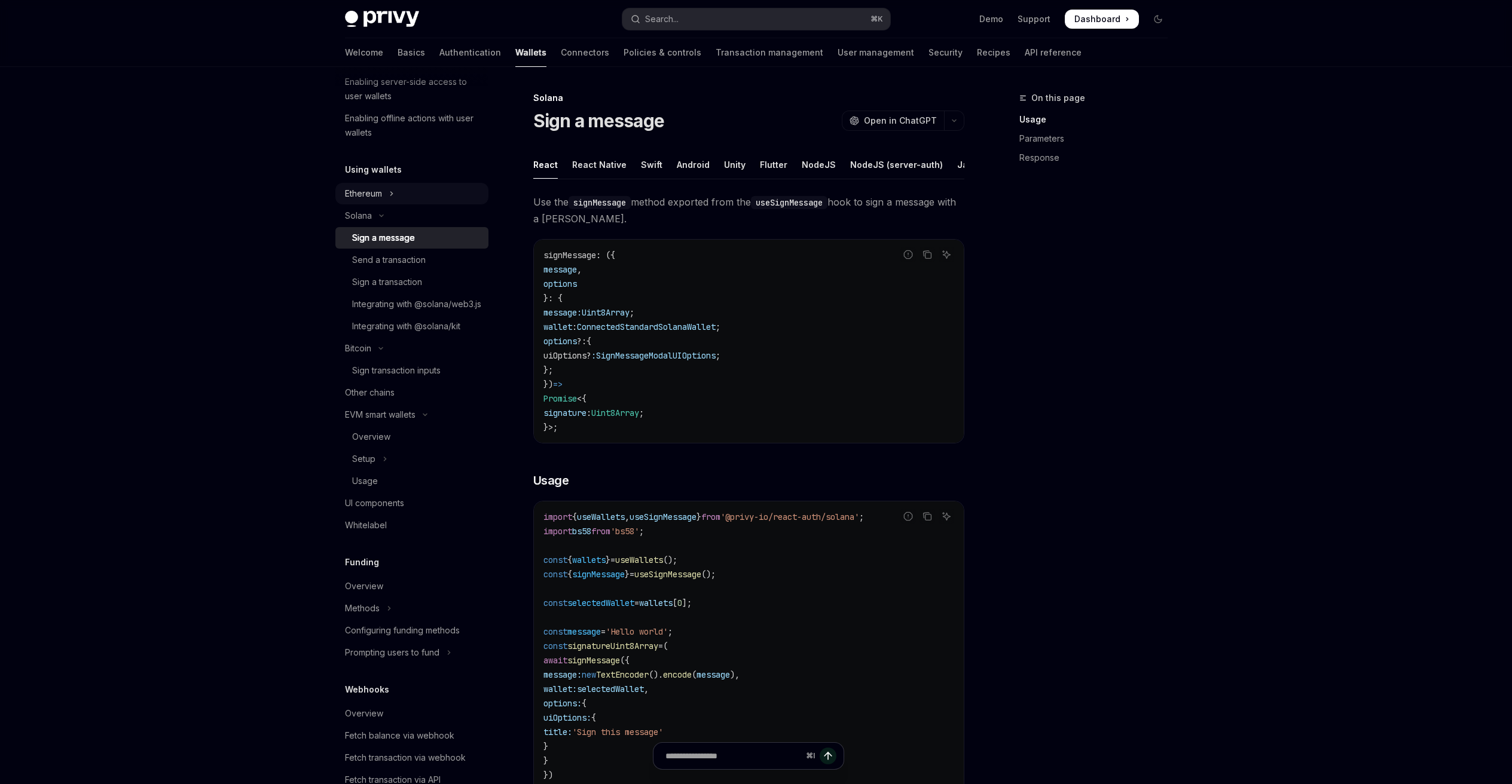
click at [376, 197] on div "Ethereum" at bounding box center [363, 193] width 37 height 14
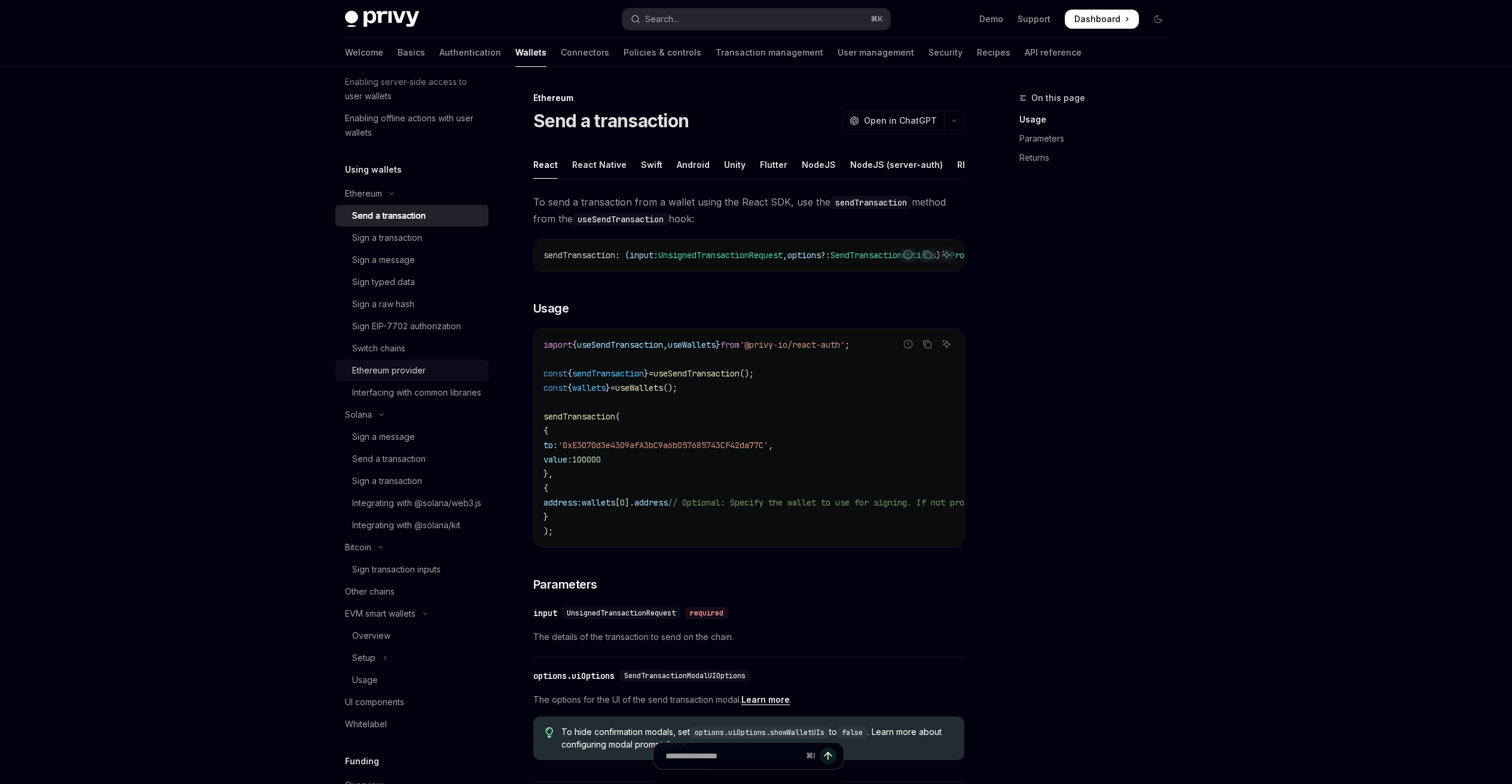
click at [407, 364] on div "Ethereum provider" at bounding box center [389, 370] width 73 height 14
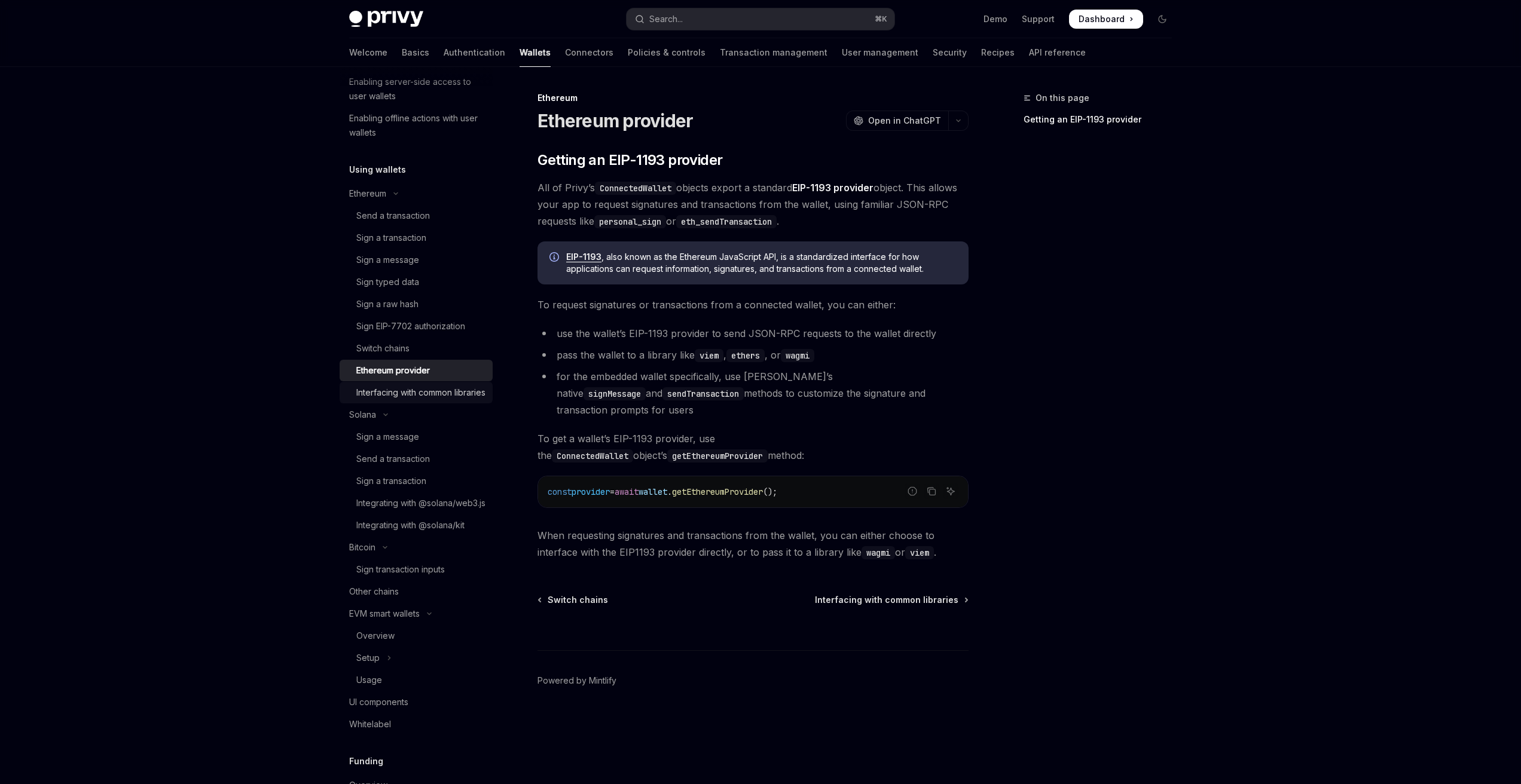
click at [397, 387] on div "Interfacing with common libraries" at bounding box center [421, 392] width 129 height 14
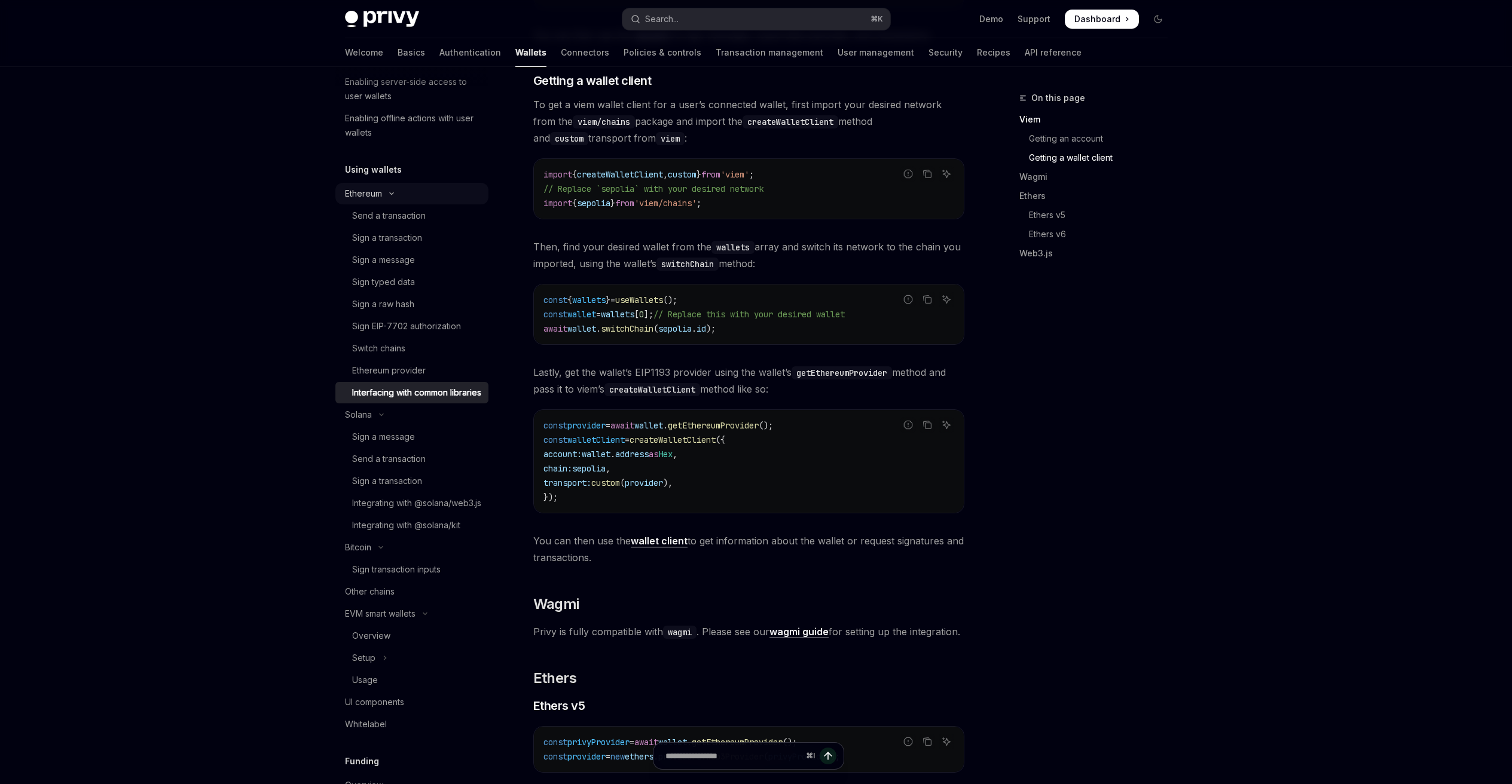
scroll to position [68, 0]
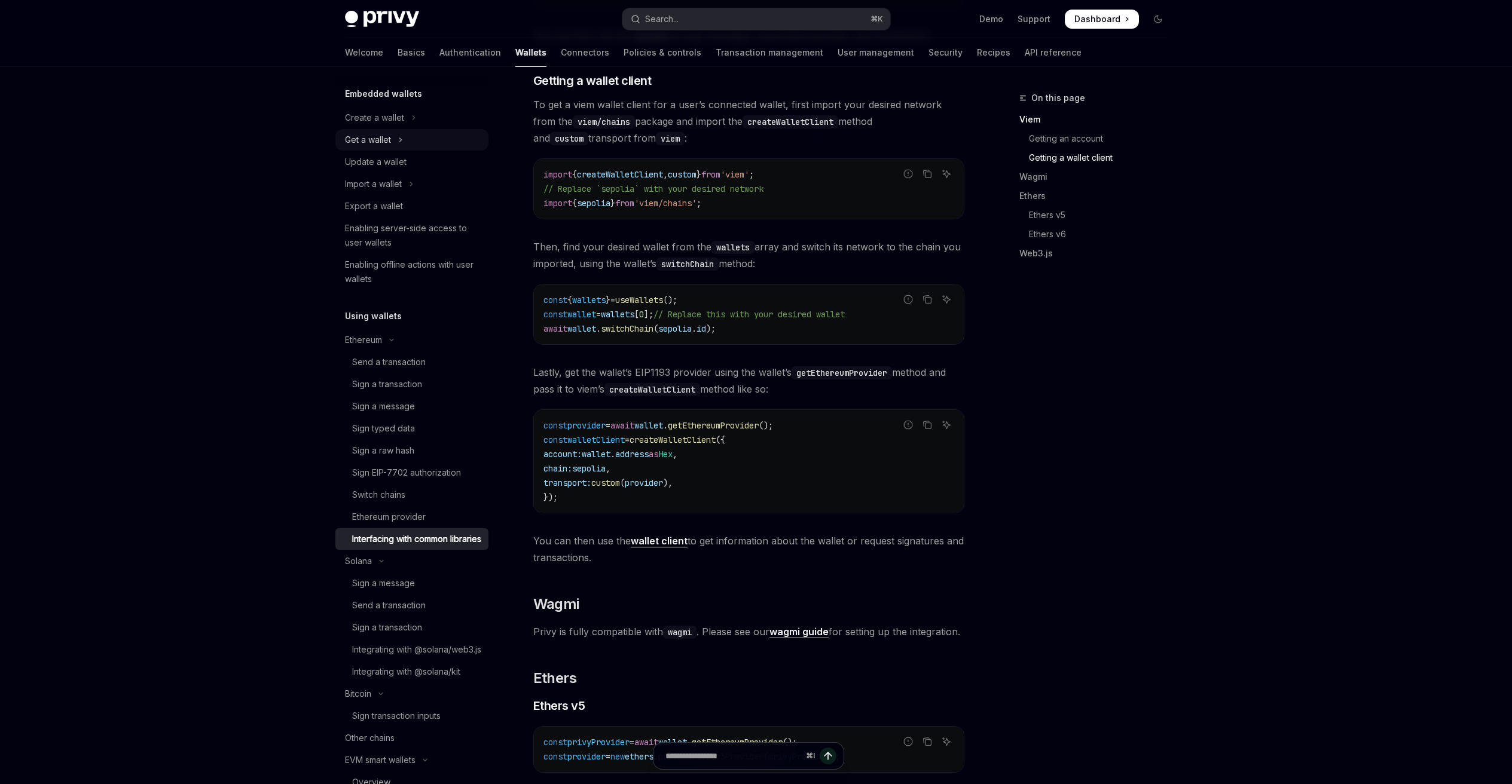
click at [370, 136] on div "Get a wallet" at bounding box center [368, 140] width 46 height 14
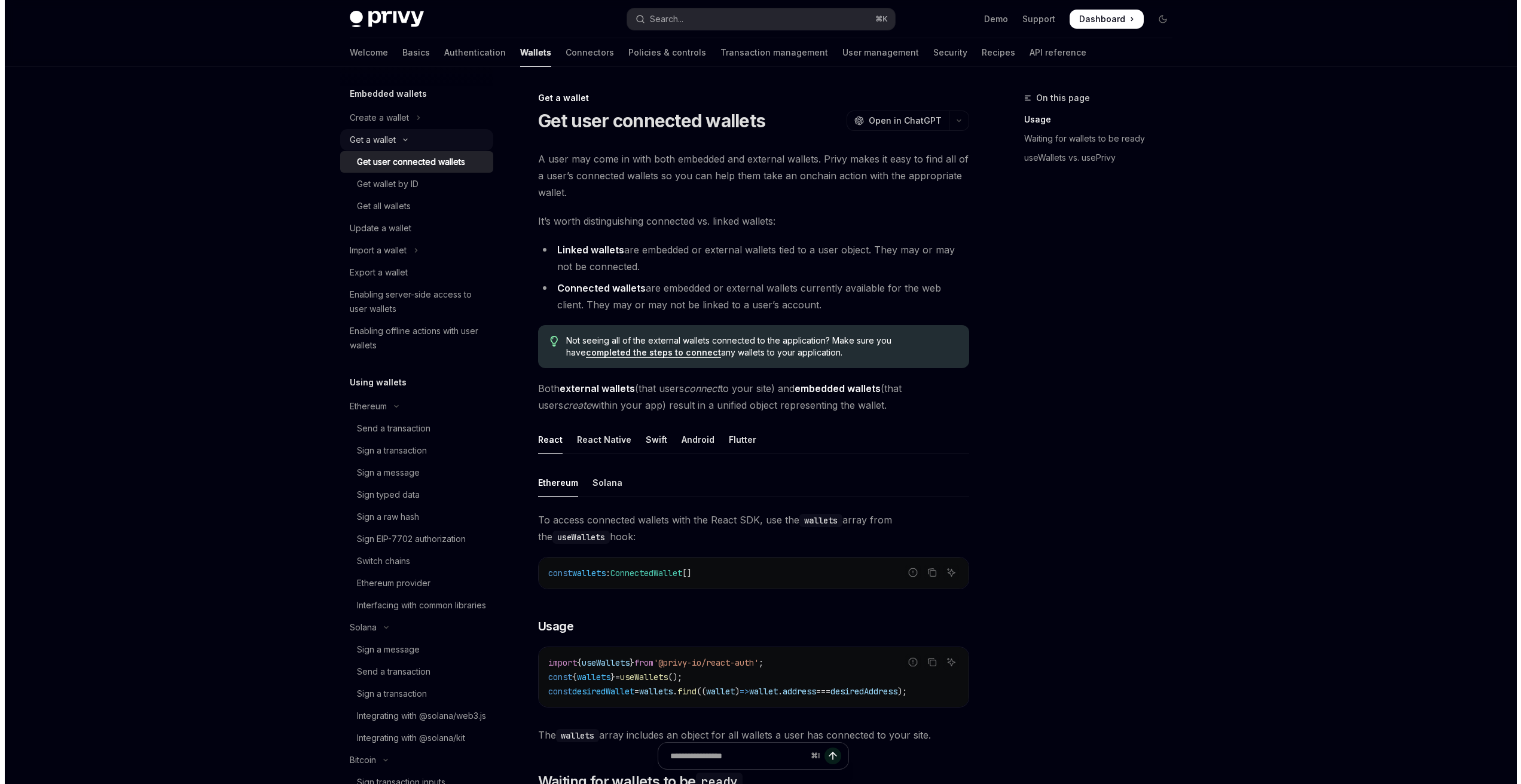
scroll to position [60, 0]
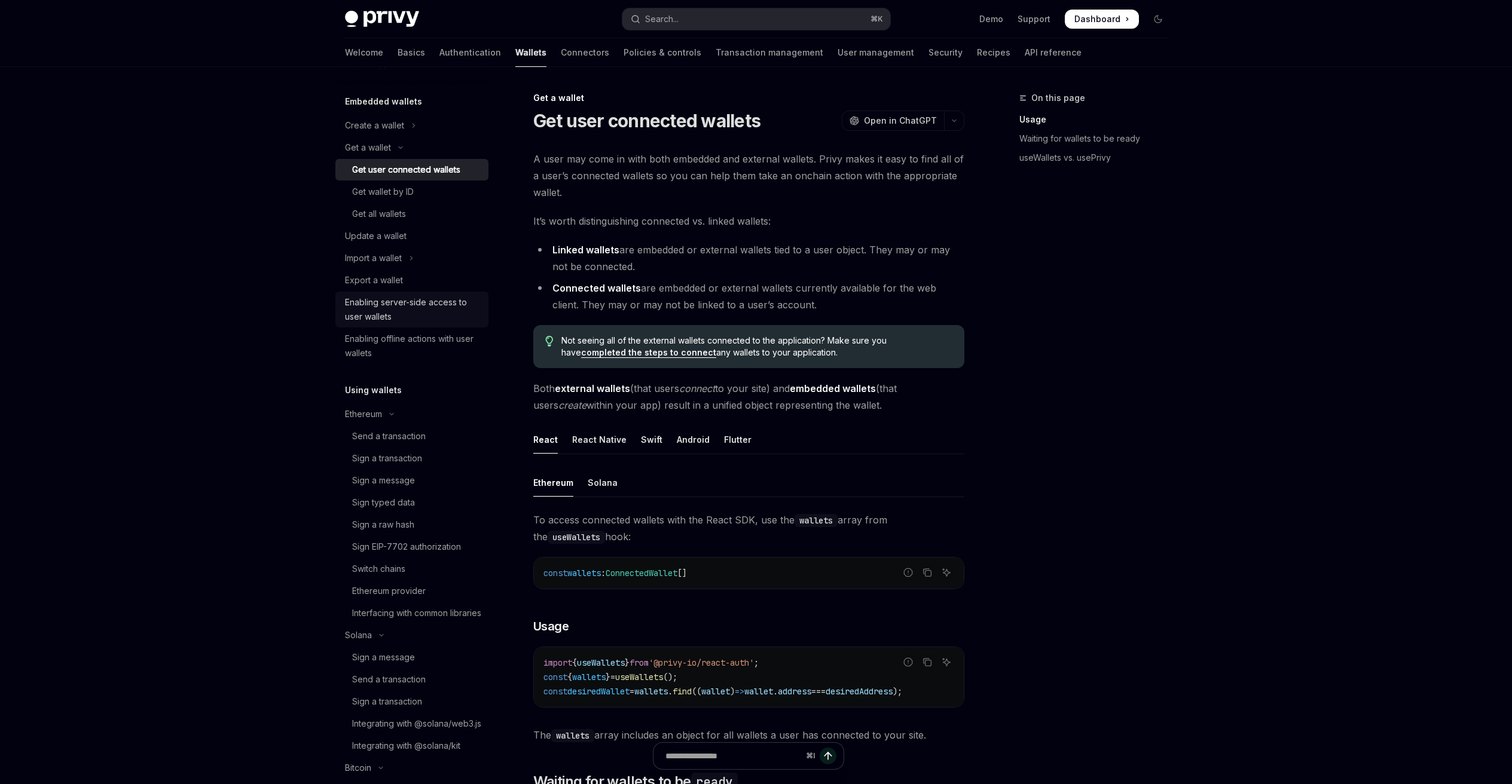
click at [391, 321] on div "Enabling server-side access to user wallets" at bounding box center [412, 309] width 136 height 28
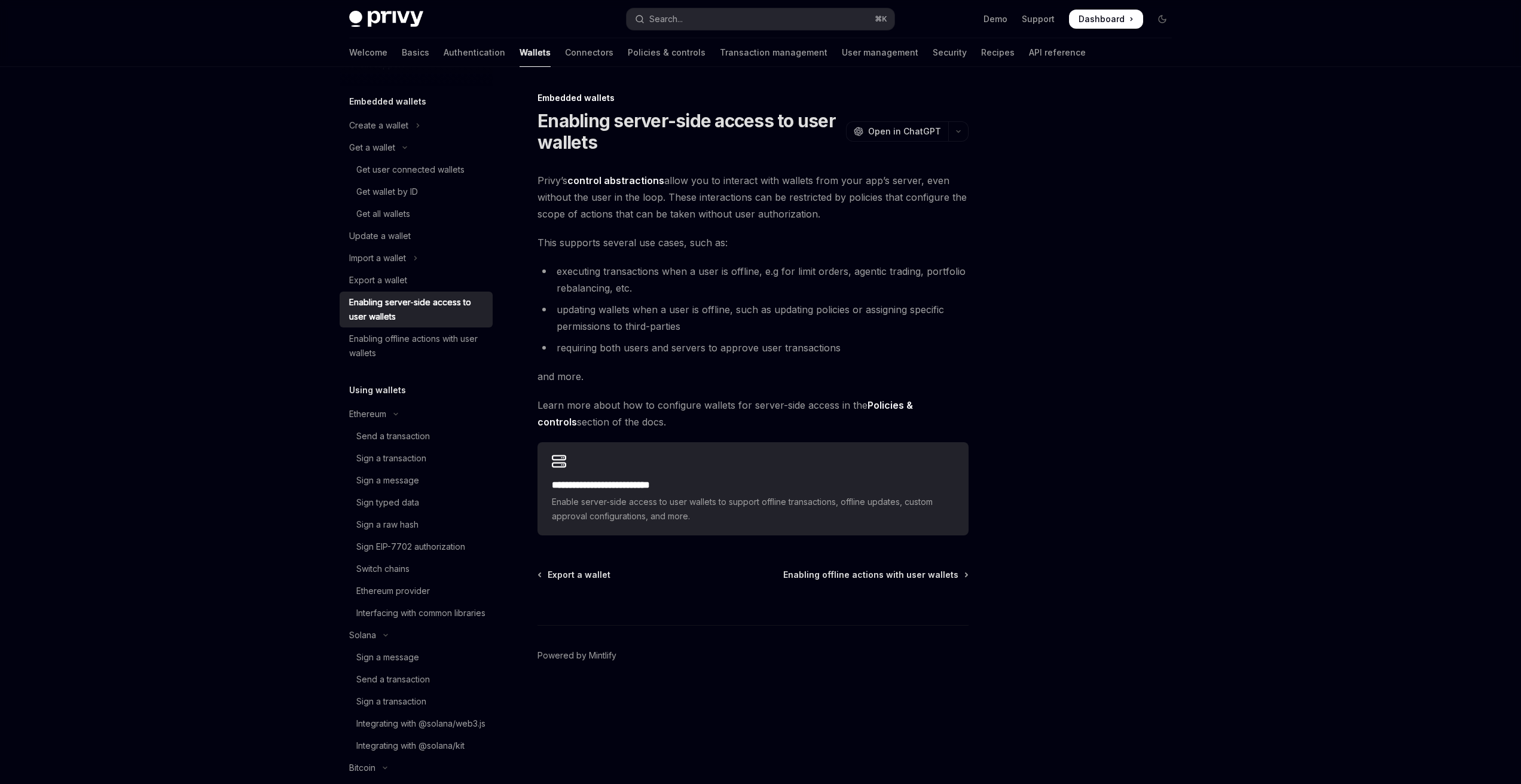
scroll to position [197, 0]
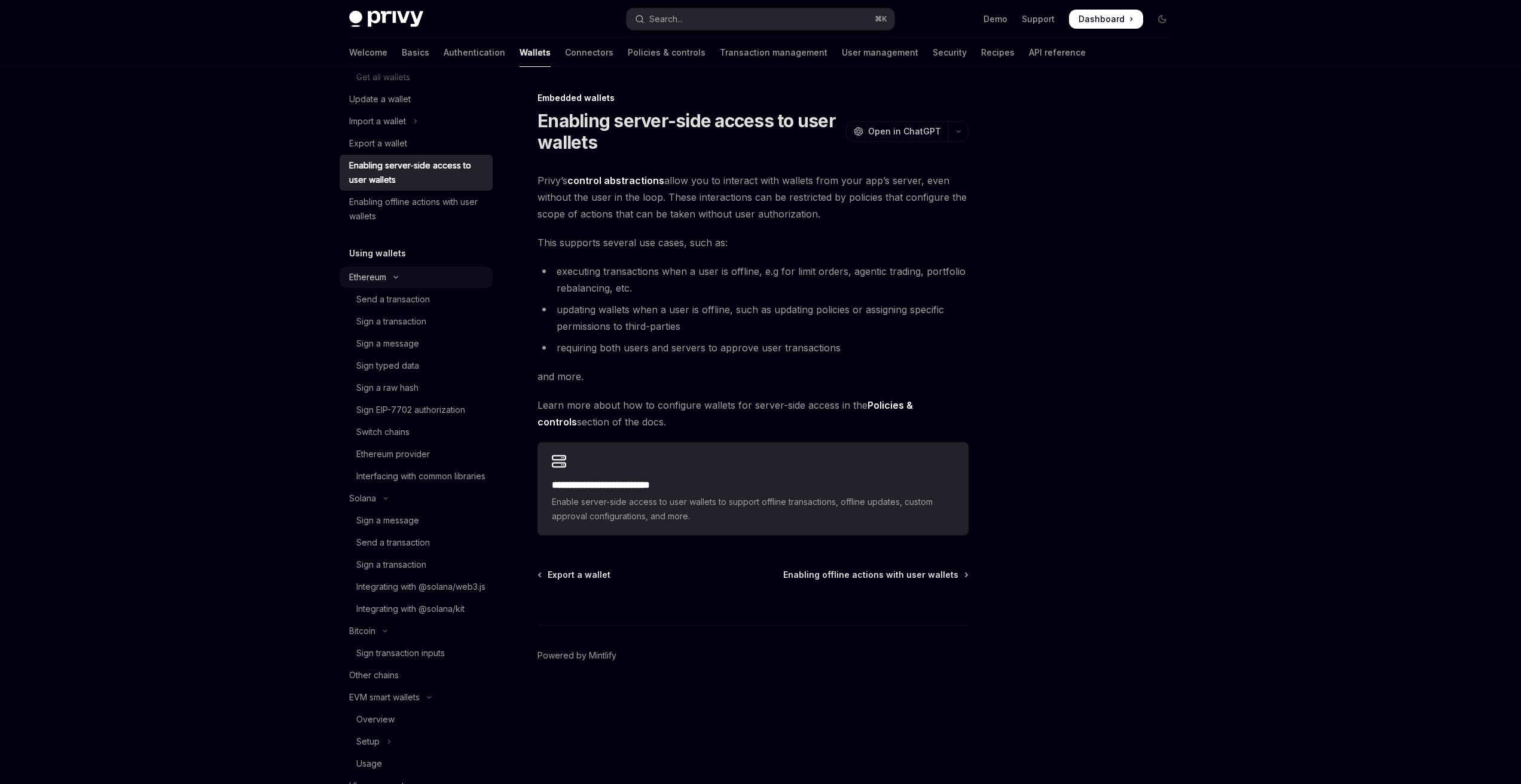
click at [397, 279] on icon "Toggle Ethereum section" at bounding box center [396, 277] width 14 height 5
click at [386, 300] on icon "Toggle Solana section" at bounding box center [385, 299] width 14 height 5
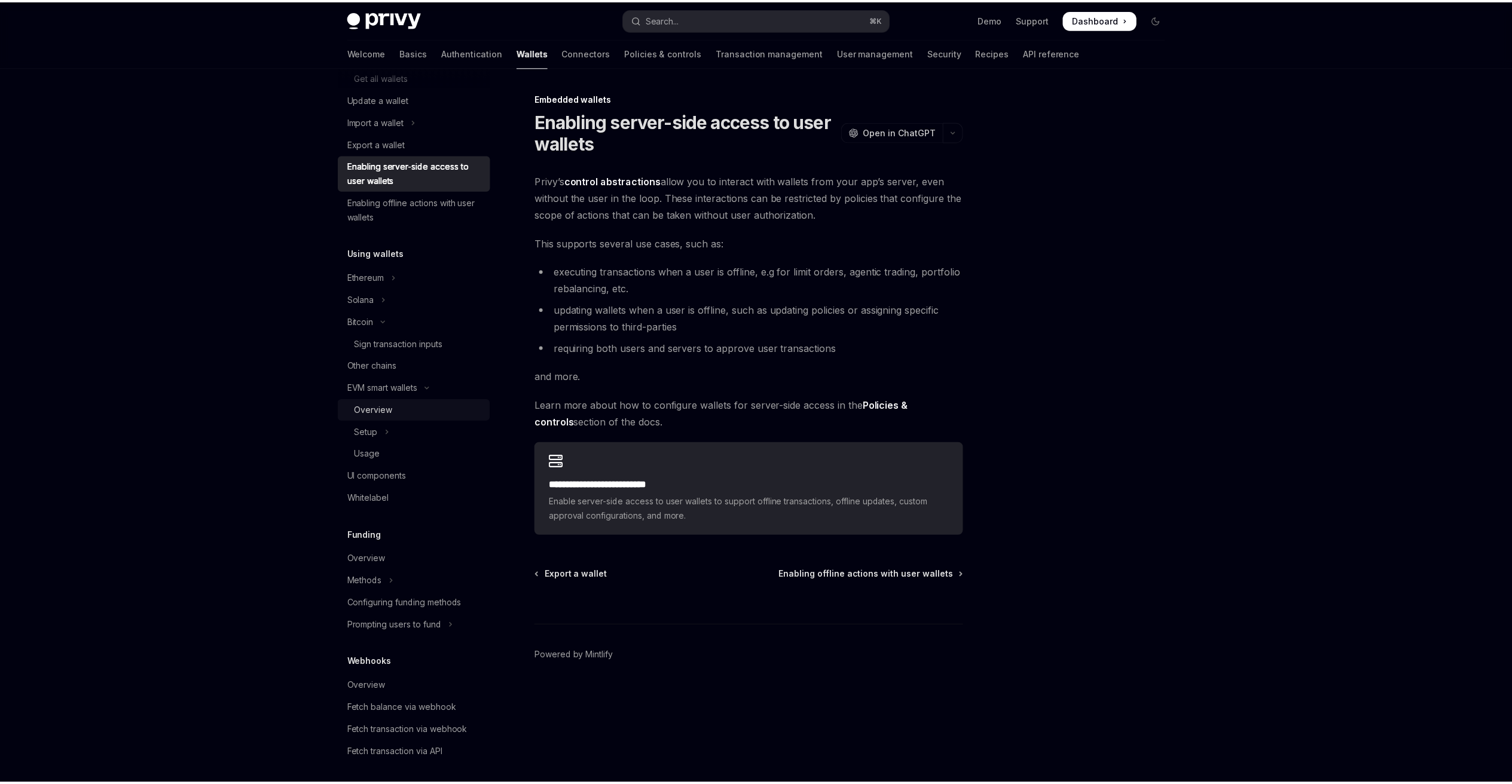
scroll to position [345, 0]
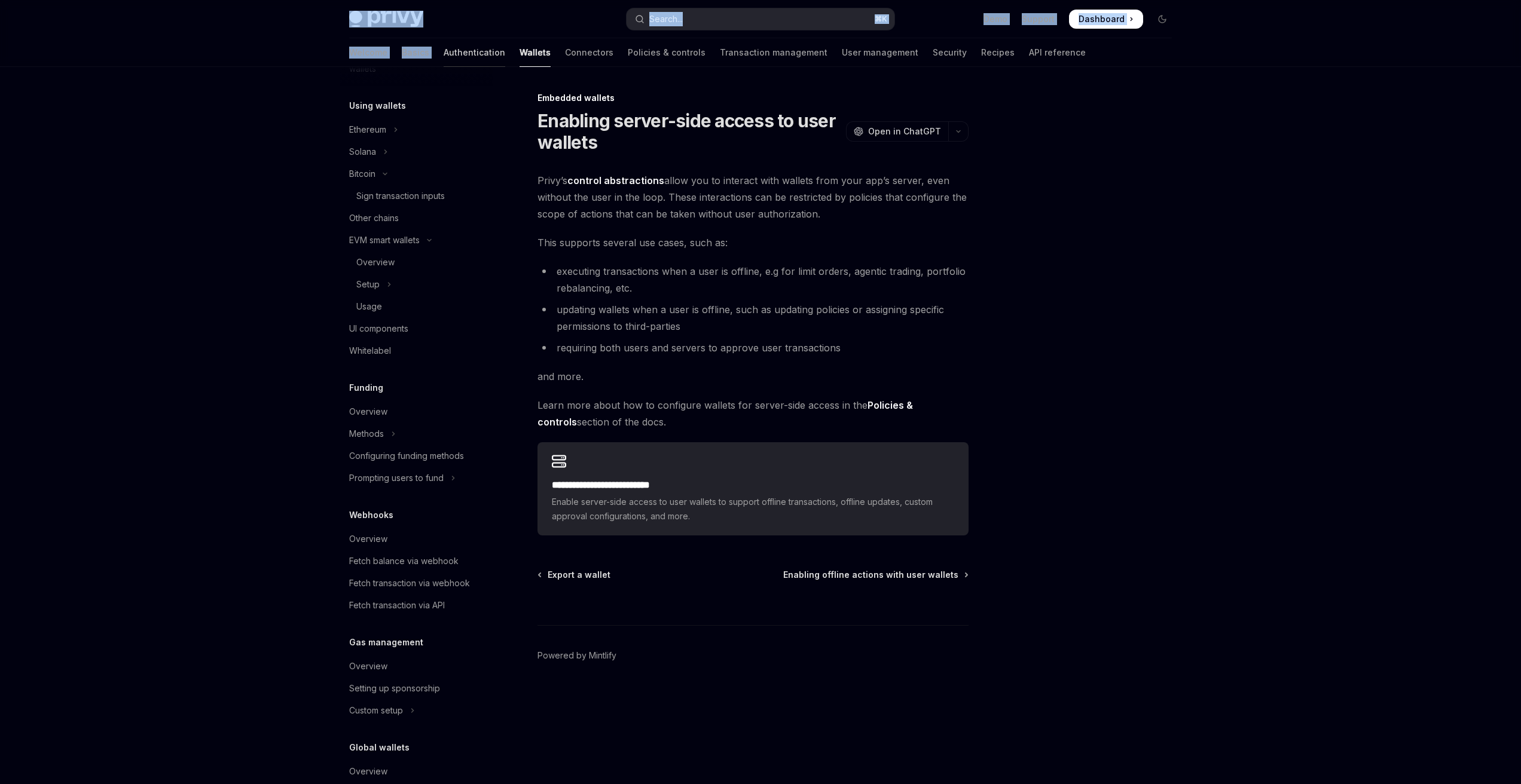
click at [402, 39] on div "Privy Docs home page Search... ⌘ K Demo Support Dashboard Dashboard Search... N…" at bounding box center [760, 33] width 880 height 67
click at [444, 48] on link "Authentication" at bounding box center [474, 52] width 62 height 28
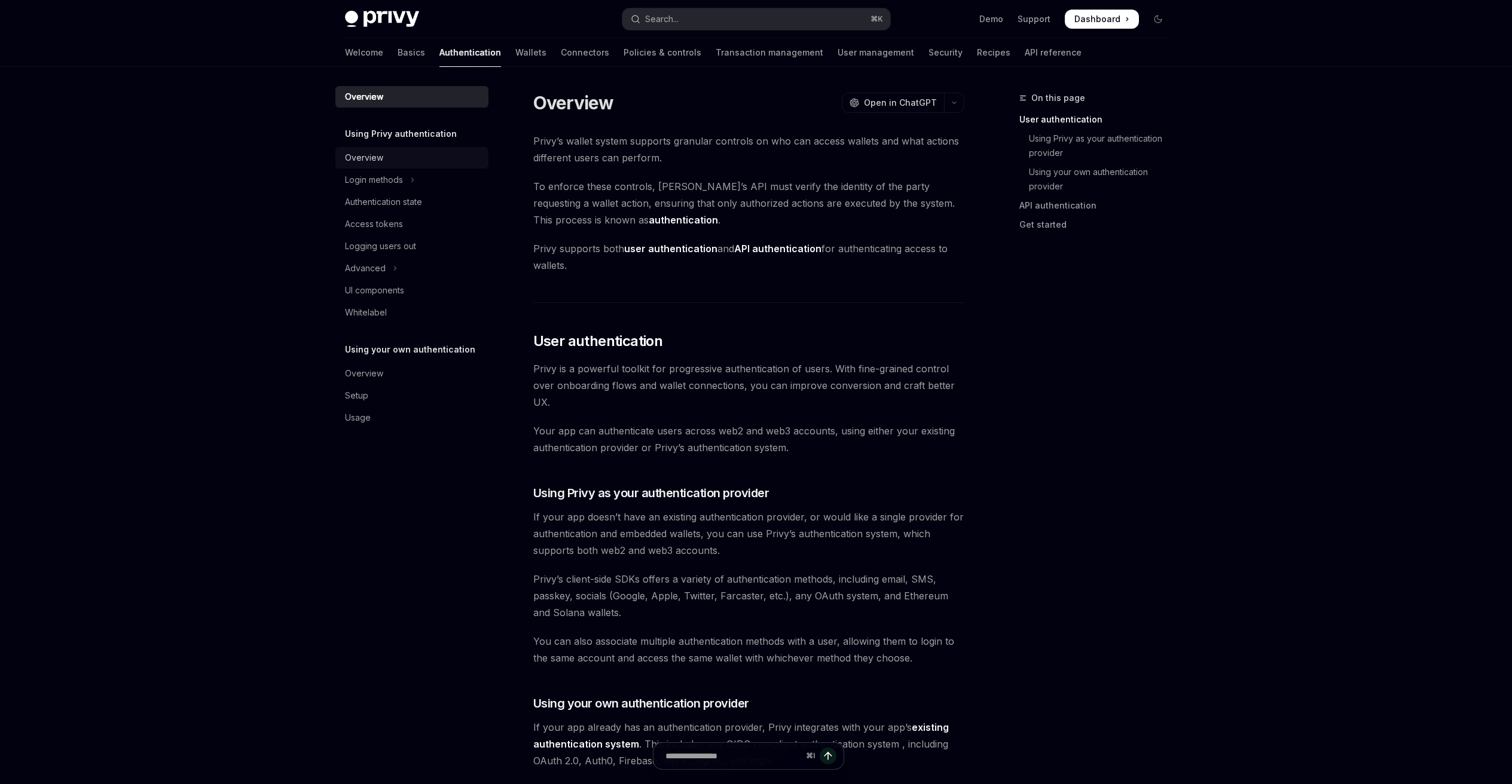
click at [372, 159] on div "Overview" at bounding box center [364, 157] width 38 height 14
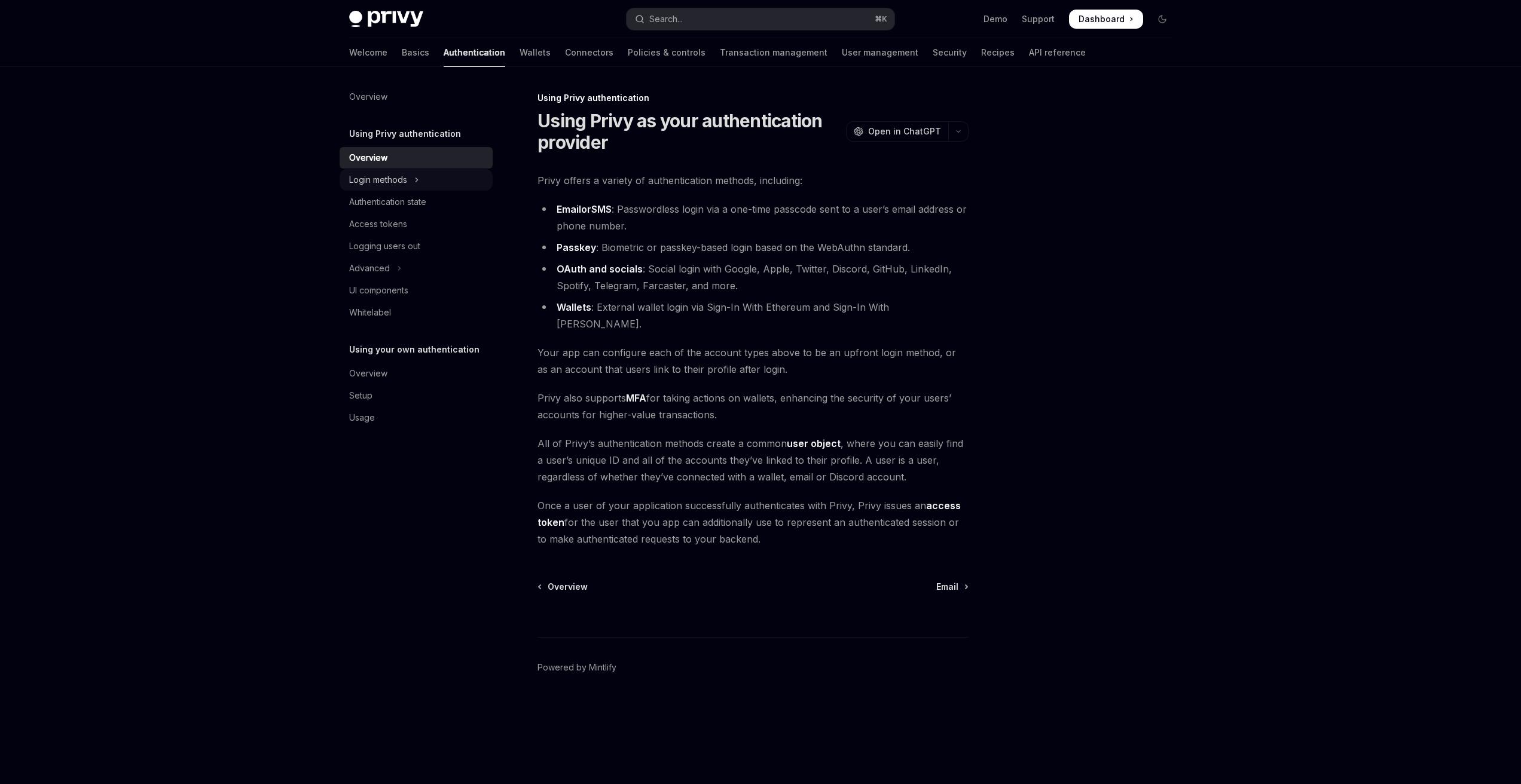
click at [378, 175] on div "Login methods" at bounding box center [378, 180] width 58 height 14
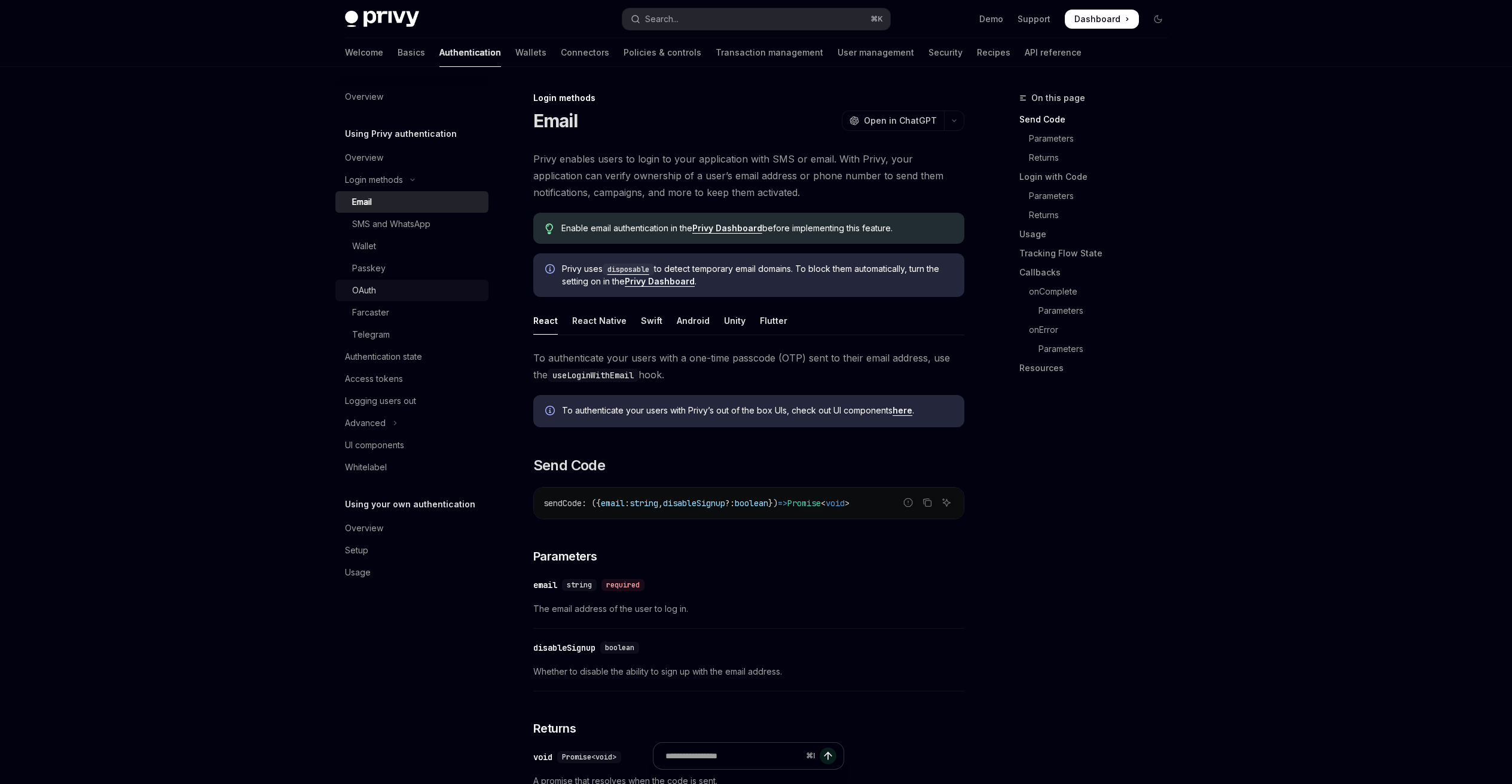
click at [386, 287] on div "OAuth" at bounding box center [416, 290] width 129 height 14
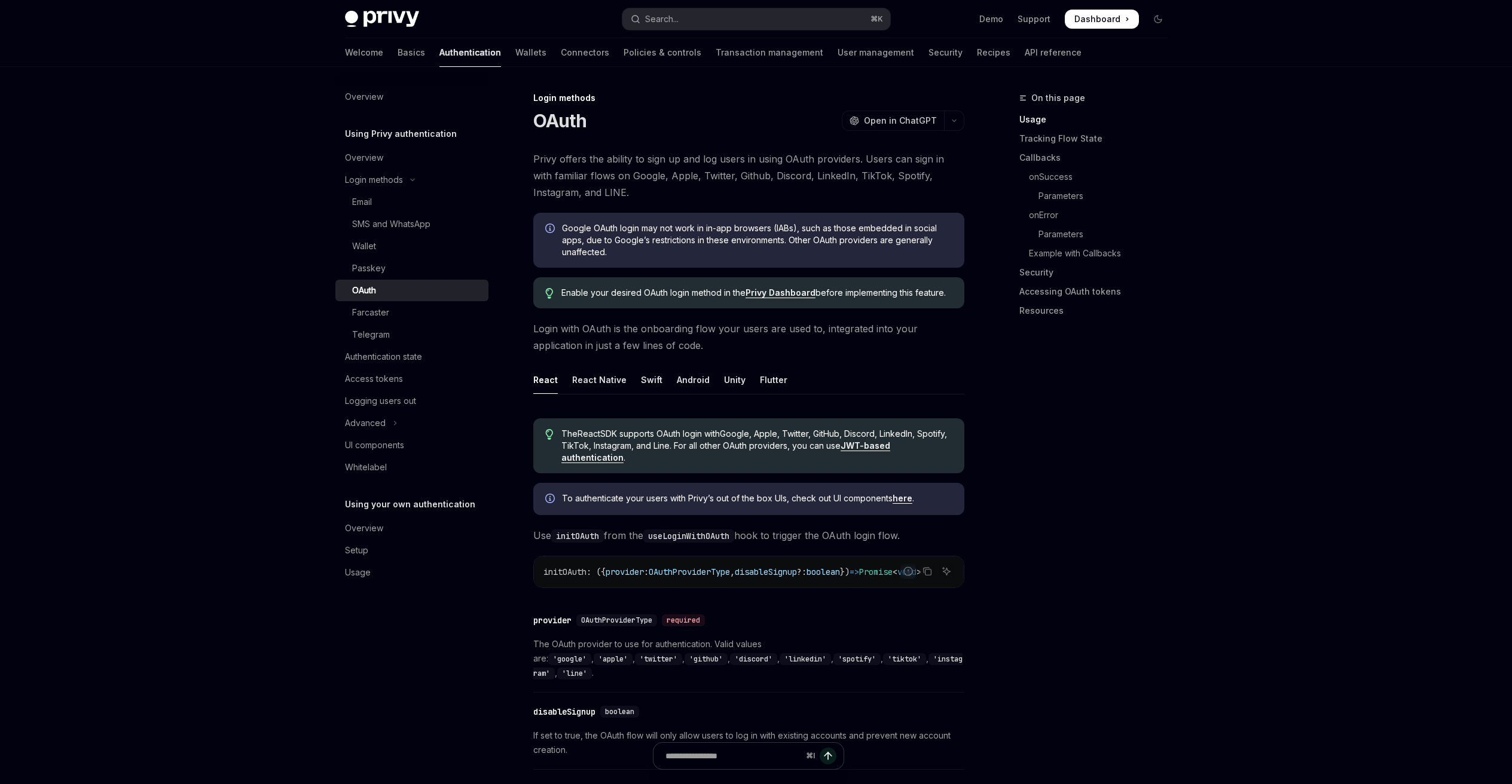
scroll to position [138, 0]
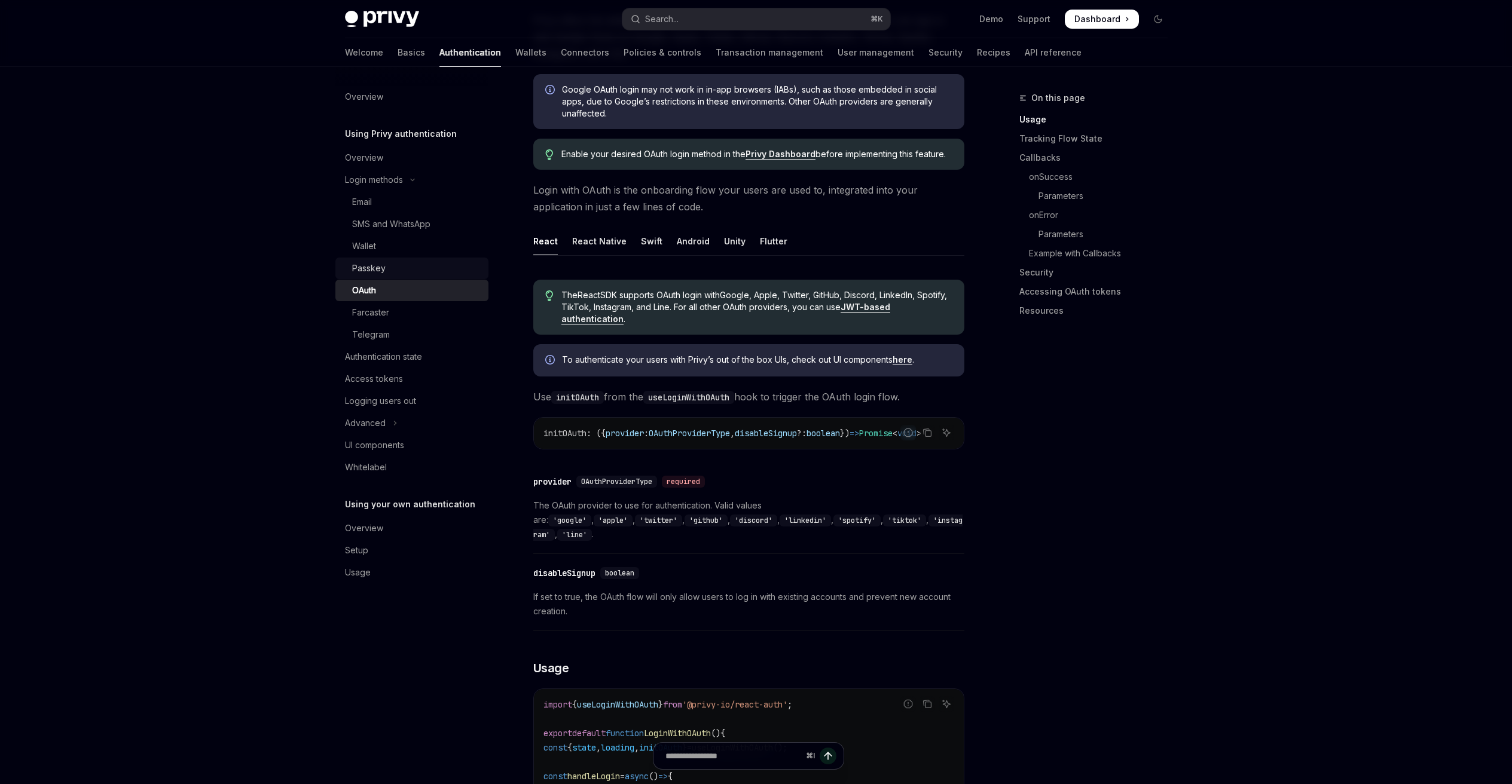
click at [415, 262] on div "Passkey" at bounding box center [416, 268] width 129 height 14
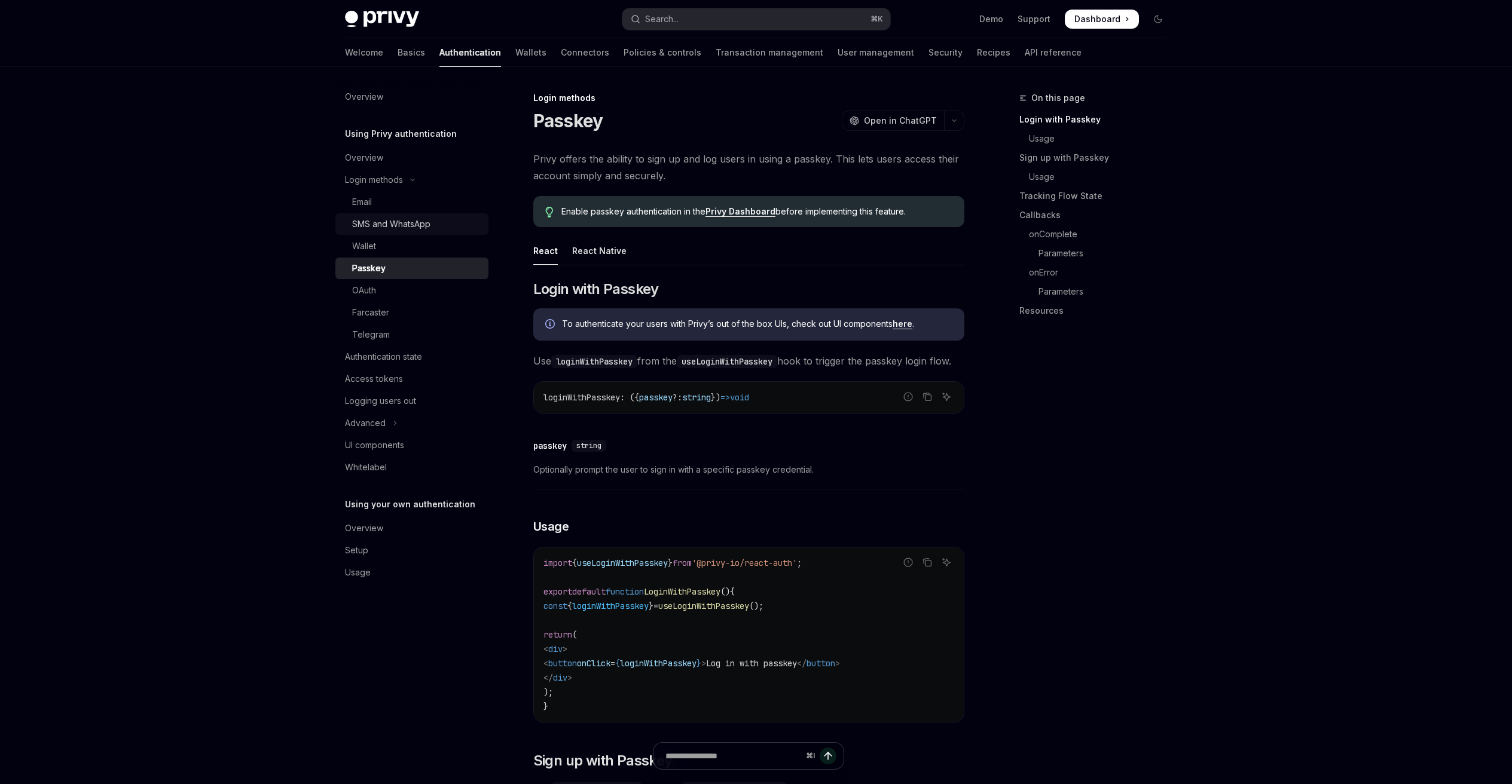
click at [416, 232] on link "SMS and WhatsApp" at bounding box center [412, 224] width 153 height 22
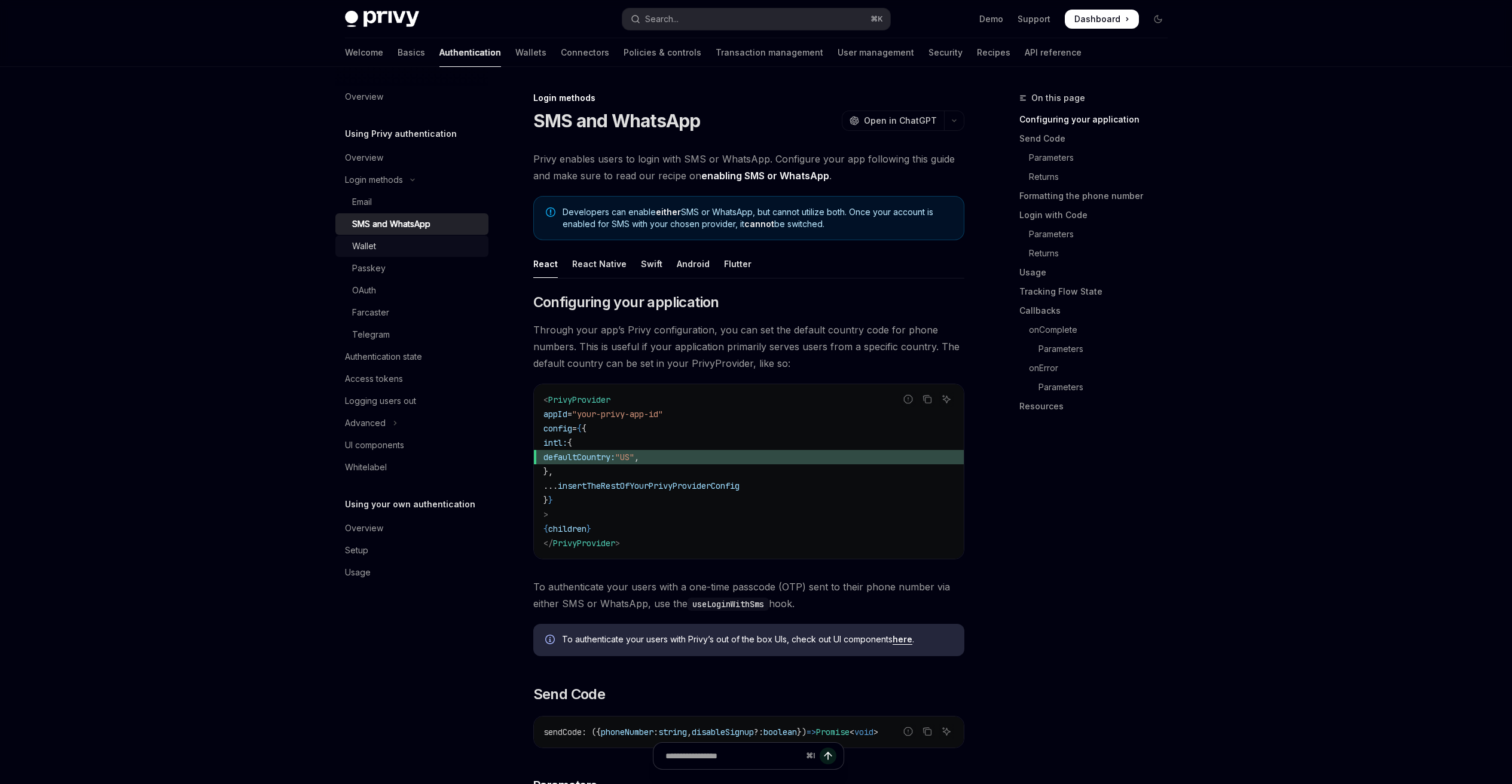
click at [415, 239] on div "Wallet" at bounding box center [416, 246] width 129 height 14
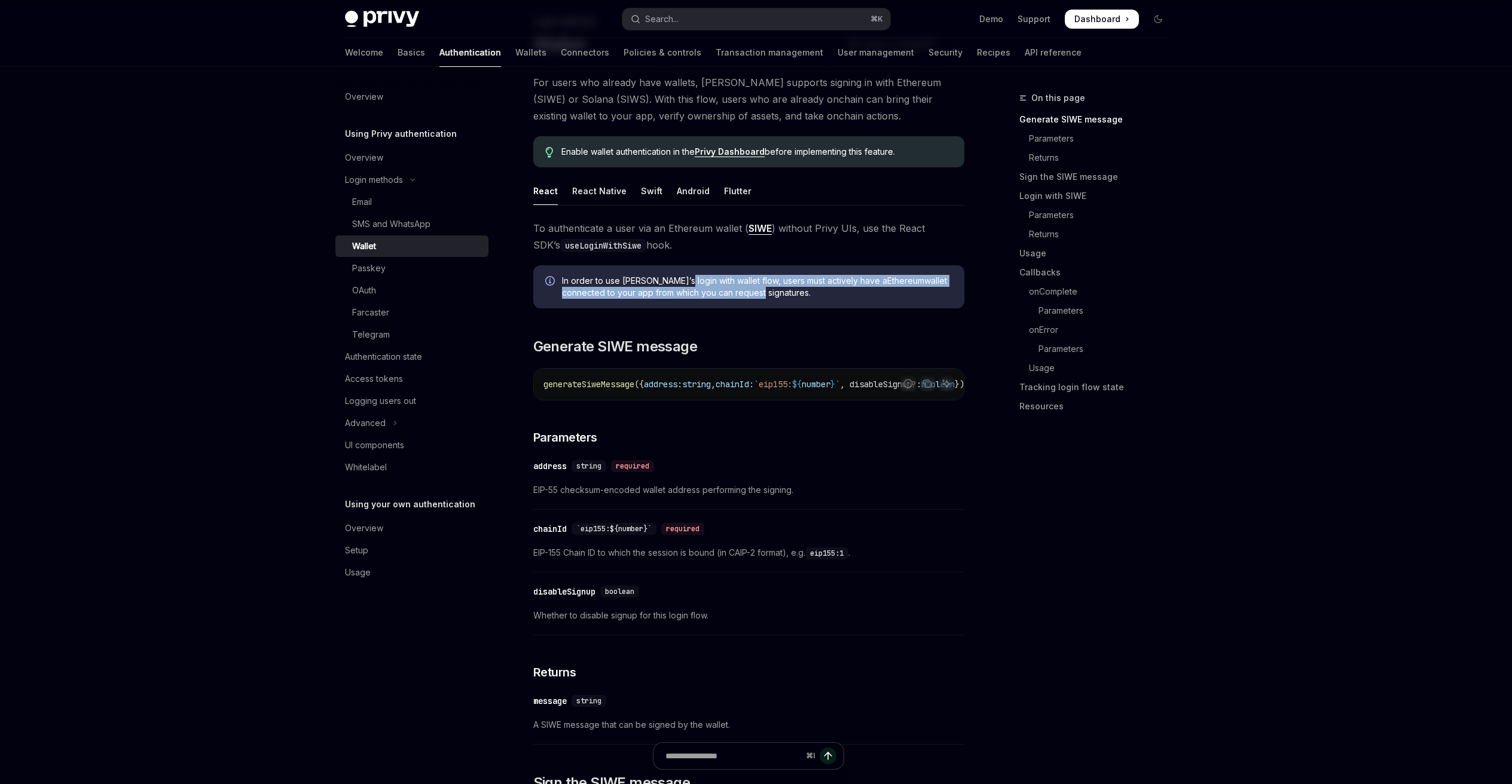
drag, startPoint x: 697, startPoint y: 283, endPoint x: 716, endPoint y: 295, distance: 22.5
click at [716, 295] on span "In order to use Privy’s login with wallet flow, users must actively have a Ethe…" at bounding box center [756, 286] width 390 height 24
click at [715, 295] on span "In order to use Privy’s login with wallet flow, users must actively have a Ethe…" at bounding box center [756, 286] width 390 height 24
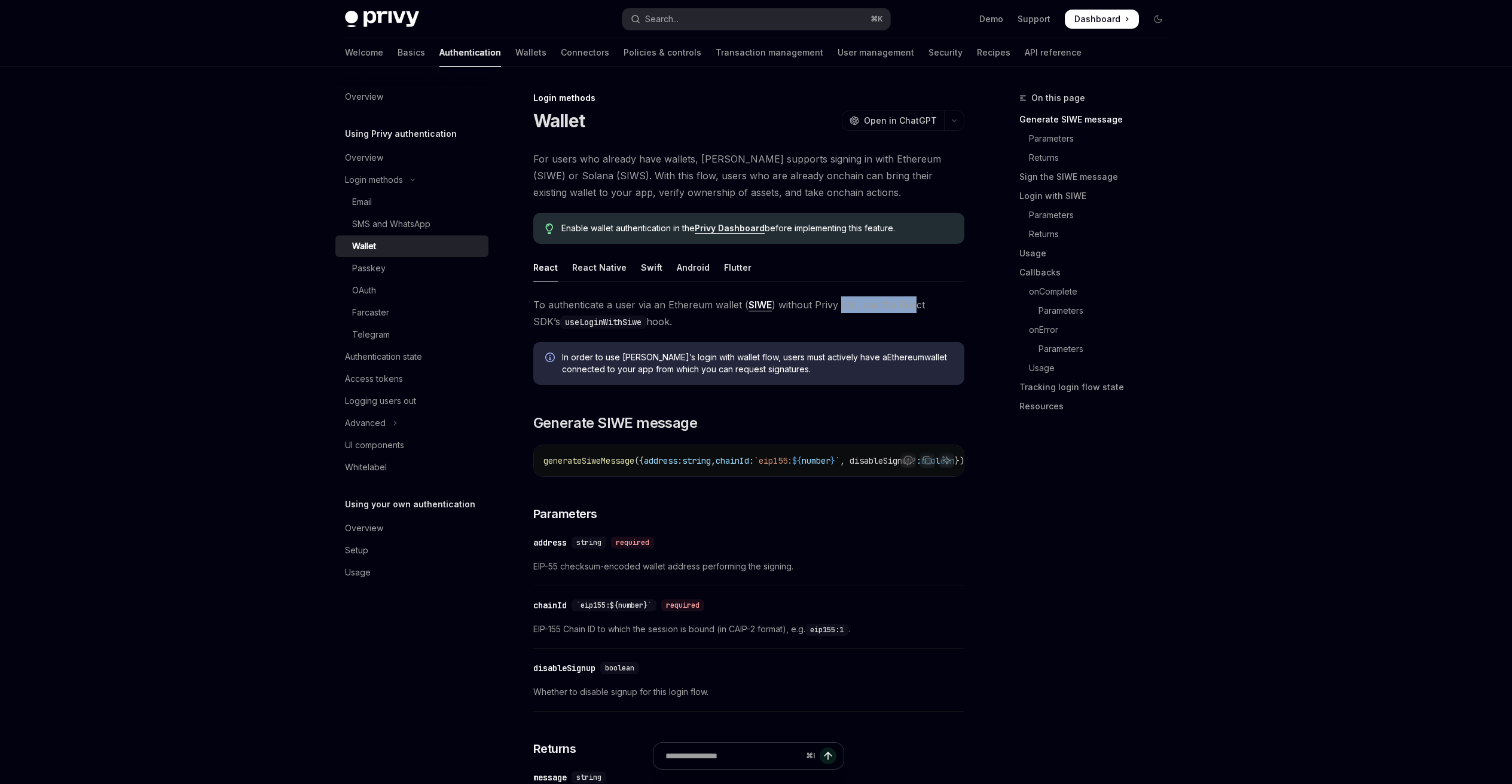
drag, startPoint x: 857, startPoint y: 309, endPoint x: 911, endPoint y: 309, distance: 54.0
click at [911, 309] on span "To authenticate a user via an Ethereum wallet ( SIWE ) without Privy UIs, use t…" at bounding box center [748, 313] width 431 height 33
click at [663, 230] on span "Enable wallet authentication in the Privy Dashboard before implementing this fe…" at bounding box center [756, 229] width 390 height 12
click at [590, 159] on span "For users who already have wallets, [PERSON_NAME] supports signing in with Ethe…" at bounding box center [748, 176] width 431 height 50
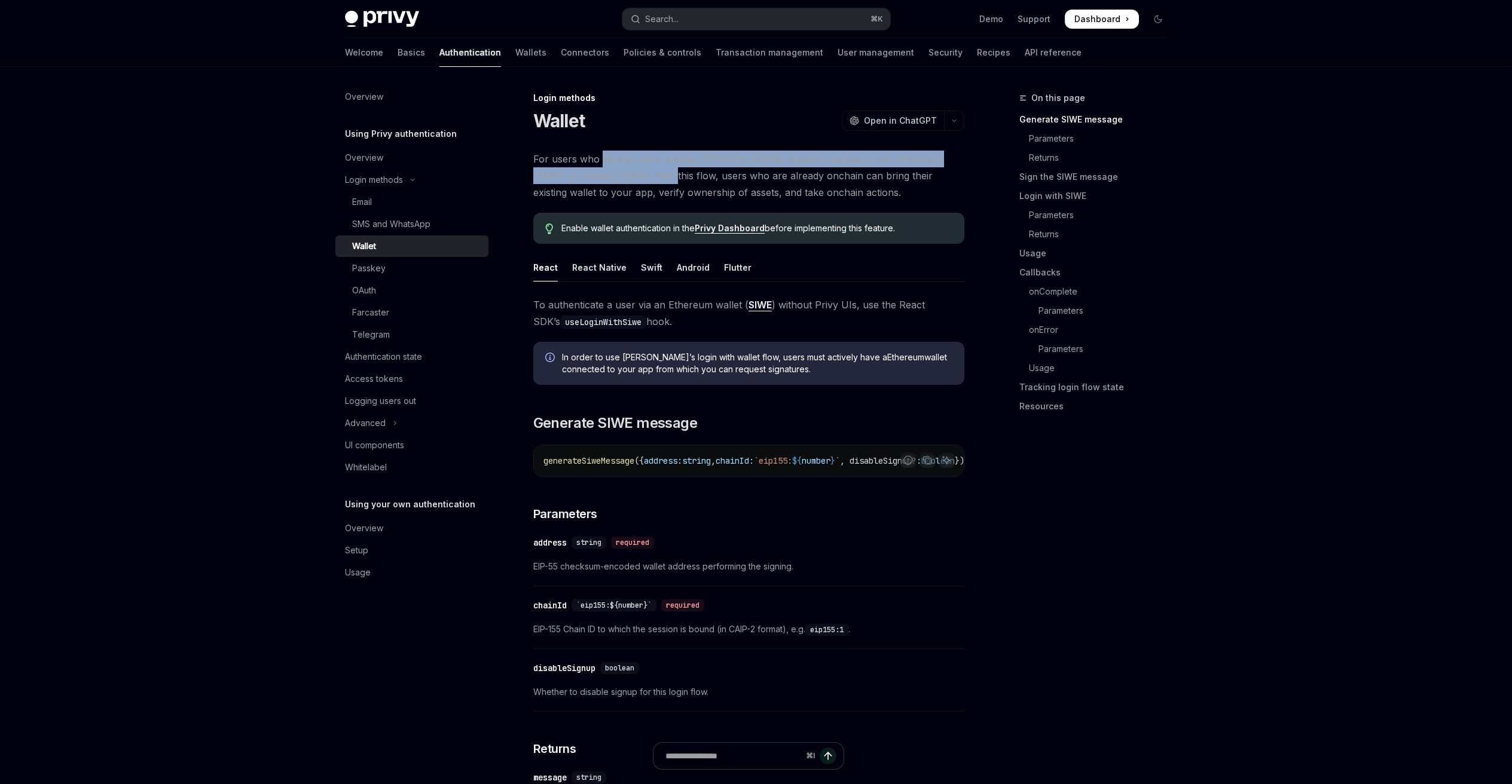
drag, startPoint x: 608, startPoint y: 165, endPoint x: 642, endPoint y: 193, distance: 44.0
click at [639, 190] on span "For users who already have wallets, [PERSON_NAME] supports signing in with Ethe…" at bounding box center [748, 176] width 431 height 50
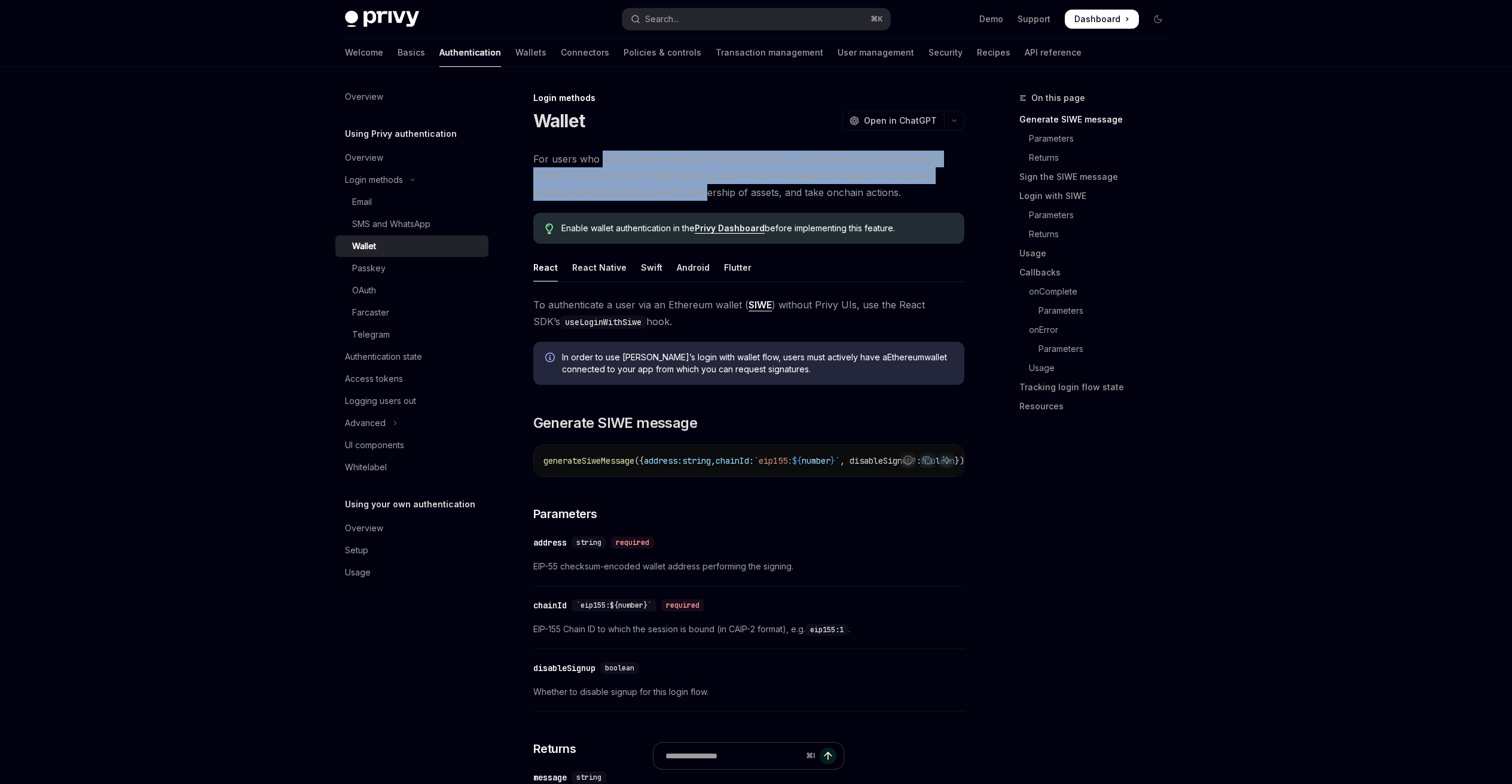
click at [584, 192] on span "For users who already have wallets, [PERSON_NAME] supports signing in with Ethe…" at bounding box center [748, 176] width 431 height 50
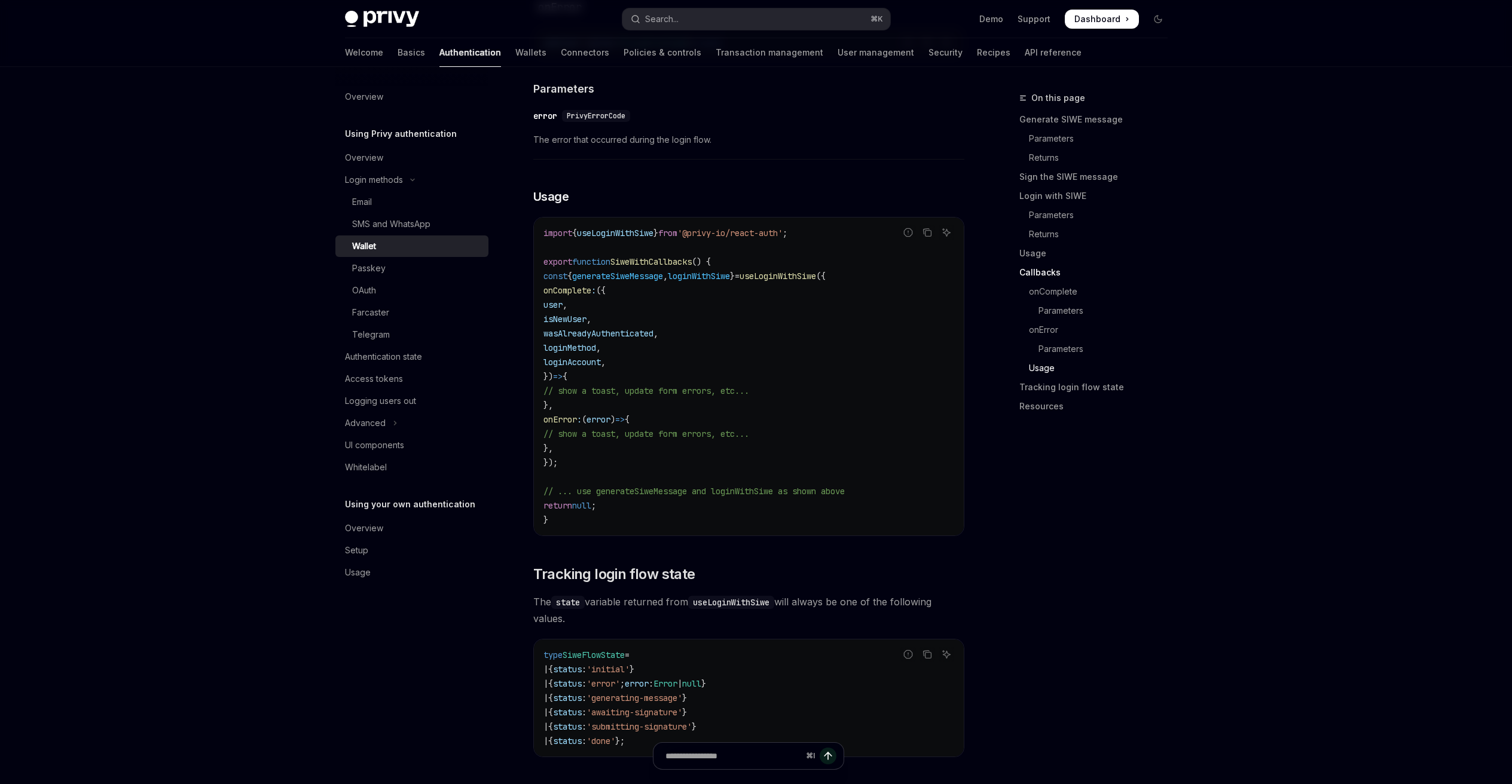
scroll to position [2760, 0]
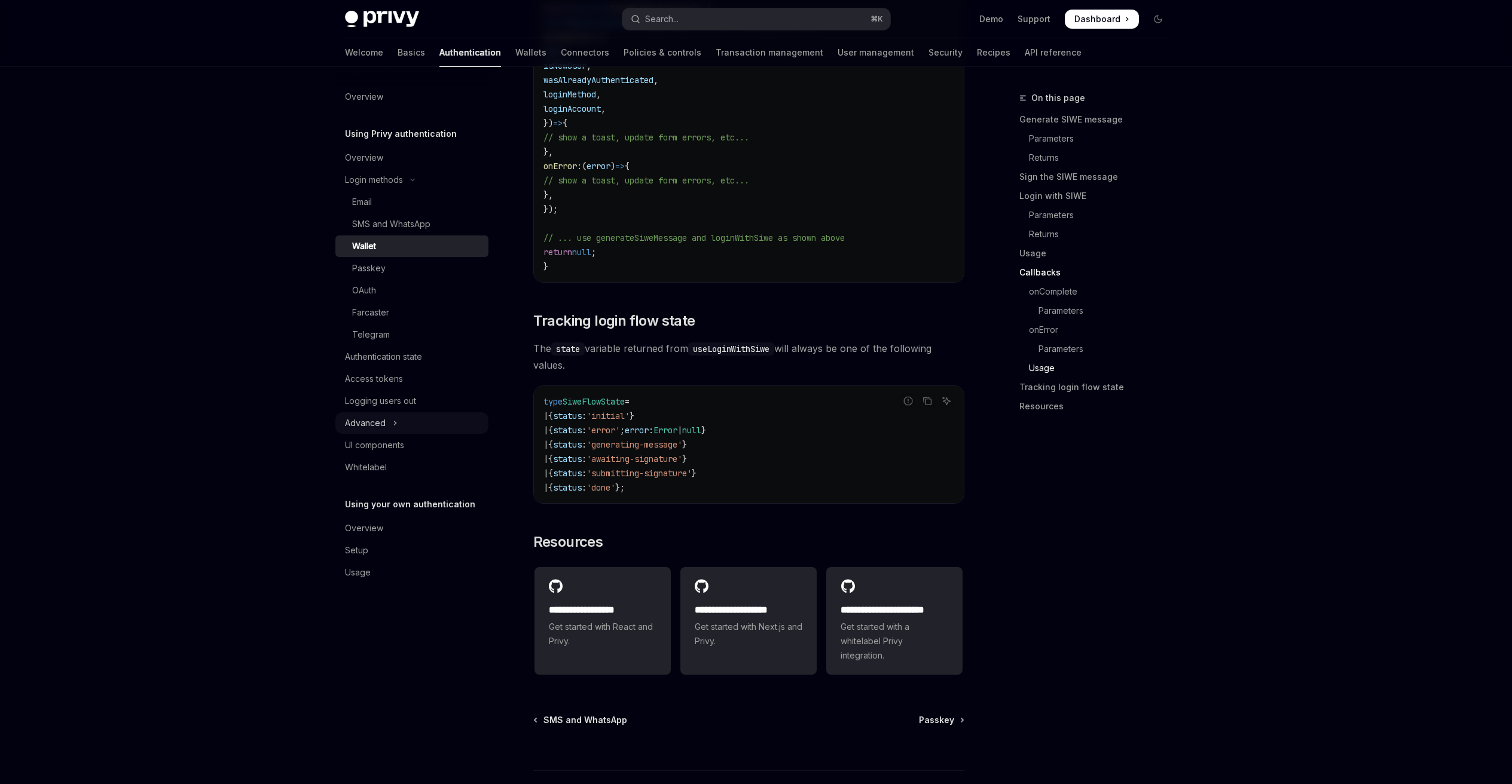
click at [378, 417] on div "Advanced" at bounding box center [365, 423] width 41 height 14
click at [402, 484] on div "Captcha on login" at bounding box center [385, 489] width 67 height 14
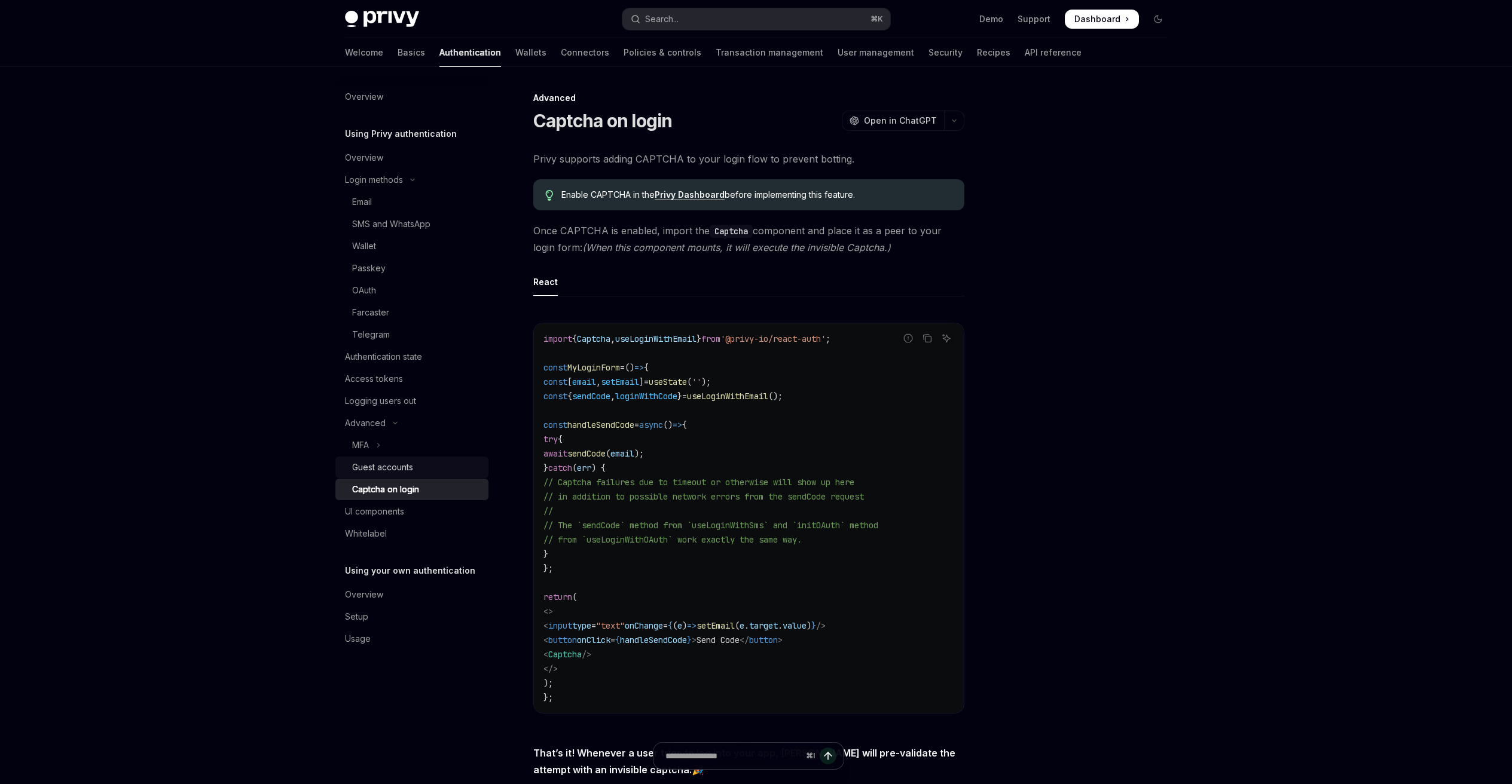
click at [405, 469] on div "Guest accounts" at bounding box center [383, 467] width 61 height 14
type textarea "*"
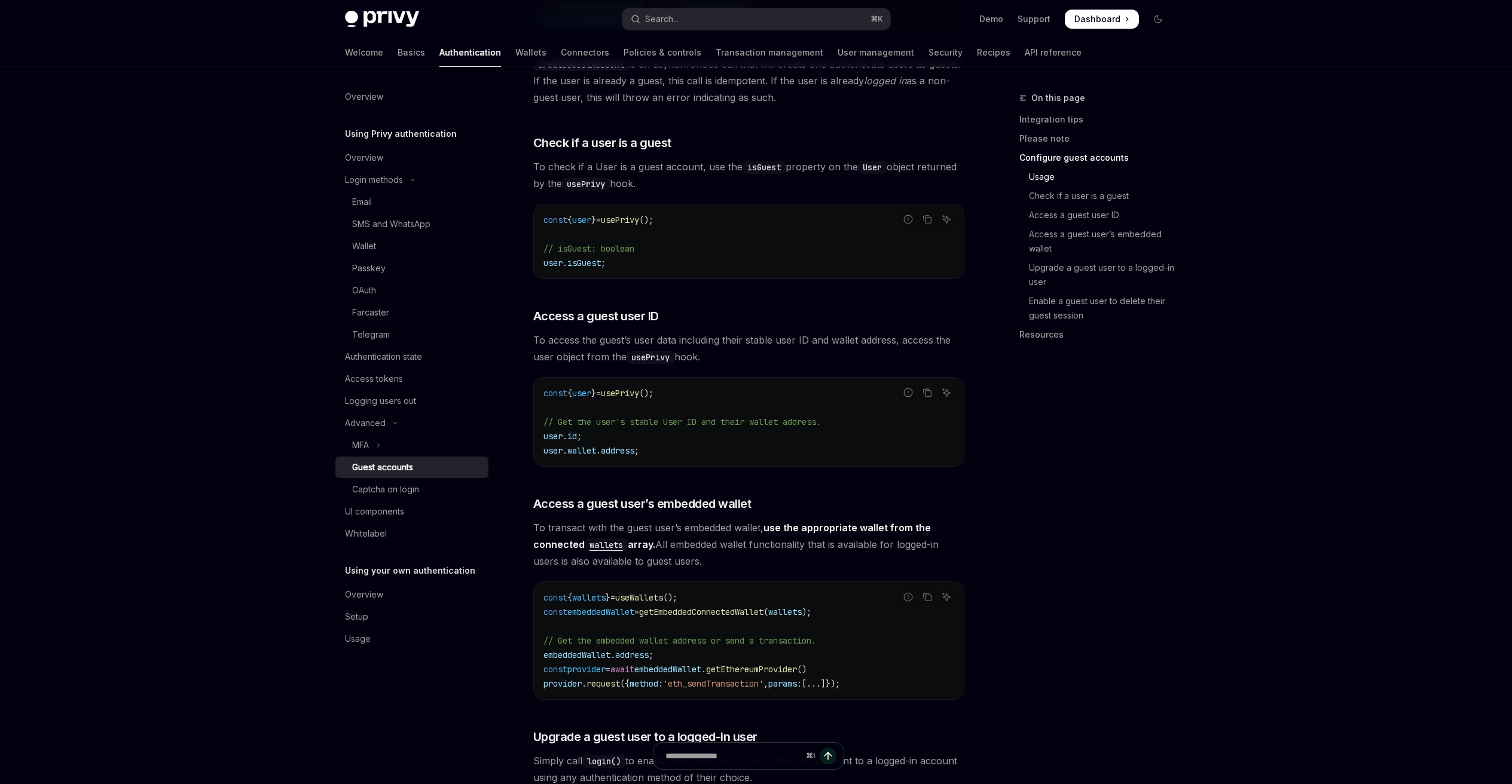
scroll to position [1240, 0]
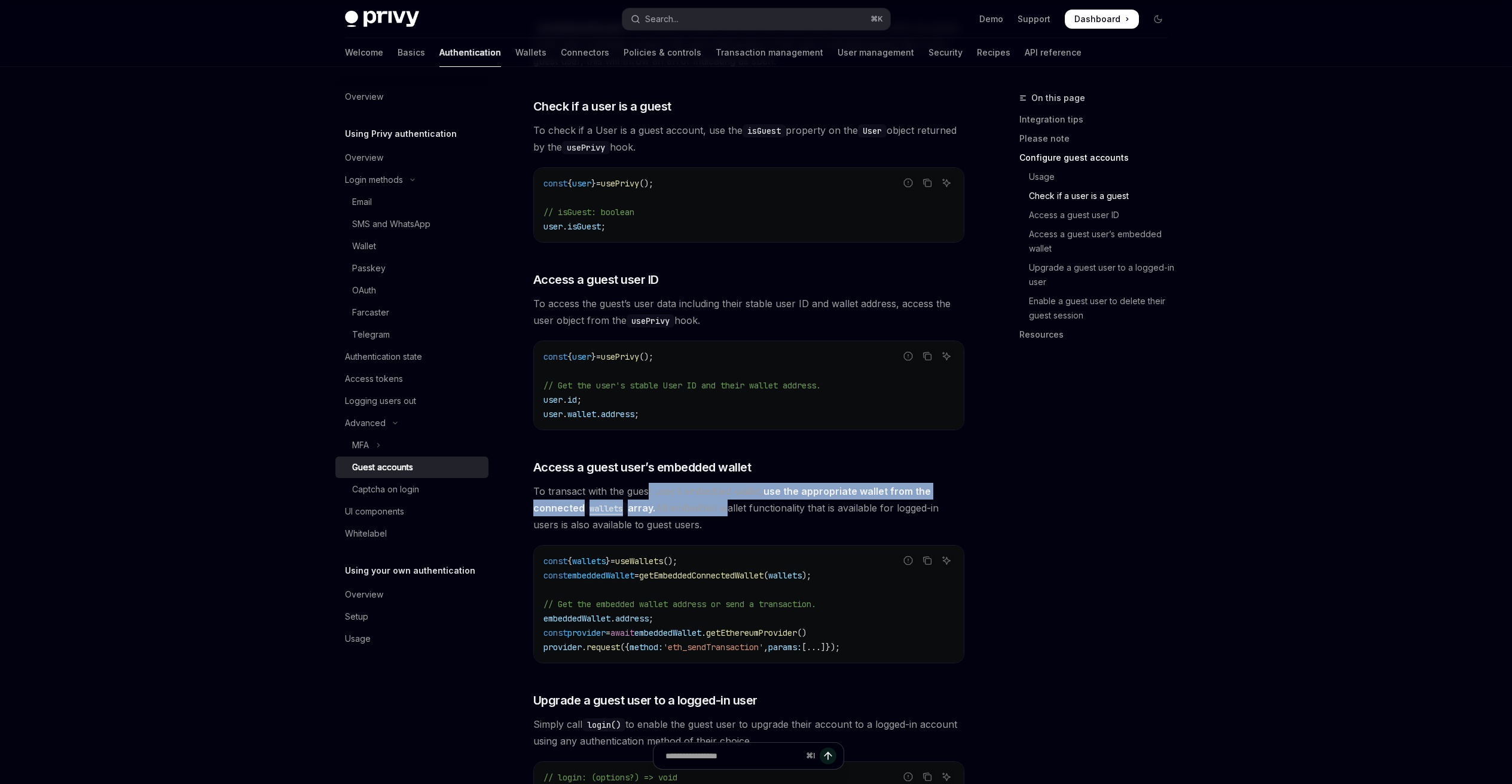
drag, startPoint x: 662, startPoint y: 460, endPoint x: 729, endPoint y: 474, distance: 68.4
click at [729, 483] on span "To transact with the guest user’s embedded wallet, use the appropriate wallet f…" at bounding box center [748, 508] width 431 height 50
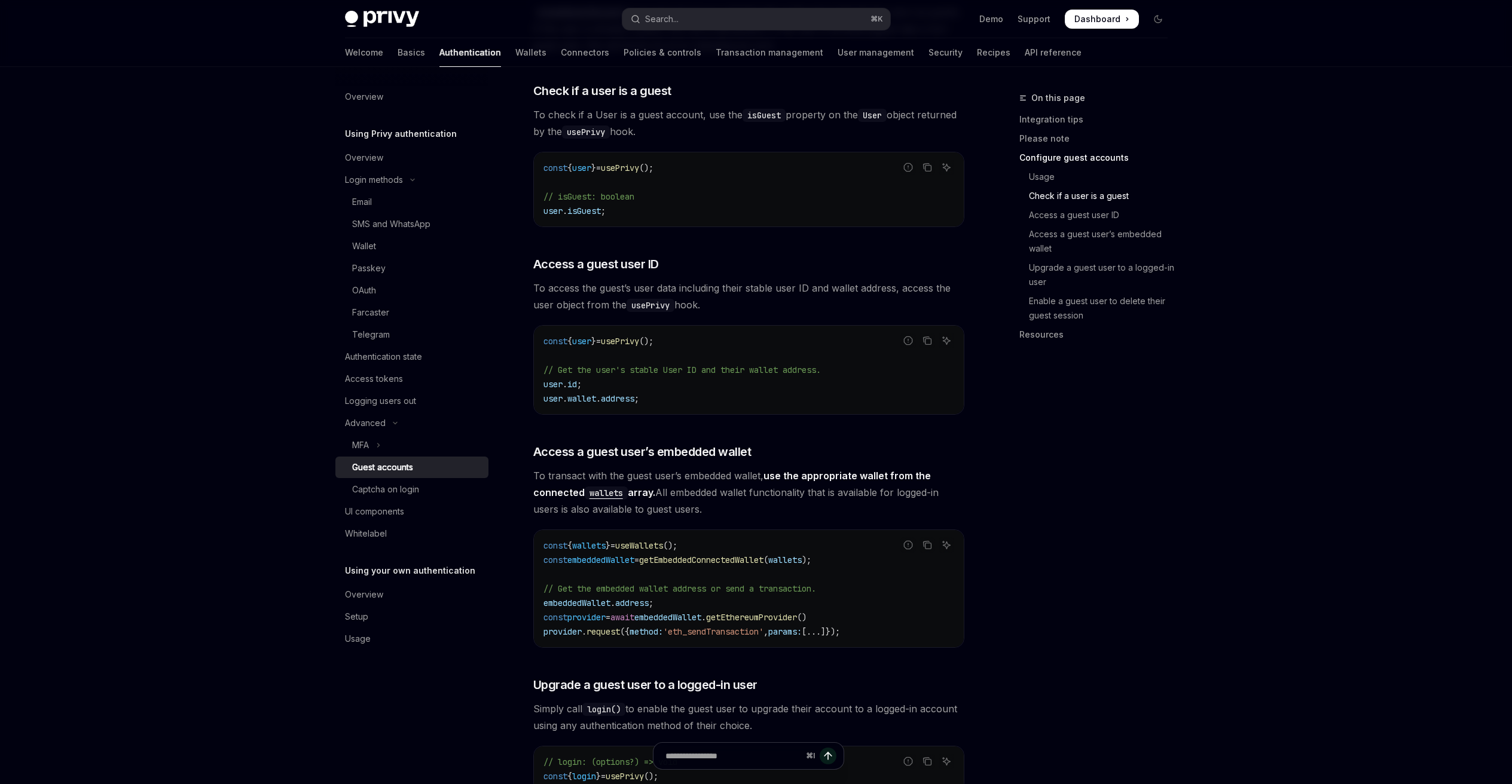
click at [748, 485] on div "​ Usage Use the createGuestAccount function from the useGuestAccounts hook in t…" at bounding box center [748, 484] width 431 height 1293
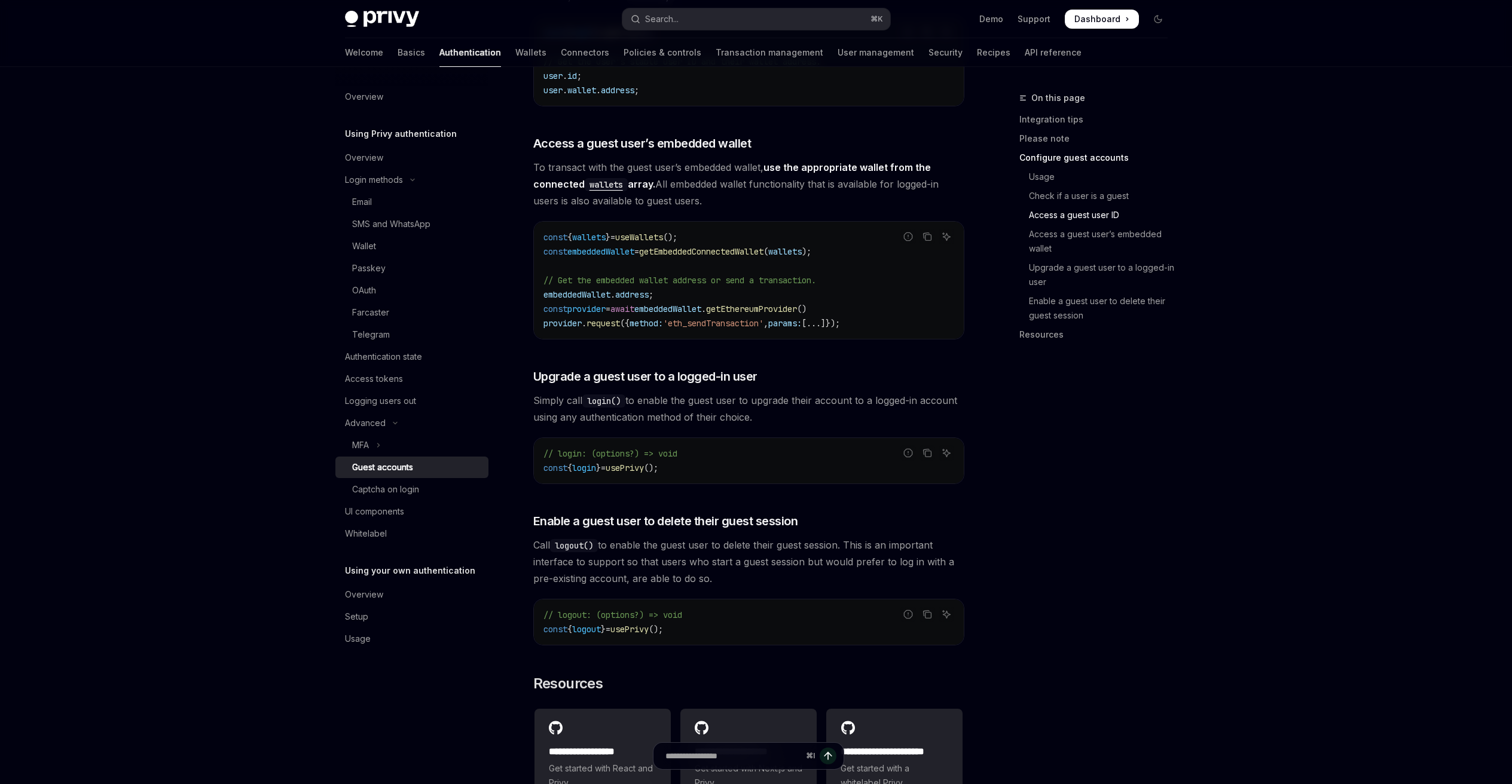
scroll to position [1328, 0]
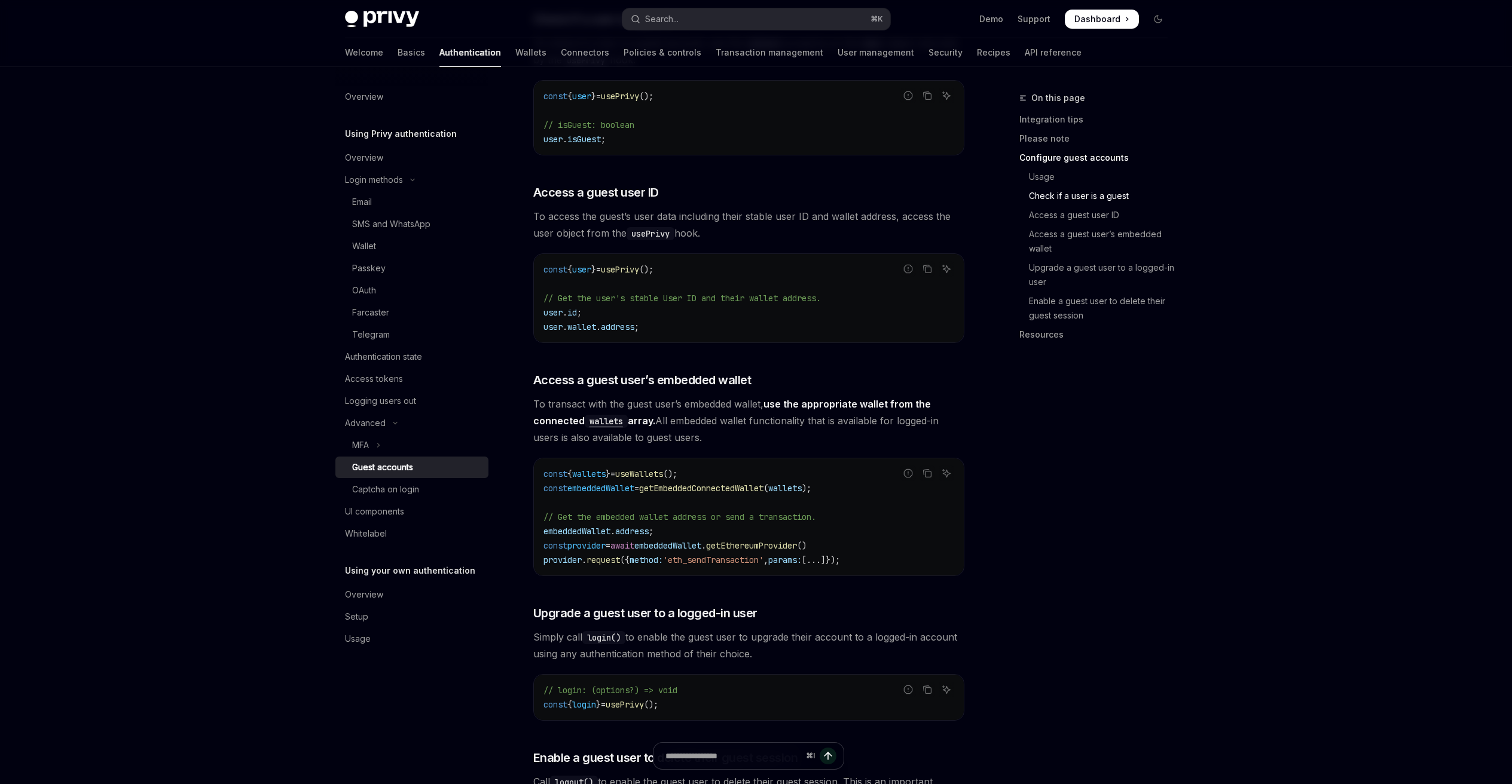
click at [730, 483] on span "getEmbeddedConnectedWallet" at bounding box center [701, 488] width 124 height 11
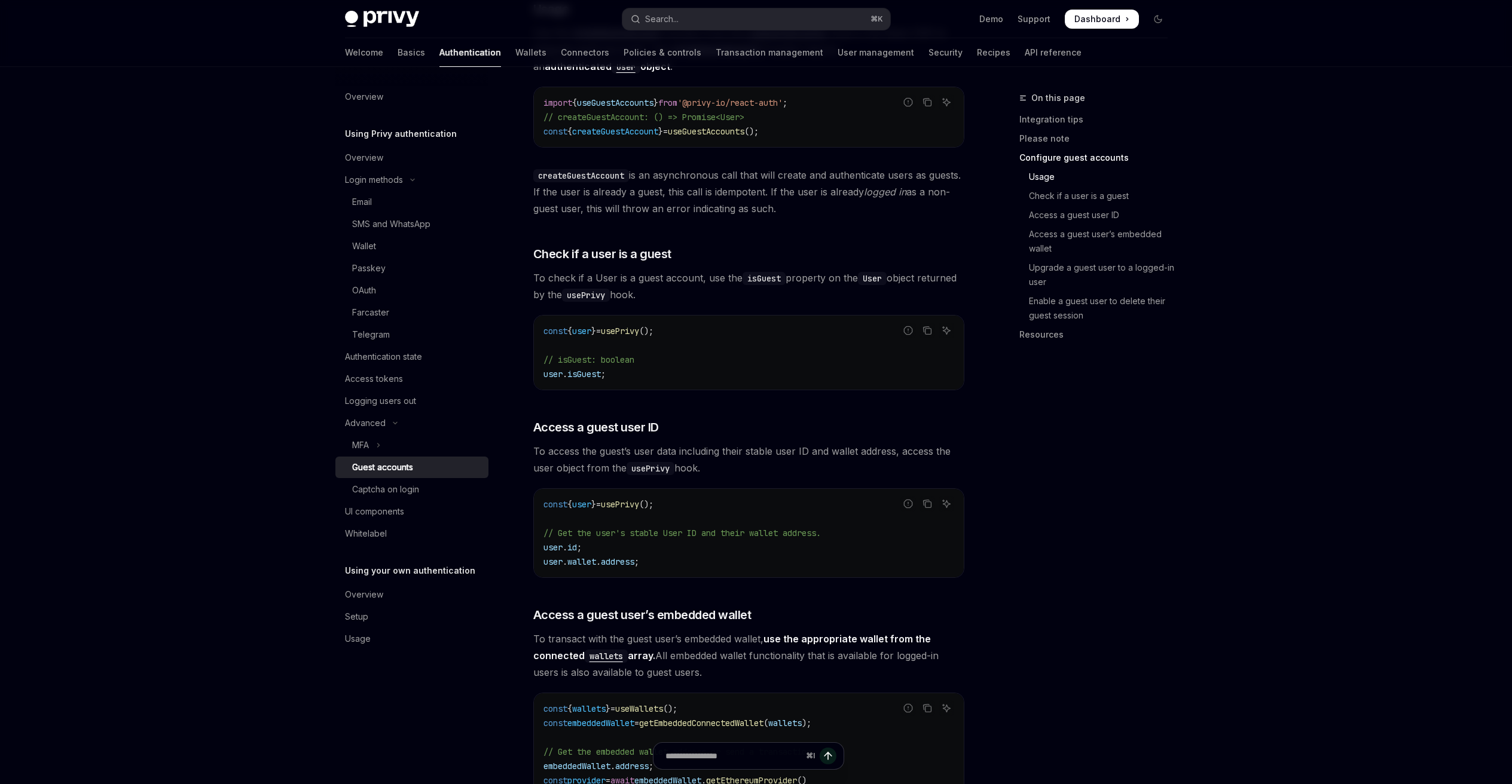
scroll to position [1118, 0]
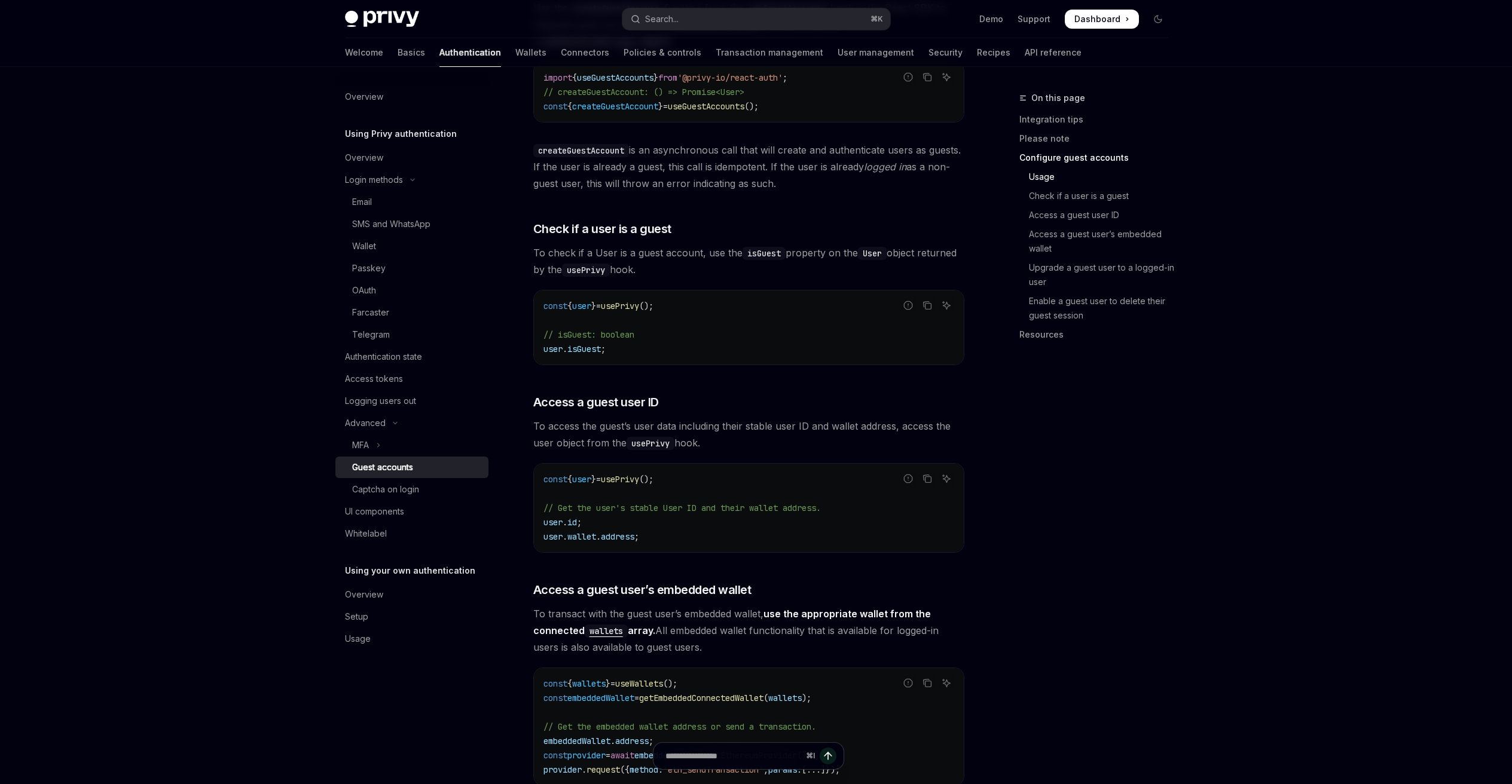
copy span "getEmbeddedConnectedWallet"
click at [684, 20] on button "Search... ⌘ K" at bounding box center [756, 19] width 268 height 22
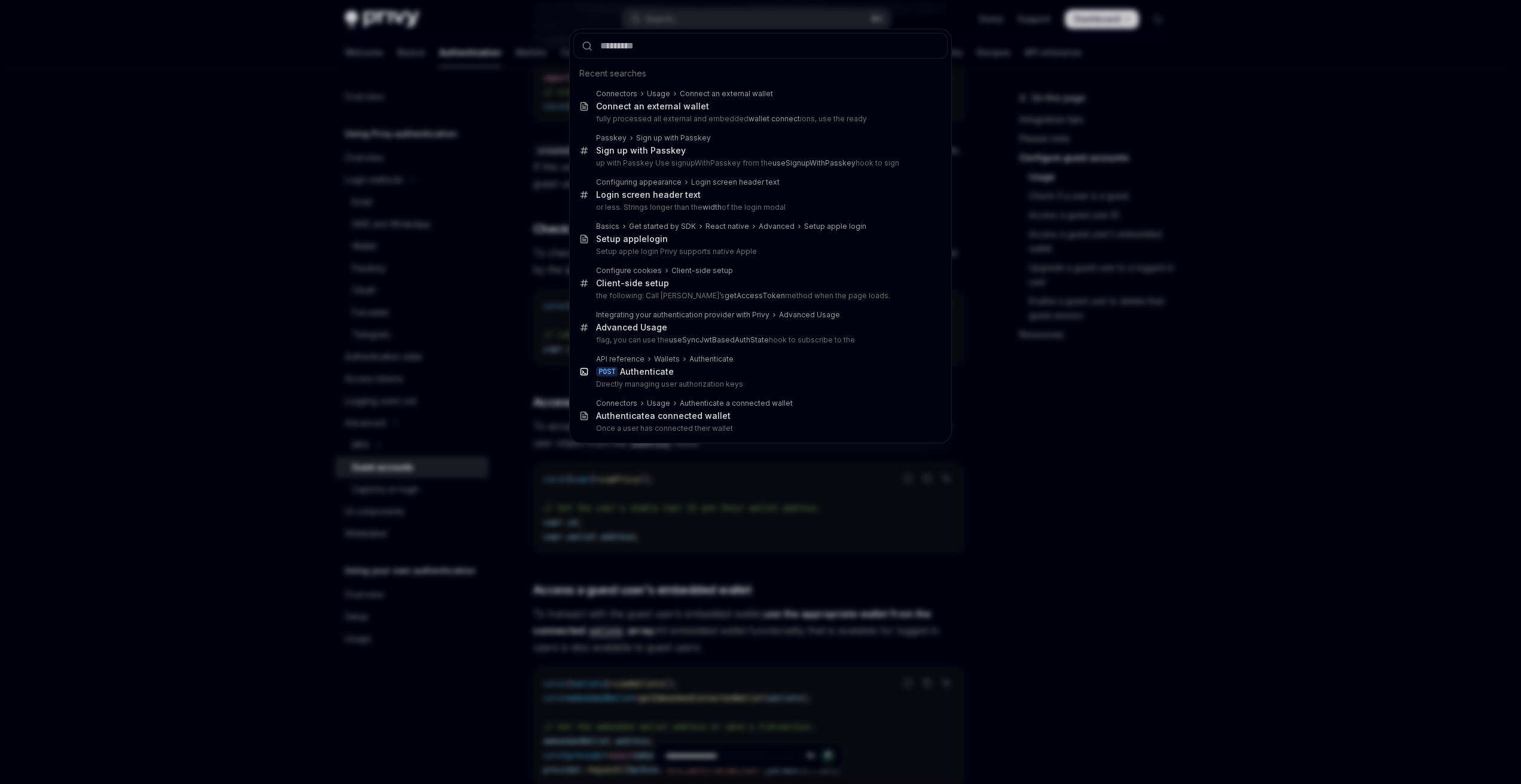
type input "**********"
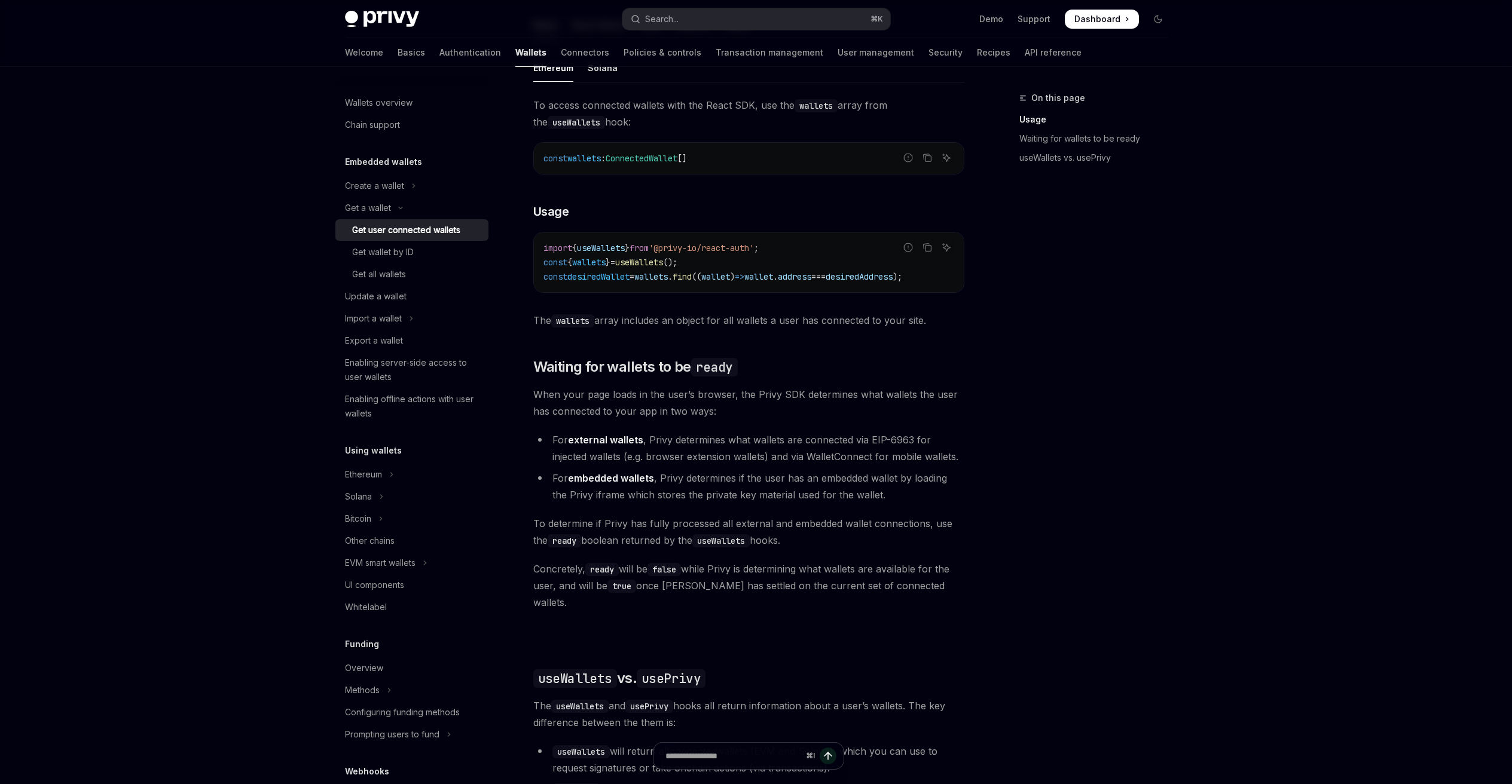
scroll to position [208, 0]
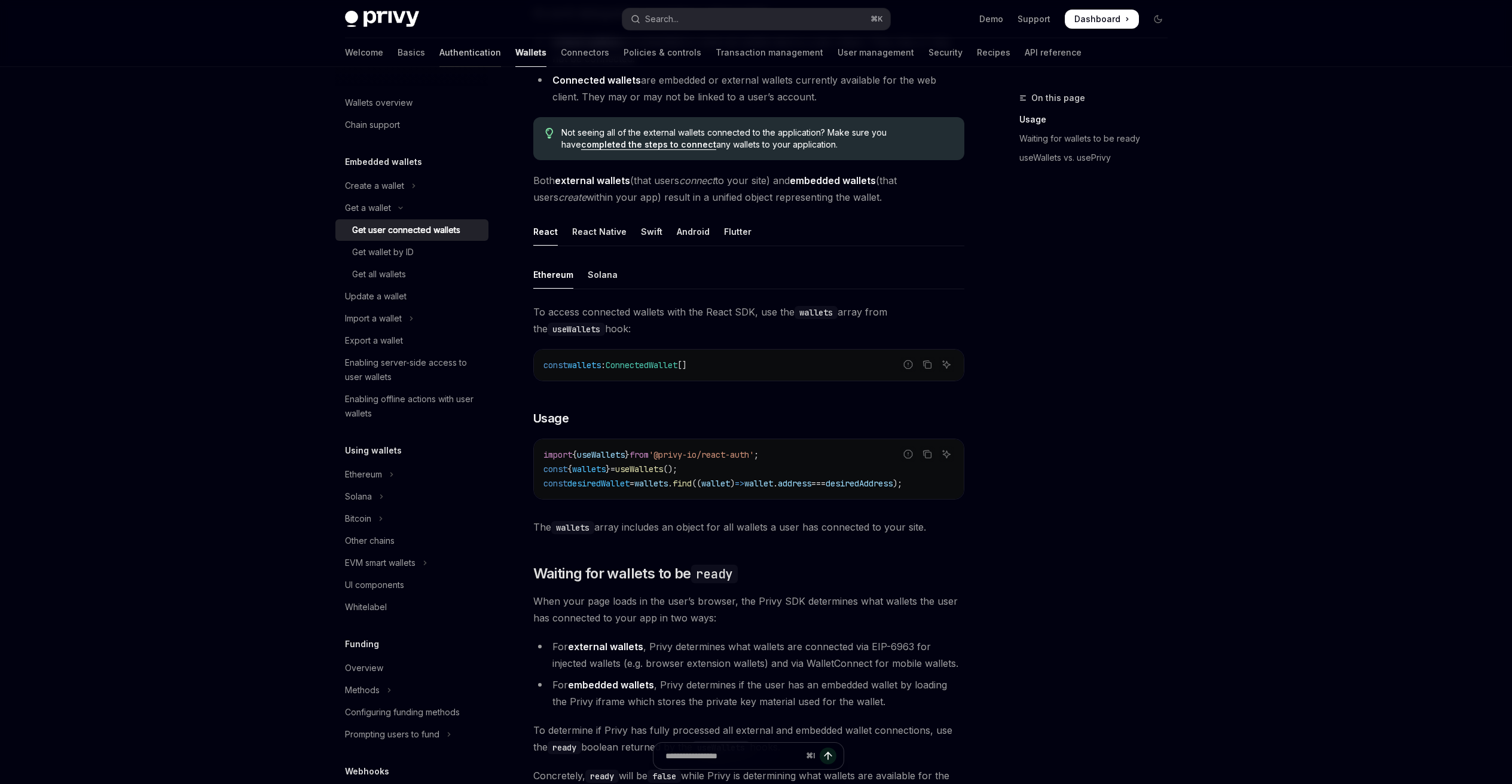
click at [440, 53] on link "Authentication" at bounding box center [470, 52] width 62 height 28
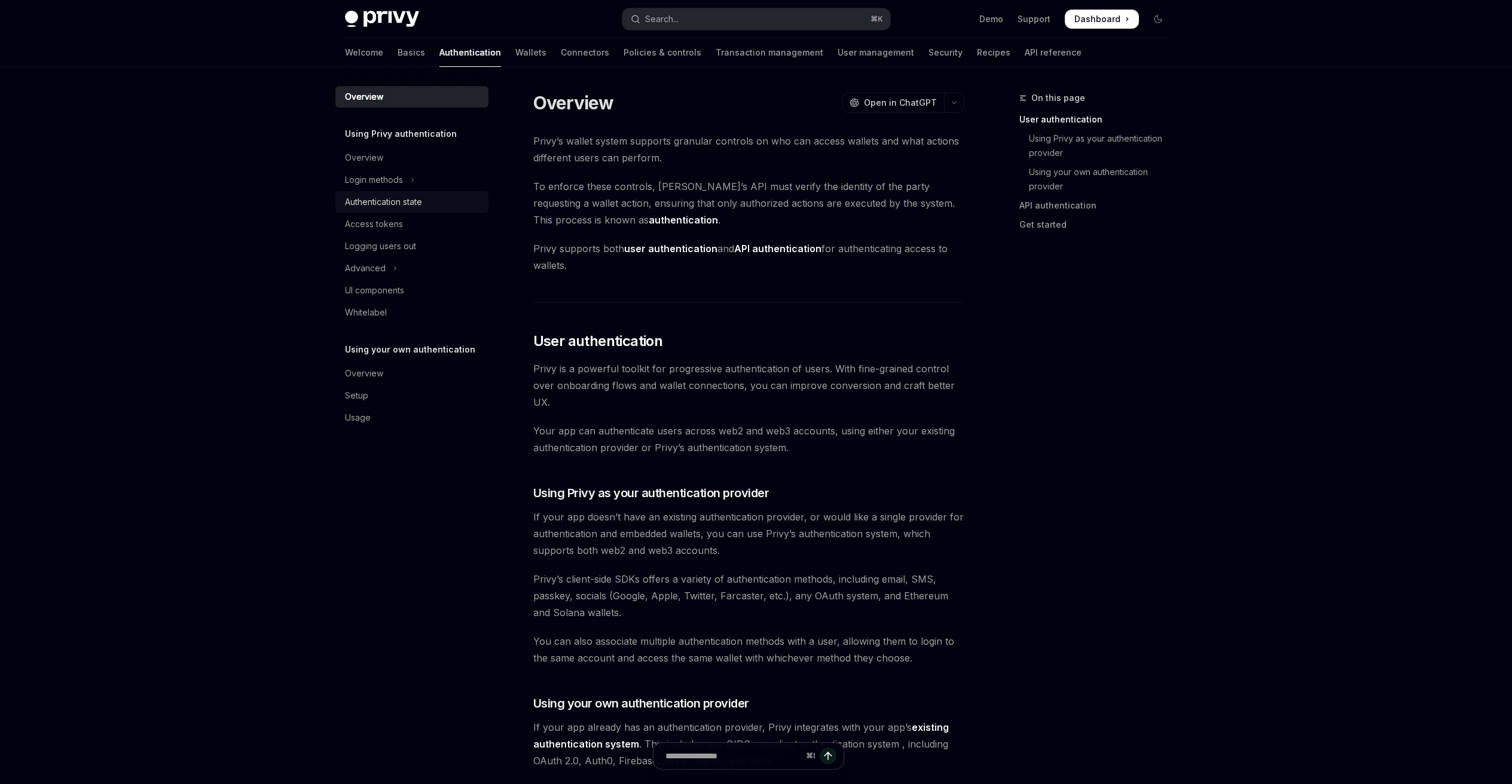
click at [389, 210] on link "Authentication state" at bounding box center [412, 202] width 153 height 22
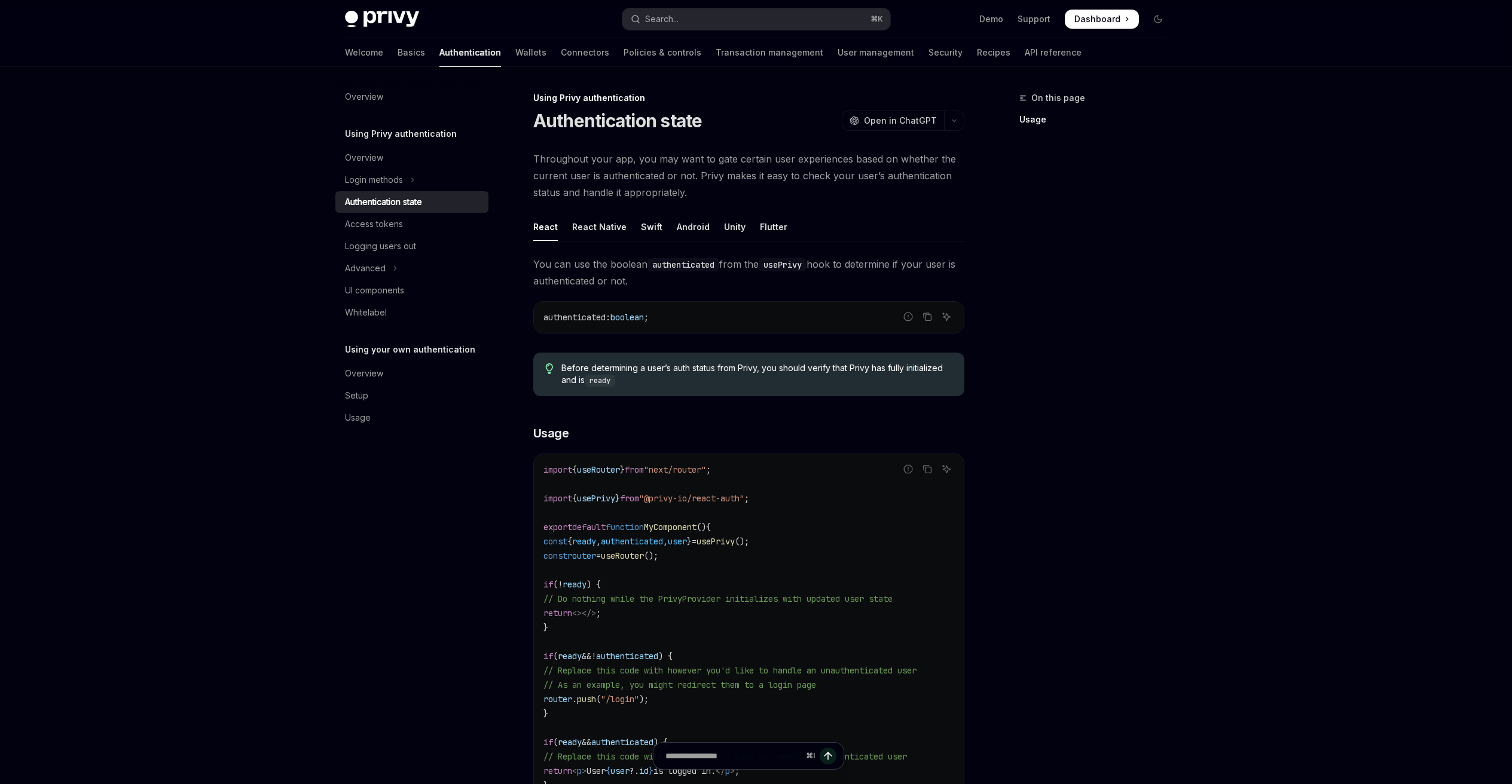
scroll to position [249, 0]
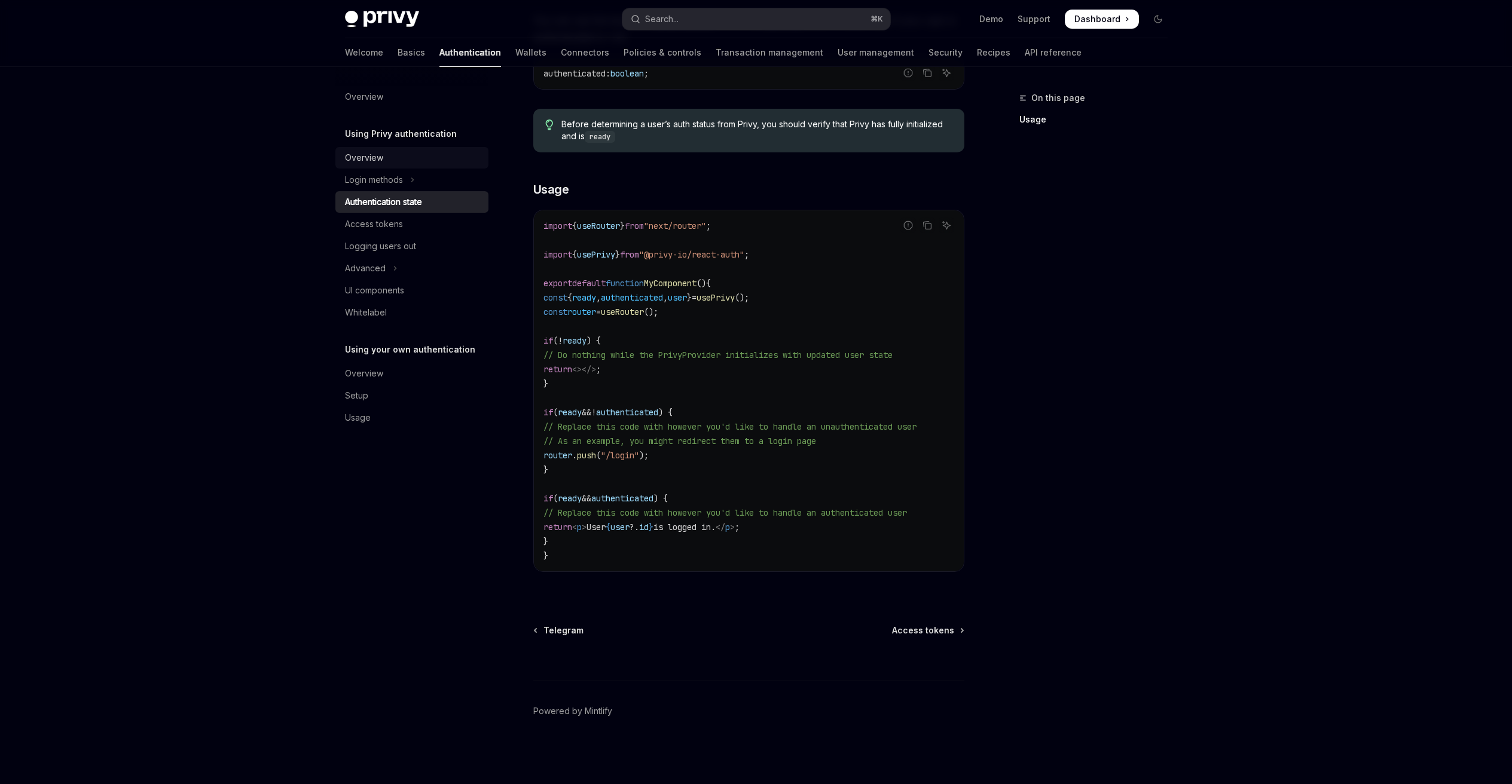
click at [396, 159] on div "Overview" at bounding box center [412, 157] width 136 height 14
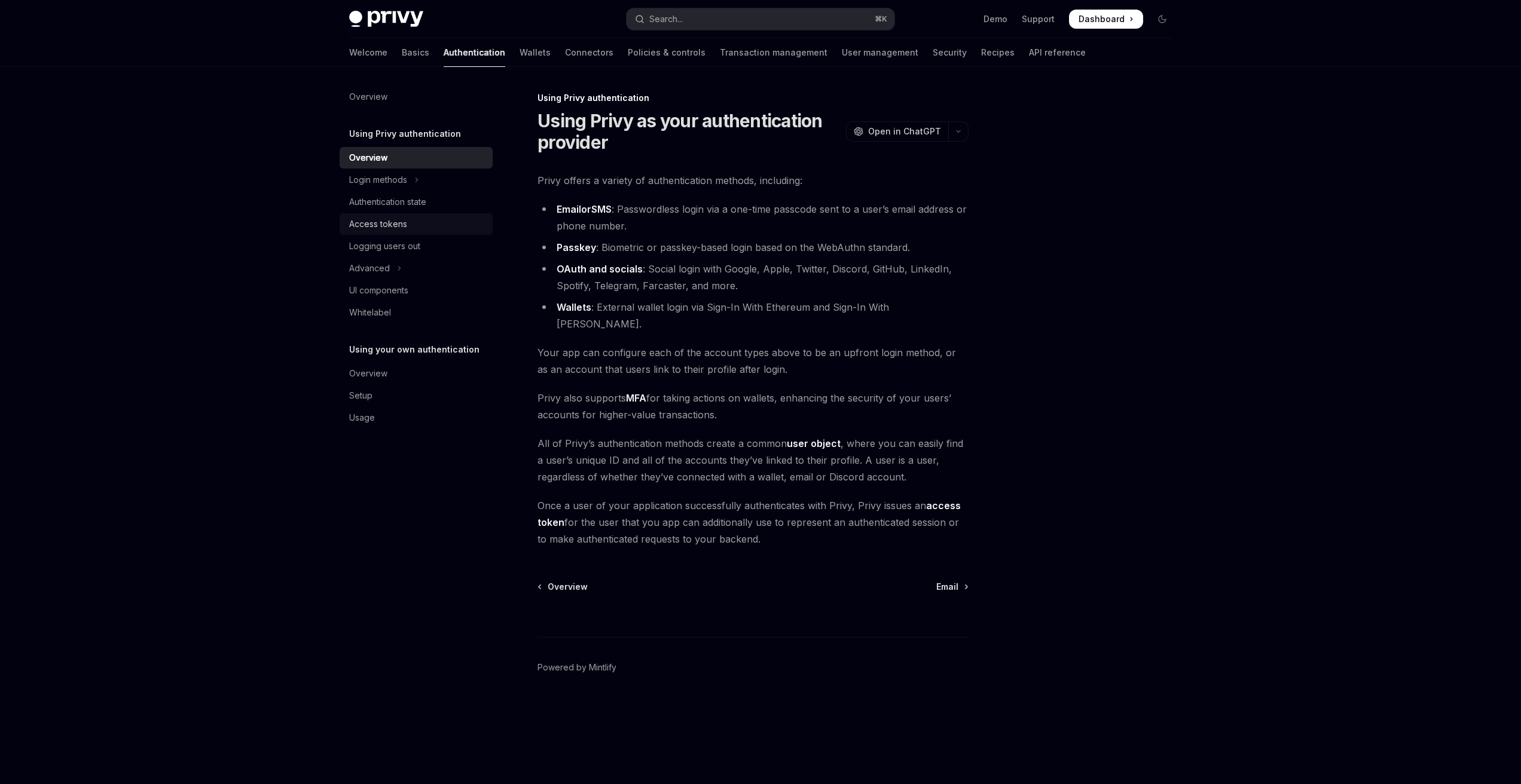
click at [434, 233] on link "Access tokens" at bounding box center [417, 224] width 153 height 22
type textarea "*"
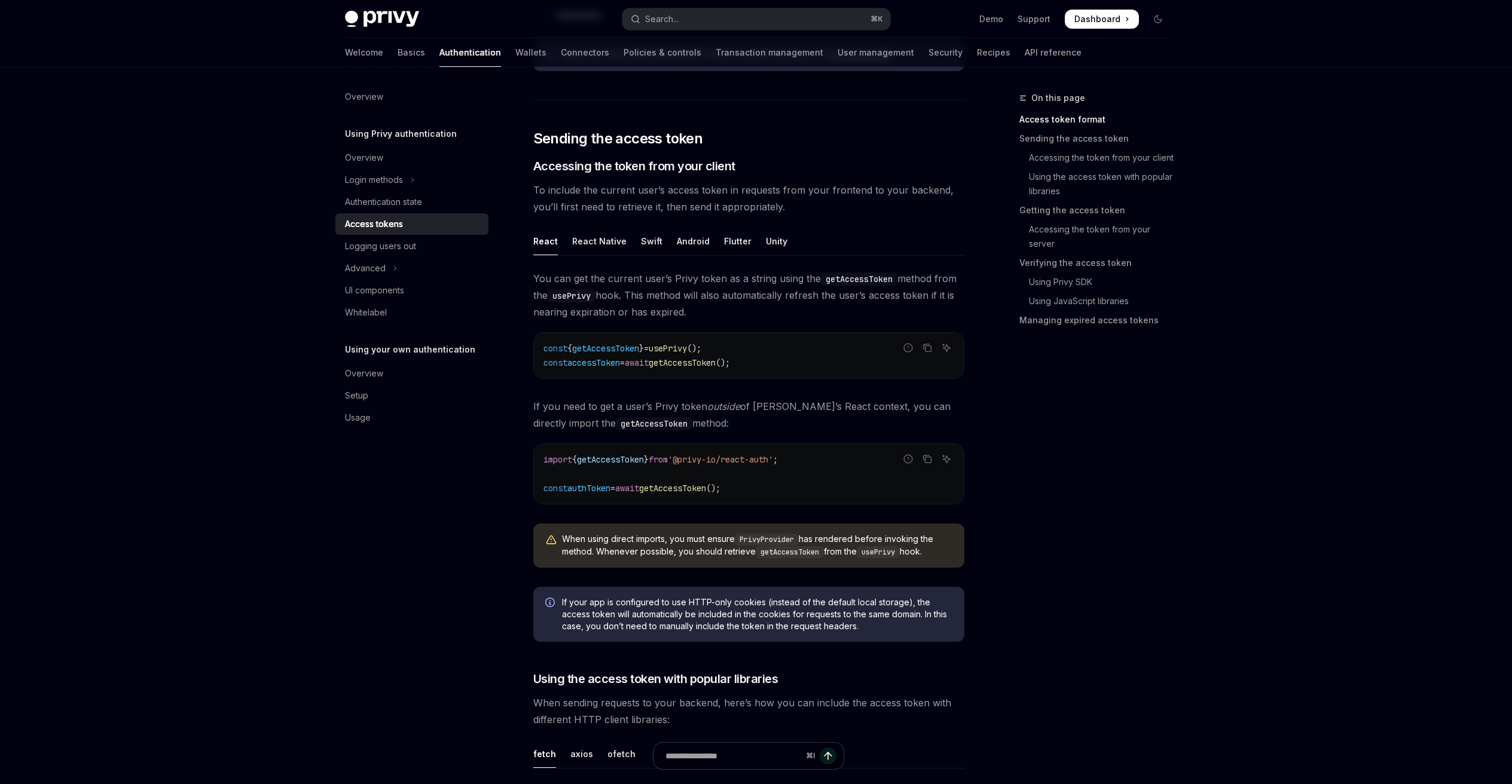
scroll to position [435, 0]
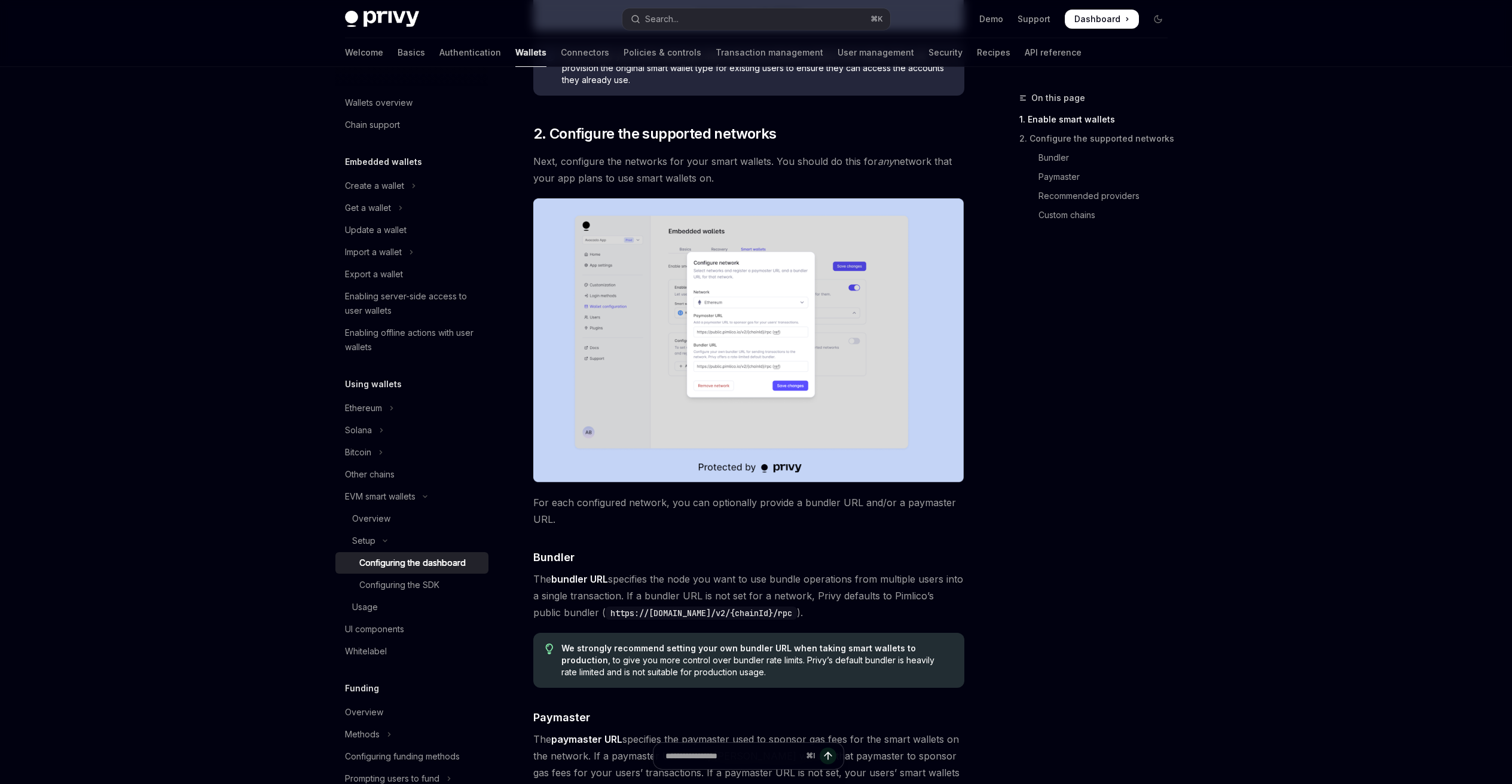
scroll to position [785, 0]
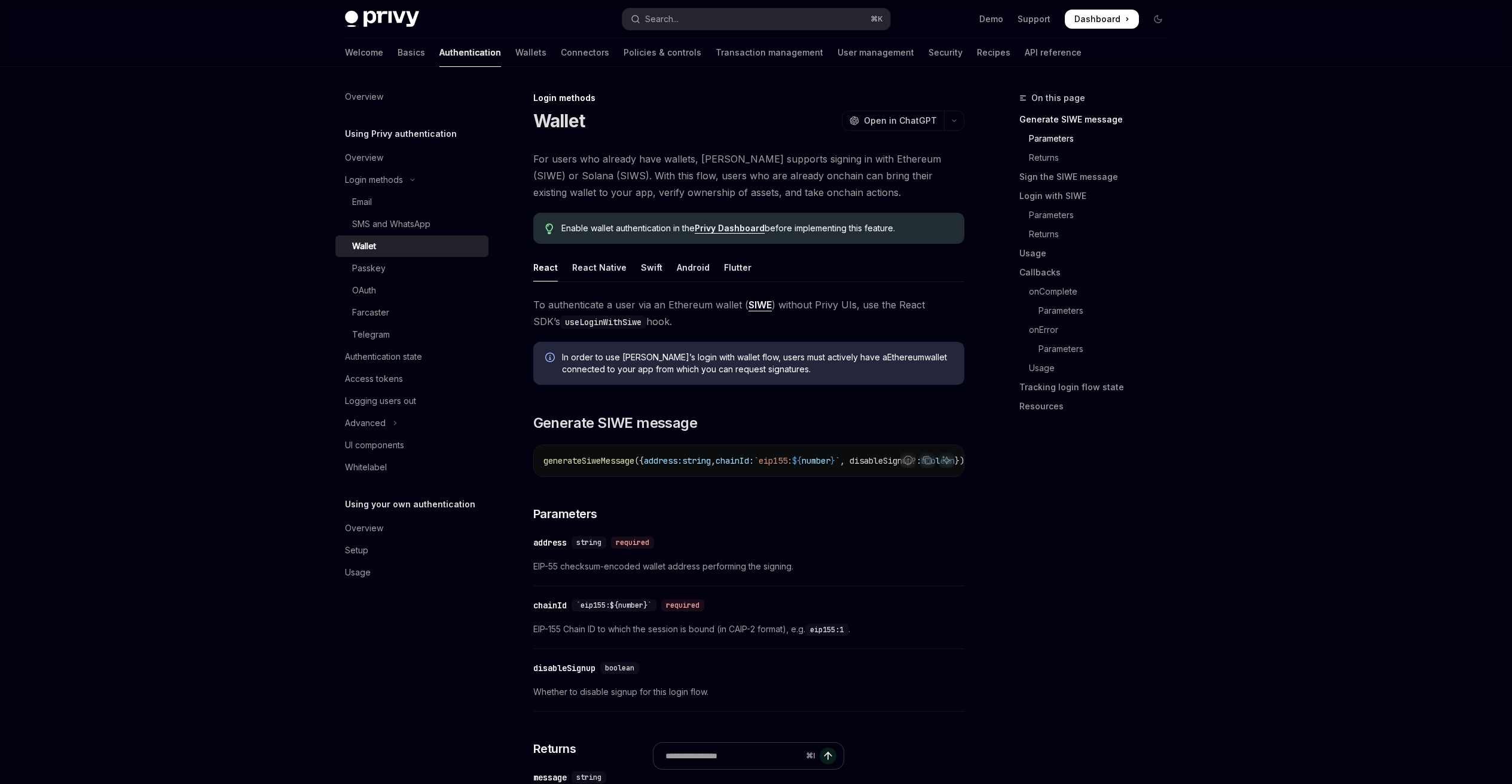
scroll to position [642, 0]
